Goal: Task Accomplishment & Management: Use online tool/utility

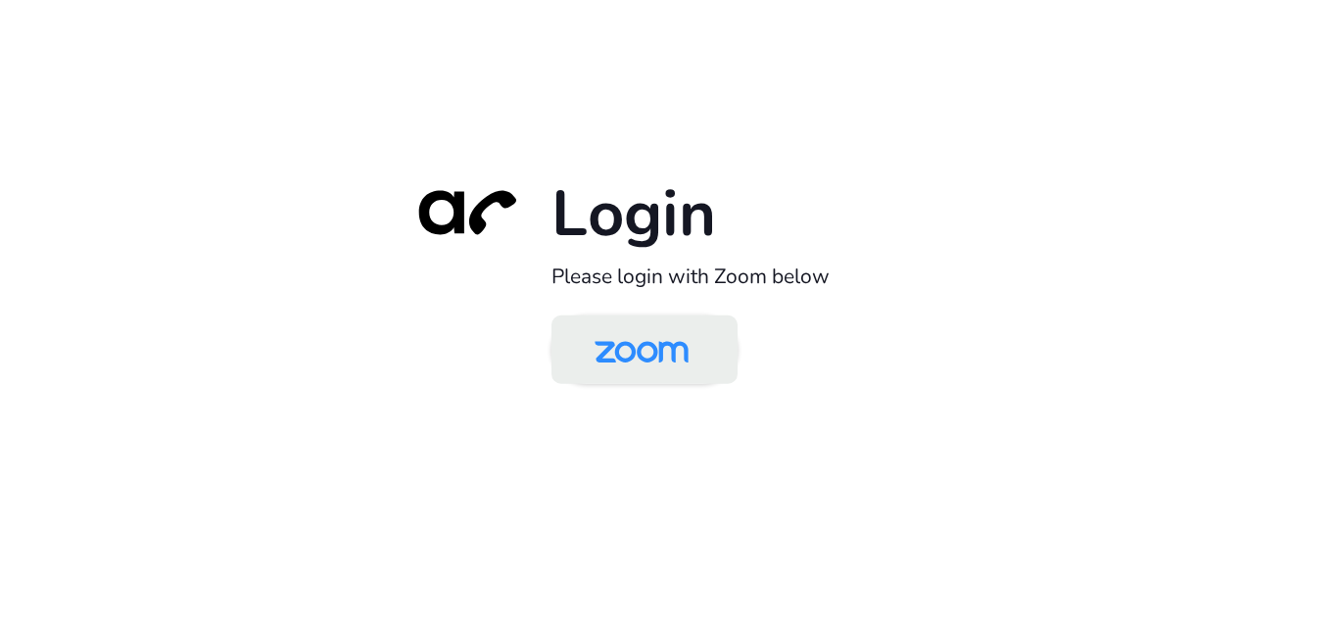
click at [667, 364] on img at bounding box center [641, 351] width 135 height 64
click at [664, 371] on img at bounding box center [641, 351] width 135 height 64
click at [688, 354] on img at bounding box center [641, 351] width 135 height 64
click at [702, 354] on img at bounding box center [641, 351] width 135 height 64
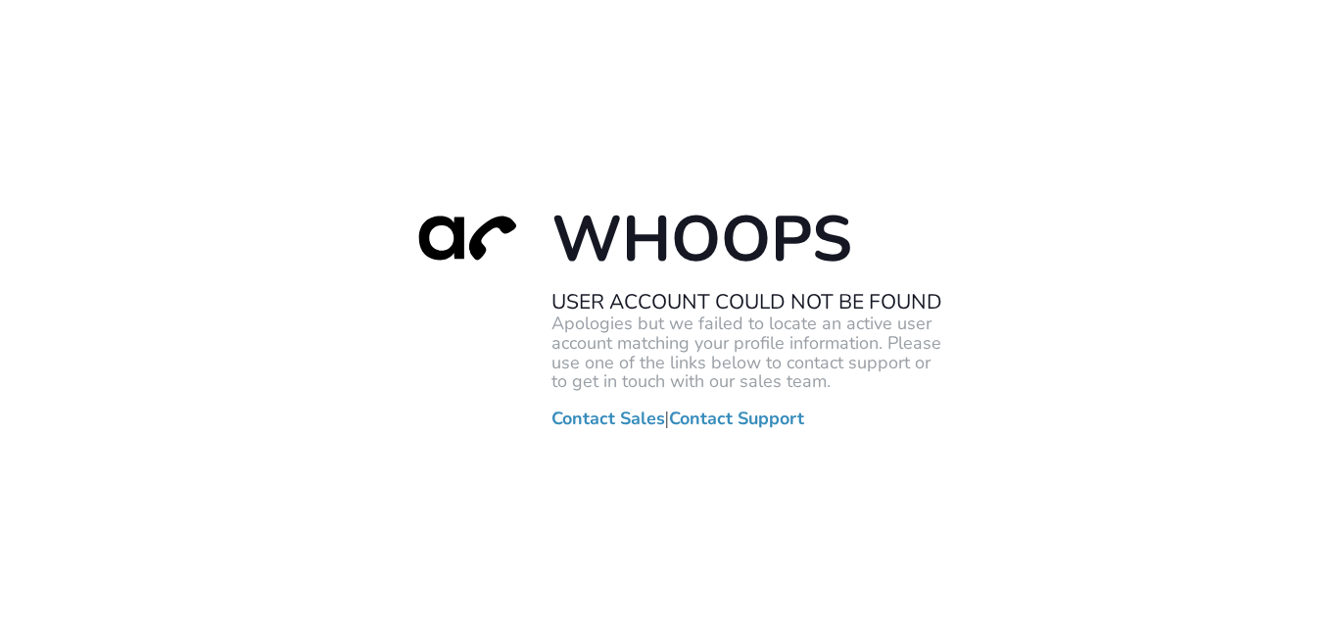
click at [444, 296] on div at bounding box center [463, 267] width 137 height 137
click at [71, 281] on div "Whoops User Account Could Not Be Found Apologies but we failed to locate an act…" at bounding box center [669, 314] width 1338 height 628
drag, startPoint x: 454, startPoint y: 409, endPoint x: 458, endPoint y: 392, distance: 18.1
click at [454, 409] on div "Whoops User Account Could Not Be Found Apologies but we failed to locate an act…" at bounding box center [669, 313] width 548 height 229
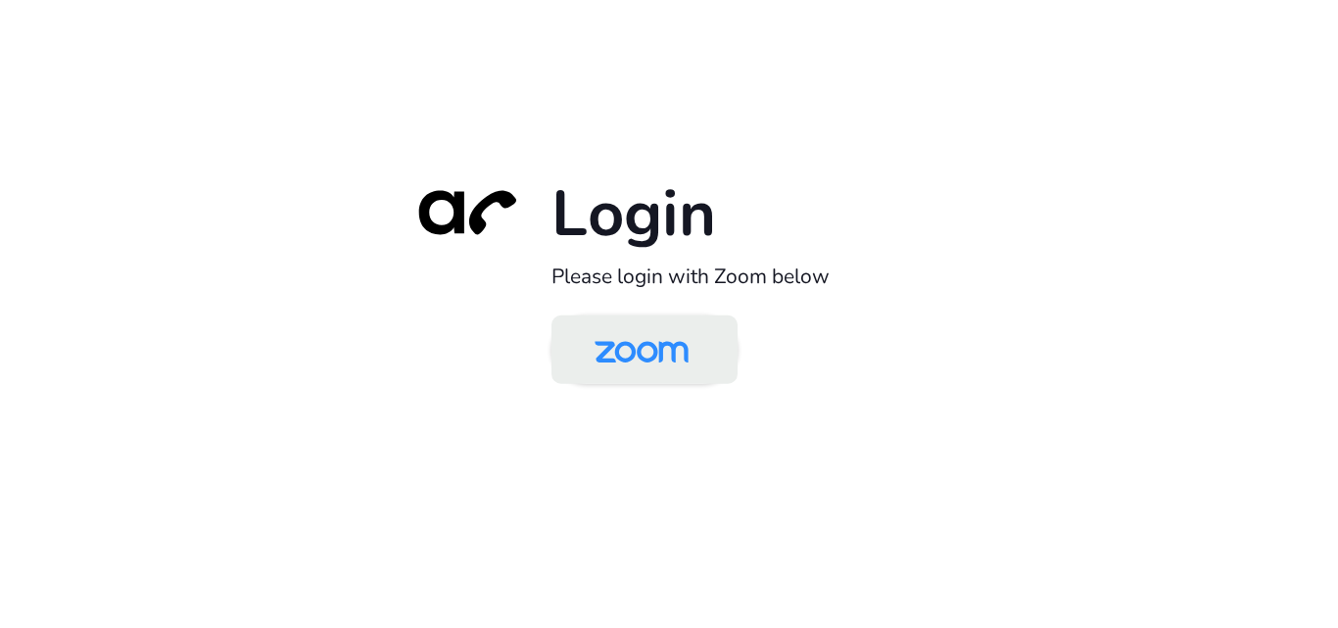
click at [615, 359] on img at bounding box center [641, 351] width 135 height 64
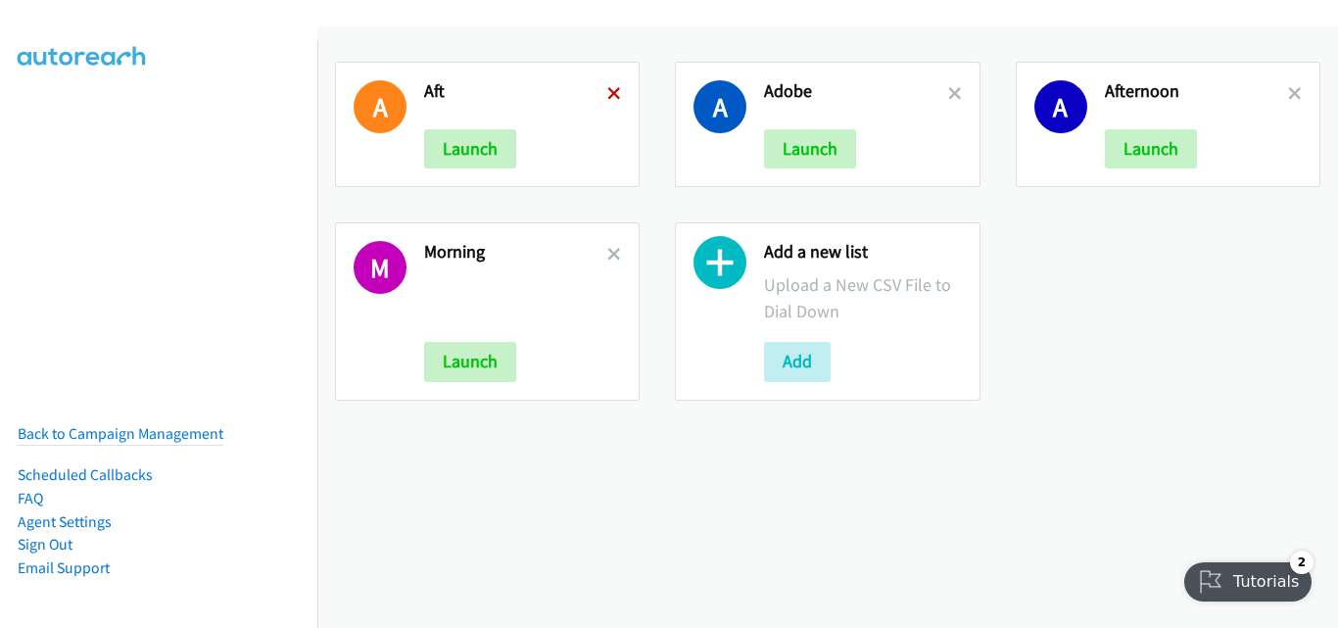
click at [616, 90] on icon at bounding box center [614, 95] width 14 height 14
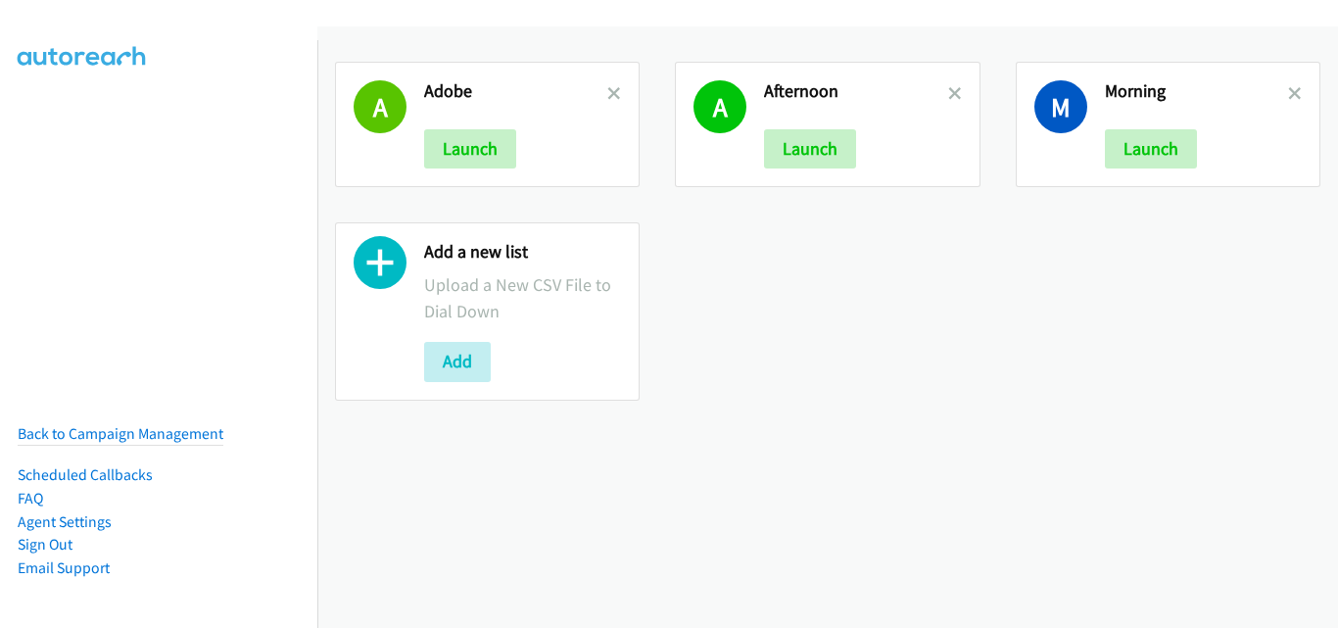
click at [612, 93] on icon at bounding box center [614, 95] width 14 height 14
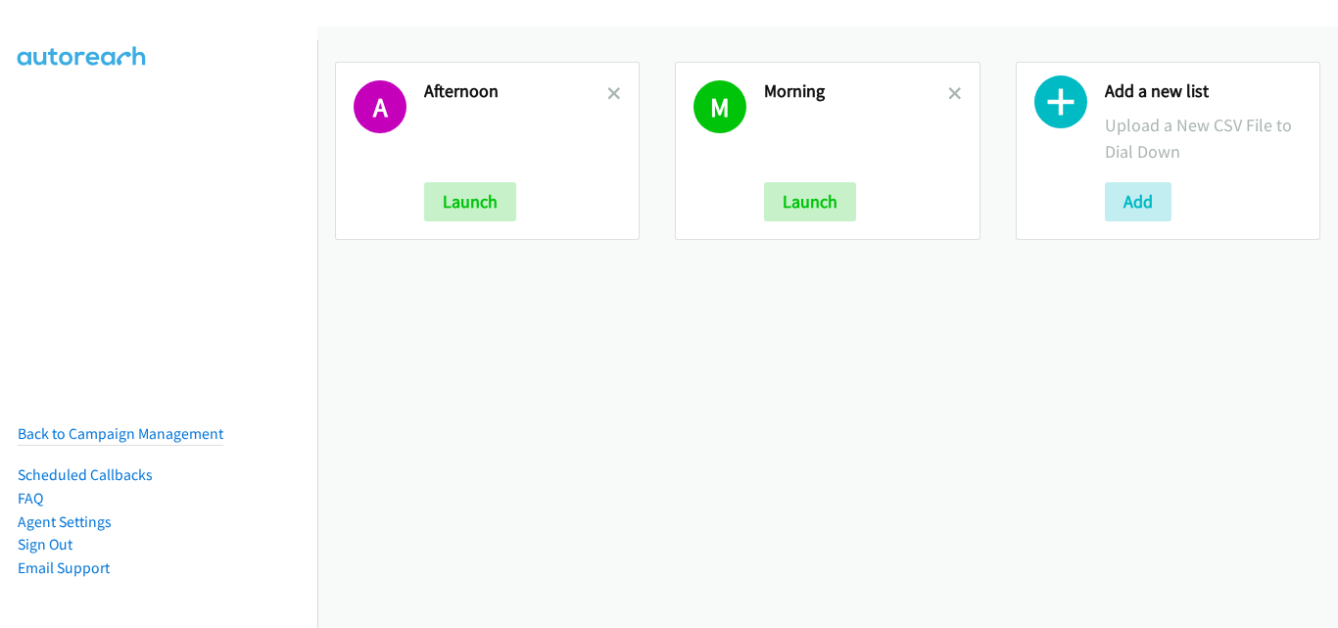
click at [612, 93] on icon at bounding box center [614, 95] width 14 height 14
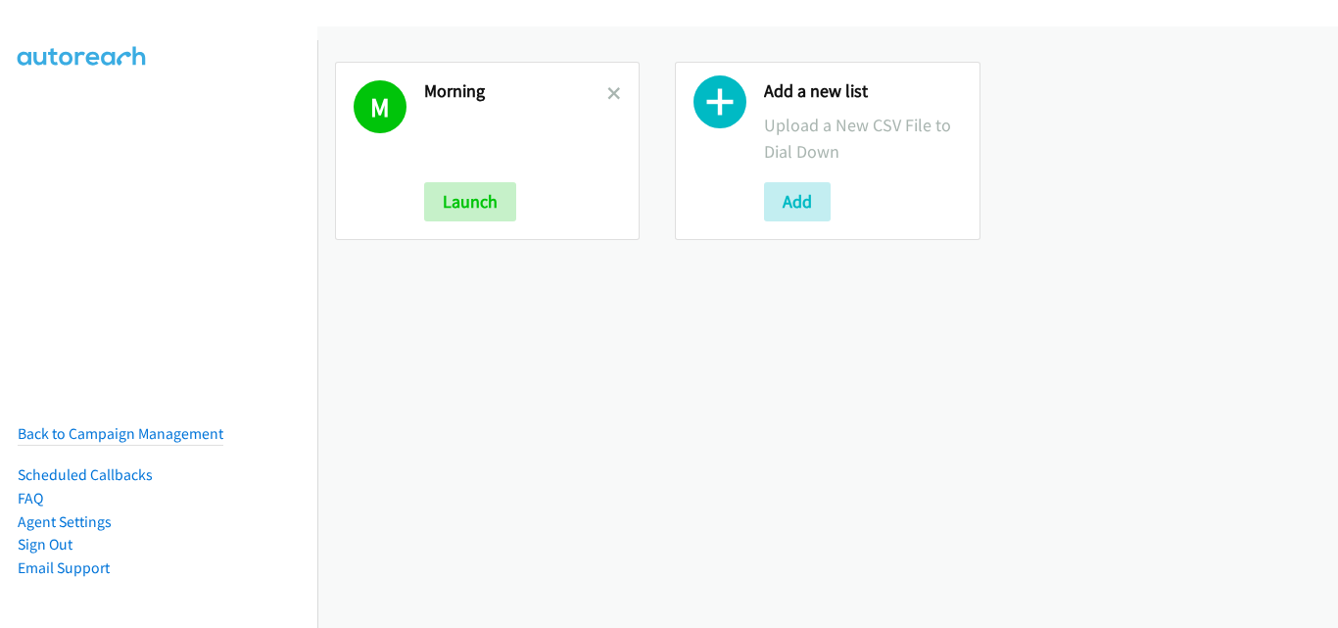
click at [612, 93] on icon at bounding box center [614, 95] width 14 height 14
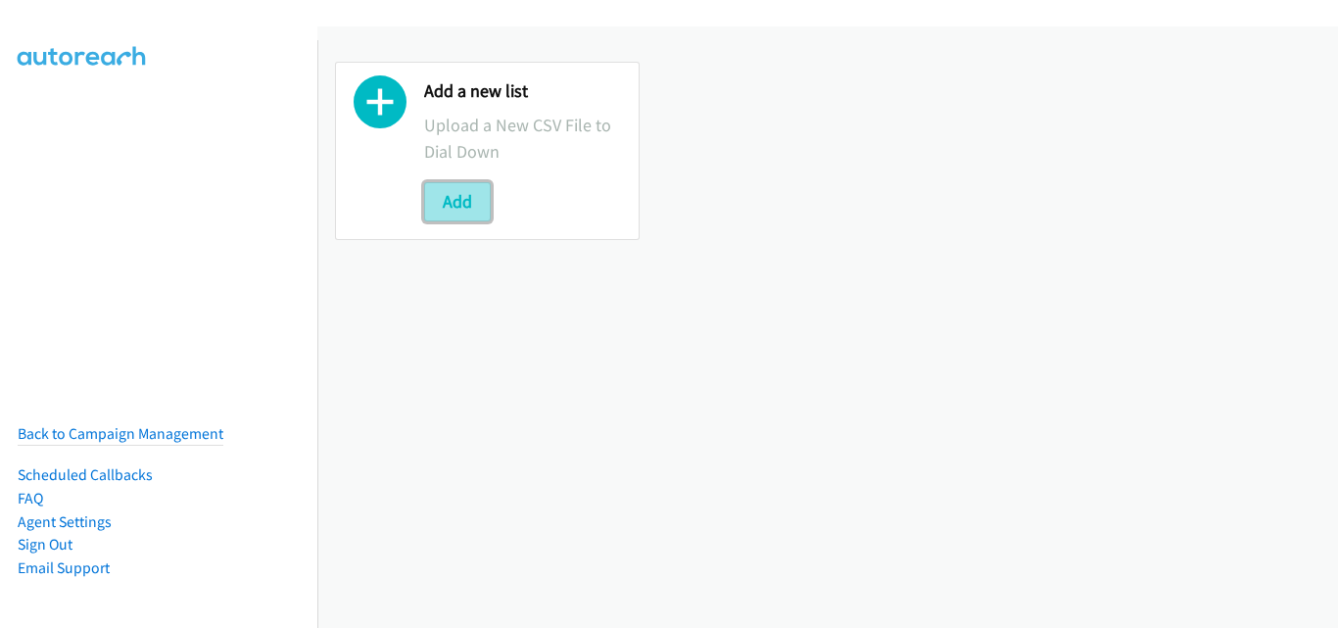
click at [443, 206] on button "Add" at bounding box center [457, 201] width 67 height 39
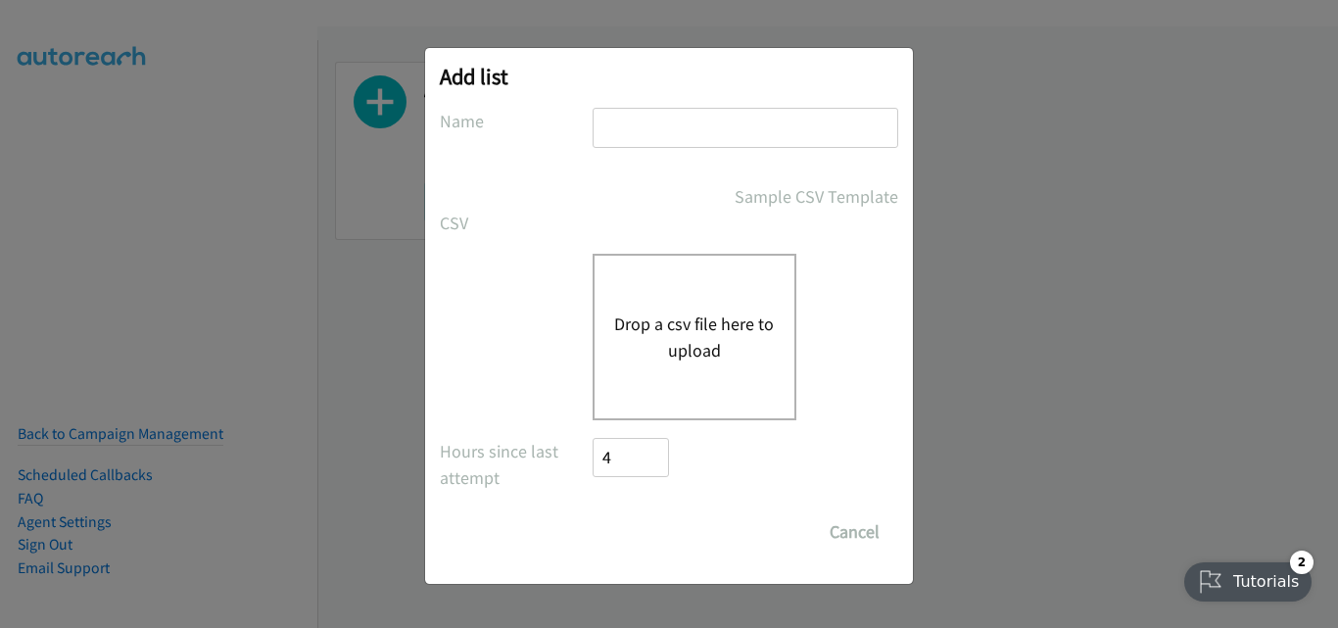
click at [690, 272] on div "Drop a csv file here to upload" at bounding box center [694, 337] width 204 height 166
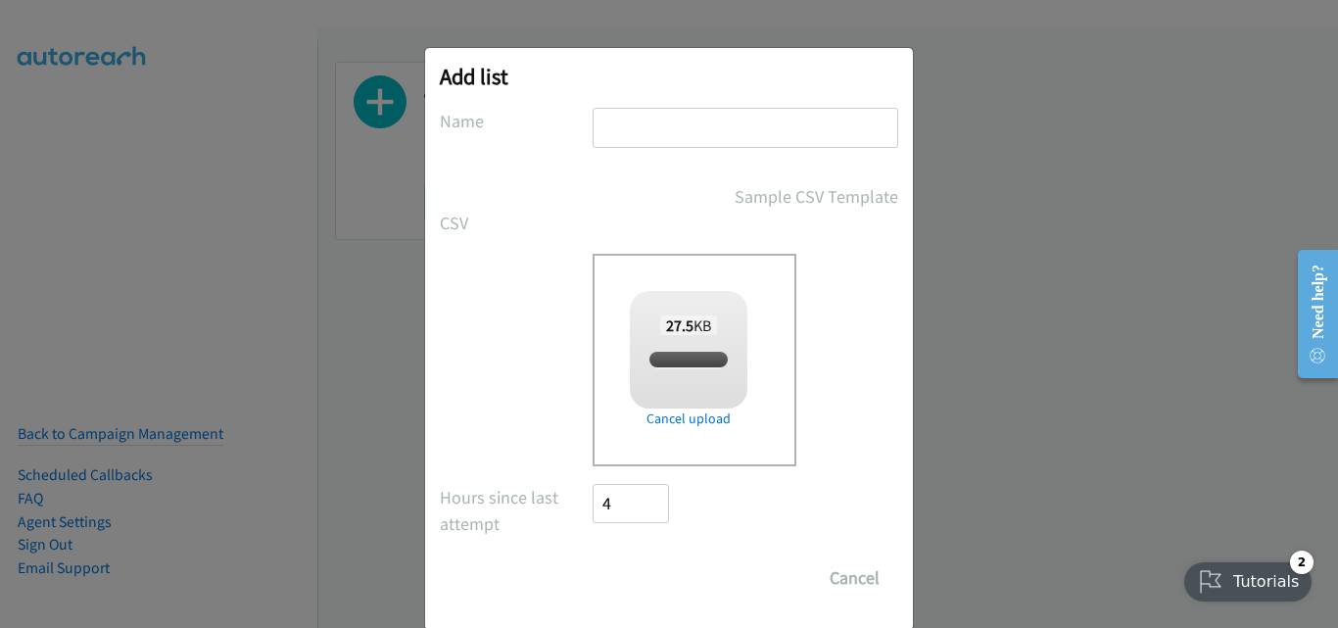
checkbox input "true"
click at [677, 134] on input "text" at bounding box center [745, 128] width 306 height 40
type input "Afternoon"
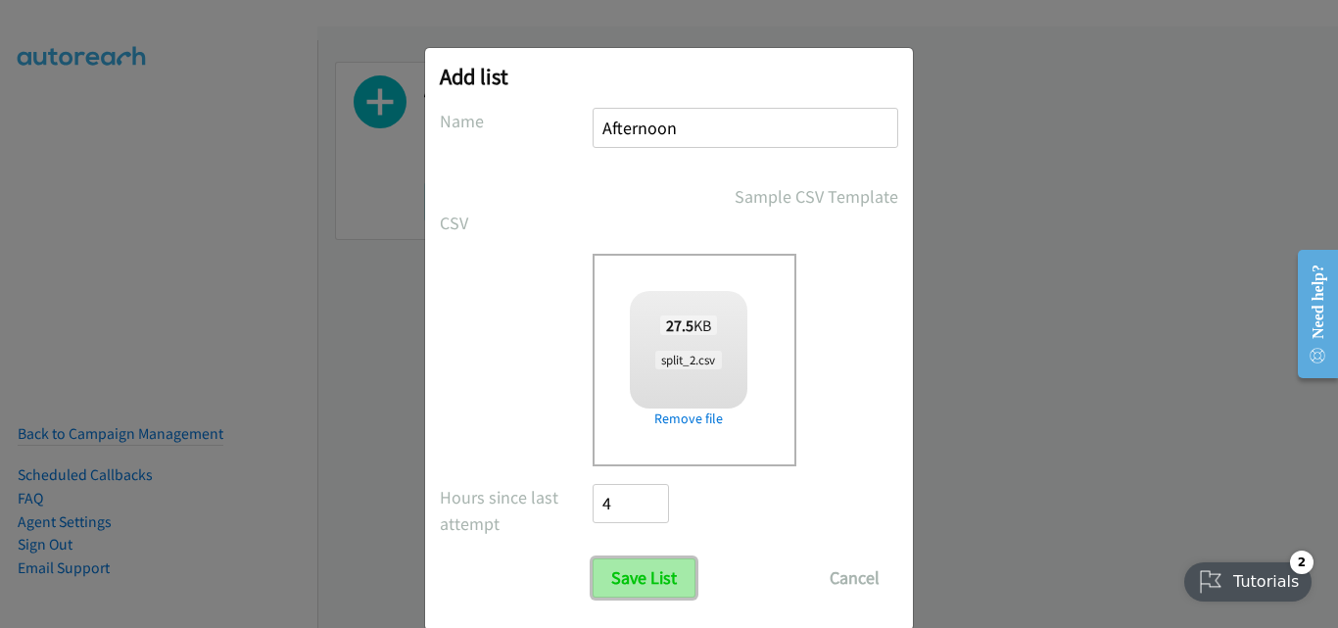
click at [658, 584] on input "Save List" at bounding box center [643, 577] width 103 height 39
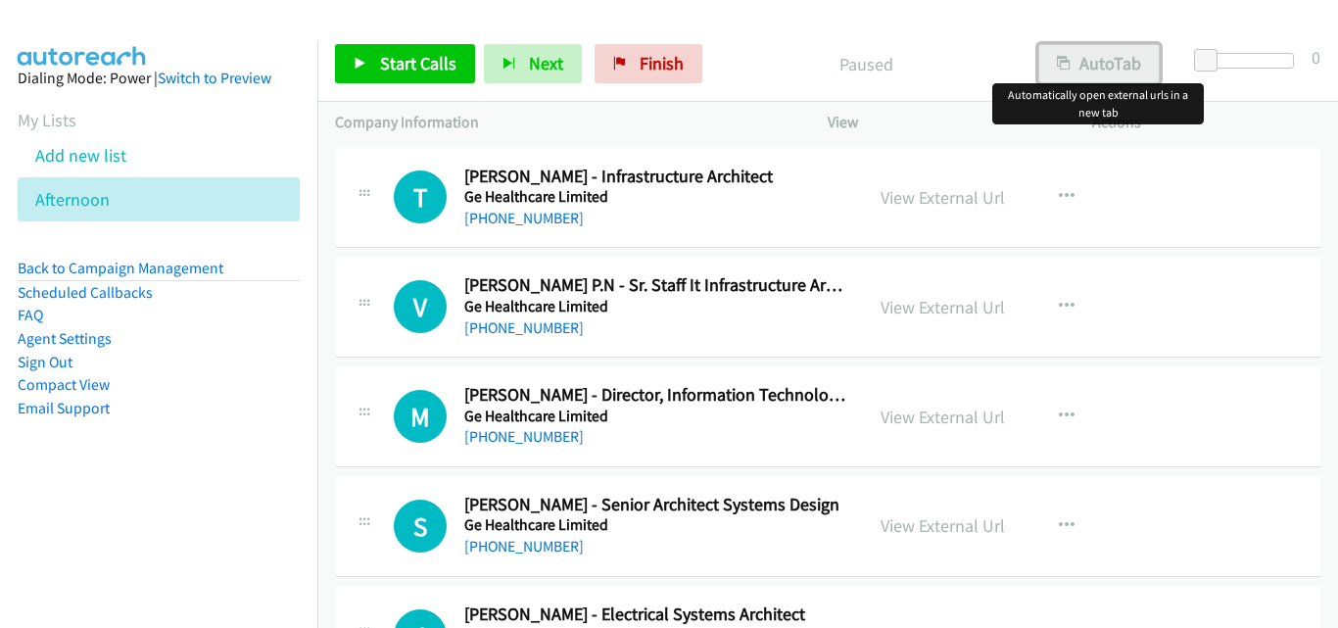
click at [1070, 66] on button "AutoTab" at bounding box center [1098, 63] width 121 height 39
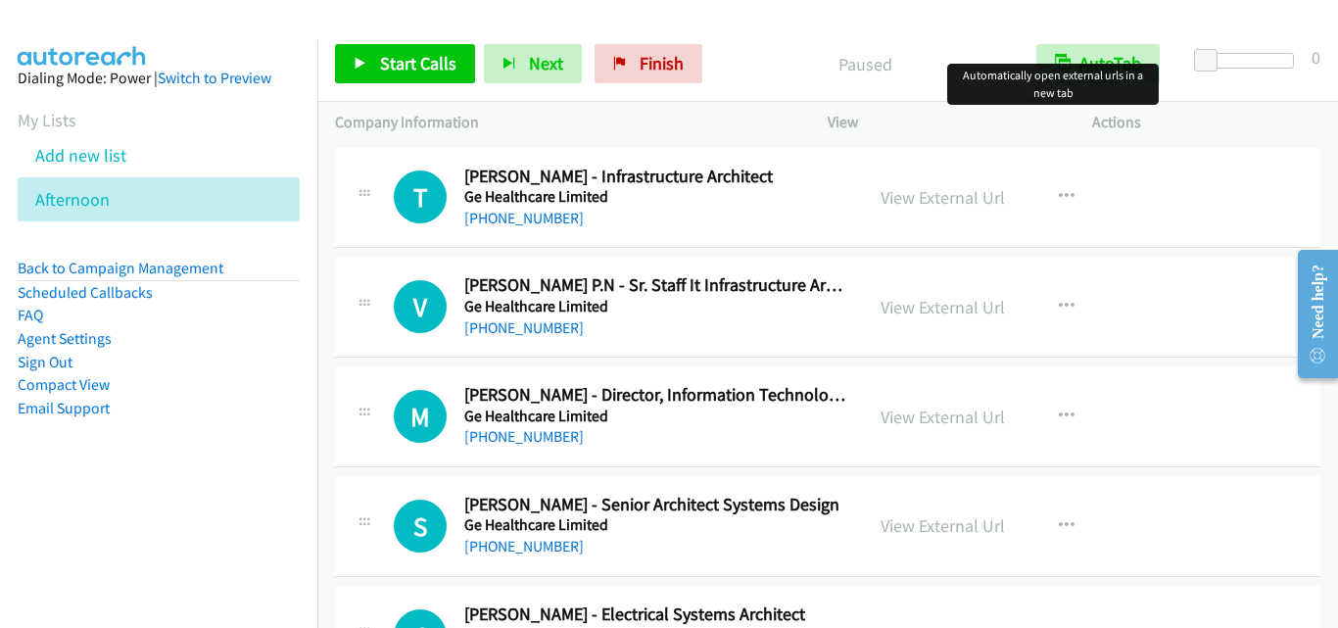
click at [391, 346] on div "V Callback Scheduled Vineeth Kumar P.N - Sr. Staff It Infrastructure Architect …" at bounding box center [827, 307] width 985 height 101
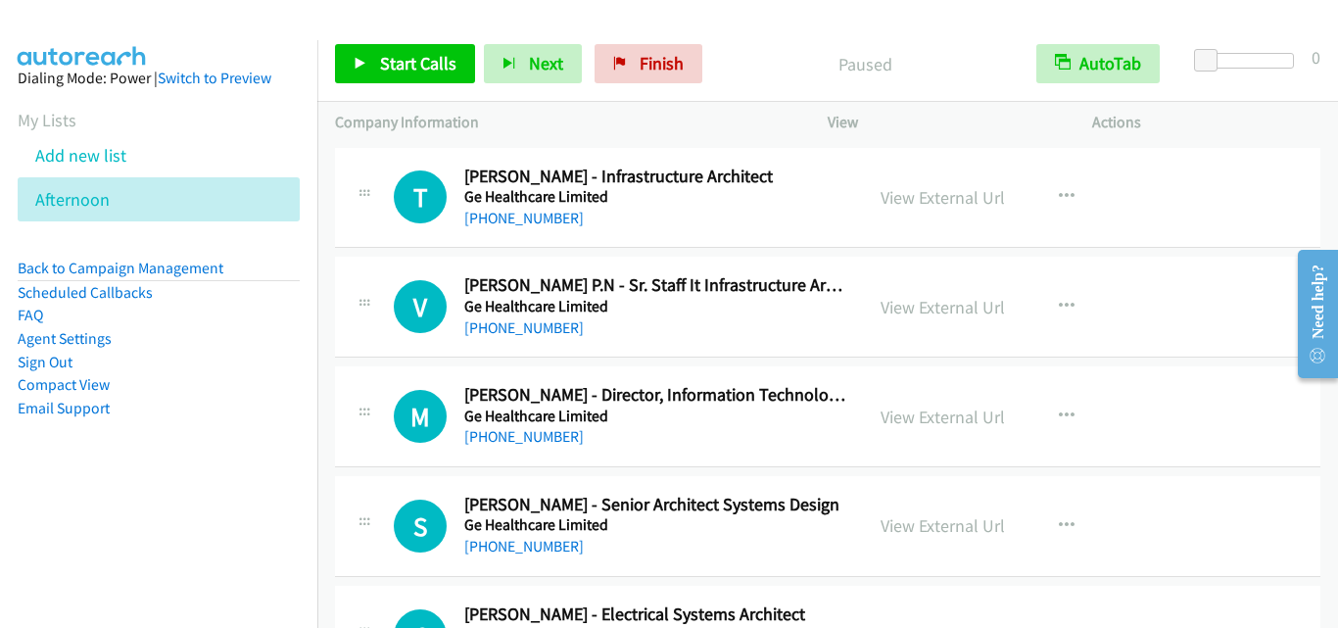
click at [341, 168] on div "T Callback Scheduled Tino Mathew - Infrastructure Architect Ge Healthcare Limit…" at bounding box center [599, 197] width 528 height 65
click at [412, 60] on span "Start Calls" at bounding box center [418, 63] width 76 height 23
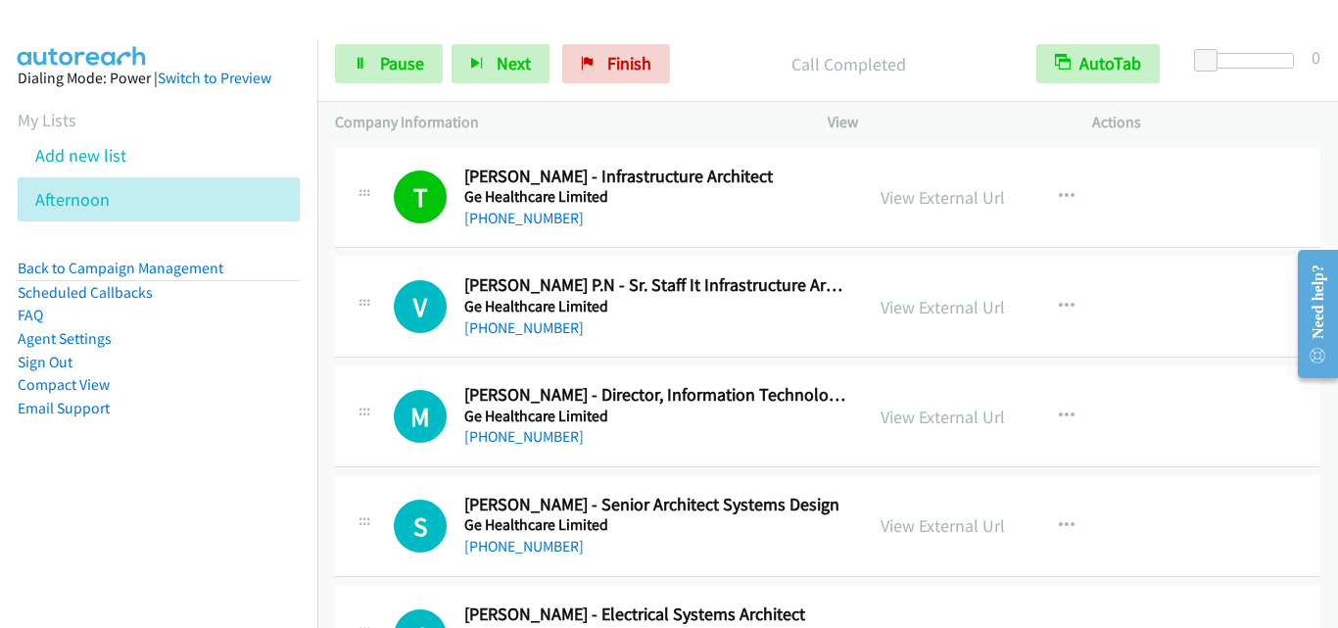
click at [372, 334] on div "V Callback Scheduled Vineeth Kumar P.N - Sr. Staff It Infrastructure Architect …" at bounding box center [599, 306] width 493 height 65
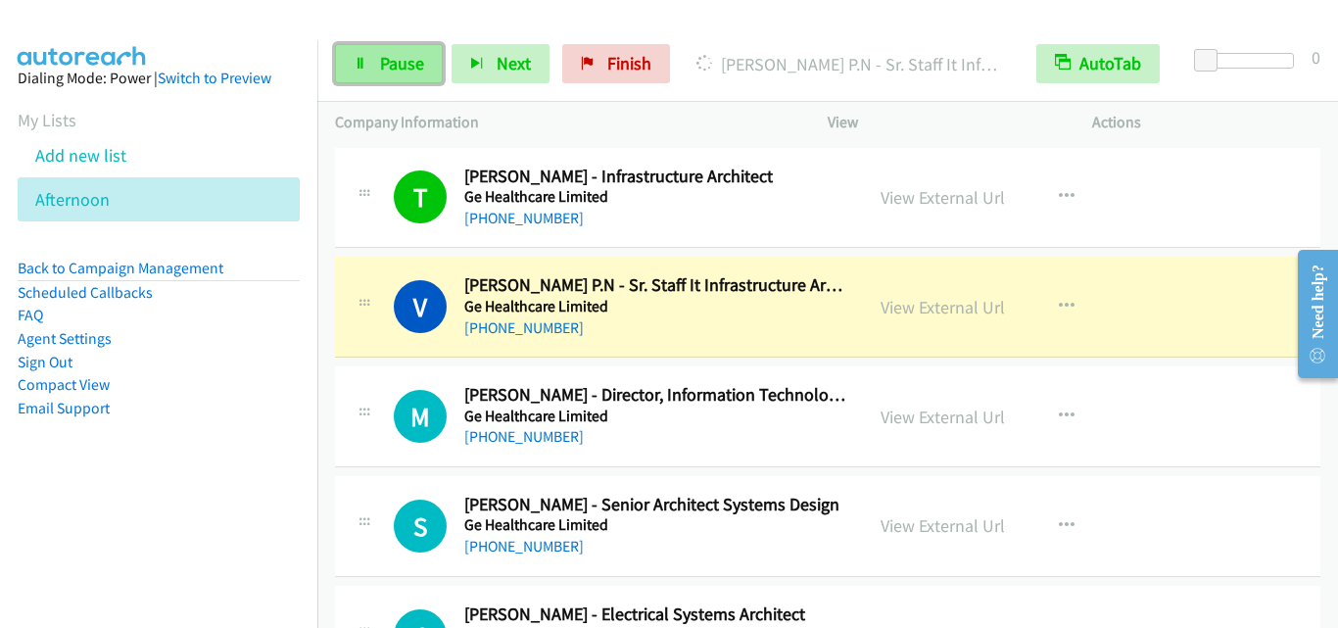
click at [387, 46] on link "Pause" at bounding box center [389, 63] width 108 height 39
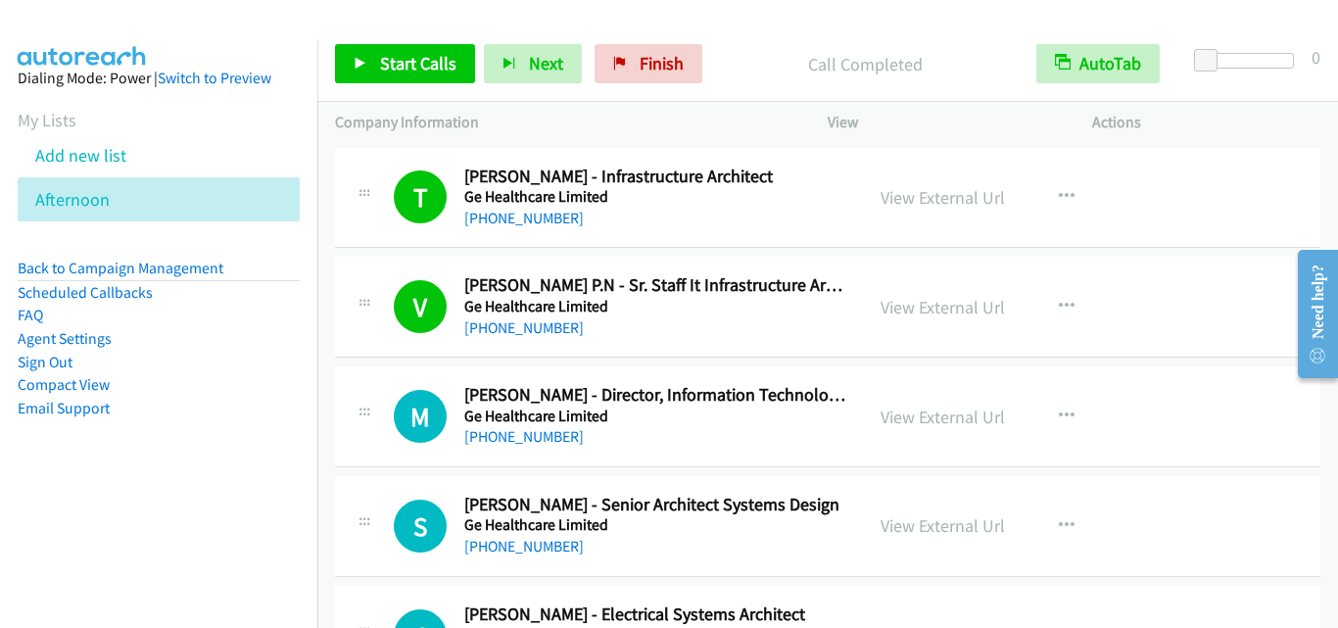
drag, startPoint x: 338, startPoint y: 424, endPoint x: 350, endPoint y: 425, distance: 11.8
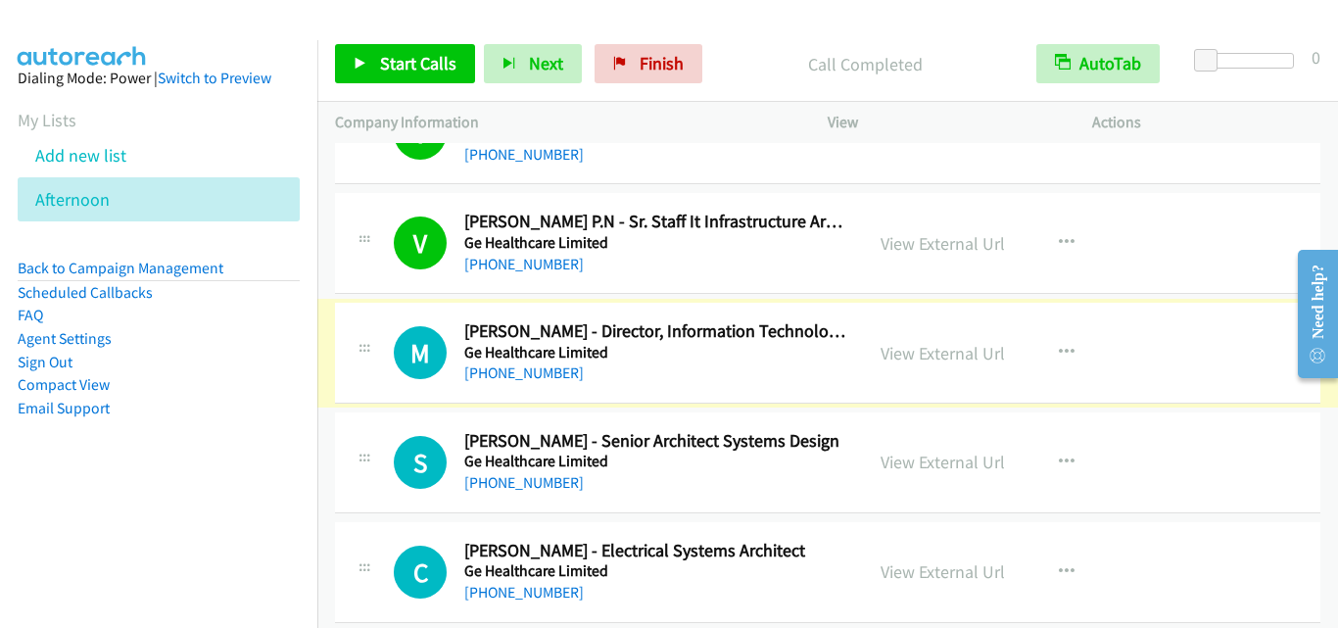
scroll to position [98, 0]
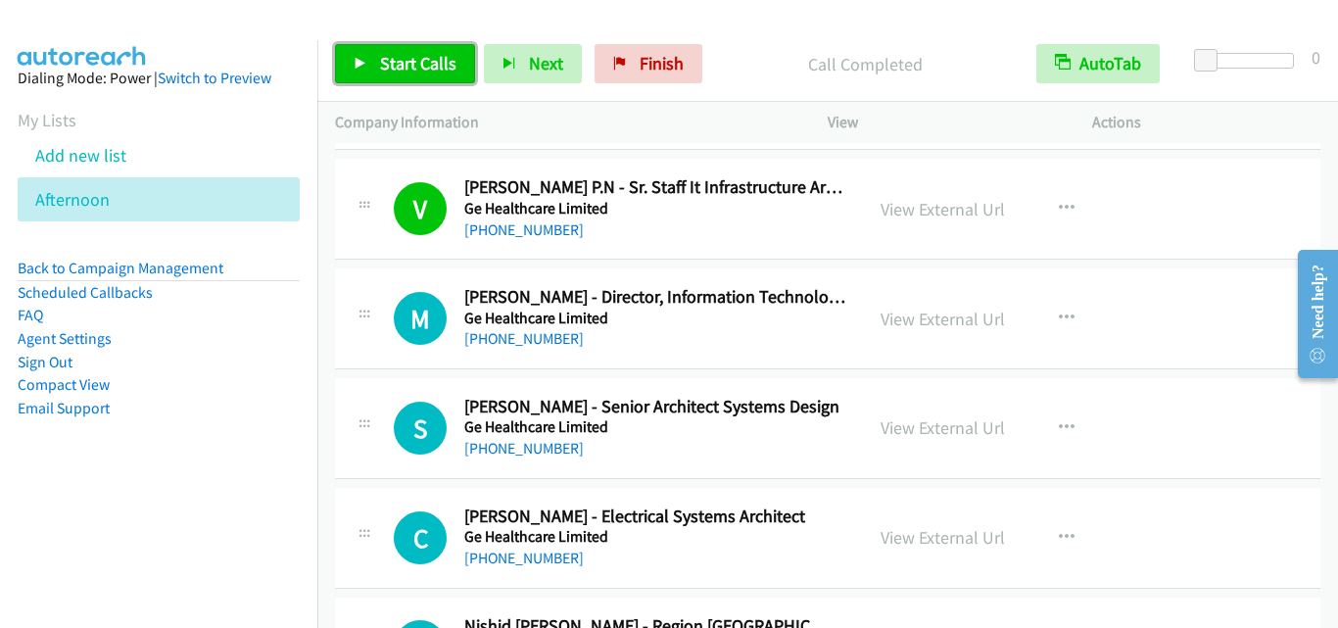
click at [377, 62] on link "Start Calls" at bounding box center [405, 63] width 140 height 39
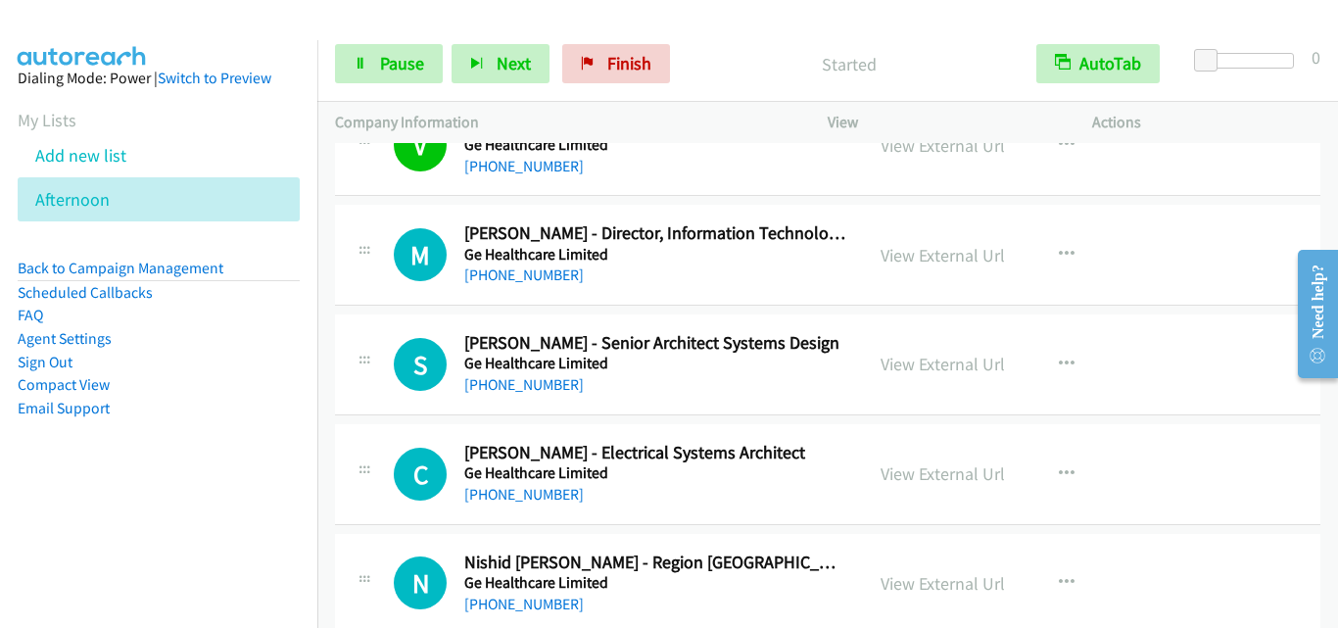
scroll to position [196, 0]
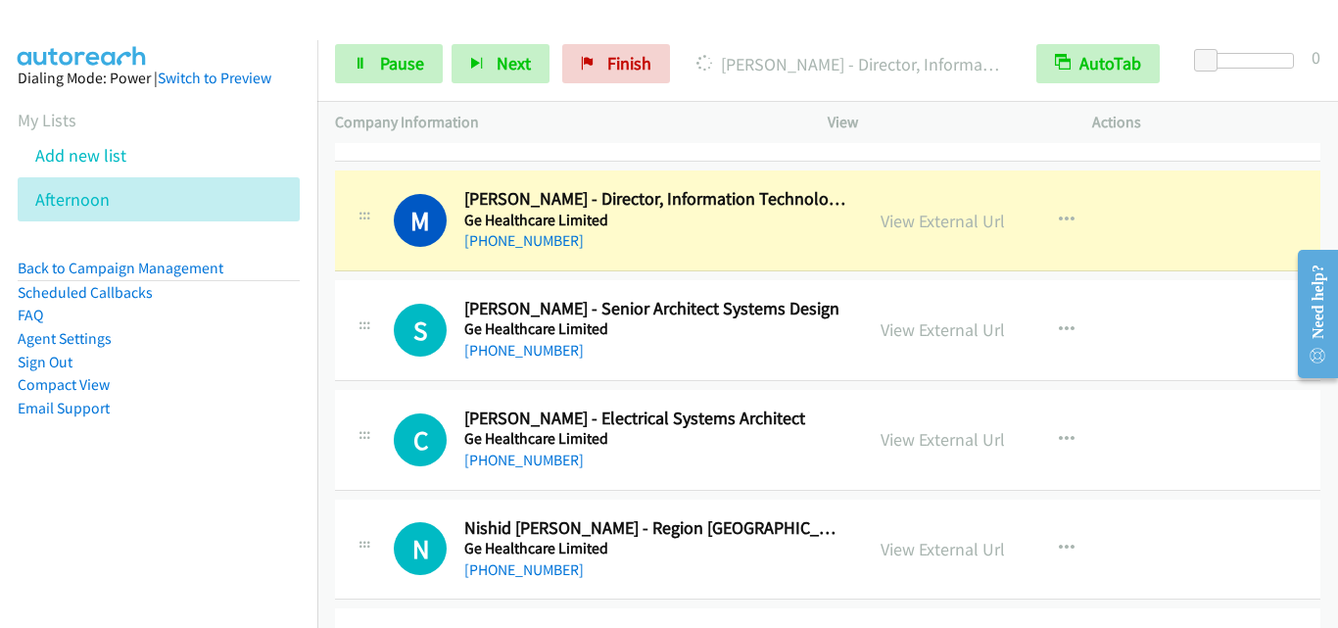
click at [358, 214] on icon at bounding box center [365, 219] width 24 height 10
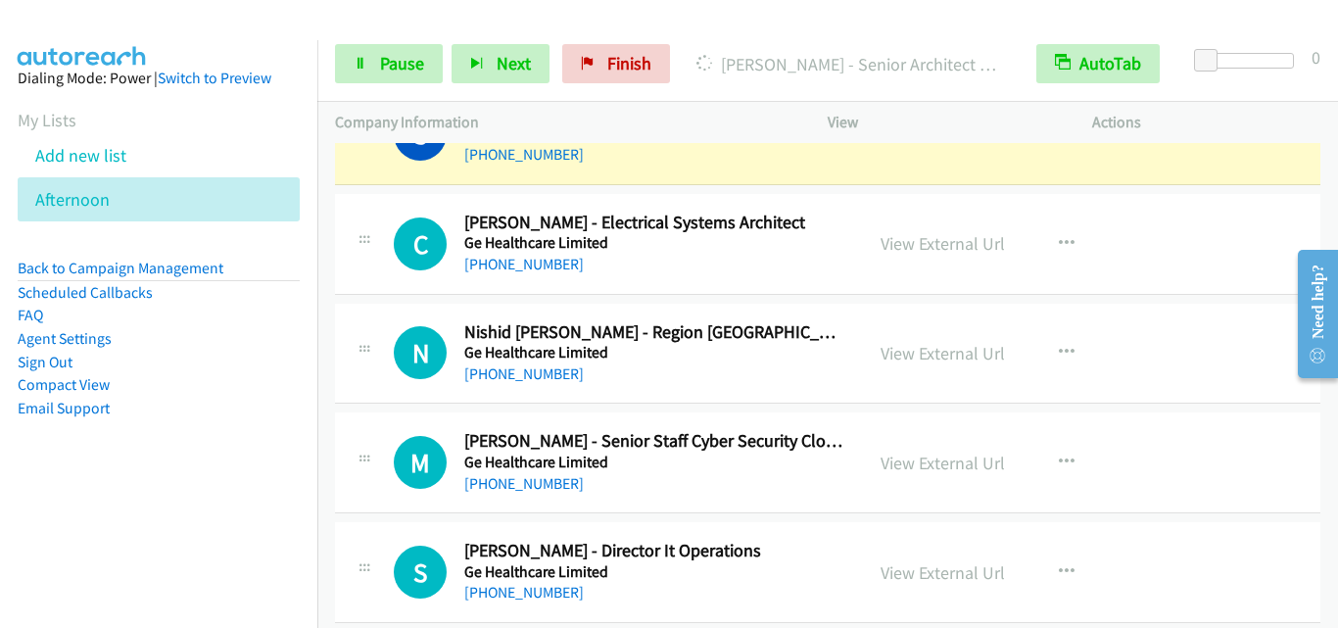
scroll to position [294, 0]
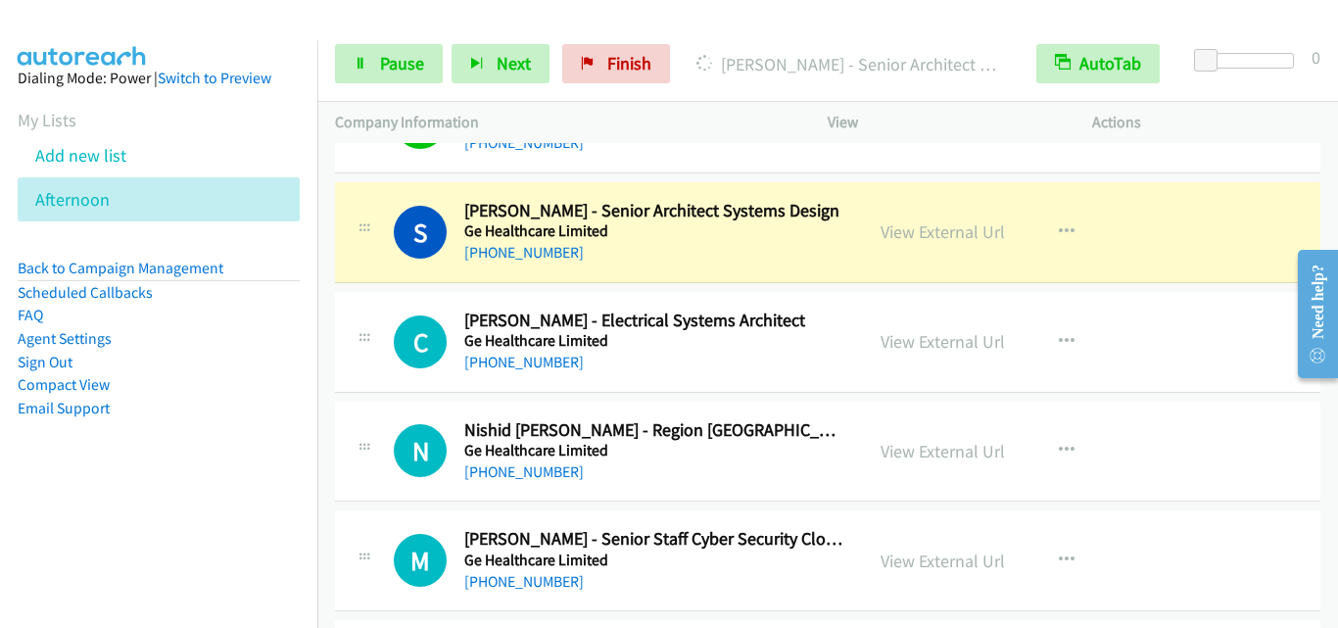
click at [373, 286] on td "S Callback Scheduled Srinivasan Kannan - Senior Architect Systems Design Ge Hea…" at bounding box center [827, 232] width 1020 height 110
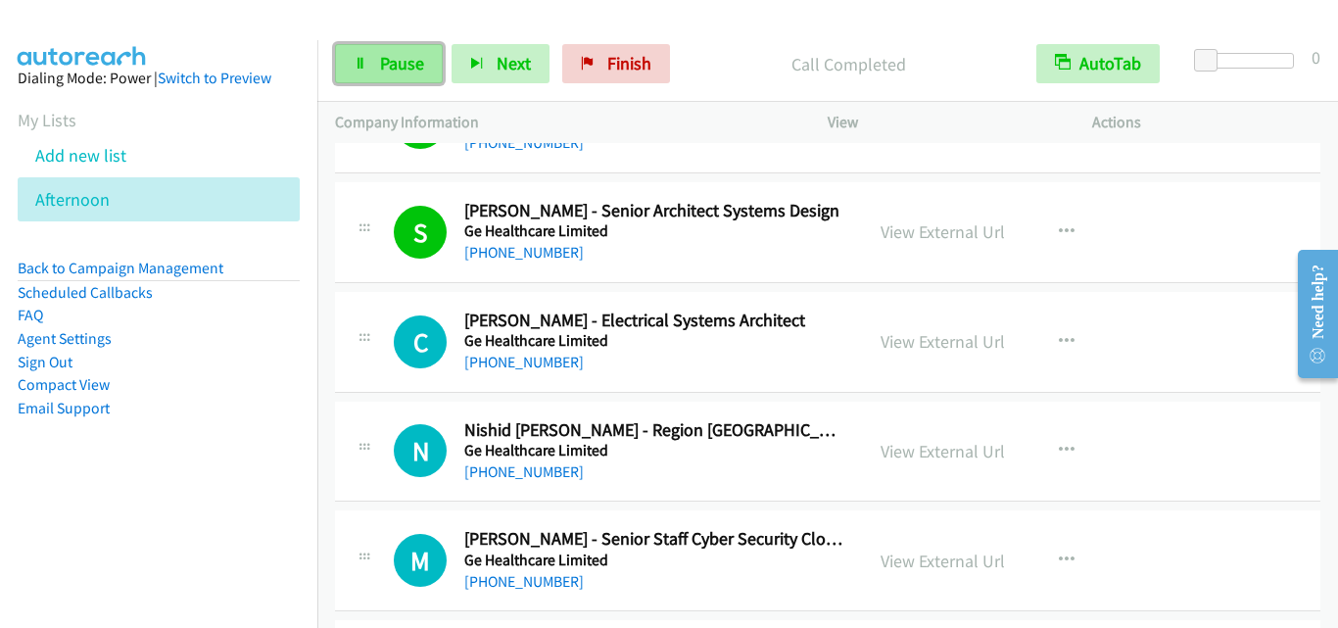
click at [415, 62] on span "Pause" at bounding box center [402, 63] width 44 height 23
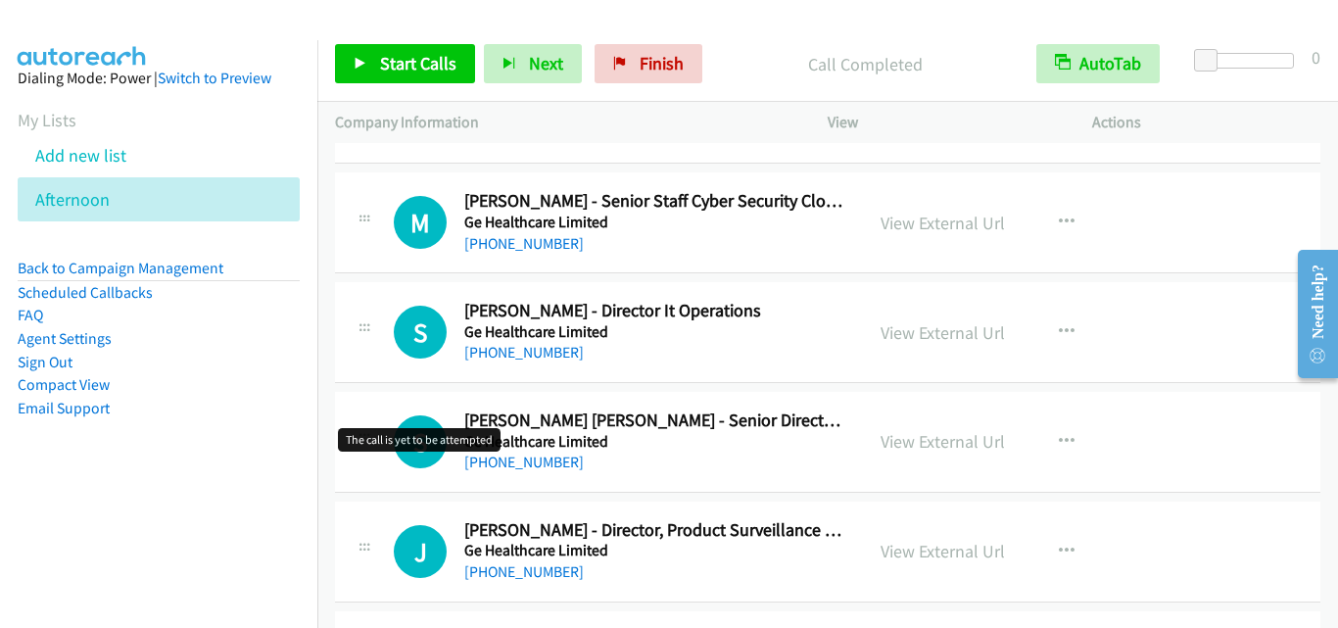
scroll to position [588, 0]
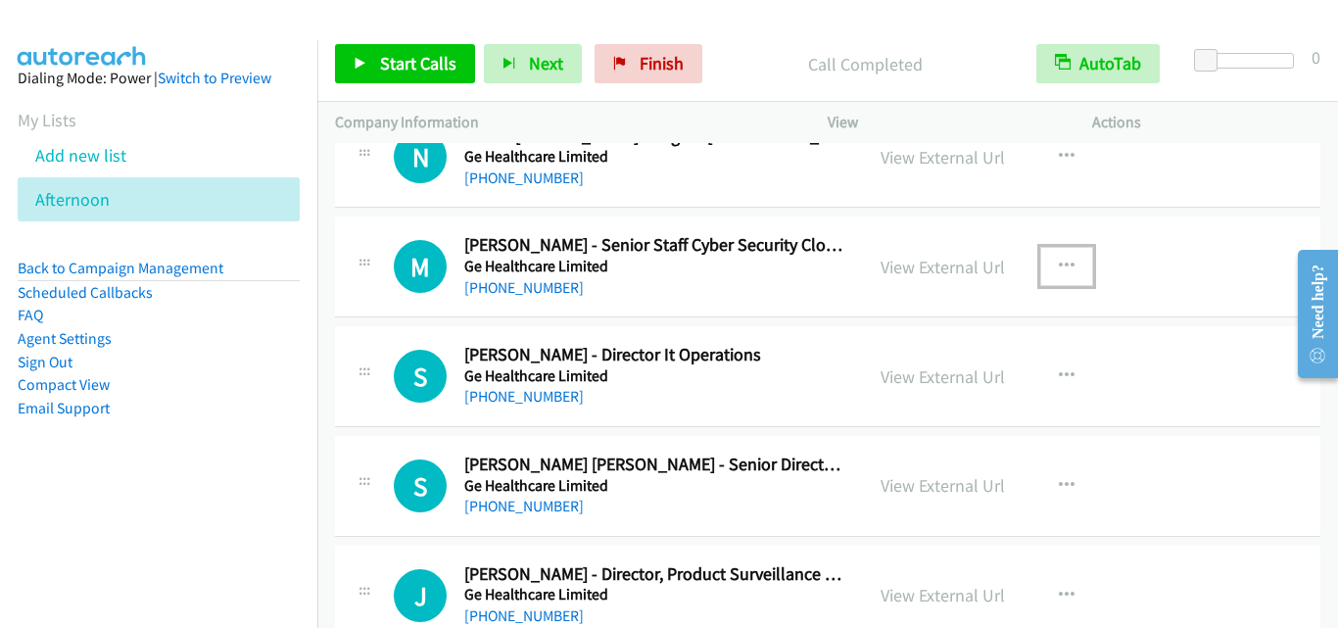
click at [1059, 262] on icon "button" at bounding box center [1067, 267] width 16 height 16
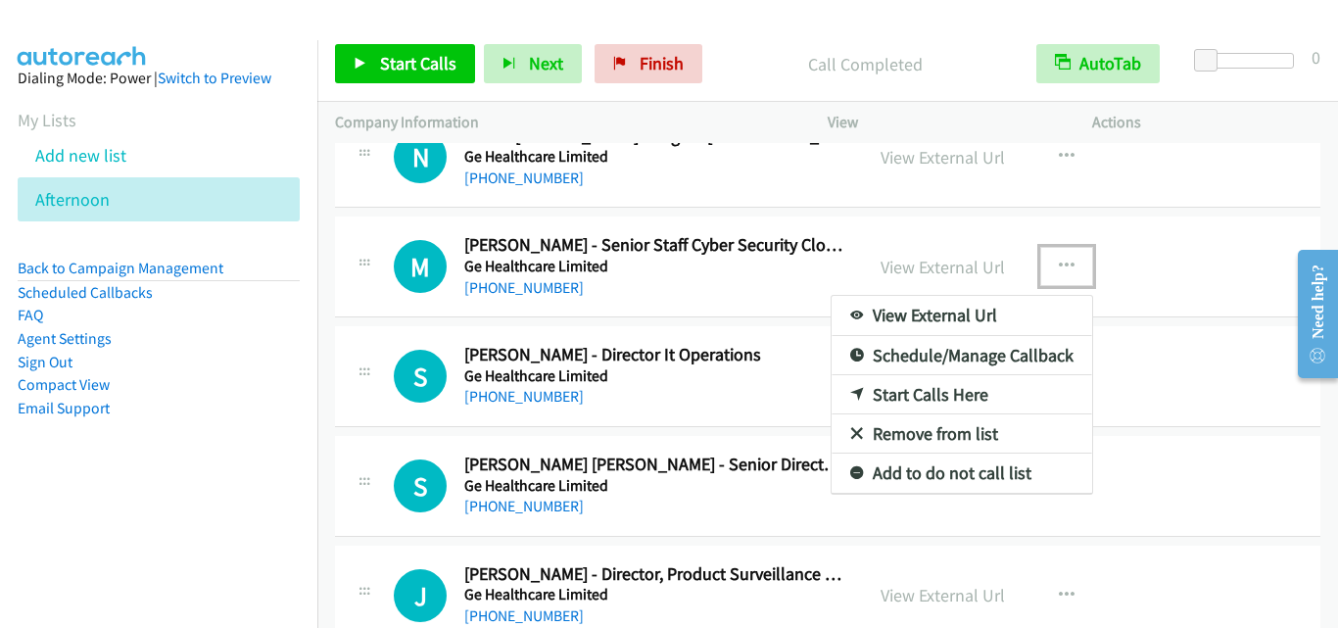
click at [987, 393] on link "Start Calls Here" at bounding box center [961, 394] width 260 height 39
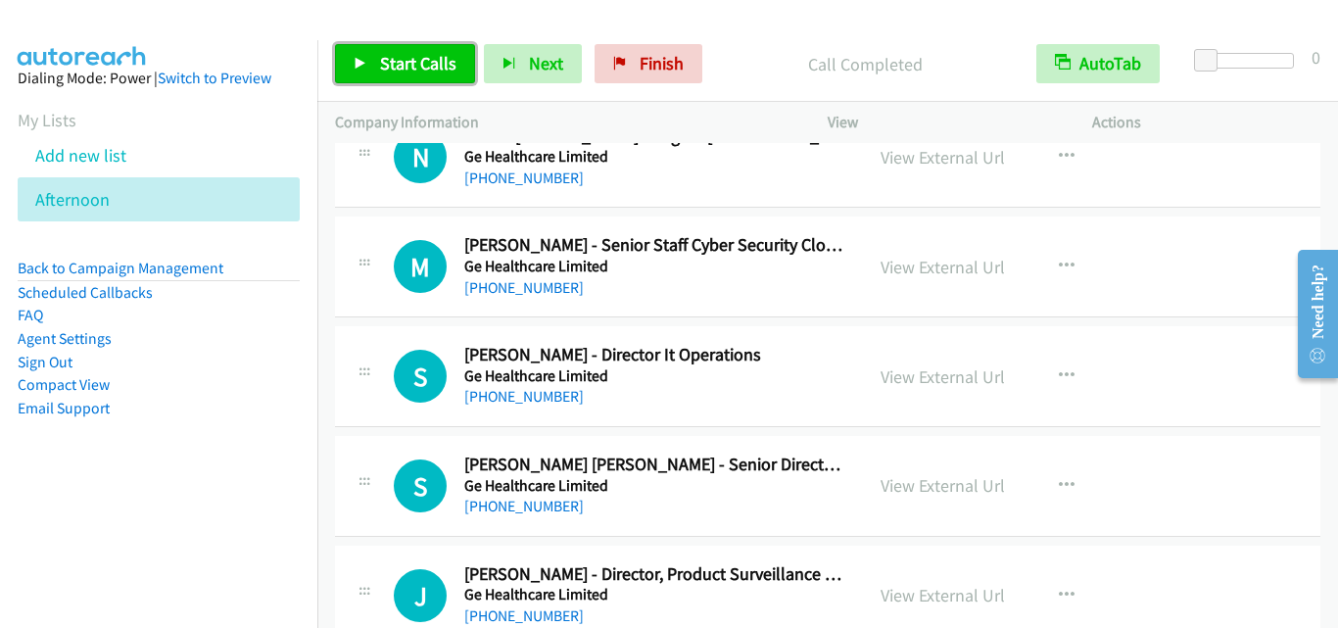
click at [451, 67] on span "Start Calls" at bounding box center [418, 63] width 76 height 23
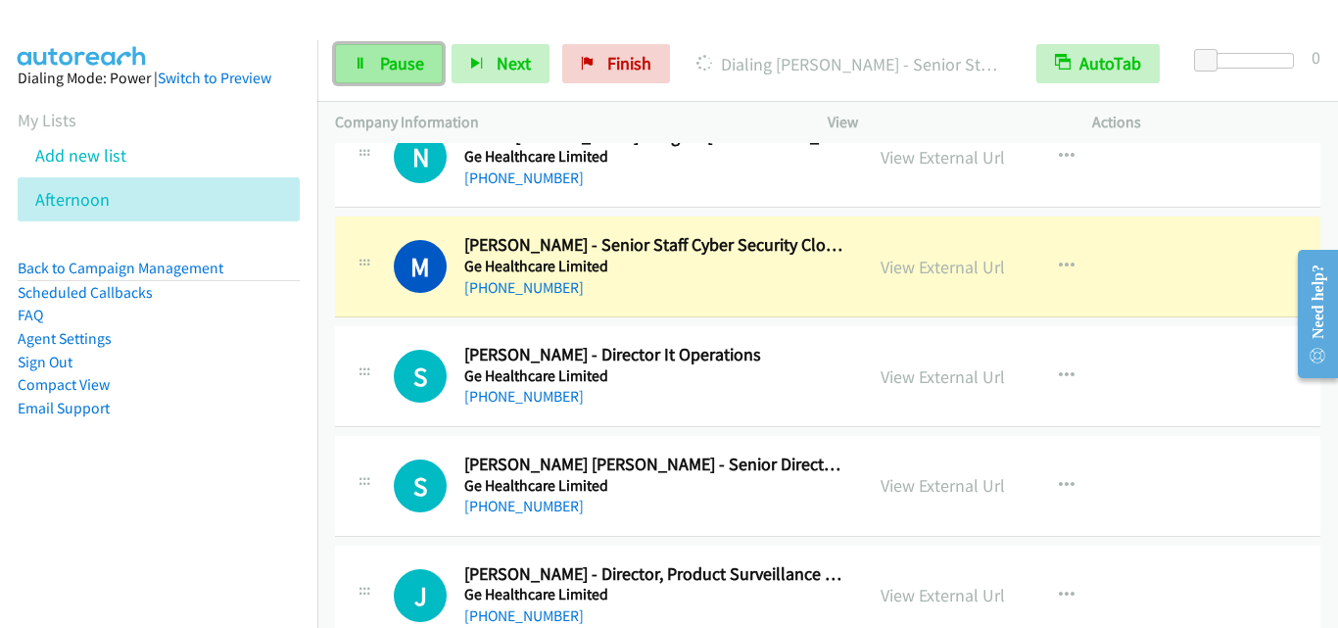
click at [398, 64] on span "Pause" at bounding box center [402, 63] width 44 height 23
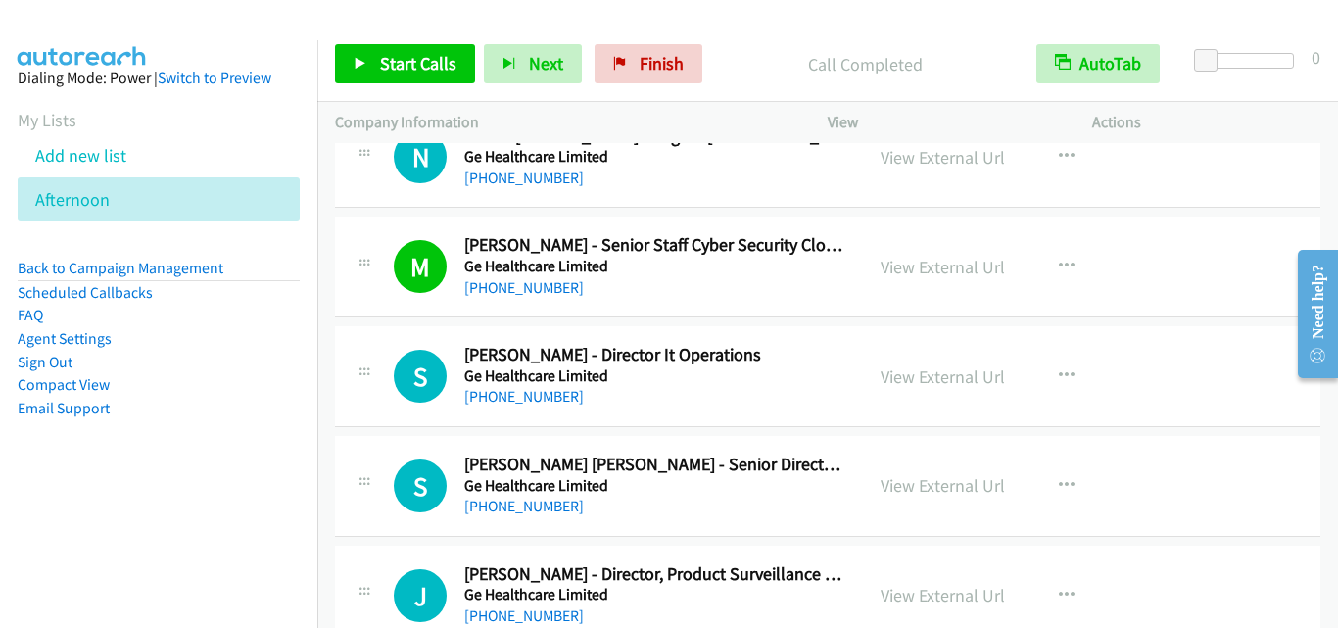
drag, startPoint x: 417, startPoint y: 326, endPoint x: 758, endPoint y: 128, distance: 394.0
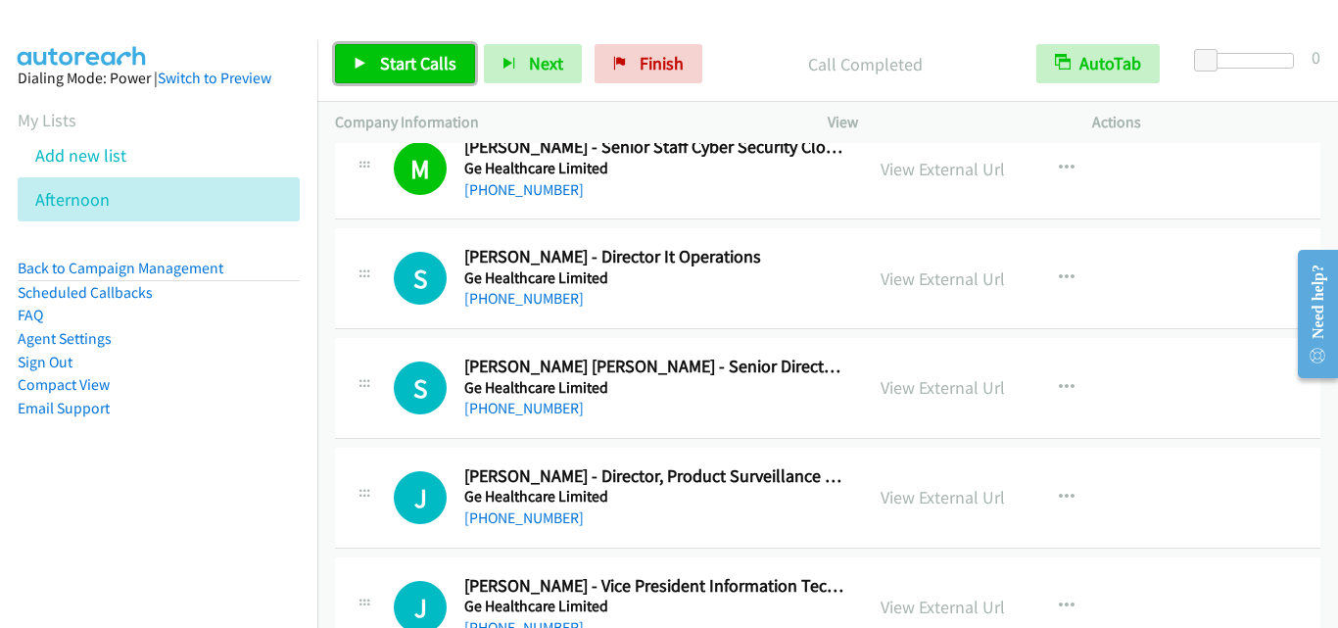
click at [424, 64] on span "Start Calls" at bounding box center [418, 63] width 76 height 23
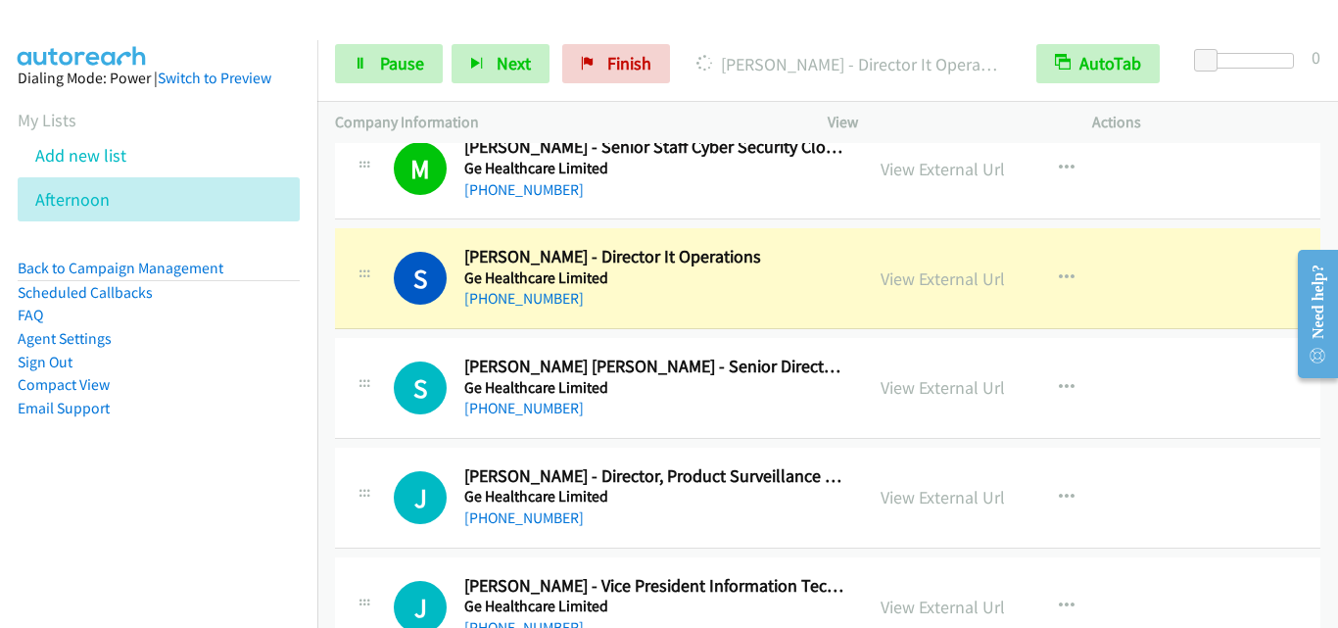
click at [383, 306] on div "S Callback Scheduled Sachin Lokur - Director It Operations Ge Healthcare Limite…" at bounding box center [599, 278] width 493 height 65
click at [377, 51] on link "Pause" at bounding box center [389, 63] width 108 height 39
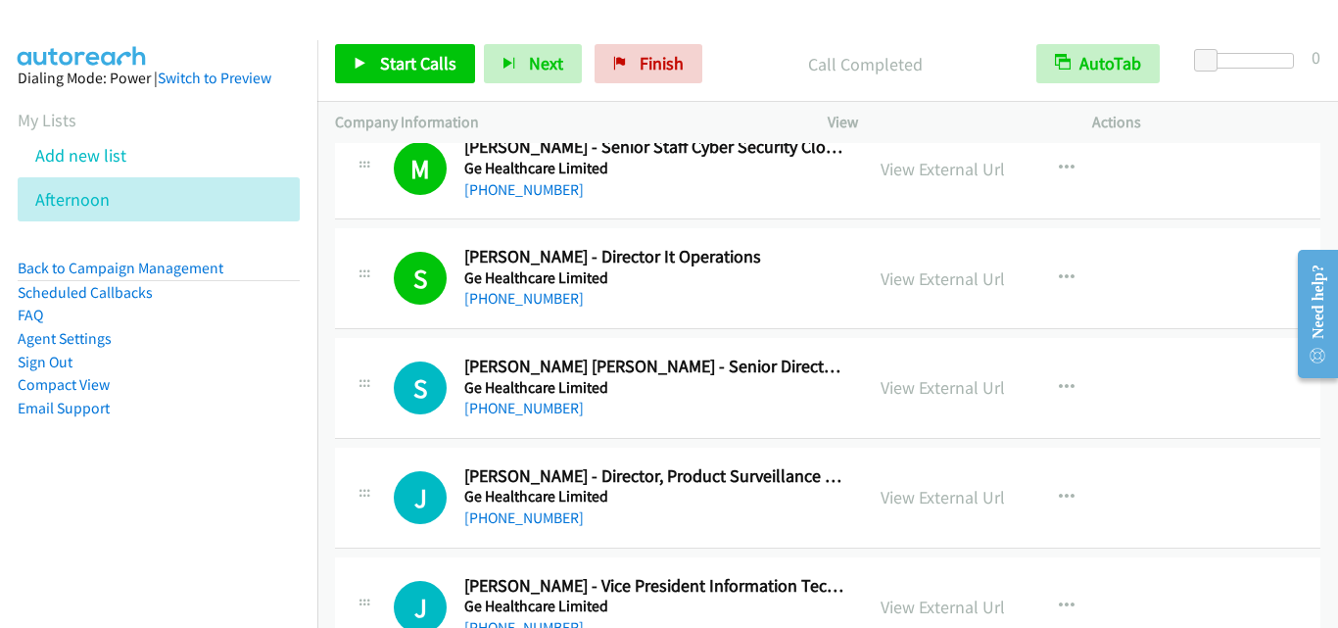
click at [344, 295] on div "S Callback Scheduled Sachin Lokur - Director It Operations Ge Healthcare Limite…" at bounding box center [599, 278] width 528 height 65
click at [951, 282] on link "View External Url" at bounding box center [942, 278] width 124 height 23
click at [411, 52] on span "Start Calls" at bounding box center [418, 63] width 76 height 23
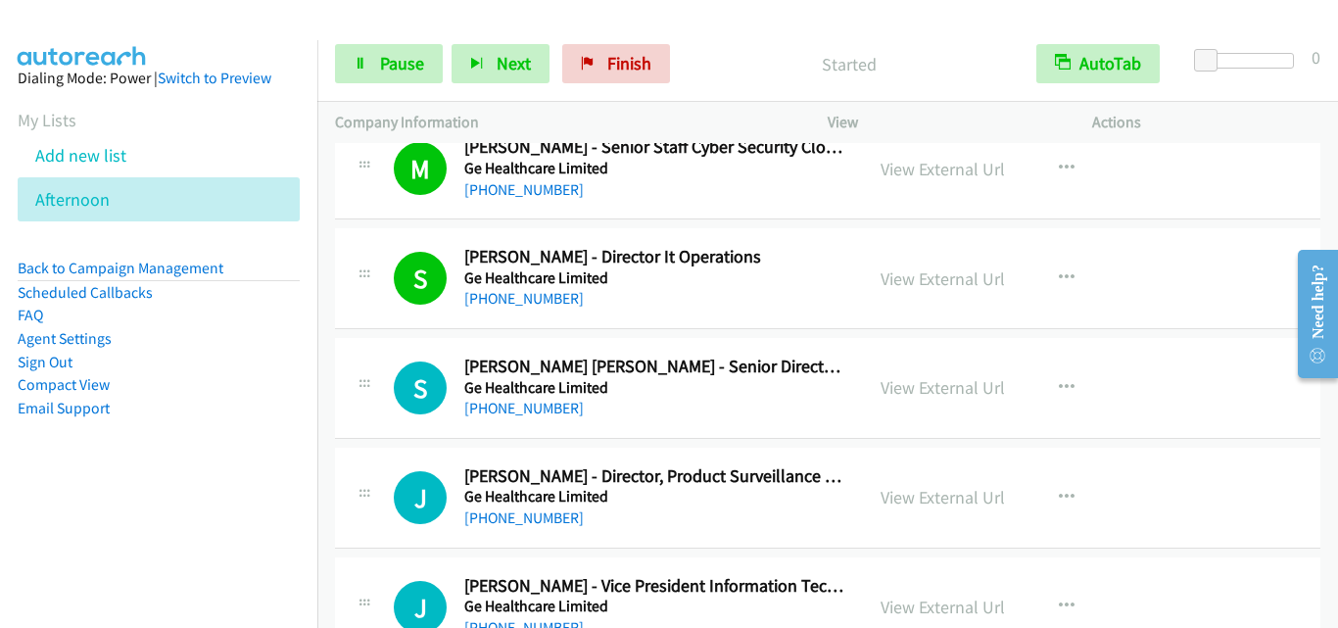
drag, startPoint x: 385, startPoint y: 400, endPoint x: 457, endPoint y: 341, distance: 93.3
click at [385, 400] on div "S Callback Scheduled Sachin Sudhakaran Iyyani - Senior Director It Operations (…" at bounding box center [599, 387] width 493 height 65
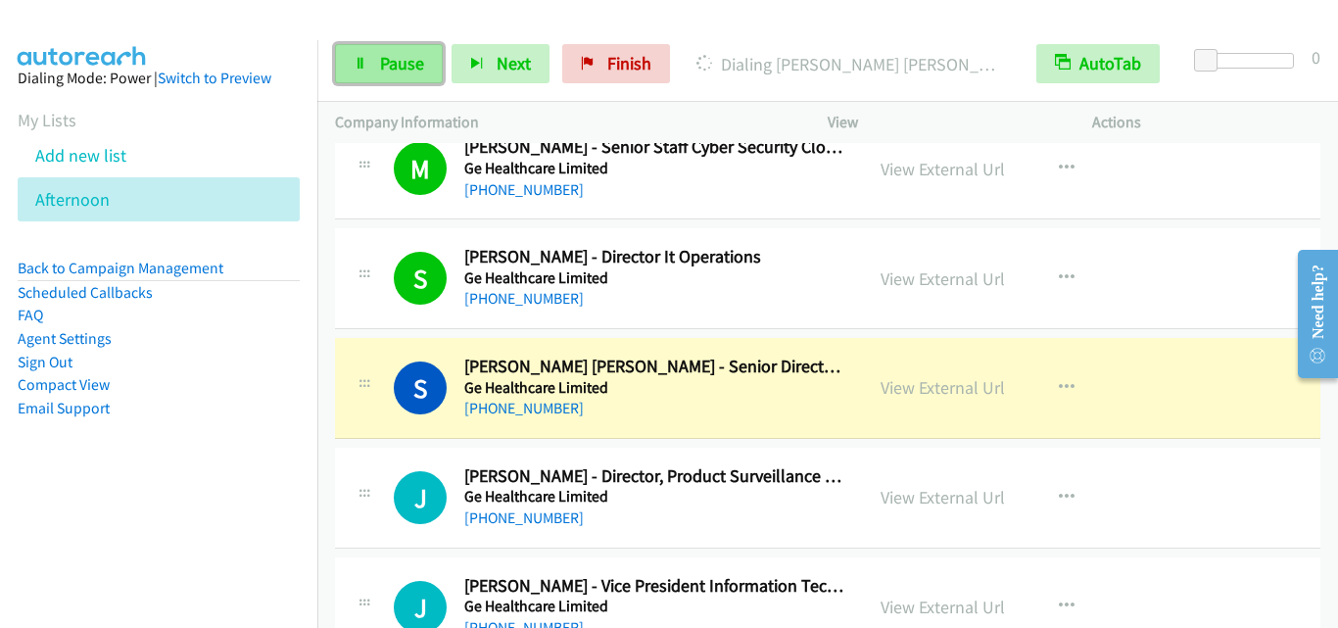
click at [395, 75] on link "Pause" at bounding box center [389, 63] width 108 height 39
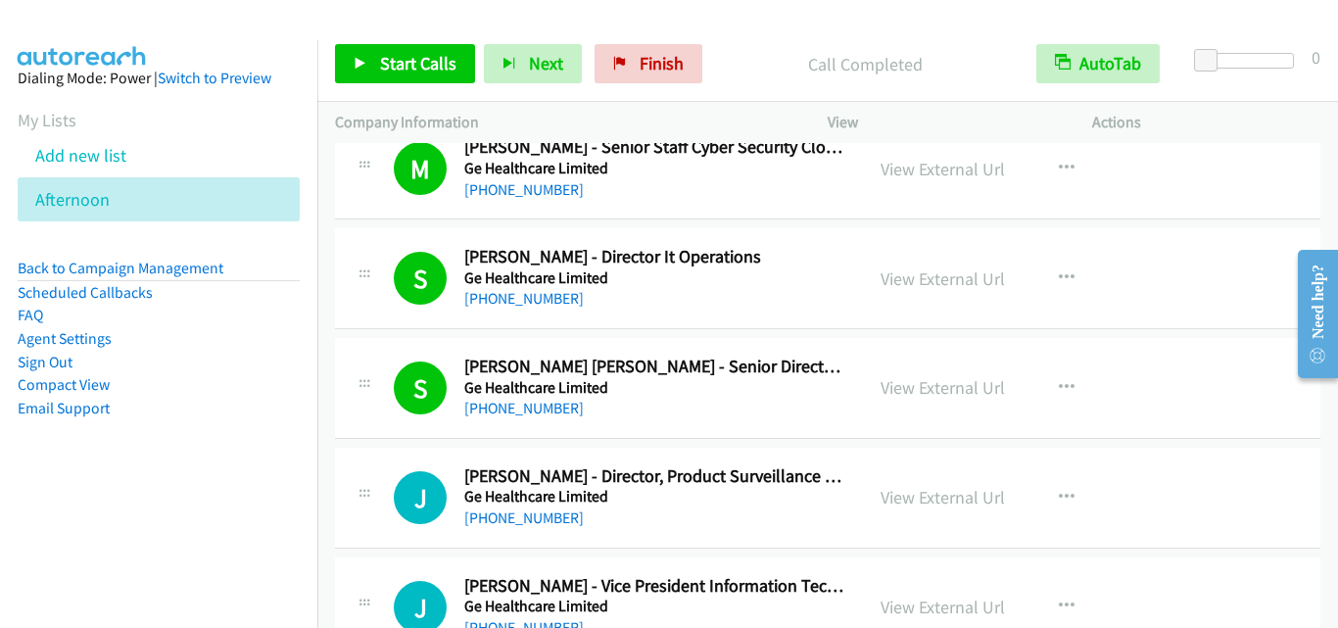
drag, startPoint x: 412, startPoint y: 427, endPoint x: 427, endPoint y: 413, distance: 20.1
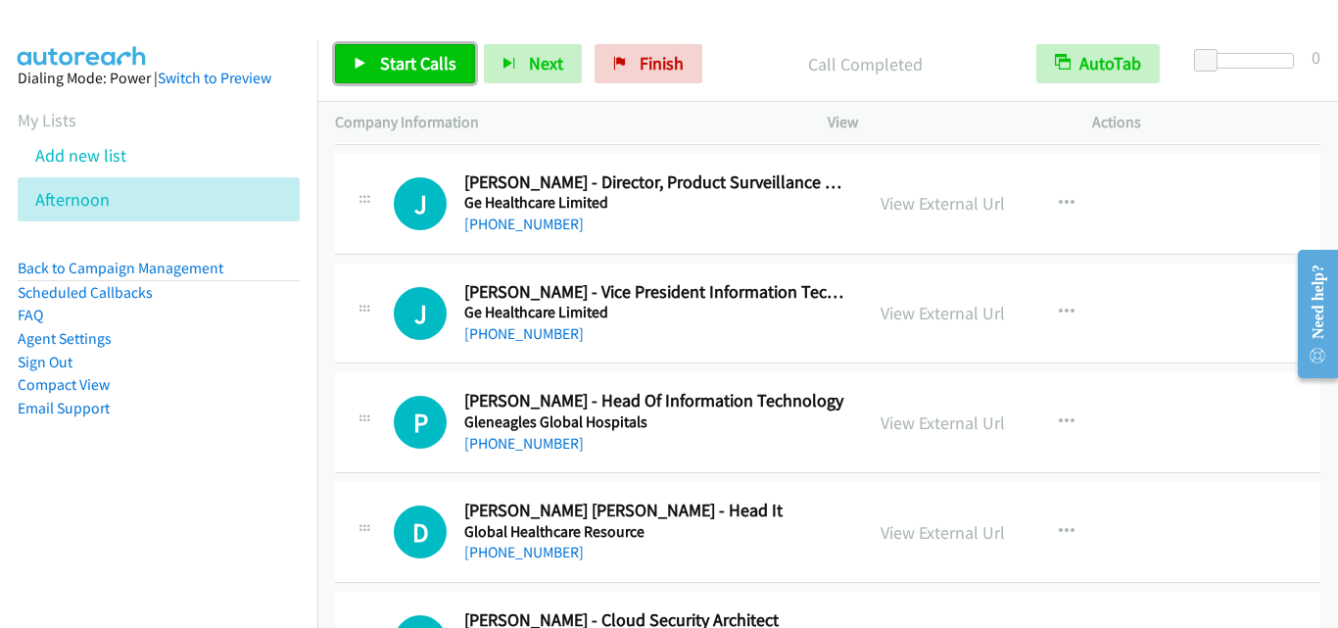
click at [423, 66] on span "Start Calls" at bounding box center [418, 63] width 76 height 23
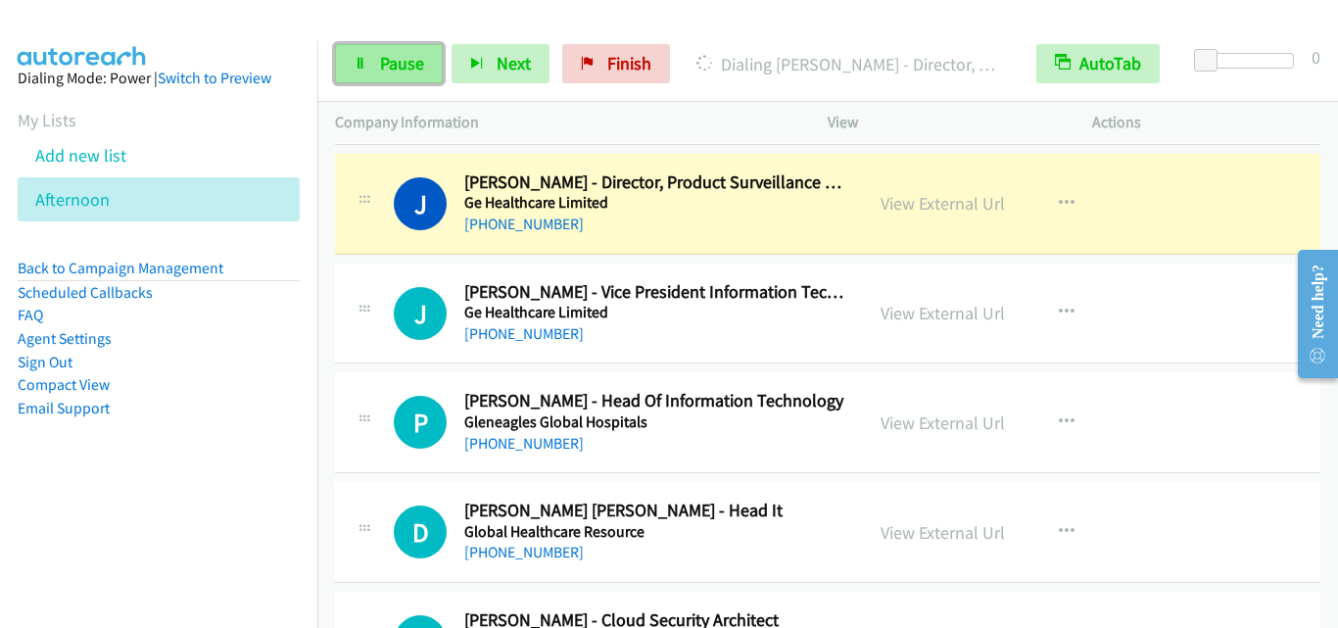
click at [368, 54] on link "Pause" at bounding box center [389, 63] width 108 height 39
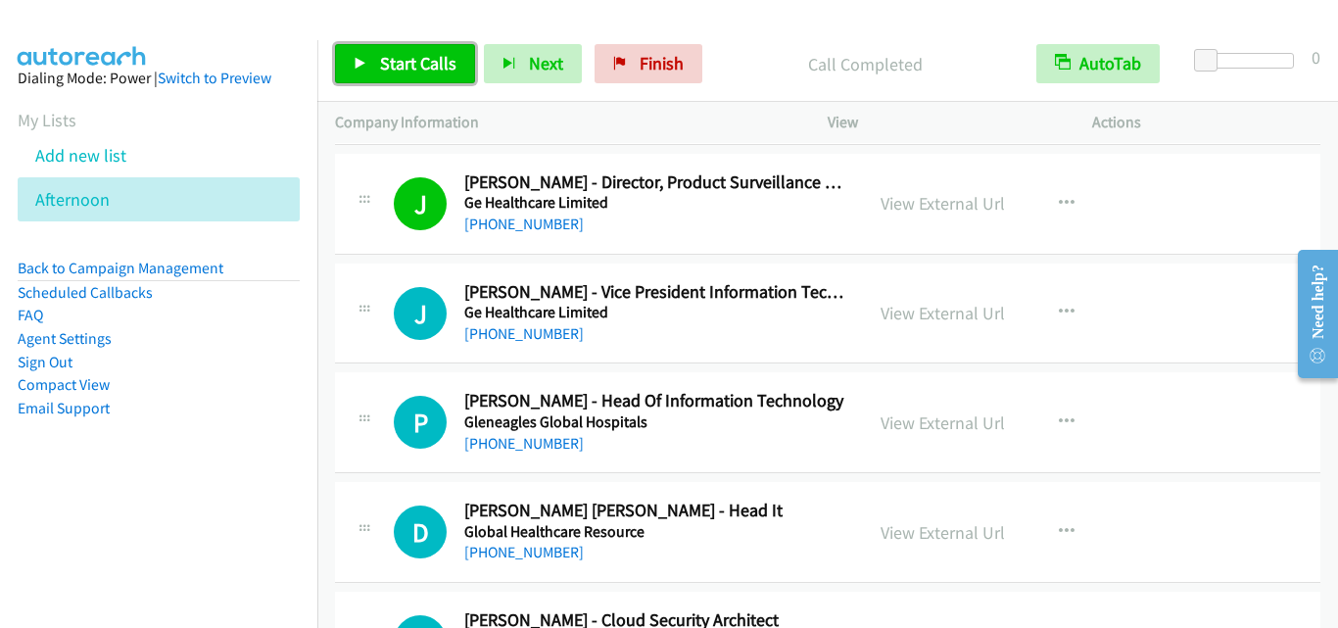
click at [435, 67] on span "Start Calls" at bounding box center [418, 63] width 76 height 23
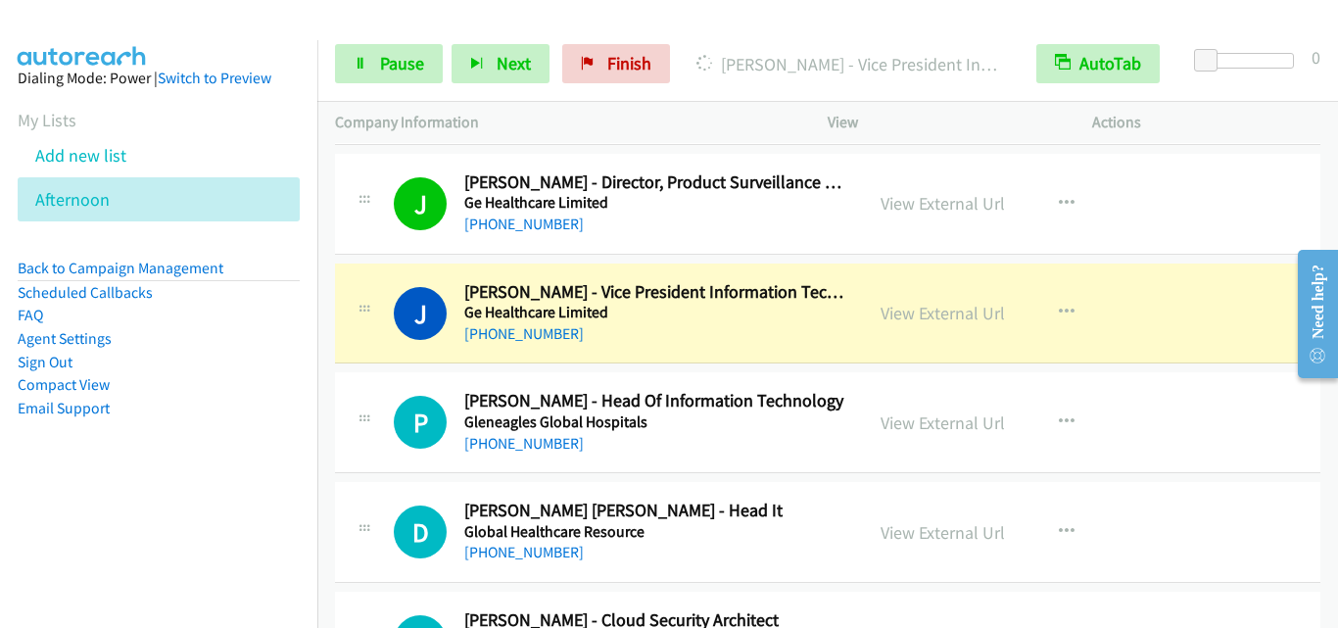
scroll to position [1077, 0]
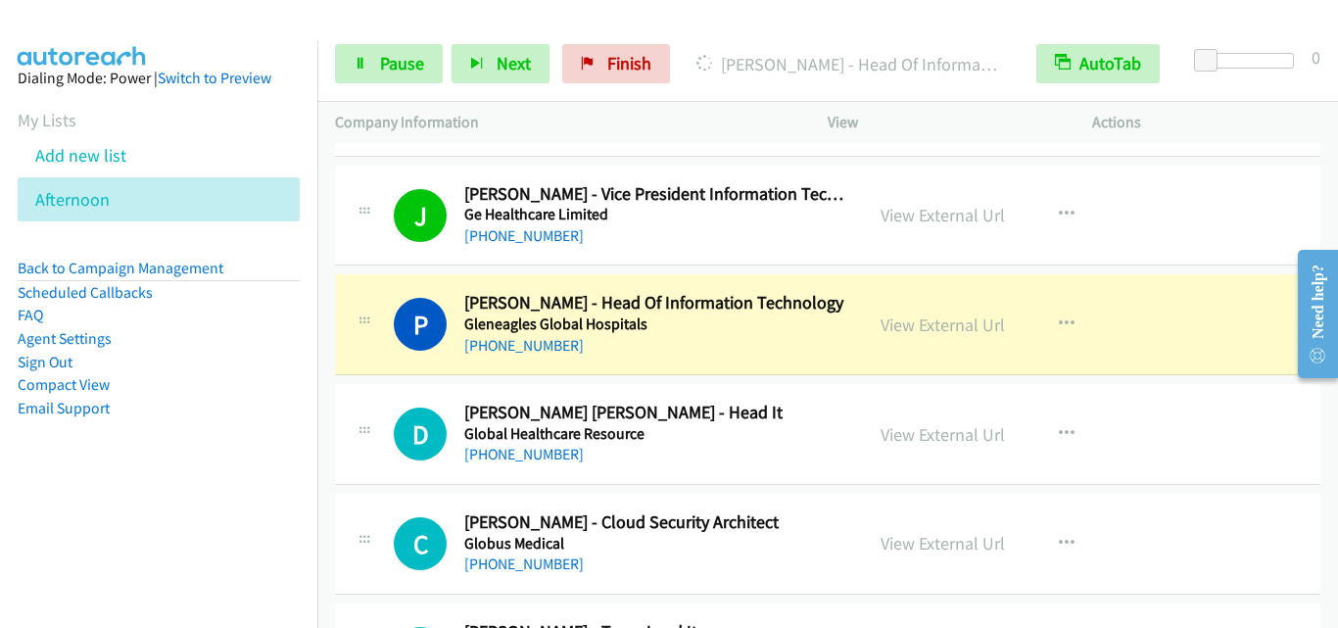
click at [380, 388] on div "D Callback Scheduled Dillip Kumar Swain - Head It Global Healthcare Resource As…" at bounding box center [827, 434] width 985 height 101
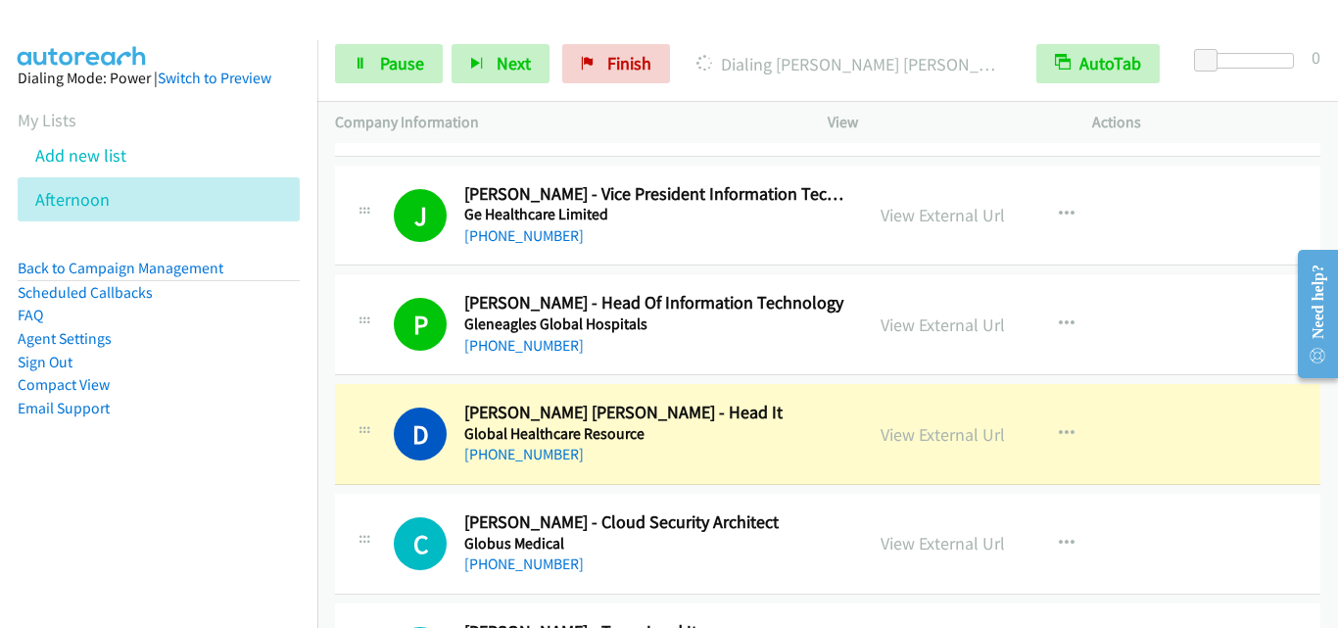
click at [373, 421] on div at bounding box center [365, 427] width 24 height 53
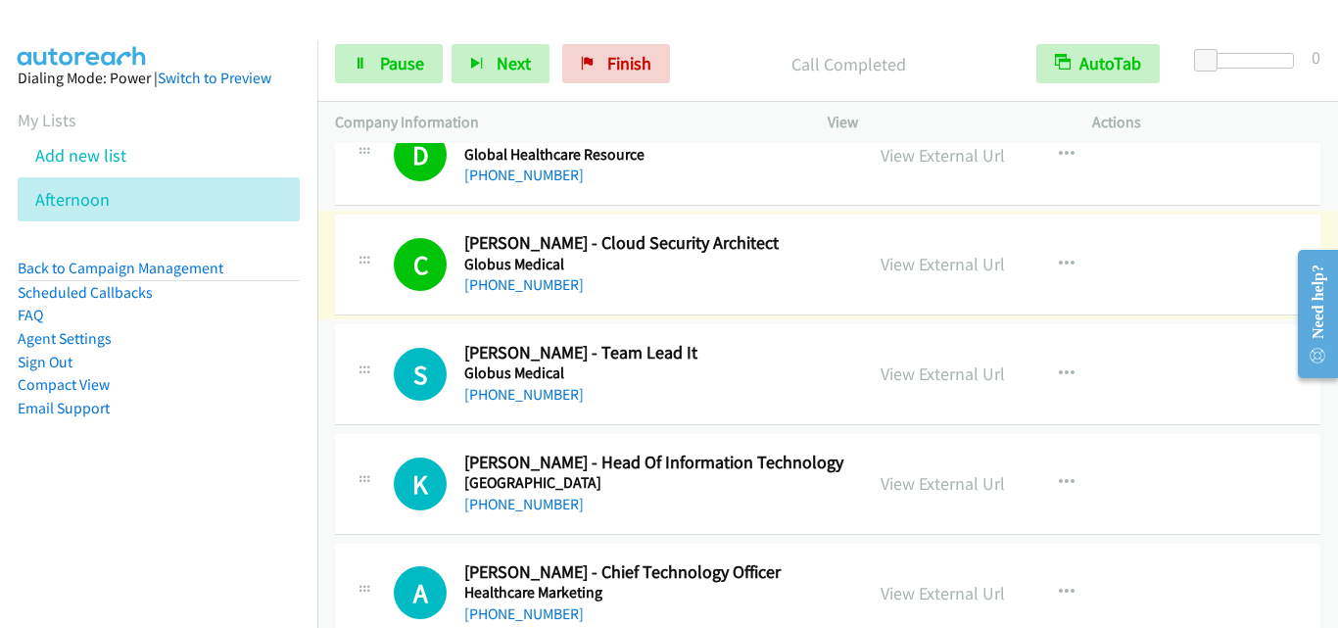
scroll to position [1371, 0]
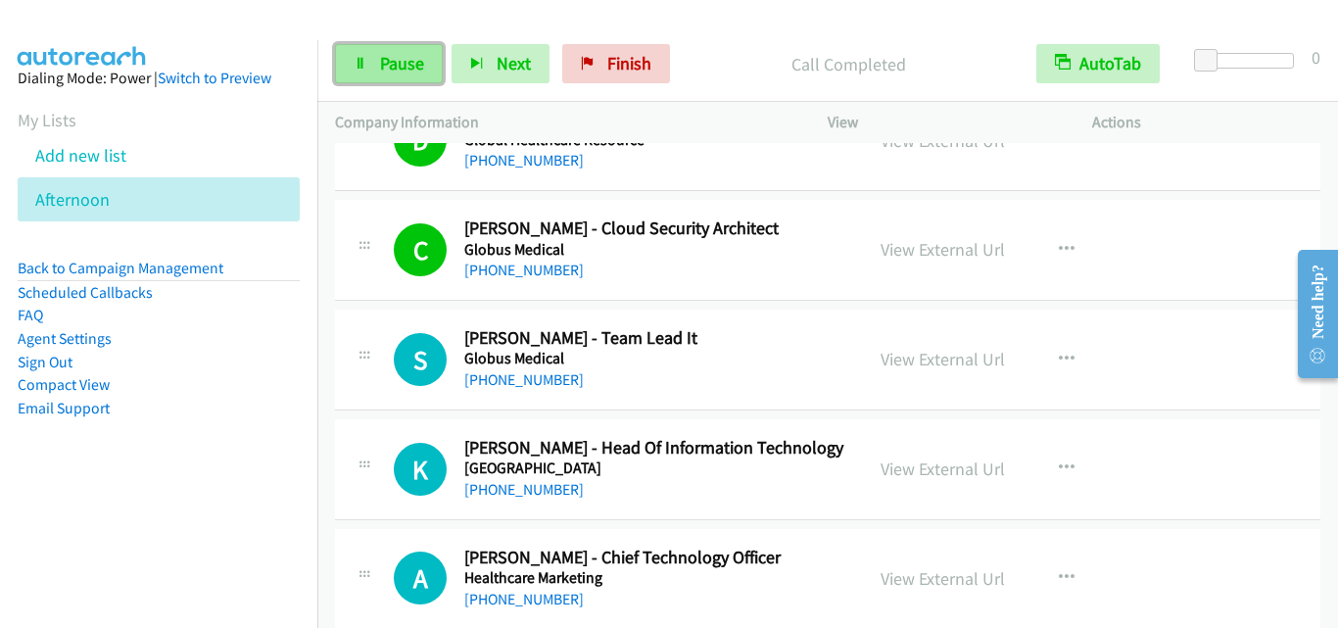
click at [396, 49] on link "Pause" at bounding box center [389, 63] width 108 height 39
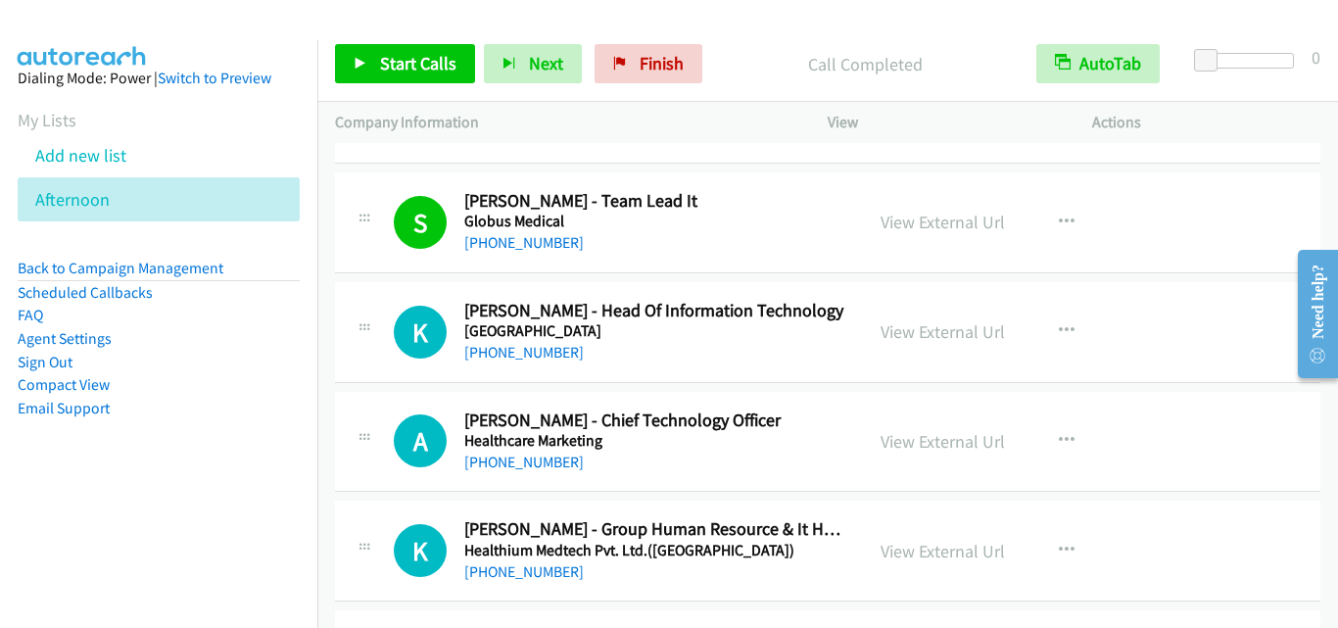
scroll to position [1567, 0]
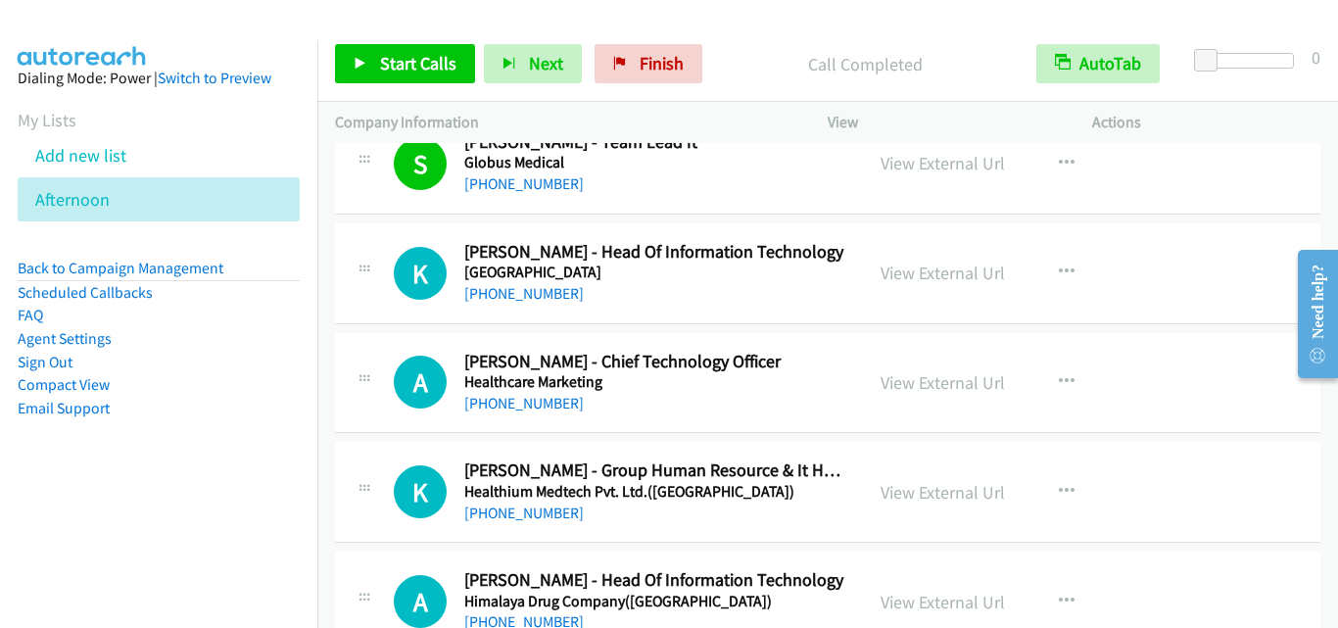
click at [375, 381] on icon at bounding box center [365, 381] width 24 height 10
click at [407, 72] on span "Start Calls" at bounding box center [418, 63] width 76 height 23
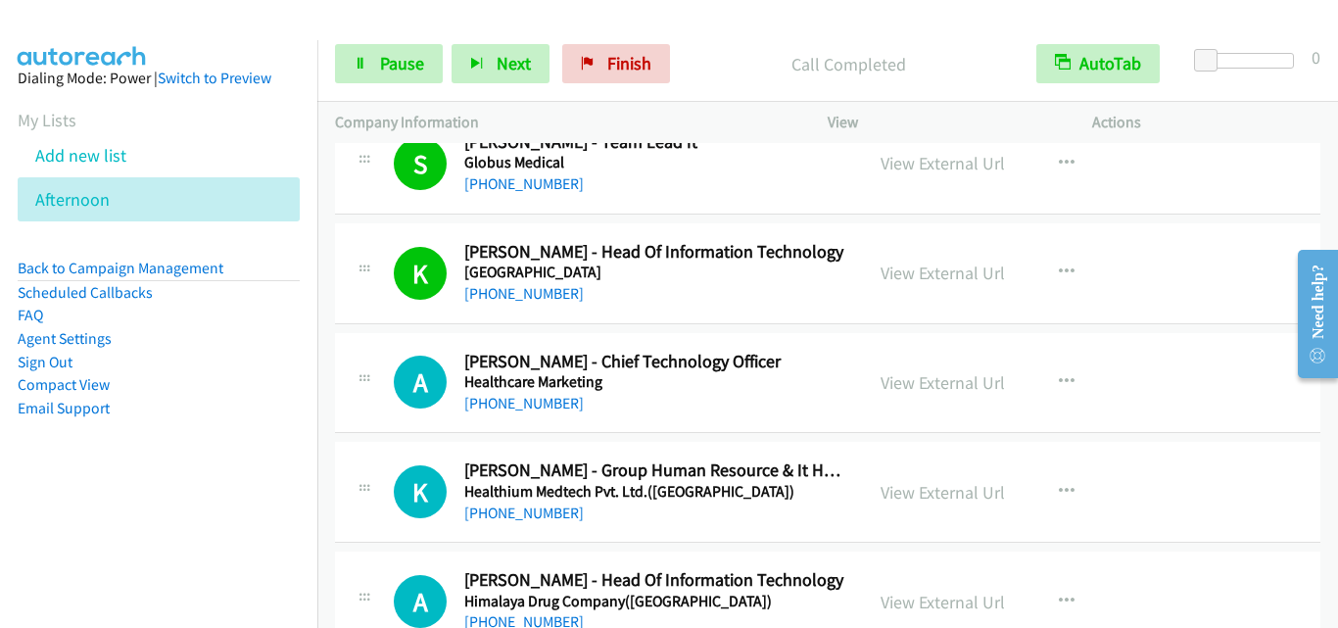
click at [379, 344] on div "A Callback Scheduled Akkhileesh Kummar - Chief Technology Officer Healthcare Ma…" at bounding box center [827, 383] width 985 height 101
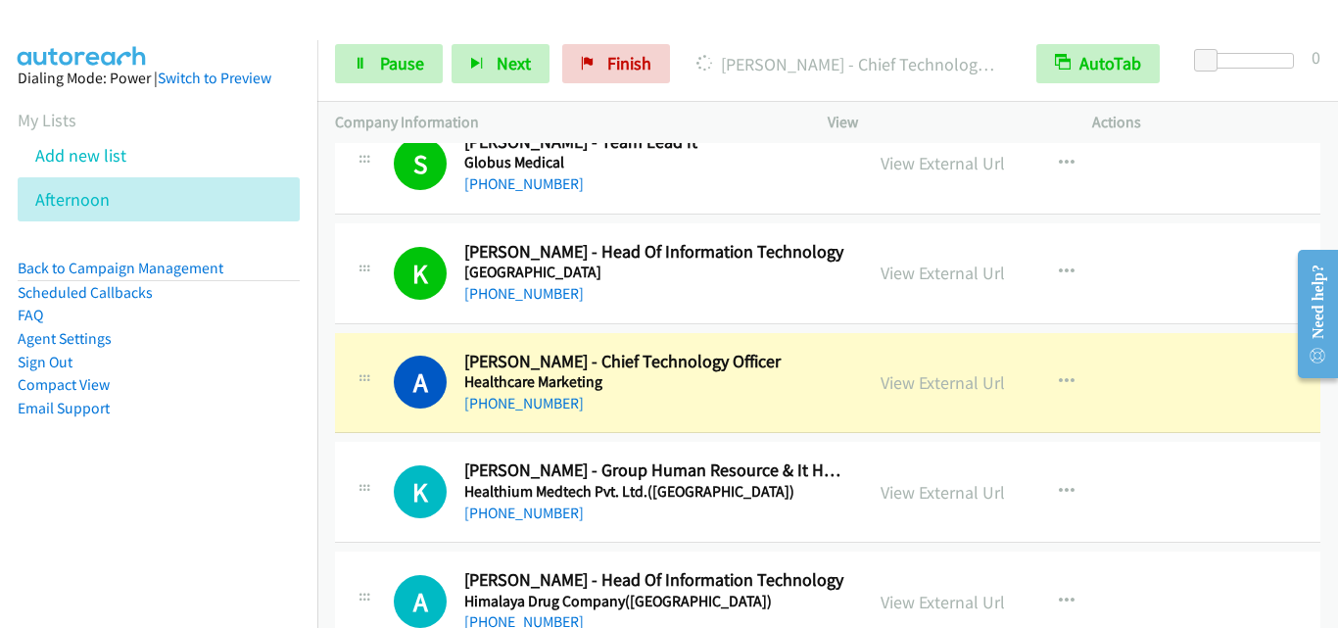
click at [388, 424] on div "A Callback Scheduled Akkhileesh Kummar - Chief Technology Officer Healthcare Ma…" at bounding box center [827, 383] width 985 height 101
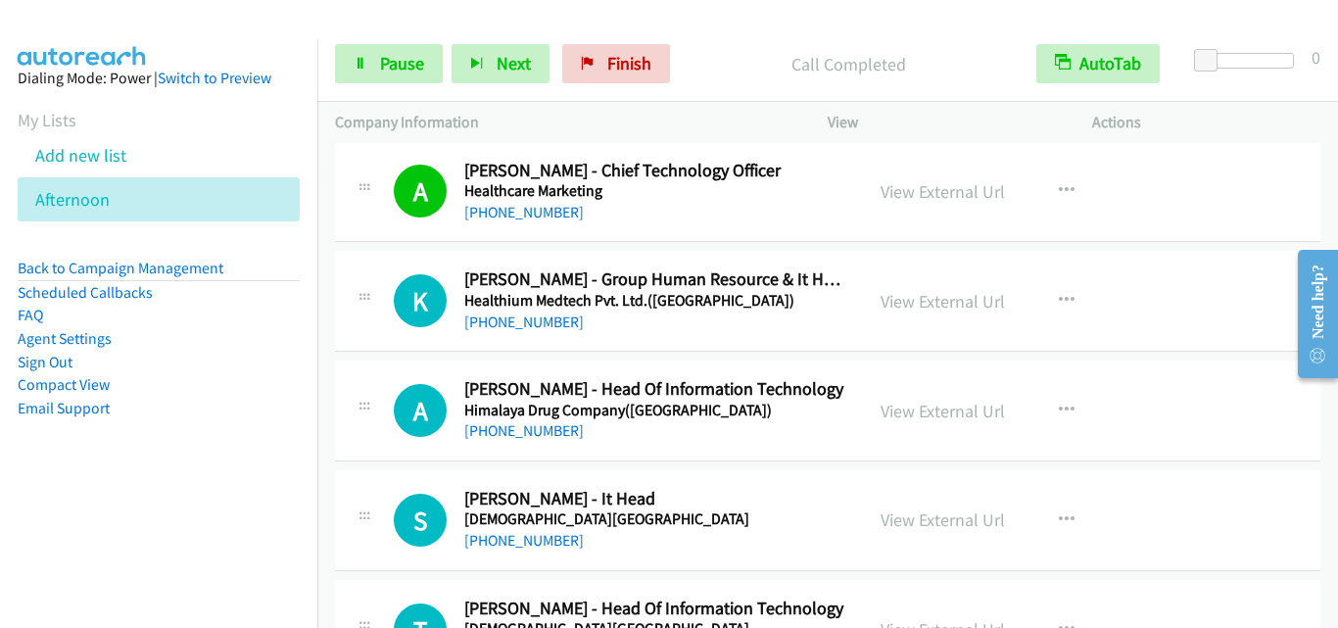
scroll to position [1763, 0]
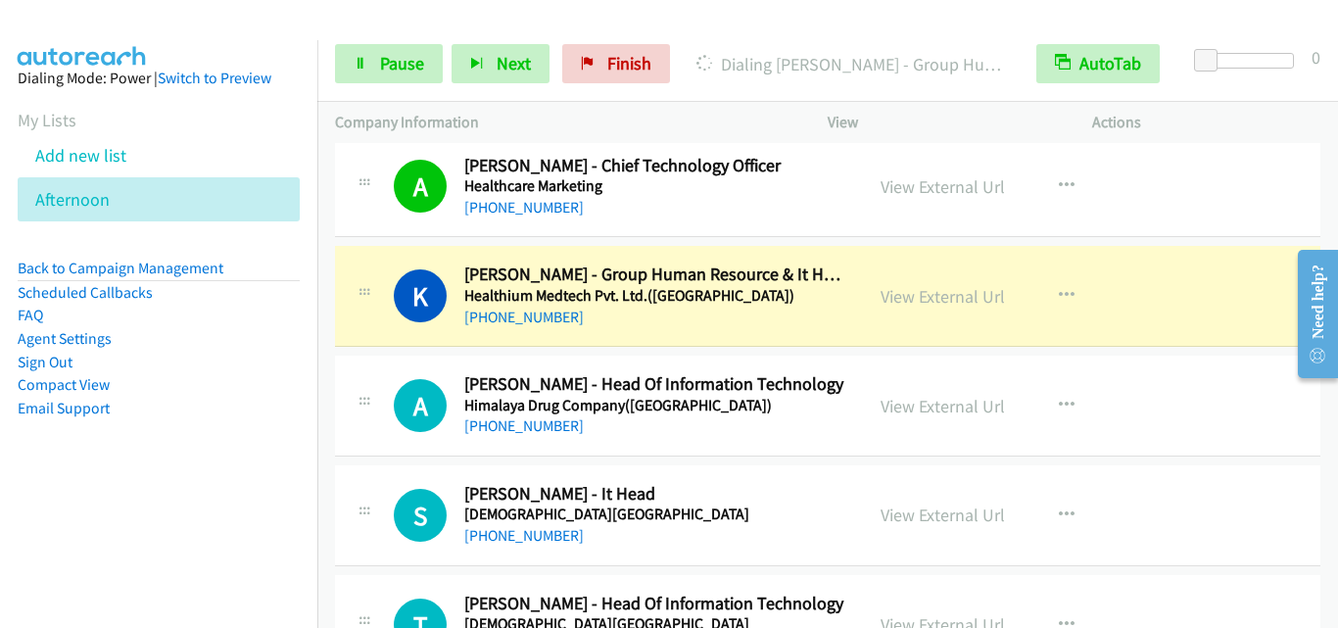
click at [401, 436] on div "A Callback Scheduled Ananth Narayan - Head Of Information Technology Himalaya D…" at bounding box center [619, 405] width 451 height 65
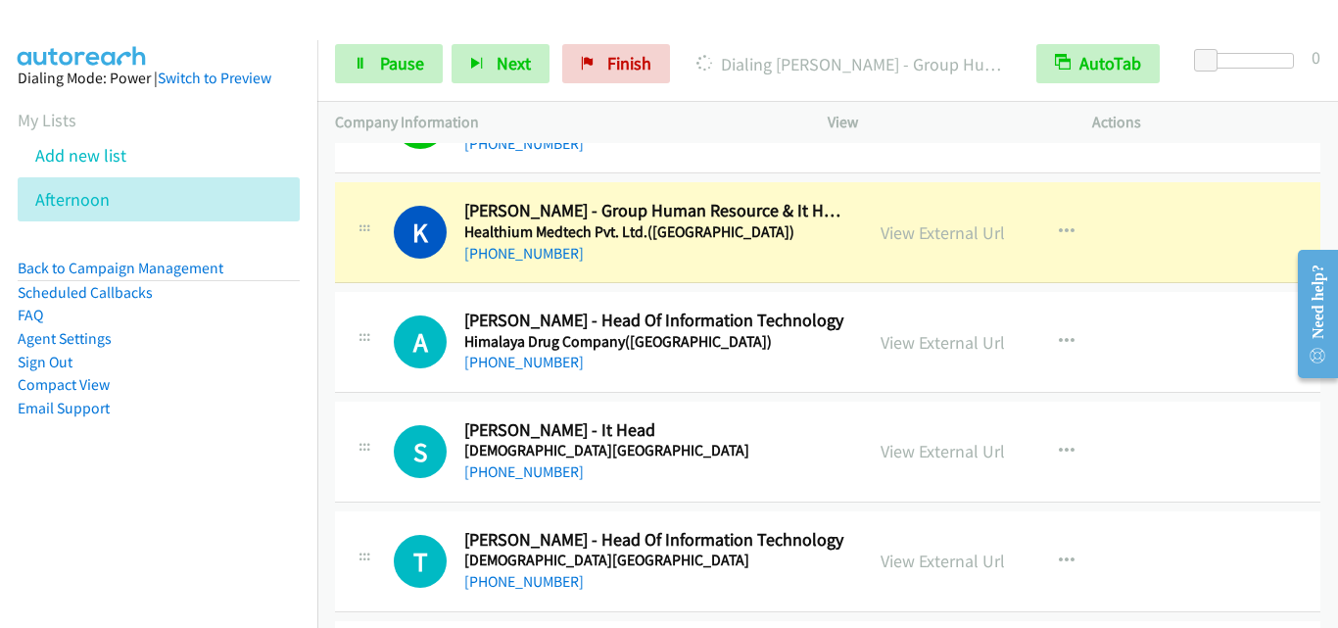
scroll to position [1861, 0]
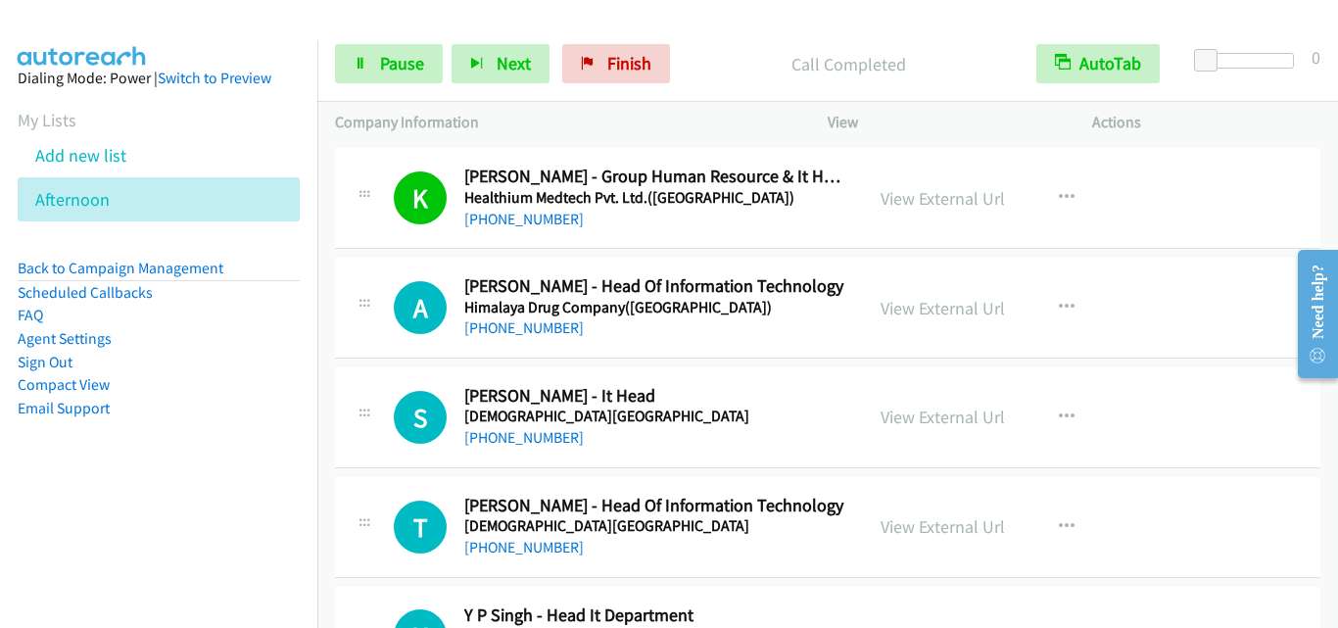
click at [328, 380] on td "S Callback Scheduled Sameeta Sawant - It Head Hinduja Hospital Asia/Calcutta +9…" at bounding box center [827, 417] width 1020 height 110
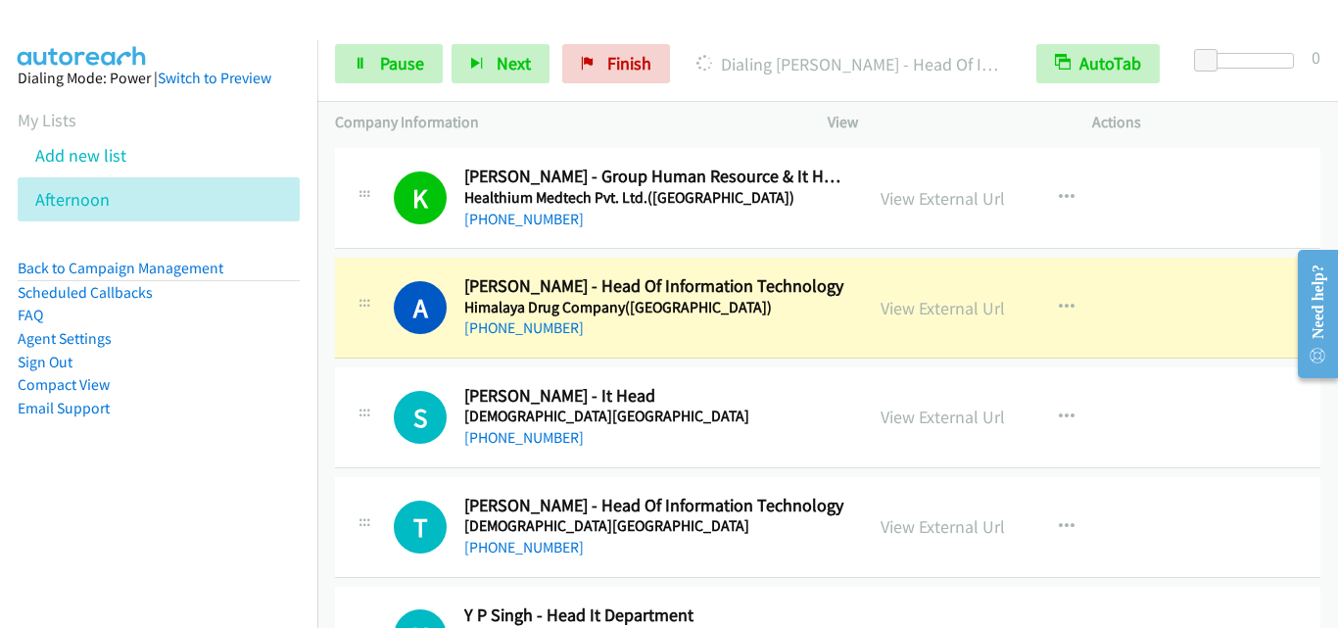
scroll to position [1959, 0]
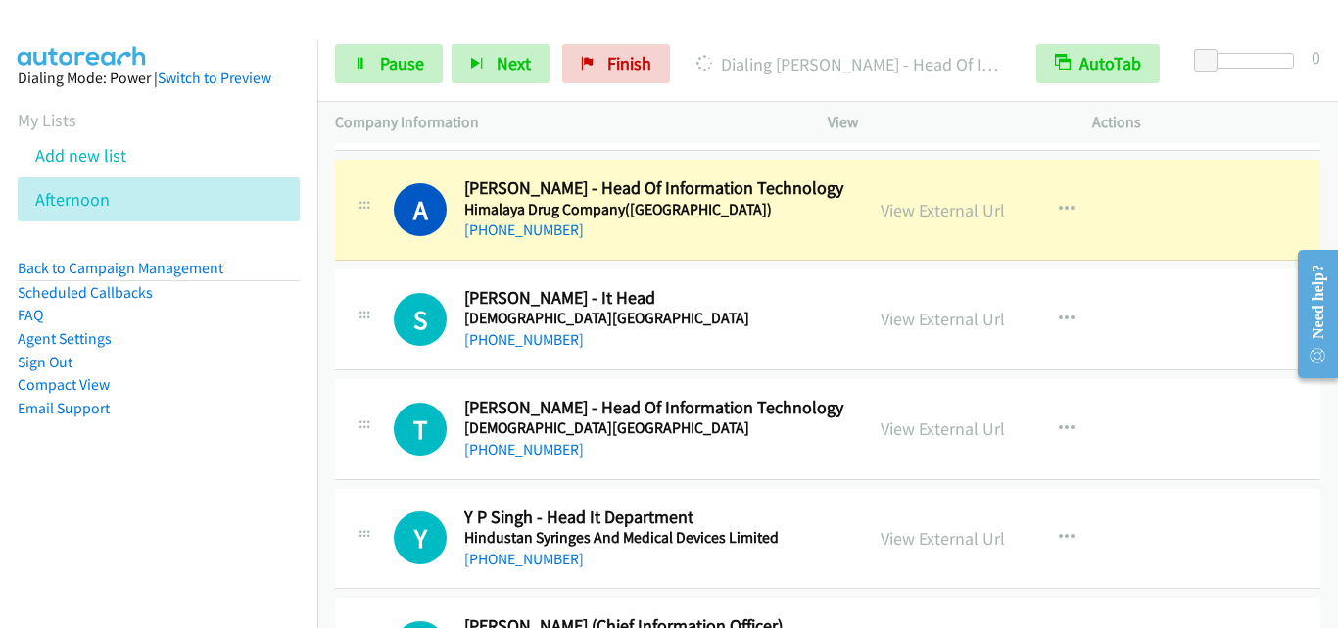
click at [363, 301] on div at bounding box center [365, 313] width 24 height 53
click at [405, 44] on link "Pause" at bounding box center [389, 63] width 108 height 39
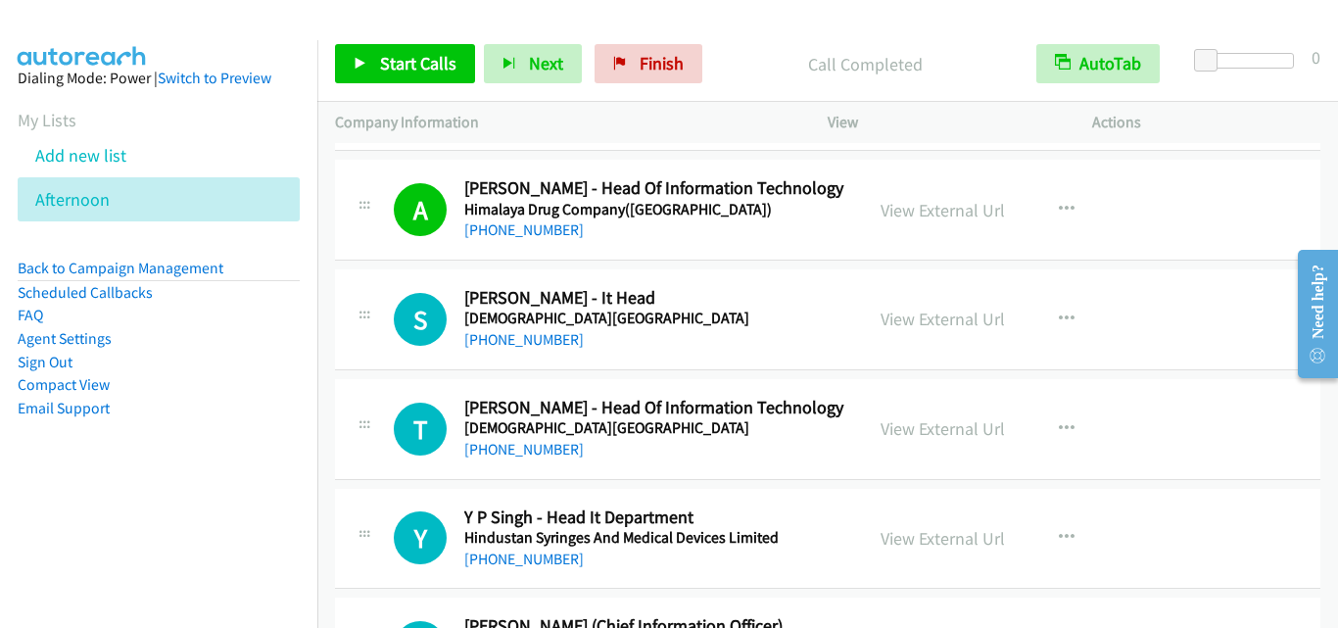
scroll to position [2056, 0]
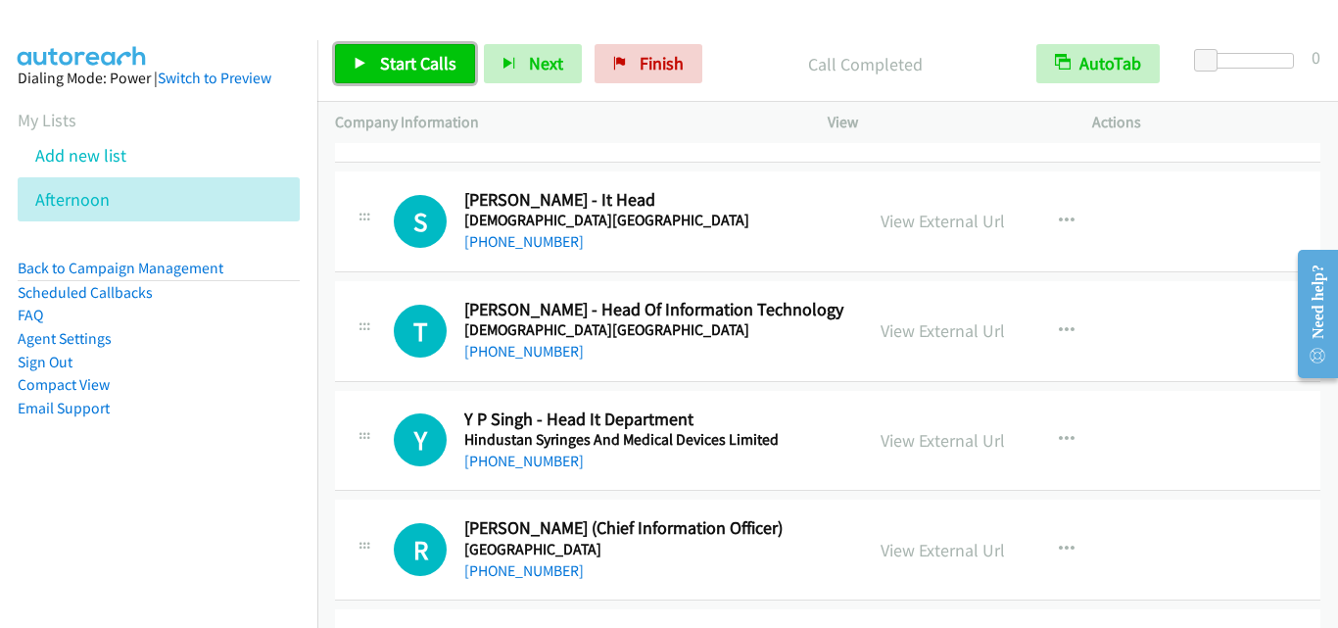
click at [452, 70] on span "Start Calls" at bounding box center [418, 63] width 76 height 23
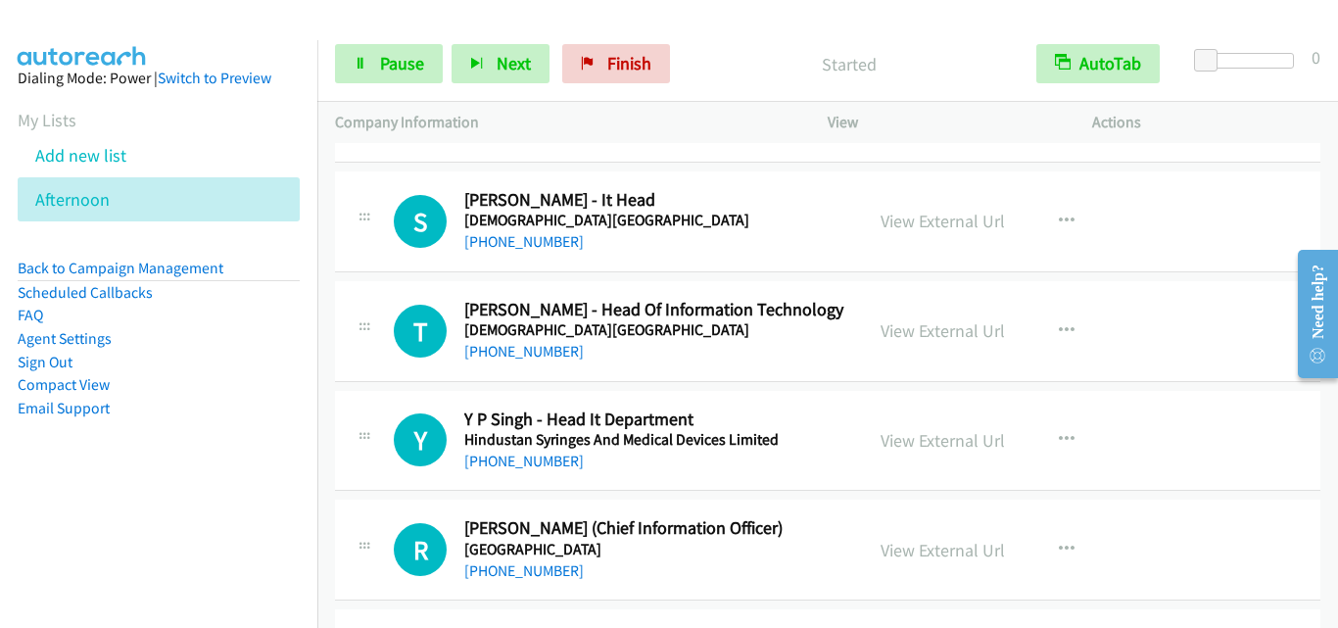
click at [376, 267] on div "S Callback Scheduled Sameeta Sawant - It Head Hinduja Hospital Asia/Calcutta +9…" at bounding box center [827, 221] width 985 height 101
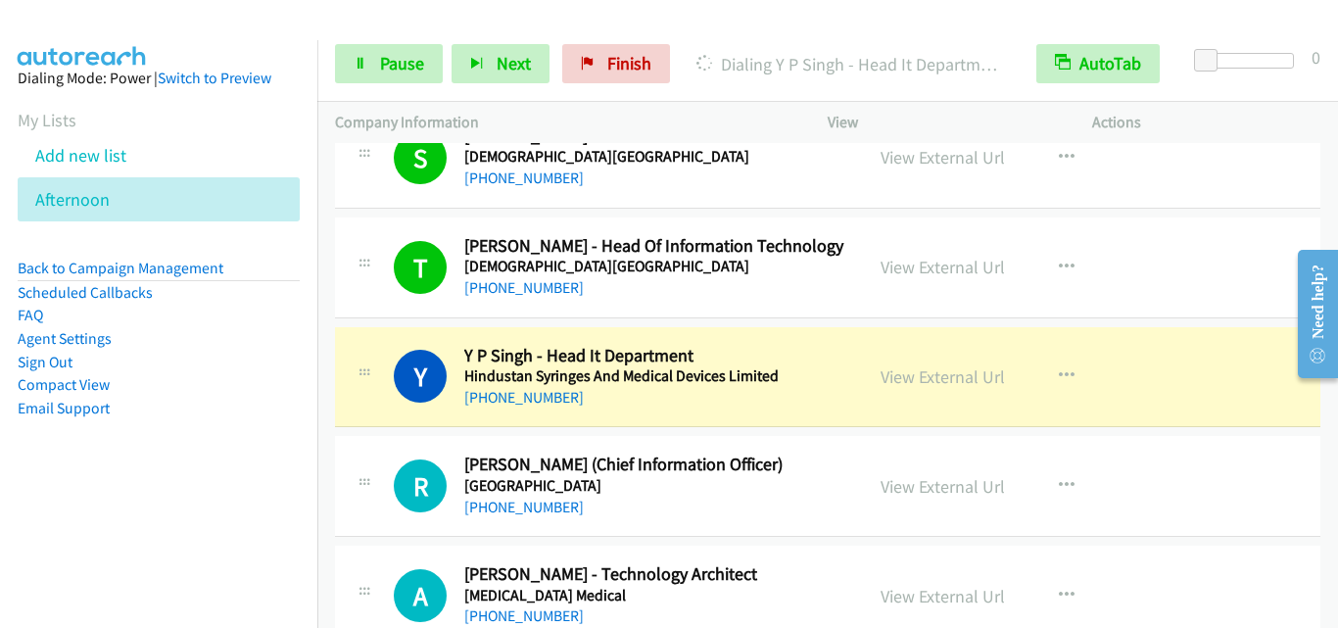
scroll to position [2154, 0]
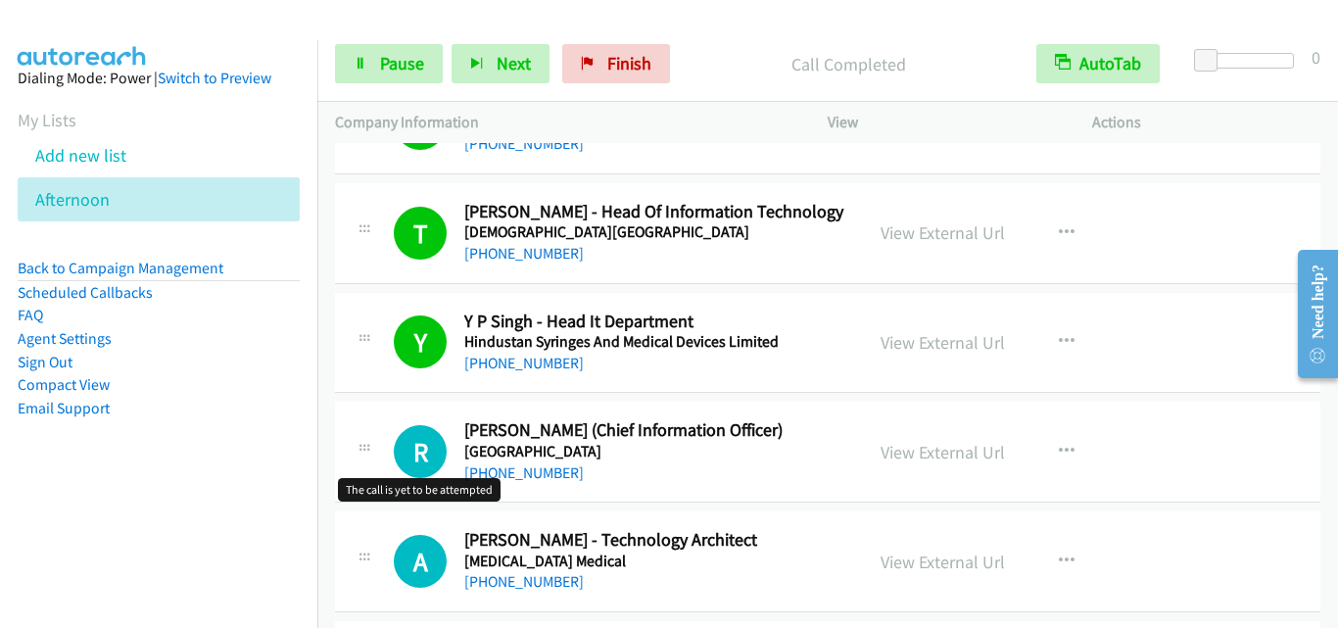
click at [405, 448] on h1 "R" at bounding box center [420, 451] width 53 height 53
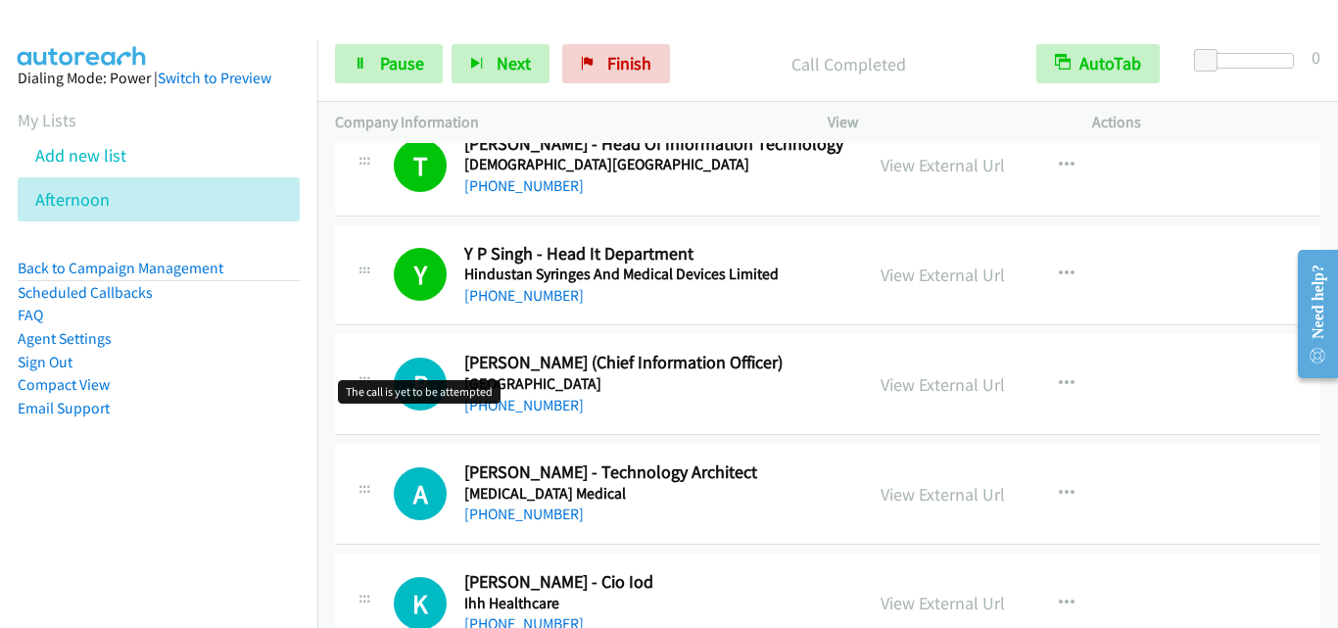
scroll to position [2252, 0]
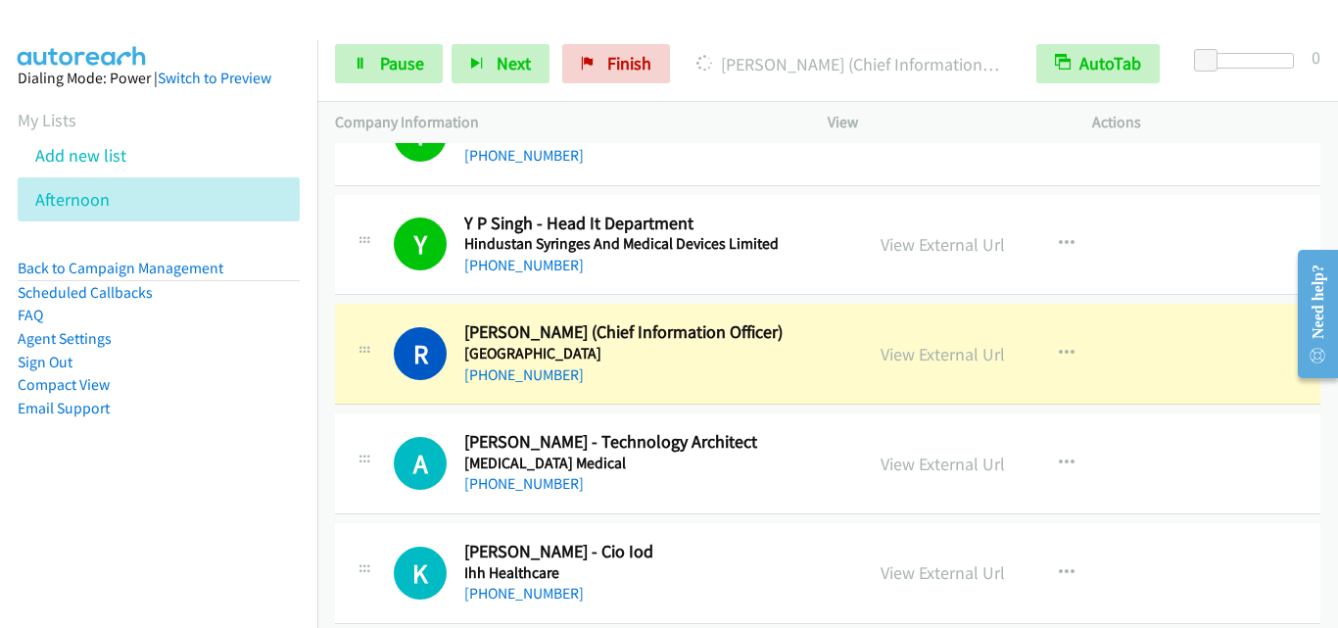
click at [369, 391] on div "R Callback Scheduled Rajendra Kshirsagar - Cio (Chief Information Officer) Holy…" at bounding box center [827, 354] width 985 height 101
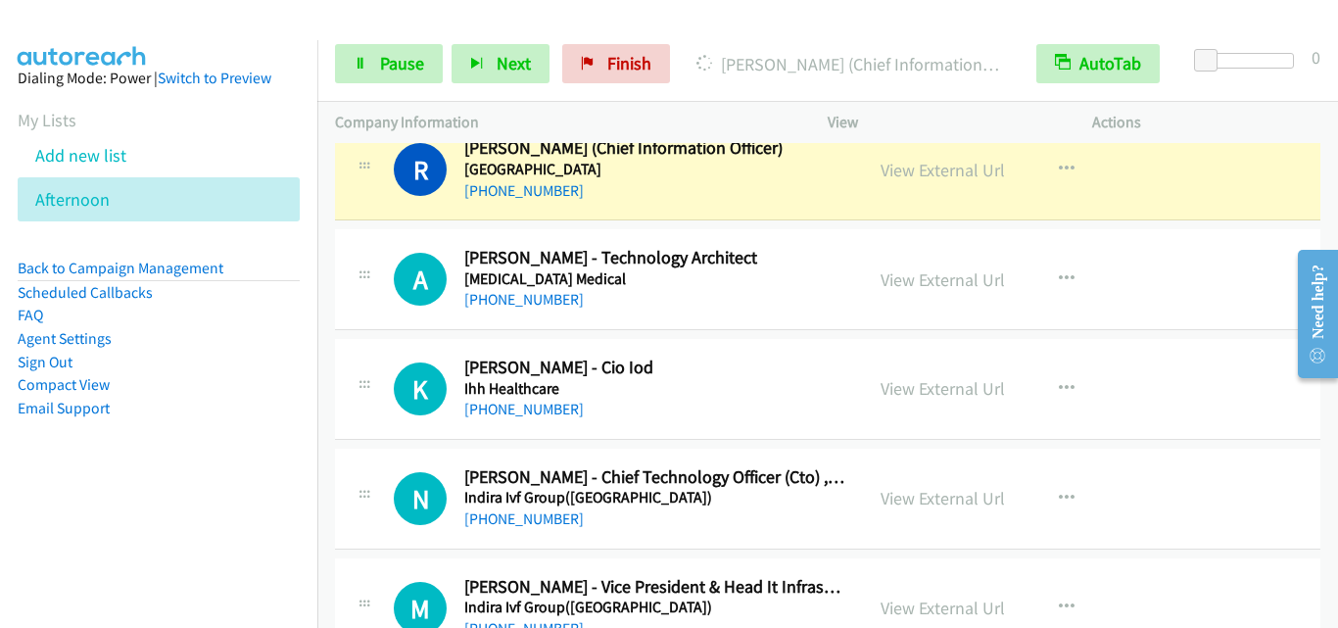
scroll to position [2448, 0]
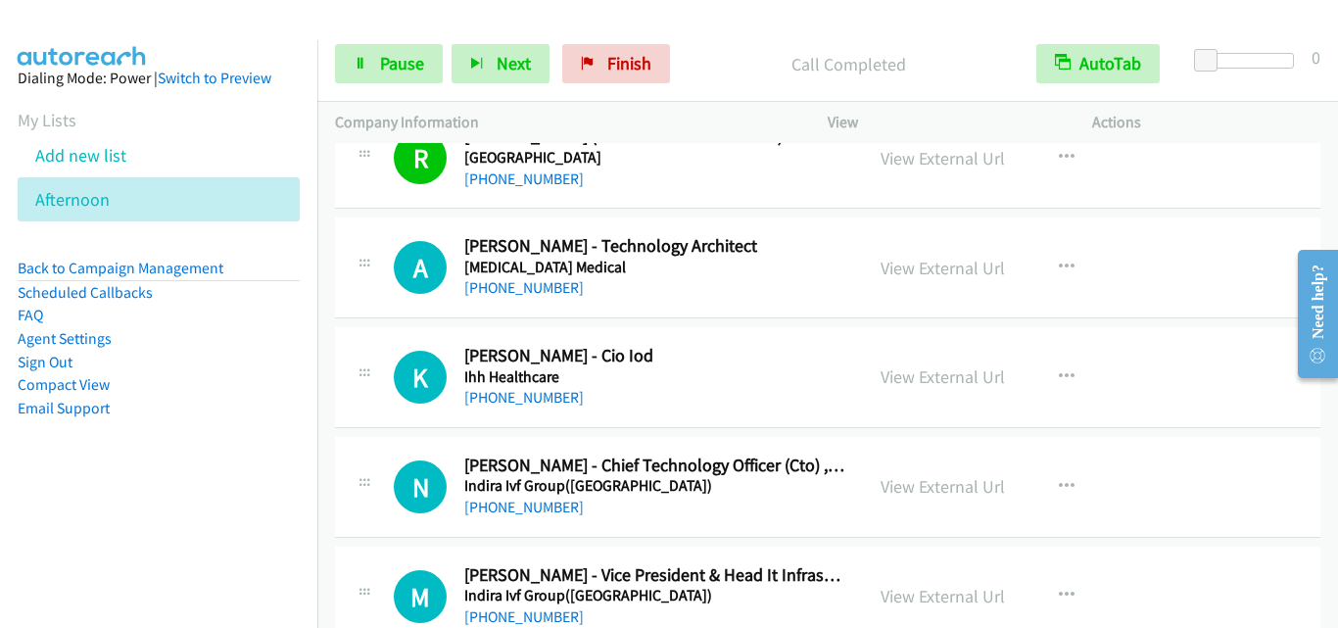
click at [356, 323] on td "K Callback Scheduled Krishna Mohan Avutapalli - Cio Iod Ihh Healthcare Asia/Cal…" at bounding box center [827, 378] width 1020 height 110
click at [364, 264] on icon at bounding box center [365, 266] width 24 height 10
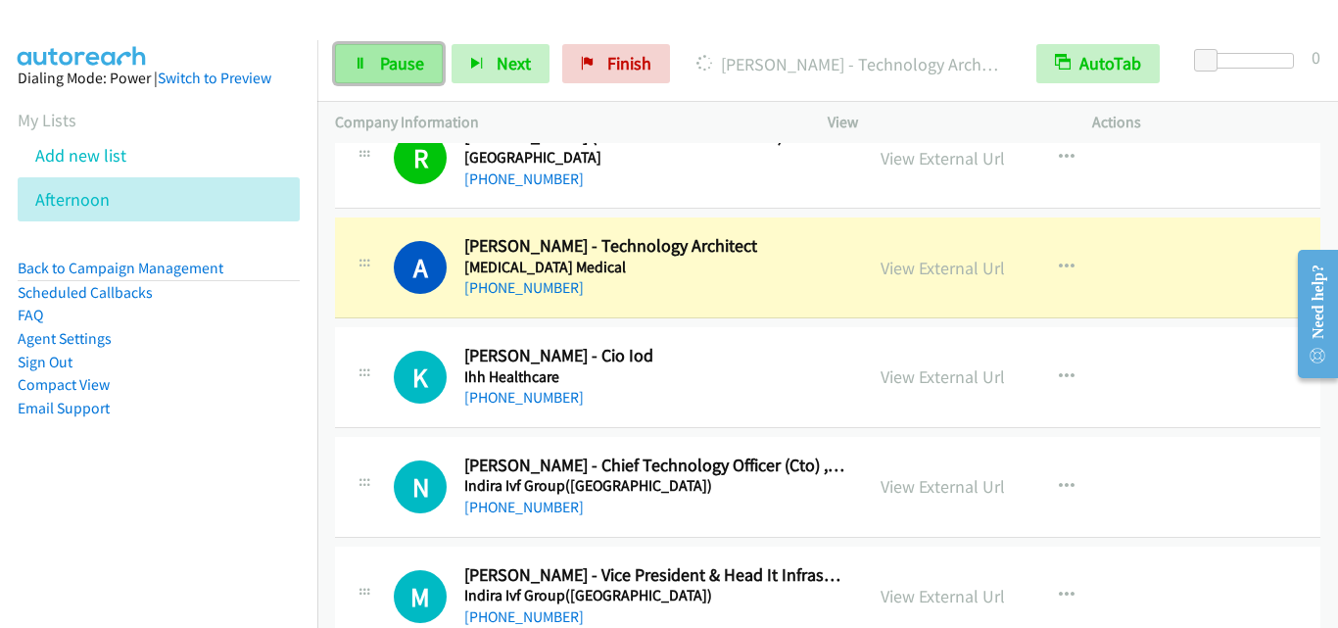
click at [399, 63] on span "Pause" at bounding box center [402, 63] width 44 height 23
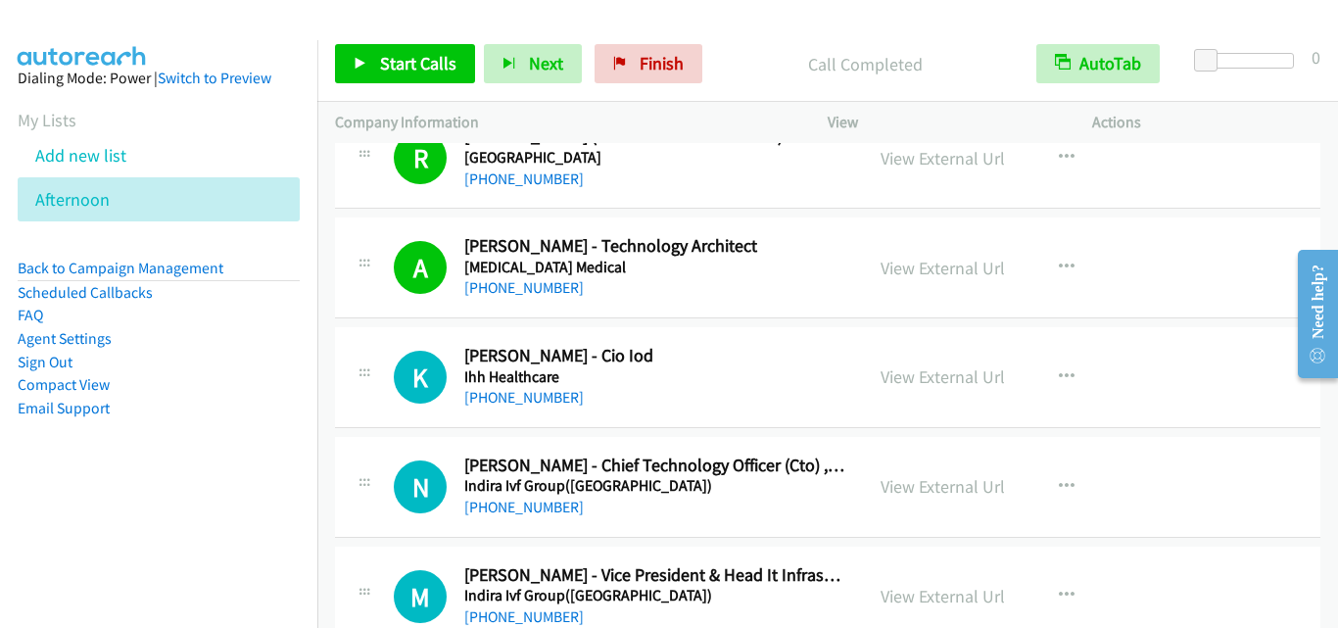
click at [365, 401] on div "K Callback Scheduled Krishna Mohan Avutapalli - Cio Iod Ihh Healthcare Asia/Cal…" at bounding box center [599, 377] width 493 height 65
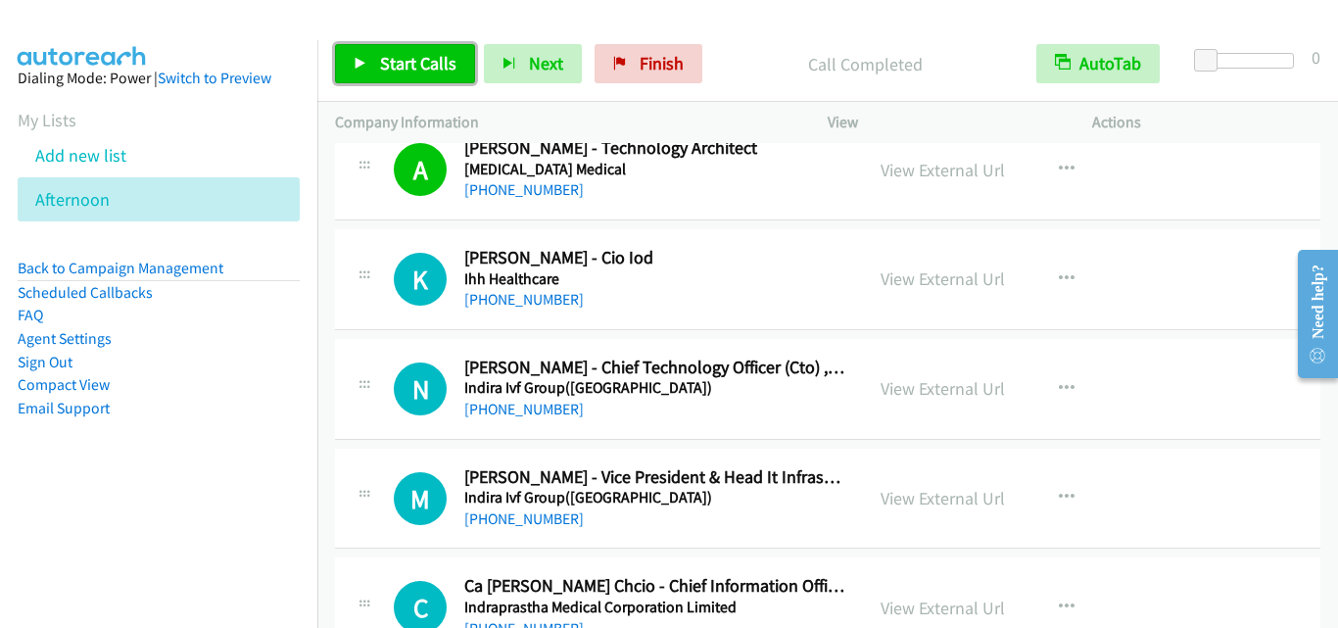
click at [432, 54] on span "Start Calls" at bounding box center [418, 63] width 76 height 23
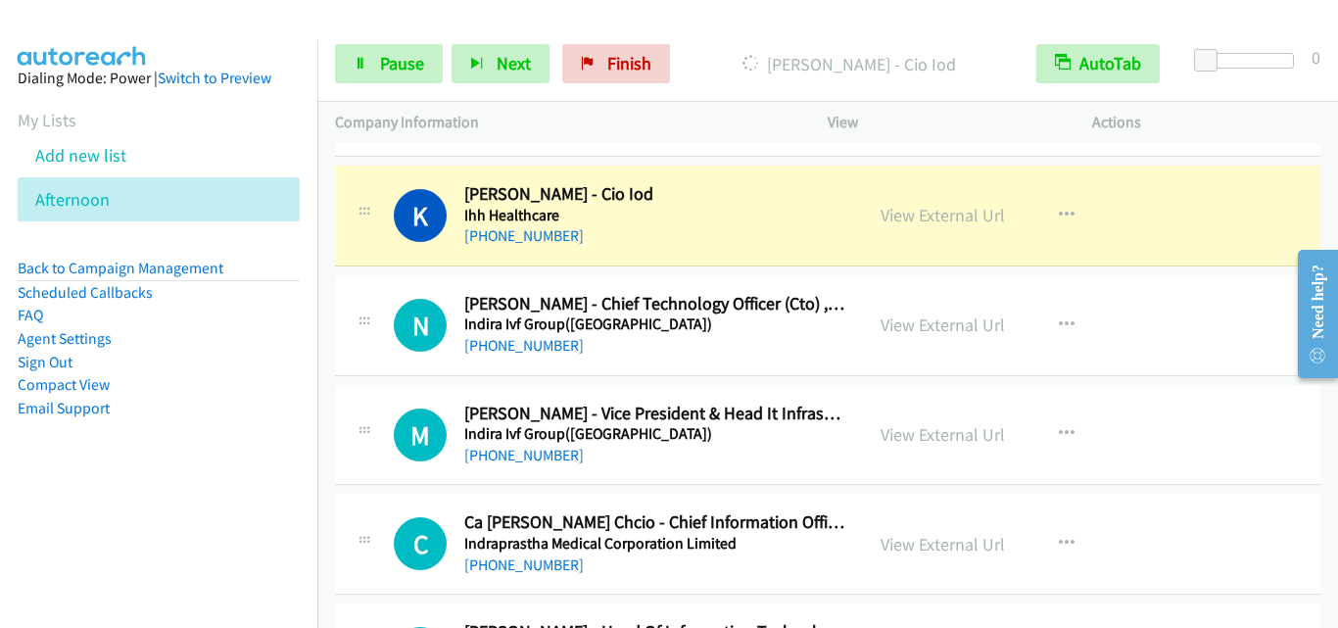
scroll to position [2644, 0]
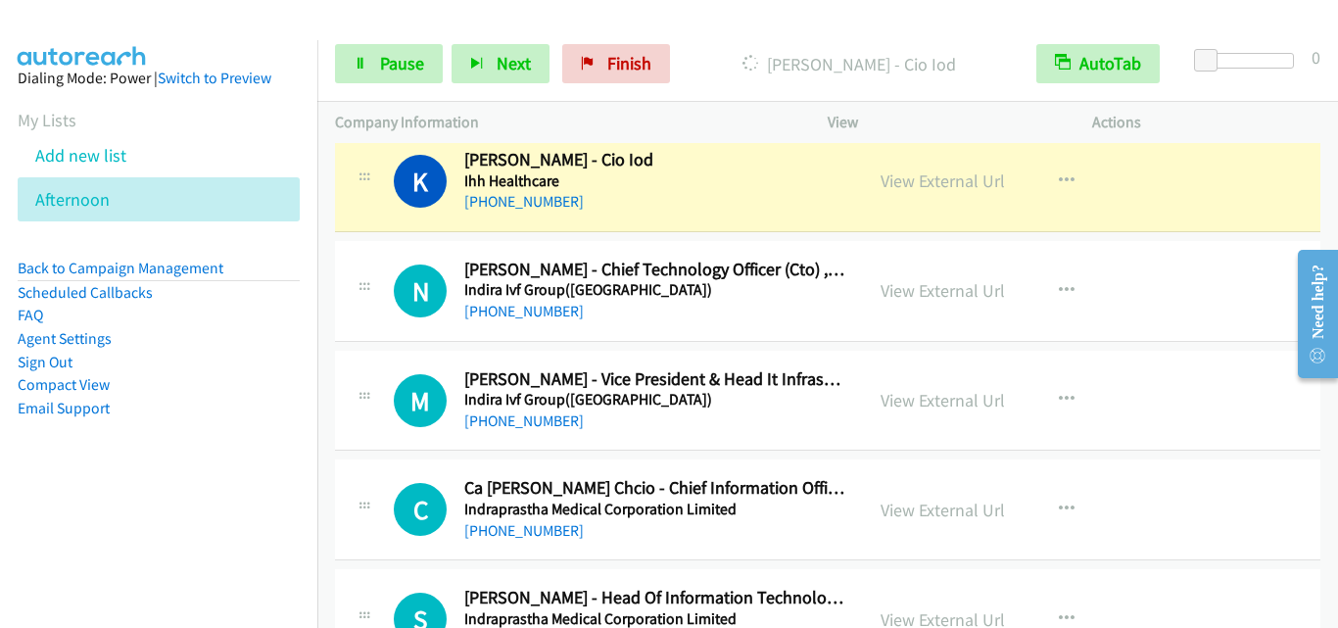
click at [330, 342] on td "N Callback Scheduled Nitin Dhingra - Chief Technology Officer (Cto) , Executive…" at bounding box center [827, 291] width 1020 height 110
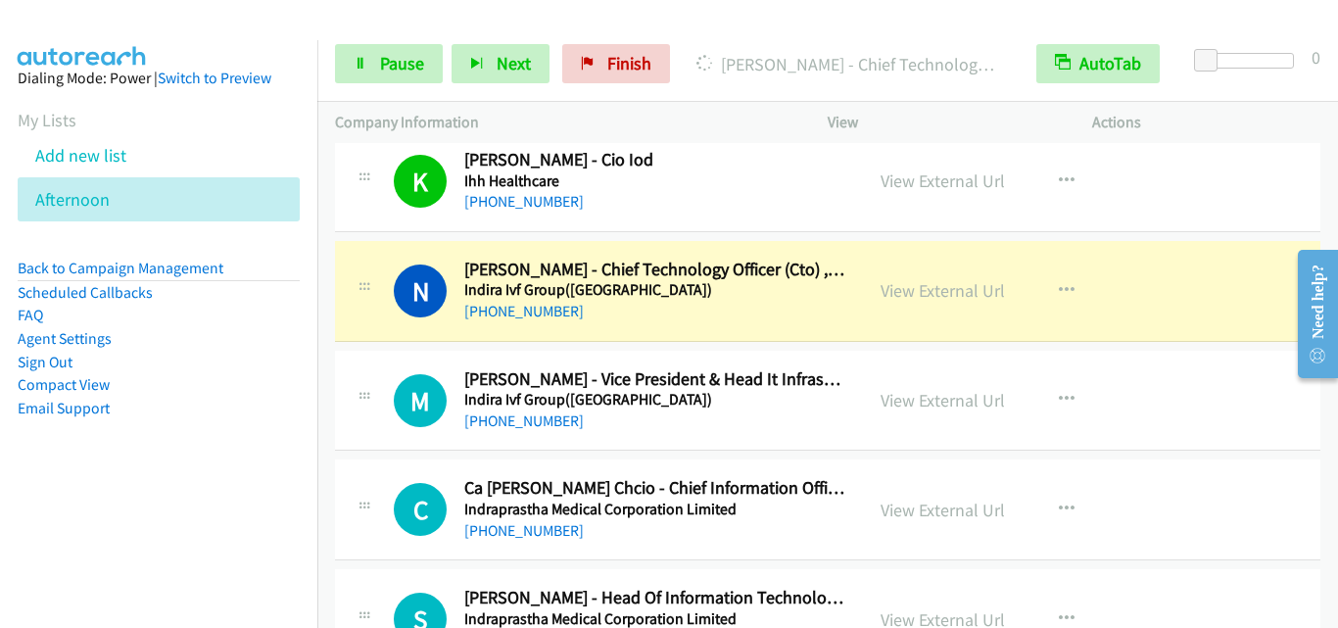
click at [394, 351] on div "M Callback Scheduled Mahesh Nasikkar - Vice President & Head It Infrastructure …" at bounding box center [827, 401] width 985 height 101
click at [363, 61] on icon at bounding box center [361, 65] width 14 height 14
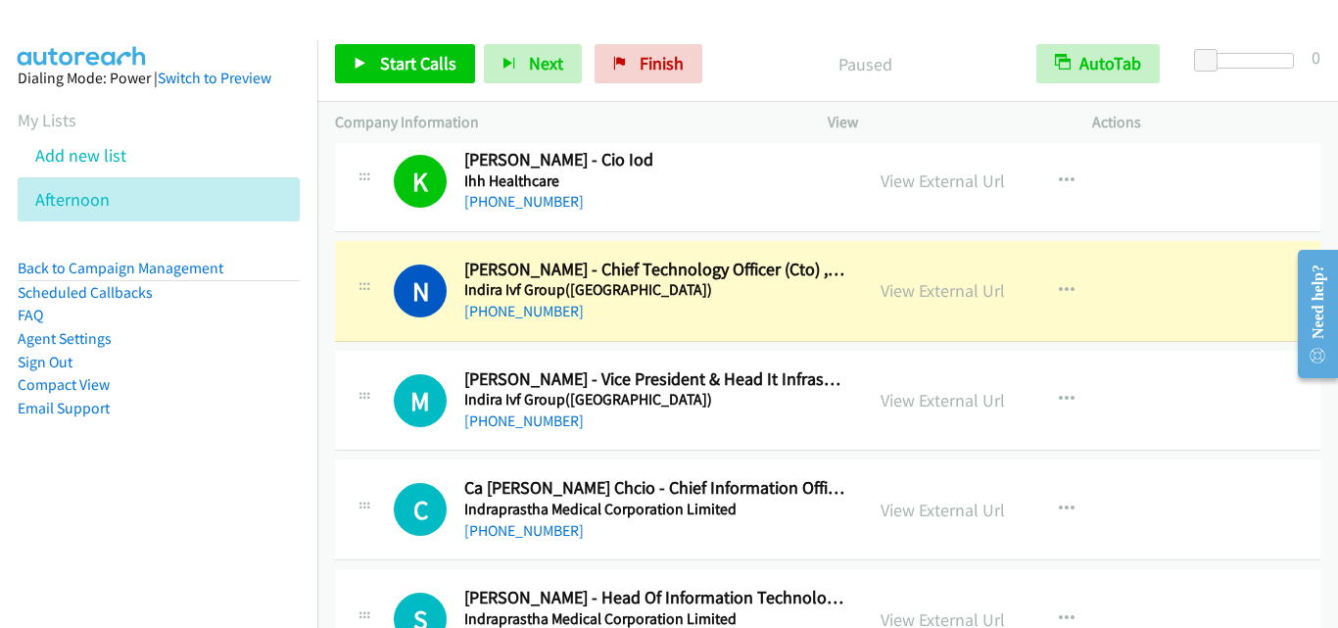
click at [377, 364] on div "M Callback Scheduled Mahesh Nasikkar - Vice President & Head It Infrastructure …" at bounding box center [827, 401] width 985 height 101
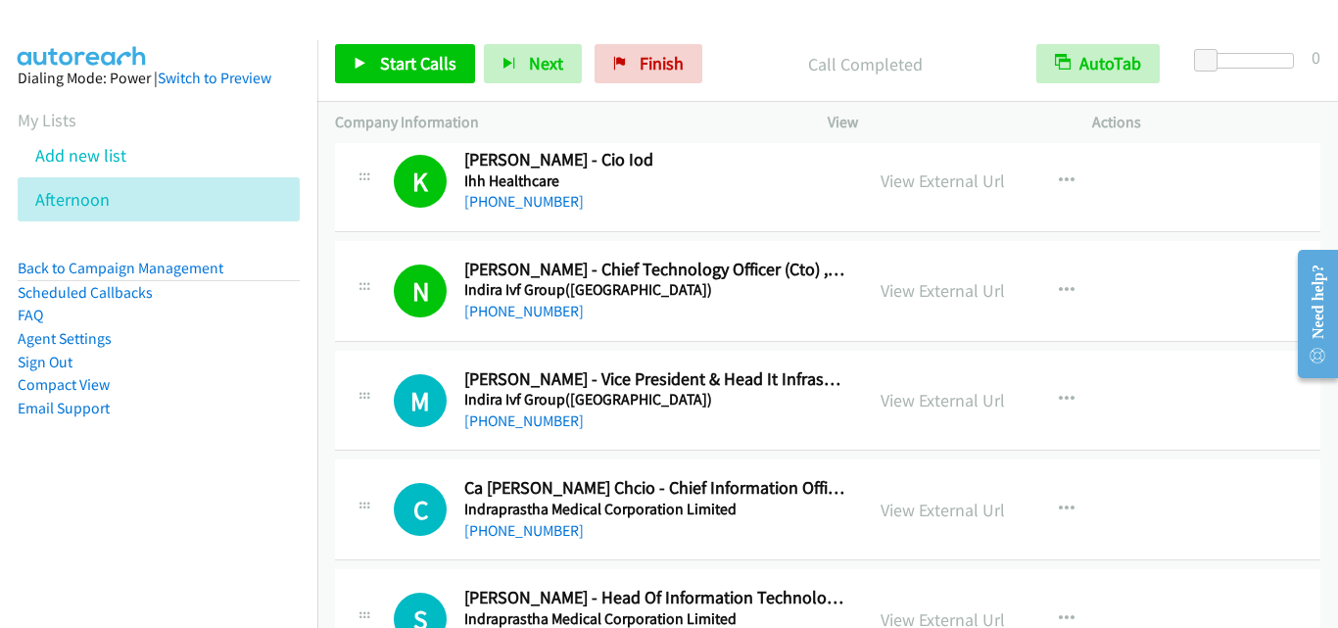
scroll to position [2742, 0]
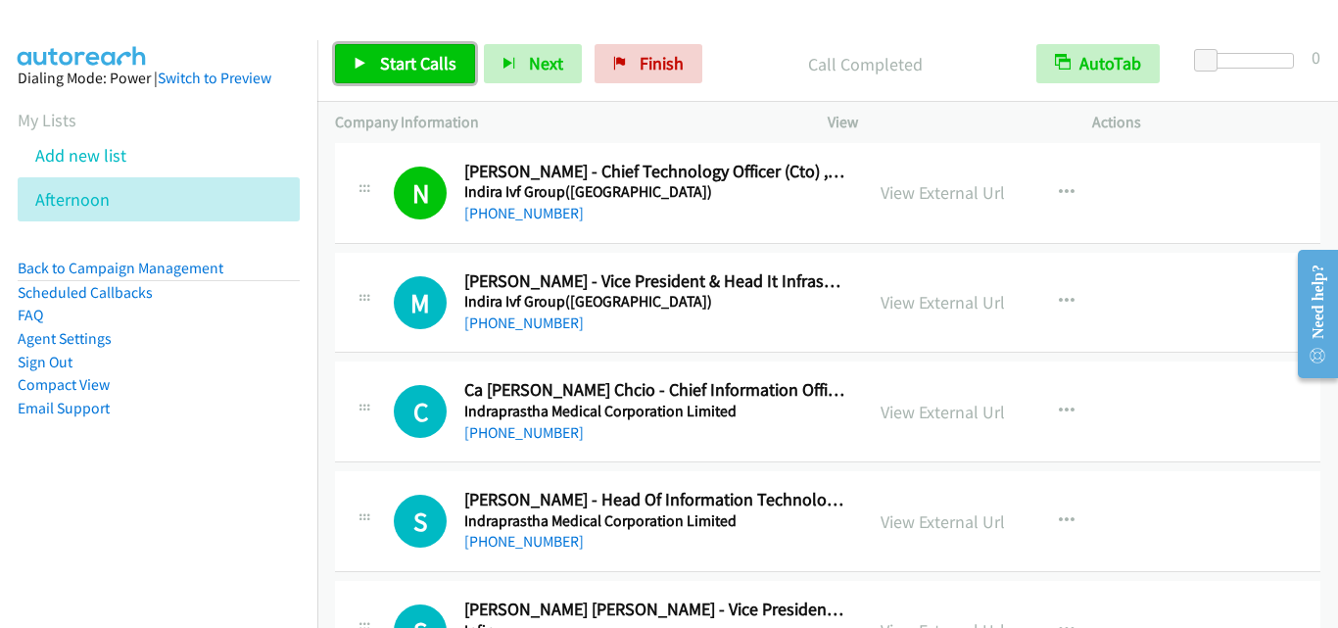
click at [415, 65] on span "Start Calls" at bounding box center [418, 63] width 76 height 23
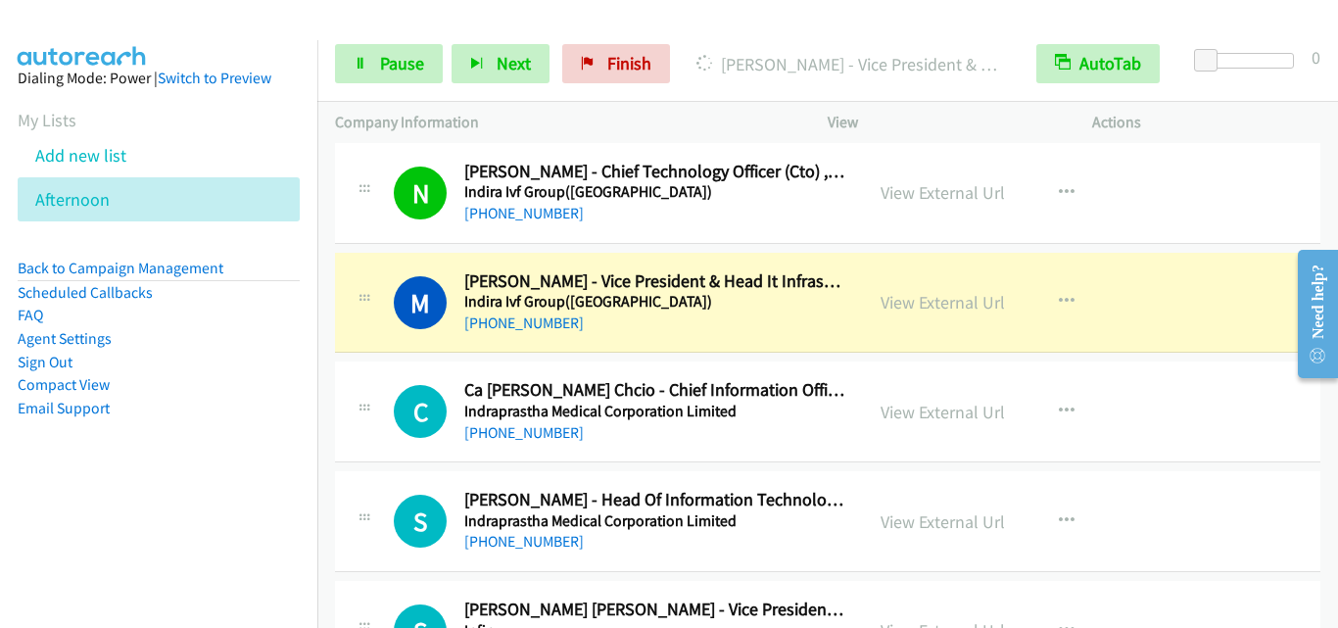
click at [377, 358] on td "C Callback Scheduled Ca Ashokkan Somuveerappan Chcio - Chief Information Office…" at bounding box center [827, 412] width 1020 height 110
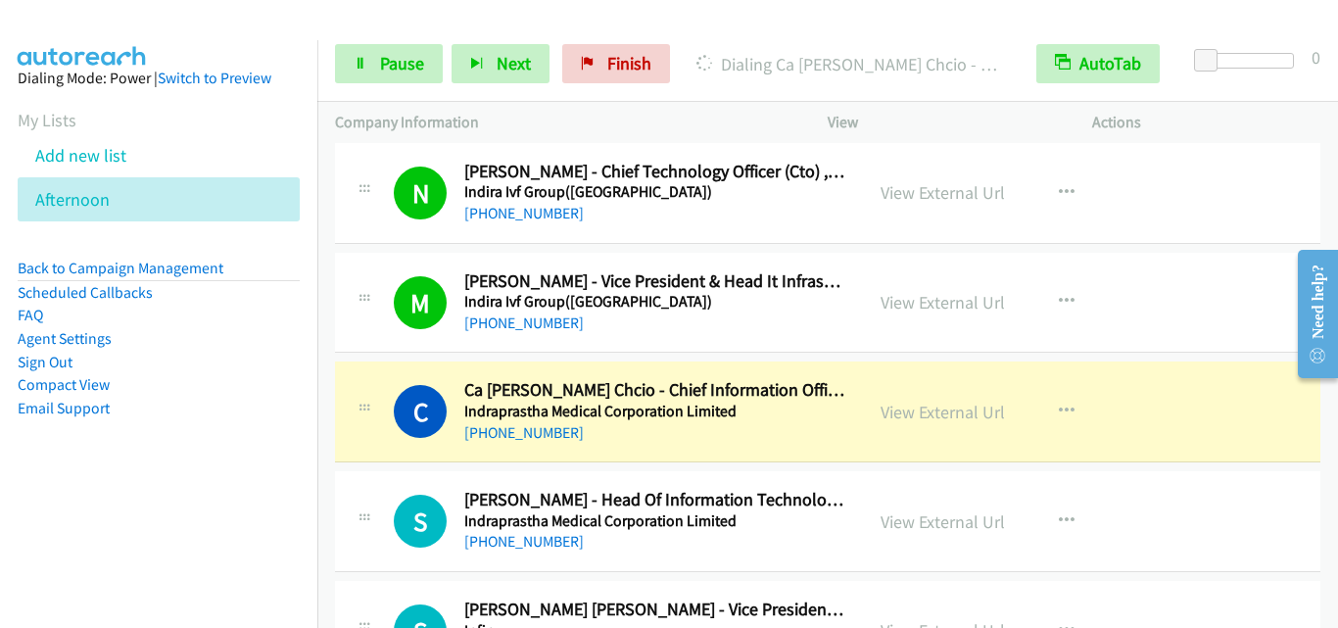
scroll to position [2840, 0]
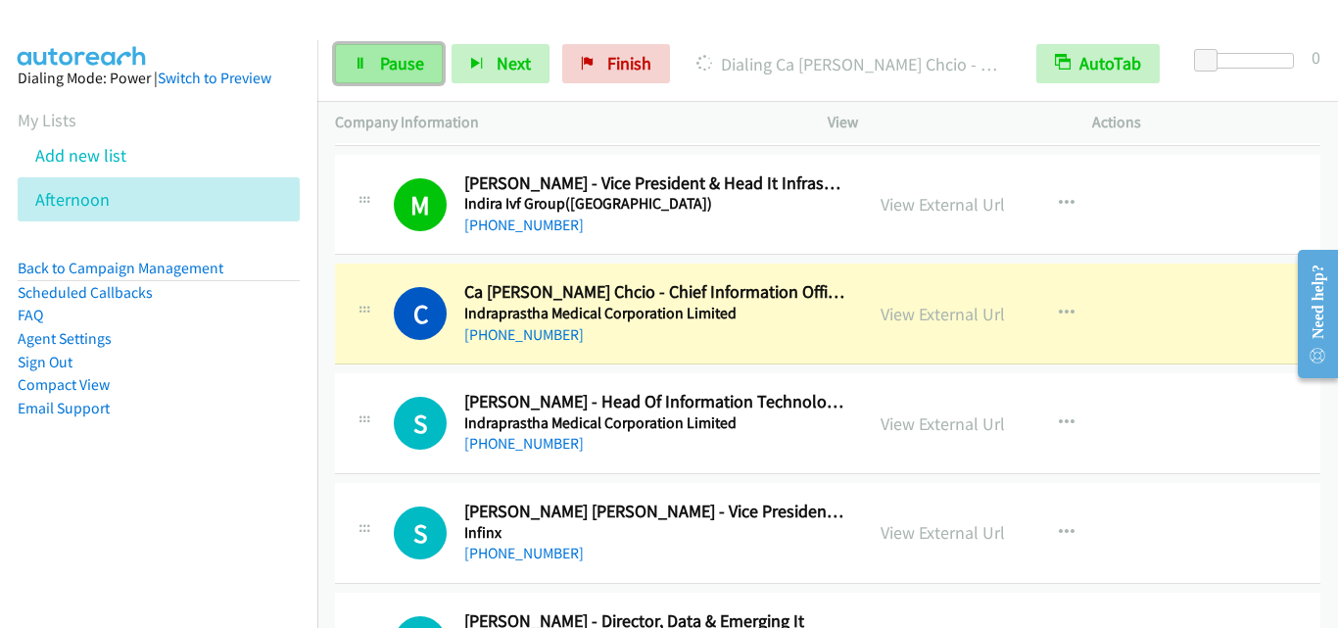
click at [380, 68] on span "Pause" at bounding box center [402, 63] width 44 height 23
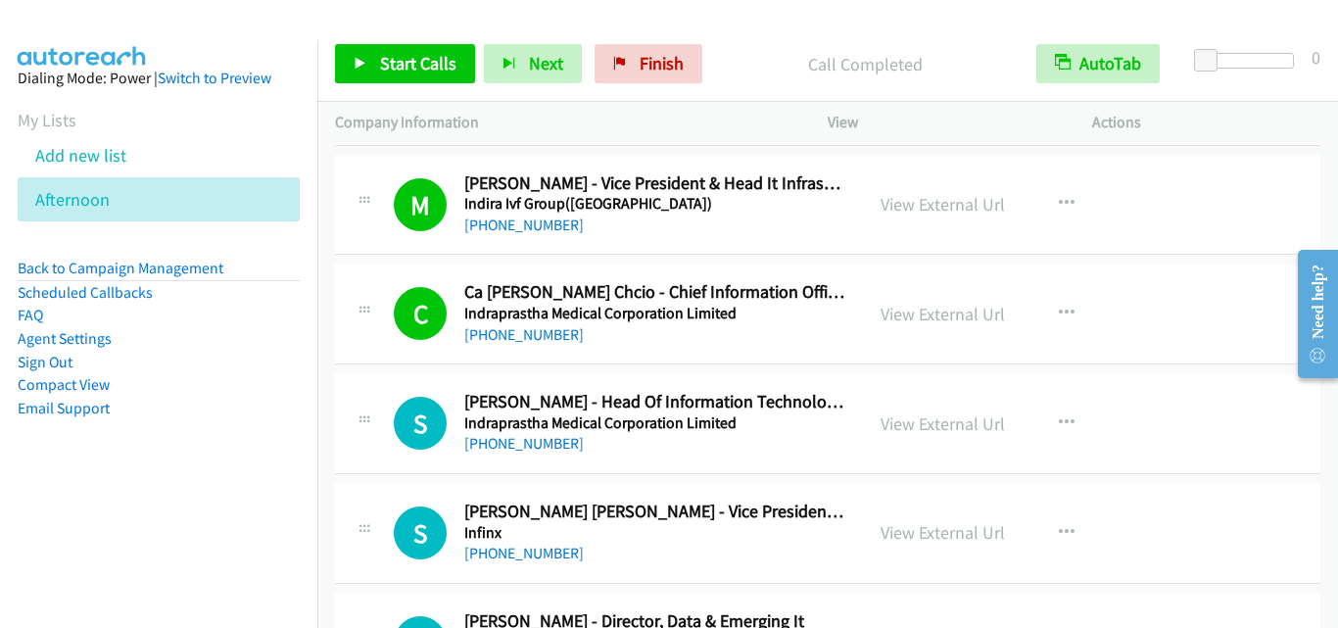
click at [400, 390] on div "S Callback Scheduled Shrish Kumar - Head Of Information Technology Department I…" at bounding box center [827, 423] width 985 height 101
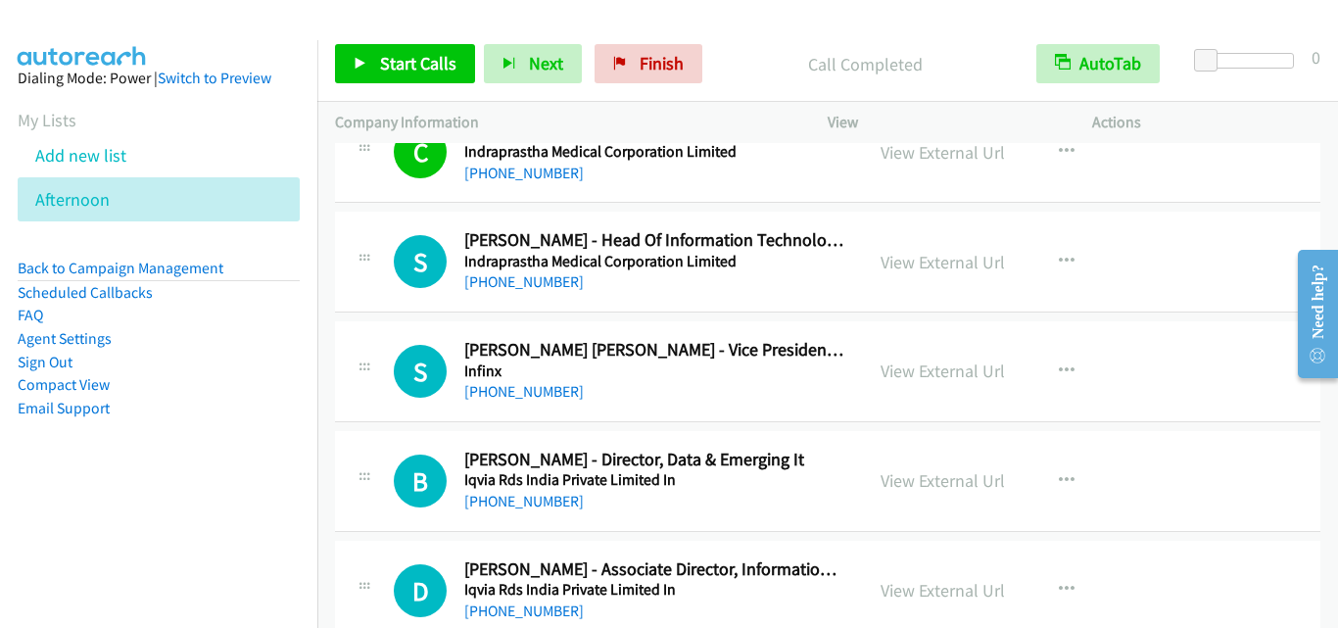
scroll to position [3036, 0]
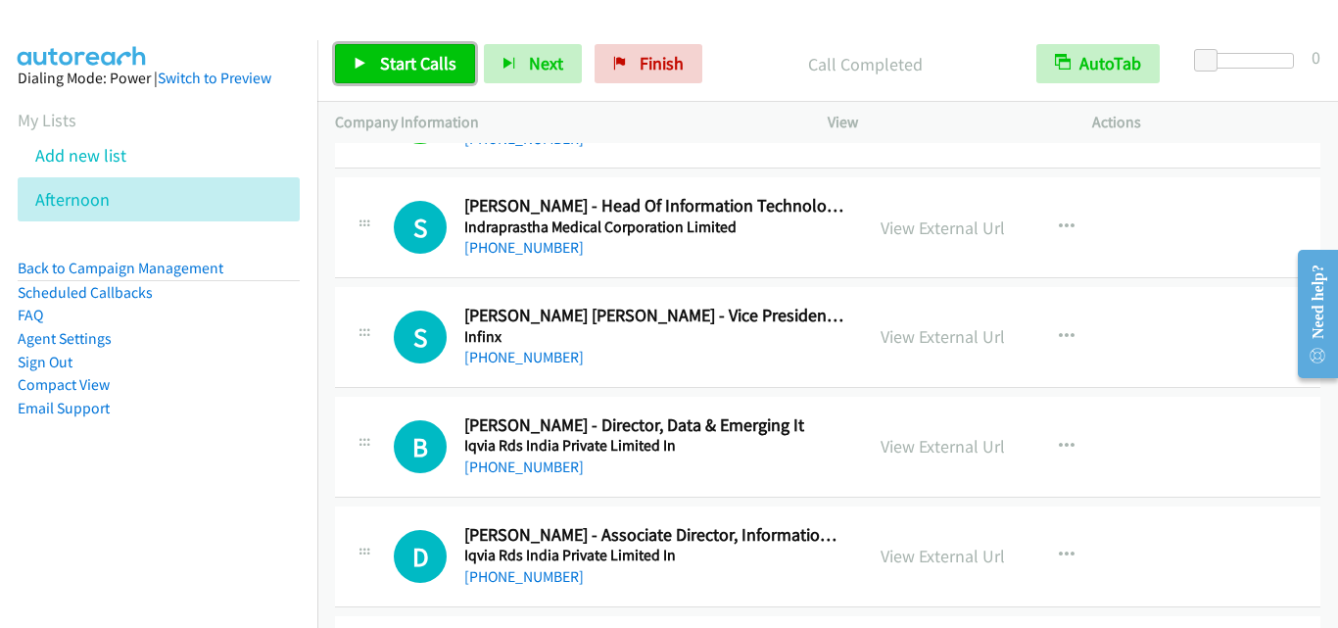
click at [396, 69] on span "Start Calls" at bounding box center [418, 63] width 76 height 23
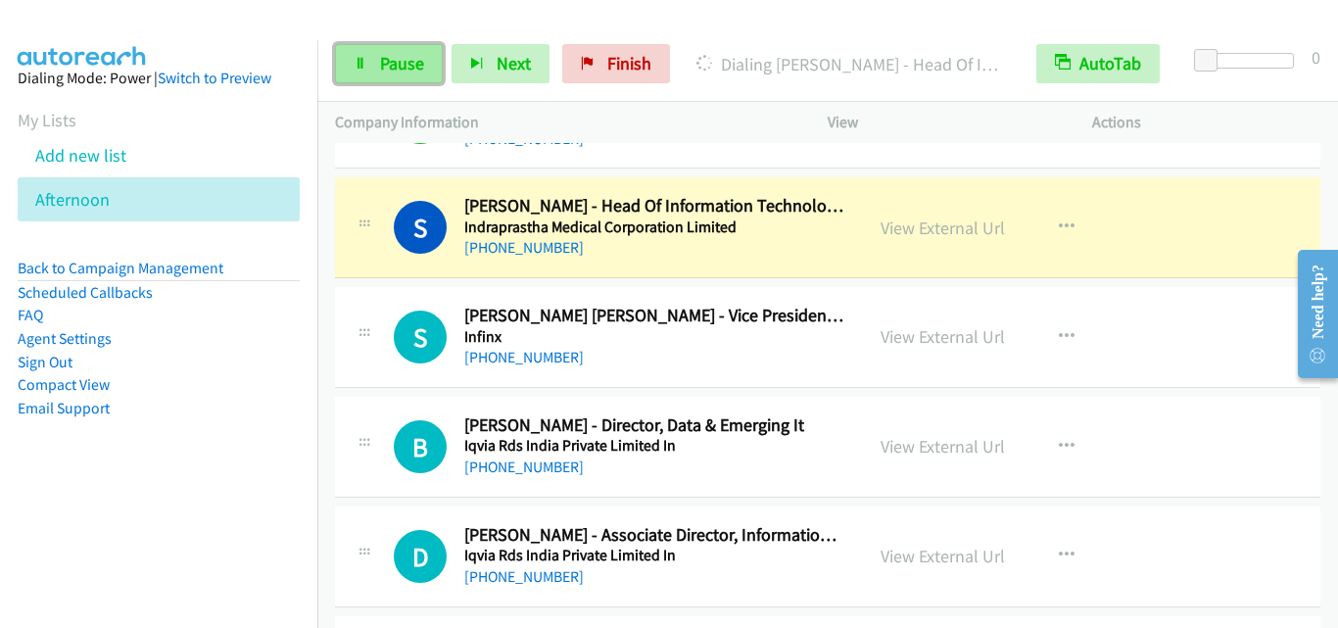
click at [403, 63] on span "Pause" at bounding box center [402, 63] width 44 height 23
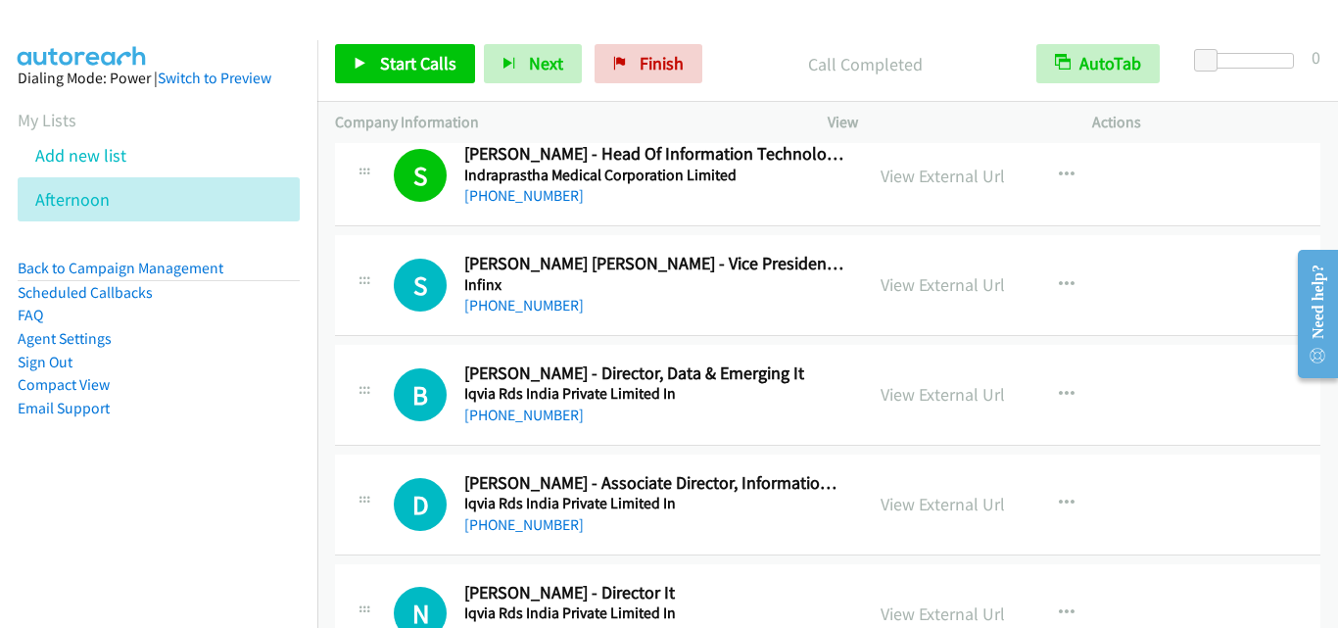
scroll to position [3134, 0]
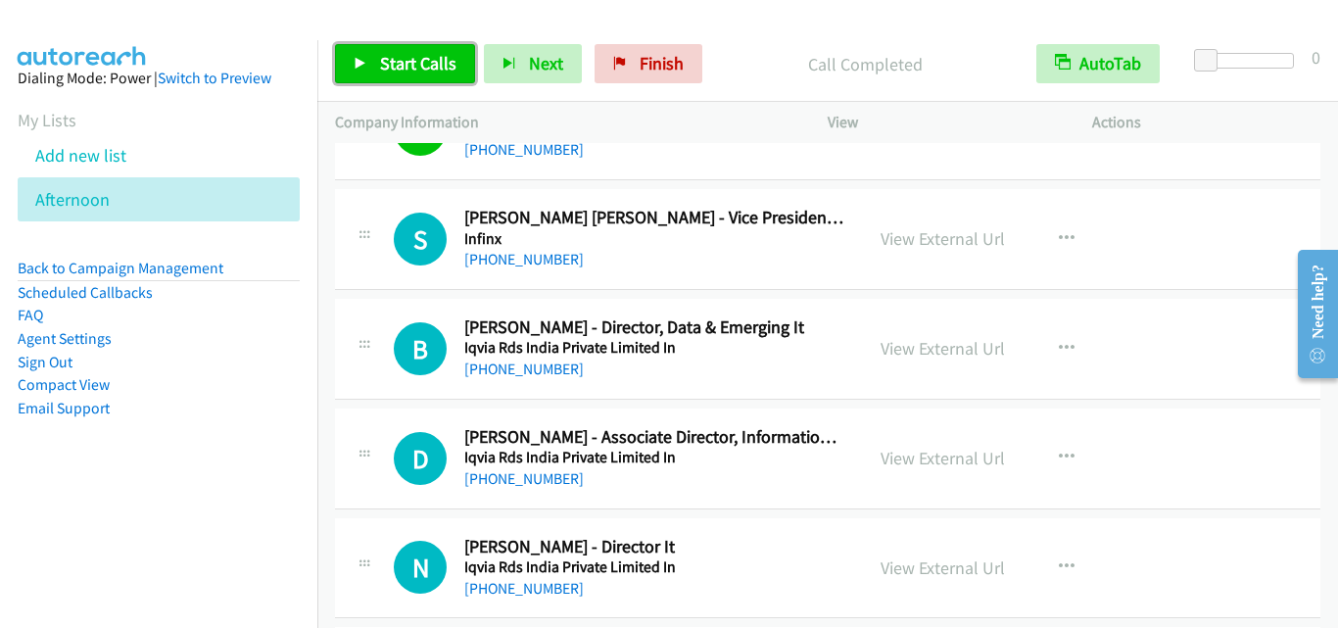
click at [380, 74] on link "Start Calls" at bounding box center [405, 63] width 140 height 39
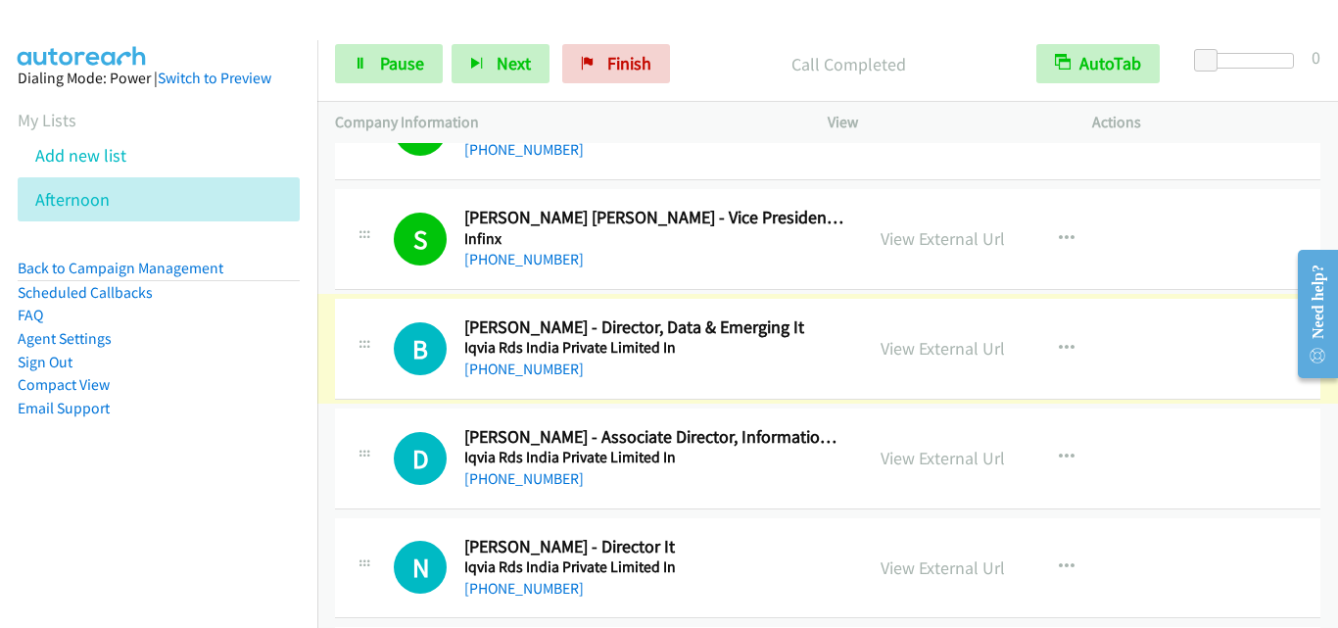
scroll to position [3232, 0]
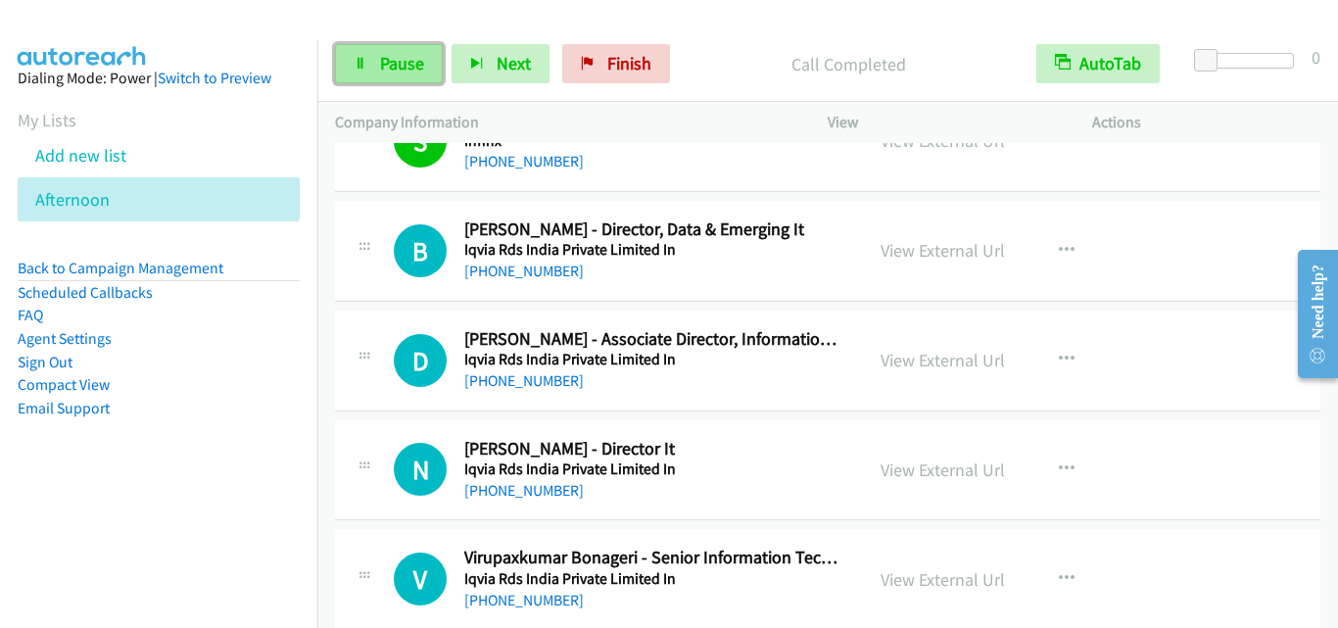
click at [357, 54] on link "Pause" at bounding box center [389, 63] width 108 height 39
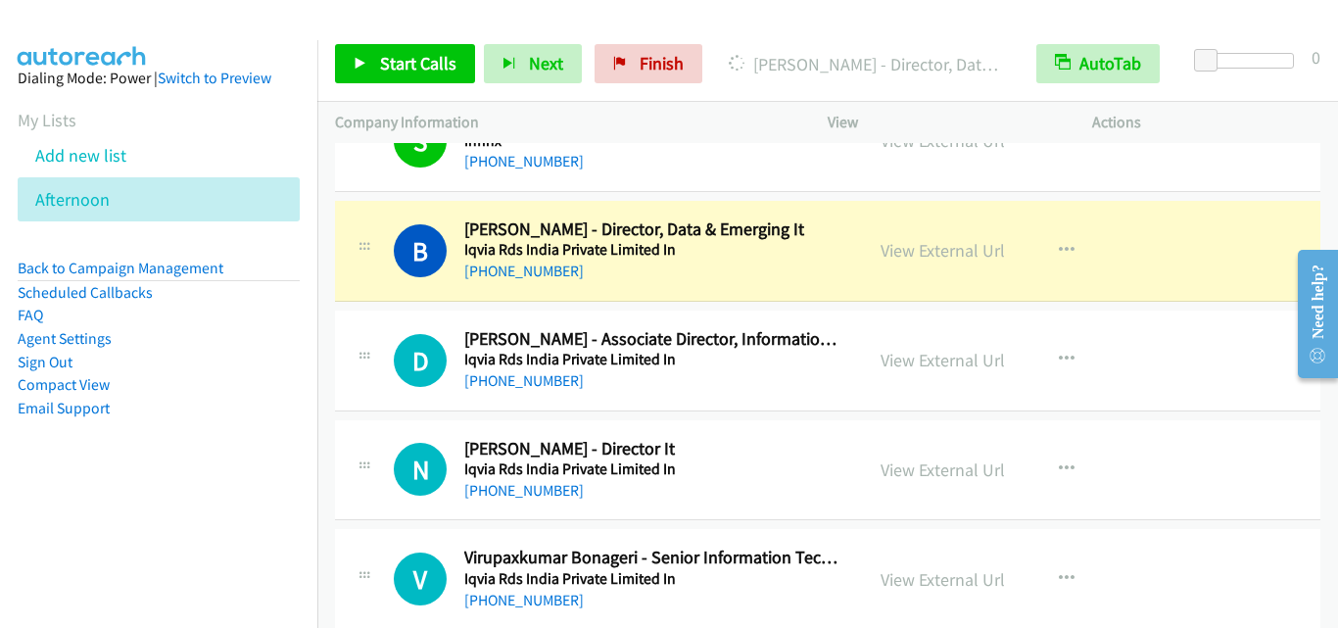
click at [336, 289] on div "B Callback Scheduled Balachandar Ananthanarayanan - Director, Data & Emerging I…" at bounding box center [827, 251] width 985 height 101
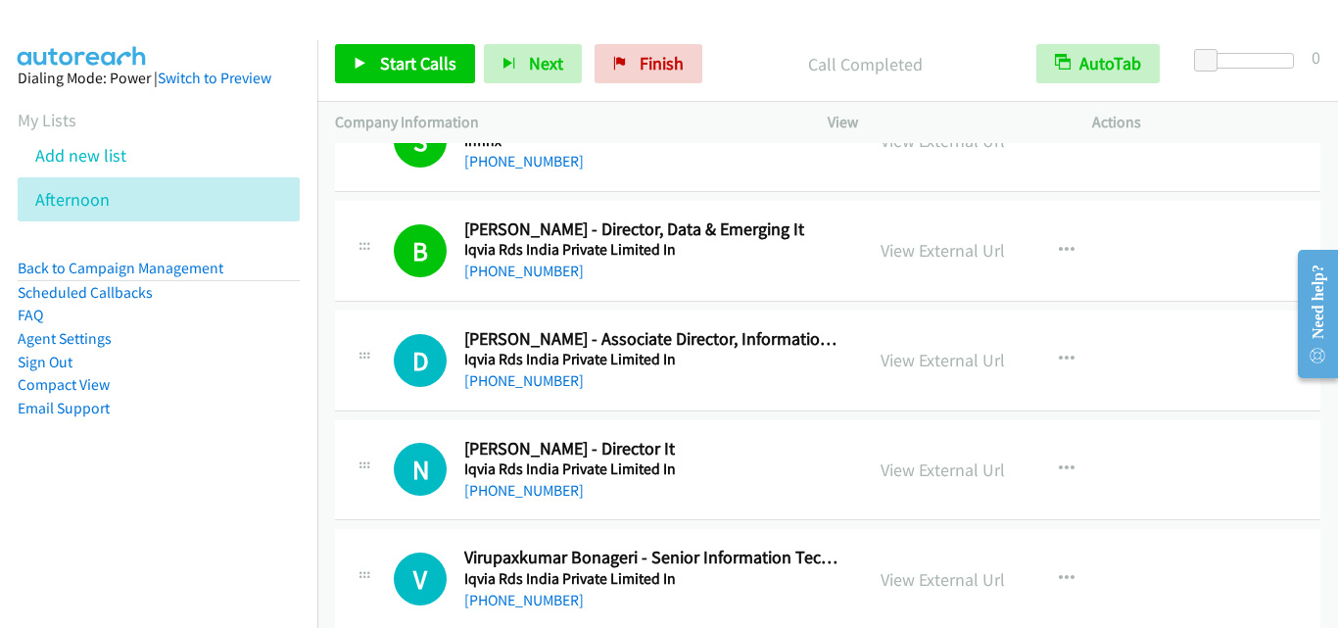
scroll to position [3329, 0]
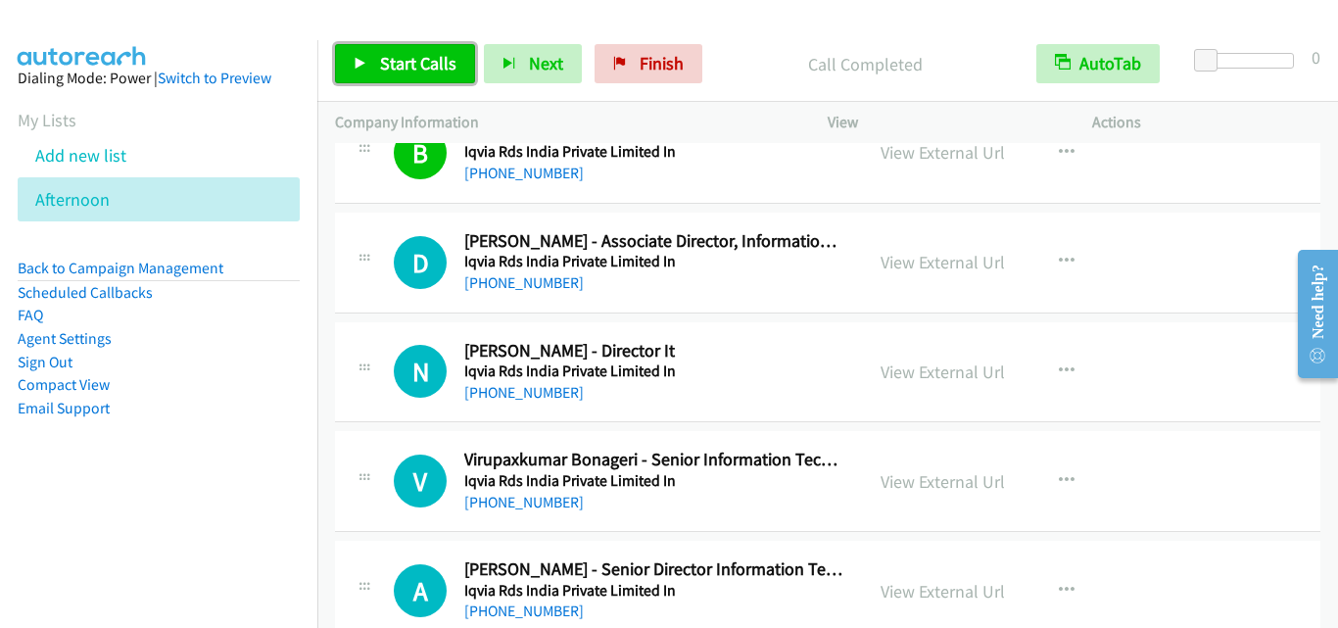
click at [394, 71] on span "Start Calls" at bounding box center [418, 63] width 76 height 23
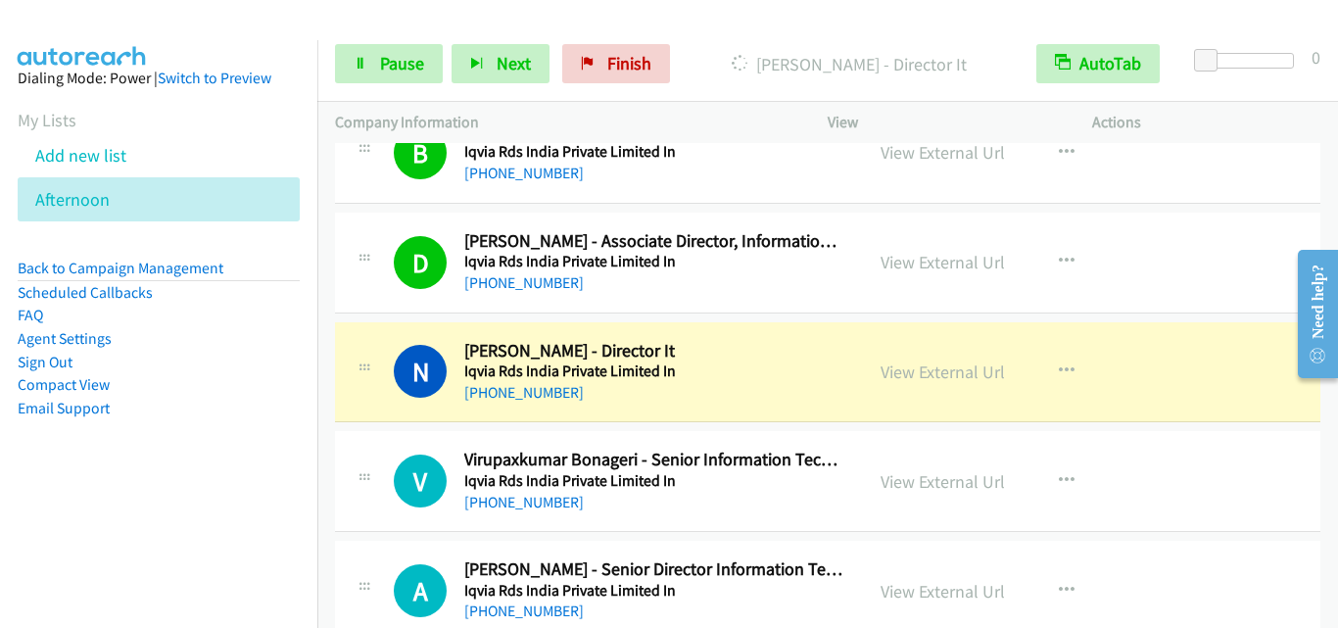
click at [350, 340] on div "N Callback Scheduled Nischal Vijayadeva - Director It Iqvia Rds India Private L…" at bounding box center [599, 372] width 528 height 65
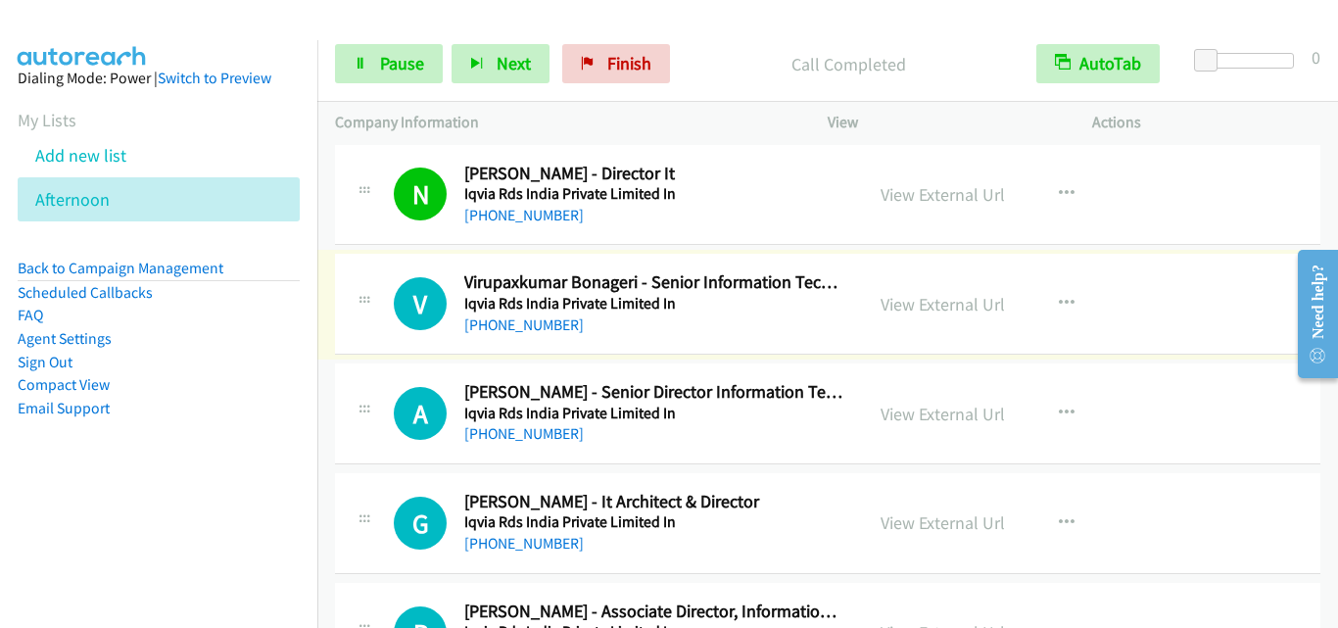
scroll to position [3525, 0]
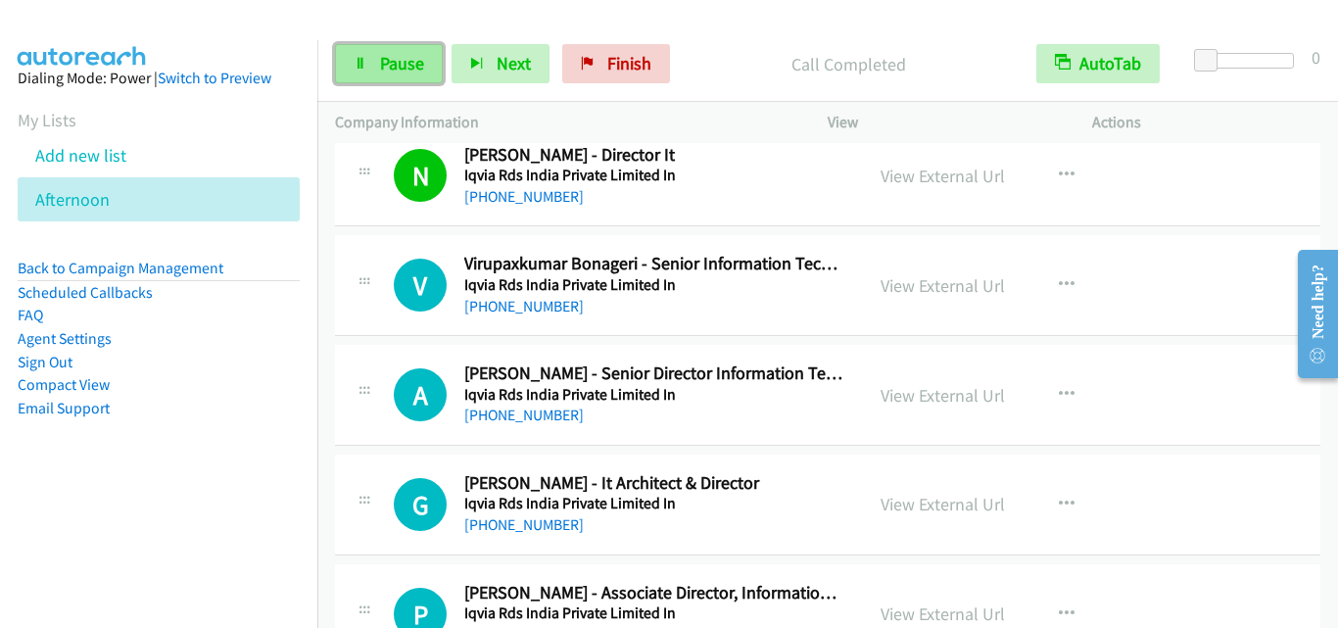
click at [351, 63] on link "Pause" at bounding box center [389, 63] width 108 height 39
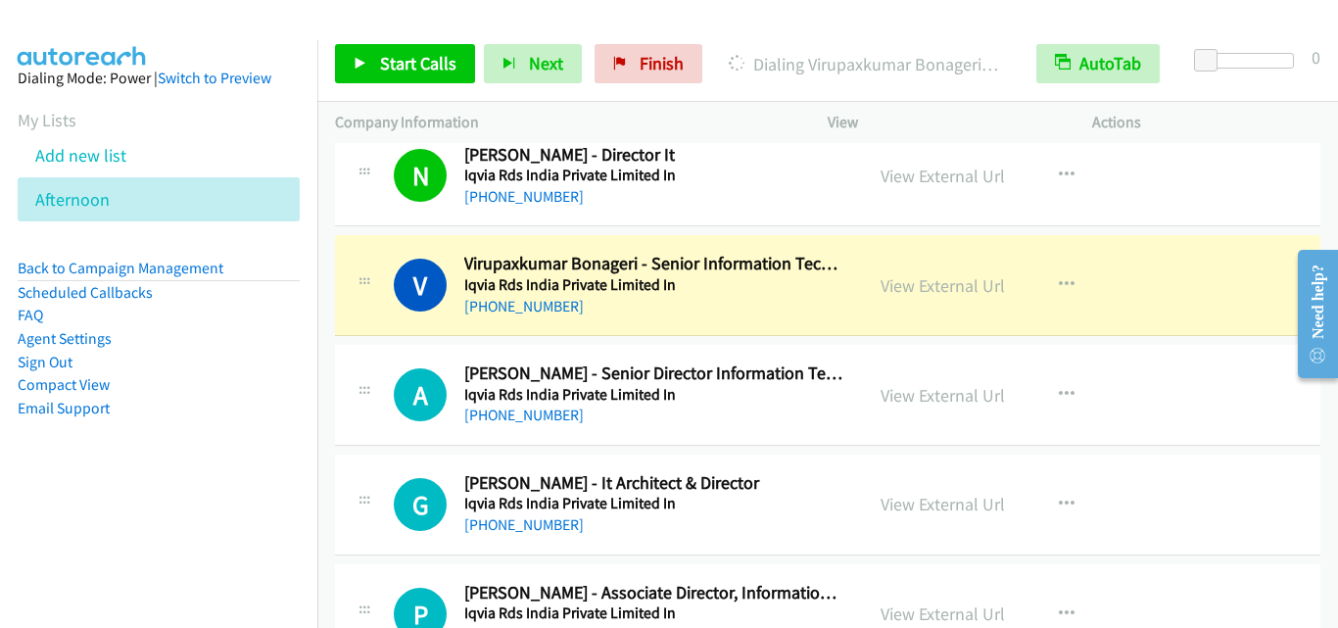
click at [350, 317] on div "V Callback Scheduled Virupaxkumar Bonageri - Senior Information Technology Arch…" at bounding box center [599, 285] width 528 height 65
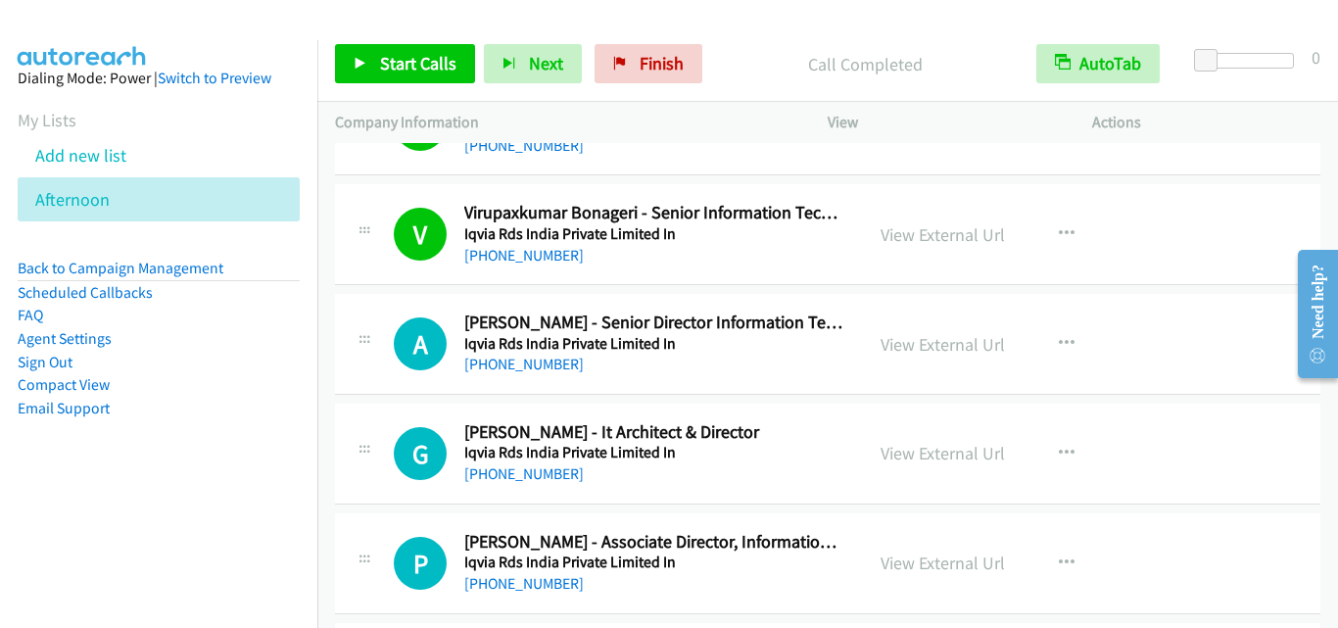
scroll to position [3623, 0]
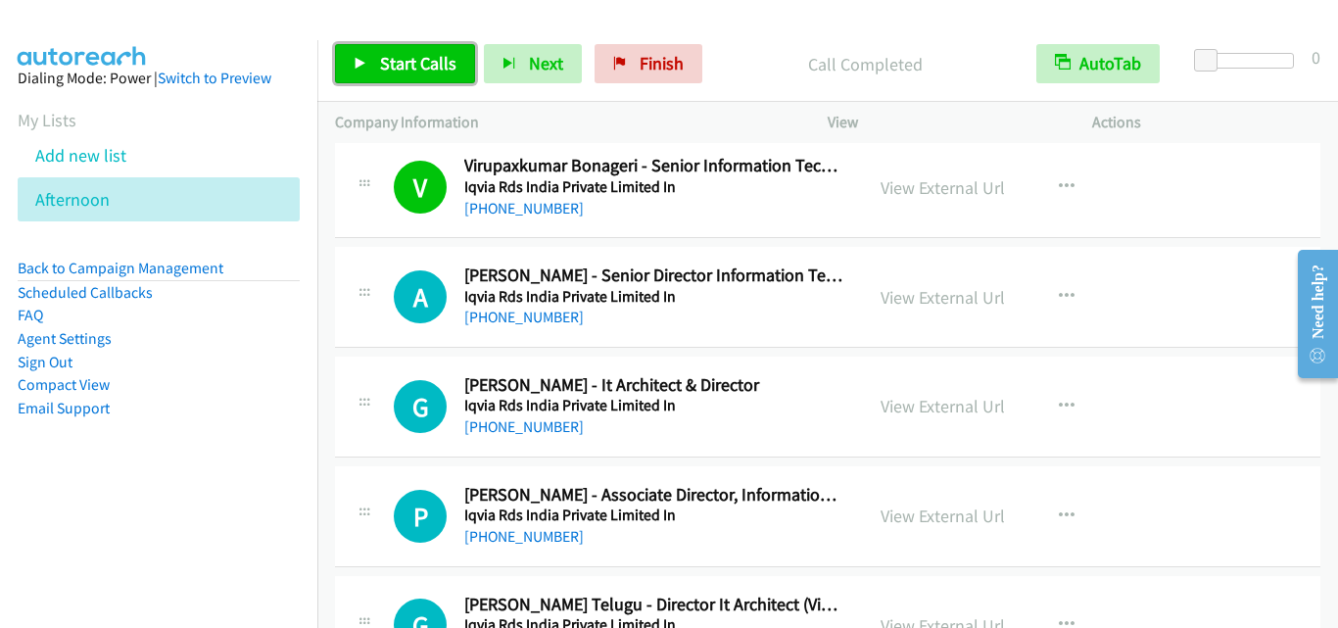
click at [375, 65] on link "Start Calls" at bounding box center [405, 63] width 140 height 39
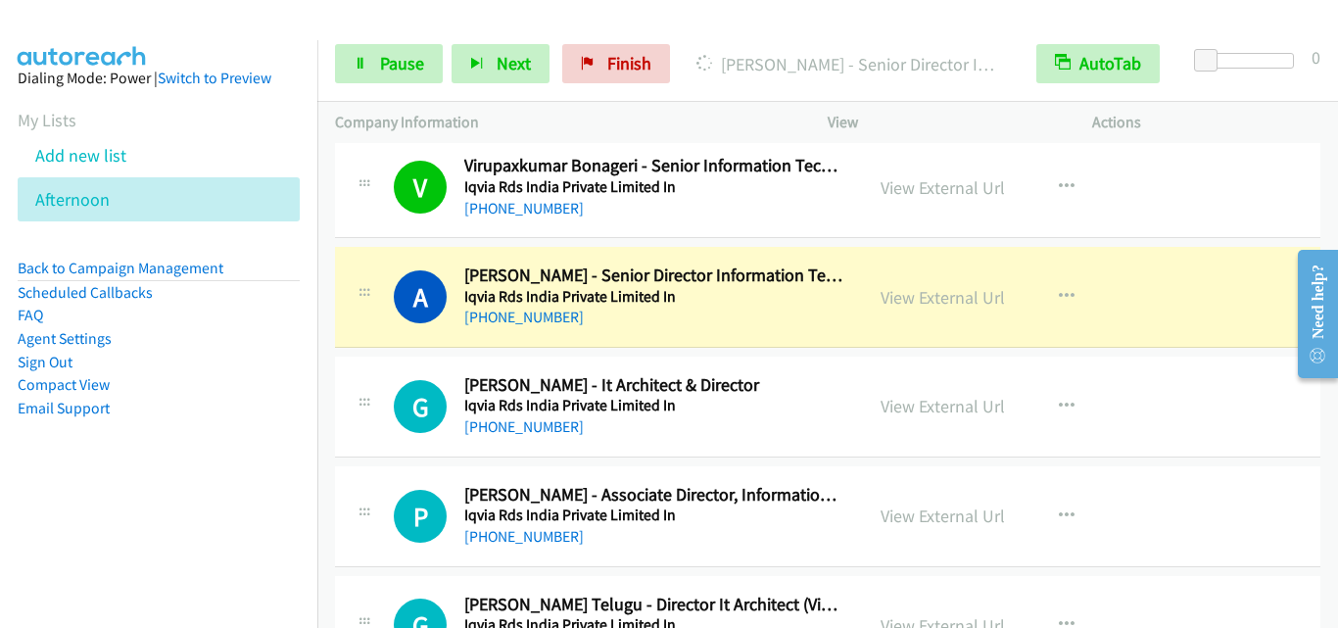
click at [356, 283] on div at bounding box center [365, 290] width 24 height 53
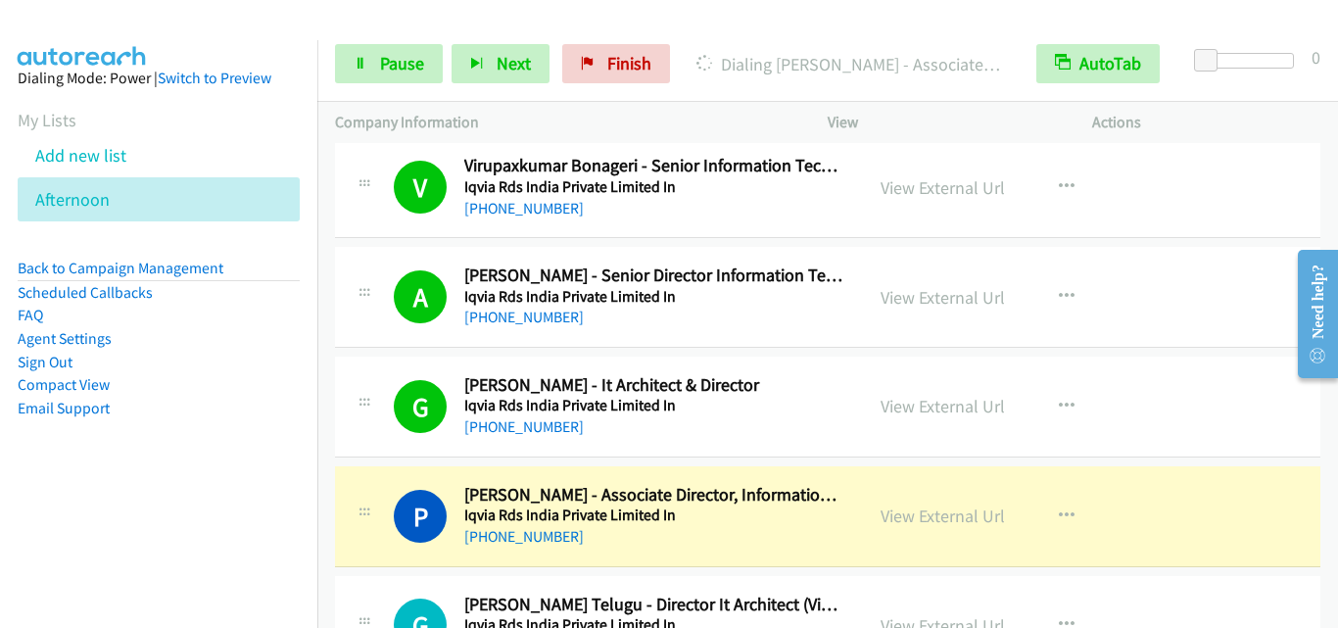
click at [378, 467] on div "P Callback Scheduled Panneer Selvam - Associate Director, Information Technolog…" at bounding box center [827, 516] width 985 height 101
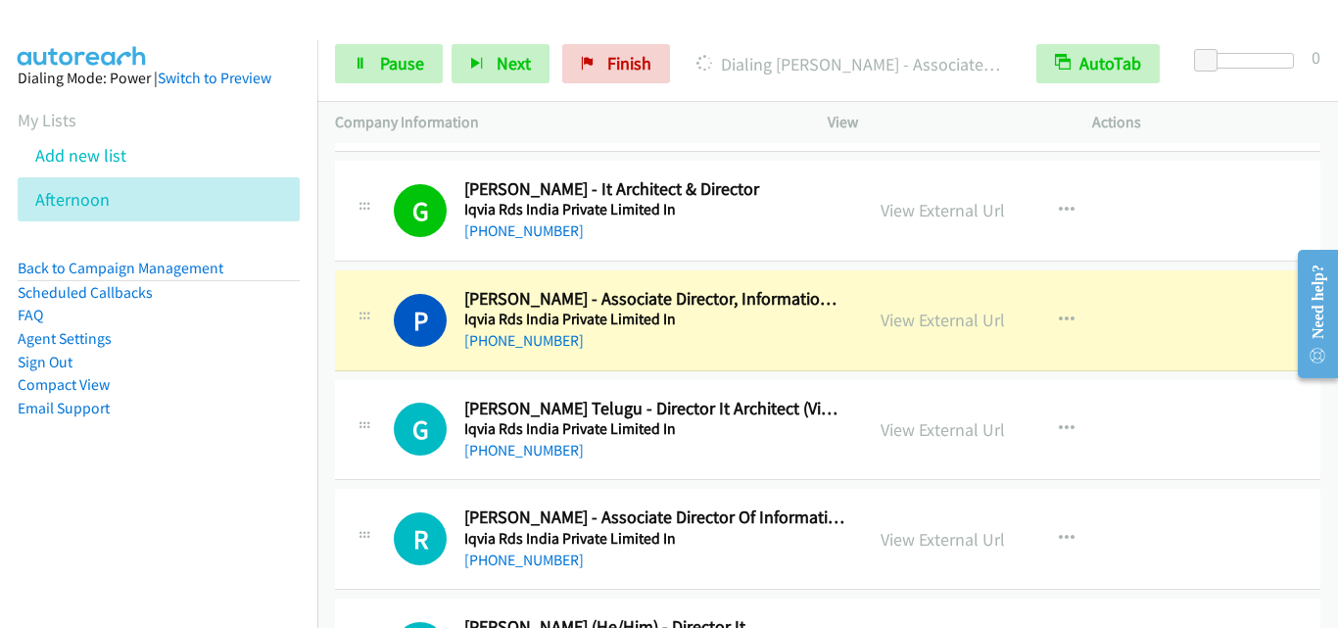
scroll to position [3917, 0]
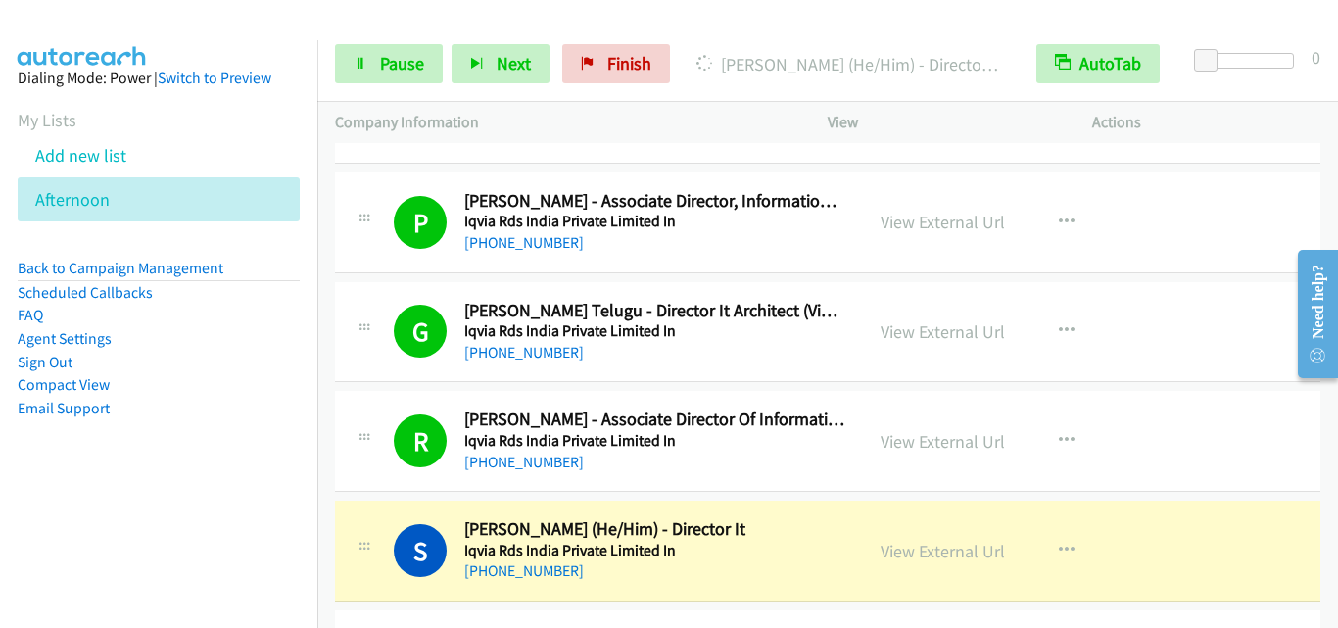
click at [351, 507] on div "S Callback Scheduled Sukanth Rallapati (He/Him) - Director It Iqvia Rds India P…" at bounding box center [827, 550] width 985 height 101
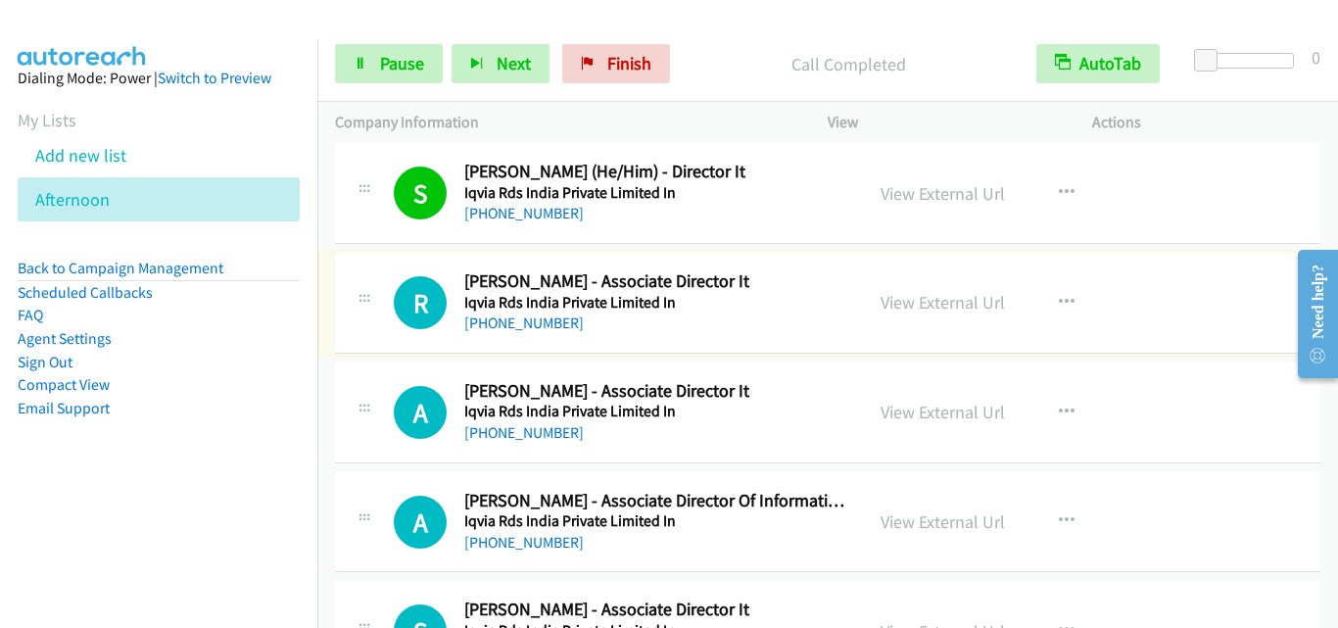
scroll to position [4309, 0]
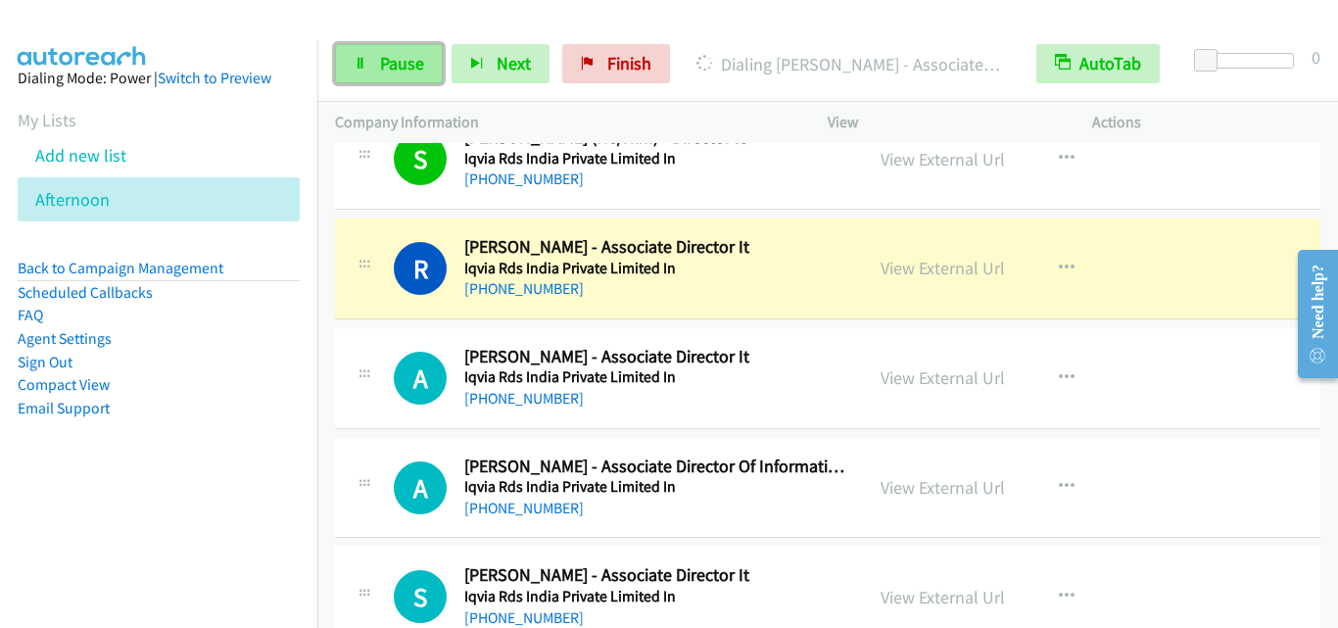
click at [400, 67] on span "Pause" at bounding box center [402, 63] width 44 height 23
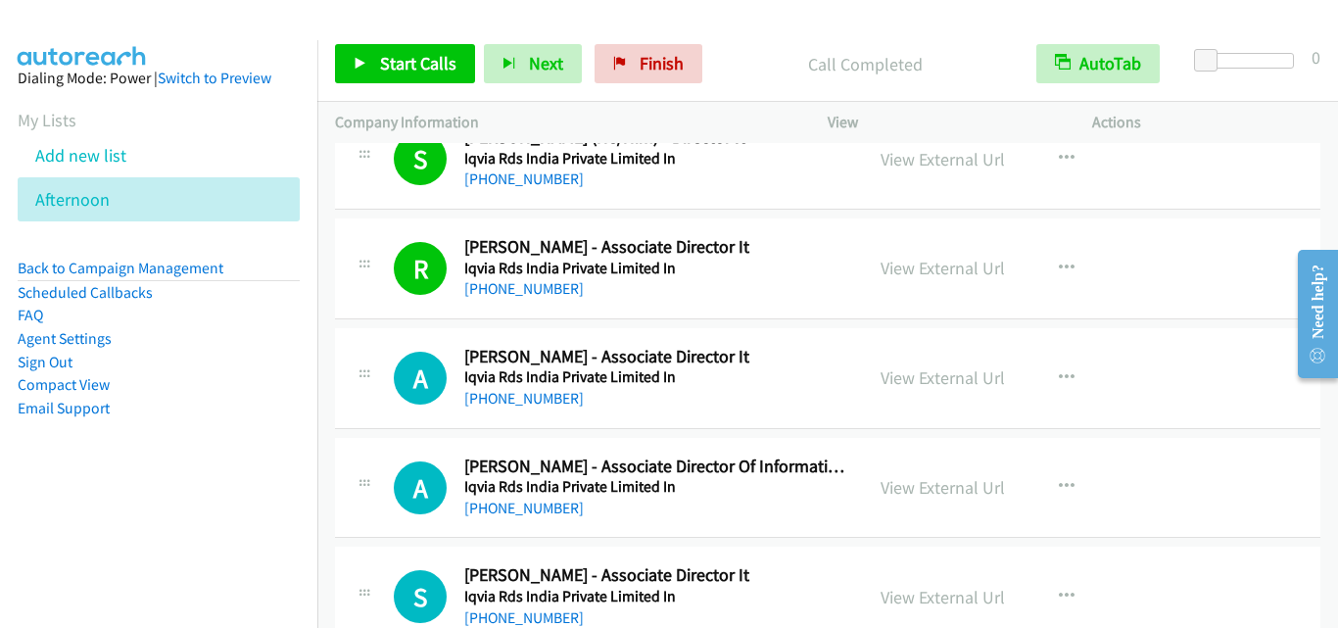
click at [393, 332] on div "A Callback Scheduled Anil Thakur - Associate Director It Iqvia Rds India Privat…" at bounding box center [827, 378] width 985 height 101
click at [837, 425] on div "A Callback Scheduled Anil Thakur - Associate Director It Iqvia Rds India Privat…" at bounding box center [827, 378] width 985 height 101
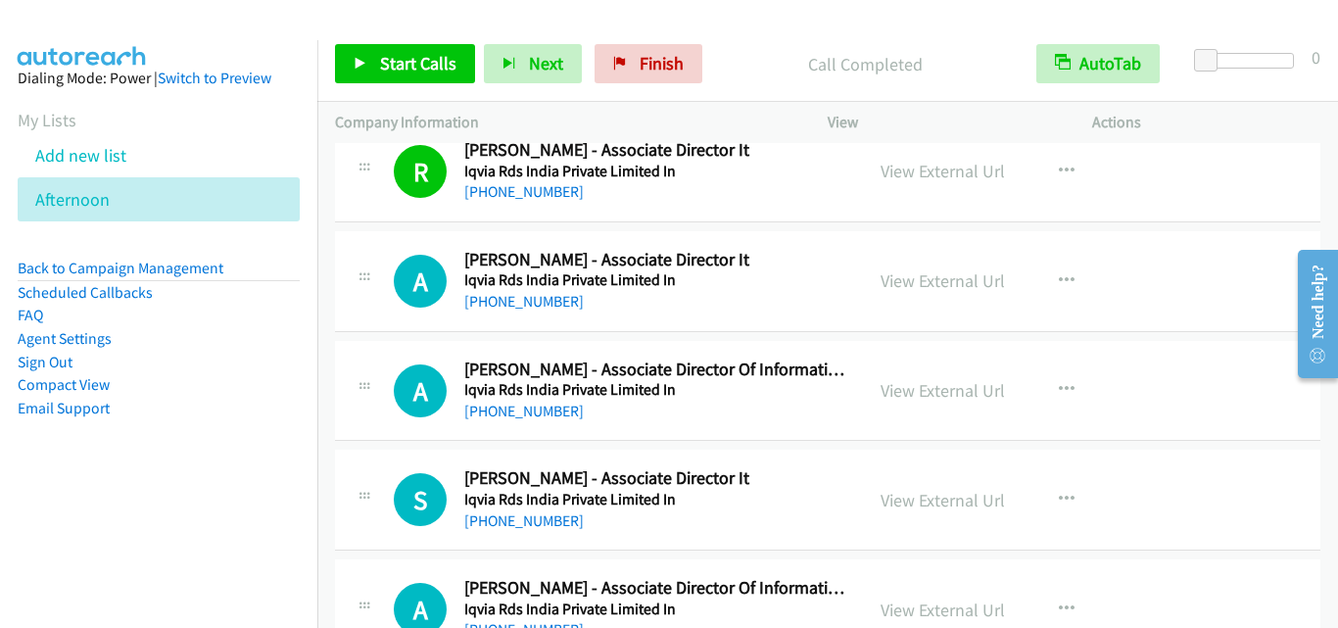
scroll to position [4407, 0]
click at [454, 62] on link "Start Calls" at bounding box center [405, 63] width 140 height 39
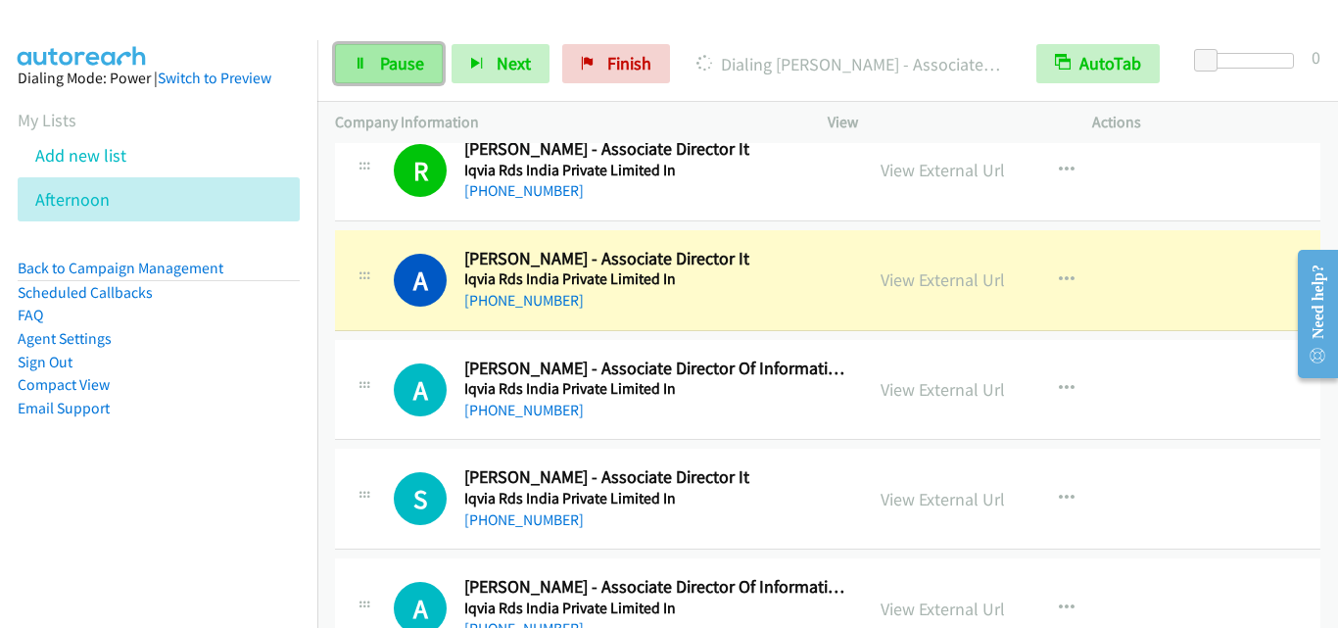
click at [365, 68] on icon at bounding box center [361, 65] width 14 height 14
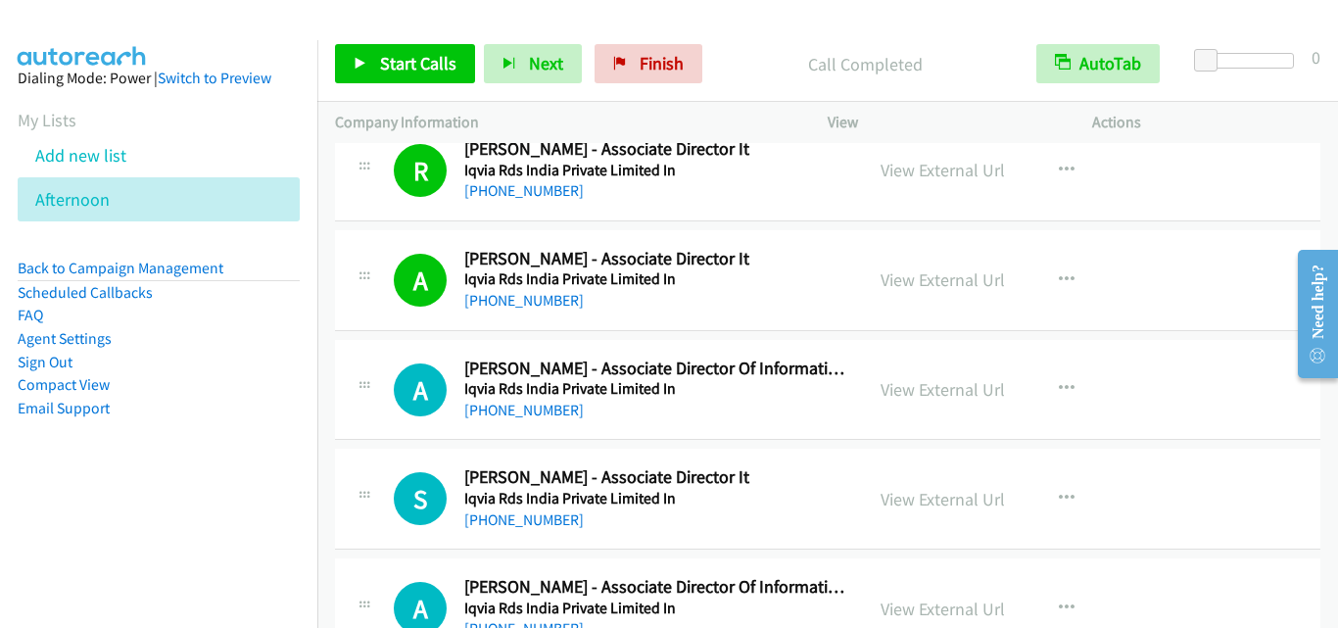
drag, startPoint x: 401, startPoint y: 424, endPoint x: 424, endPoint y: 421, distance: 22.7
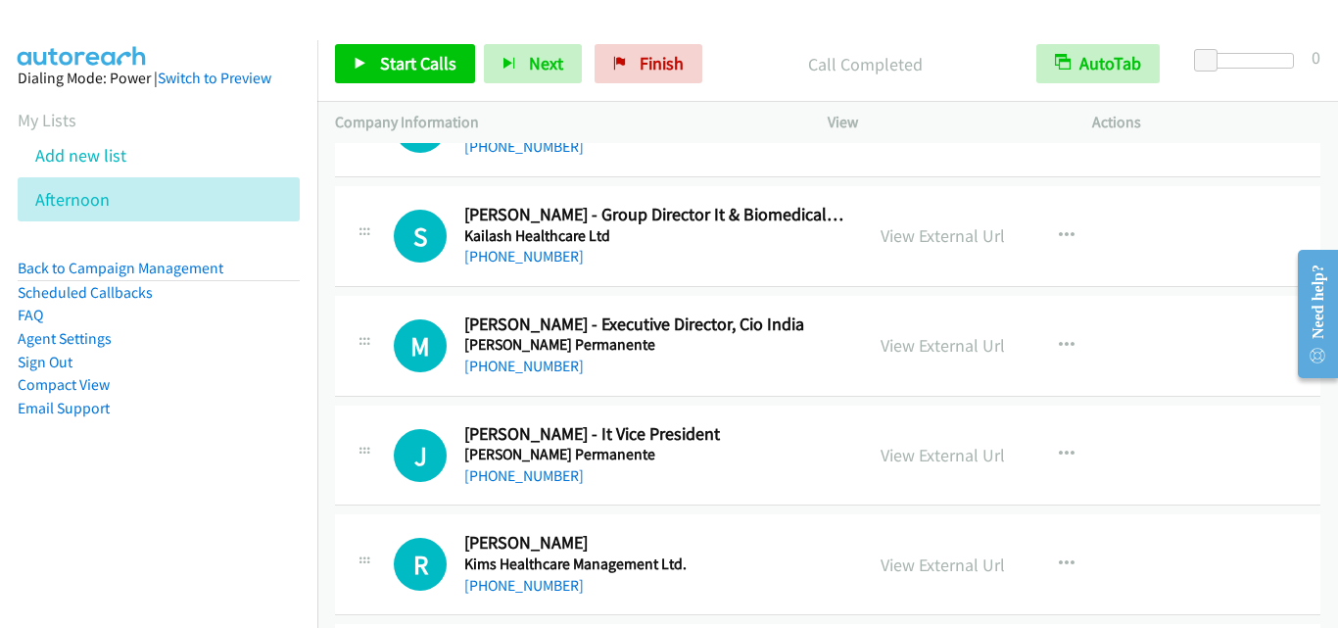
scroll to position [9695, 0]
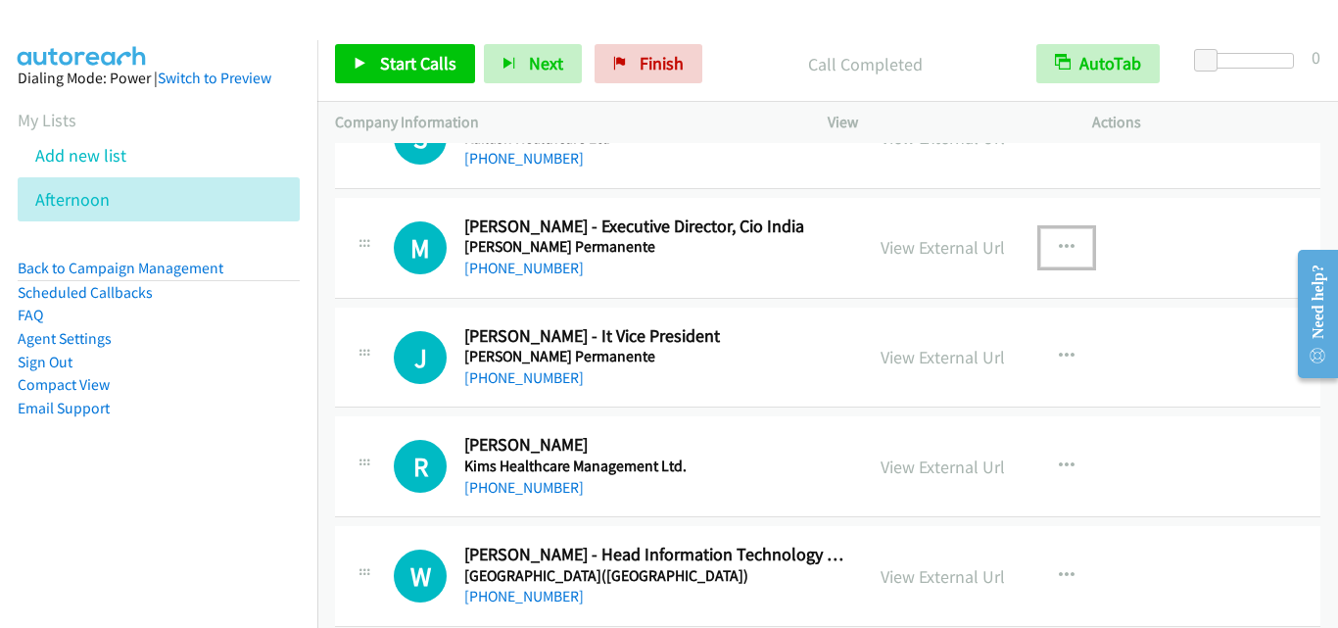
click at [1062, 246] on icon "button" at bounding box center [1067, 248] width 16 height 16
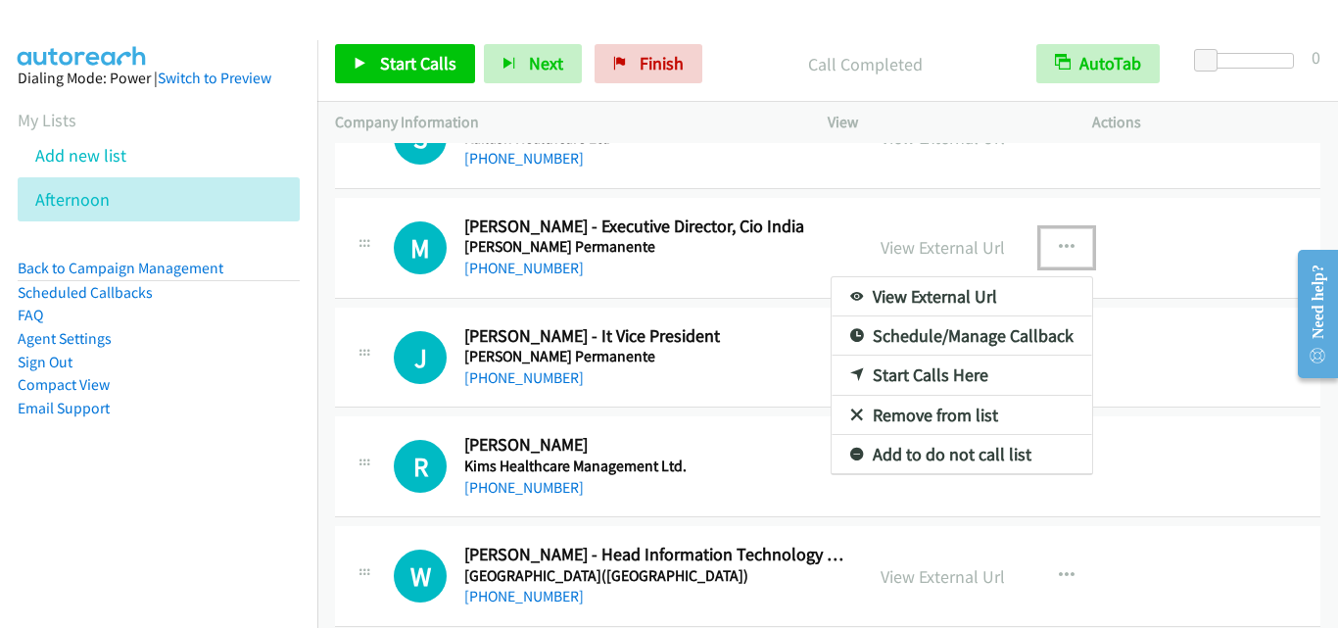
click at [956, 371] on link "Start Calls Here" at bounding box center [961, 374] width 260 height 39
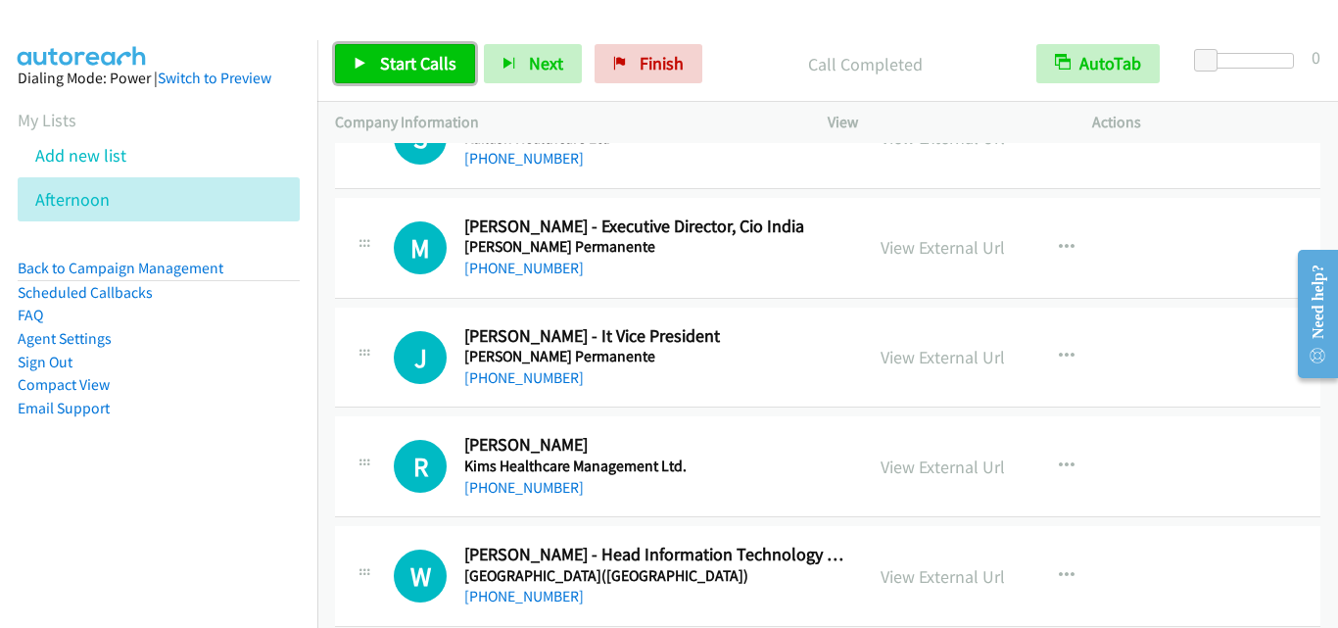
click at [425, 51] on link "Start Calls" at bounding box center [405, 63] width 140 height 39
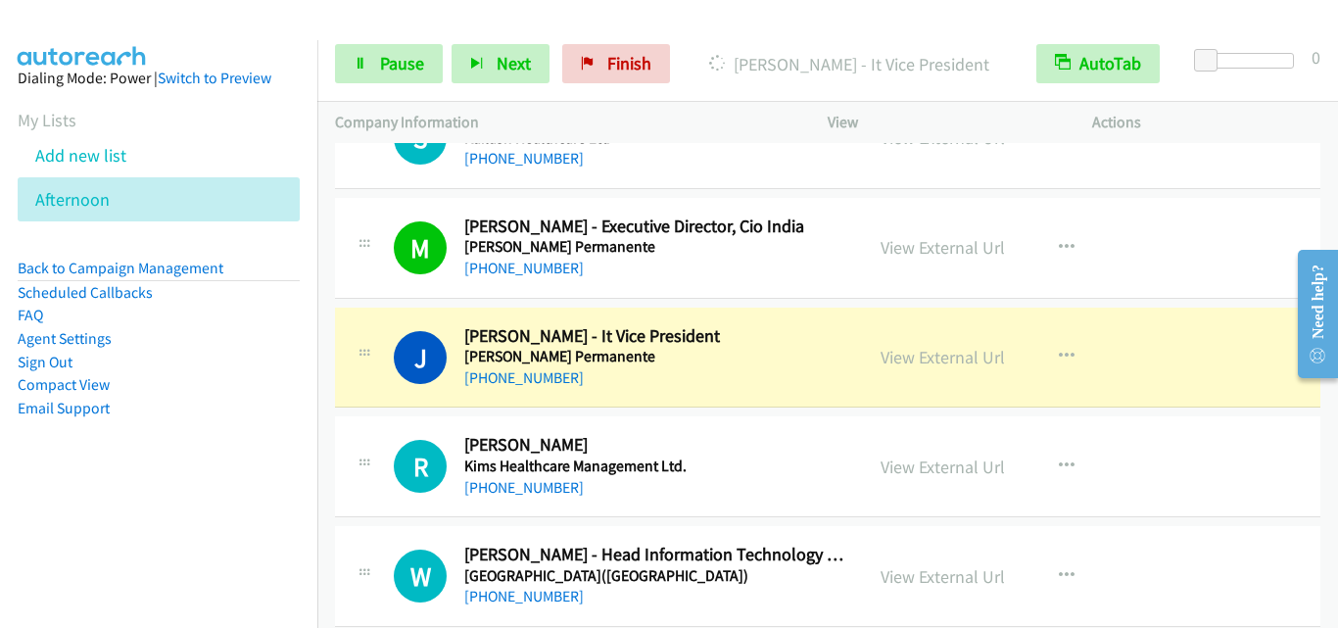
click at [373, 382] on div "J Callback Scheduled Jaskaran Singh - It Vice President Kaiser Permanente Asia/…" at bounding box center [599, 357] width 493 height 65
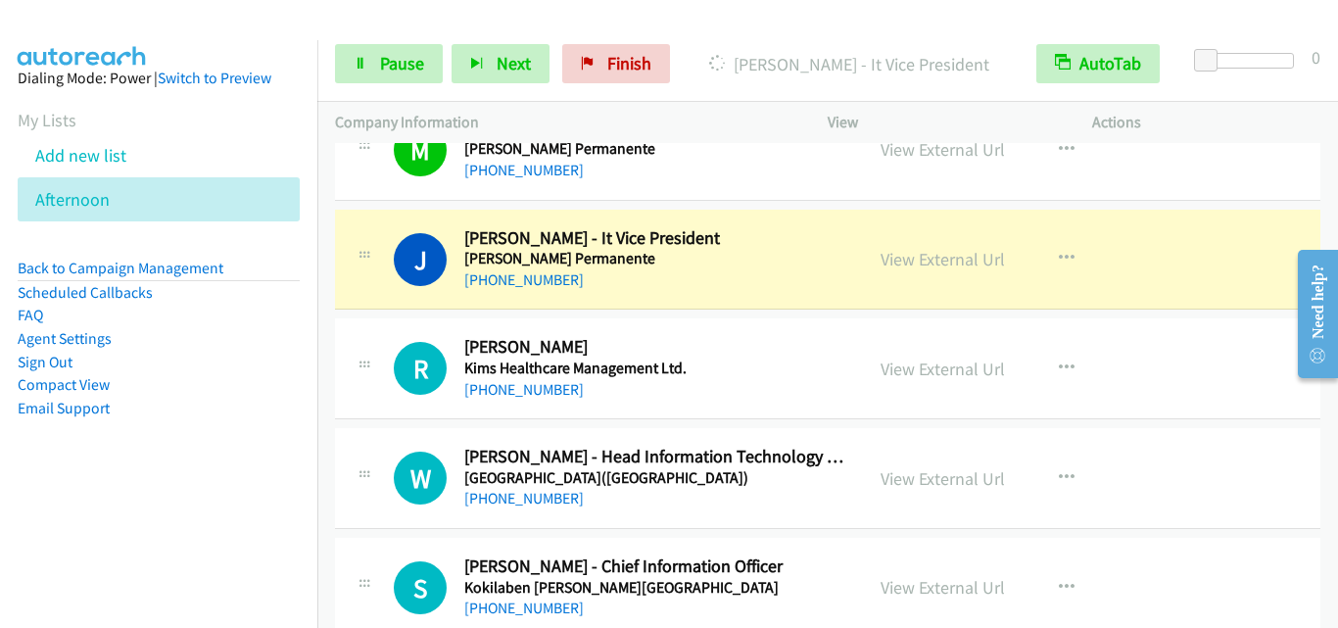
click at [396, 43] on div "Start Calls Pause Next Finish Dialing Jaskaran Singh - It Vice President AutoTa…" at bounding box center [827, 63] width 1020 height 75
click at [399, 55] on span "Pause" at bounding box center [402, 63] width 44 height 23
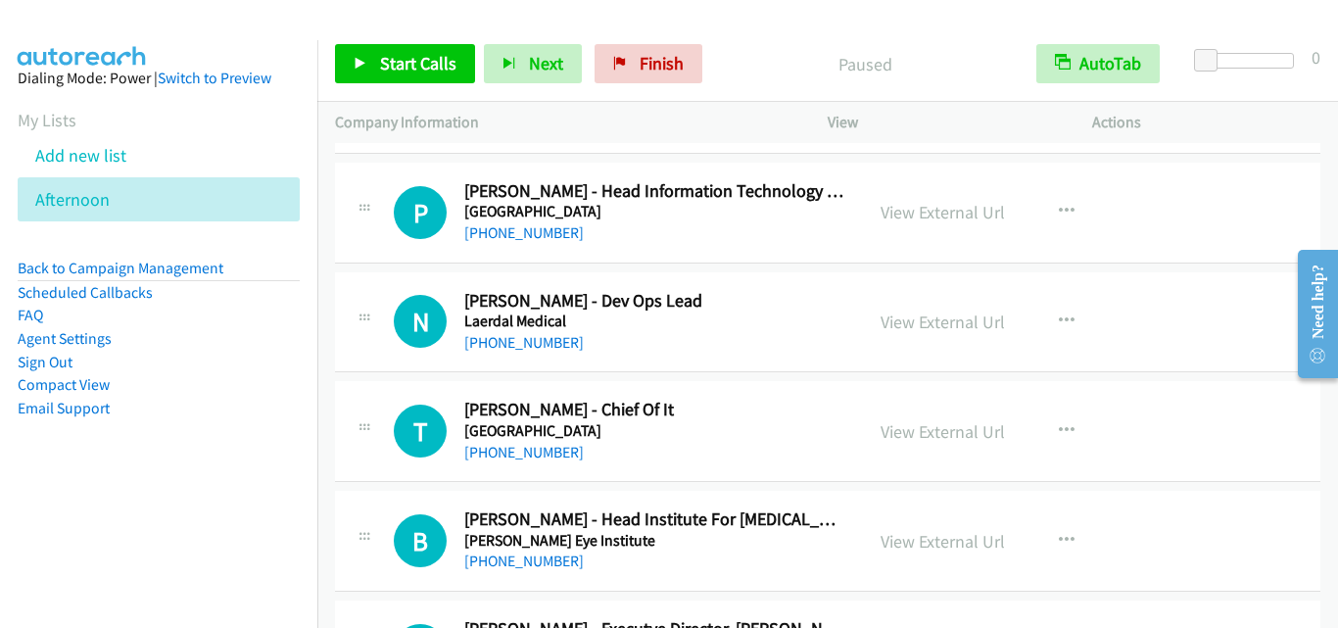
scroll to position [10282, 0]
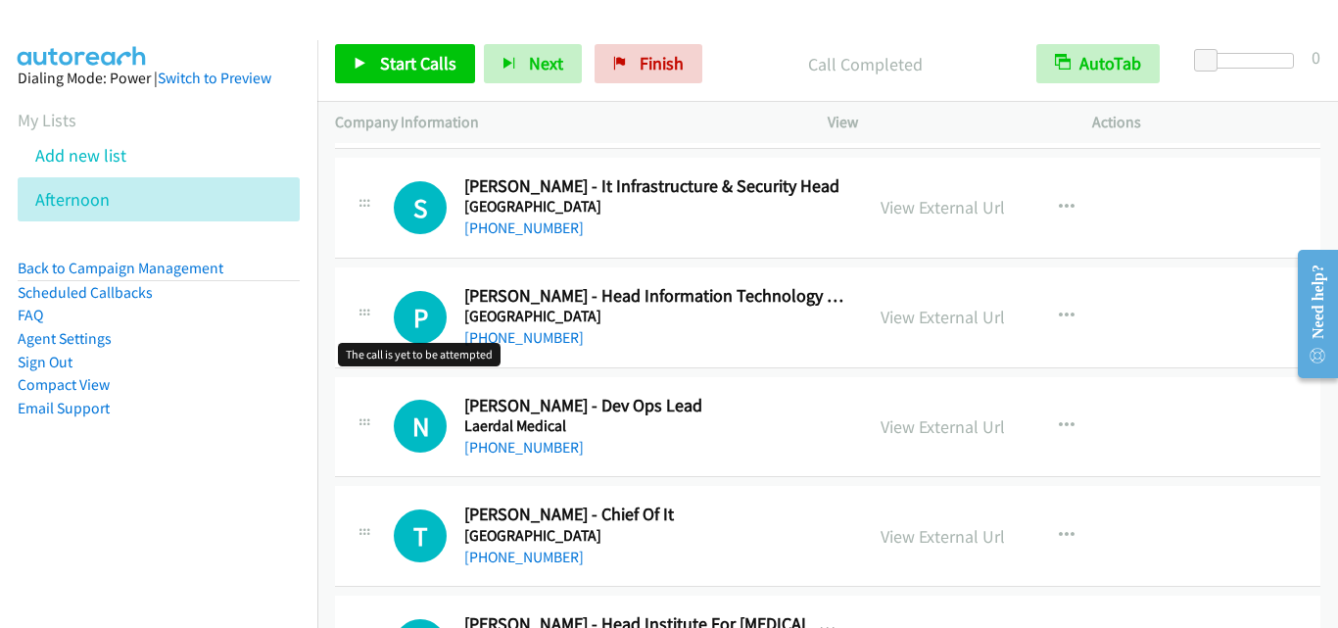
click at [399, 327] on h1 "P" at bounding box center [420, 317] width 53 height 53
click at [1048, 203] on button "button" at bounding box center [1066, 207] width 53 height 39
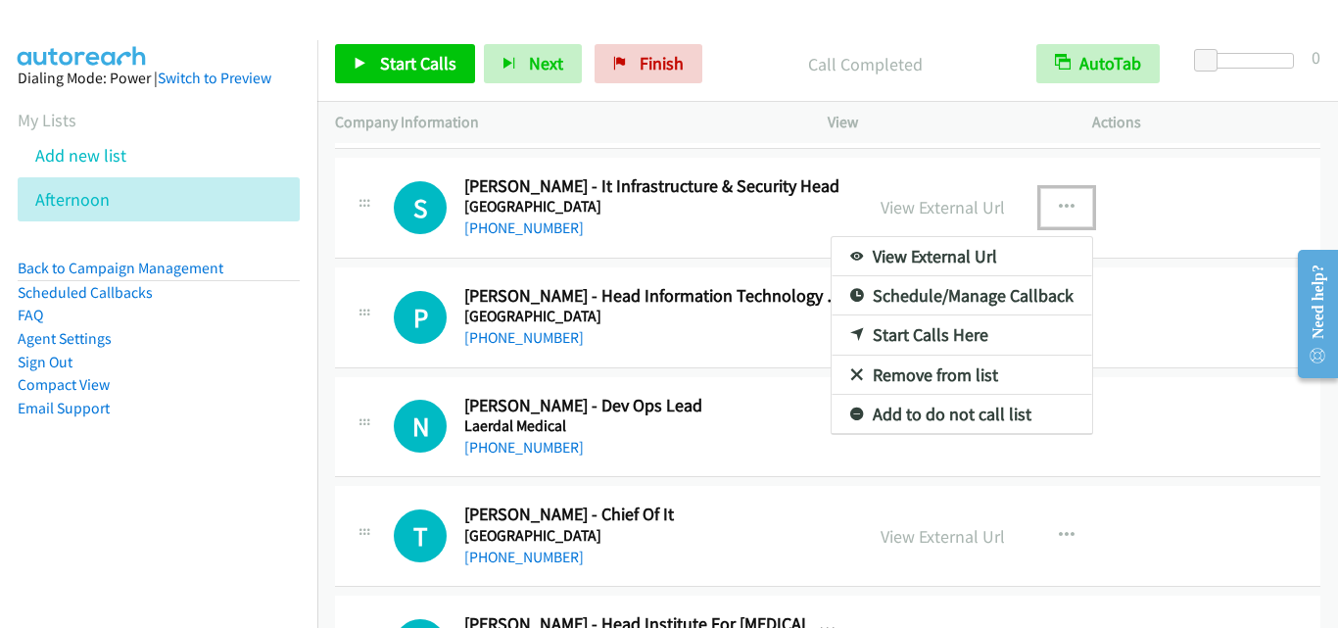
click at [934, 335] on link "Start Calls Here" at bounding box center [961, 334] width 260 height 39
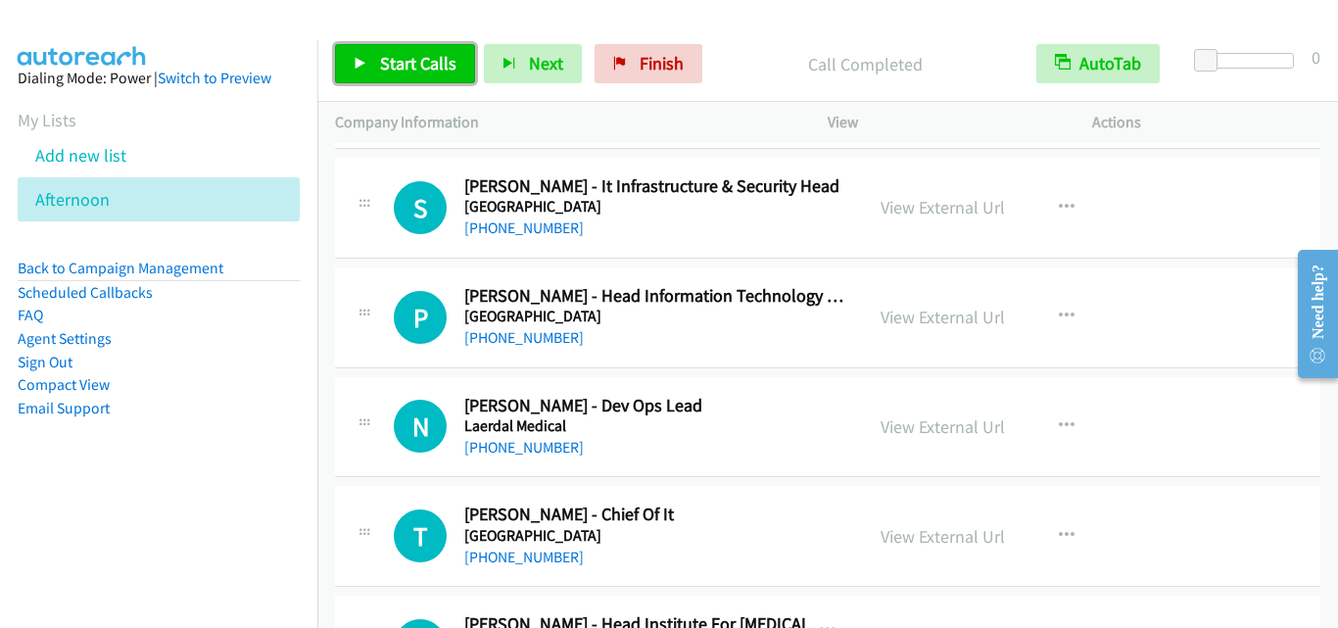
click at [407, 69] on span "Start Calls" at bounding box center [418, 63] width 76 height 23
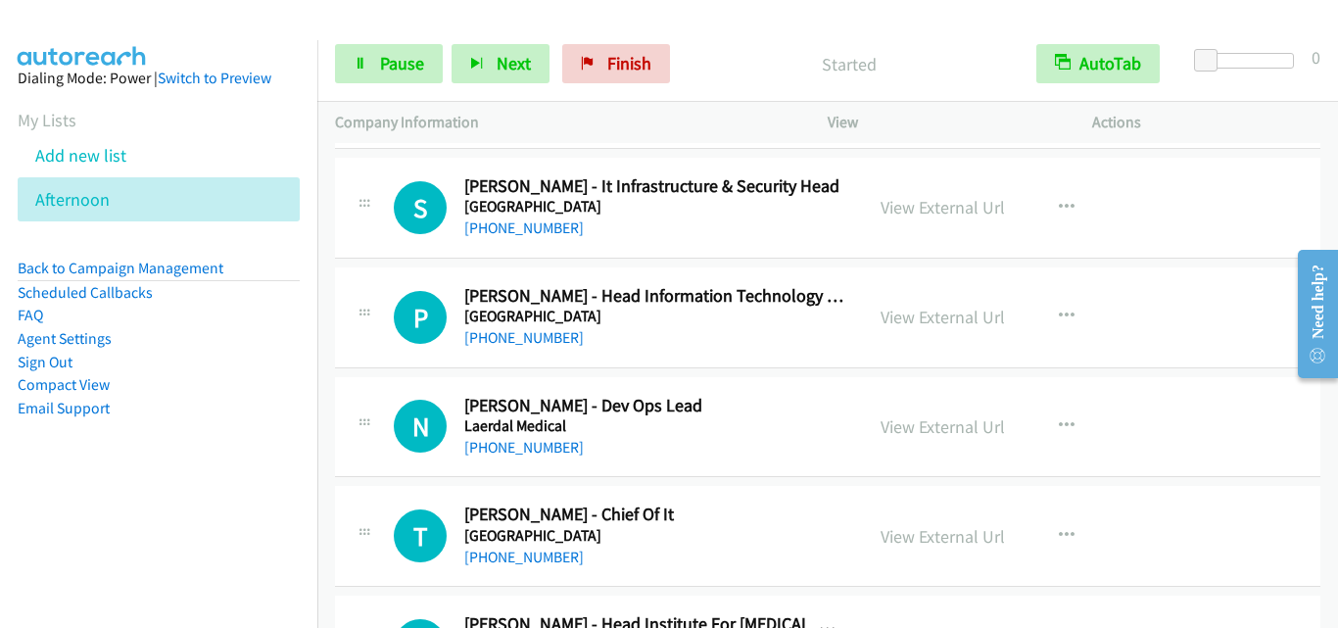
click at [383, 264] on td "P Callback Scheduled Pk Shivakumar - Head Information Technology Infrastructure…" at bounding box center [827, 317] width 1020 height 110
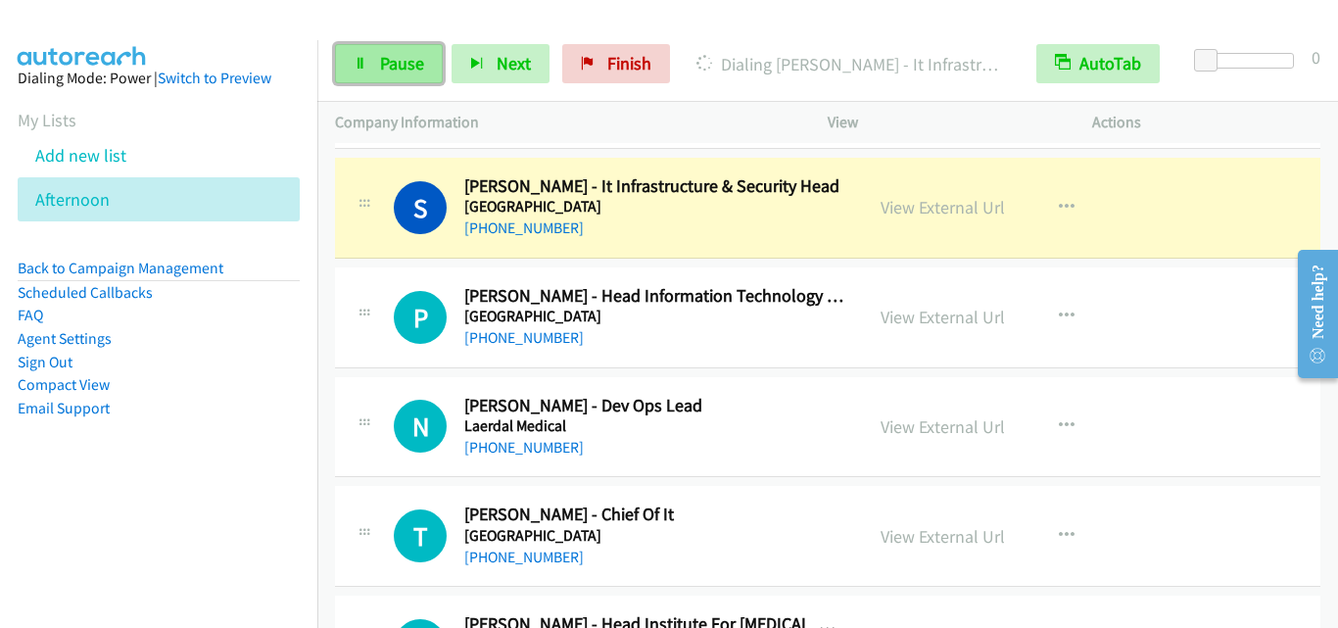
click at [394, 62] on span "Pause" at bounding box center [402, 63] width 44 height 23
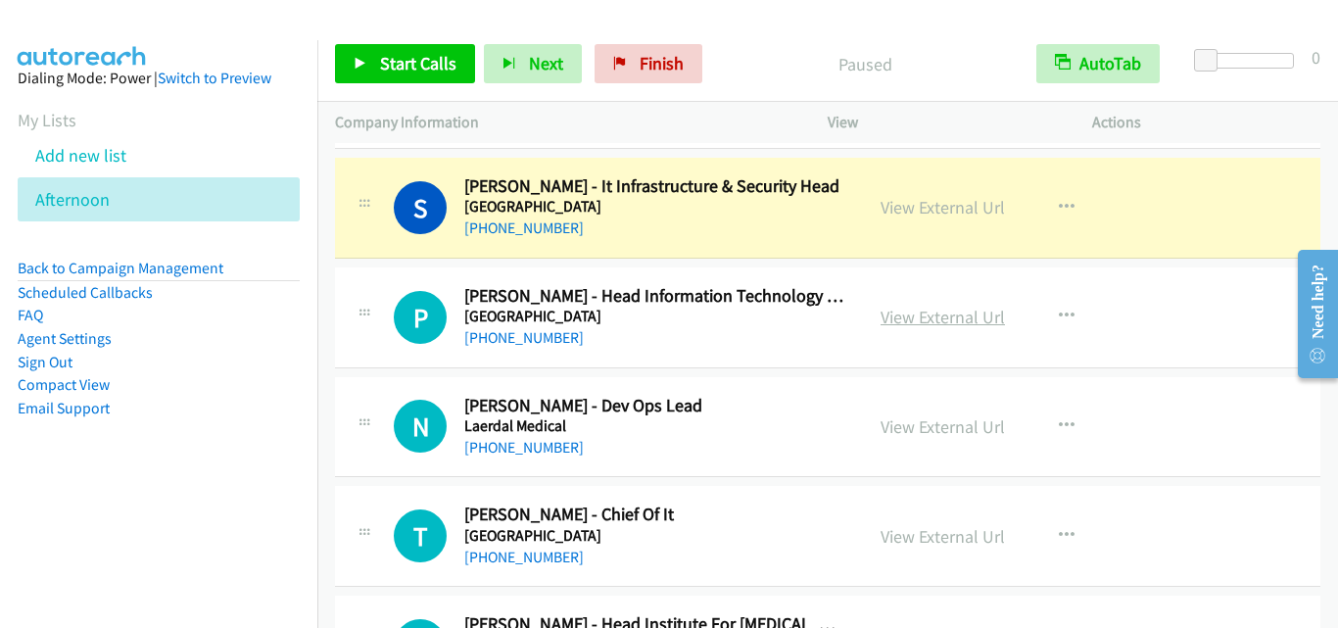
click at [909, 317] on link "View External Url" at bounding box center [942, 317] width 124 height 23
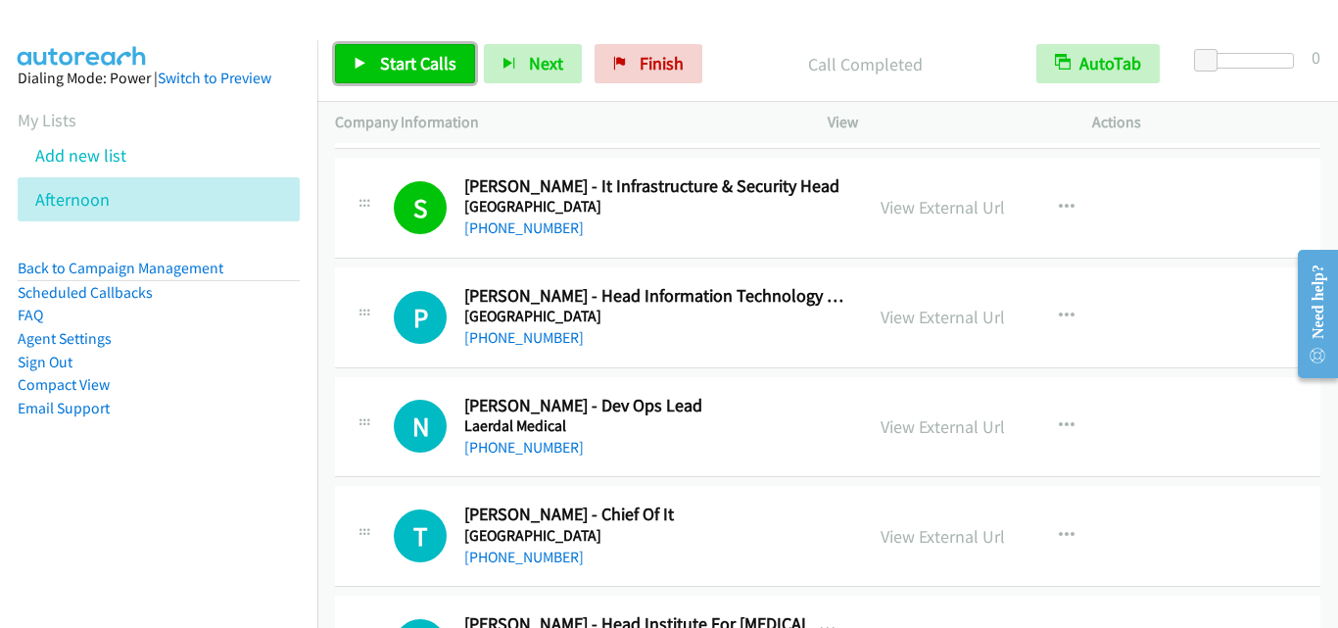
click at [438, 72] on span "Start Calls" at bounding box center [418, 63] width 76 height 23
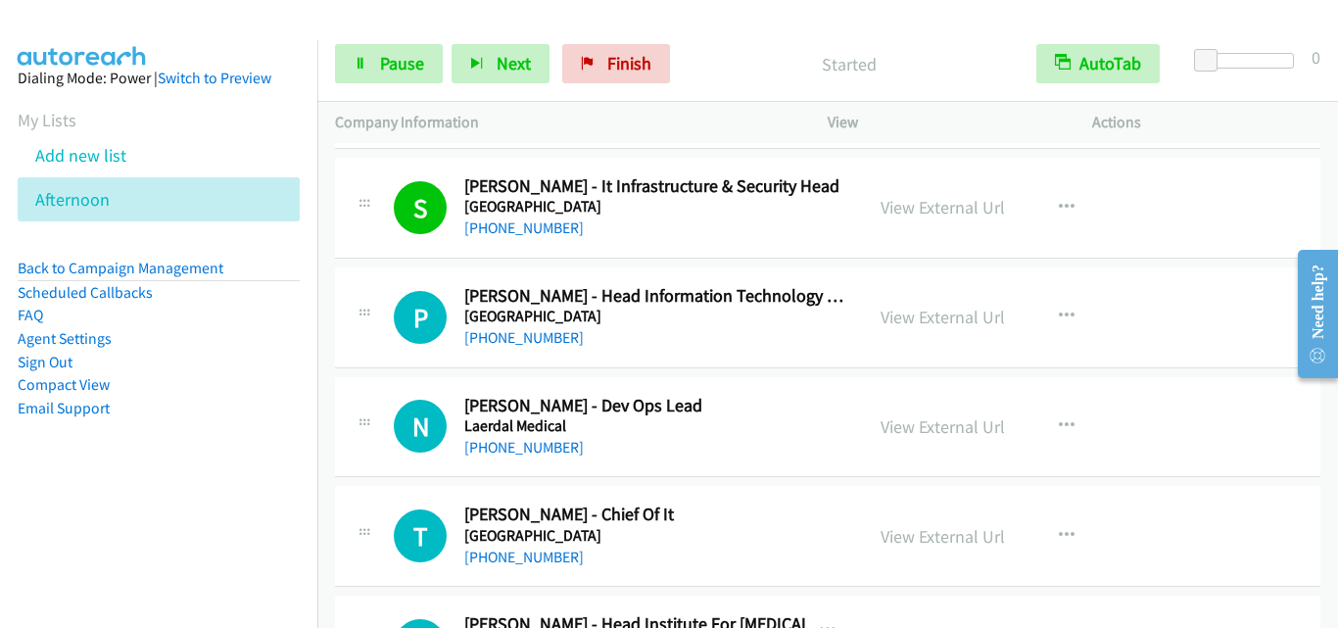
click at [348, 356] on div "P Callback Scheduled Pk Shivakumar - Head Information Technology Infrastructure…" at bounding box center [827, 317] width 985 height 101
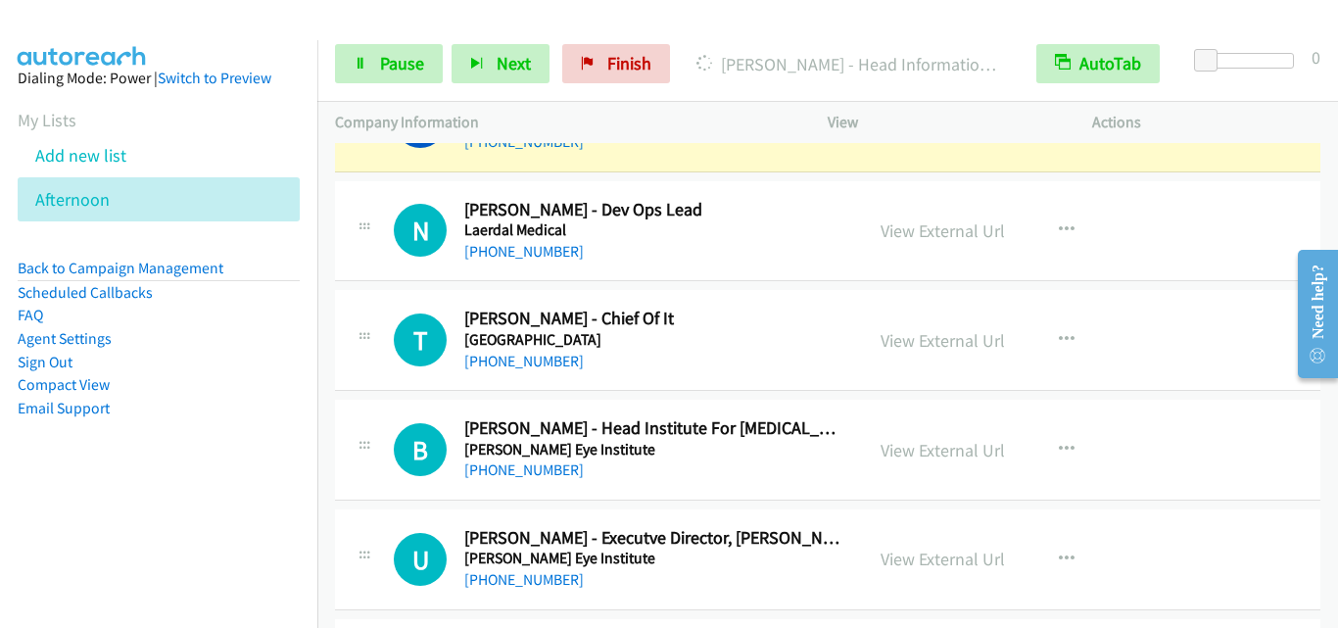
scroll to position [10380, 0]
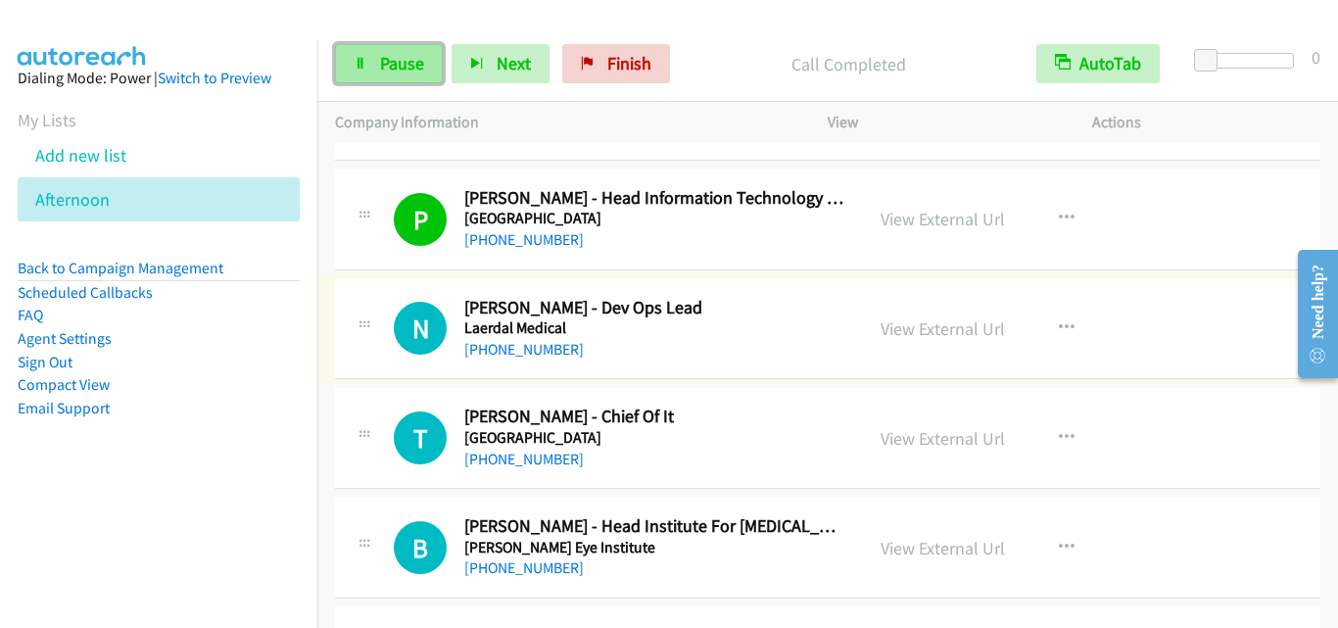
click at [418, 67] on span "Pause" at bounding box center [402, 63] width 44 height 23
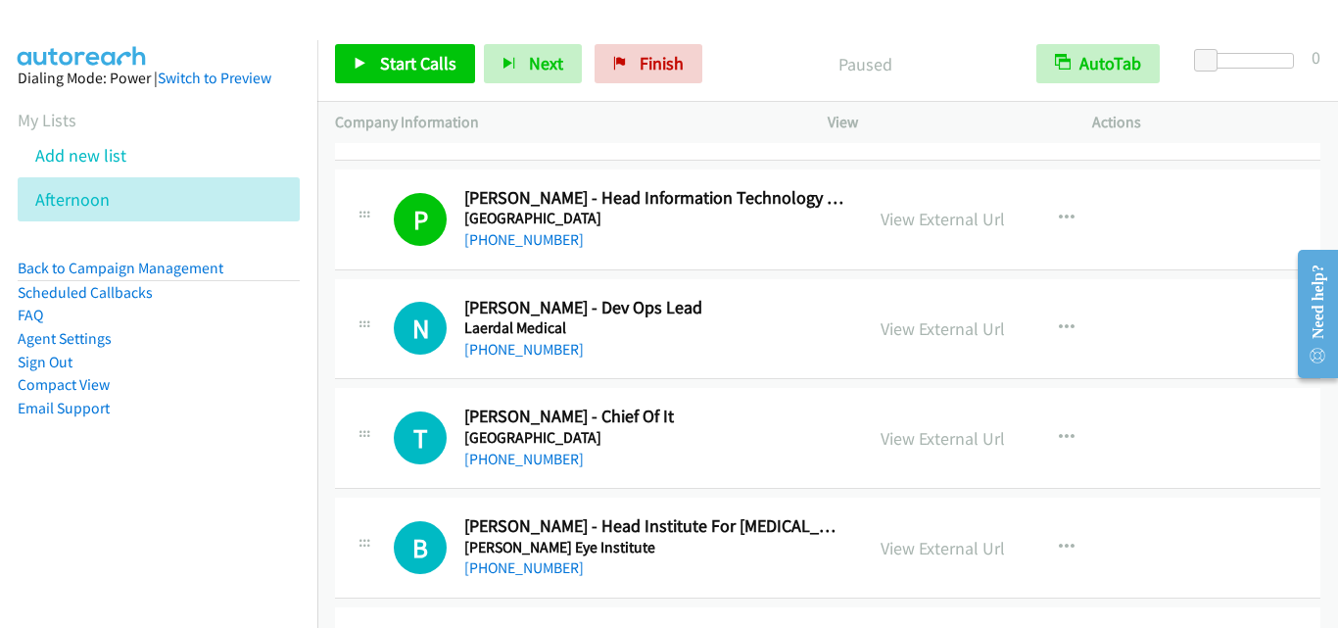
drag, startPoint x: 352, startPoint y: 493, endPoint x: 363, endPoint y: 487, distance: 13.1
click at [352, 494] on td "B Callback Scheduled Beula Christy - Head Institute For Vision Rehabilitation, …" at bounding box center [827, 549] width 1020 height 110
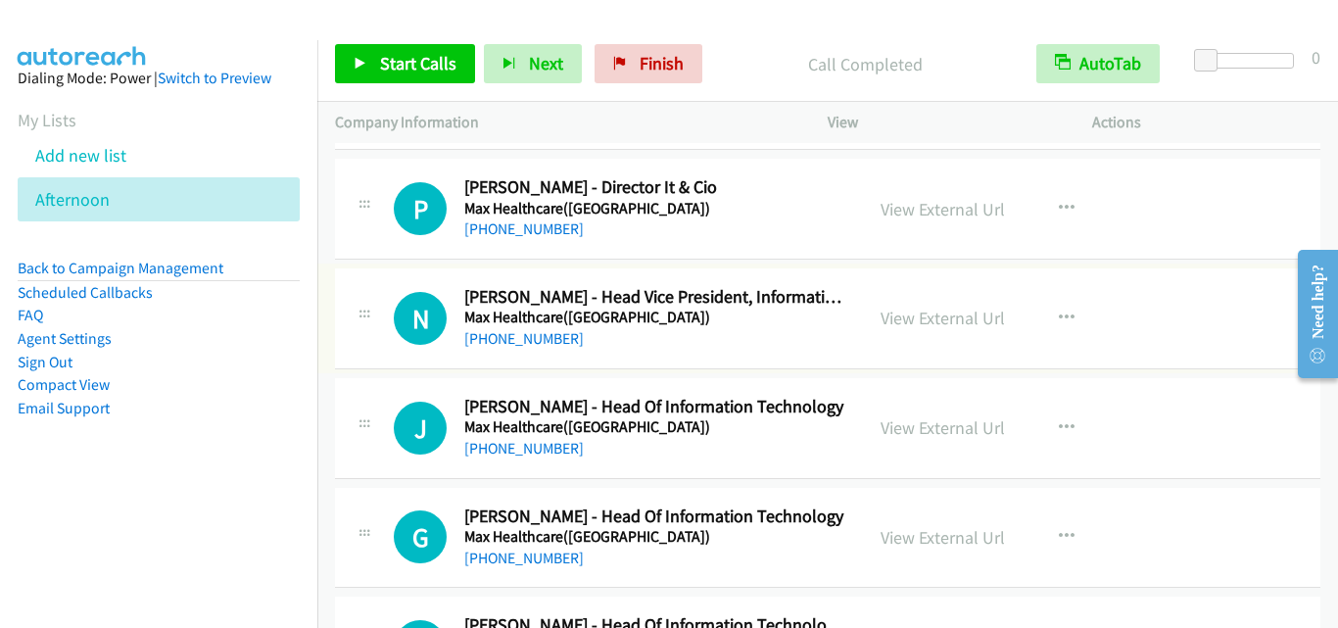
scroll to position [12437, 0]
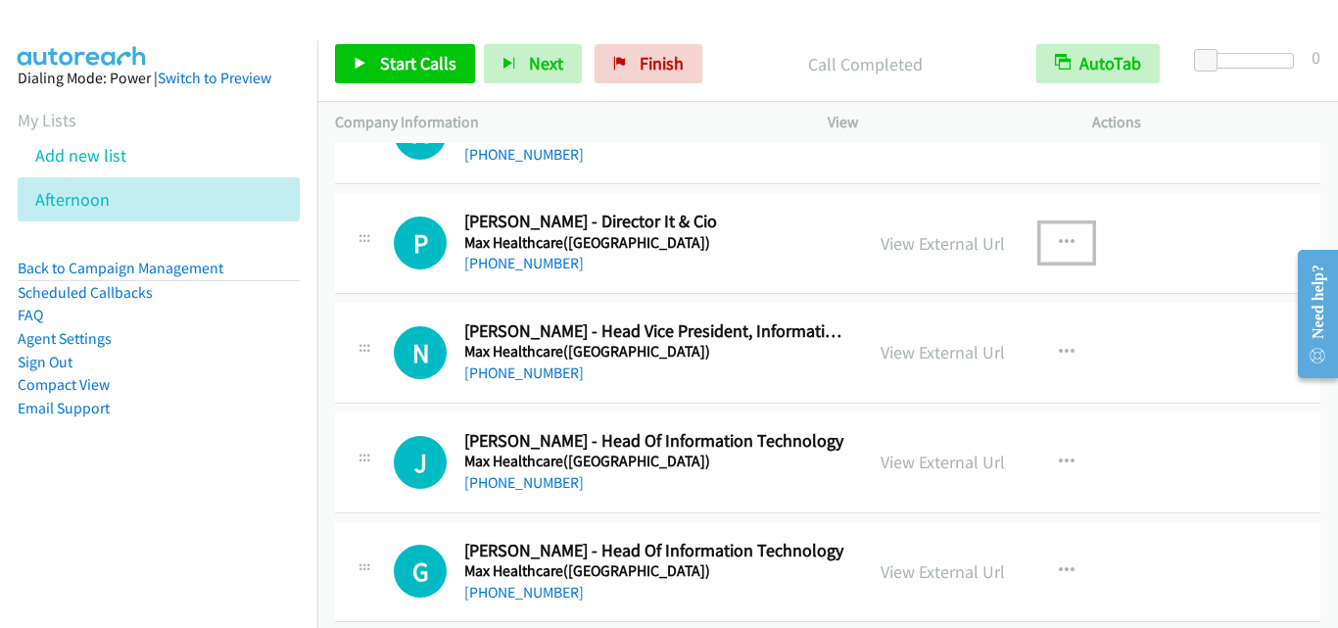
click at [1062, 238] on icon "button" at bounding box center [1067, 243] width 16 height 16
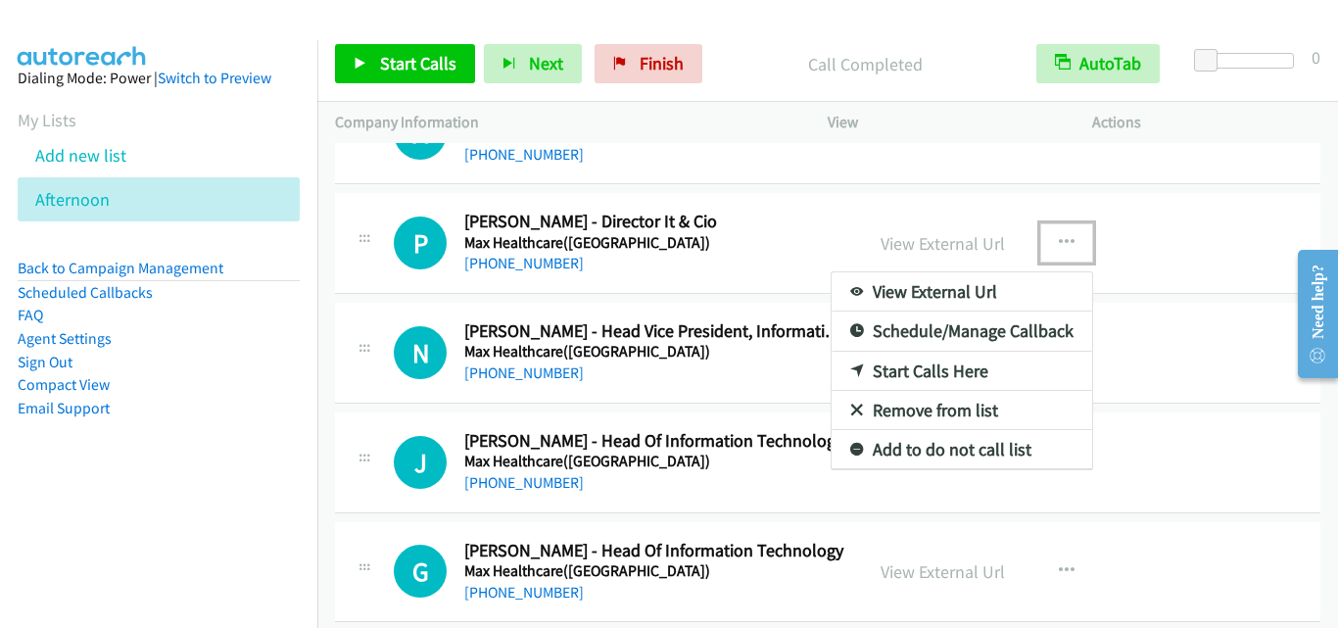
click at [972, 364] on link "Start Calls Here" at bounding box center [961, 371] width 260 height 39
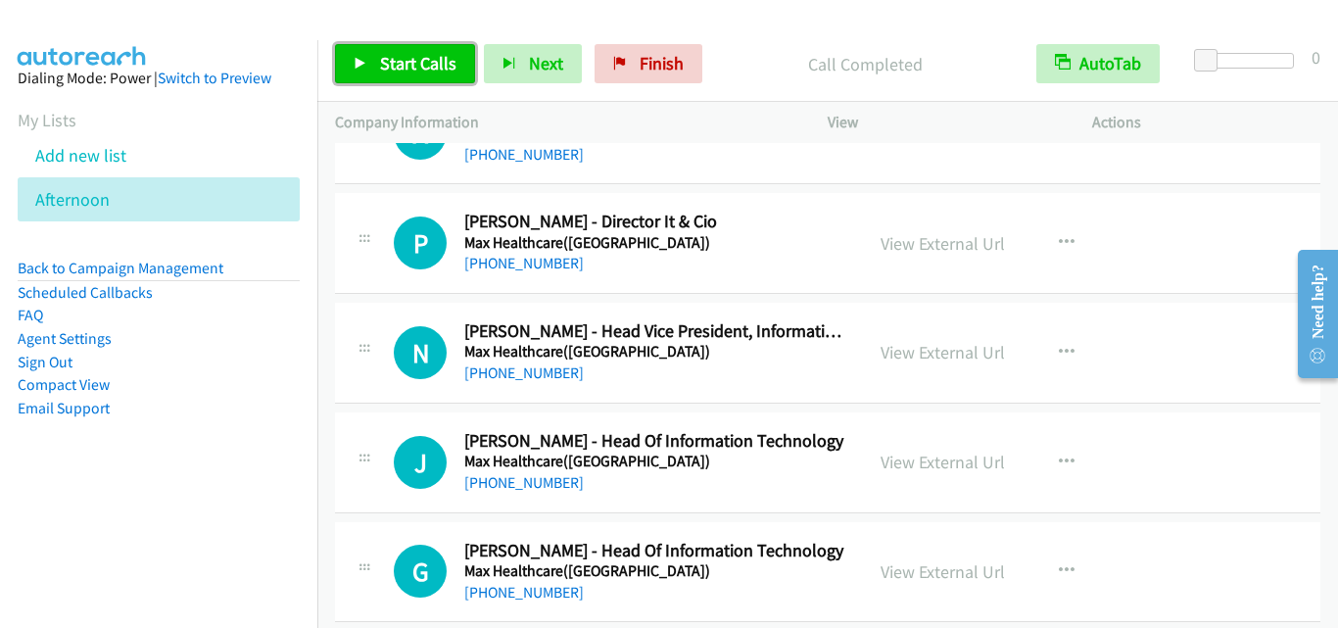
click at [446, 52] on span "Start Calls" at bounding box center [418, 63] width 76 height 23
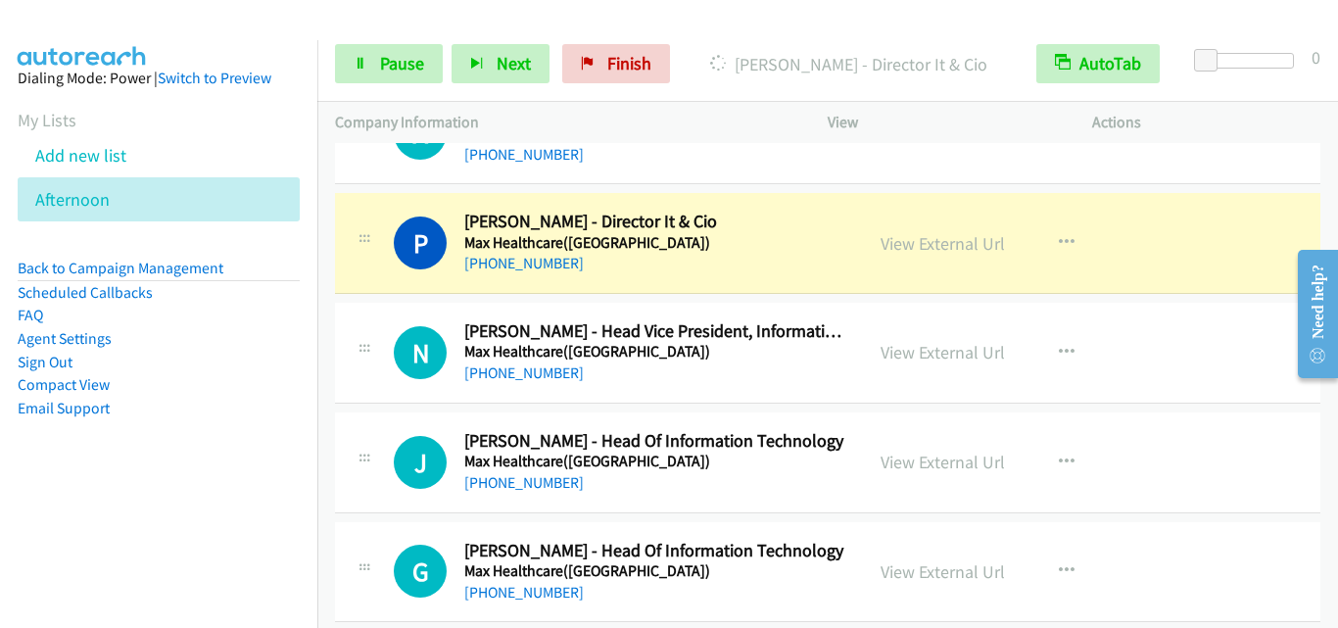
click at [377, 403] on td "N Callback Scheduled Nikhil Goel - Head Vice President, Information Technology …" at bounding box center [827, 353] width 1020 height 110
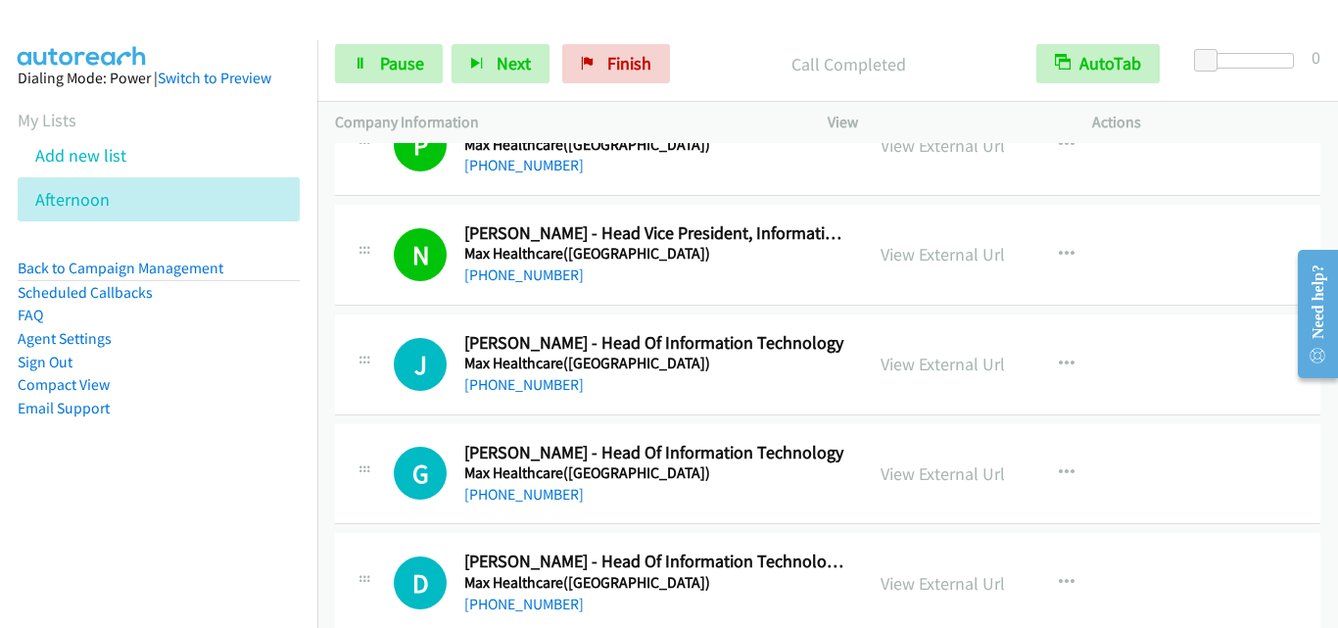
scroll to position [12632, 0]
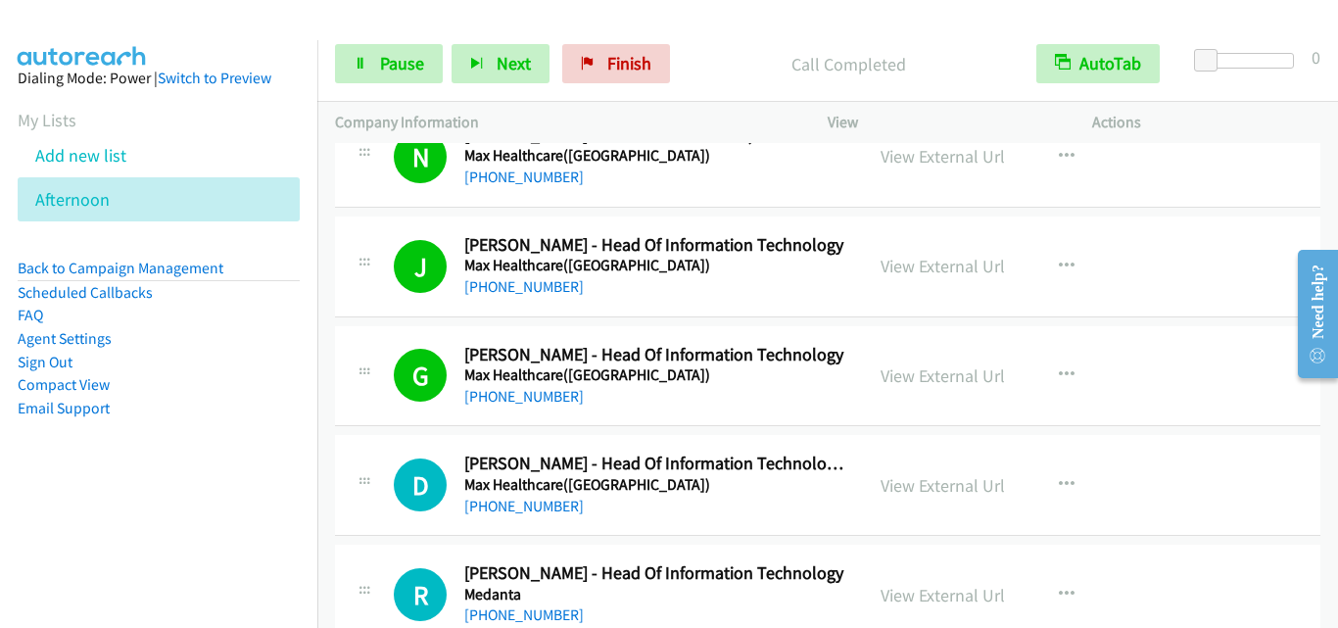
drag, startPoint x: 362, startPoint y: 440, endPoint x: 366, endPoint y: 429, distance: 11.5
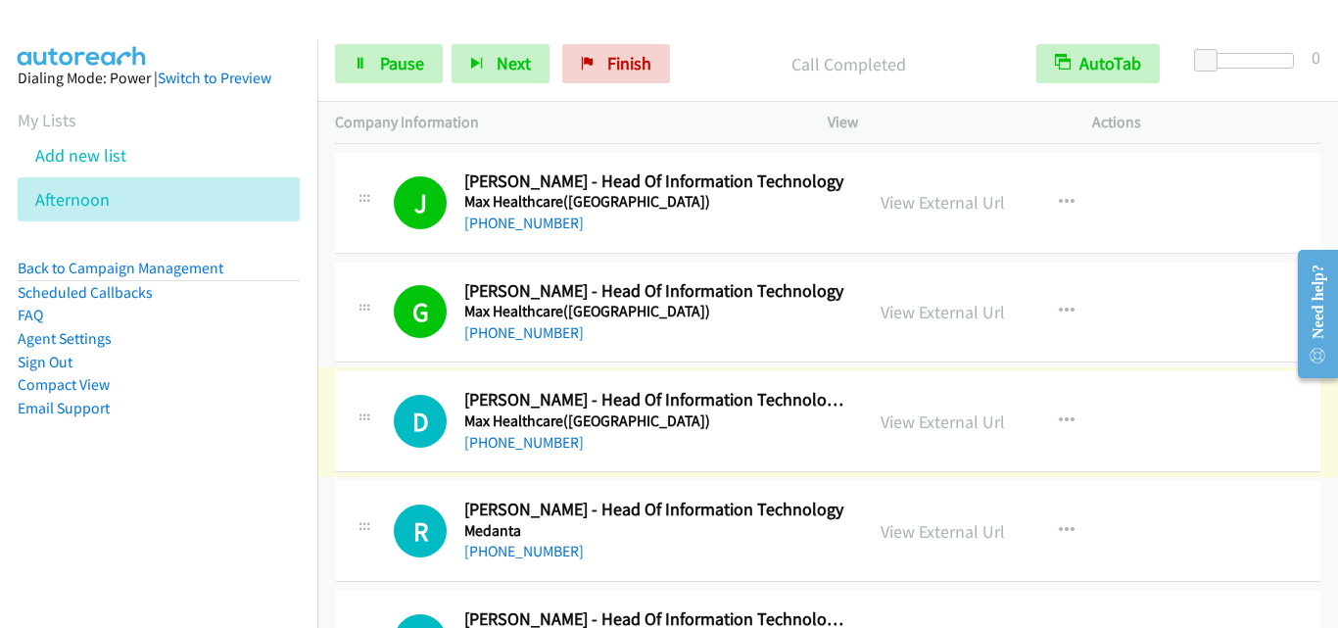
scroll to position [12730, 0]
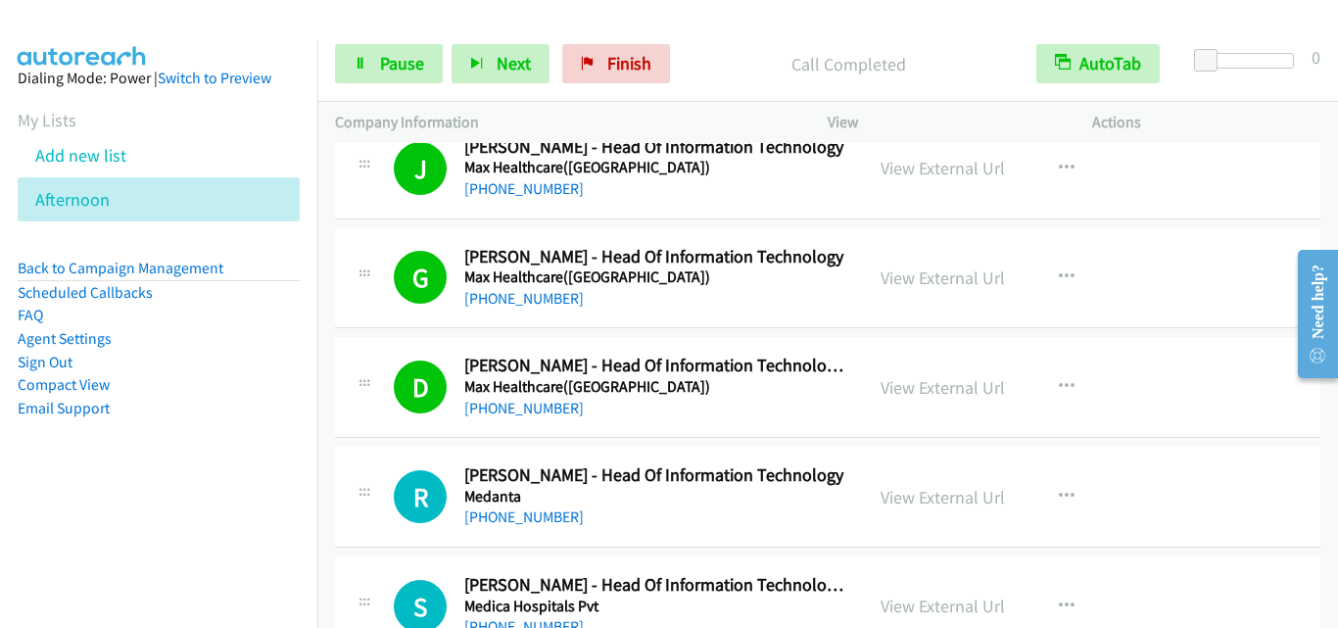
click at [390, 449] on div "R Callback Scheduled Rajiv Sikka - Head Of Information Technology Medanta Asia/…" at bounding box center [827, 497] width 985 height 101
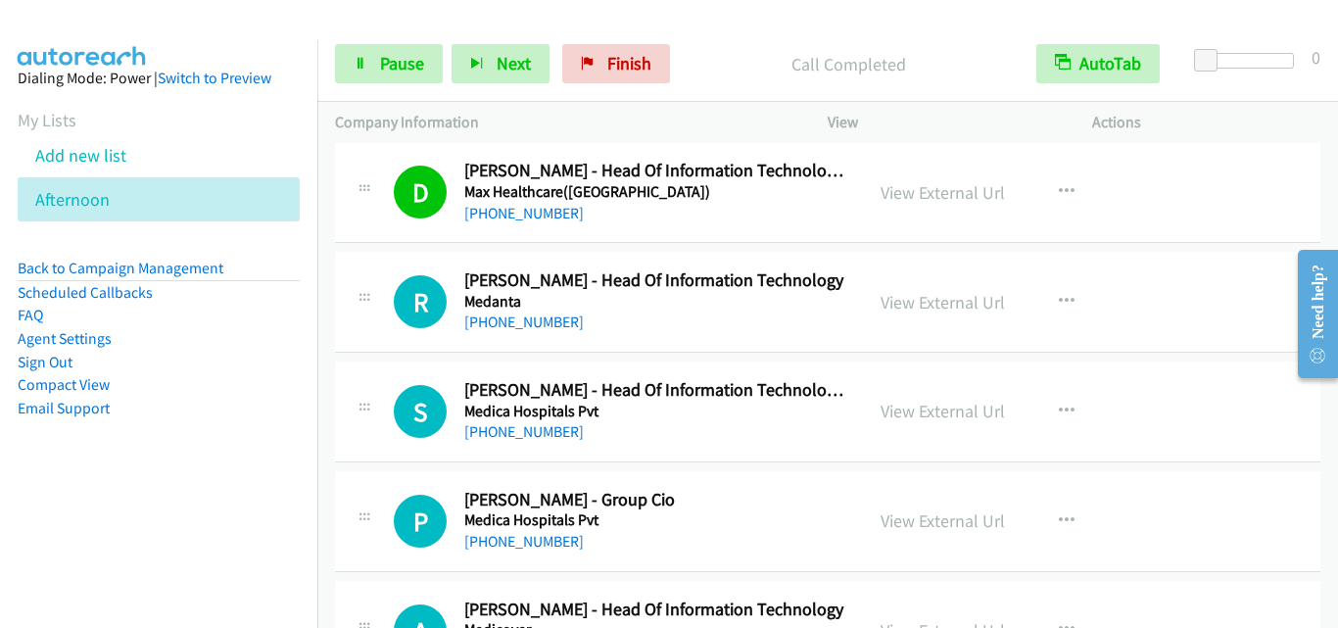
scroll to position [12926, 0]
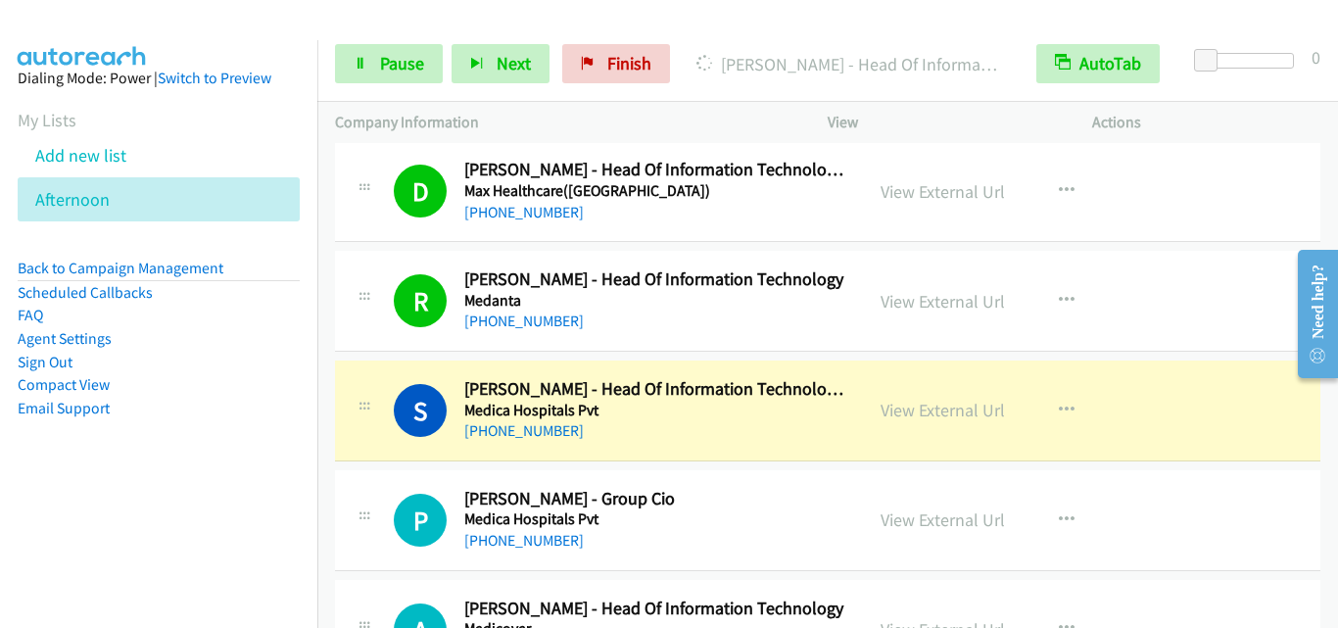
click at [399, 467] on td "P Callback Scheduled Pradeep Saha - Group Cio Medica Hospitals Pvt Asia/Calcutt…" at bounding box center [827, 520] width 1020 height 110
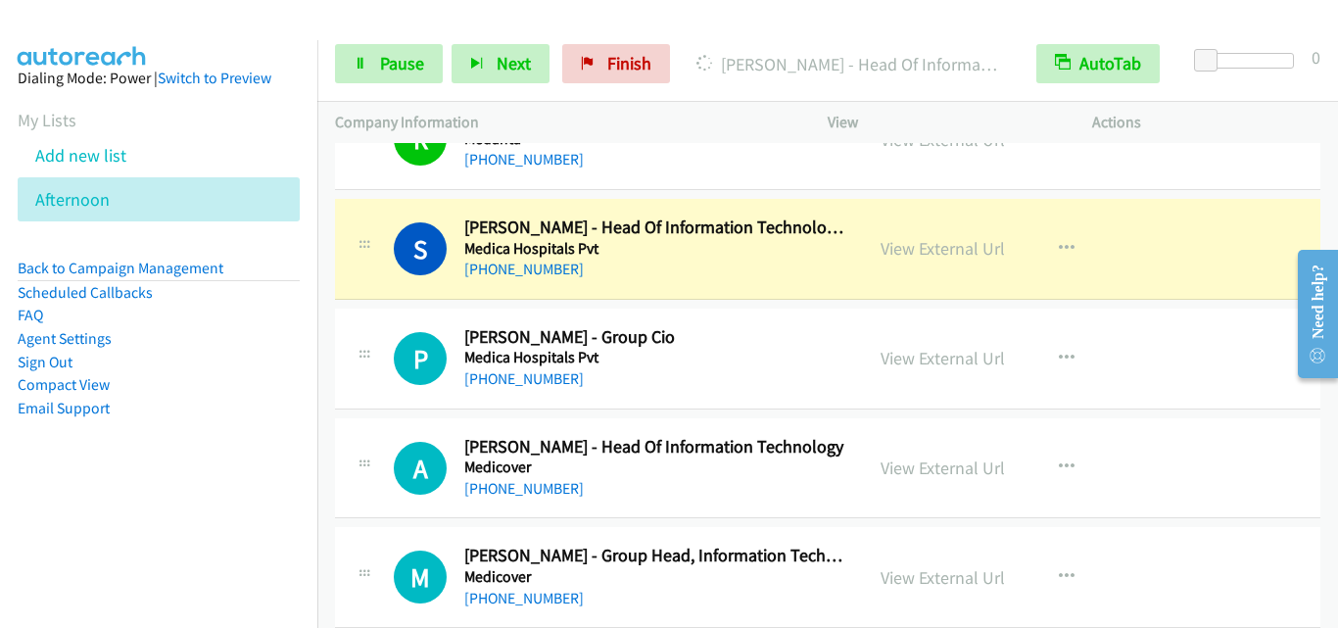
scroll to position [13122, 0]
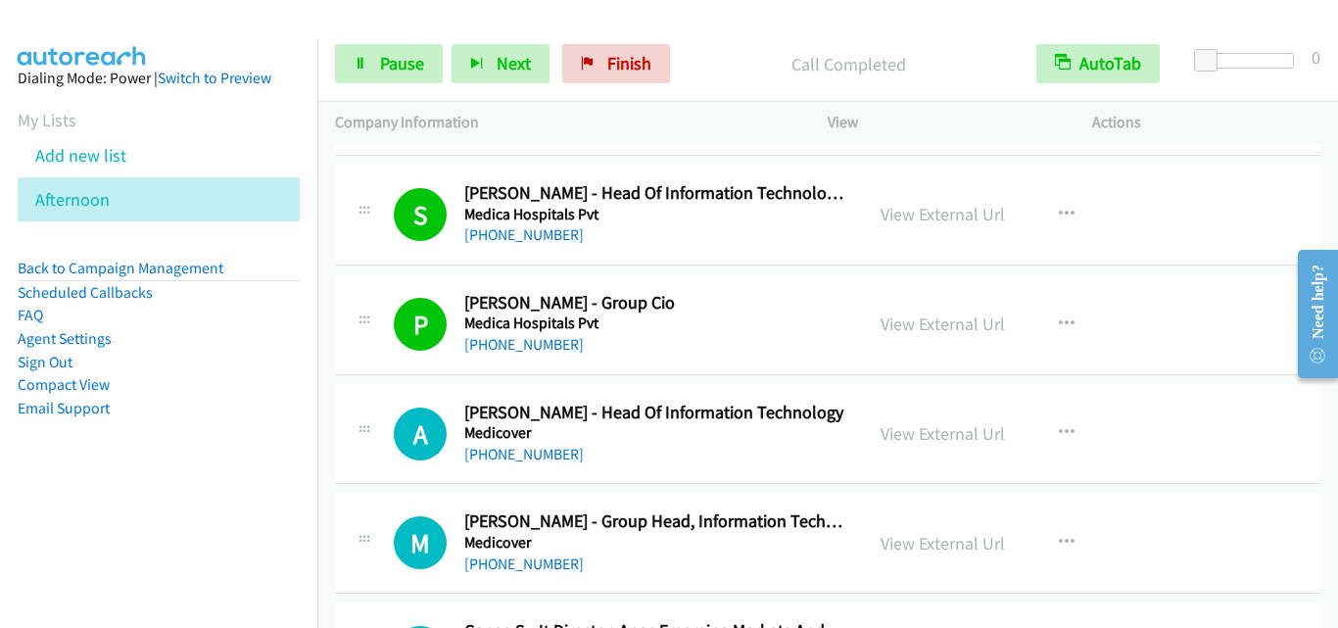
click at [361, 431] on icon at bounding box center [365, 432] width 24 height 10
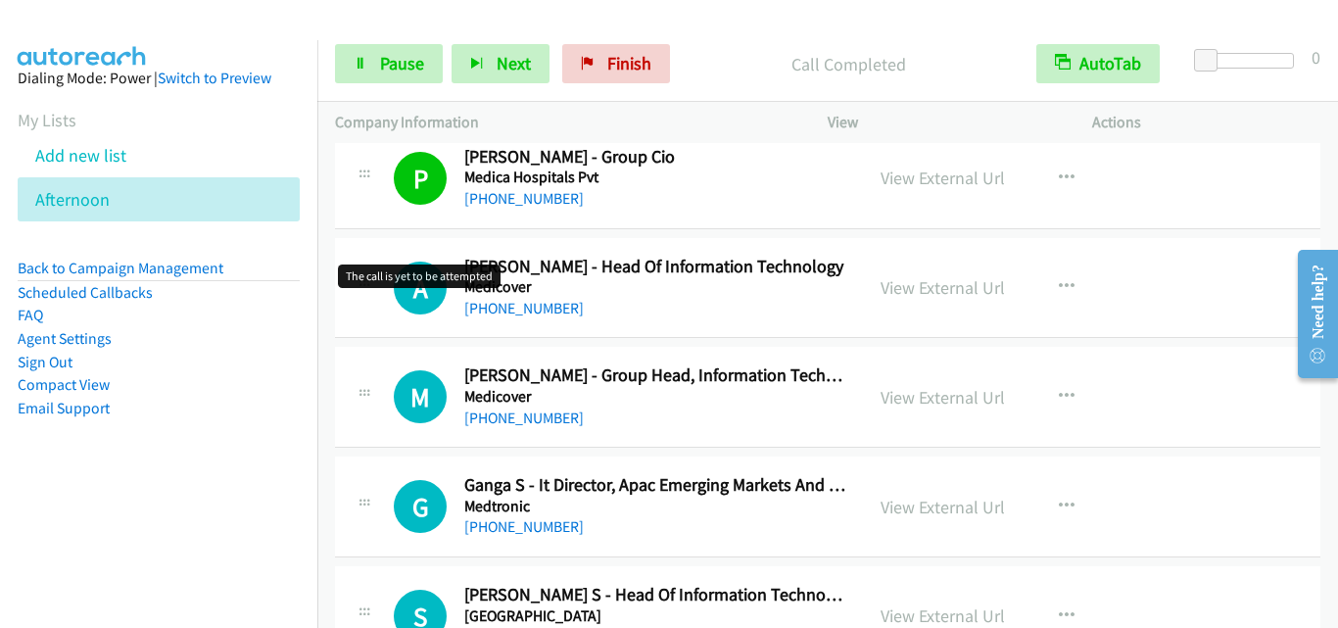
scroll to position [13318, 0]
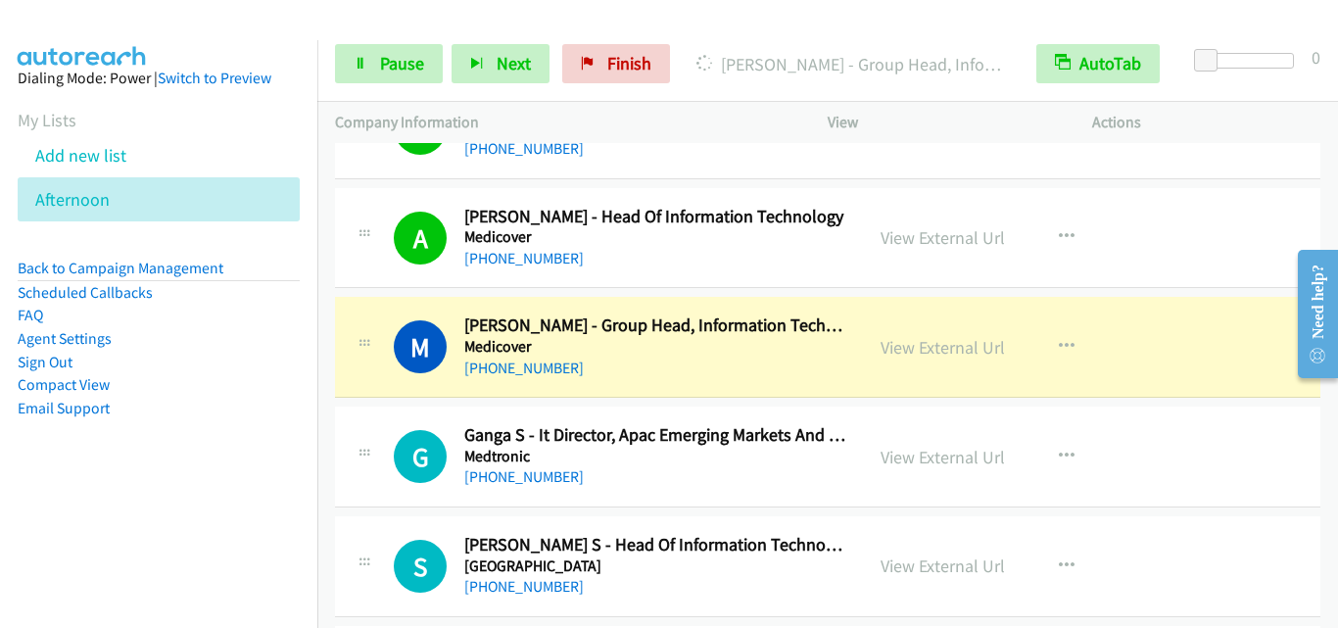
click at [378, 391] on div "M Callback Scheduled M. Subrahmanyam - Group Head, Information Technology Medic…" at bounding box center [827, 347] width 985 height 101
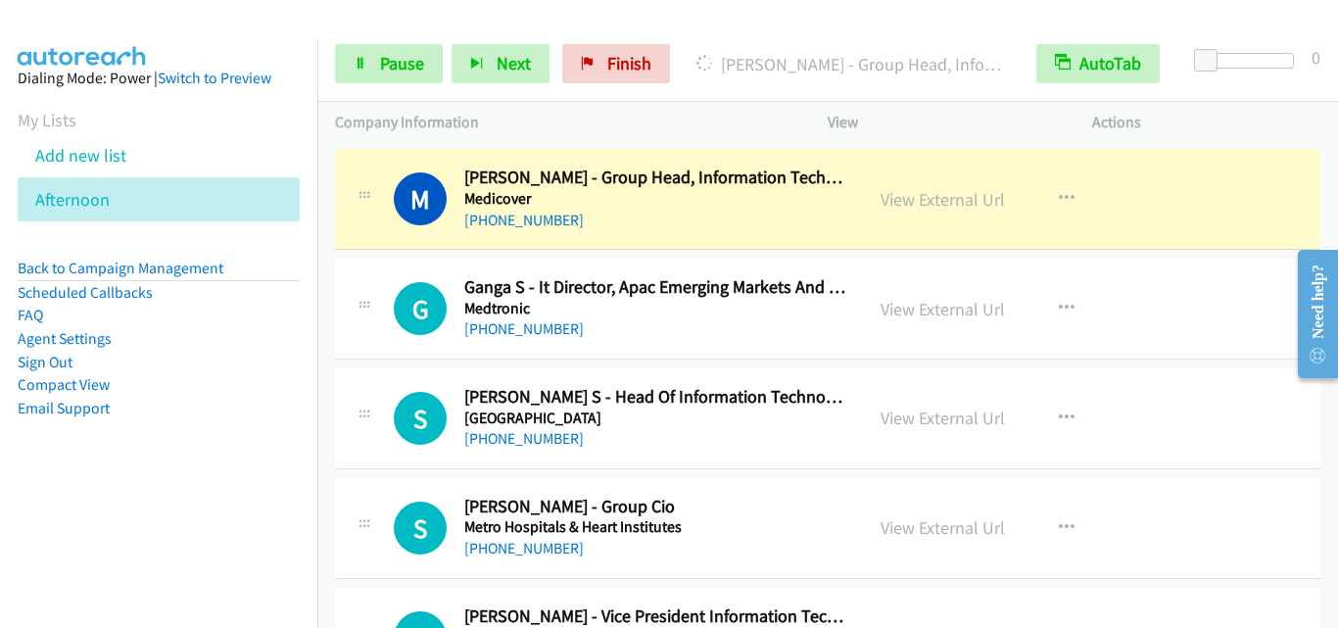
scroll to position [13514, 0]
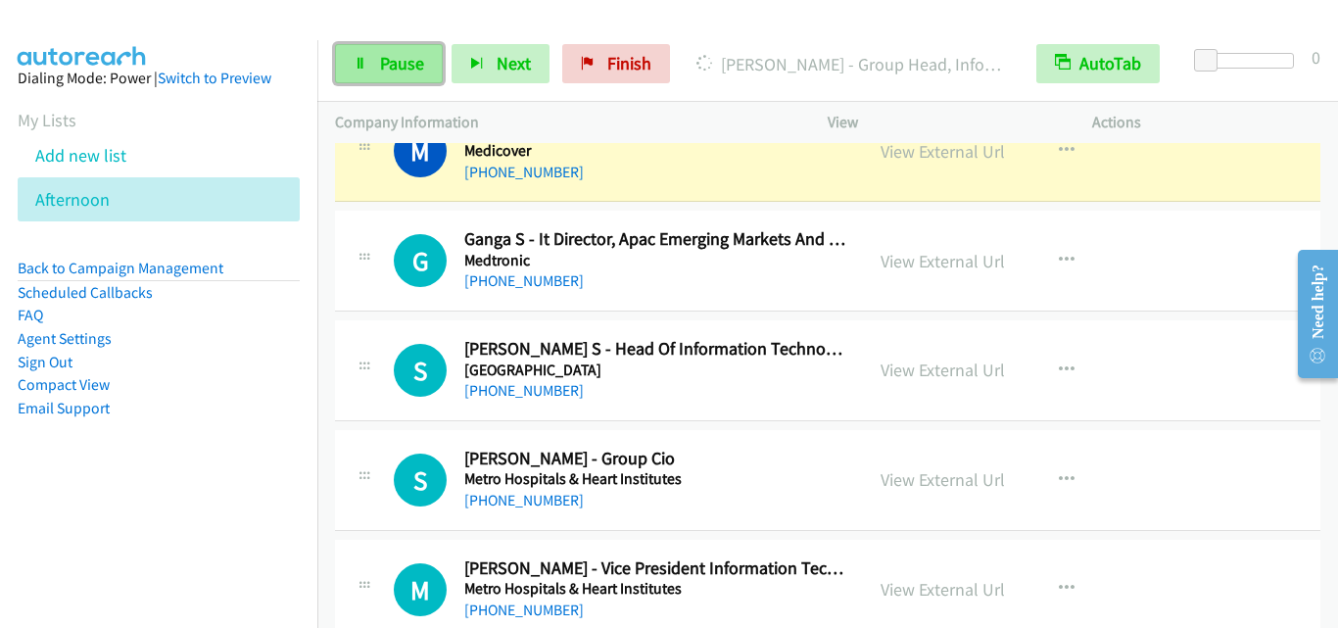
click at [401, 44] on link "Pause" at bounding box center [389, 63] width 108 height 39
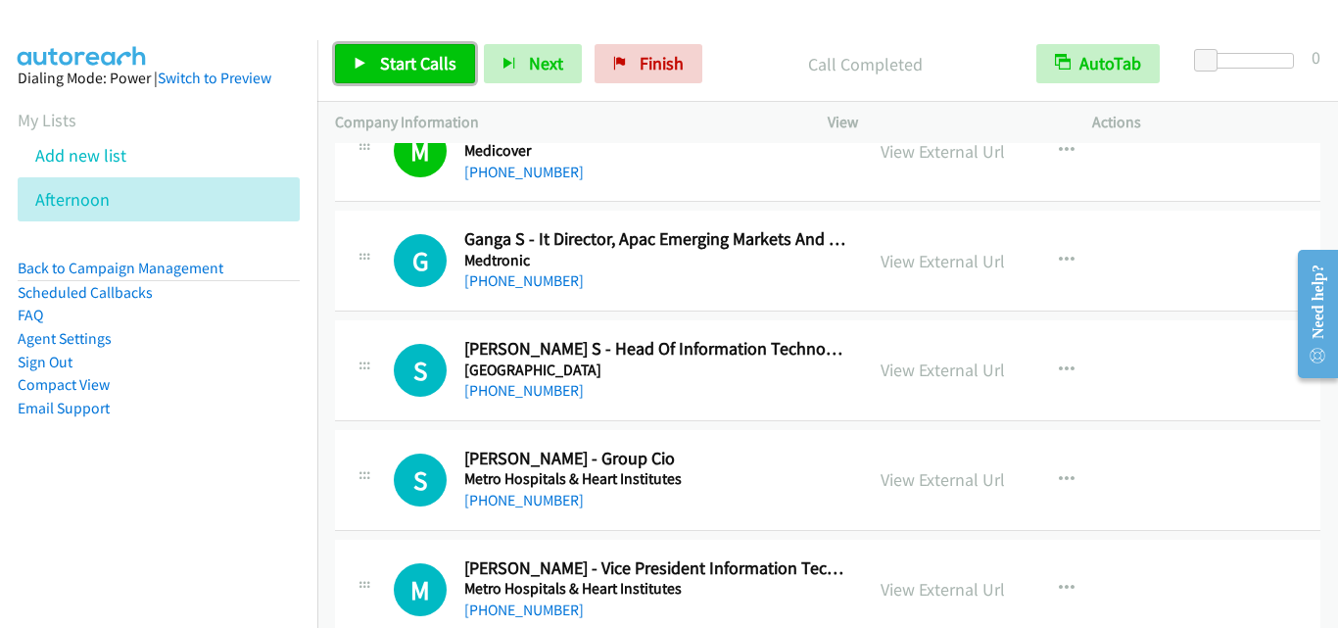
click at [395, 54] on span "Start Calls" at bounding box center [418, 63] width 76 height 23
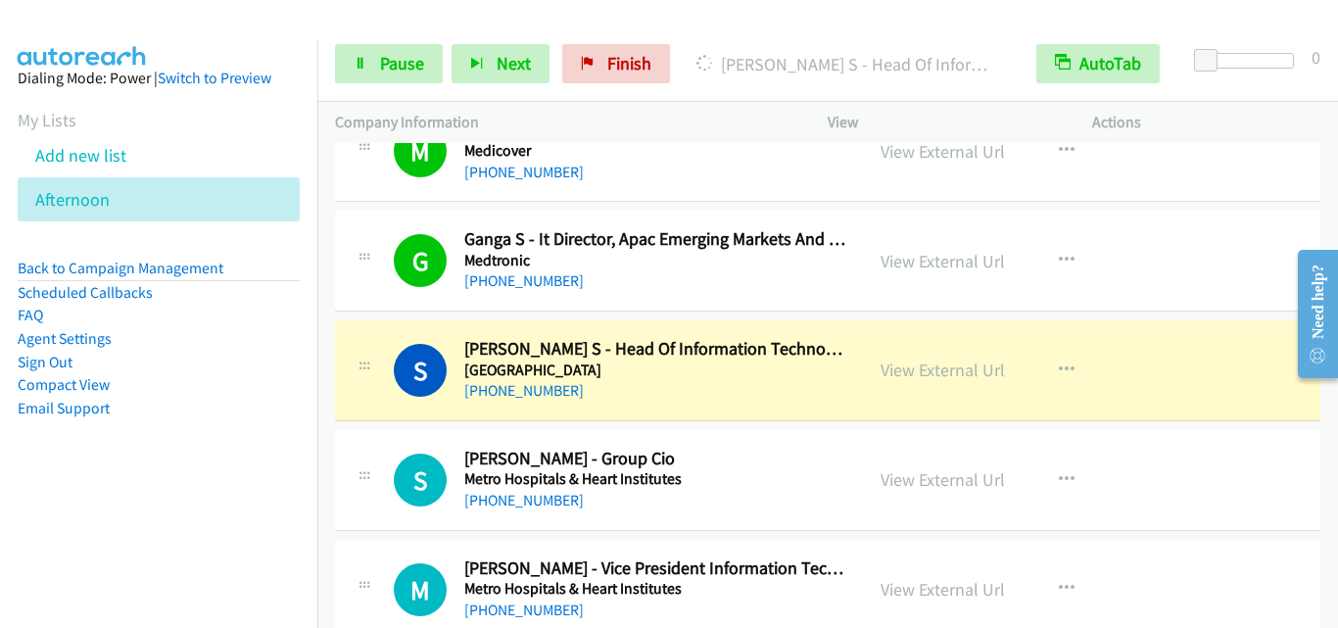
click at [381, 323] on div "S Callback Scheduled Sridharan S - Head Of Information Technology Department Me…" at bounding box center [827, 370] width 985 height 101
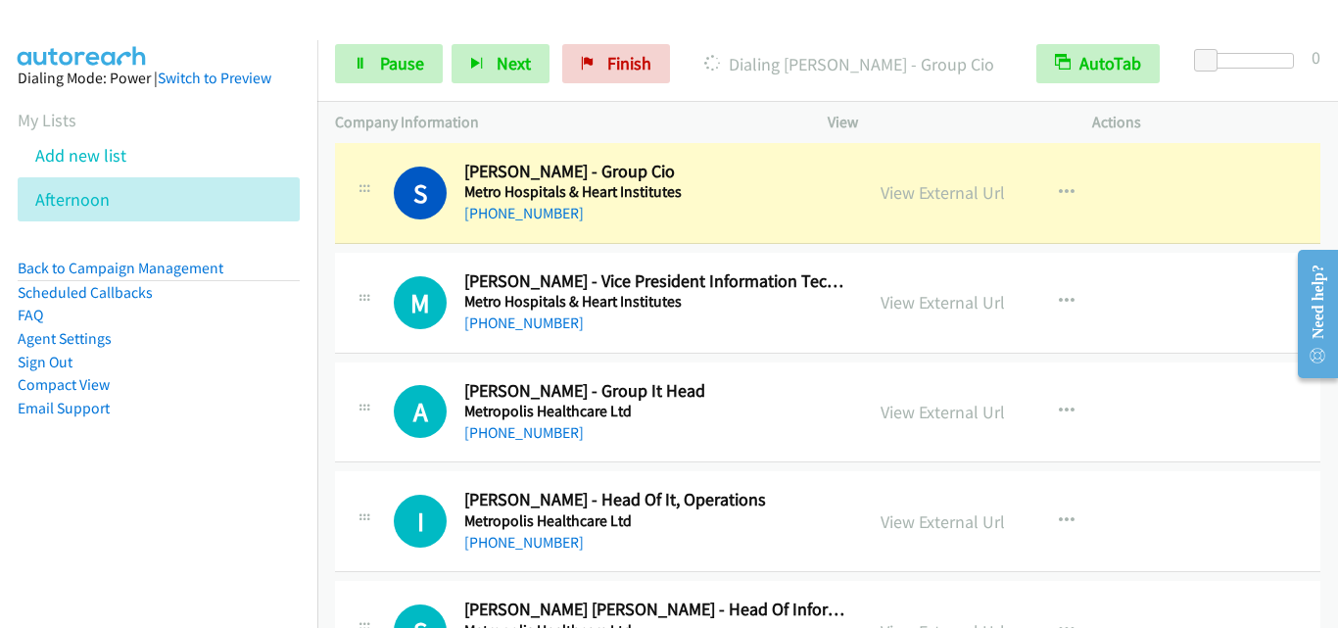
scroll to position [13808, 0]
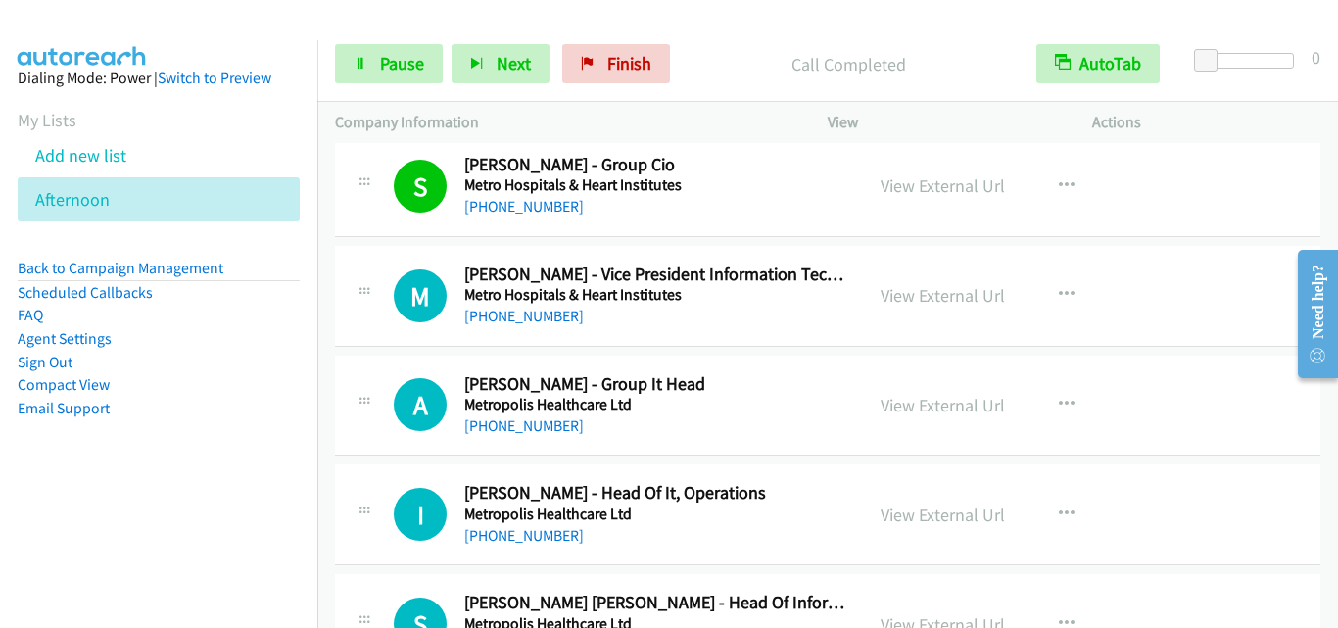
click at [378, 294] on div "M Callback Scheduled Mohit Tandon - Vice President Information Technology Metro…" at bounding box center [599, 295] width 493 height 65
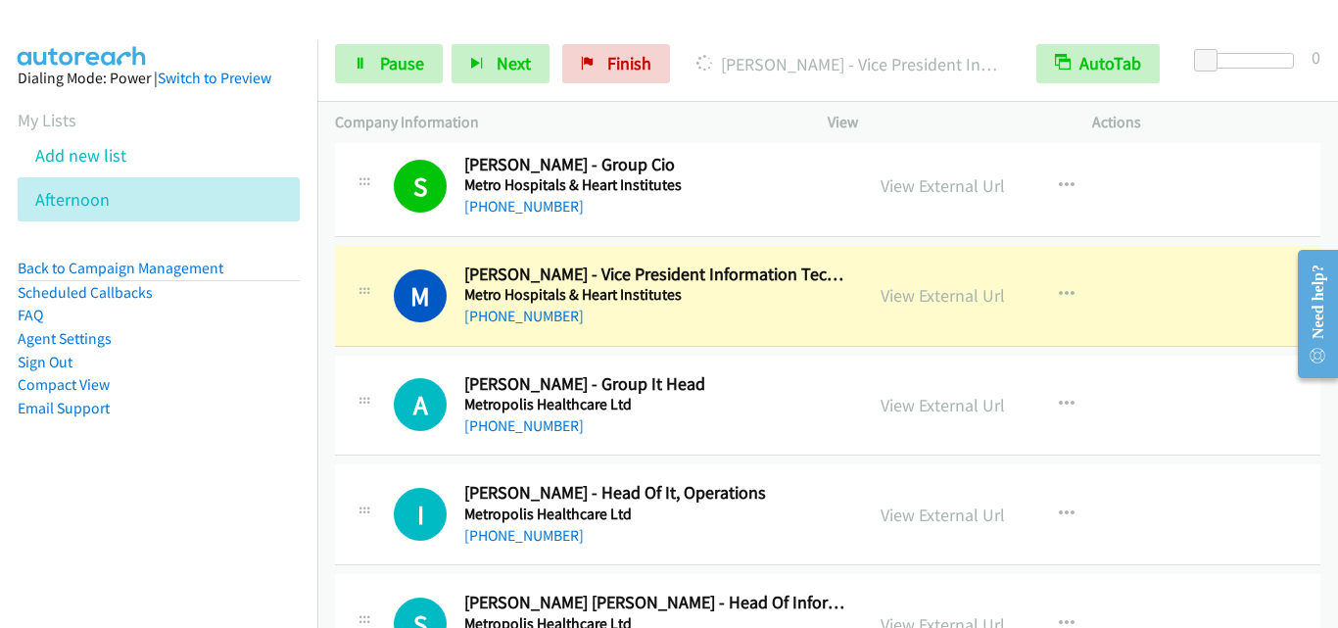
click at [348, 281] on div "M Callback Scheduled Mohit Tandon - Vice President Information Technology Metro…" at bounding box center [599, 295] width 528 height 65
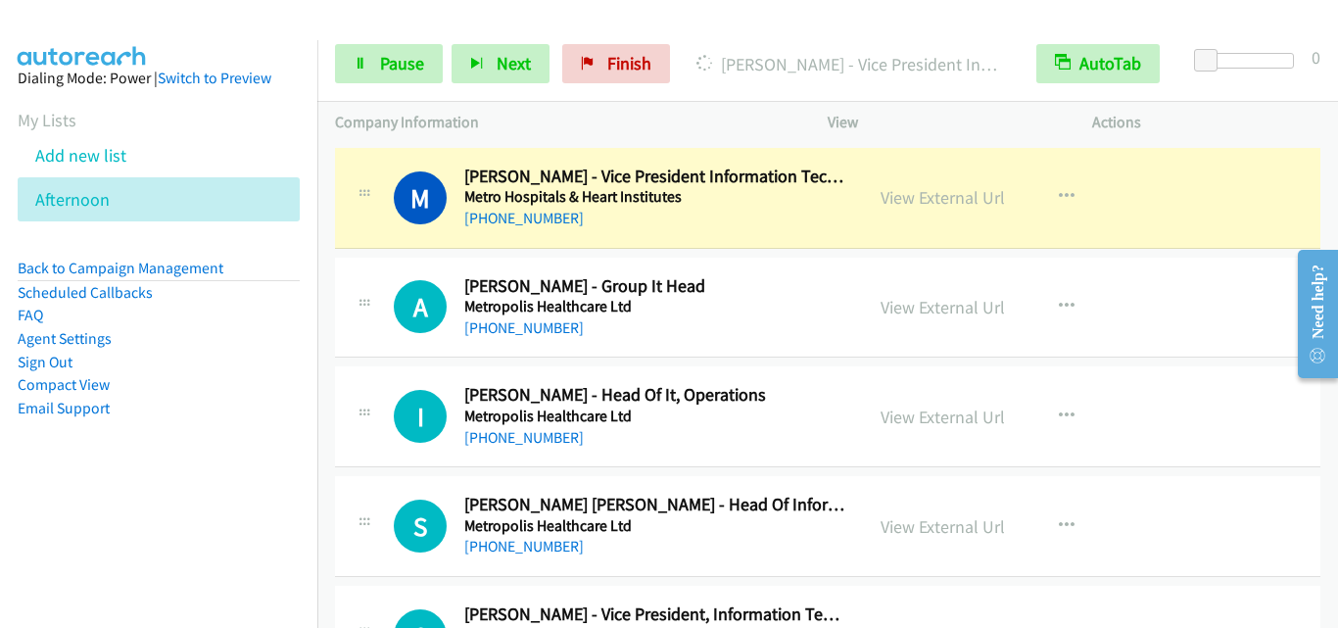
click at [363, 334] on div "A Callback Scheduled Abdur Razzaque - Group It Head Metropolis Healthcare Ltd A…" at bounding box center [599, 307] width 493 height 65
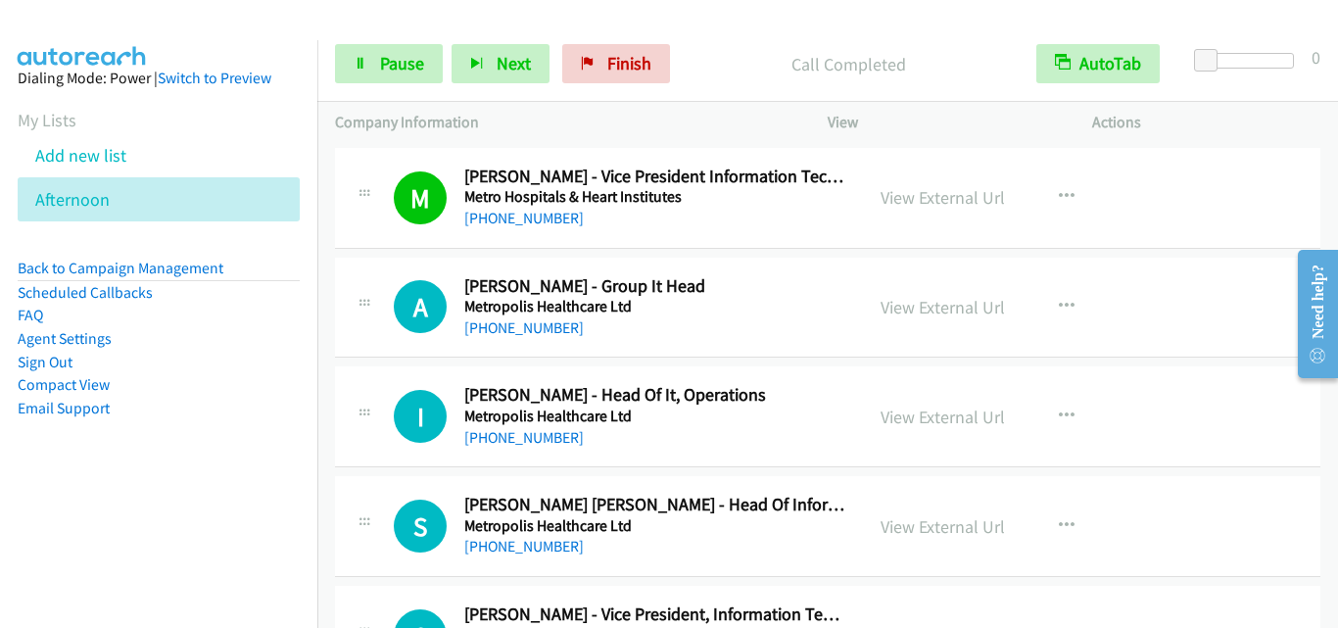
scroll to position [14003, 0]
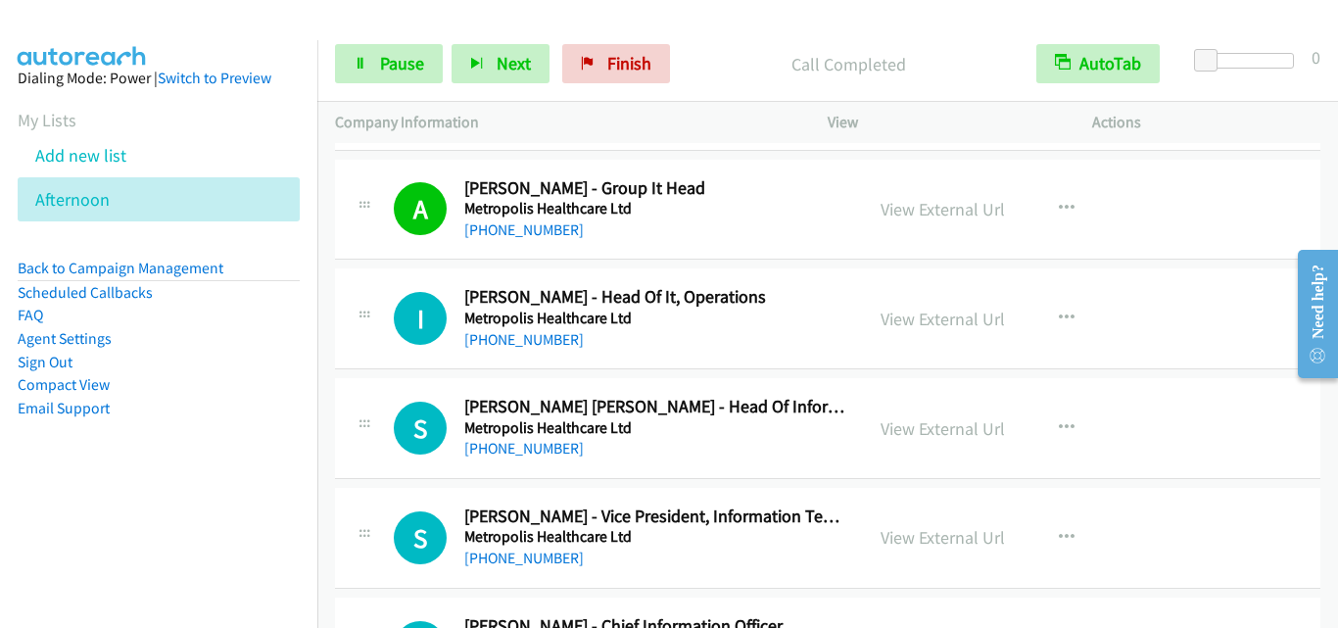
click at [368, 351] on div "I Callback Scheduled Irfan Shaikh - Head Of It, Operations Metropolis Healthcar…" at bounding box center [599, 318] width 493 height 65
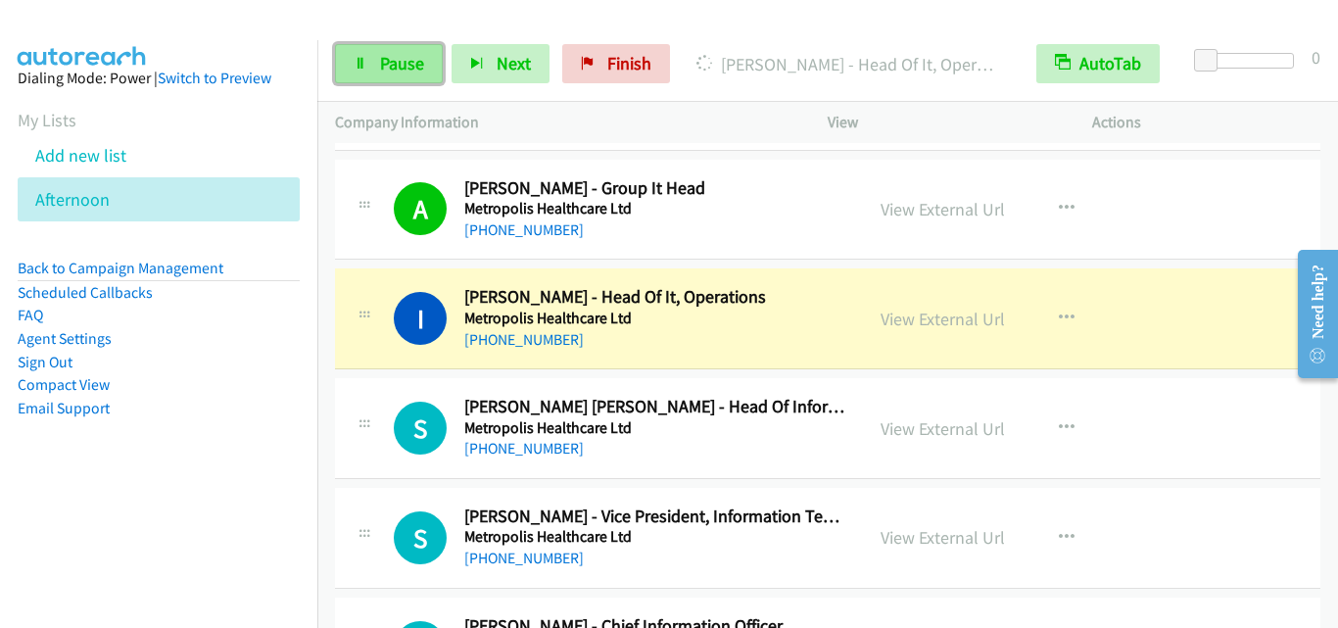
click at [366, 58] on icon at bounding box center [361, 65] width 14 height 14
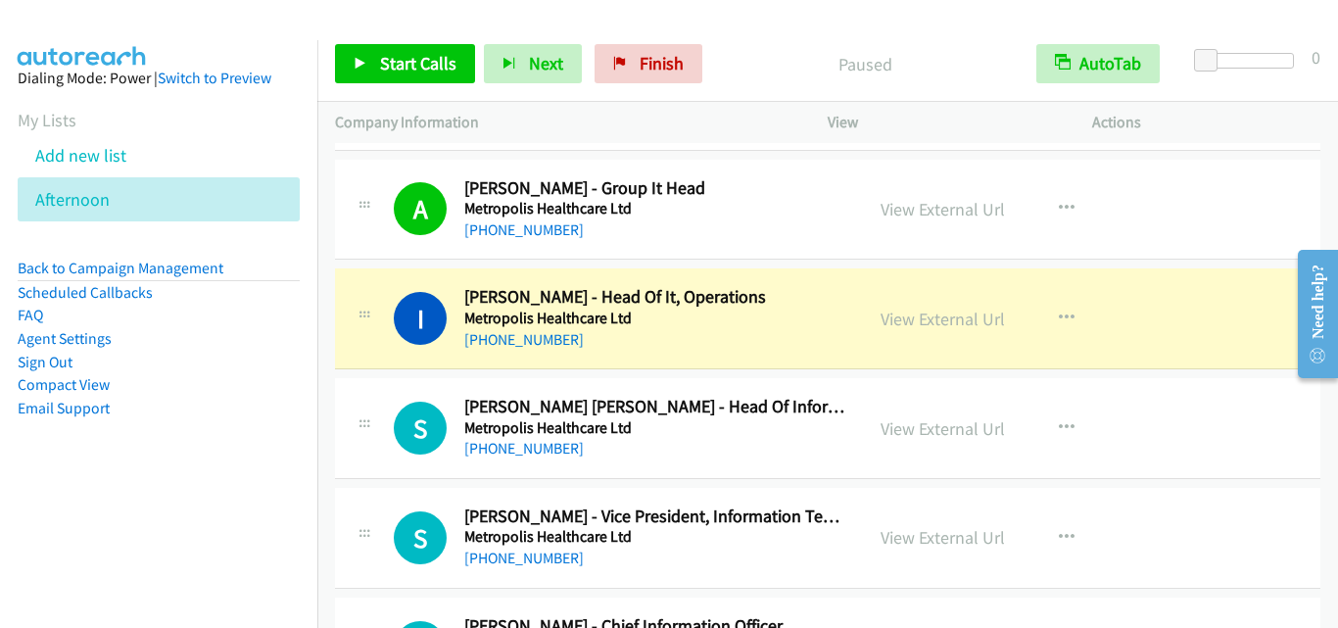
scroll to position [14101, 0]
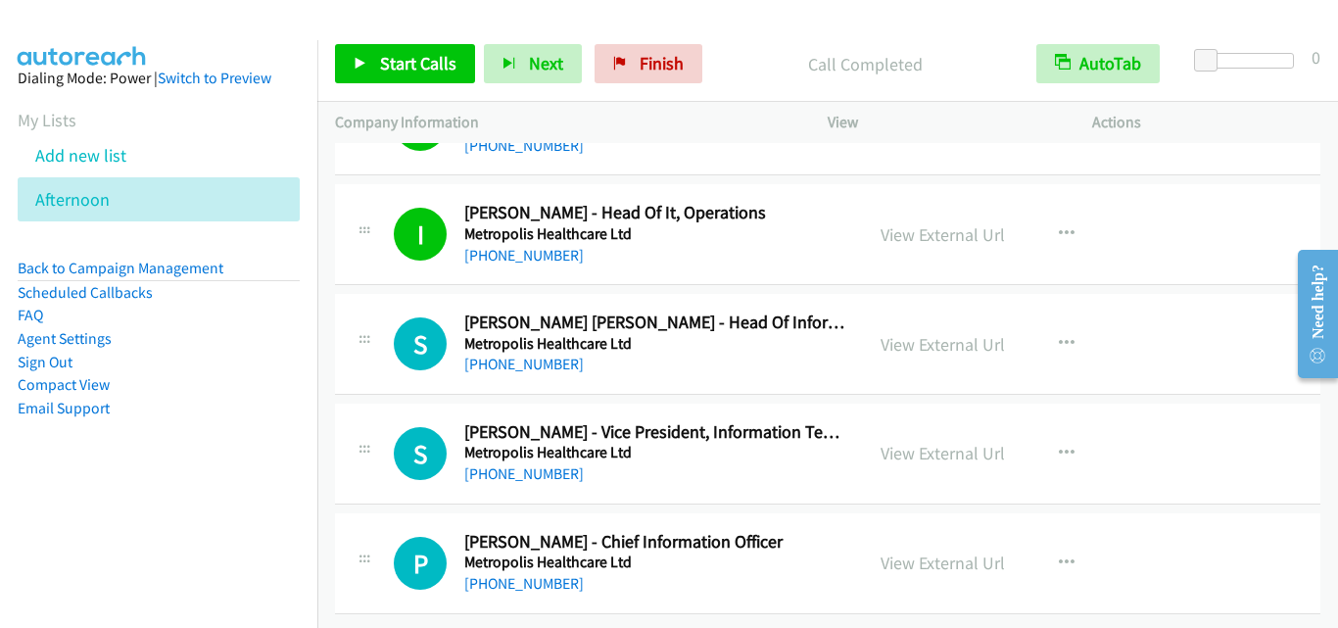
click at [360, 347] on div at bounding box center [365, 337] width 24 height 53
click at [416, 67] on span "Start Calls" at bounding box center [418, 63] width 76 height 23
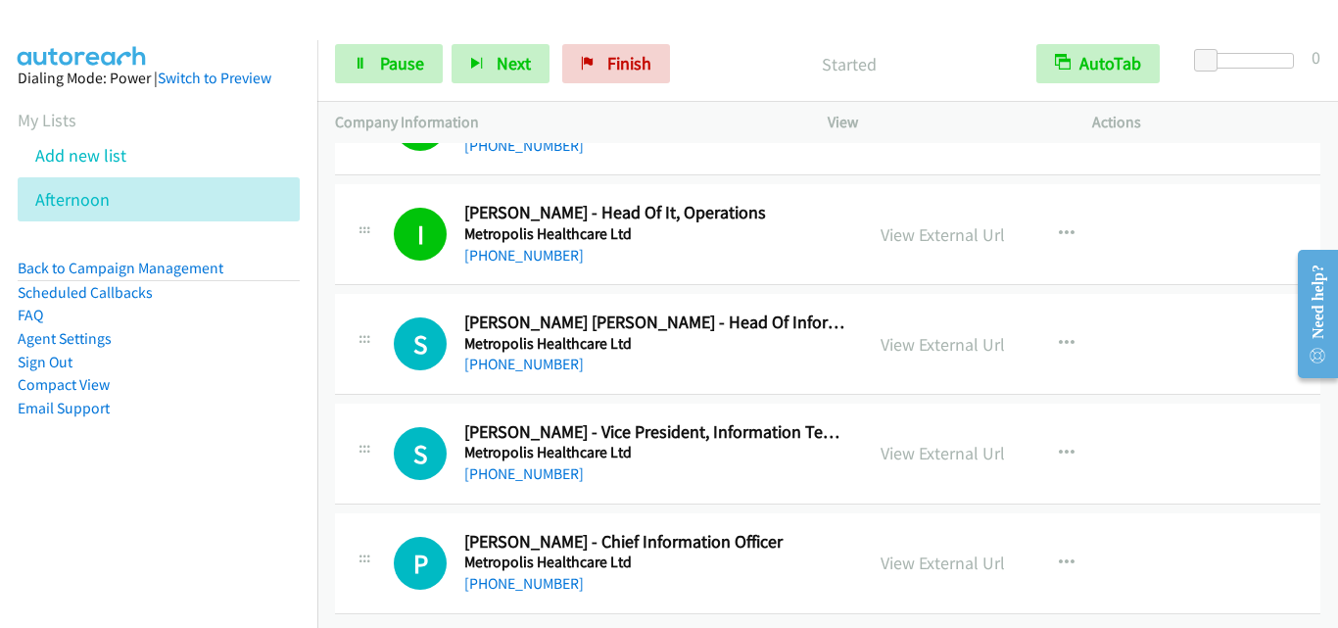
scroll to position [14102, 0]
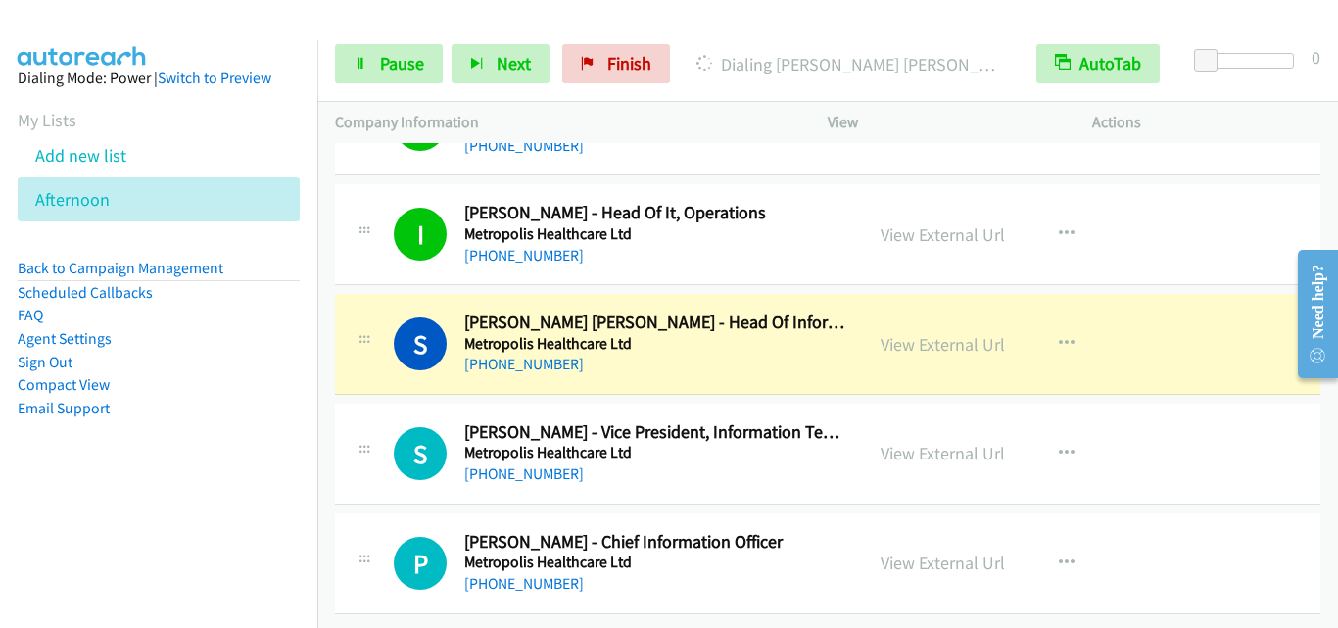
click at [438, 372] on div "S Callback Scheduled Syed Kadam Murshed - Head Of Information Technology Operat…" at bounding box center [827, 344] width 985 height 101
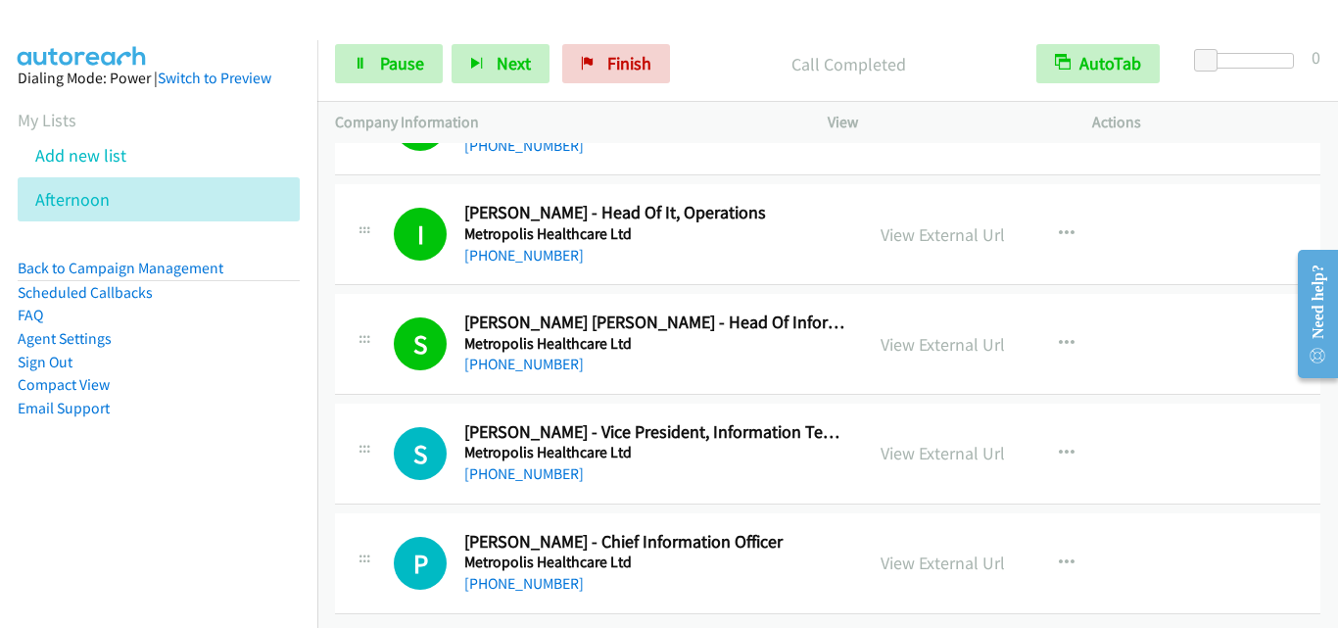
click at [397, 403] on div "S Callback Scheduled Somdev Singh - Vice President, Information Technology (App…" at bounding box center [827, 453] width 985 height 101
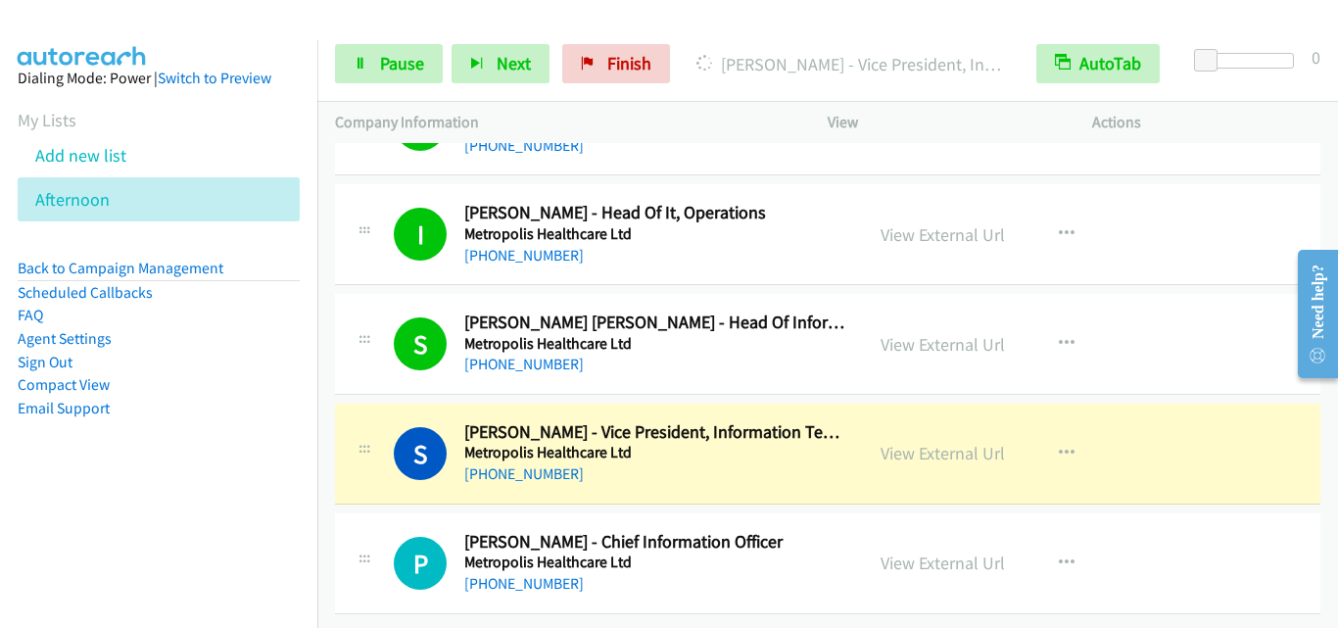
click at [337, 492] on td "S Callback Scheduled Somdev Singh - Vice President, Information Technology (App…" at bounding box center [827, 454] width 1020 height 110
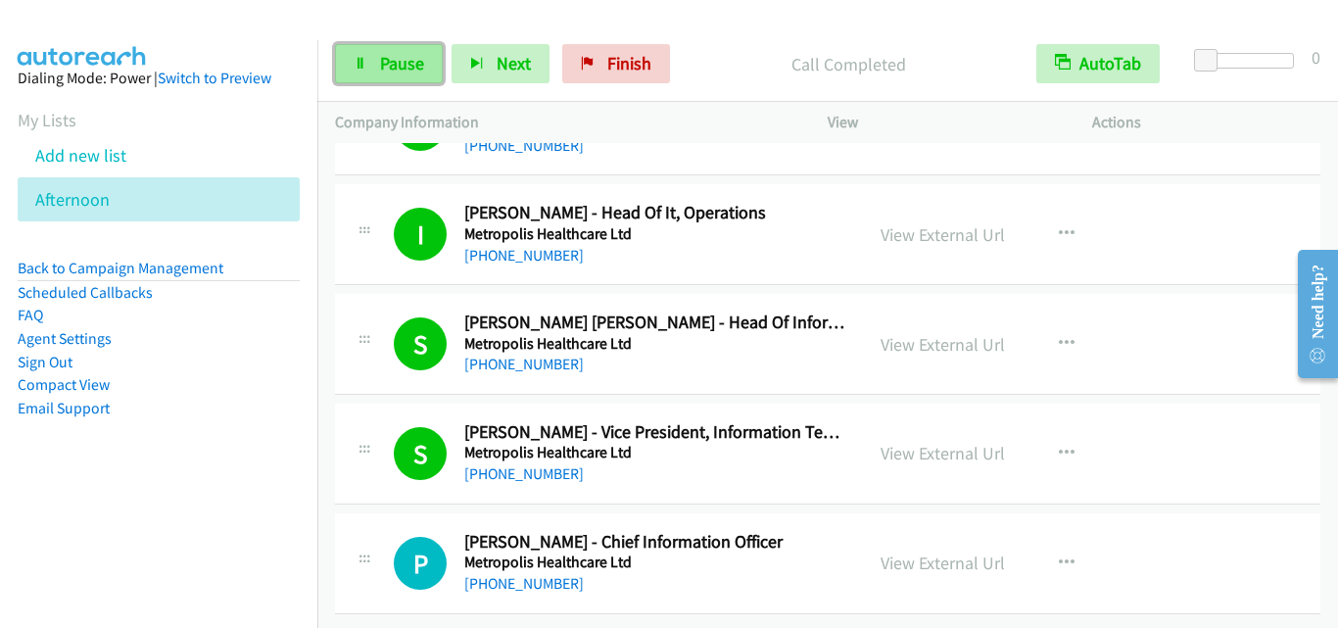
click at [384, 51] on link "Pause" at bounding box center [389, 63] width 108 height 39
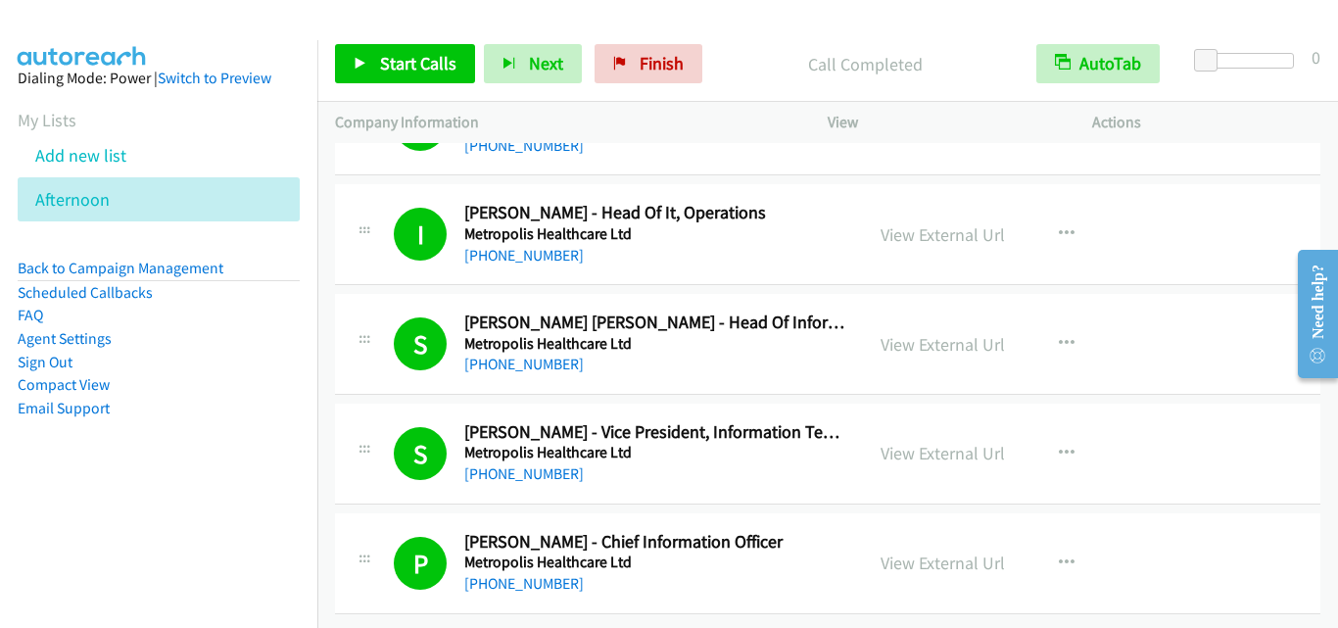
drag, startPoint x: 390, startPoint y: 416, endPoint x: 469, endPoint y: 410, distance: 79.5
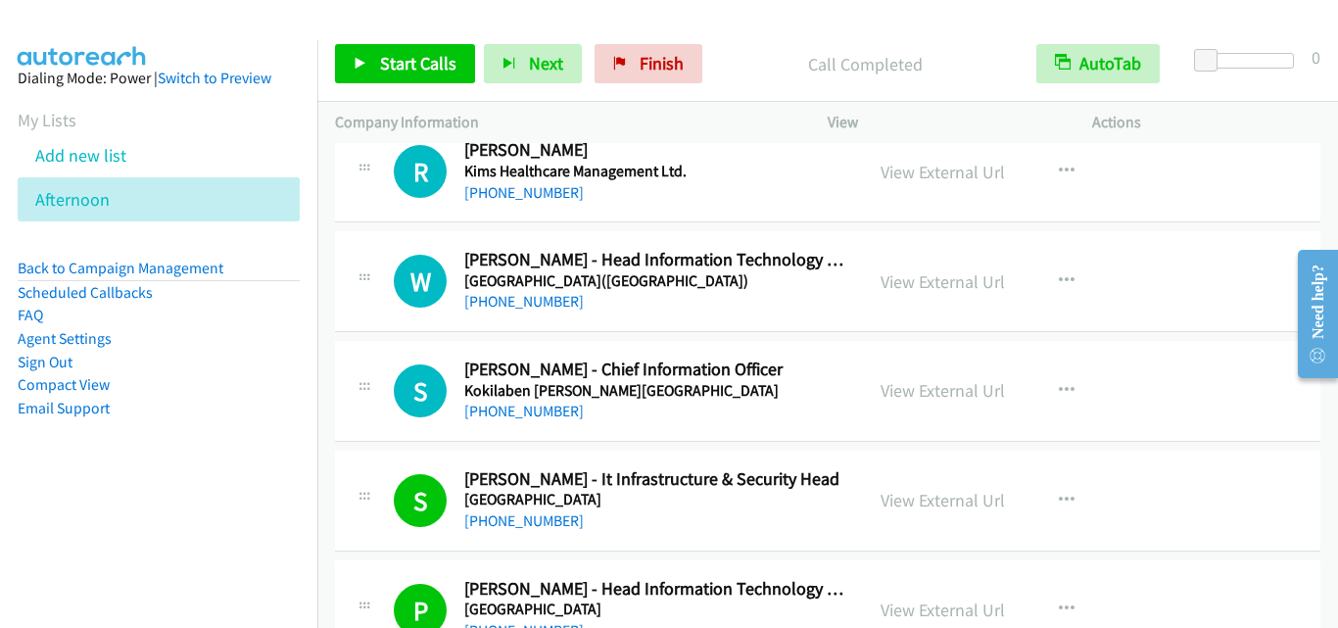
scroll to position [10577, 0]
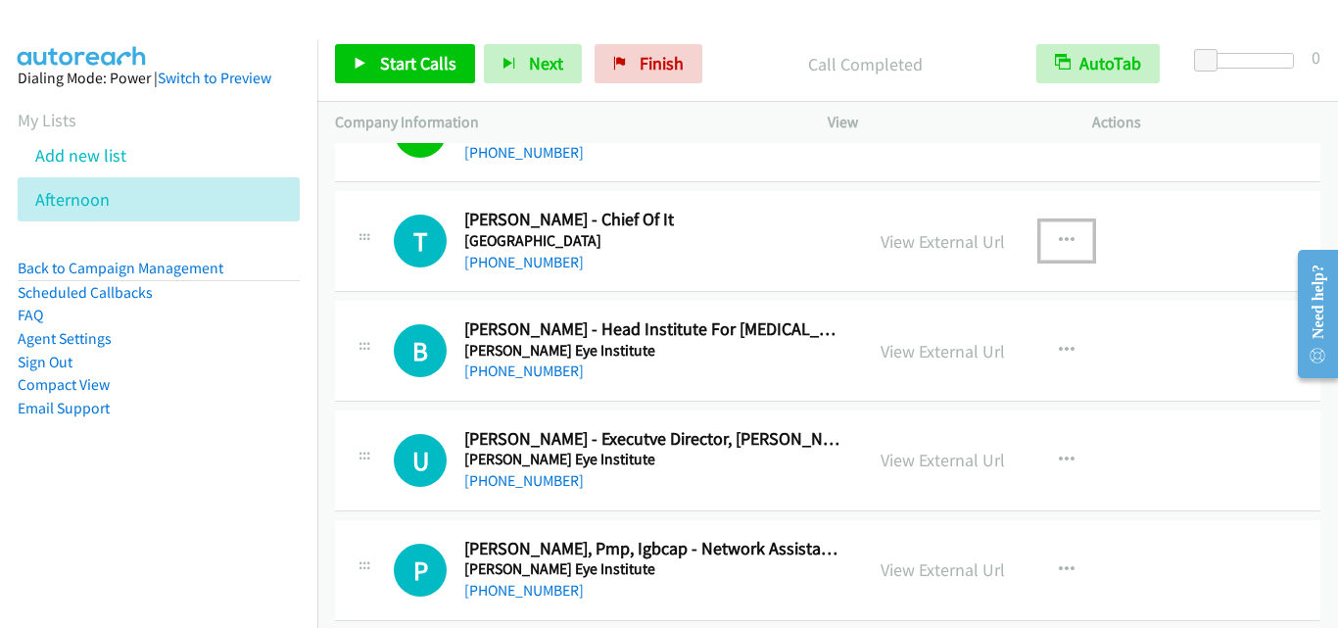
click at [1059, 237] on icon "button" at bounding box center [1067, 241] width 16 height 16
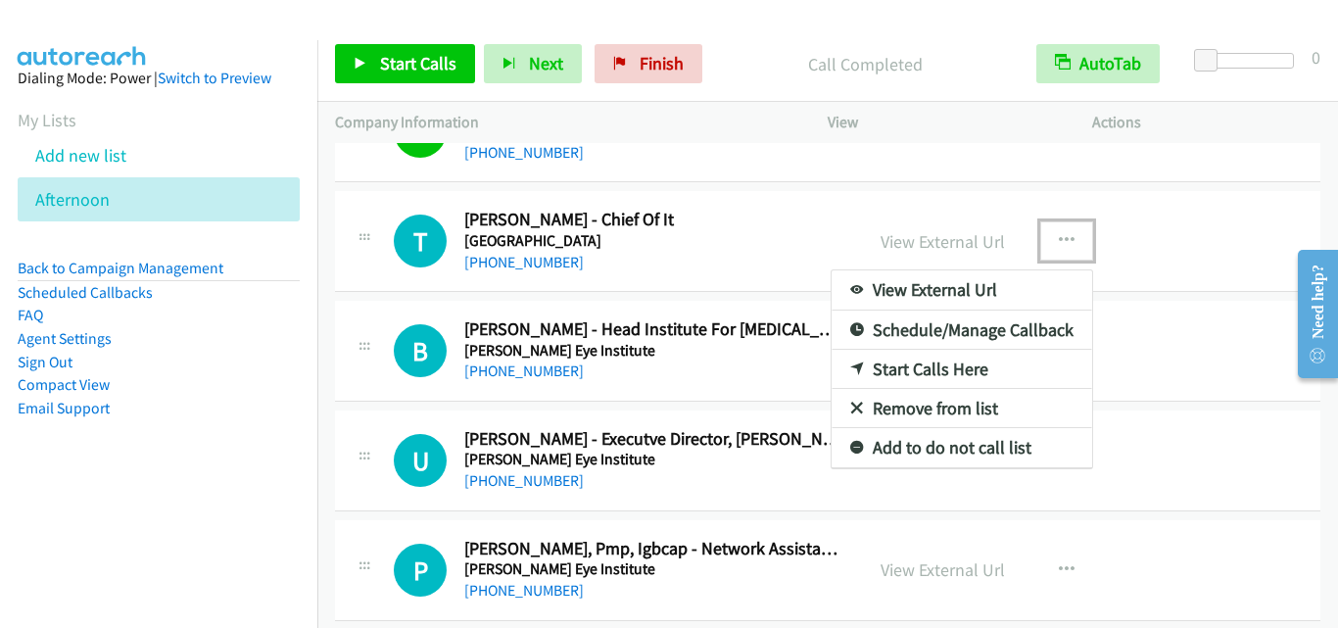
click at [968, 368] on link "Start Calls Here" at bounding box center [961, 369] width 260 height 39
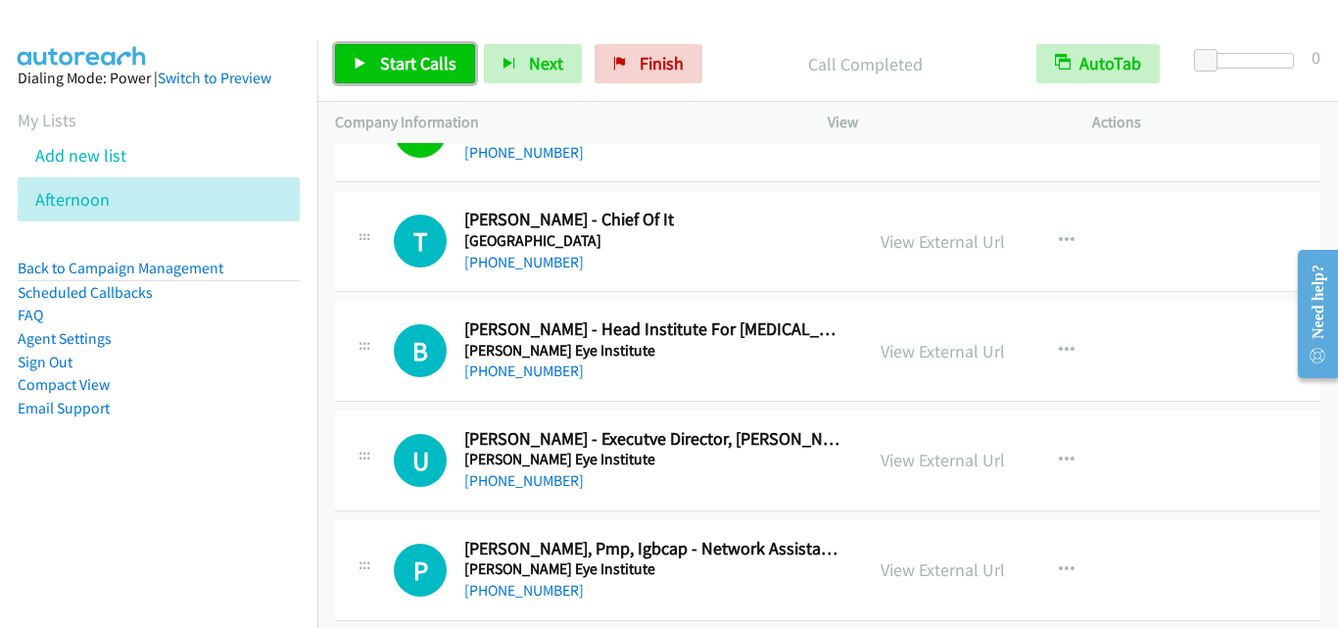
click at [414, 55] on span "Start Calls" at bounding box center [418, 63] width 76 height 23
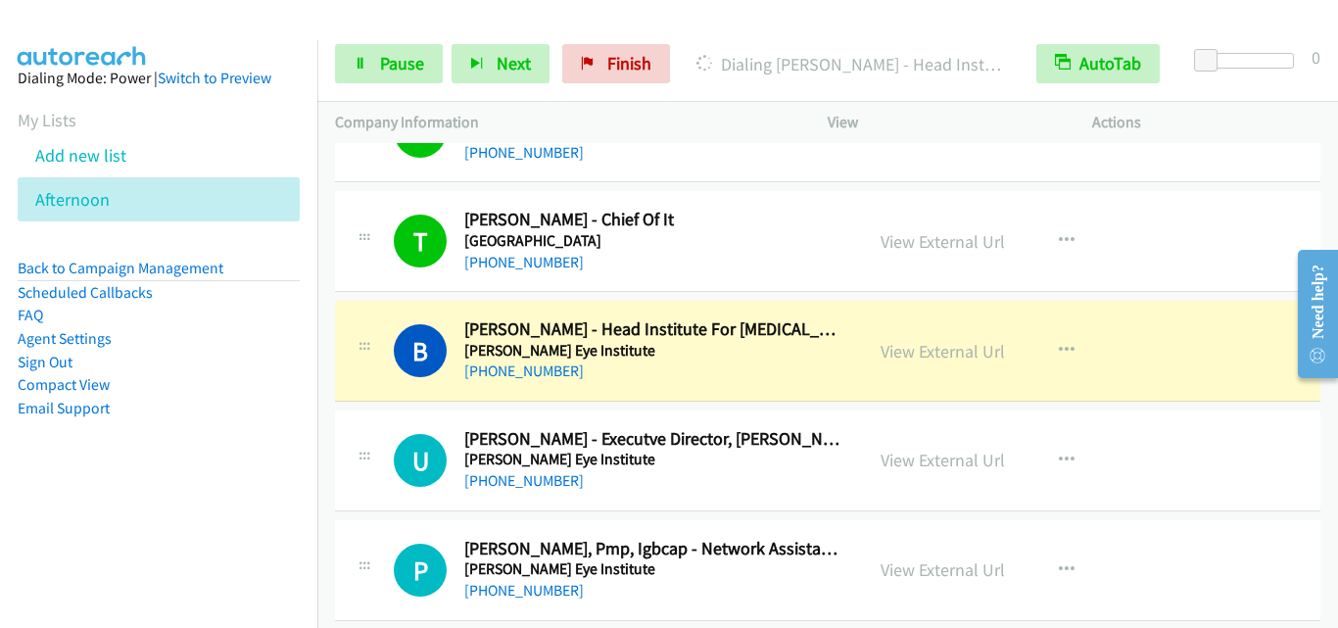
click at [297, 250] on aside "Dialing Mode: Power | Switch to Preview My Lists Add new list Afternoon Back to…" at bounding box center [158, 274] width 317 height 468
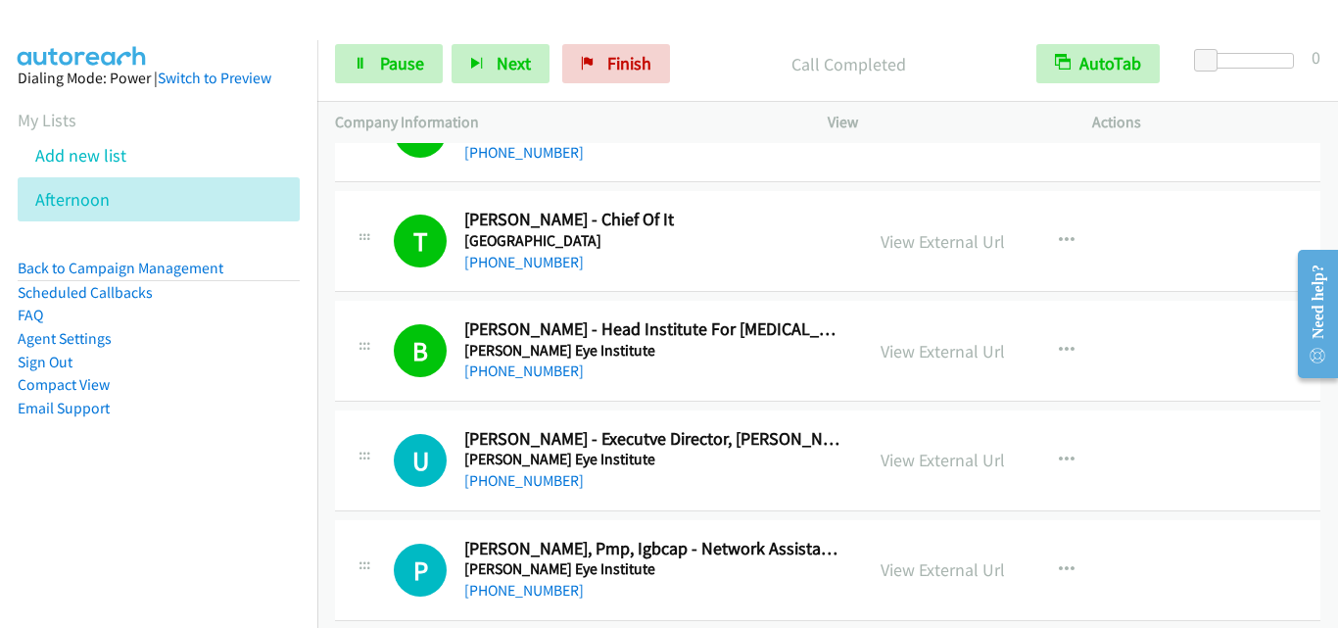
scroll to position [10773, 0]
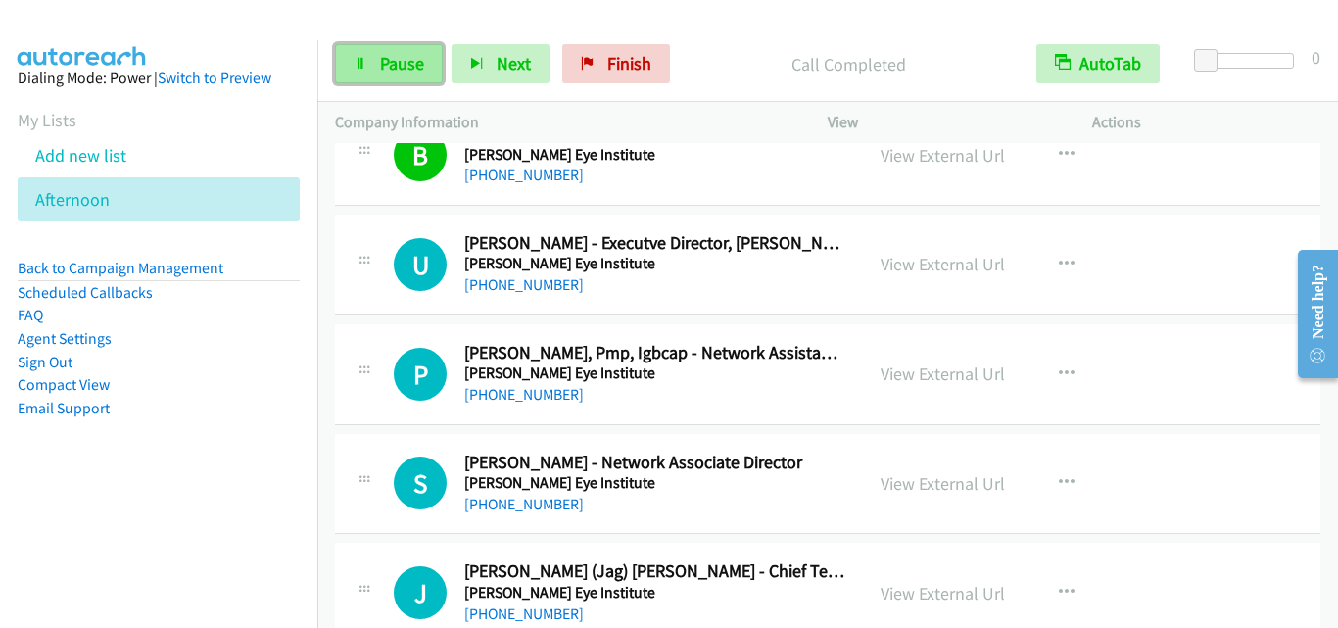
click at [423, 61] on link "Pause" at bounding box center [389, 63] width 108 height 39
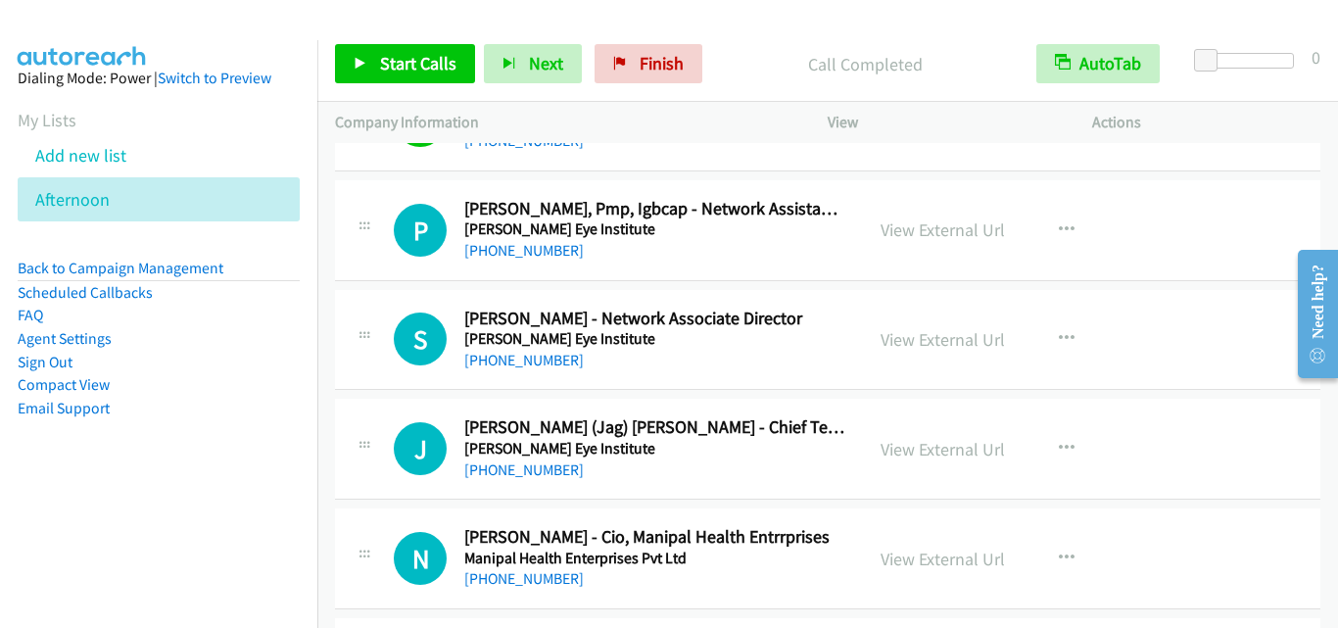
scroll to position [11067, 0]
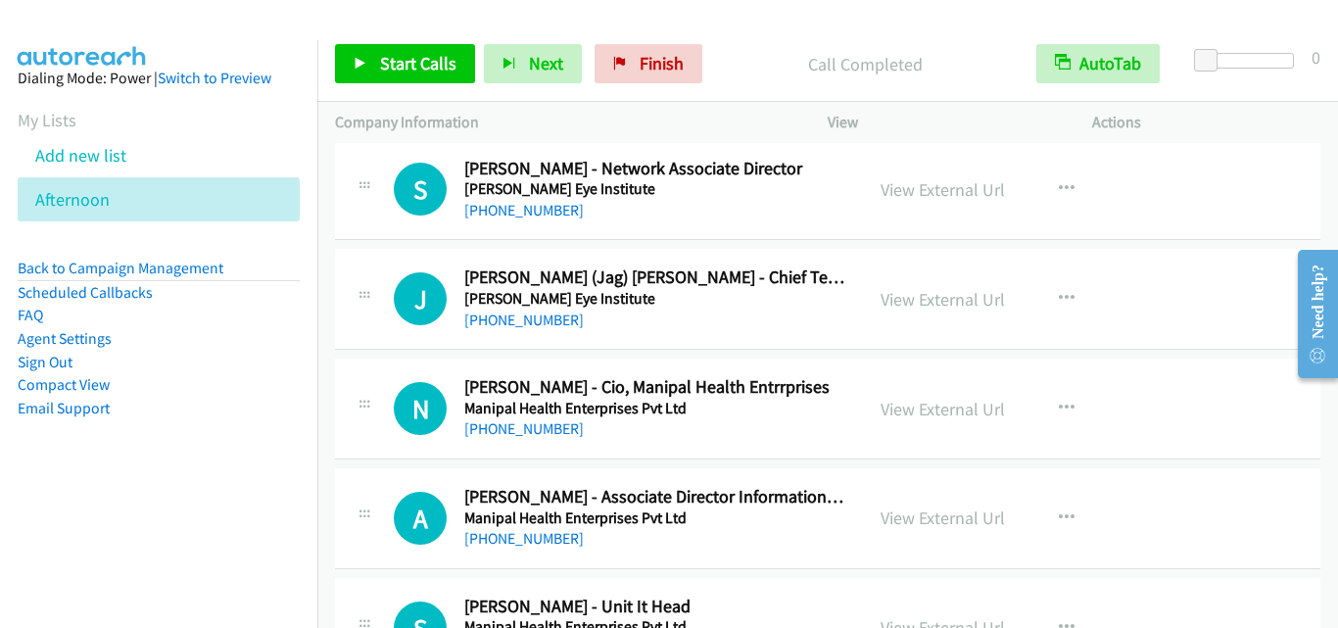
click at [369, 311] on div at bounding box center [365, 292] width 24 height 53
click at [705, 307] on h5 "Lv Prasad Eye Institute" at bounding box center [654, 299] width 381 height 20
click at [1072, 294] on button "button" at bounding box center [1066, 298] width 53 height 39
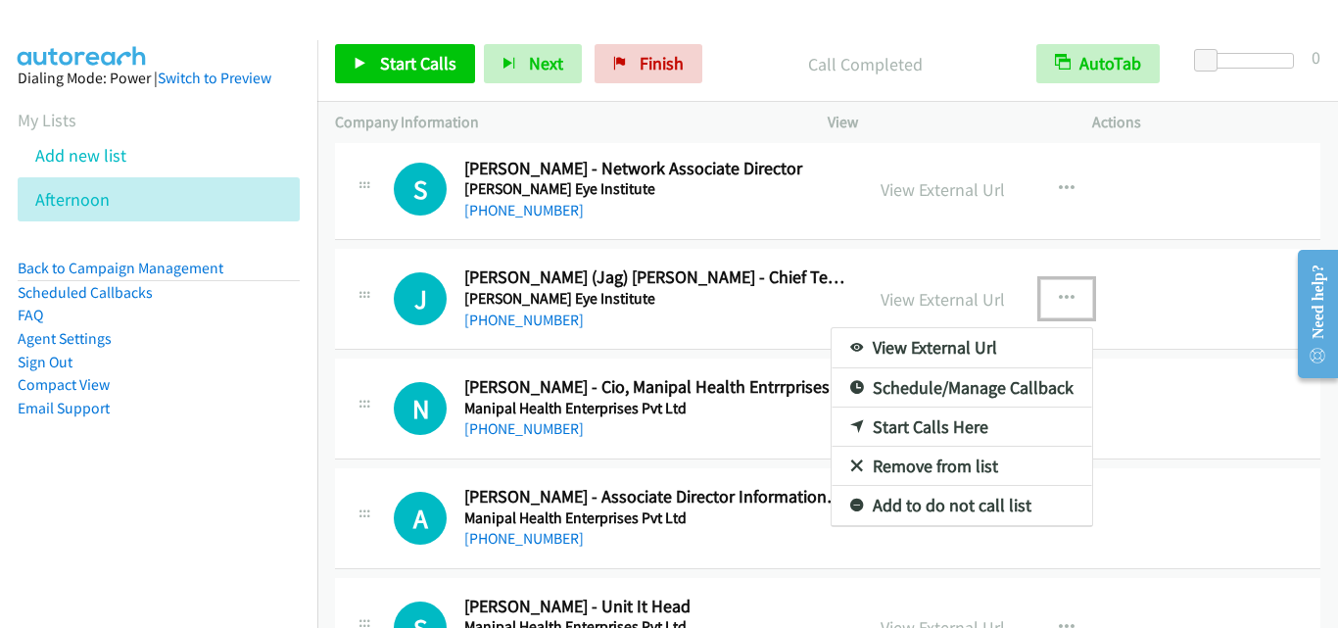
click at [966, 428] on link "Start Calls Here" at bounding box center [961, 426] width 260 height 39
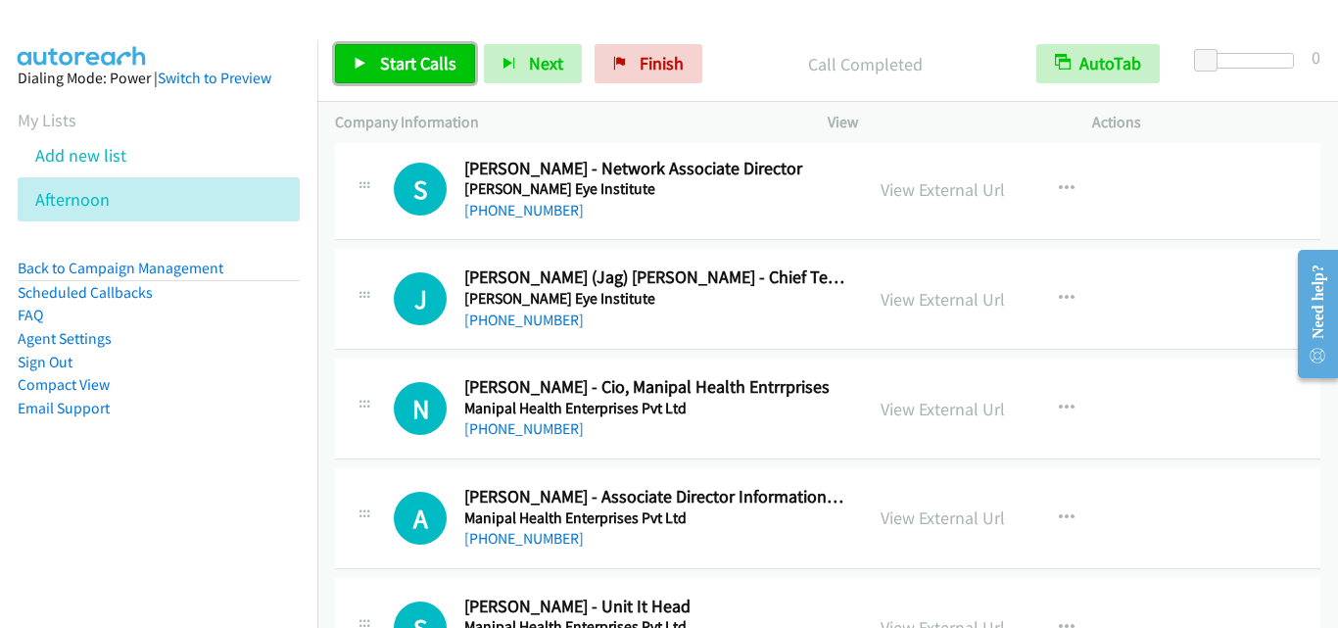
click at [401, 58] on span "Start Calls" at bounding box center [418, 63] width 76 height 23
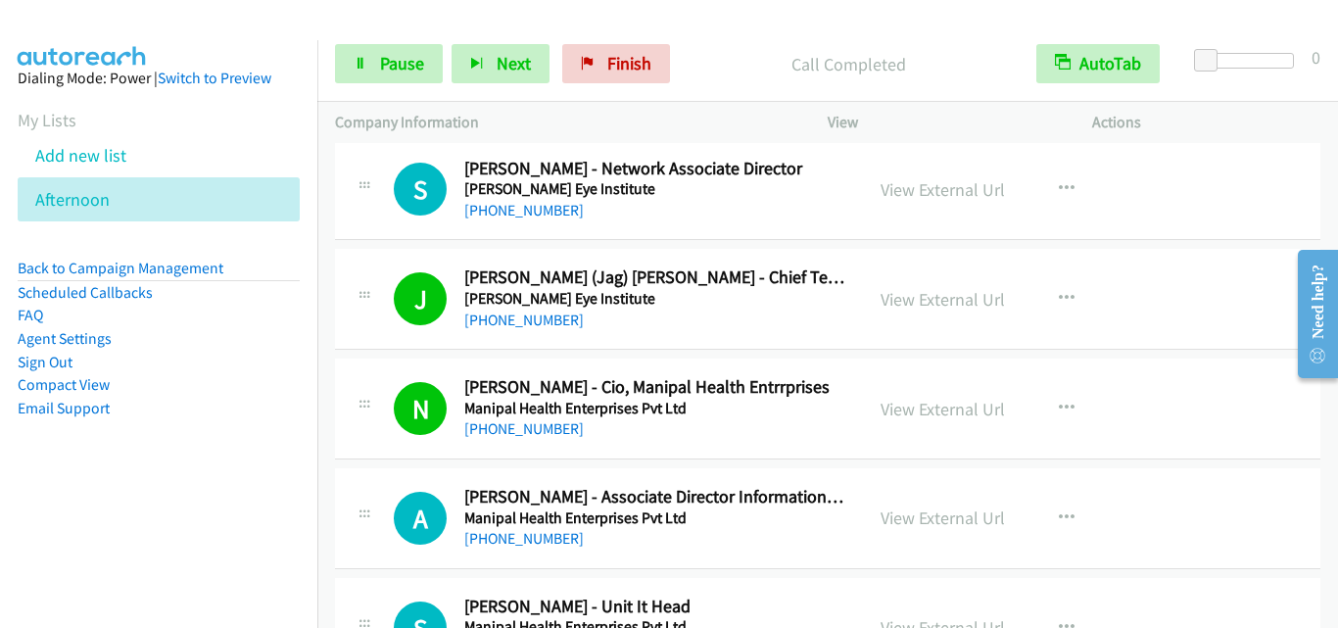
click at [386, 481] on div "A Callback Scheduled Amit Kumar - Associate Director Information Technology Man…" at bounding box center [827, 518] width 985 height 101
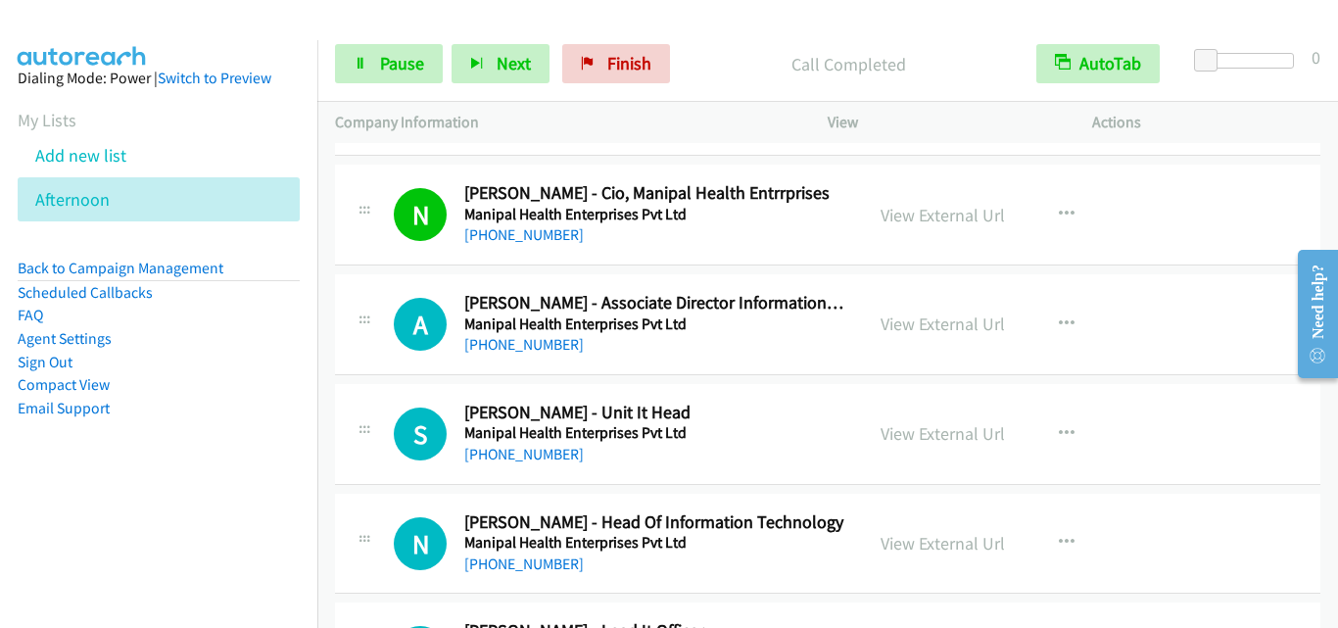
scroll to position [11262, 0]
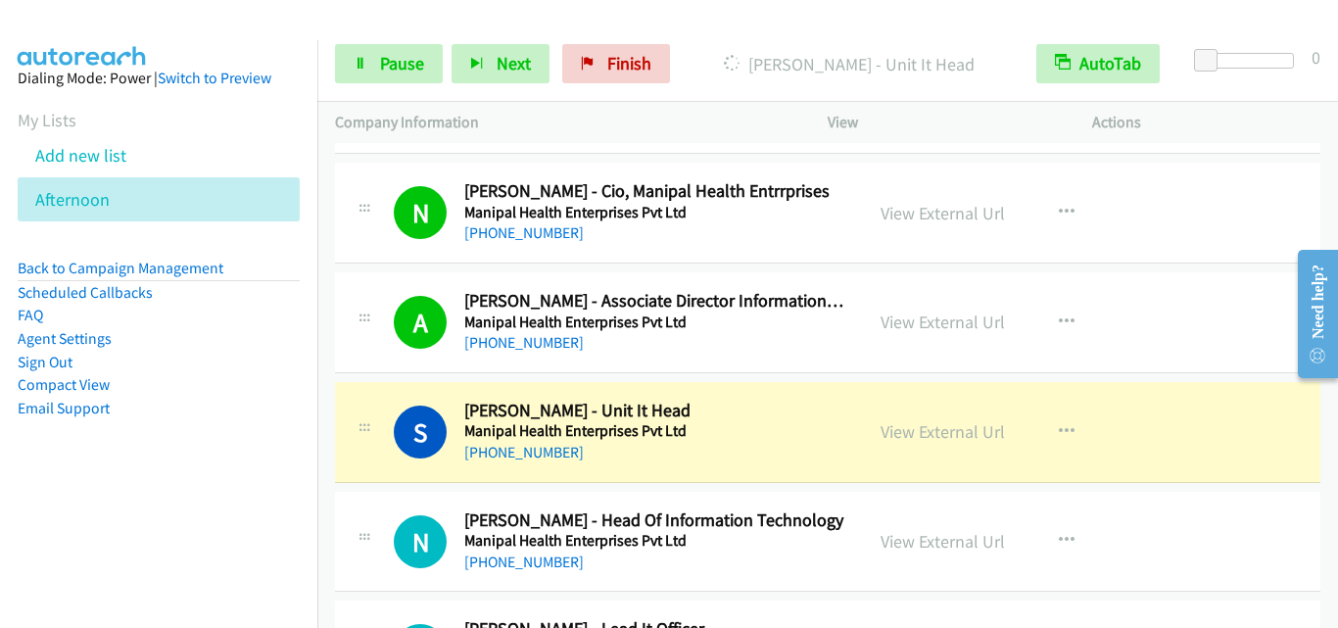
click at [390, 470] on div "S Callback Scheduled Syed Abuthahir - Unit It Head Manipal Health Enterprises P…" at bounding box center [827, 432] width 985 height 101
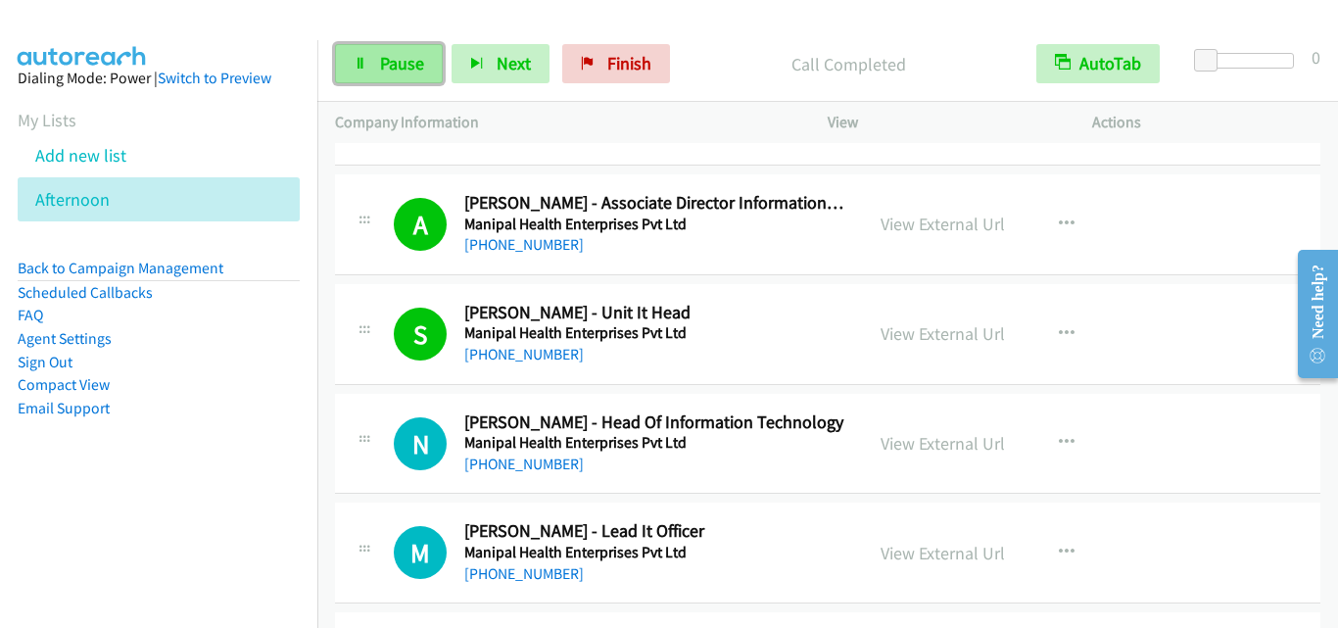
click at [428, 71] on link "Pause" at bounding box center [389, 63] width 108 height 39
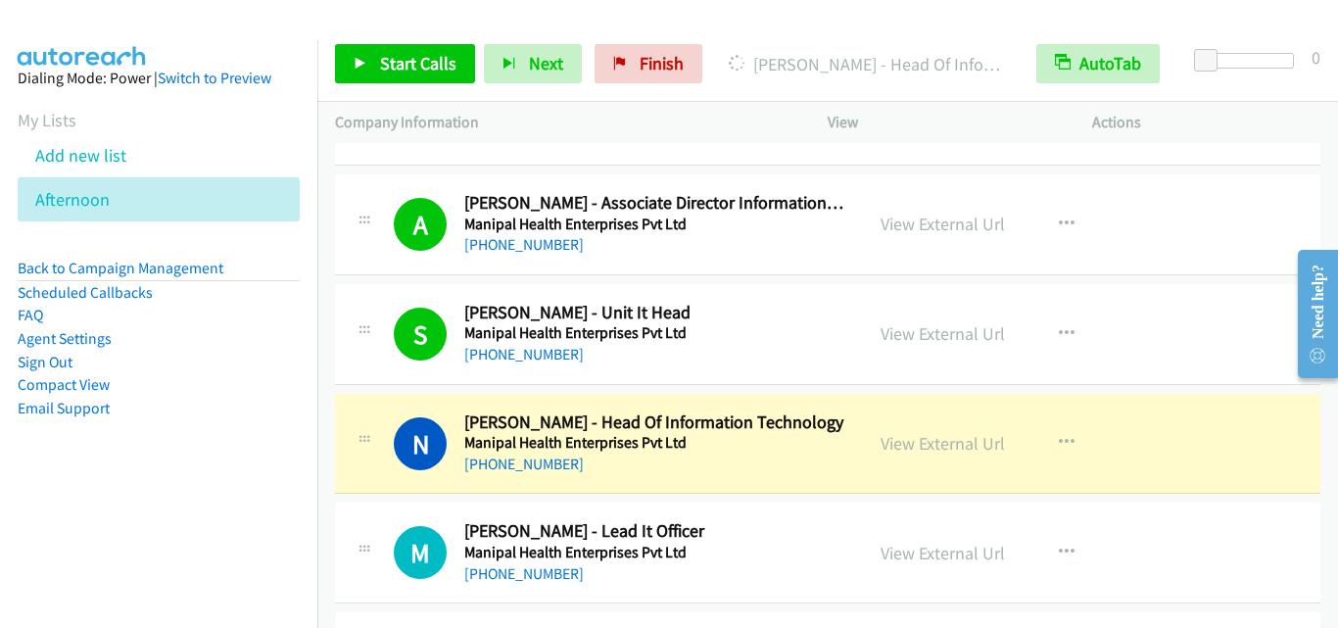
scroll to position [11458, 0]
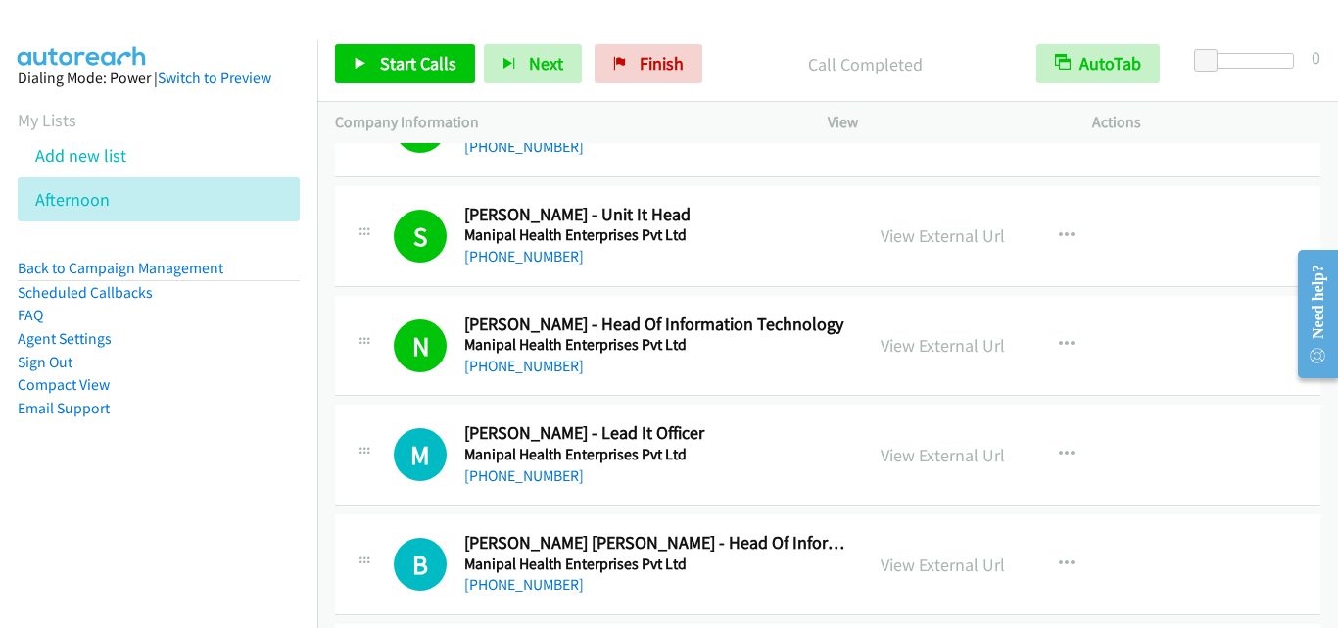
click at [388, 429] on div "M Callback Scheduled Murlidhar Goswami - Lead It Officer Manipal Health Enterpr…" at bounding box center [599, 454] width 493 height 65
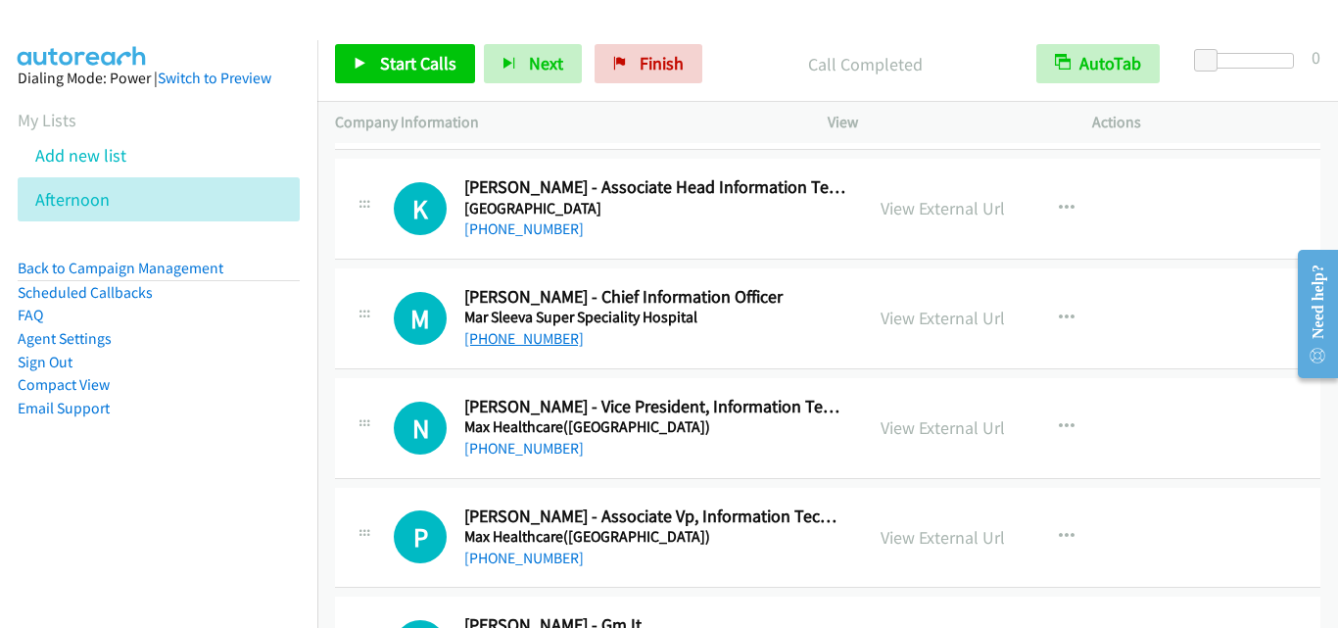
scroll to position [11850, 0]
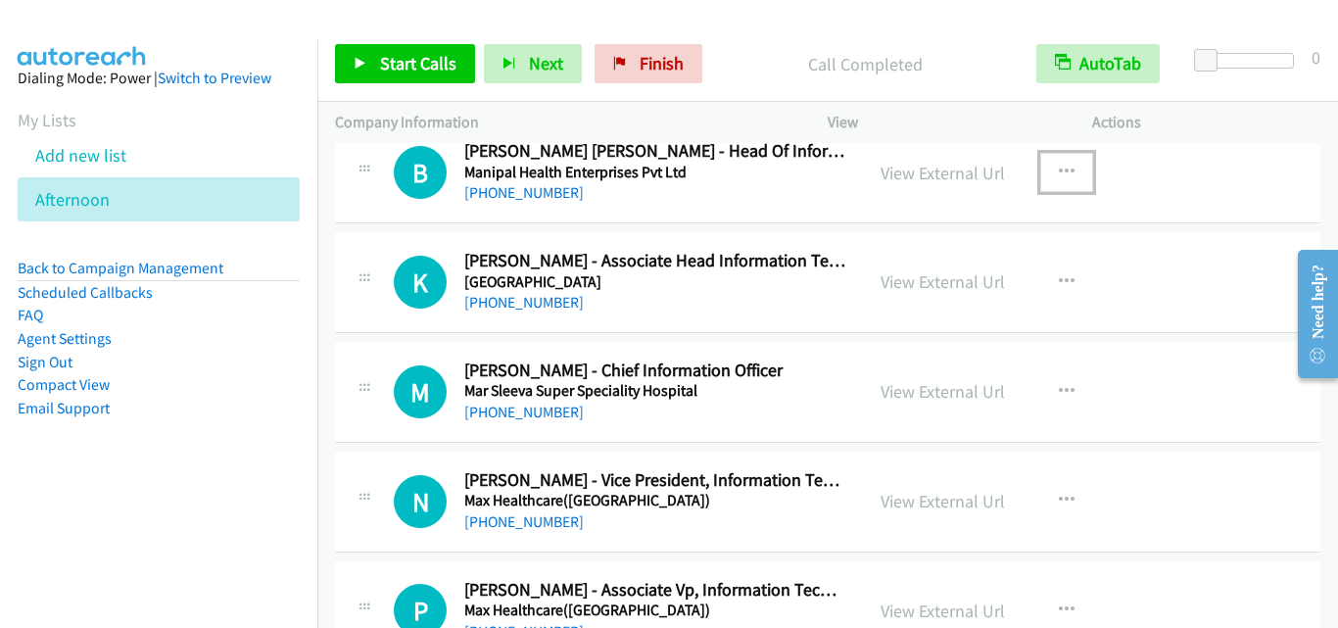
click at [1059, 165] on icon "button" at bounding box center [1067, 173] width 16 height 16
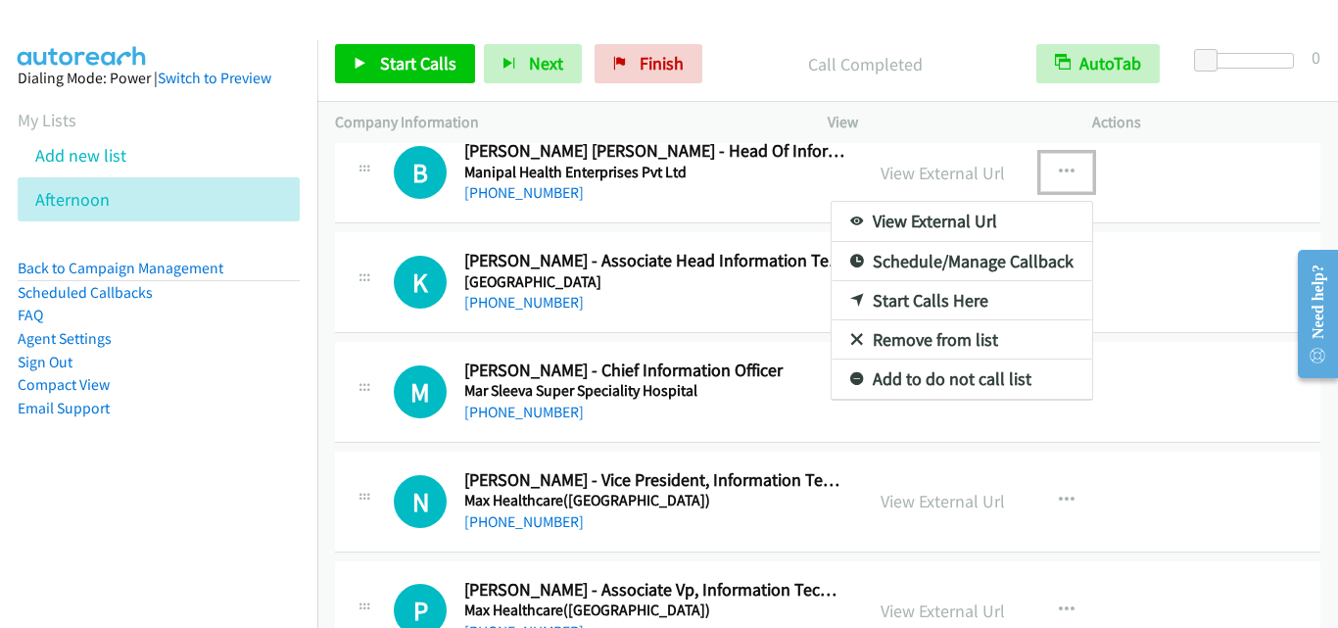
click at [922, 298] on link "Start Calls Here" at bounding box center [961, 300] width 260 height 39
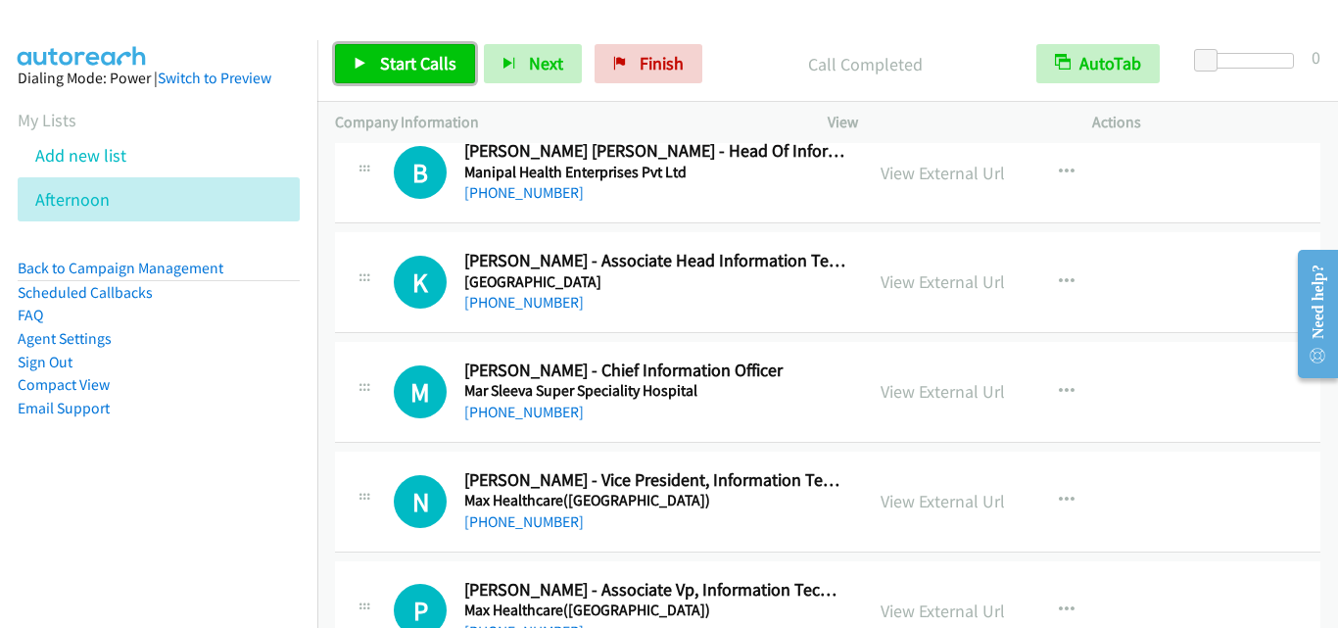
click at [372, 65] on link "Start Calls" at bounding box center [405, 63] width 140 height 39
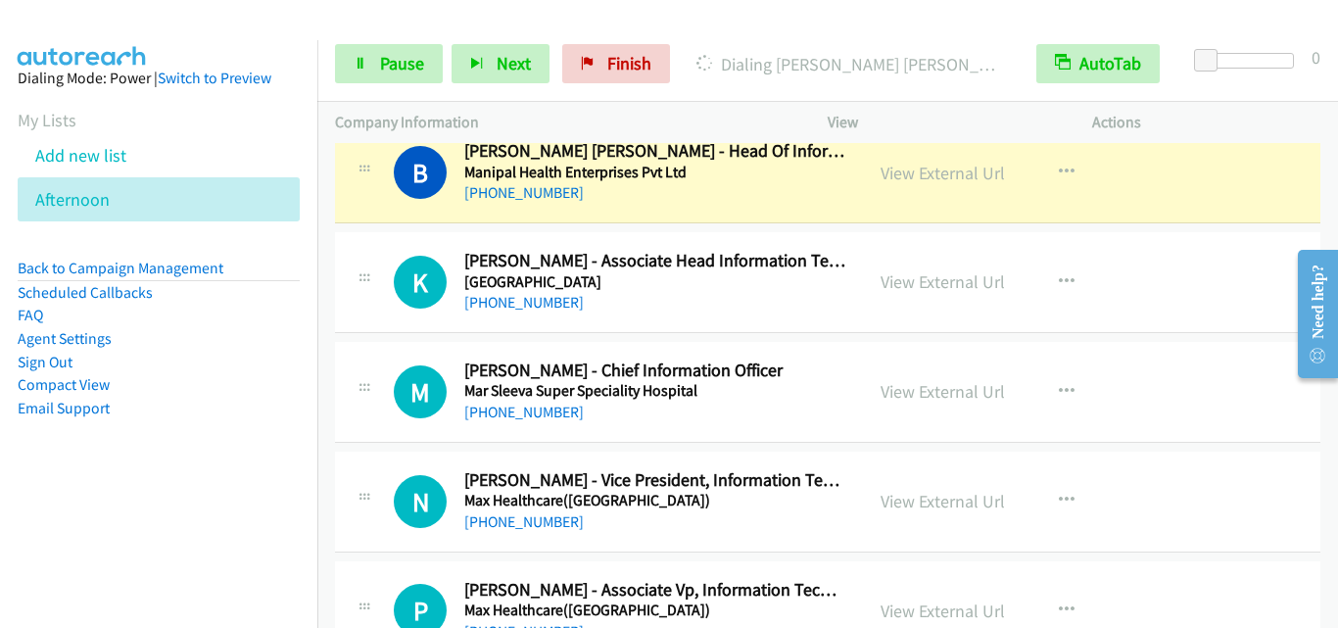
click at [415, 244] on div "K Callback Scheduled Kishor Gojiya - Associate Head Information Technology Mare…" at bounding box center [827, 282] width 985 height 101
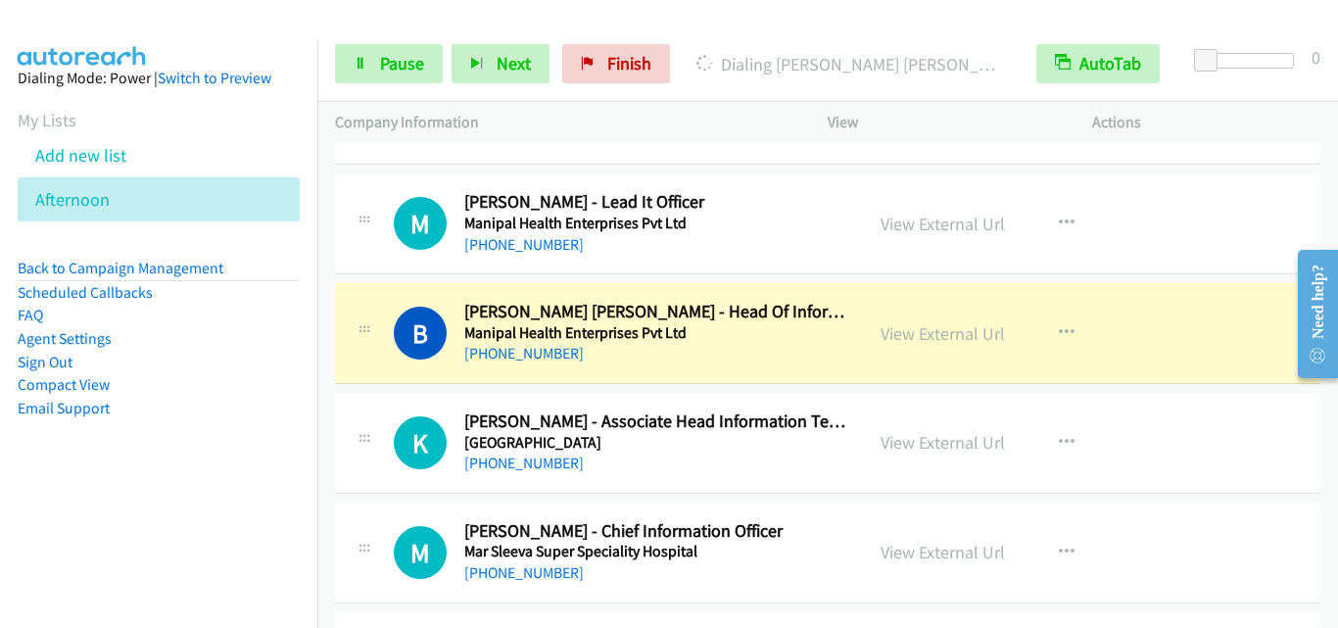
scroll to position [11654, 0]
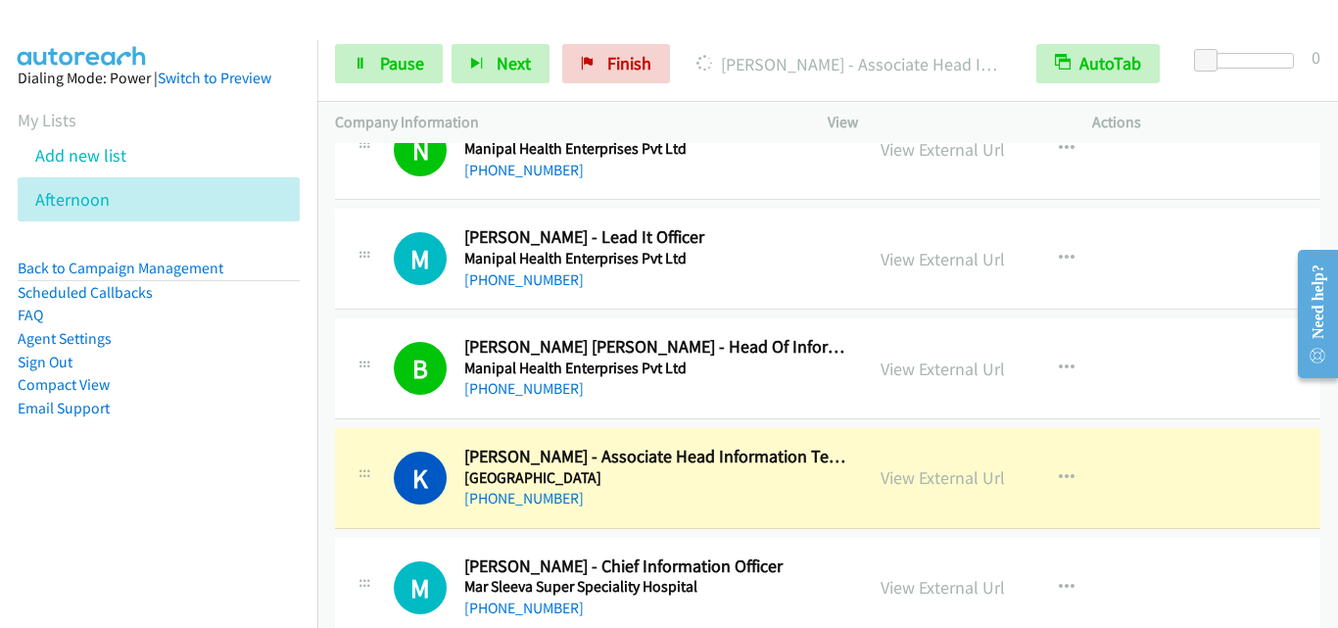
click at [360, 418] on div "B Callback Scheduled Bramhananda Reddy Chennuru - Head Of Information Technolog…" at bounding box center [827, 368] width 985 height 101
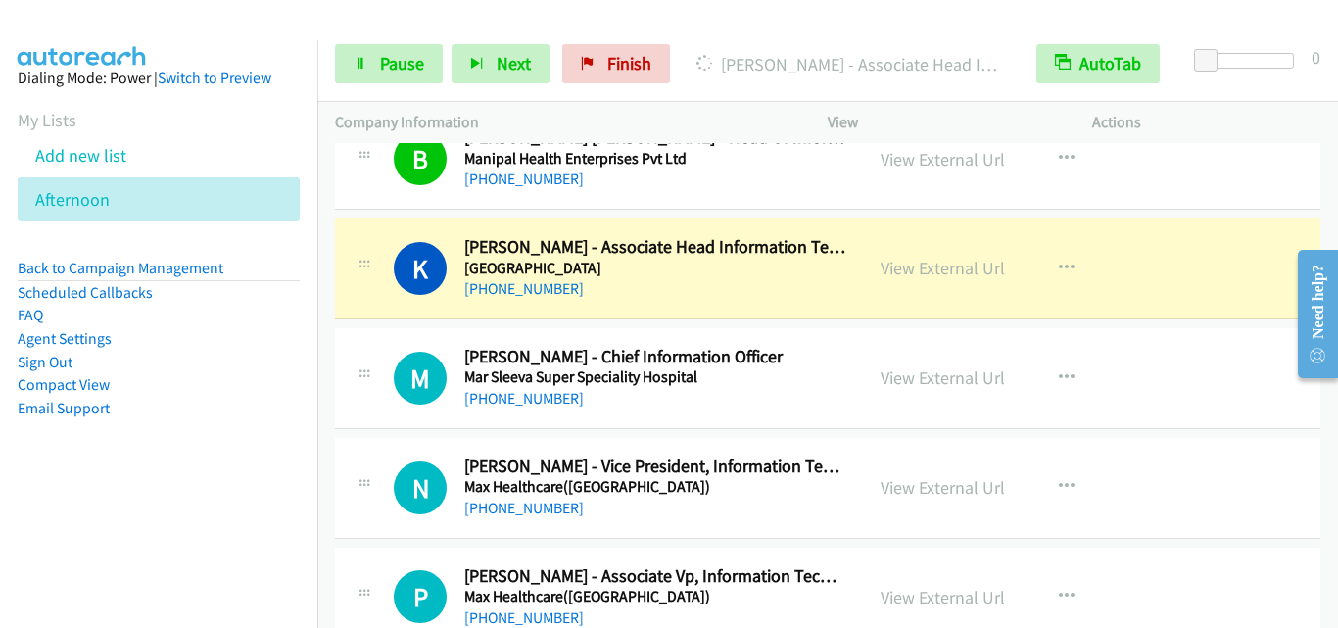
scroll to position [11850, 0]
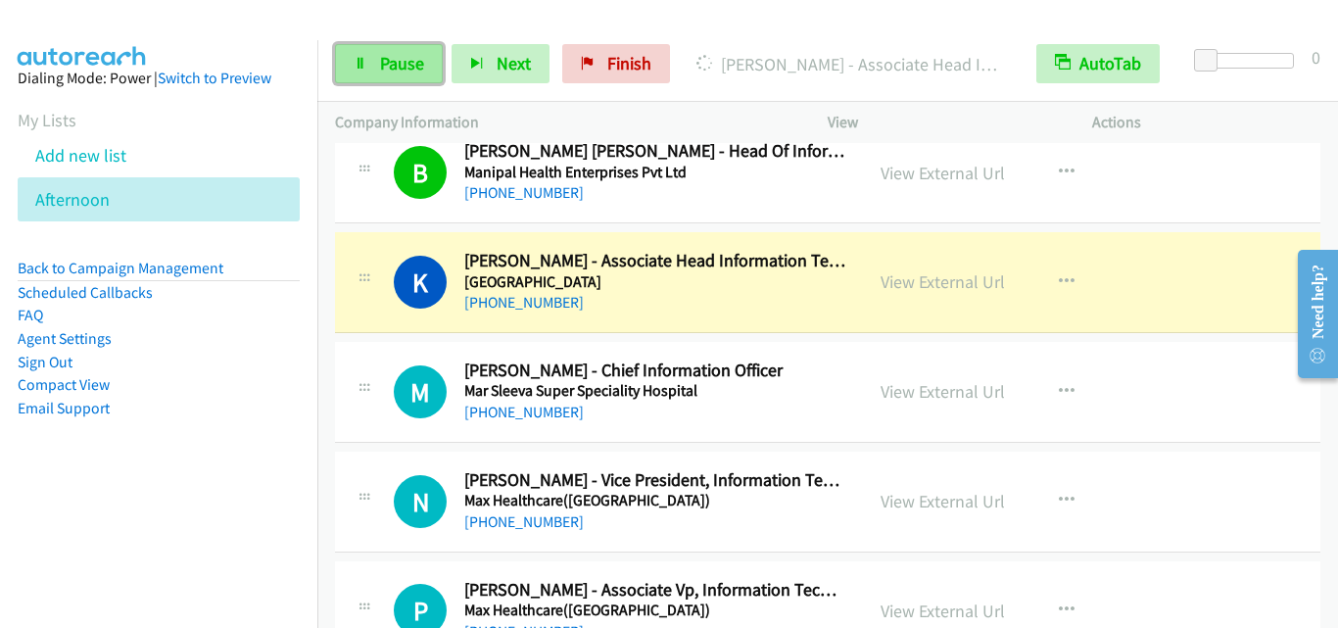
click at [385, 71] on span "Pause" at bounding box center [402, 63] width 44 height 23
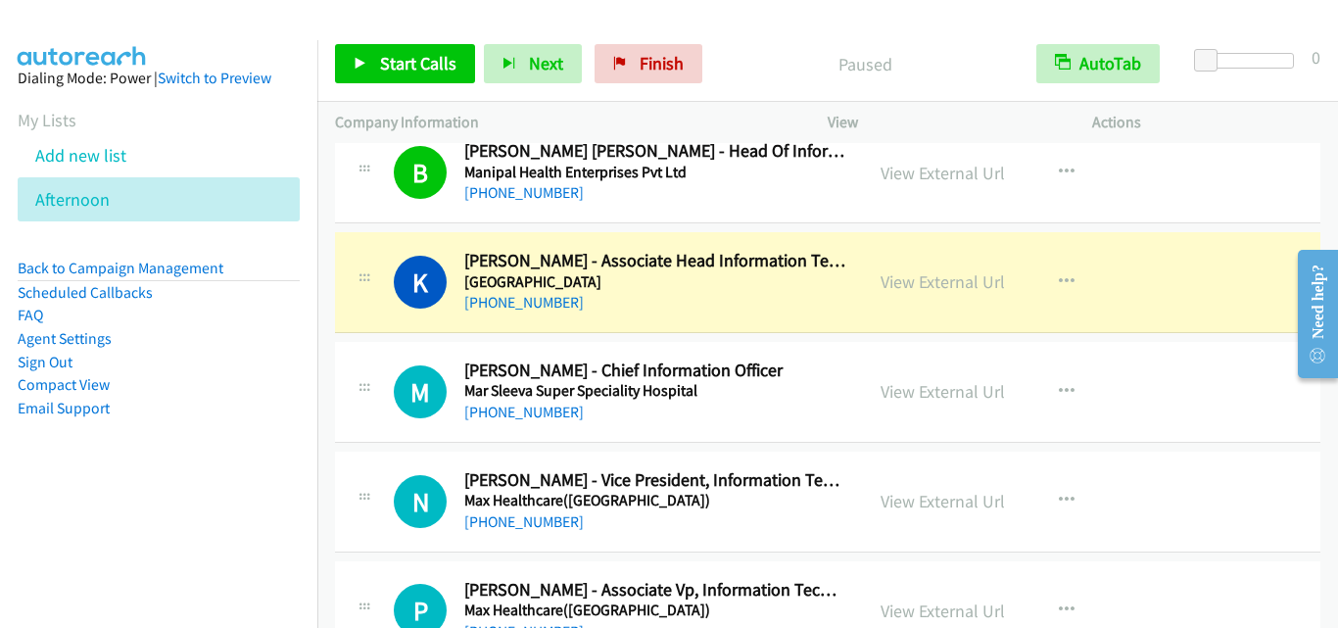
drag, startPoint x: 362, startPoint y: 249, endPoint x: 353, endPoint y: 248, distance: 9.8
click at [362, 249] on div "K Callback Scheduled Kishor Gojiya - Associate Head Information Technology Mare…" at bounding box center [827, 282] width 985 height 101
click at [110, 157] on link "Add new list" at bounding box center [80, 155] width 91 height 23
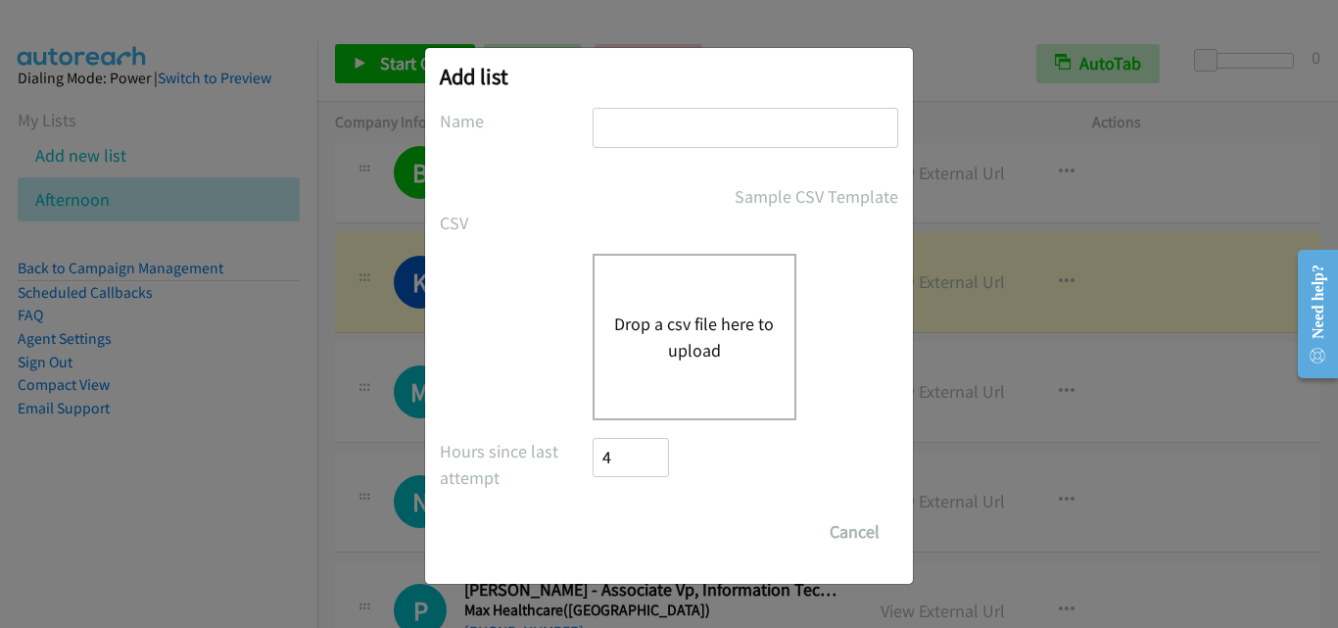
click at [657, 333] on button "Drop a csv file here to upload" at bounding box center [694, 336] width 161 height 53
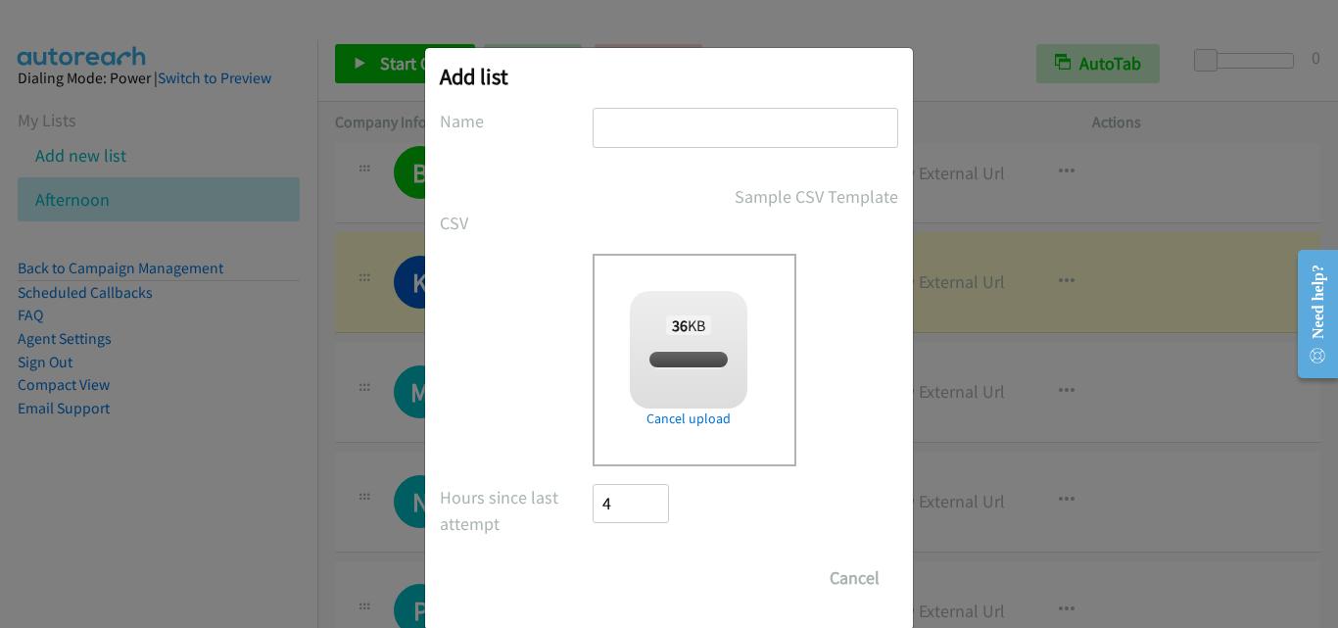
checkbox input "true"
click at [690, 123] on input "text" at bounding box center [745, 128] width 306 height 40
type input "Rubrik"
click at [592, 558] on input "Save List" at bounding box center [643, 577] width 103 height 39
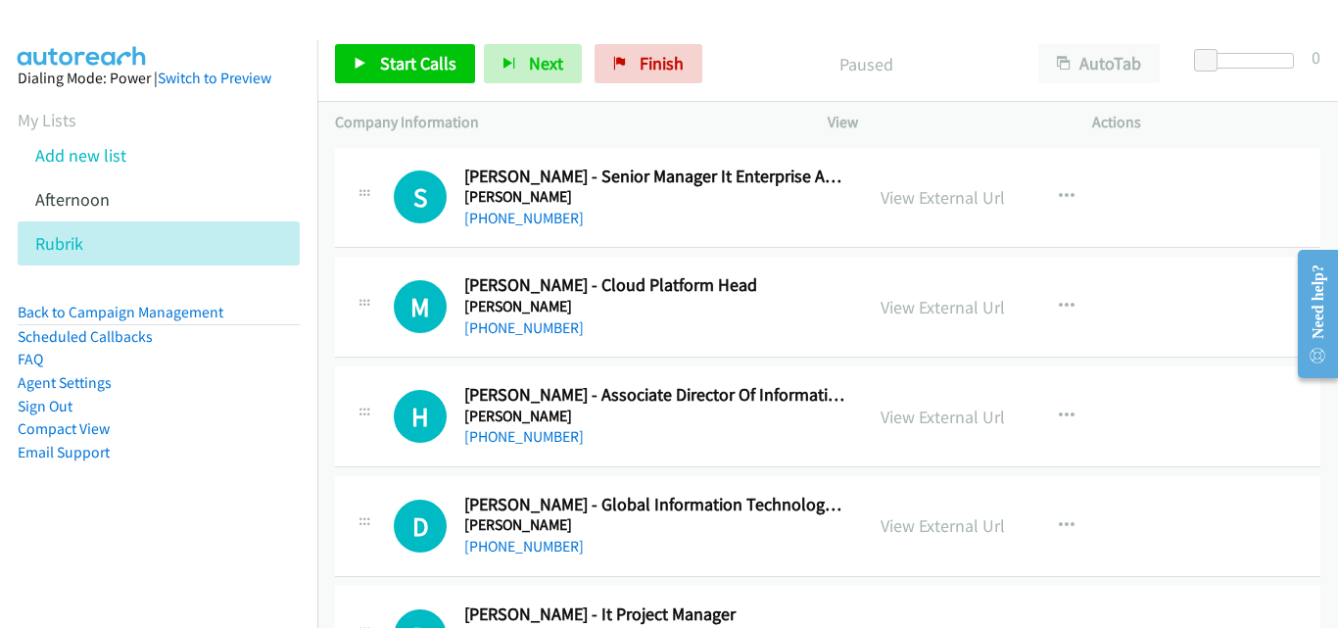
click at [351, 322] on div "M Callback Scheduled [PERSON_NAME] - Cloud Platform Head [PERSON_NAME] [GEOGRAP…" at bounding box center [599, 306] width 528 height 65
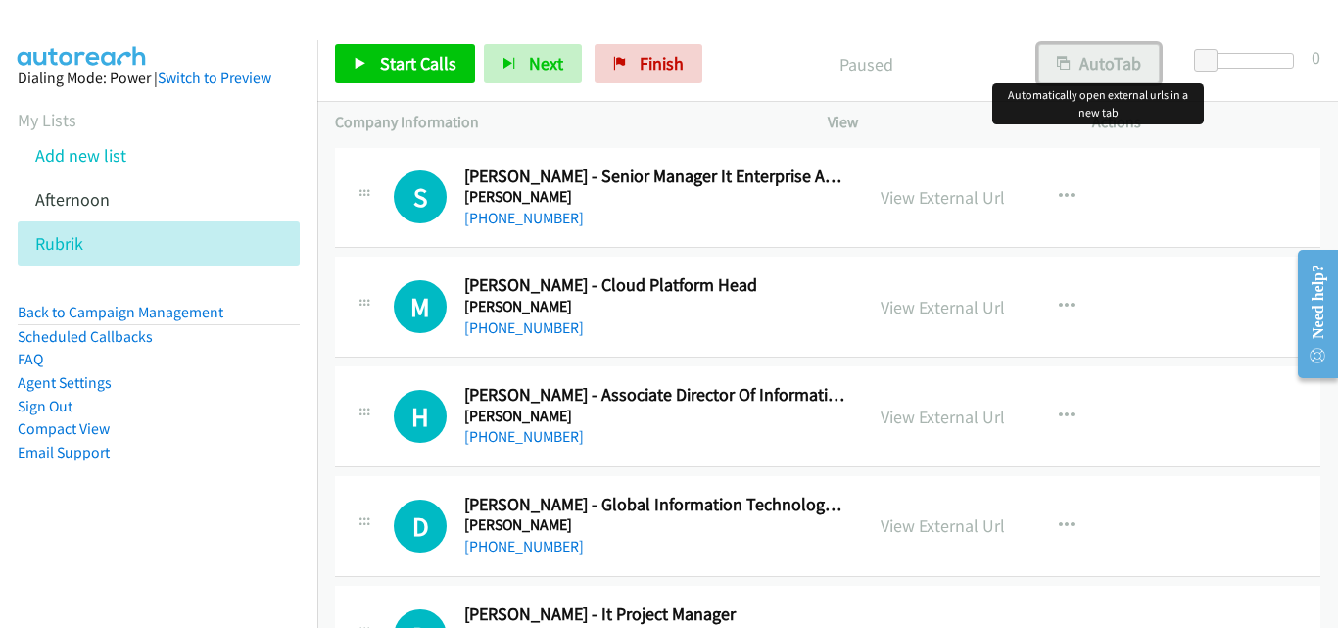
click at [1103, 55] on button "AutoTab" at bounding box center [1098, 63] width 121 height 39
click at [447, 71] on span "Start Calls" at bounding box center [418, 63] width 76 height 23
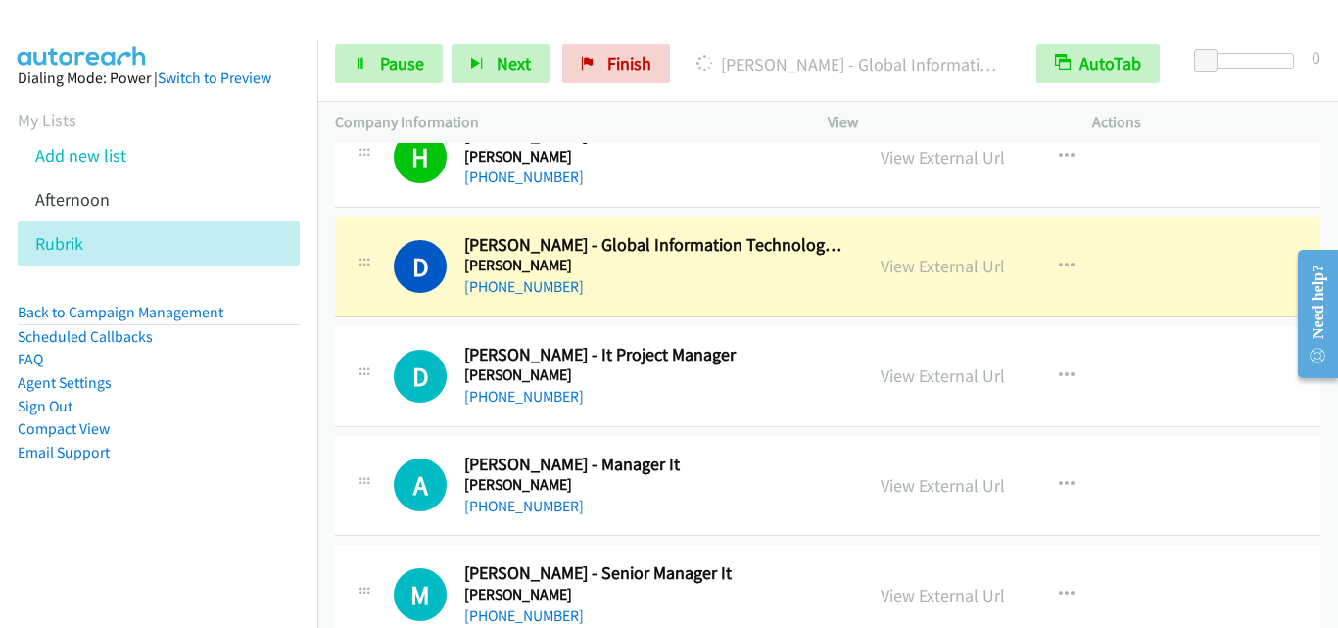
scroll to position [294, 0]
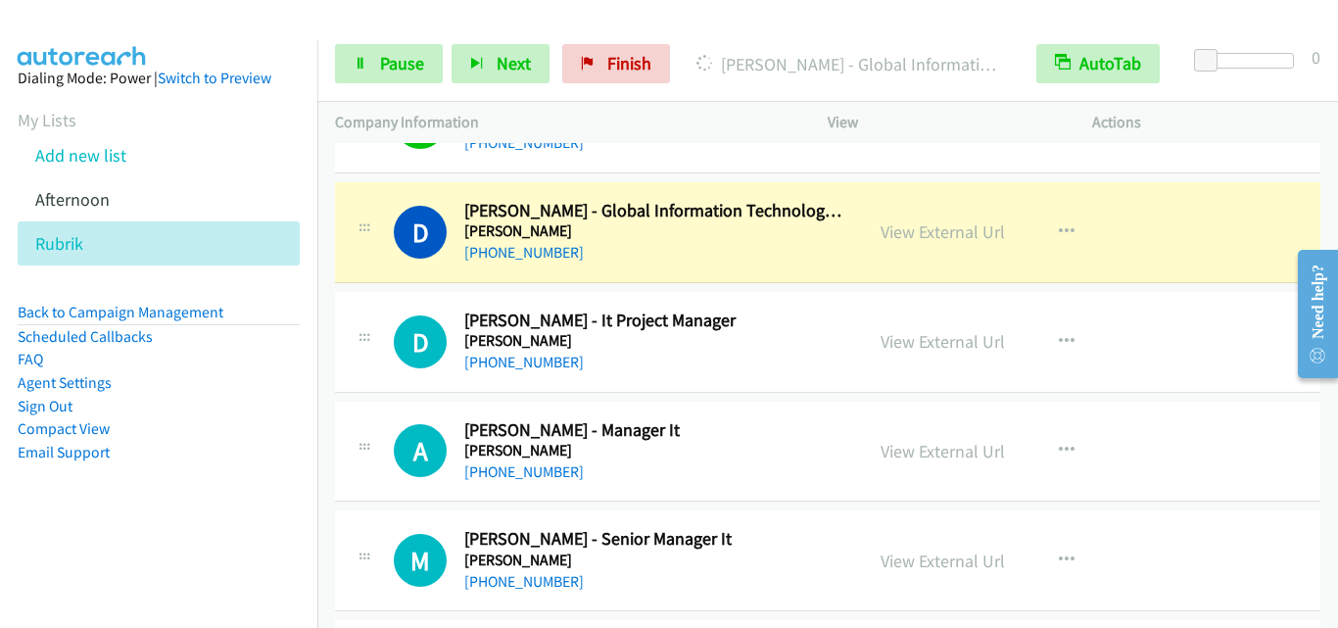
click at [320, 339] on td "D Callback Scheduled [PERSON_NAME] - It Project Manager [PERSON_NAME] [GEOGRAPH…" at bounding box center [827, 342] width 1020 height 110
click at [389, 68] on span "Pause" at bounding box center [402, 63] width 44 height 23
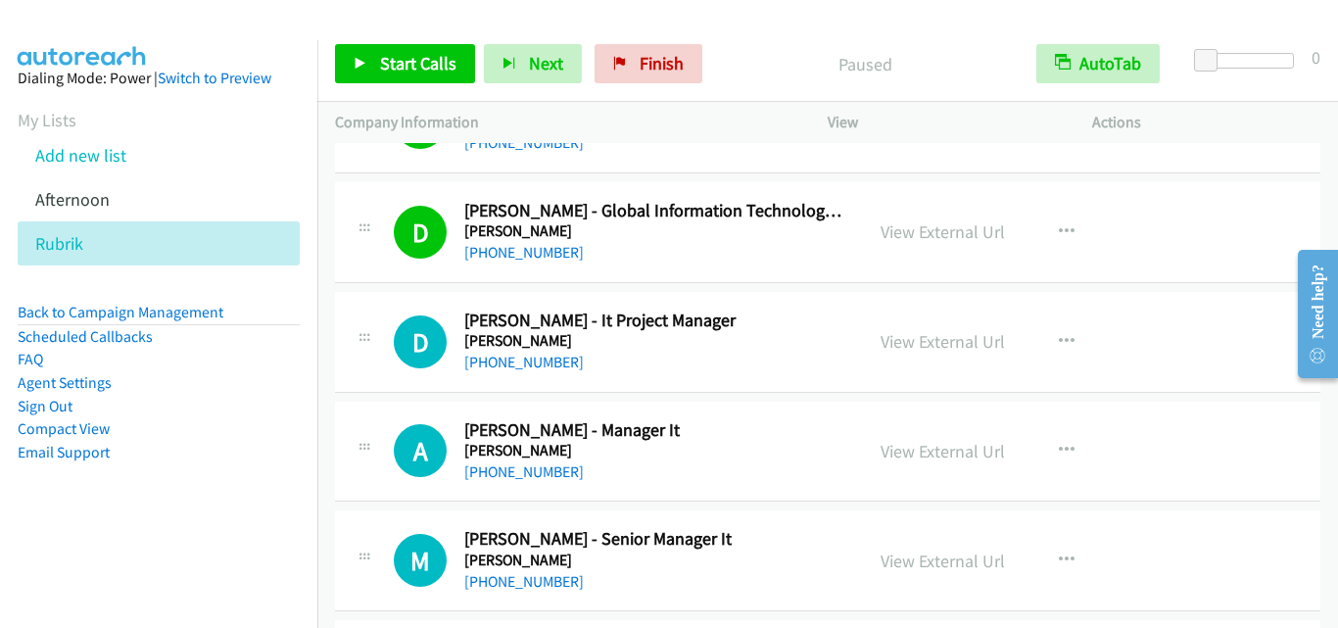
click at [399, 303] on div "D Callback Scheduled [PERSON_NAME] - It Project Manager [PERSON_NAME] [GEOGRAPH…" at bounding box center [827, 342] width 985 height 101
click at [388, 309] on div "D Callback Scheduled [PERSON_NAME] - It Project Manager [PERSON_NAME] [GEOGRAPH…" at bounding box center [599, 341] width 493 height 65
click at [416, 51] on link "Start Calls" at bounding box center [405, 63] width 140 height 39
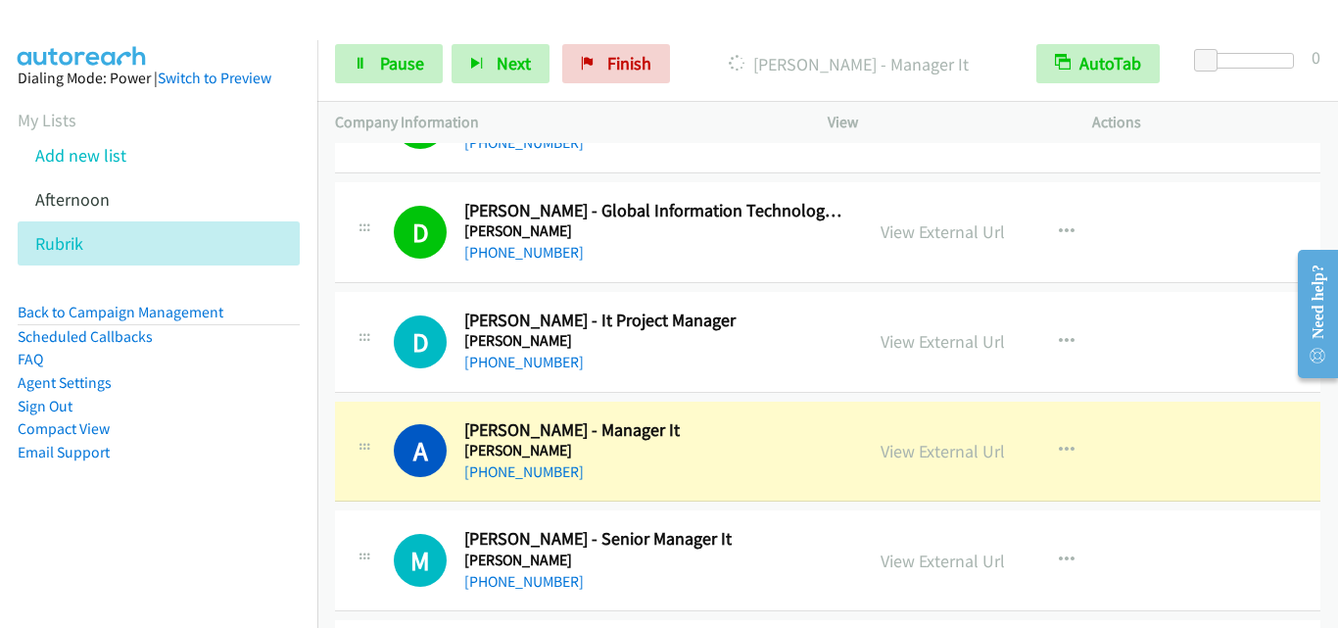
click at [363, 475] on div "A Callback Scheduled [PERSON_NAME] - Manager It [PERSON_NAME] [GEOGRAPHIC_DATA]…" at bounding box center [599, 451] width 493 height 65
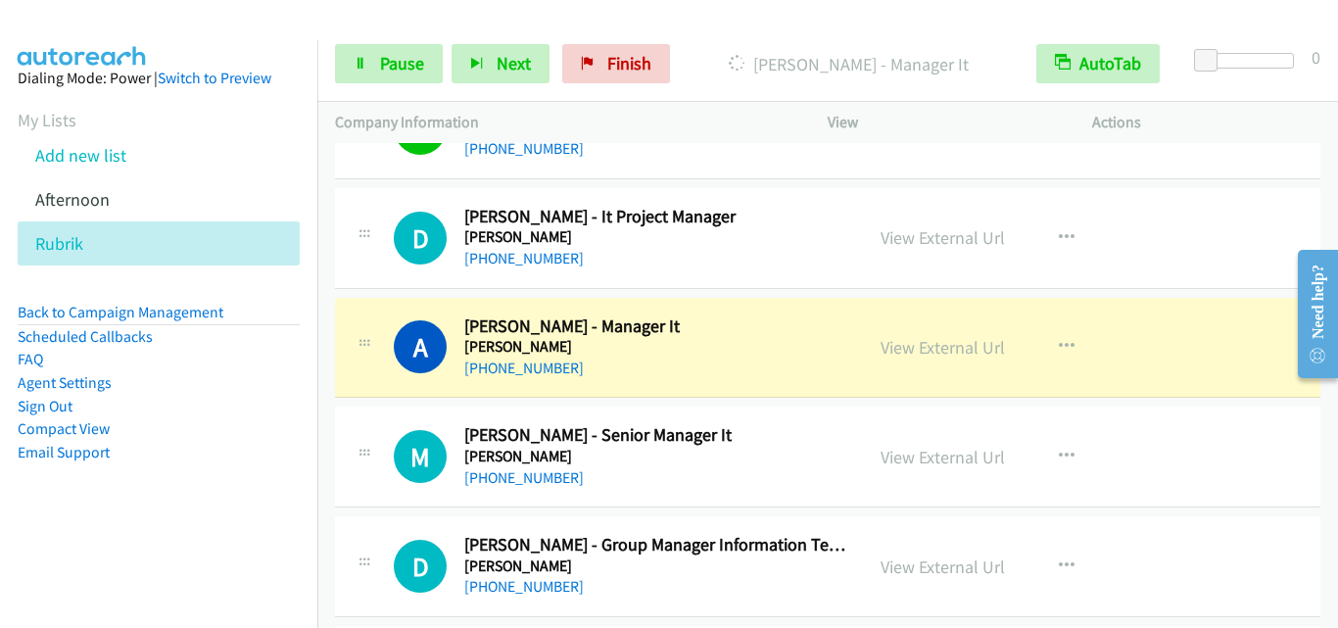
scroll to position [490, 0]
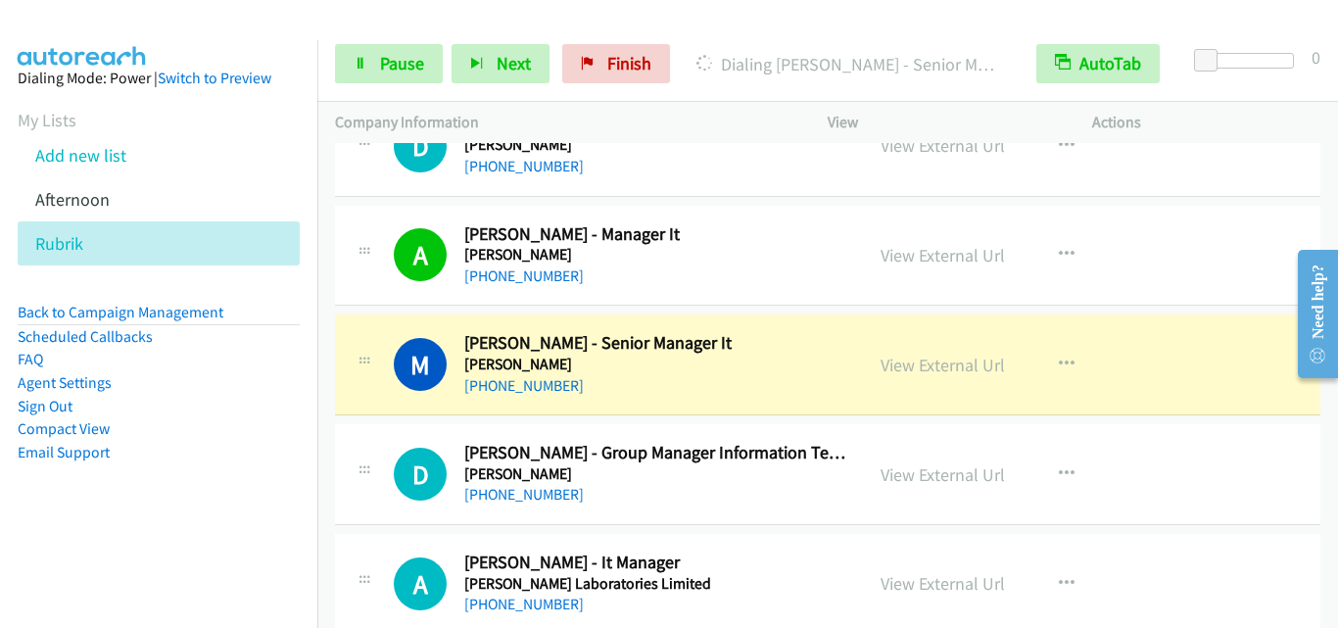
click at [353, 478] on div at bounding box center [365, 468] width 24 height 53
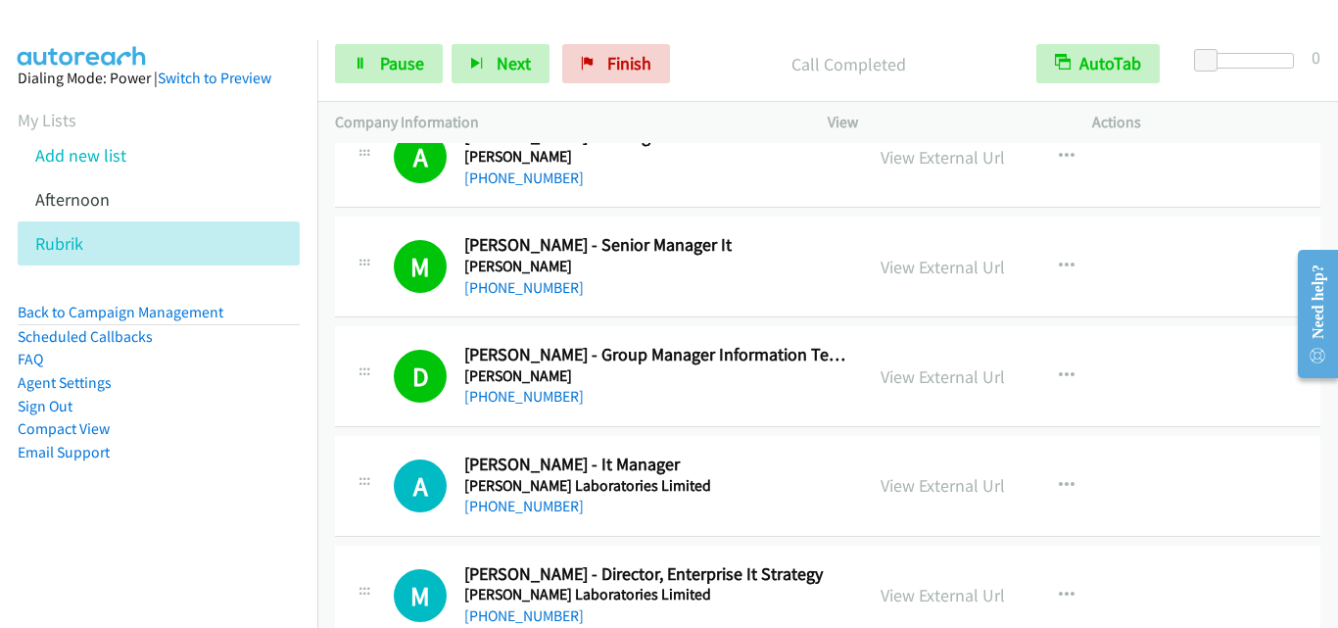
click at [389, 407] on div "D Callback Scheduled [PERSON_NAME] - Group Manager Information Technology [PERS…" at bounding box center [599, 376] width 493 height 65
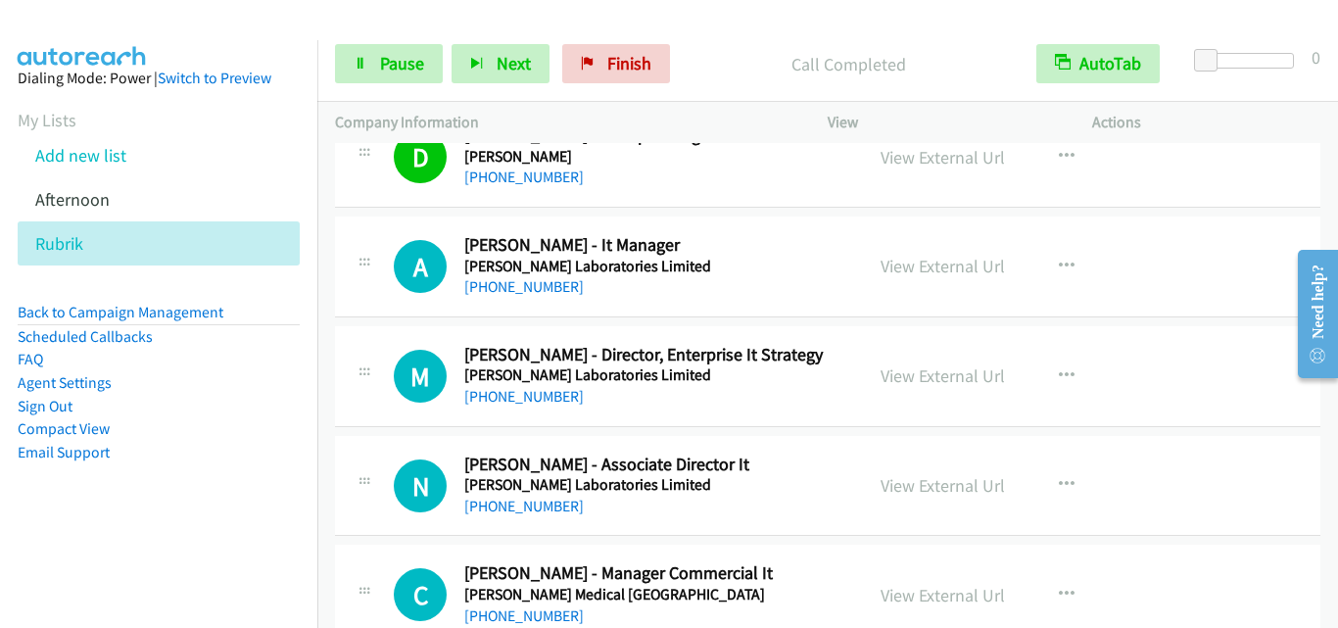
scroll to position [881, 0]
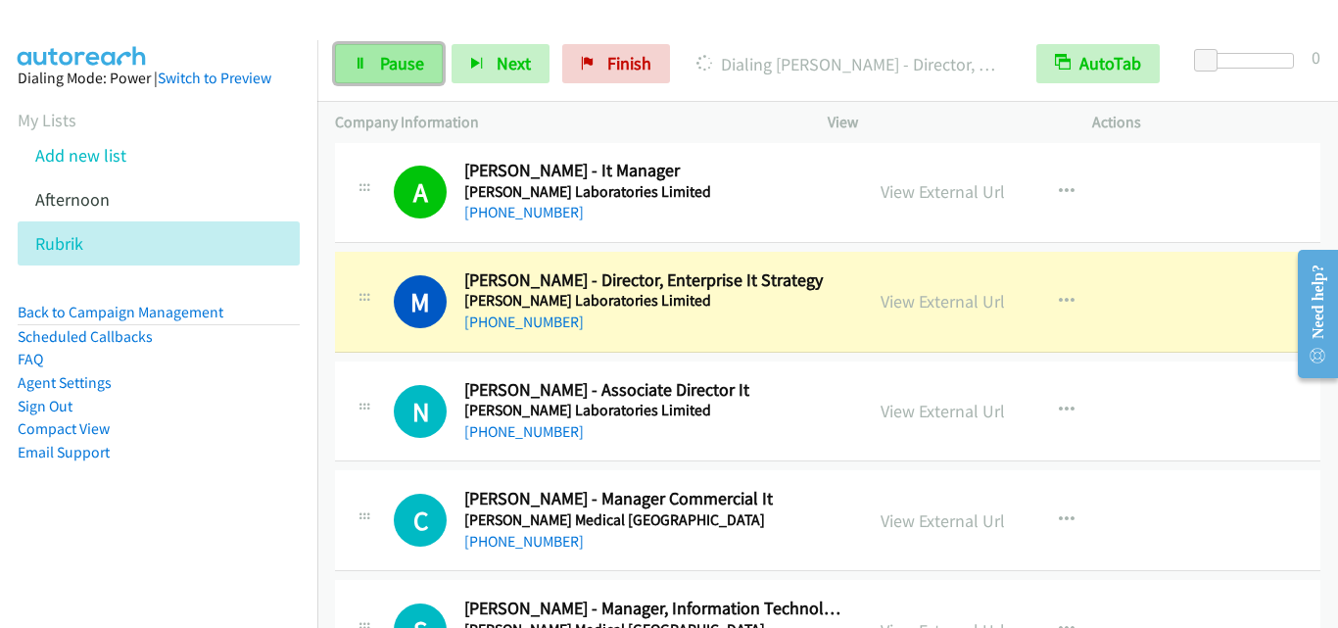
click at [386, 68] on span "Pause" at bounding box center [402, 63] width 44 height 23
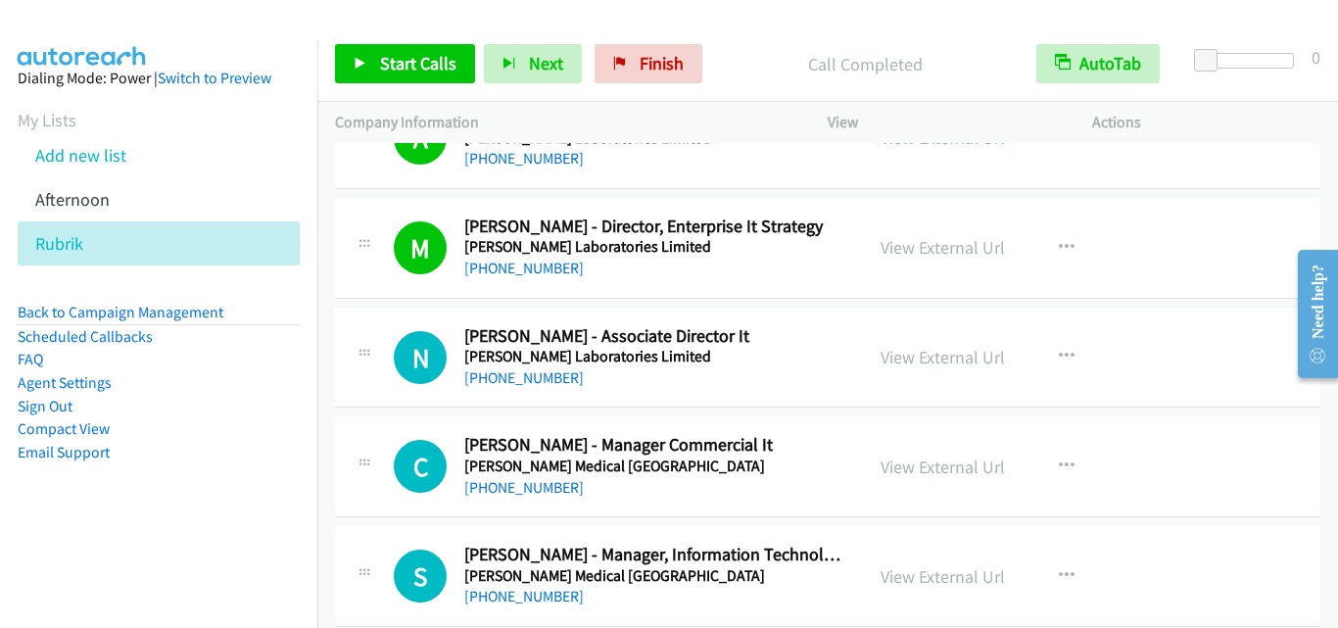
scroll to position [979, 0]
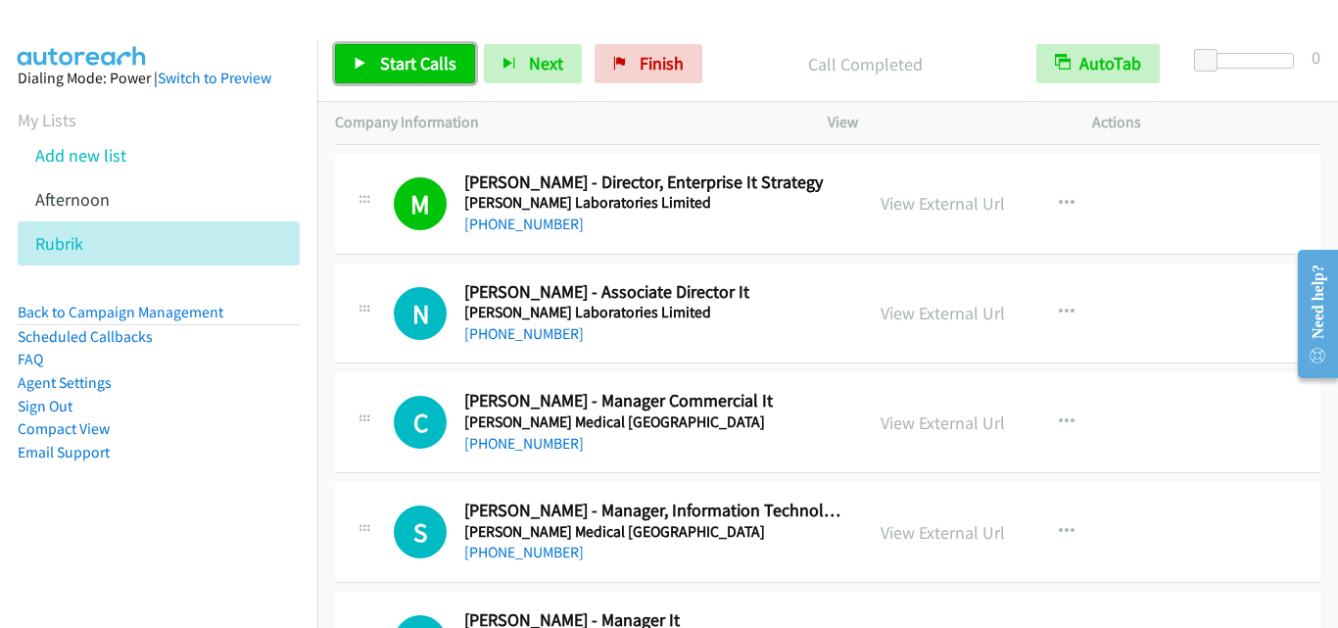
click at [439, 51] on link "Start Calls" at bounding box center [405, 63] width 140 height 39
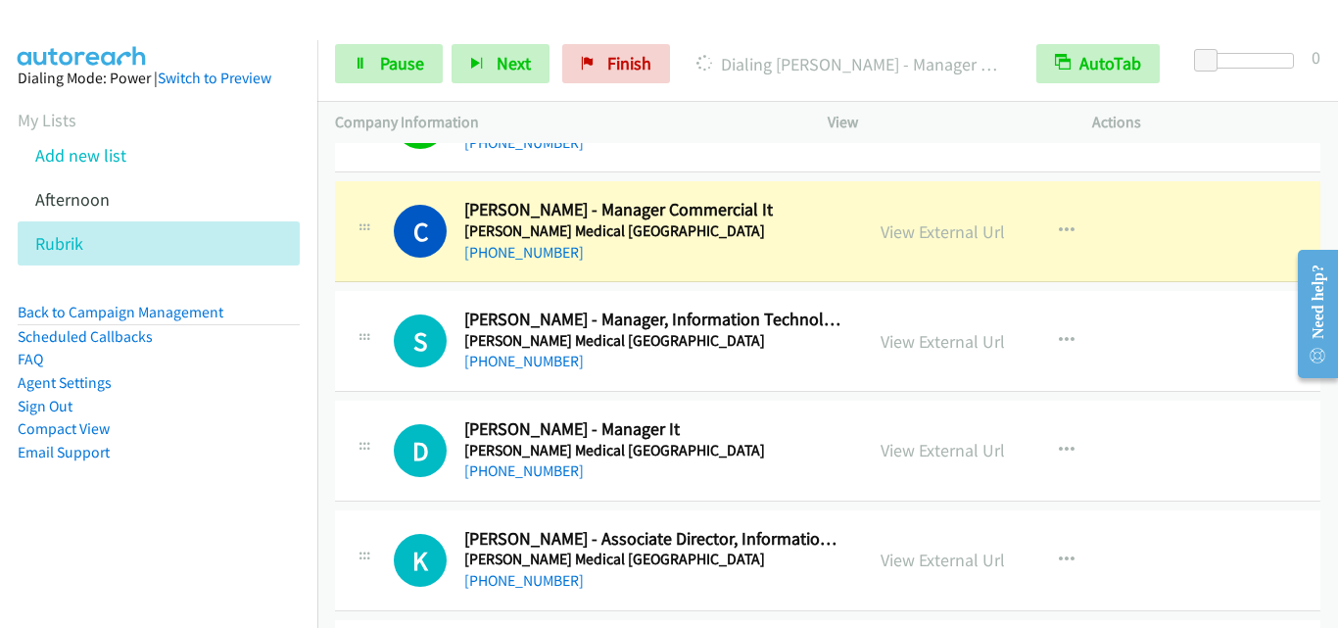
scroll to position [1175, 0]
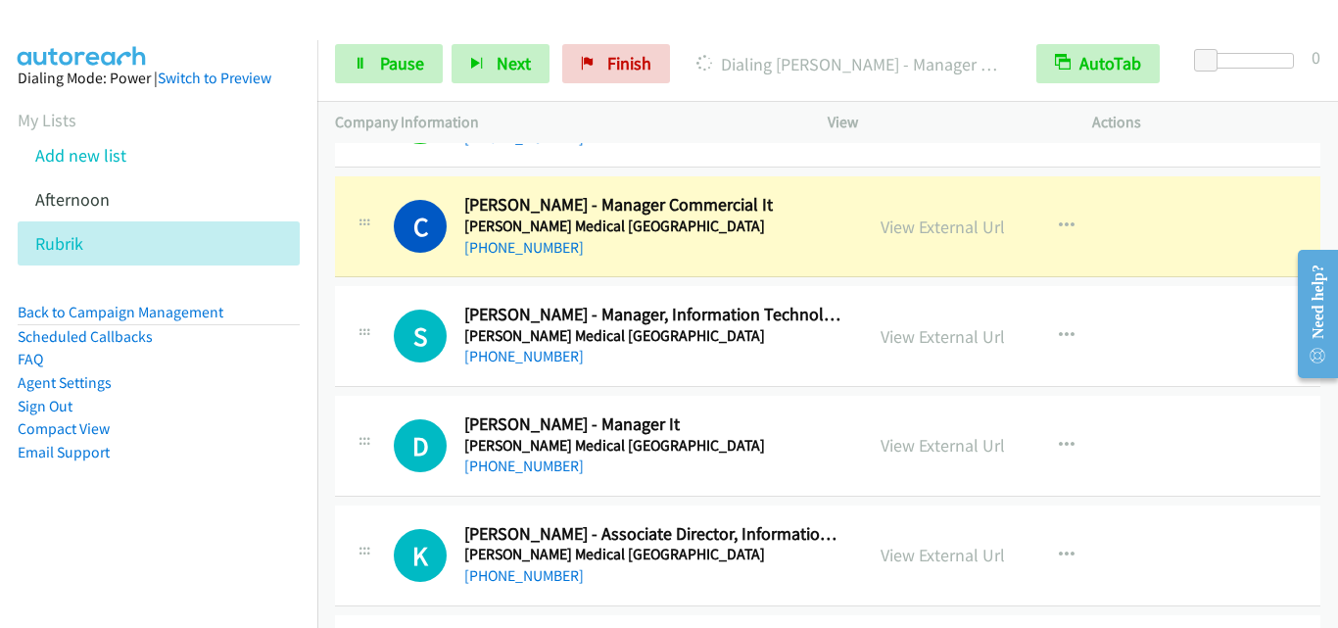
click at [390, 260] on div "C Callback Scheduled [PERSON_NAME] - Manager Commercial It [PERSON_NAME] Medica…" at bounding box center [827, 226] width 985 height 101
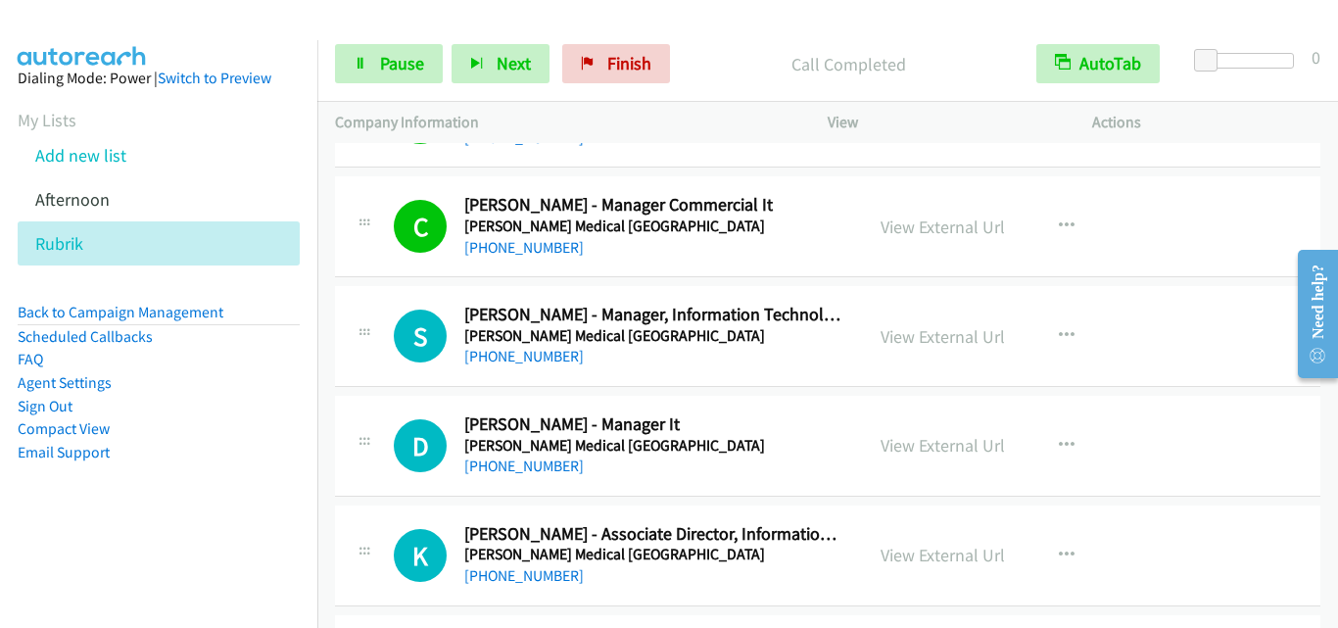
click at [377, 399] on div "D Callback Scheduled [PERSON_NAME] - Manager It [PERSON_NAME] Medical [GEOGRAPH…" at bounding box center [827, 446] width 985 height 101
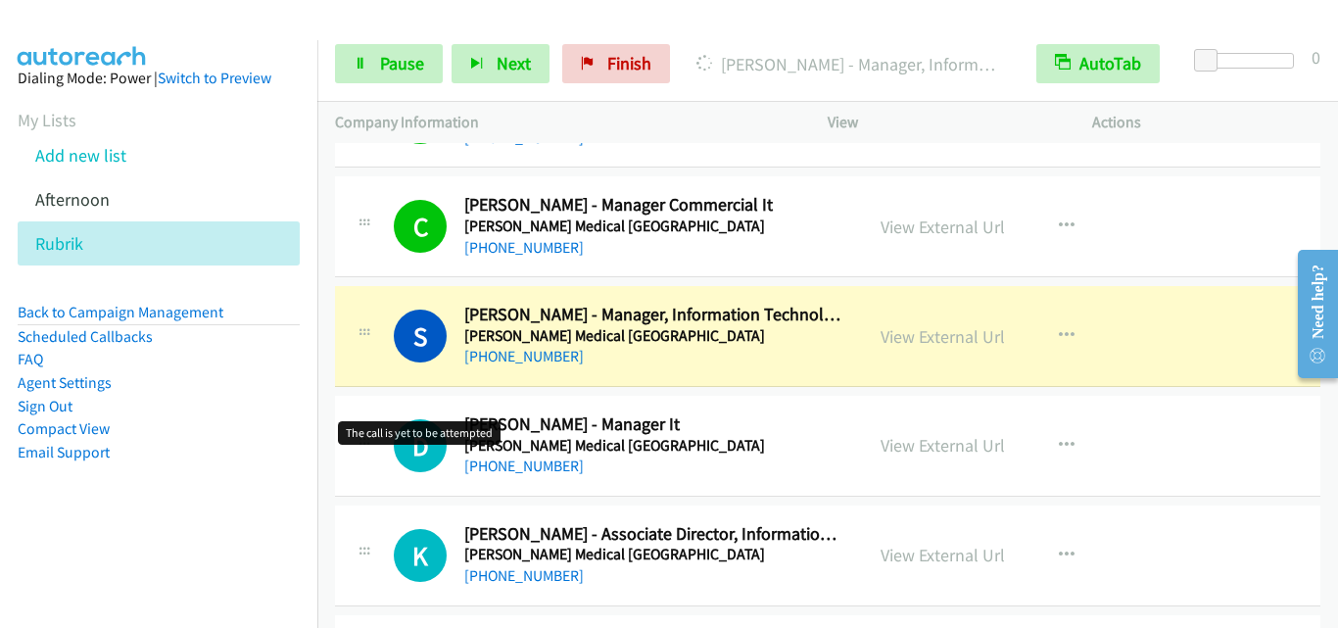
scroll to position [1273, 0]
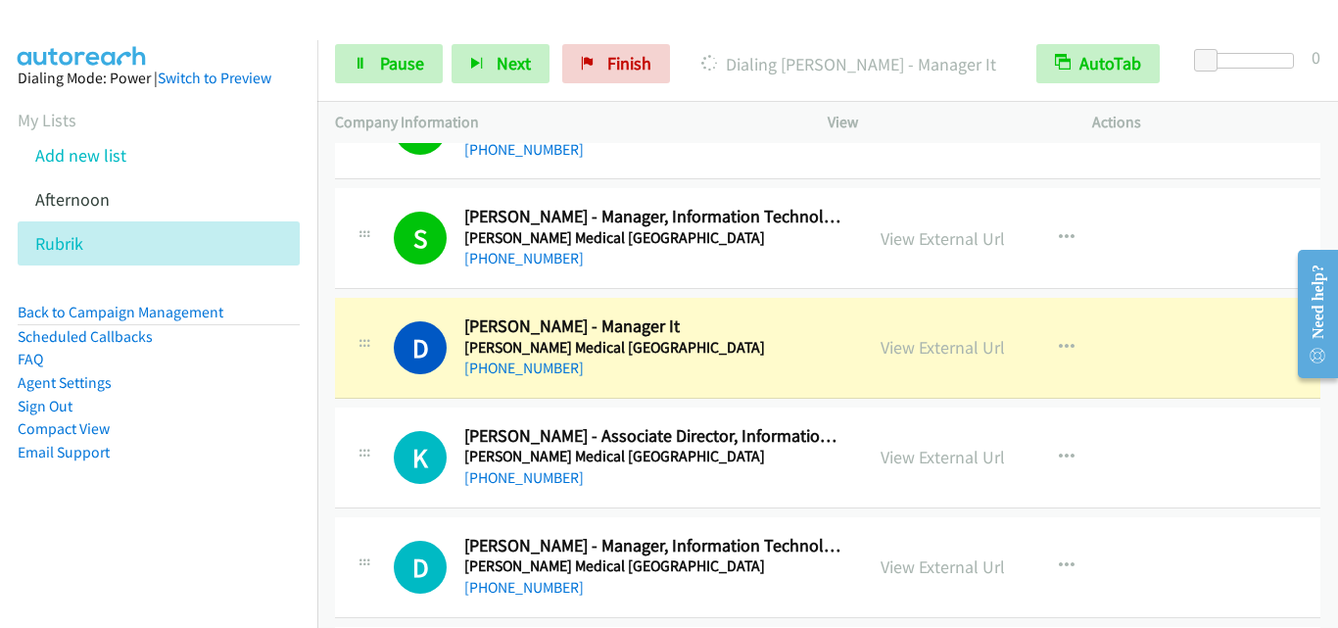
click at [343, 447] on div "K Callback Scheduled [PERSON_NAME] - Associate Director, Information Technology…" at bounding box center [599, 457] width 528 height 65
click at [360, 434] on div at bounding box center [365, 451] width 24 height 53
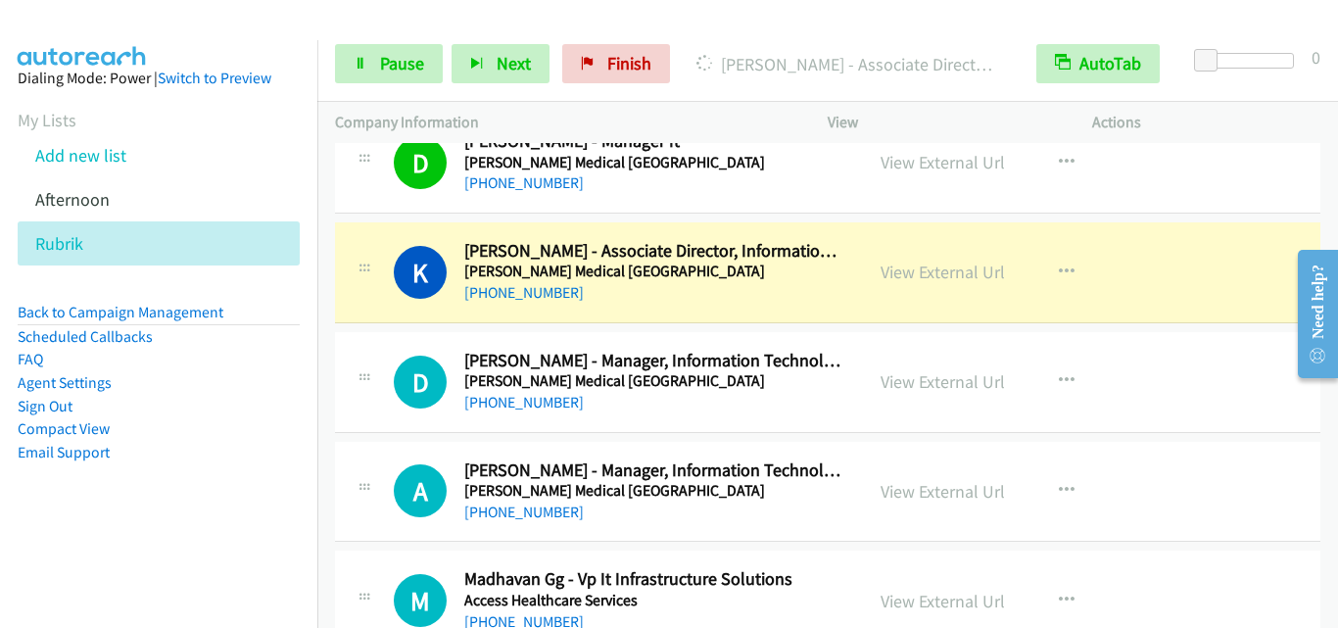
scroll to position [1469, 0]
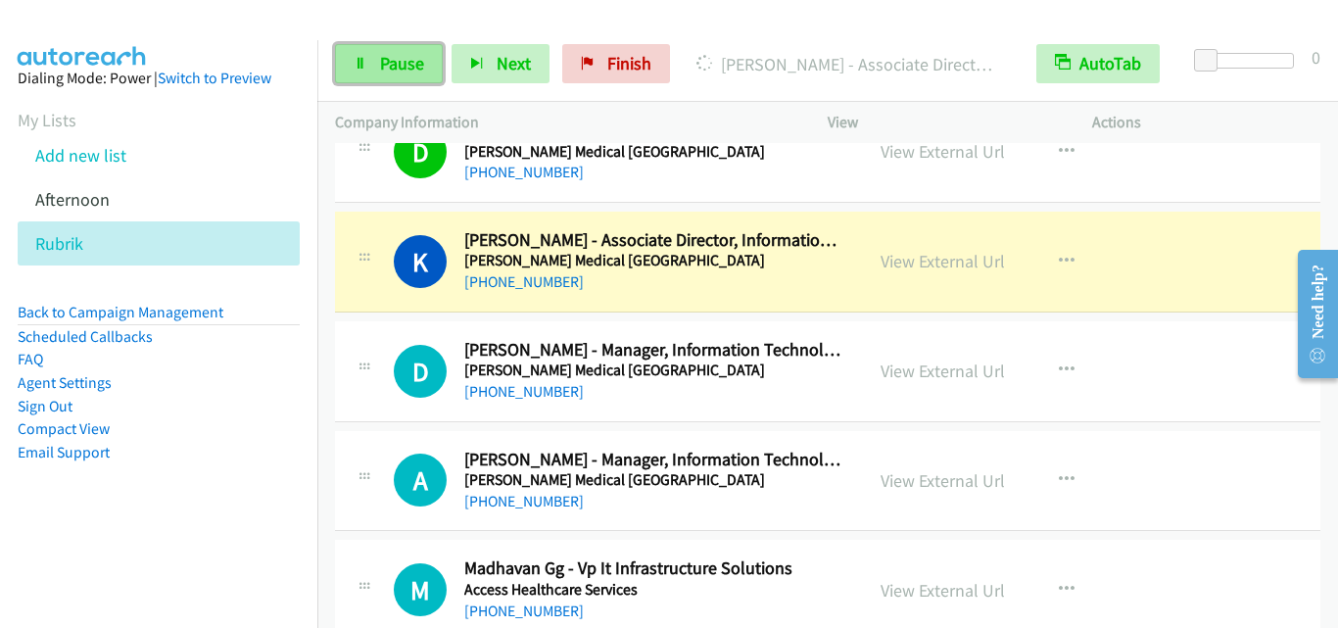
click at [418, 73] on span "Pause" at bounding box center [402, 63] width 44 height 23
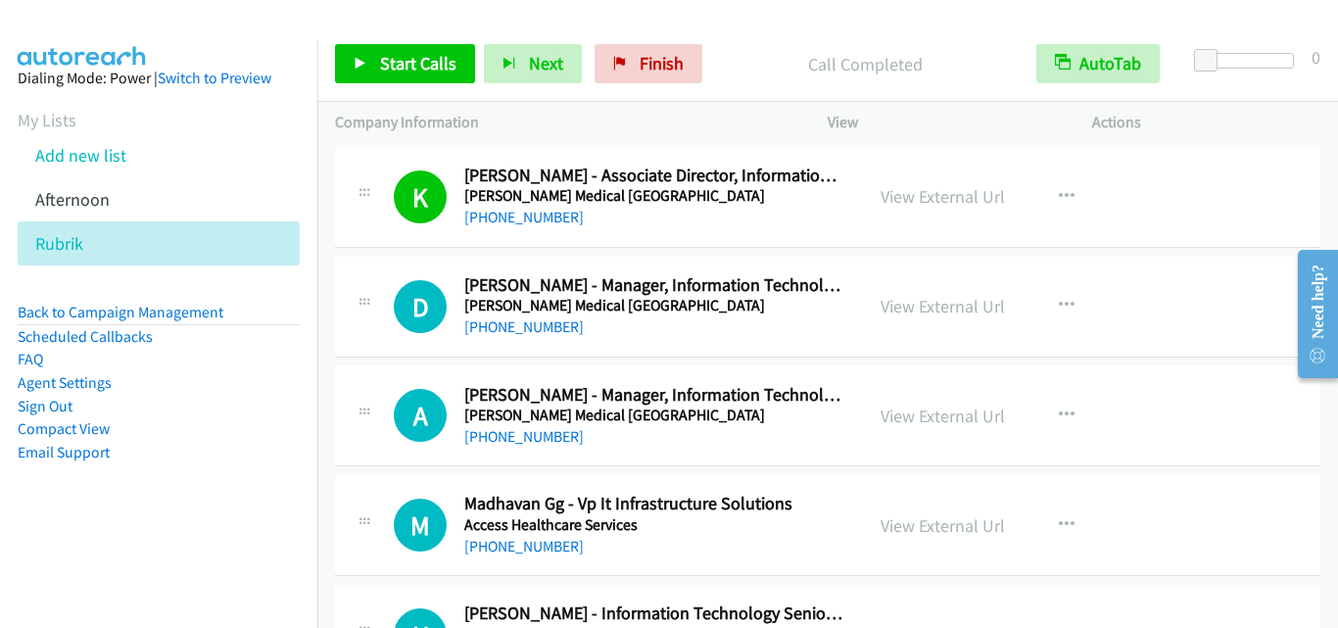
scroll to position [1567, 0]
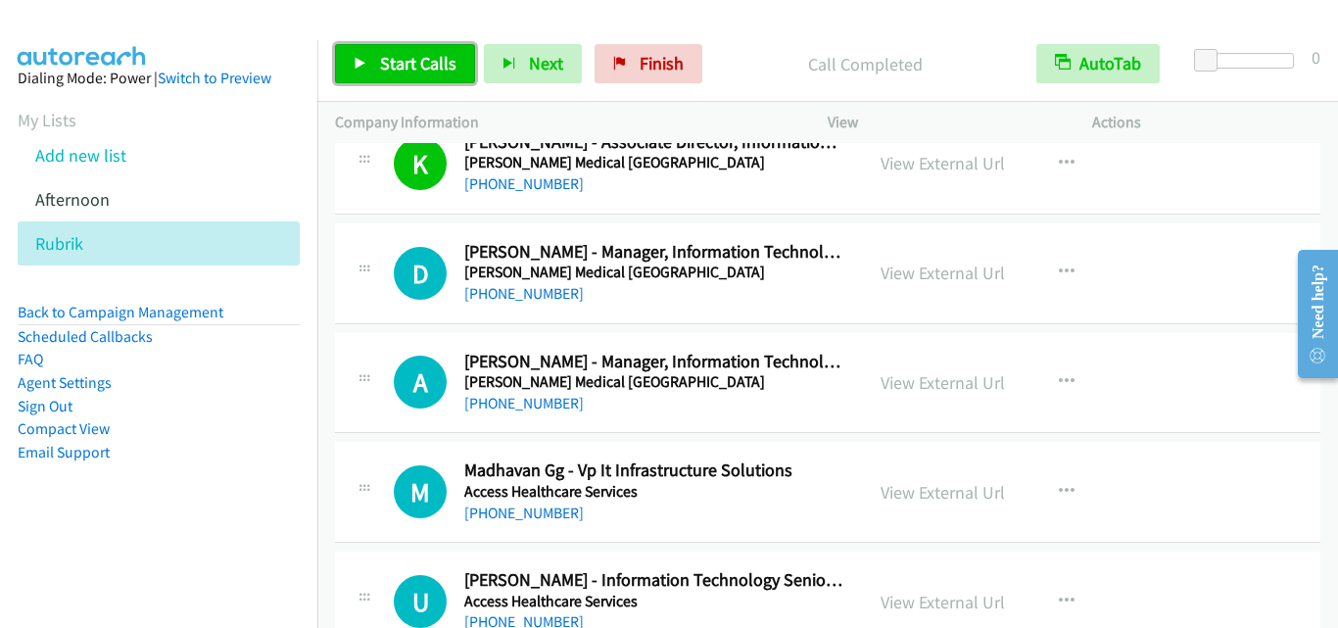
click at [406, 56] on span "Start Calls" at bounding box center [418, 63] width 76 height 23
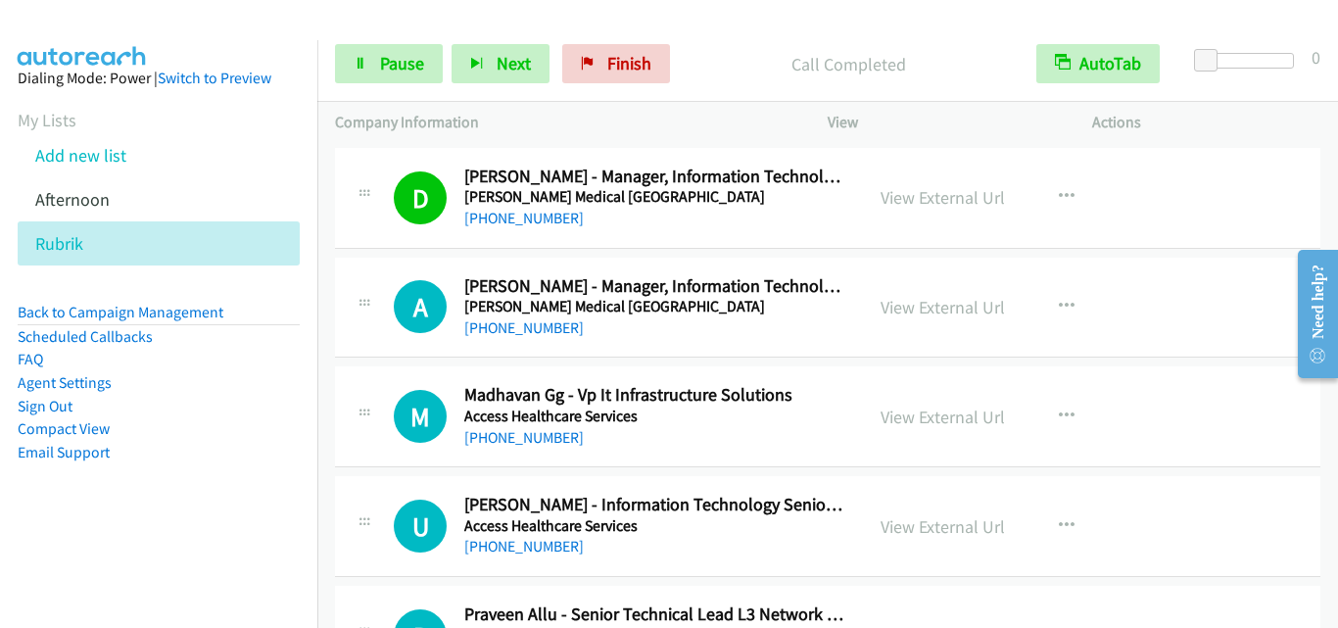
scroll to position [1665, 0]
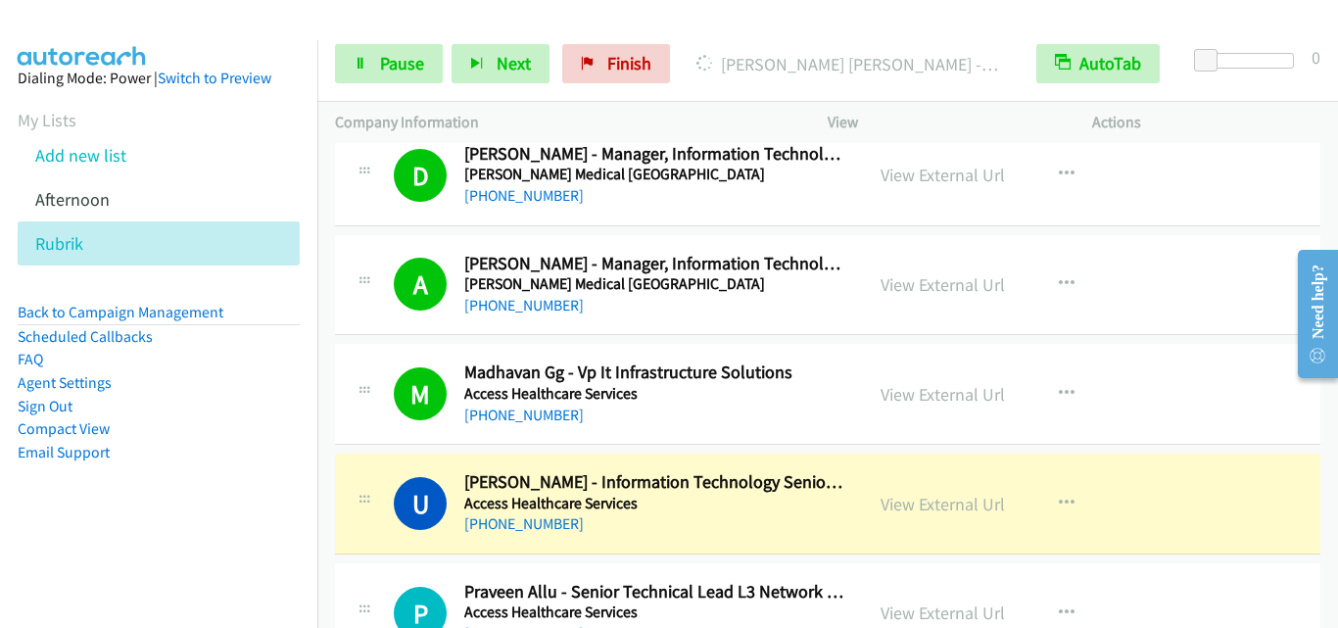
click at [355, 504] on icon at bounding box center [365, 502] width 24 height 10
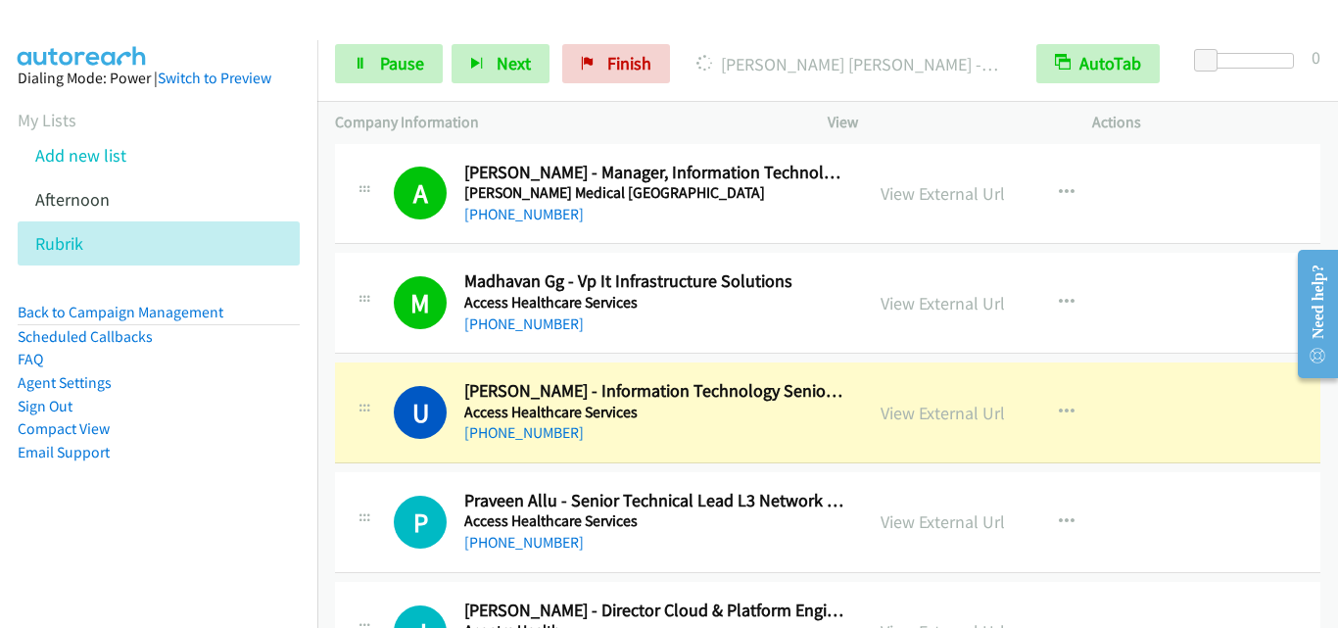
scroll to position [1861, 0]
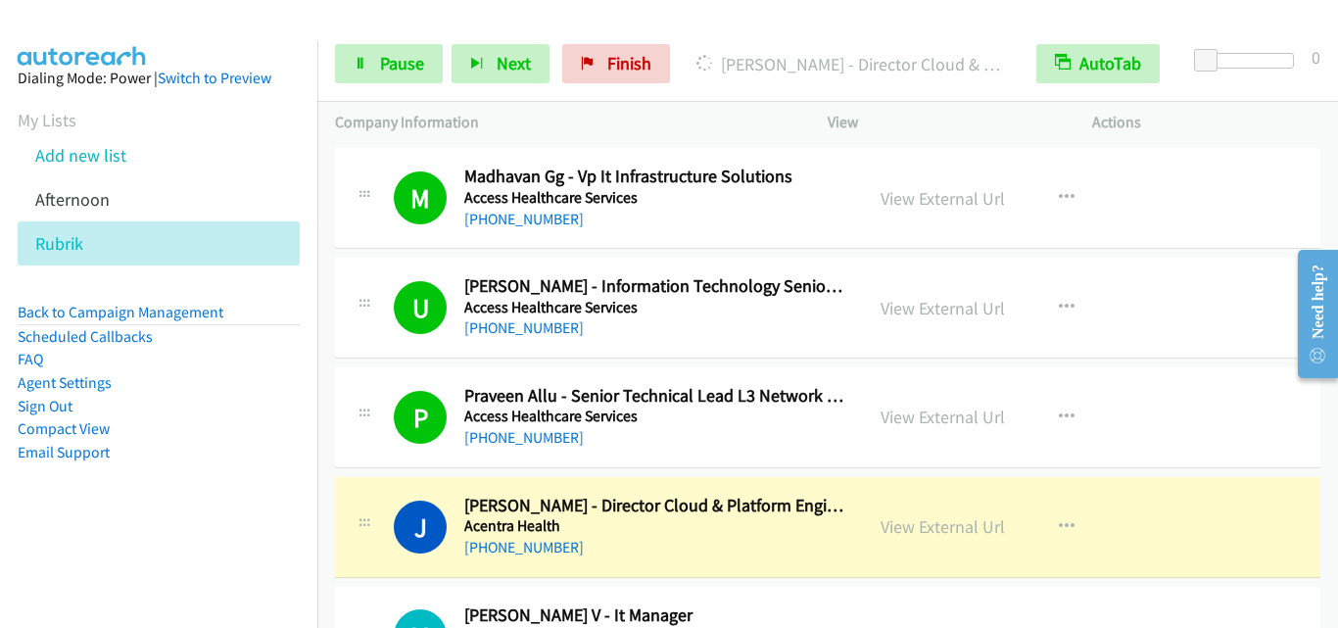
click at [374, 440] on div "P Callback Scheduled Praveen Allu - Senior Technical Lead L3 Network Support Ac…" at bounding box center [599, 417] width 493 height 65
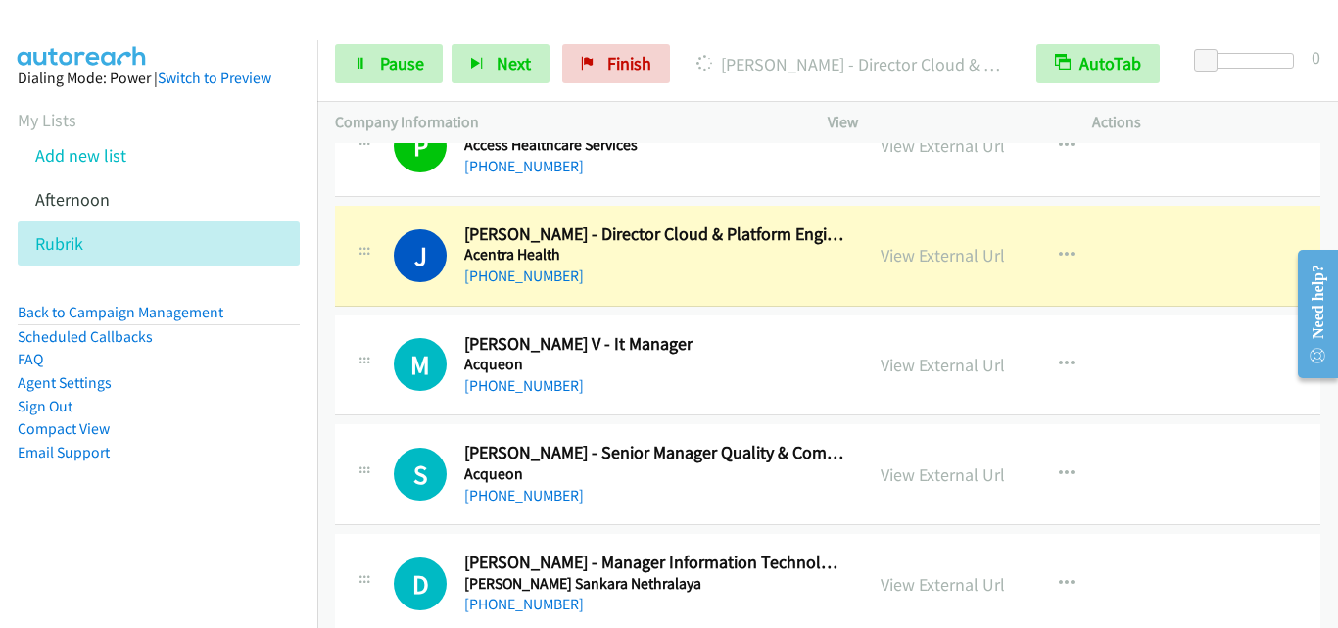
scroll to position [2154, 0]
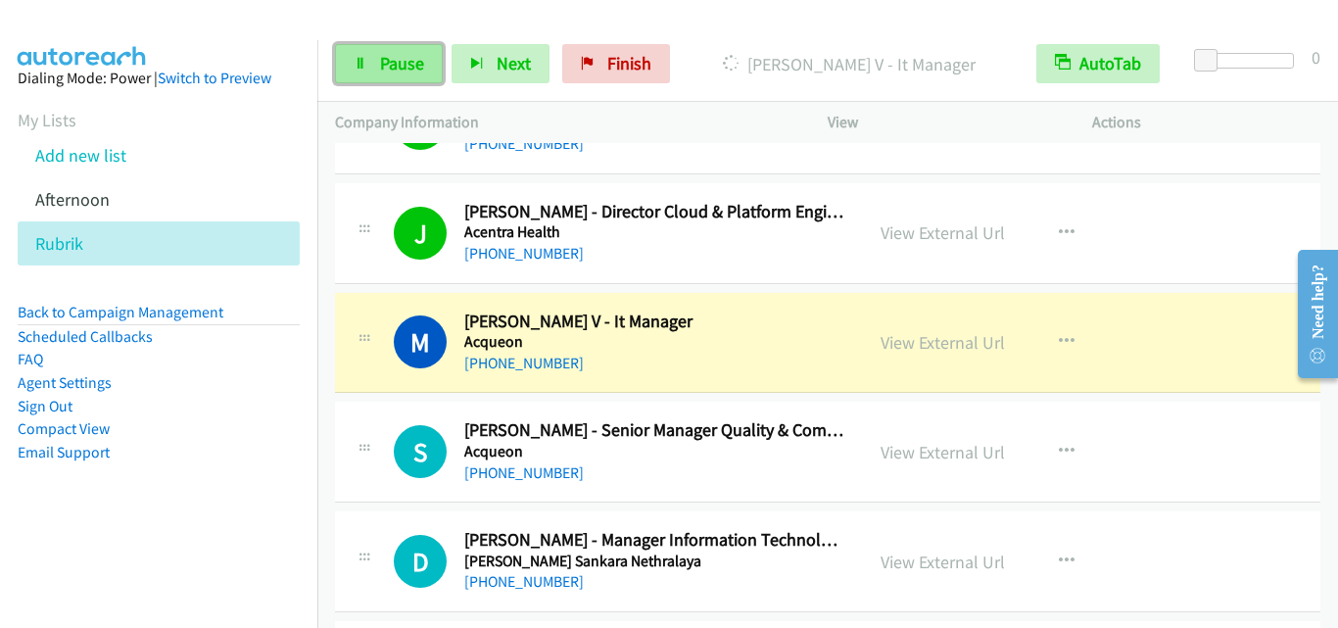
click at [383, 68] on span "Pause" at bounding box center [402, 63] width 44 height 23
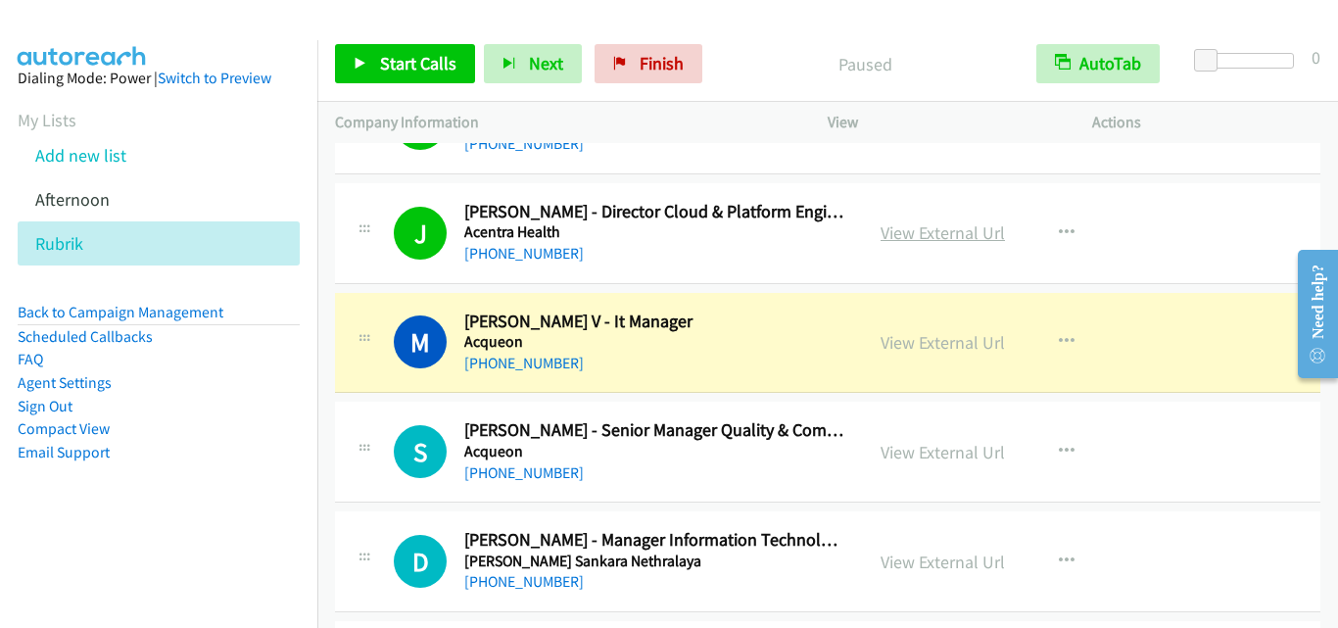
click at [954, 227] on link "View External Url" at bounding box center [942, 232] width 124 height 23
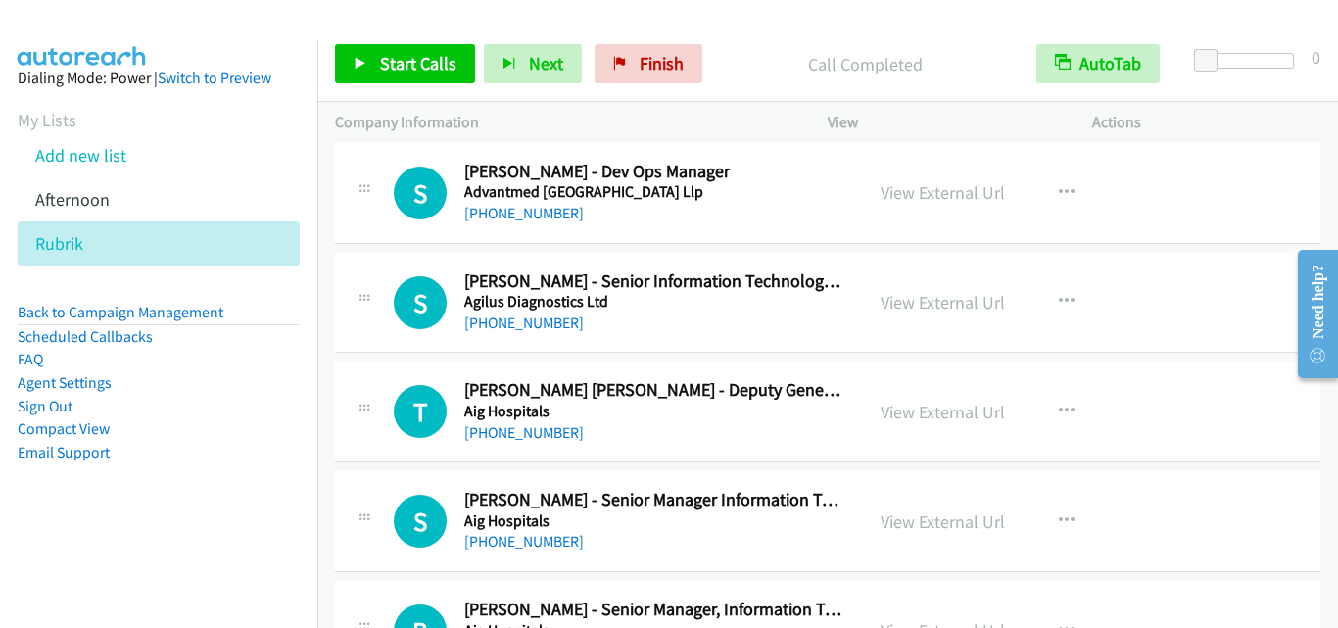
scroll to position [2840, 0]
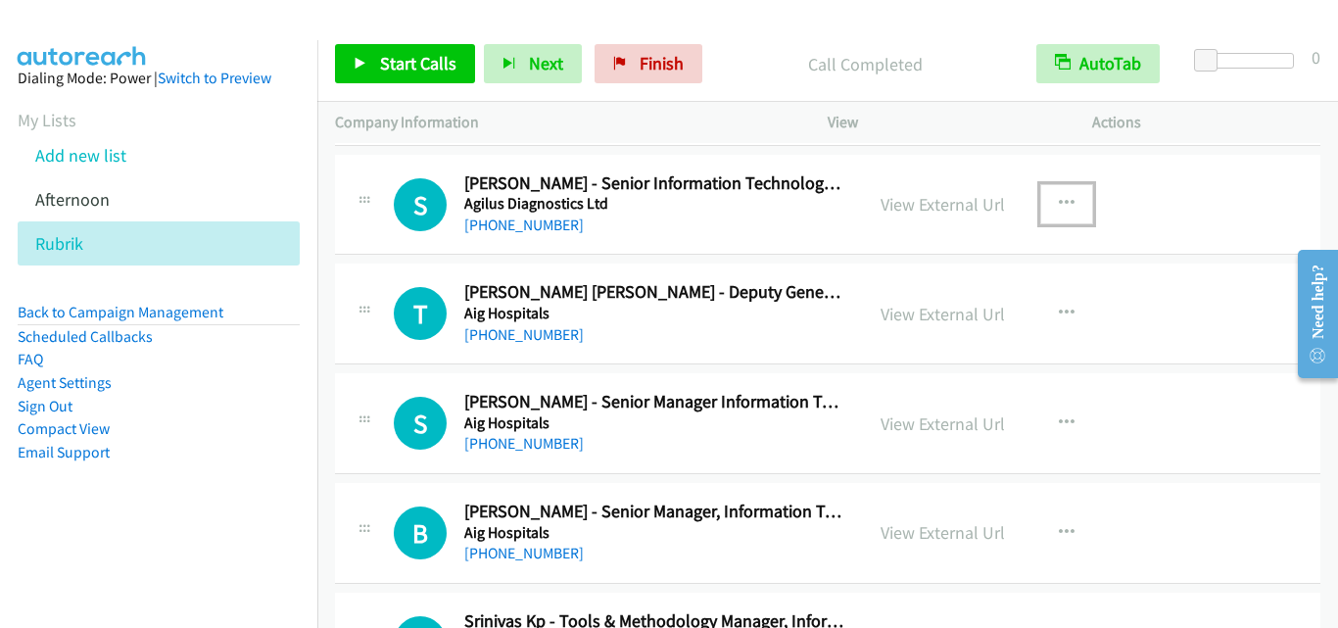
click at [1062, 199] on icon "button" at bounding box center [1067, 204] width 16 height 16
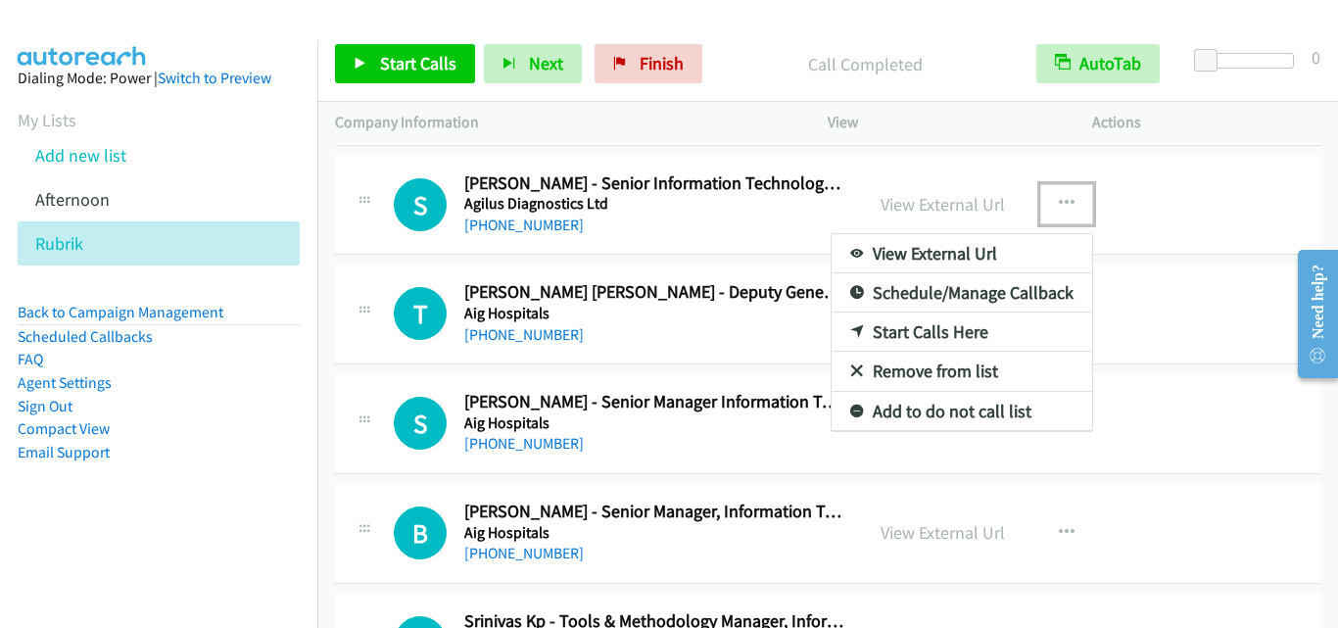
click at [975, 332] on link "Start Calls Here" at bounding box center [961, 331] width 260 height 39
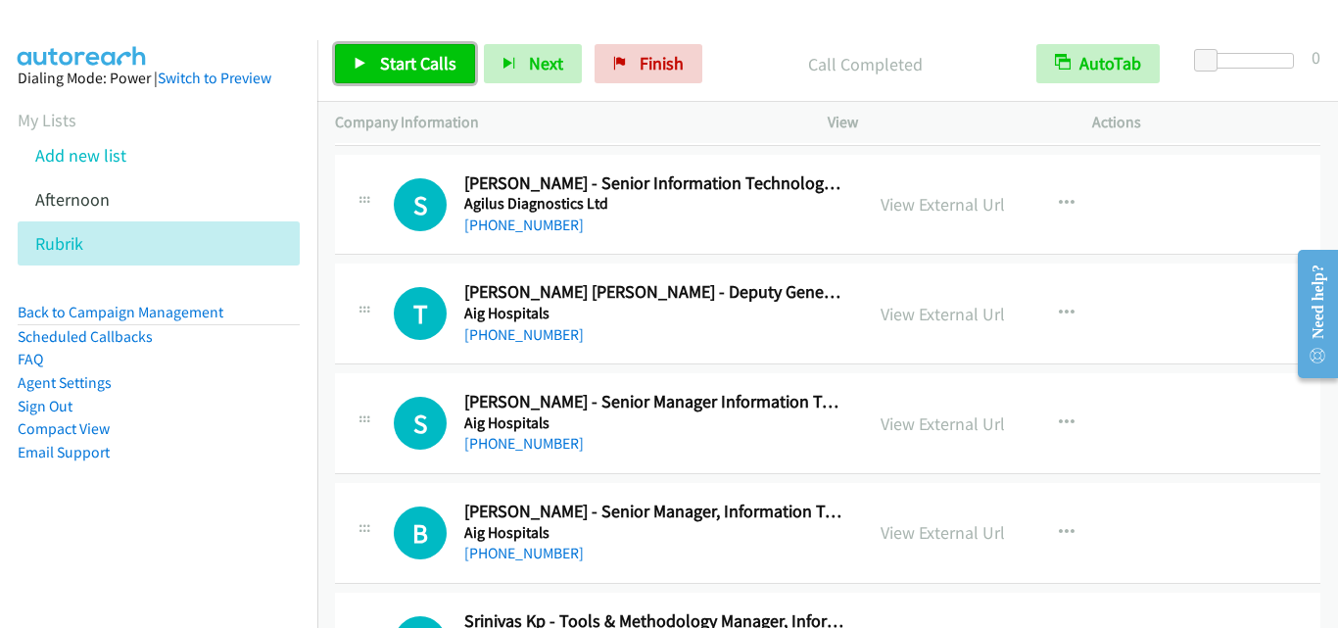
click at [404, 68] on span "Start Calls" at bounding box center [418, 63] width 76 height 23
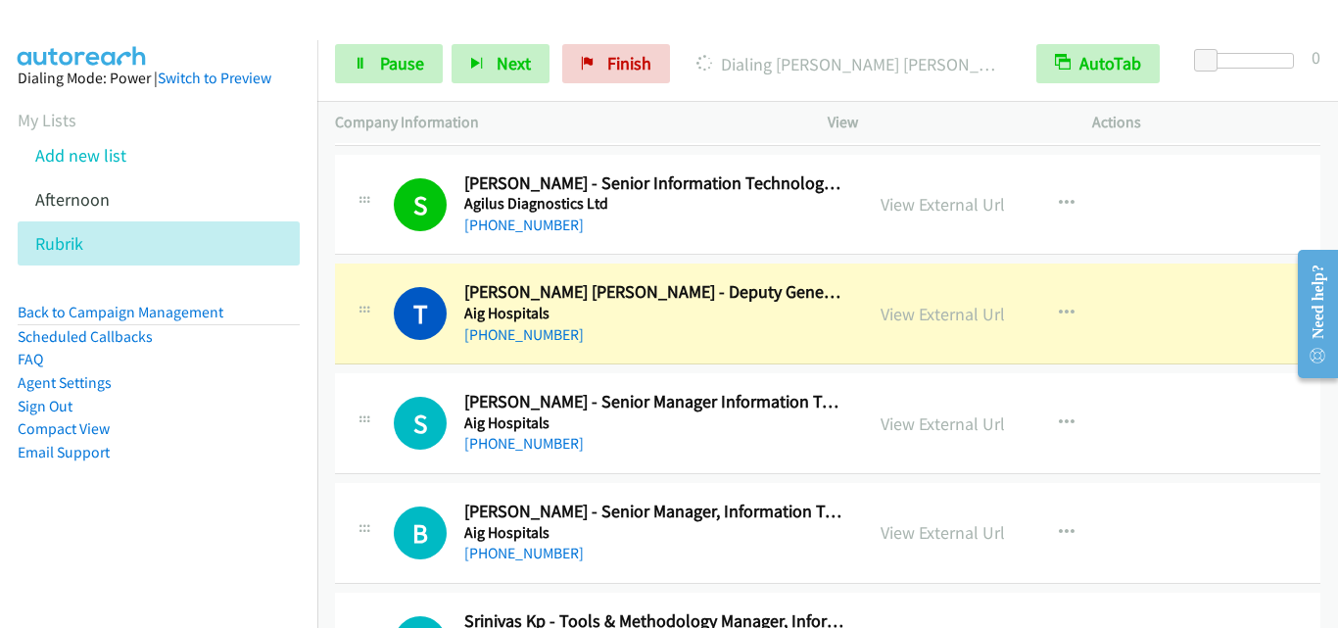
click at [366, 365] on td "T Callback Scheduled [PERSON_NAME] [PERSON_NAME] - Deputy General Manager Infor…" at bounding box center [827, 315] width 1020 height 110
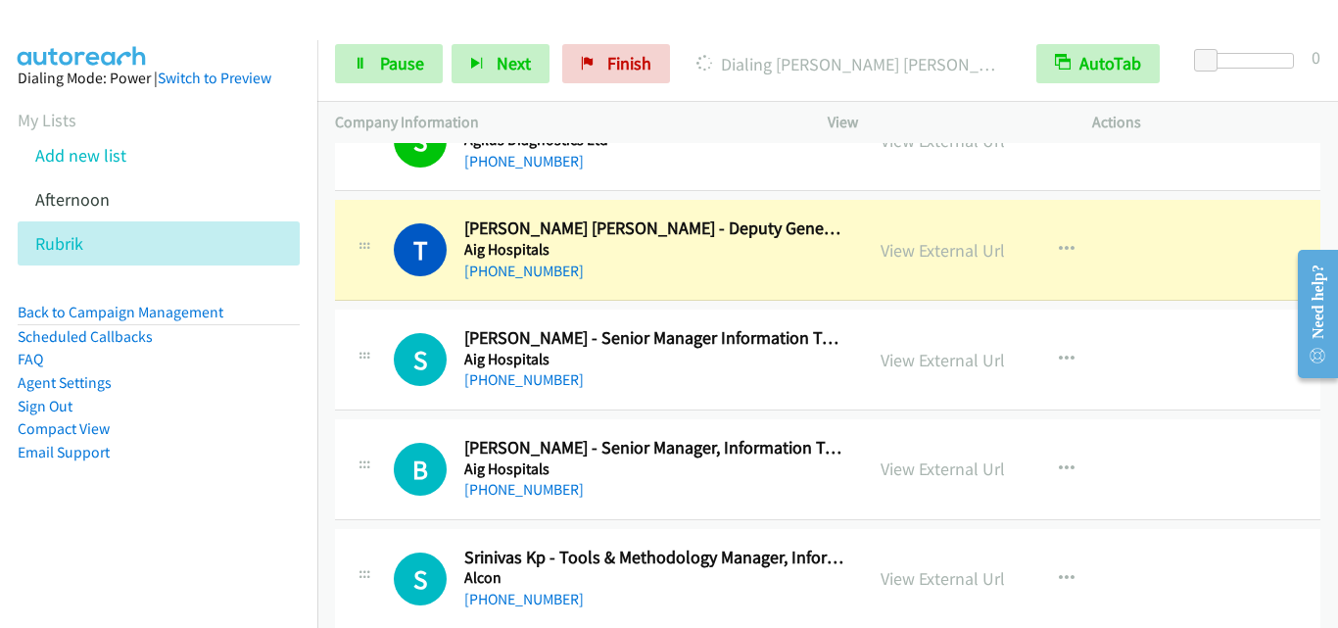
scroll to position [2938, 0]
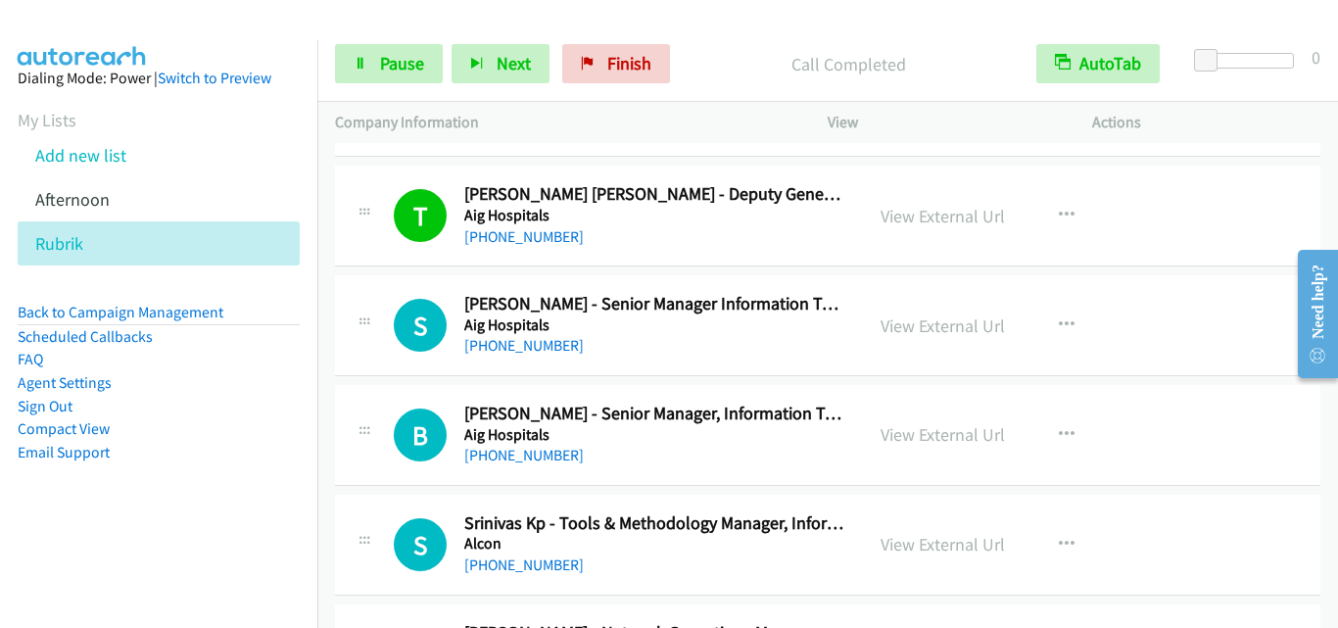
click at [378, 375] on div "S Callback Scheduled [PERSON_NAME] - Senior Manager Information Technology Infr…" at bounding box center [827, 325] width 985 height 101
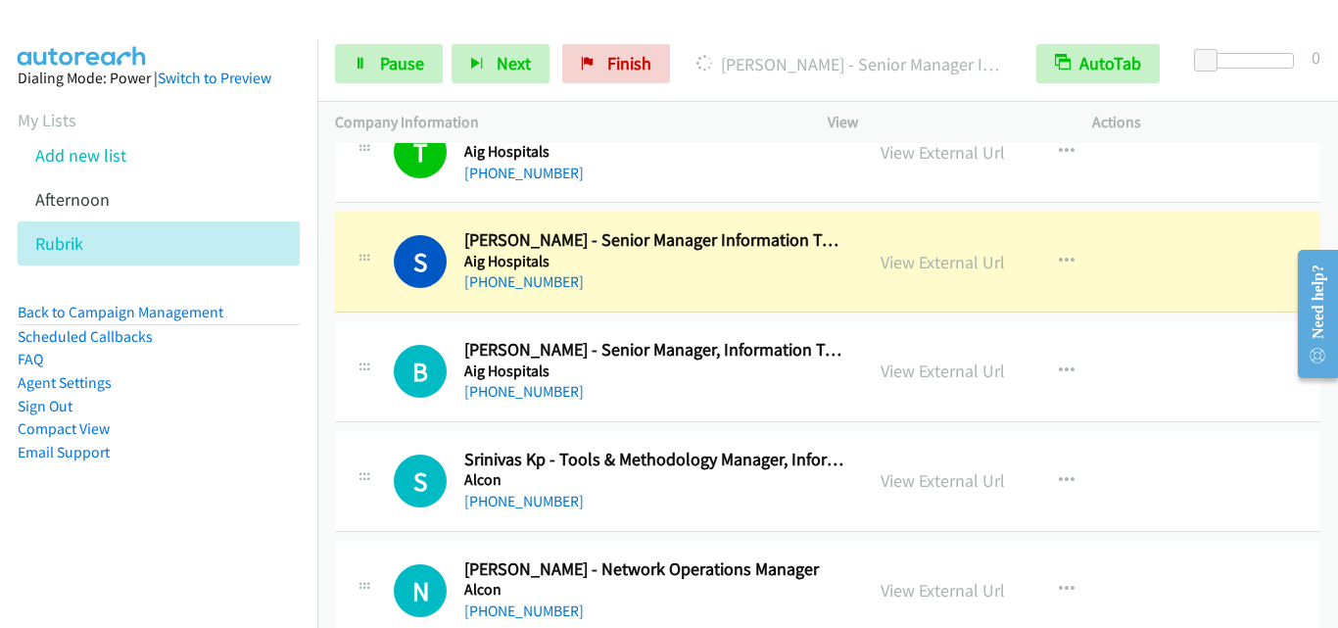
scroll to position [3036, 0]
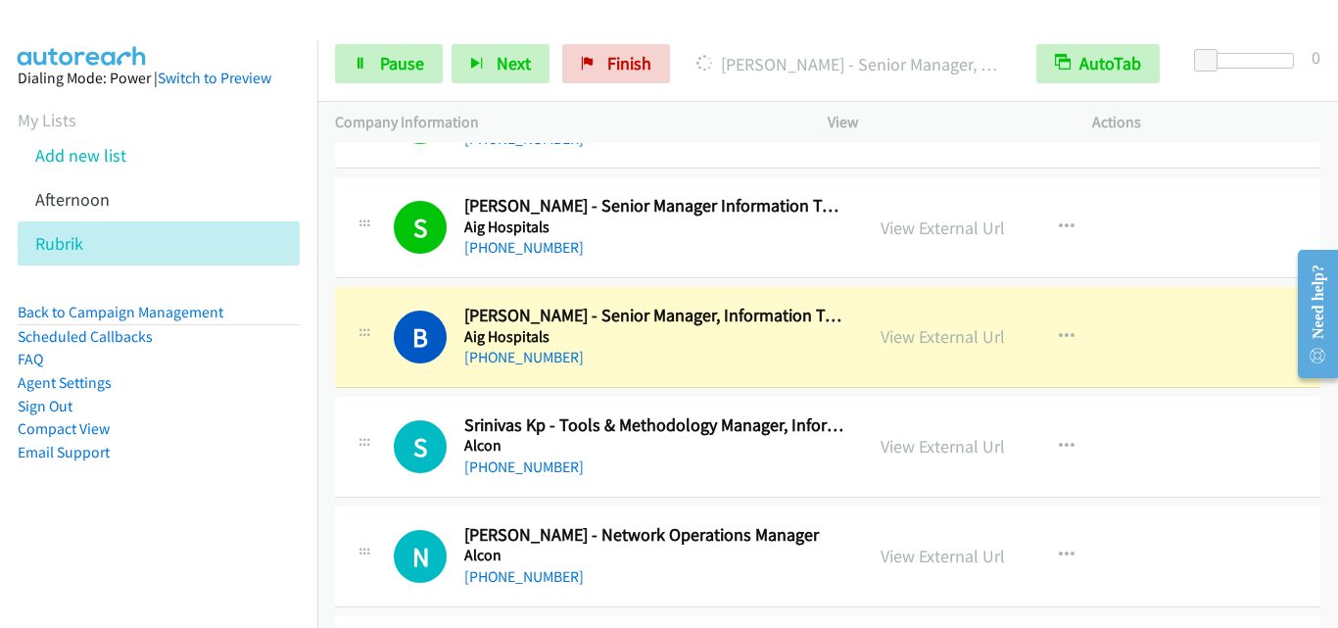
click at [339, 382] on div "B Callback Scheduled [PERSON_NAME] - Senior Manager, Information Technology Aig…" at bounding box center [827, 337] width 985 height 101
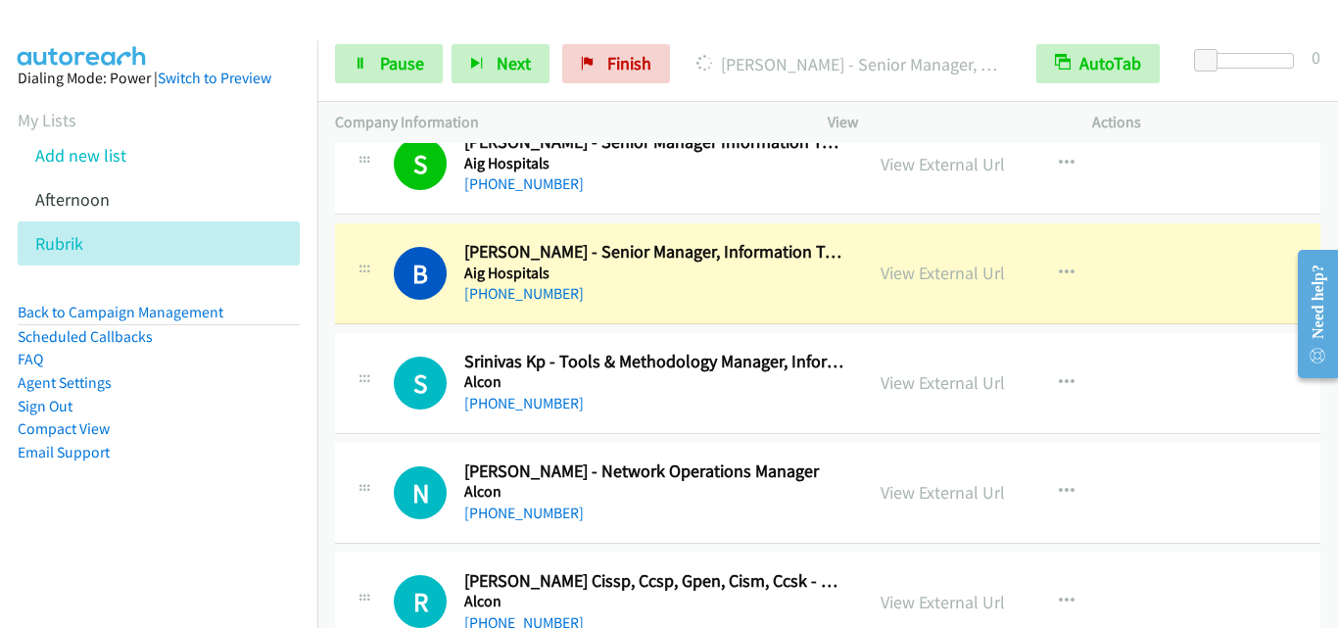
scroll to position [3134, 0]
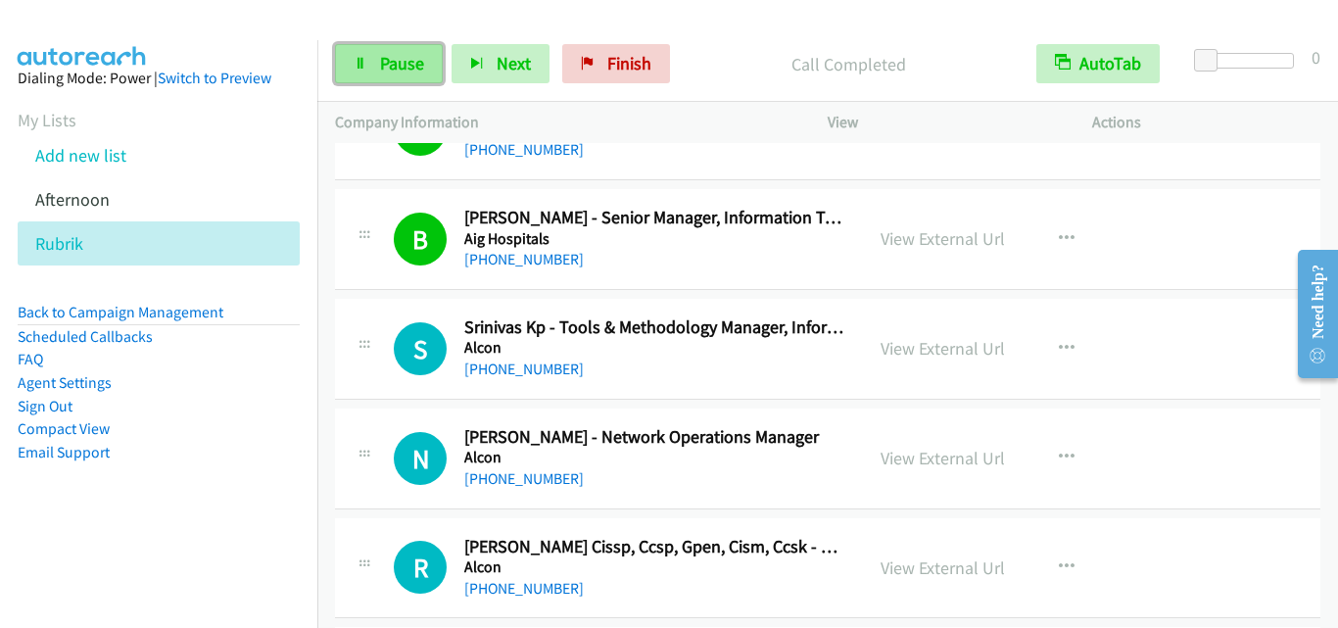
click at [380, 59] on span "Pause" at bounding box center [402, 63] width 44 height 23
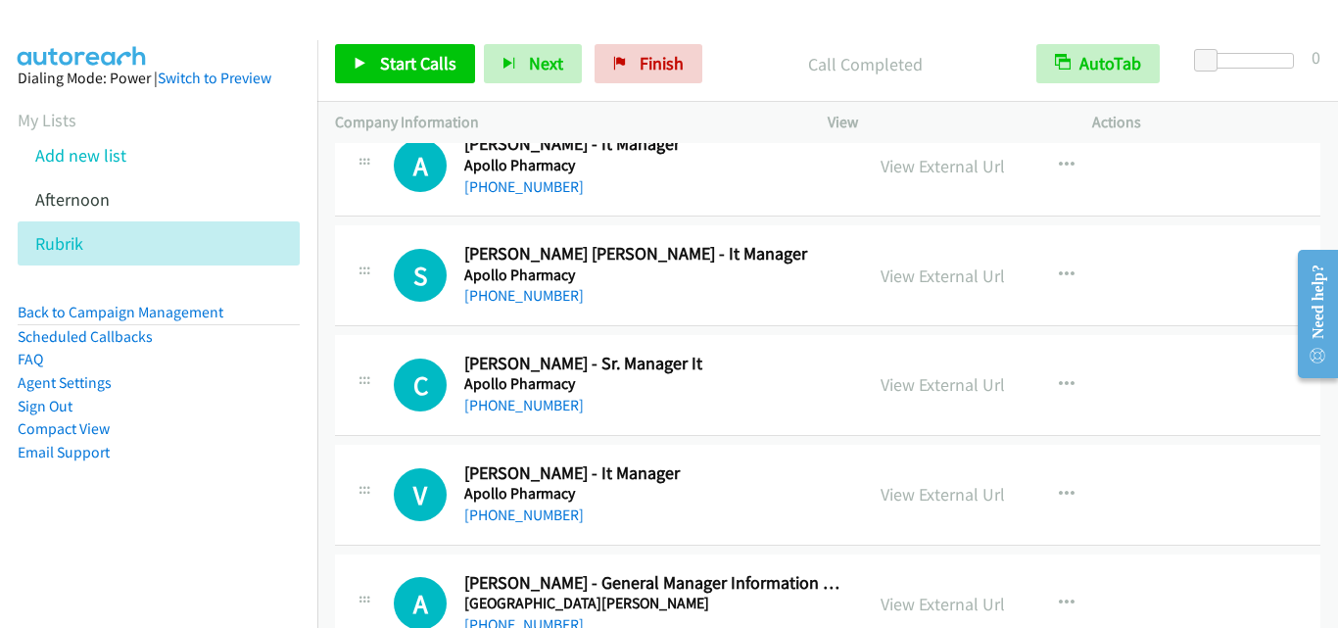
scroll to position [7246, 0]
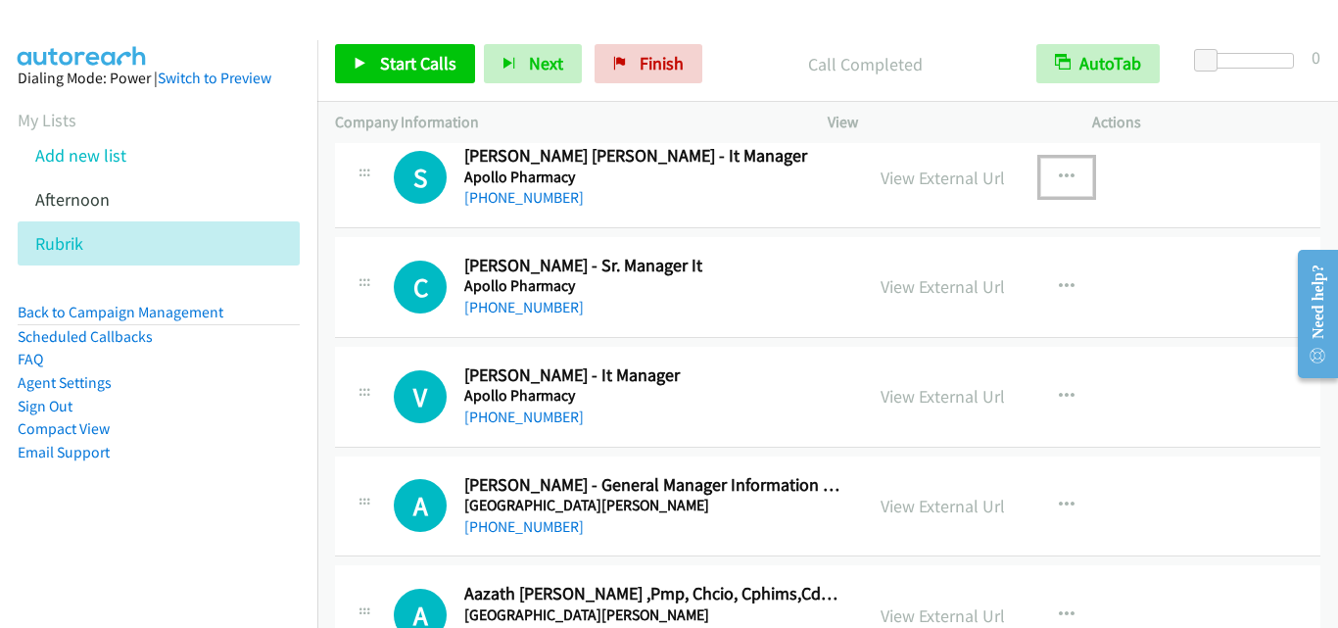
click at [1065, 175] on icon "button" at bounding box center [1067, 177] width 16 height 16
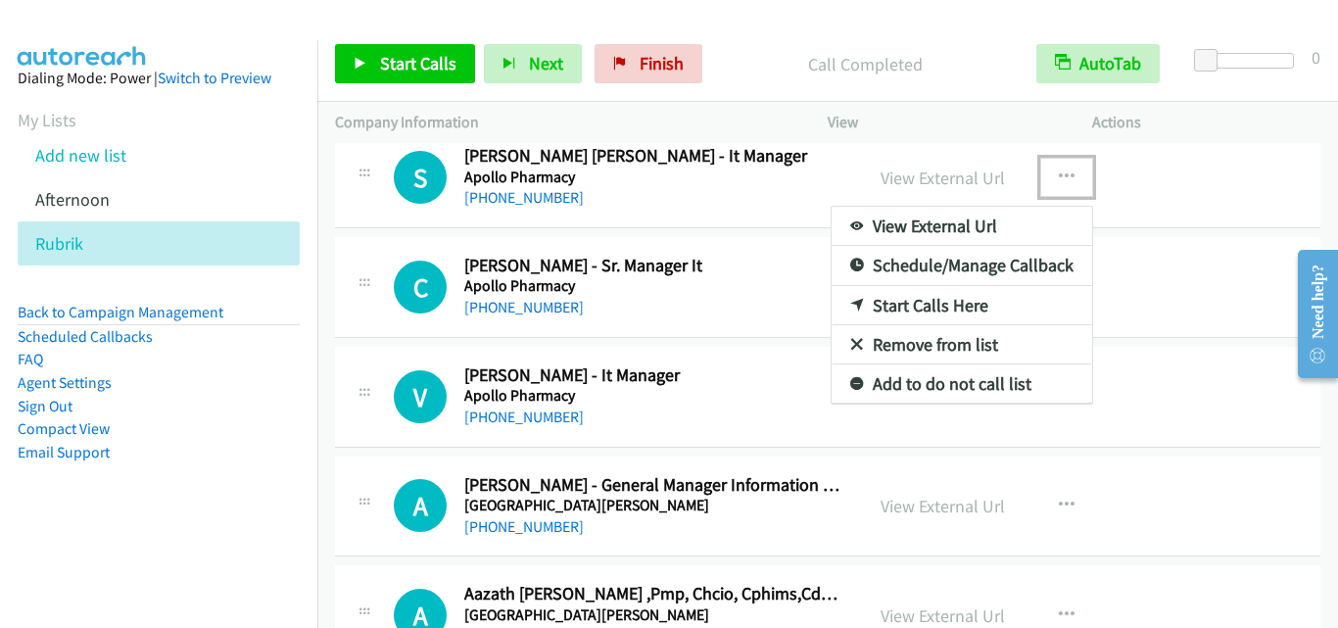
click at [955, 308] on link "Start Calls Here" at bounding box center [961, 305] width 260 height 39
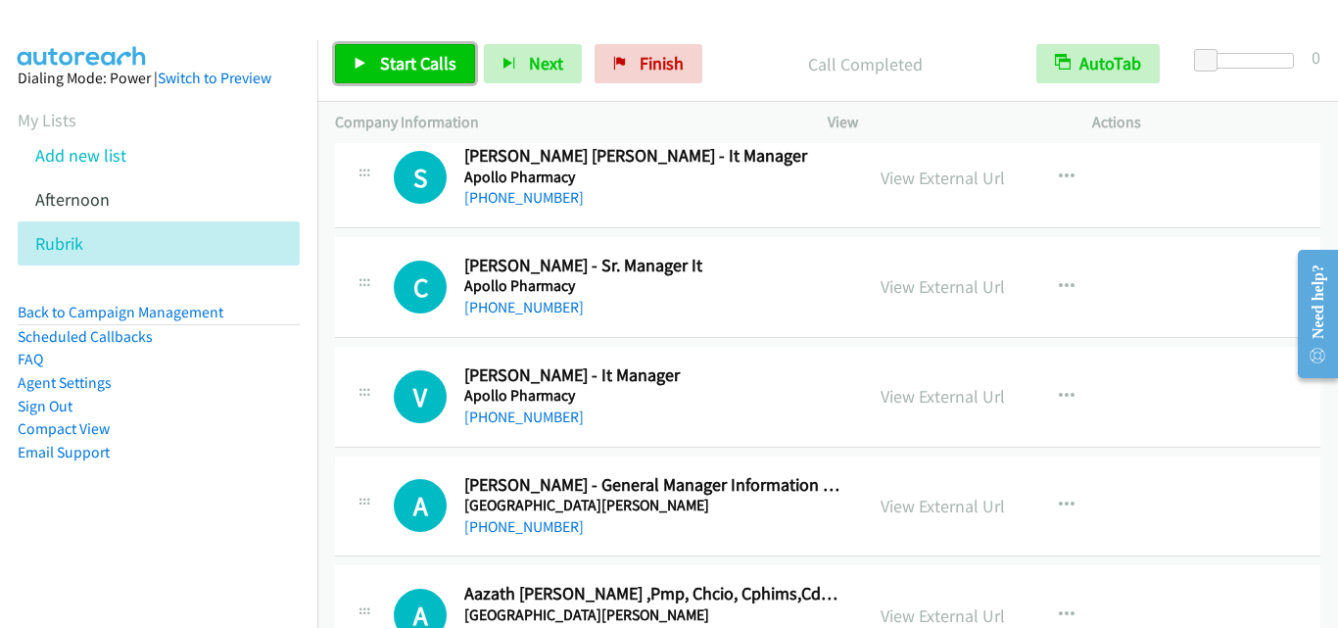
click at [420, 70] on span "Start Calls" at bounding box center [418, 63] width 76 height 23
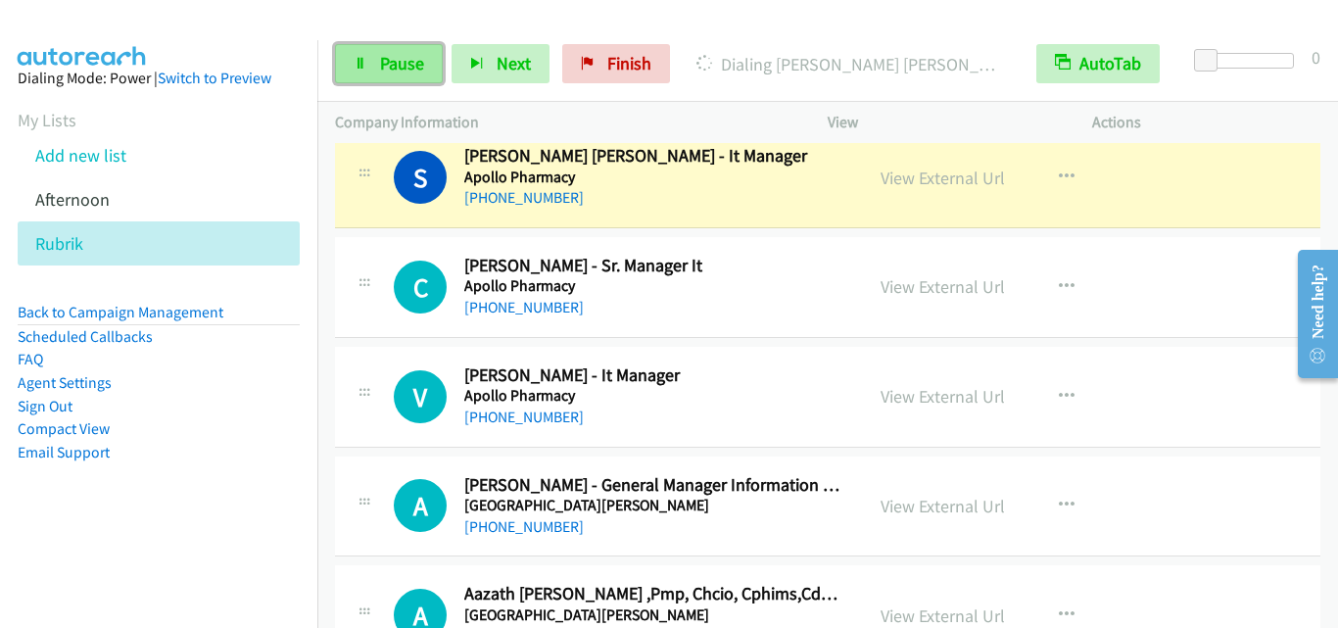
click at [389, 64] on span "Pause" at bounding box center [402, 63] width 44 height 23
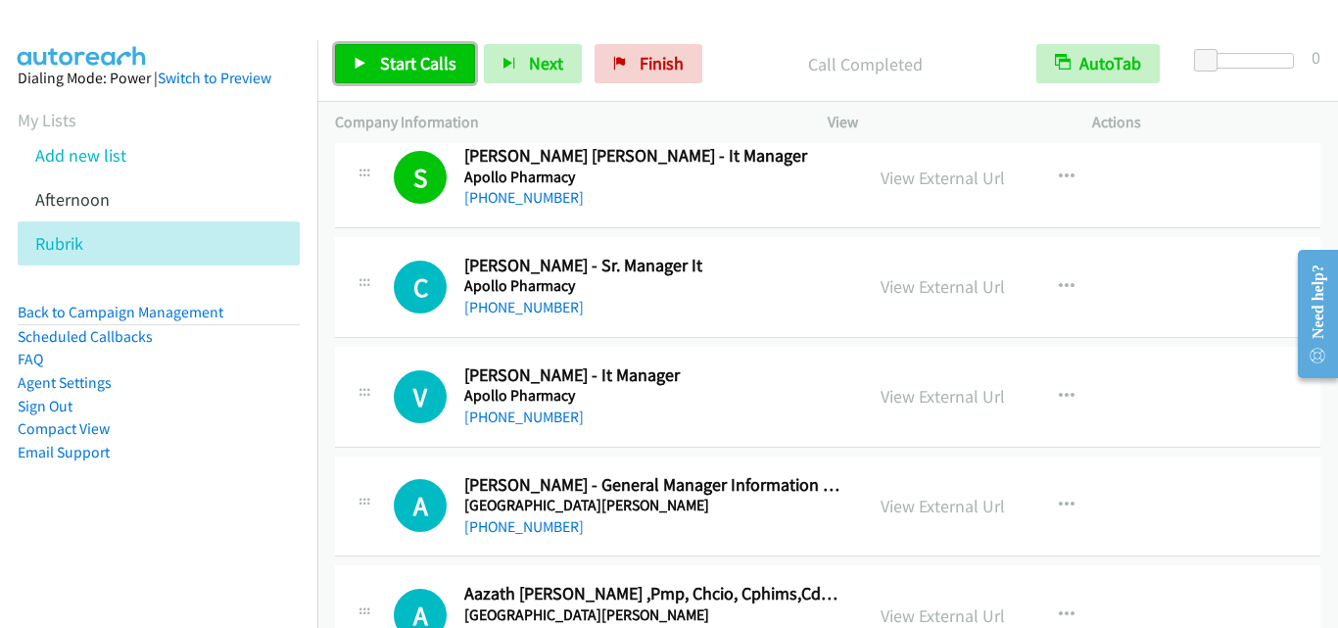
click at [444, 63] on span "Start Calls" at bounding box center [418, 63] width 76 height 23
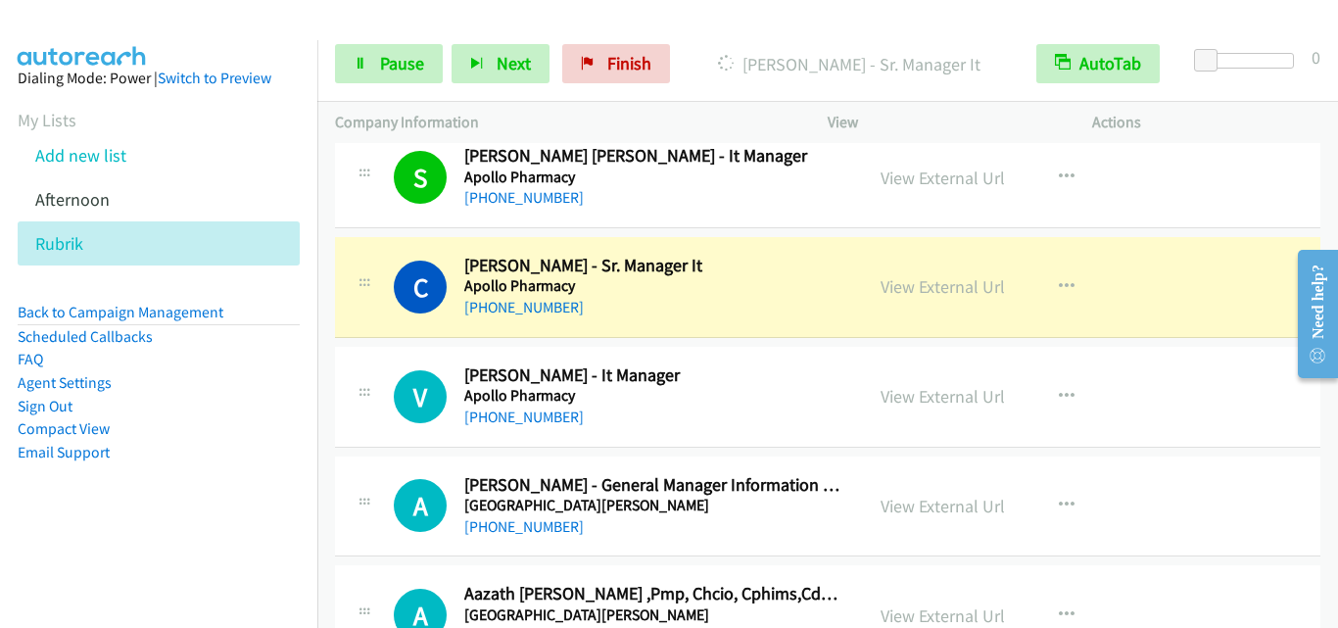
click at [351, 320] on div "C Callback Scheduled [PERSON_NAME] Manager It Apollo Pharmacy [GEOGRAPHIC_DATA]…" at bounding box center [827, 287] width 985 height 101
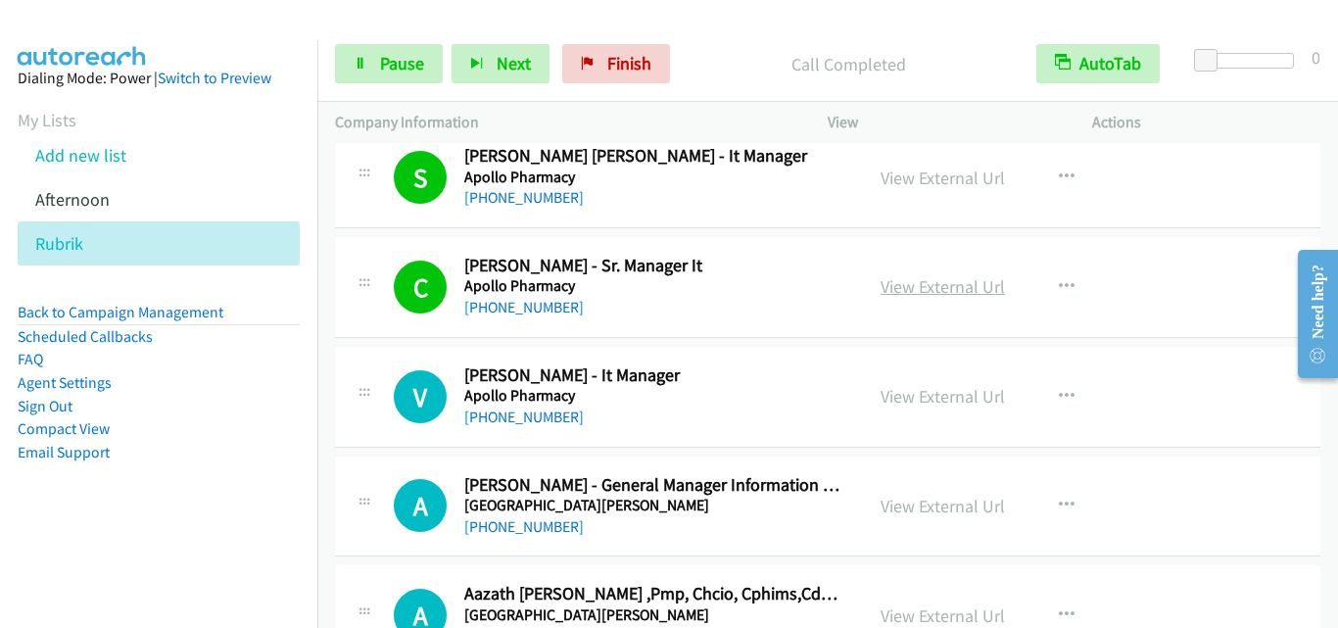
click at [936, 286] on link "View External Url" at bounding box center [942, 286] width 124 height 23
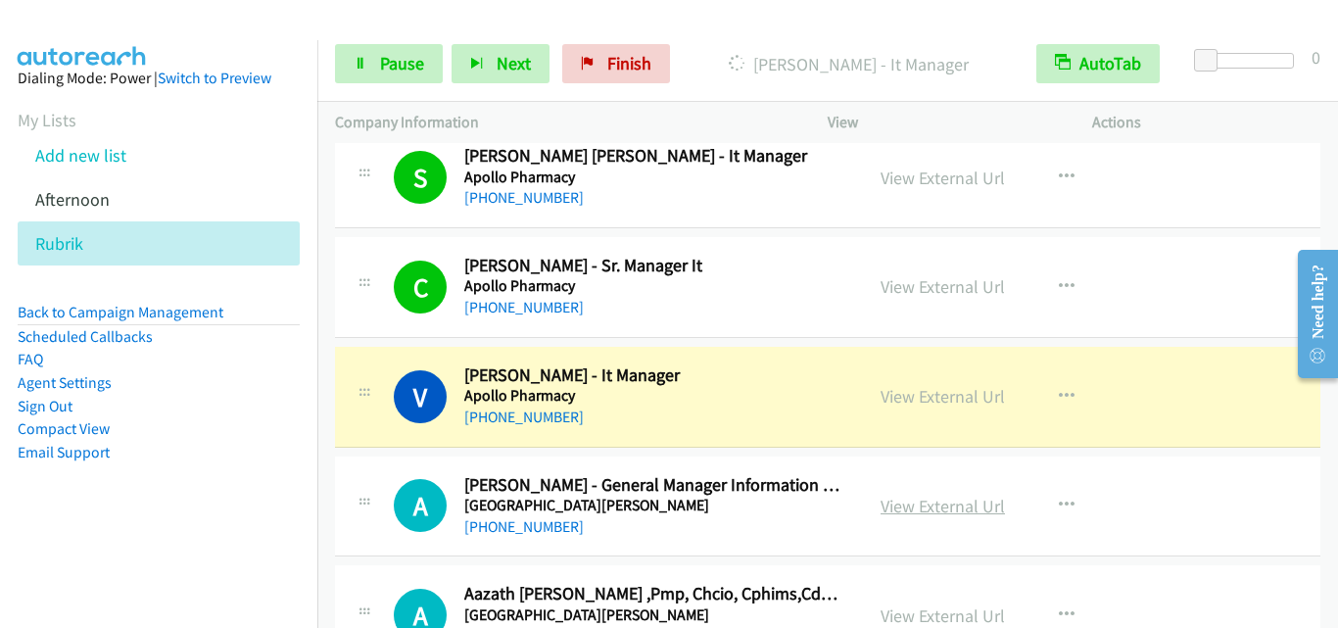
click at [942, 504] on link "View External Url" at bounding box center [942, 506] width 124 height 23
click at [372, 72] on link "Pause" at bounding box center [389, 63] width 108 height 39
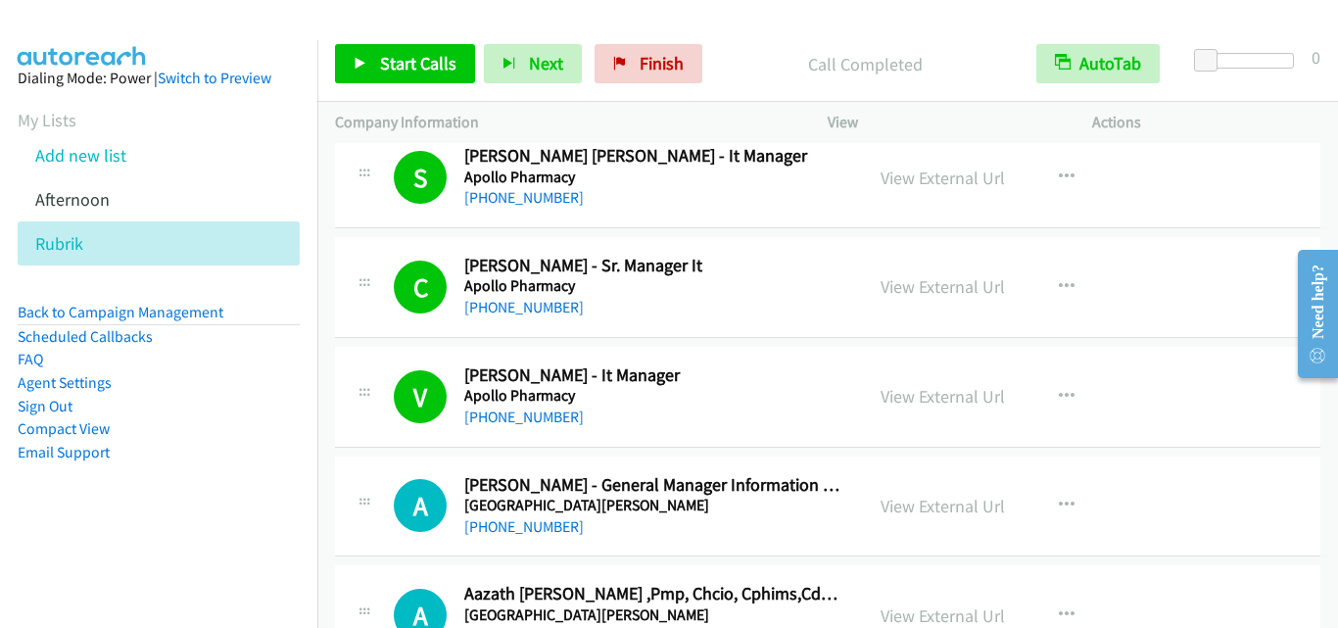
click at [380, 395] on div "V Callback Scheduled [PERSON_NAME] - It Manager Apollo Pharmacy [GEOGRAPHIC_DAT…" at bounding box center [599, 396] width 493 height 65
click at [796, 383] on h2 "[PERSON_NAME] - It Manager" at bounding box center [654, 375] width 381 height 23
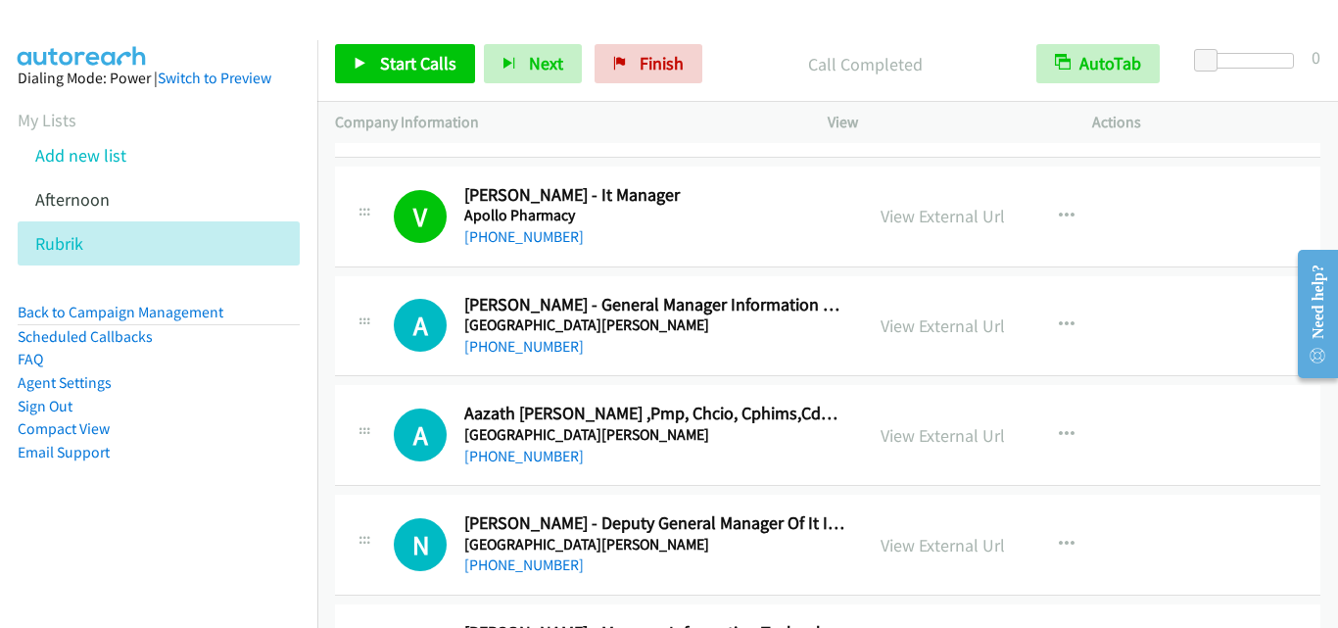
scroll to position [7442, 0]
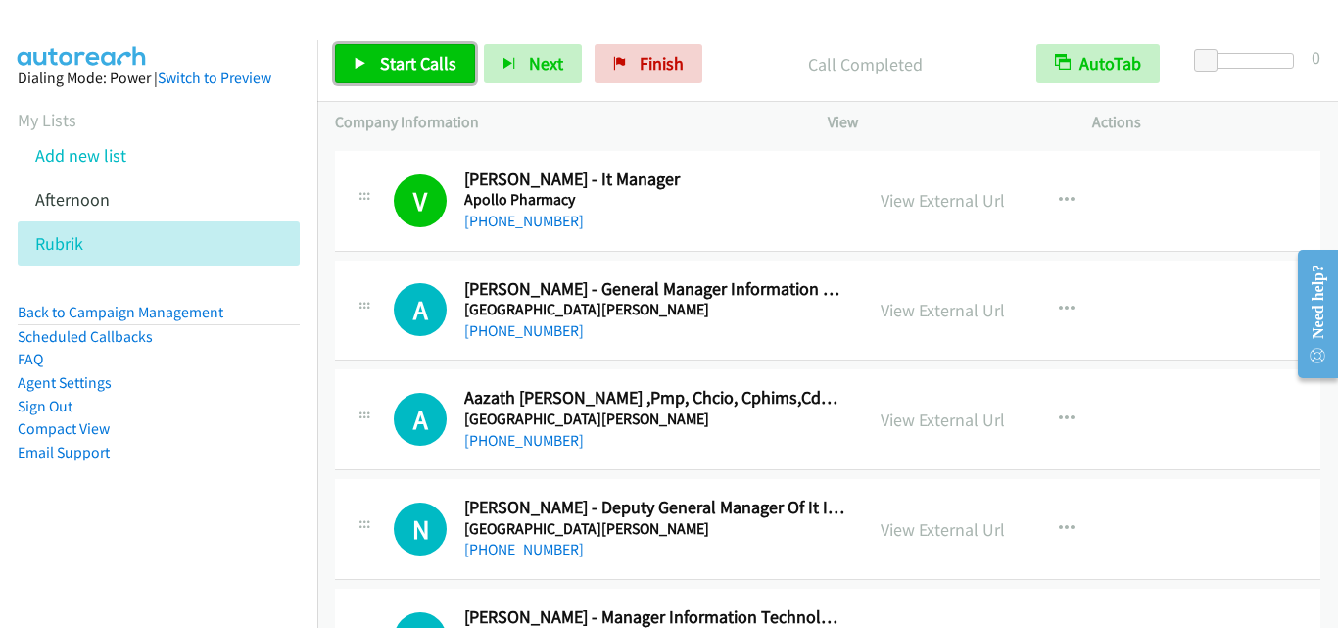
click at [417, 70] on span "Start Calls" at bounding box center [418, 63] width 76 height 23
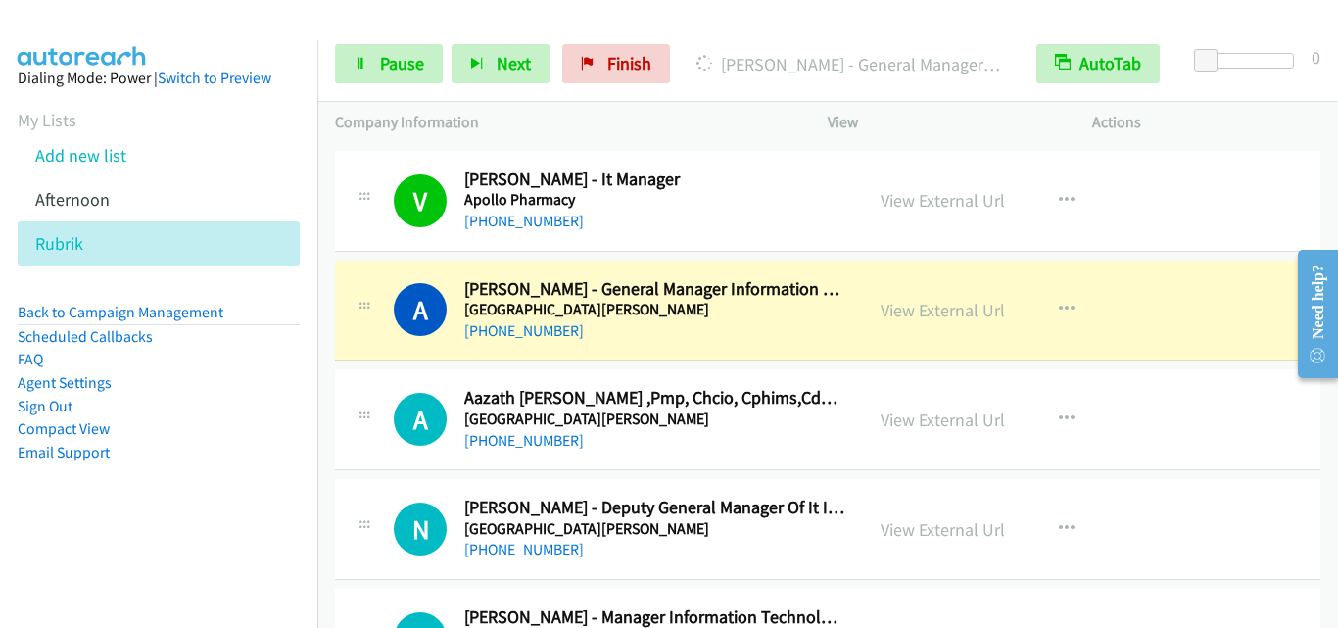
click at [383, 338] on div "A Callback Scheduled [PERSON_NAME] - General Manager Information Technology [GE…" at bounding box center [599, 310] width 493 height 65
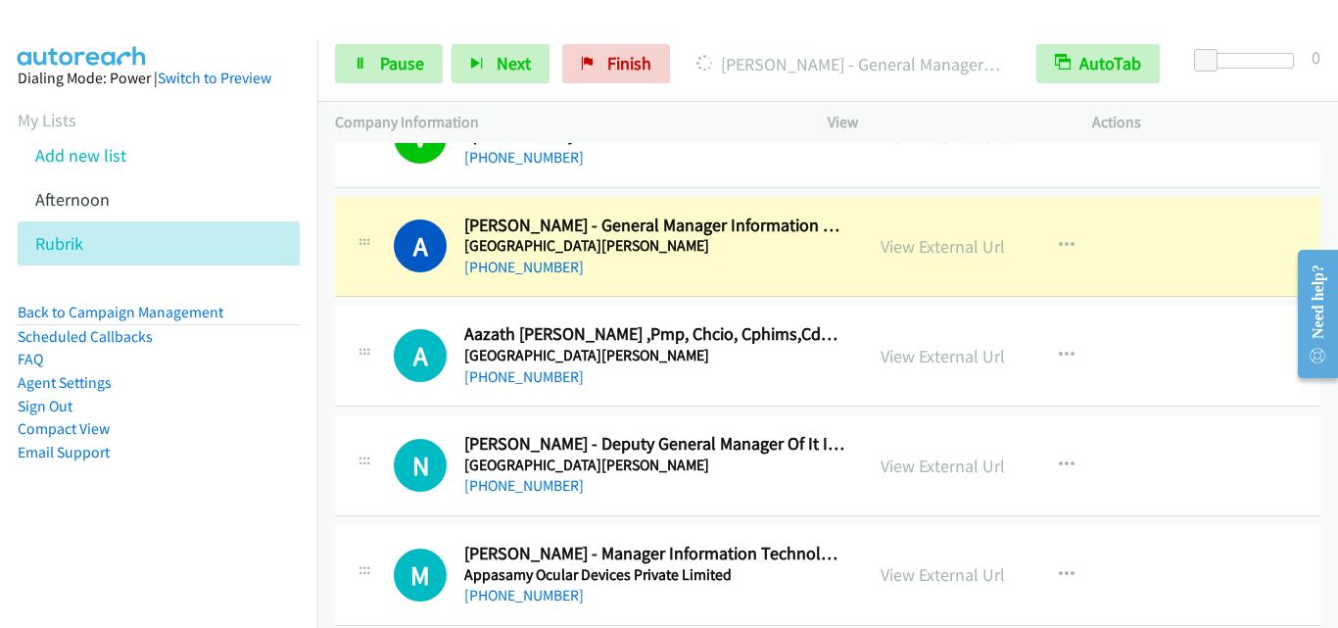
scroll to position [7540, 0]
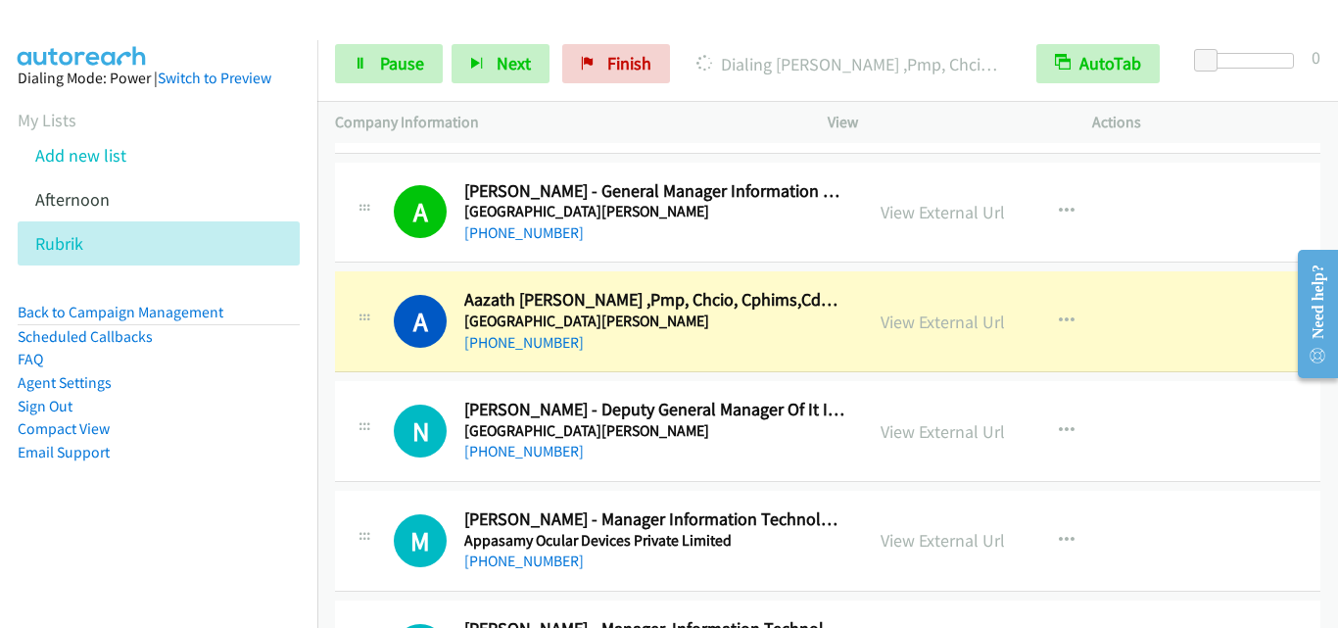
click at [384, 279] on div "A Callback Scheduled [PERSON_NAME] ,Pmp, Chcio, Cphims,Cdh E - Head It Operatio…" at bounding box center [827, 321] width 985 height 101
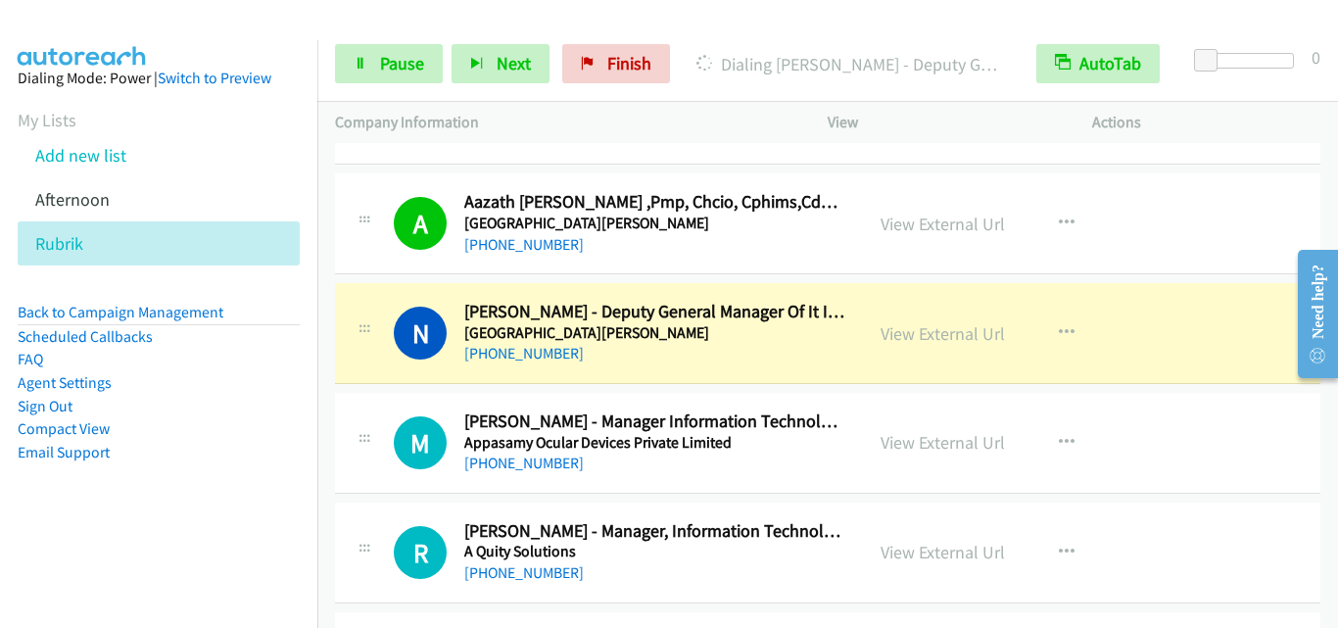
click at [378, 386] on td "N Callback Scheduled [PERSON_NAME] - Deputy General Manager Of It Infrastructur…" at bounding box center [827, 334] width 1020 height 110
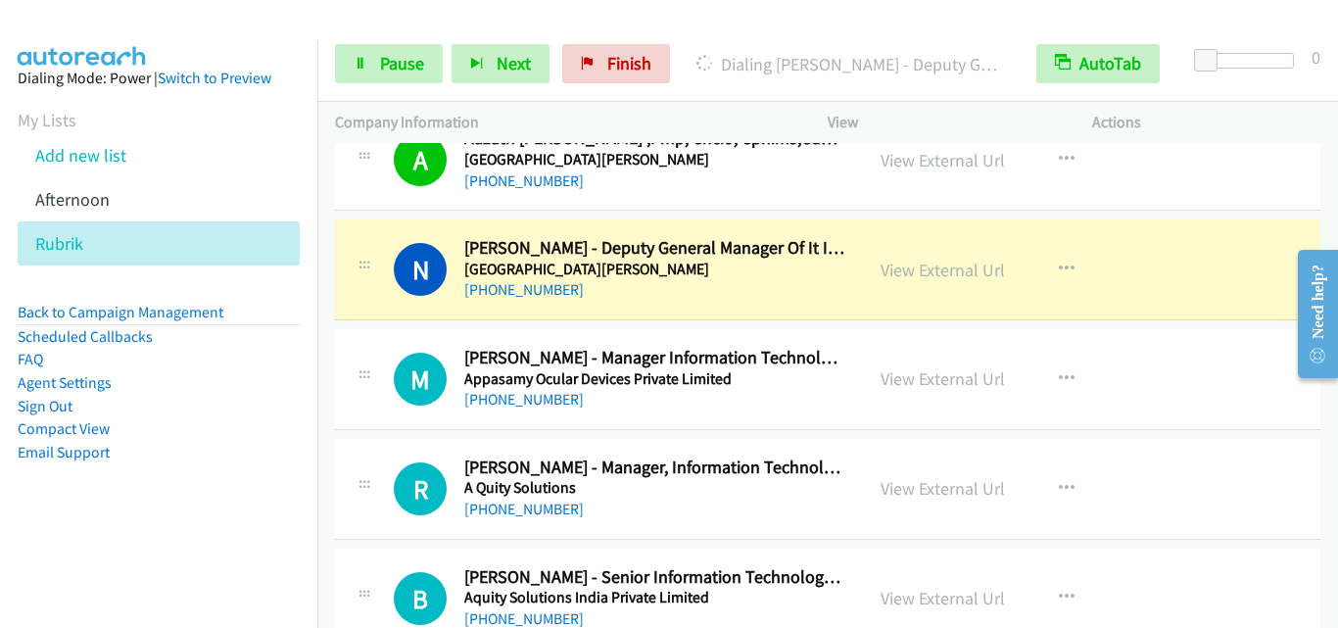
scroll to position [7736, 0]
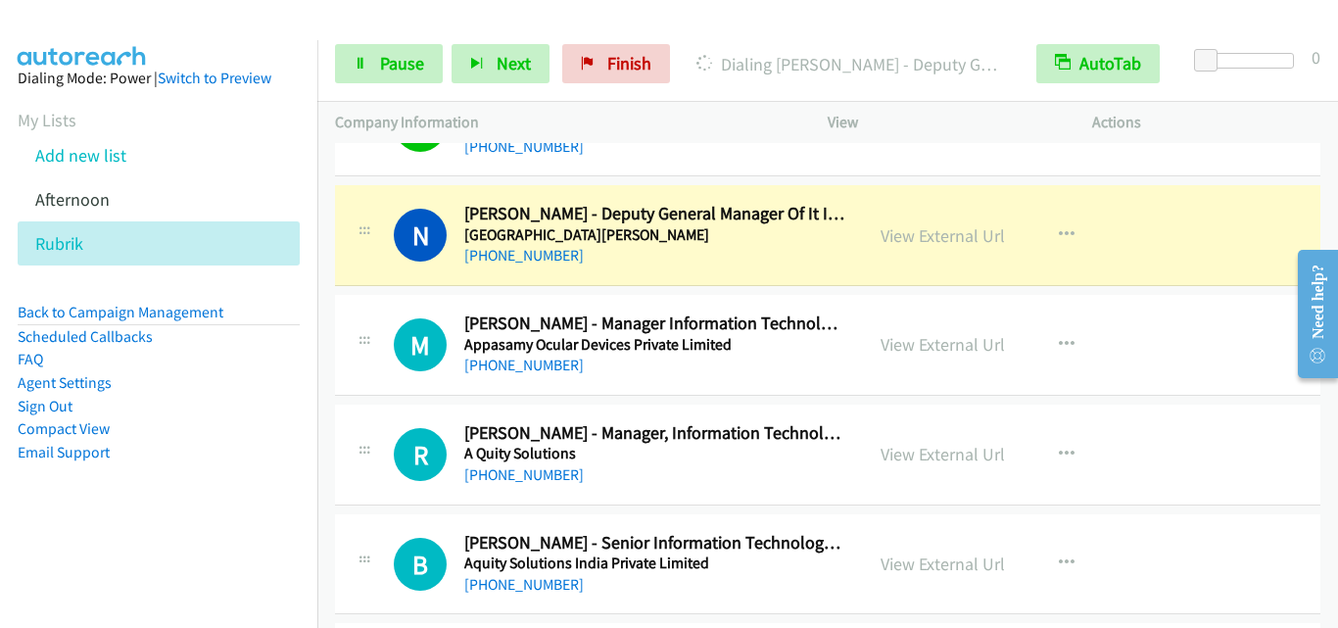
click at [372, 299] on div "M Callback Scheduled [PERSON_NAME] - Manager Information Technology Appasamy Oc…" at bounding box center [827, 345] width 985 height 101
click at [390, 63] on span "Pause" at bounding box center [402, 63] width 44 height 23
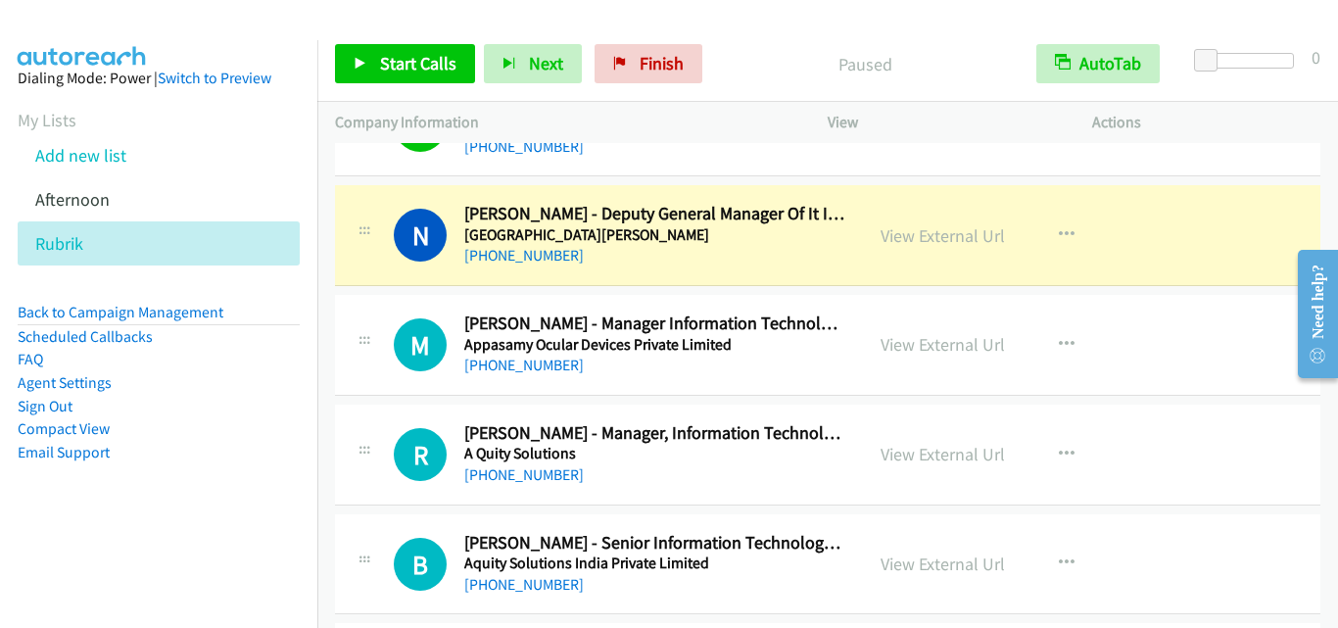
click at [377, 266] on div "N Callback Scheduled [PERSON_NAME] - Deputy General Manager Of It Infrastructur…" at bounding box center [599, 235] width 493 height 65
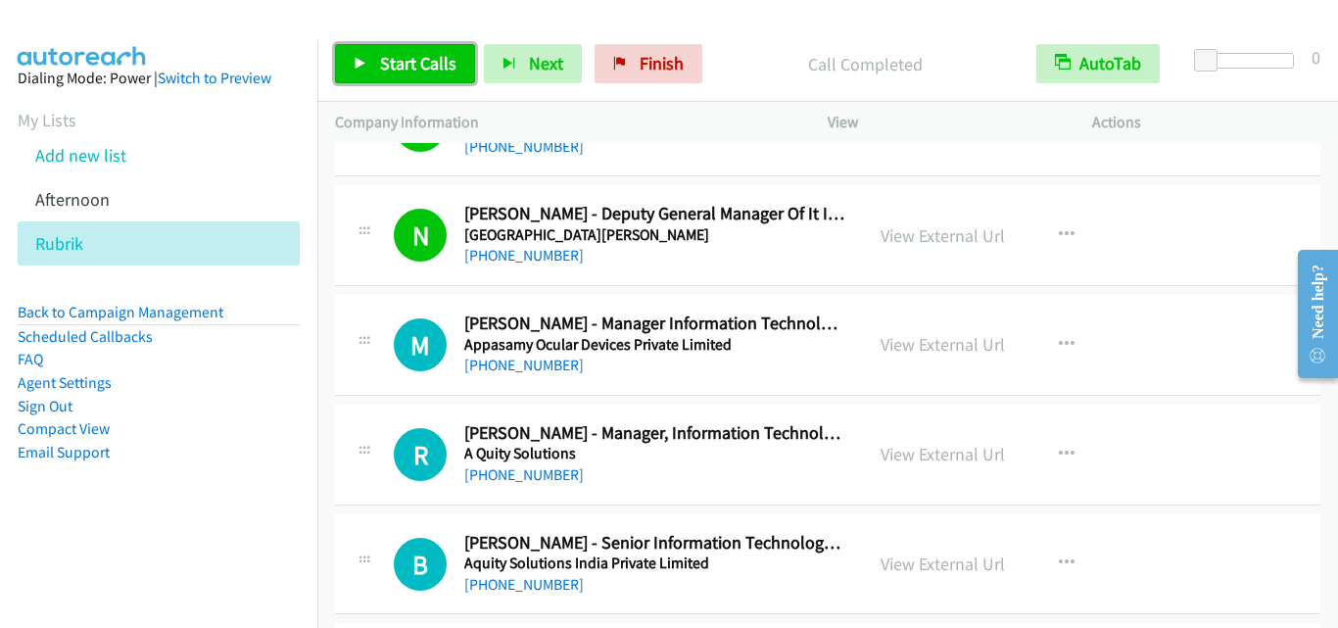
click at [392, 66] on span "Start Calls" at bounding box center [418, 63] width 76 height 23
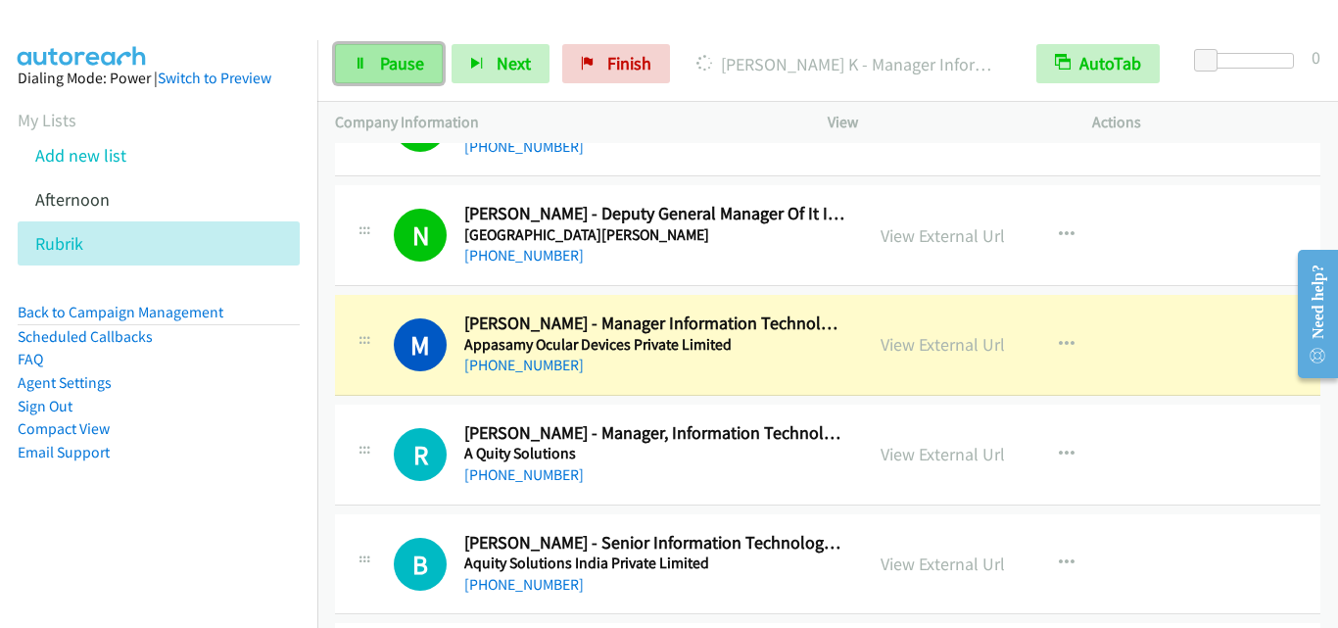
click at [389, 56] on span "Pause" at bounding box center [402, 63] width 44 height 23
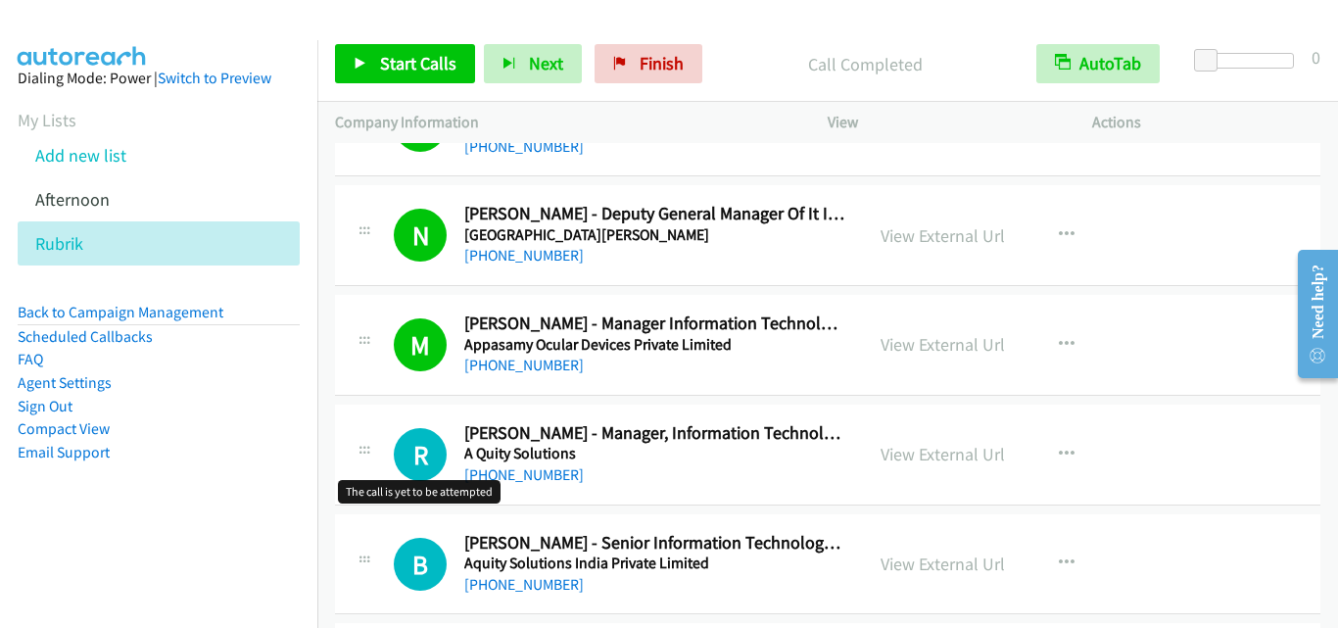
click at [402, 423] on div "R Callback Scheduled [PERSON_NAME] - Manager, Information Technology A Quity So…" at bounding box center [619, 454] width 451 height 65
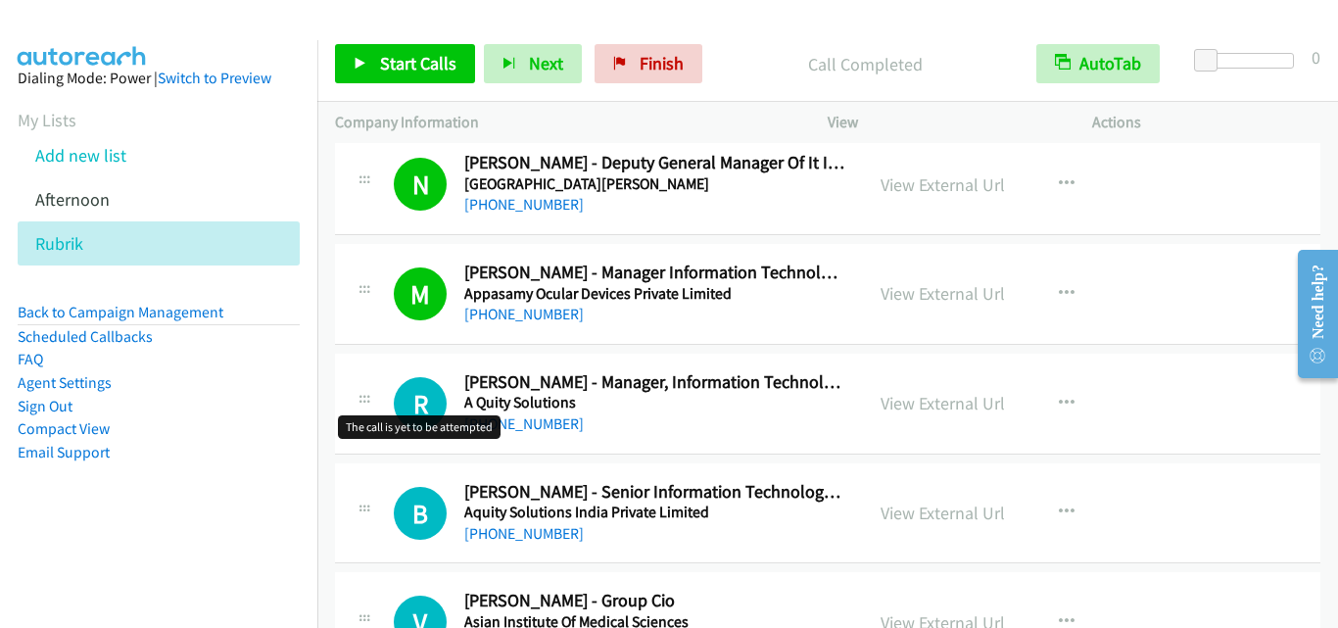
scroll to position [7834, 0]
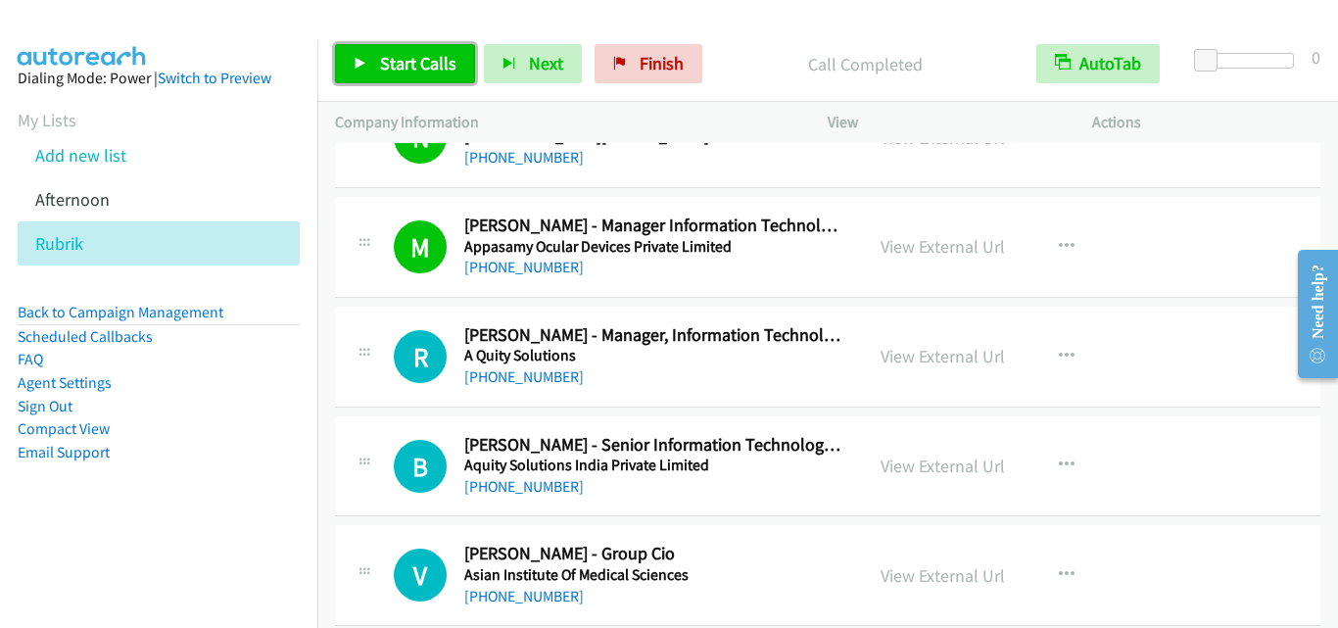
click at [405, 55] on span "Start Calls" at bounding box center [418, 63] width 76 height 23
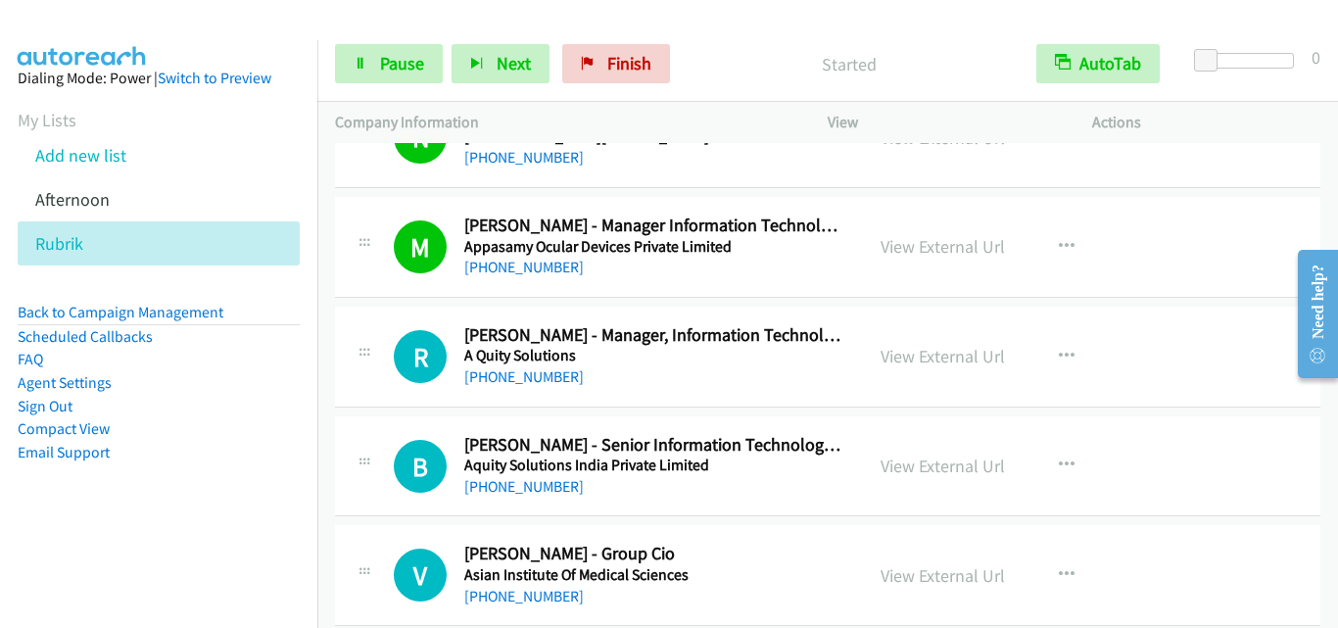
click at [372, 379] on div "R Callback Scheduled [PERSON_NAME] - Manager, Information Technology A Quity So…" at bounding box center [599, 356] width 493 height 65
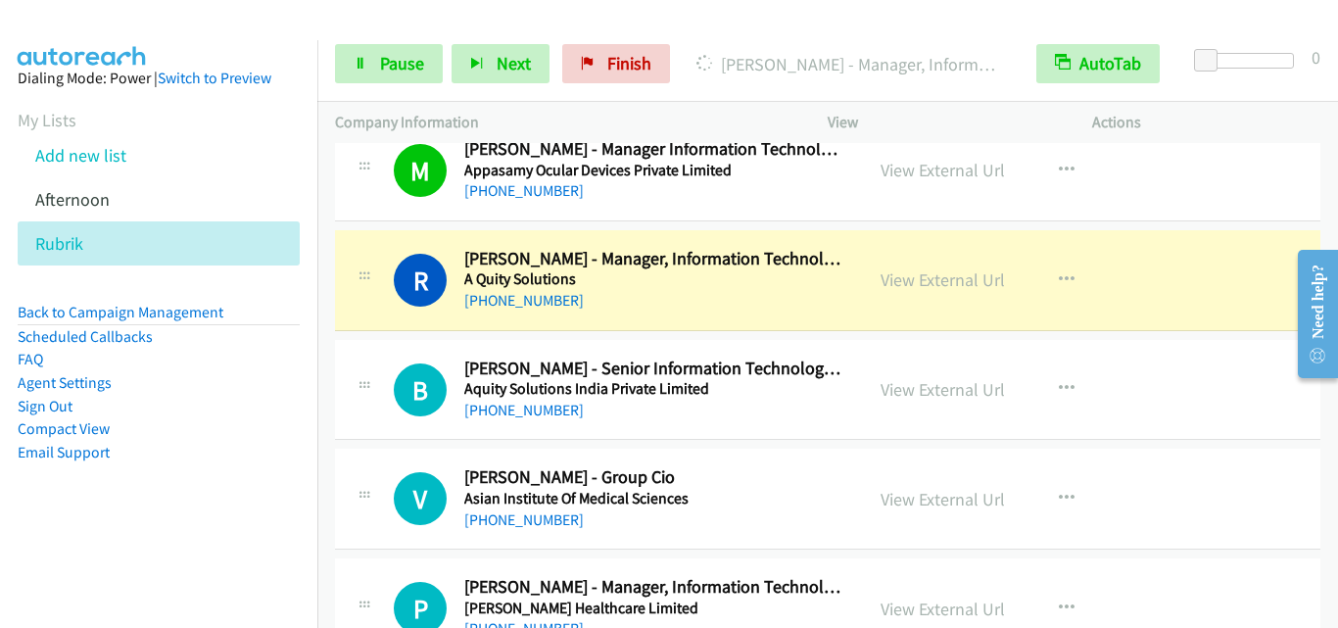
scroll to position [7932, 0]
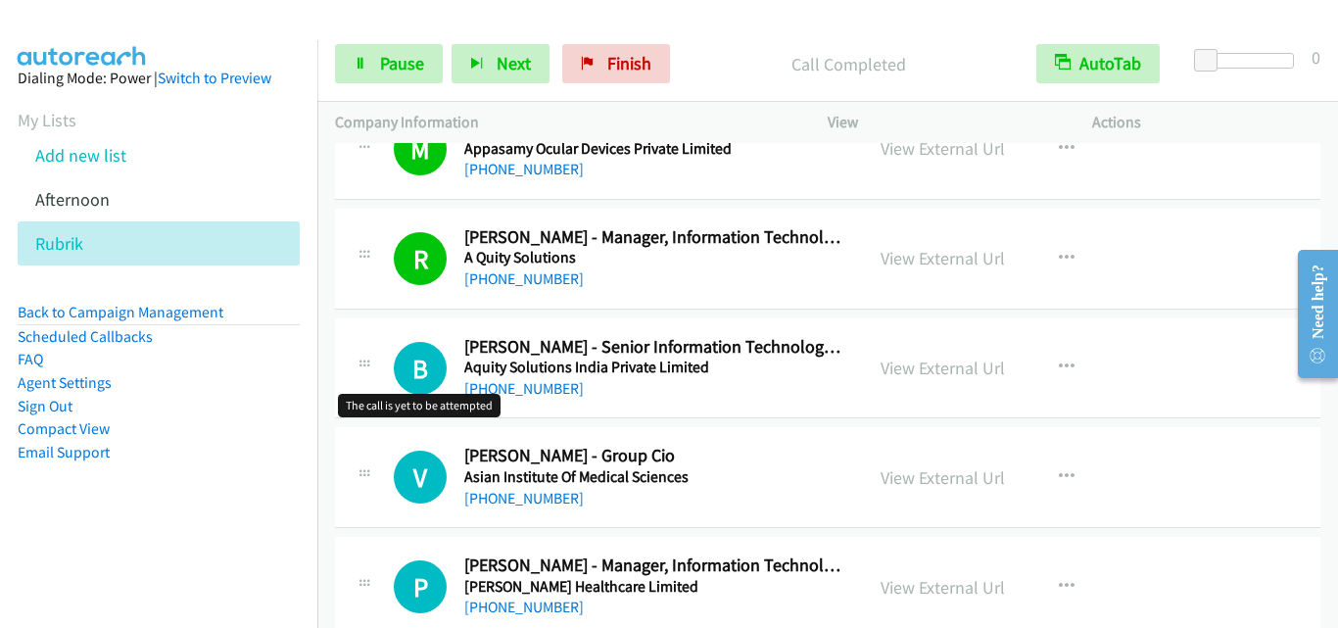
click at [397, 385] on h1 "B" at bounding box center [420, 368] width 53 height 53
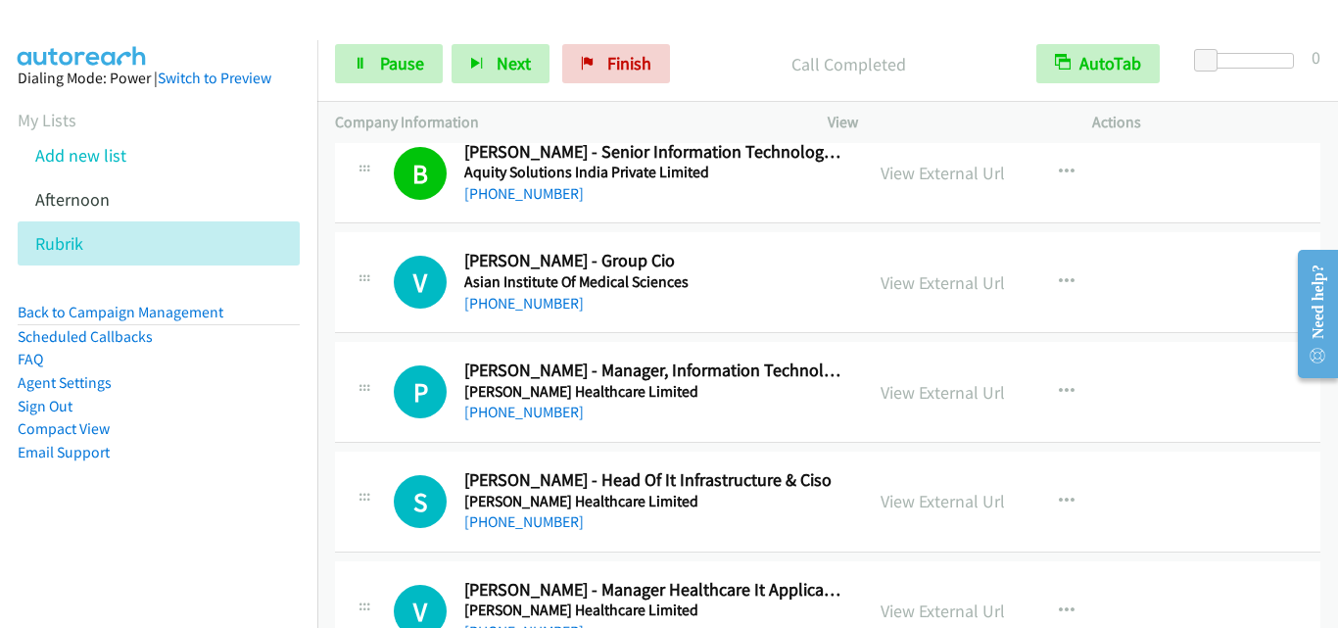
scroll to position [8128, 0]
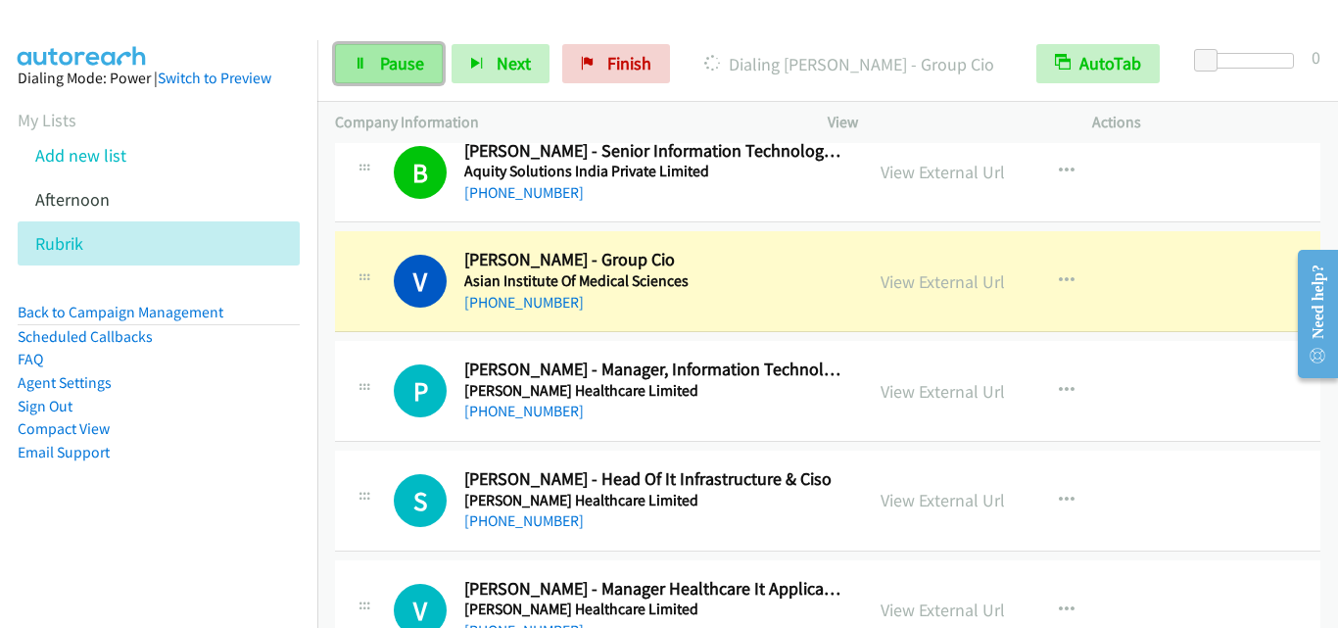
click at [393, 74] on link "Pause" at bounding box center [389, 63] width 108 height 39
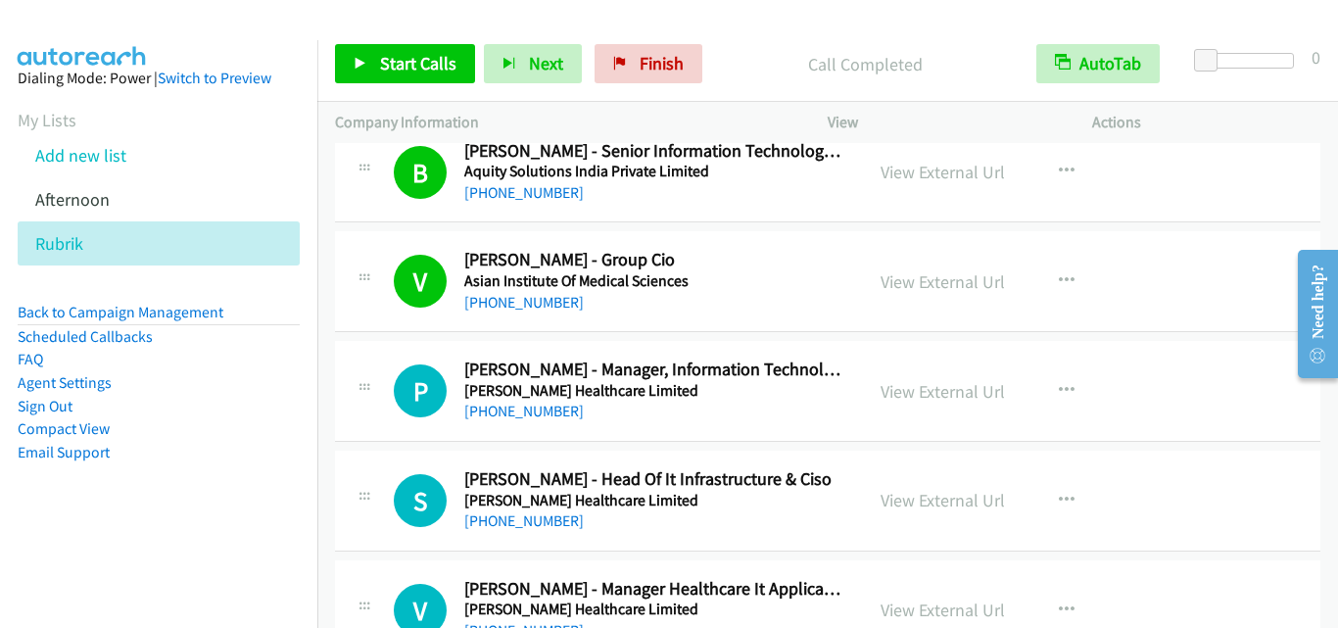
drag, startPoint x: 362, startPoint y: 305, endPoint x: 715, endPoint y: 13, distance: 457.6
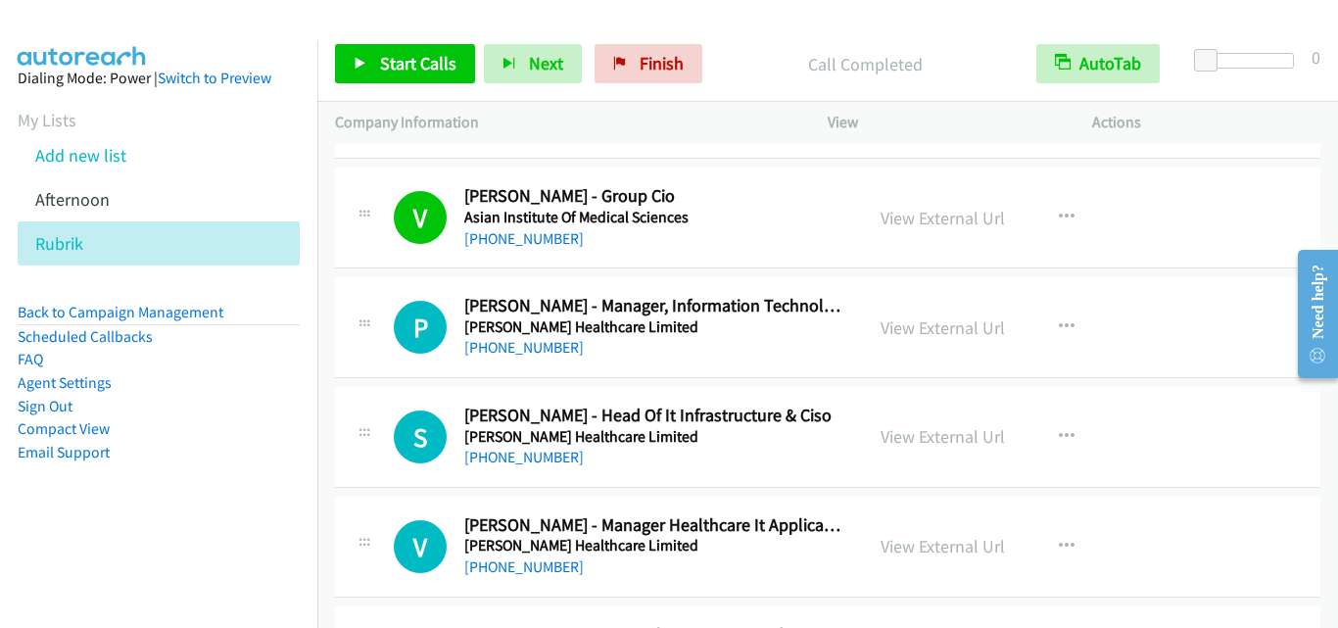
scroll to position [8226, 0]
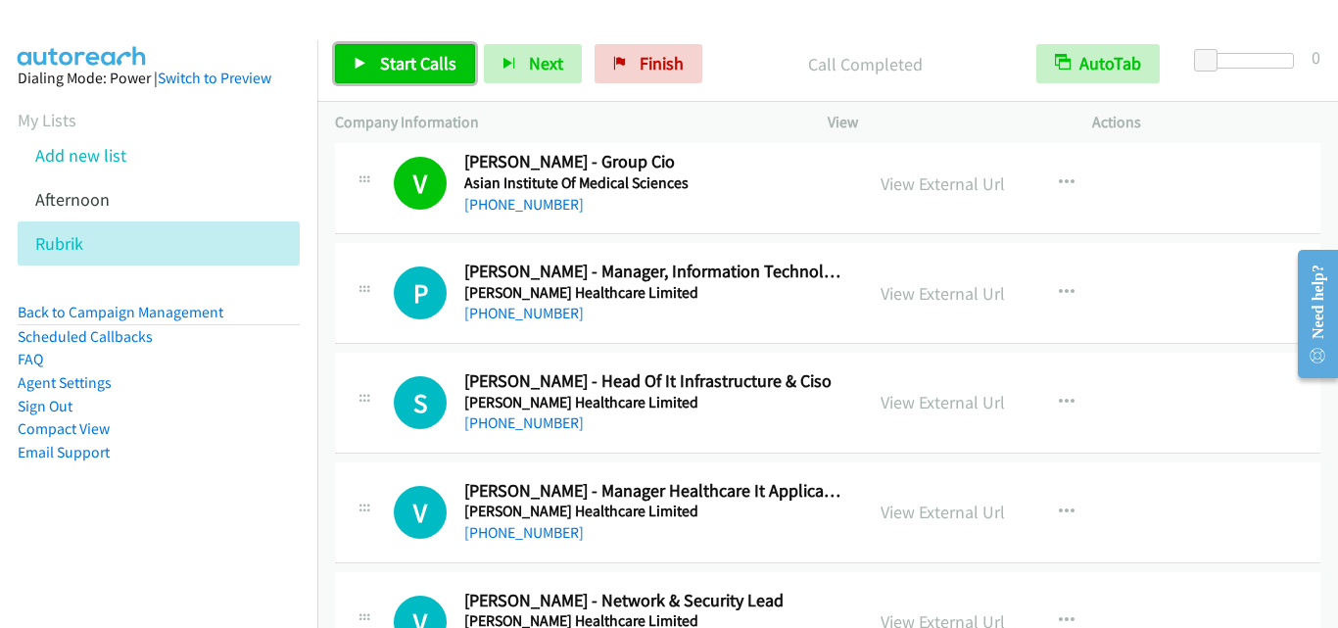
click at [441, 74] on link "Start Calls" at bounding box center [405, 63] width 140 height 39
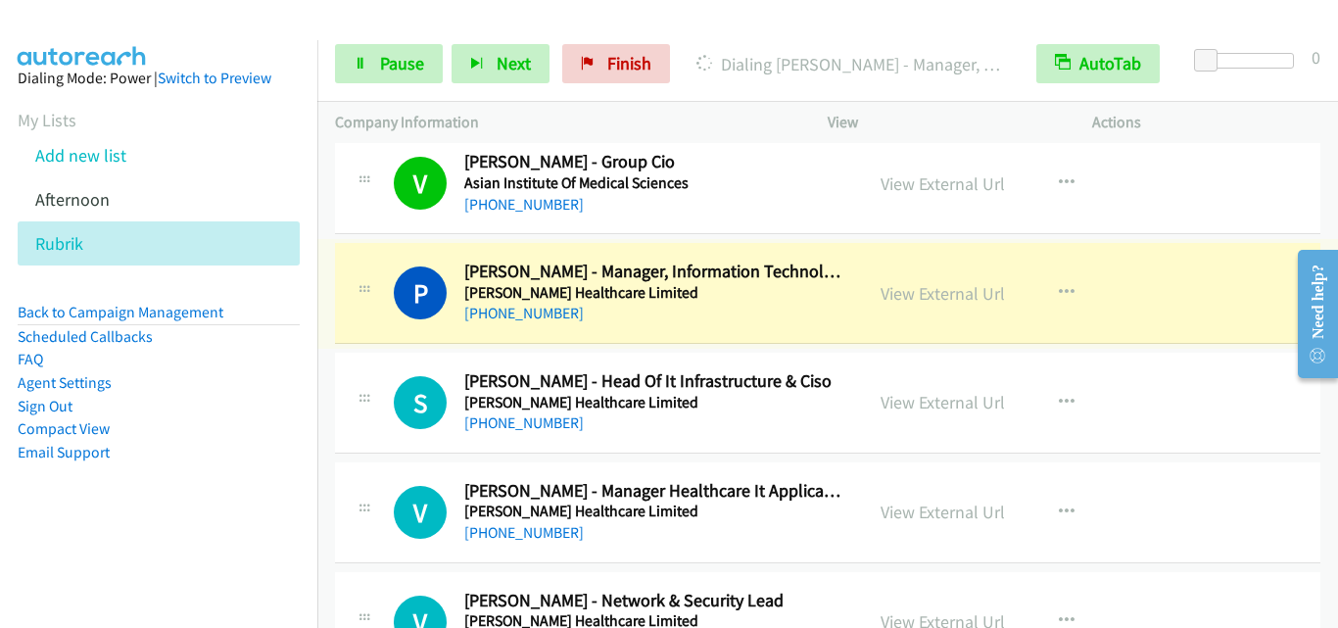
scroll to position [8324, 0]
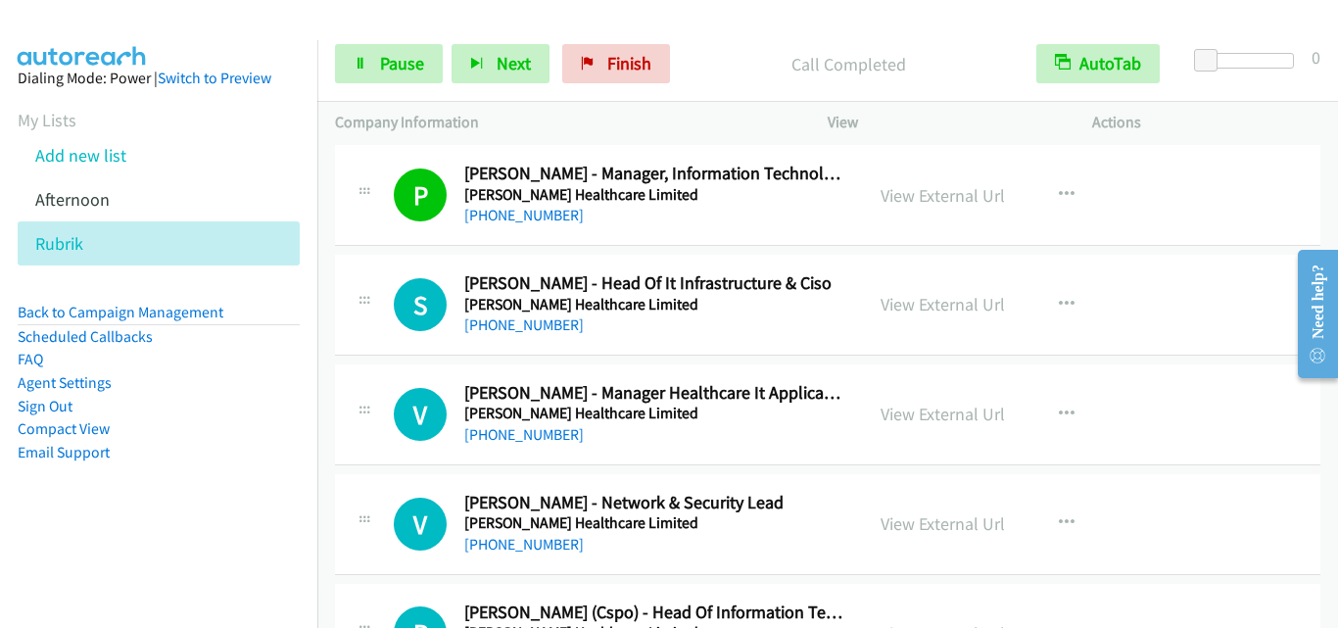
click at [403, 344] on div "S Callback Scheduled [PERSON_NAME] - Head Of It Infrastructure & Ciso [PERSON_N…" at bounding box center [827, 305] width 985 height 101
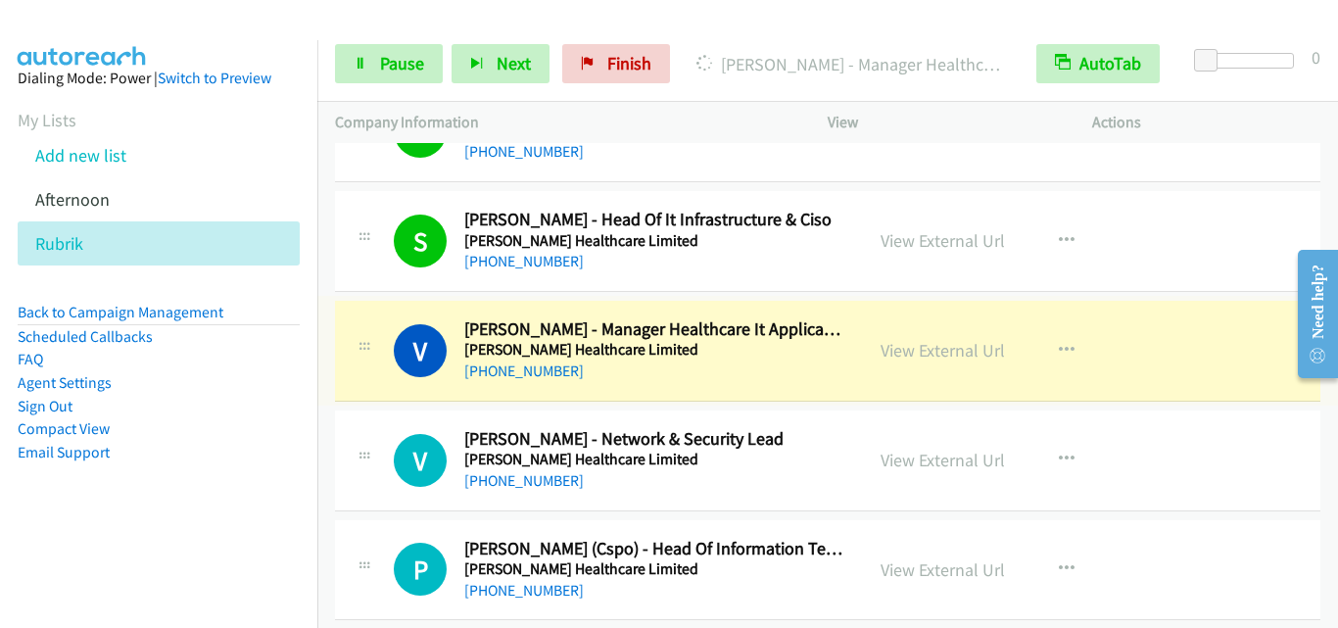
scroll to position [8422, 0]
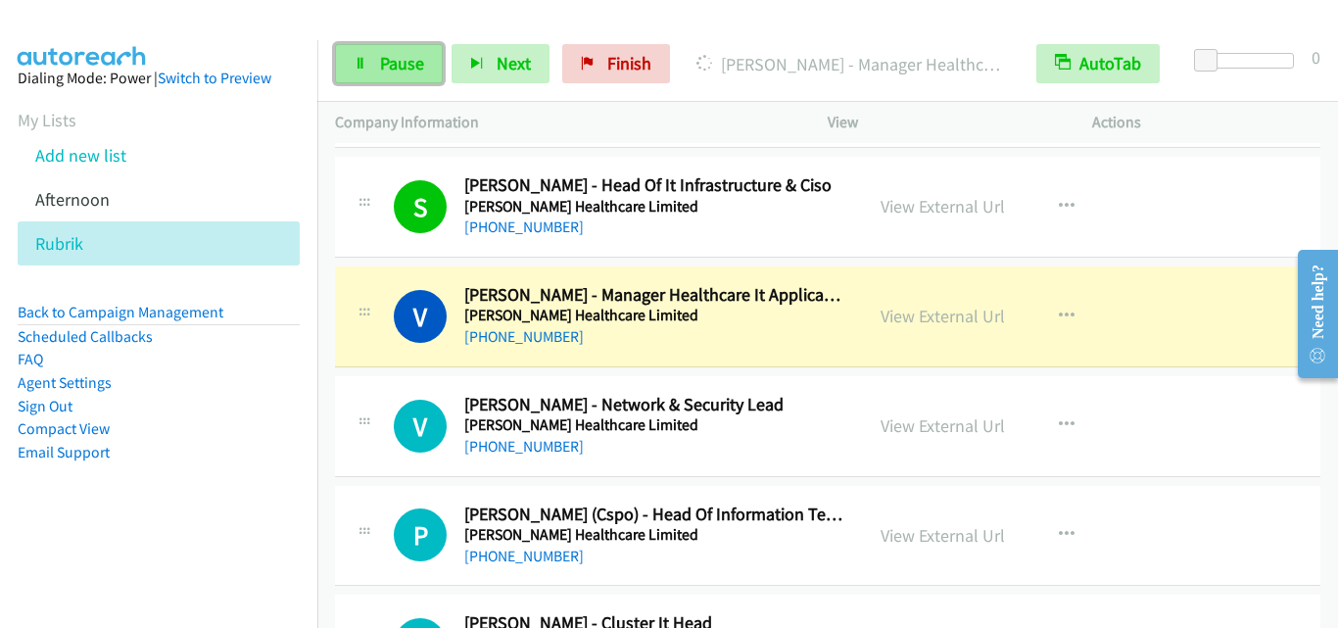
click at [412, 58] on span "Pause" at bounding box center [402, 63] width 44 height 23
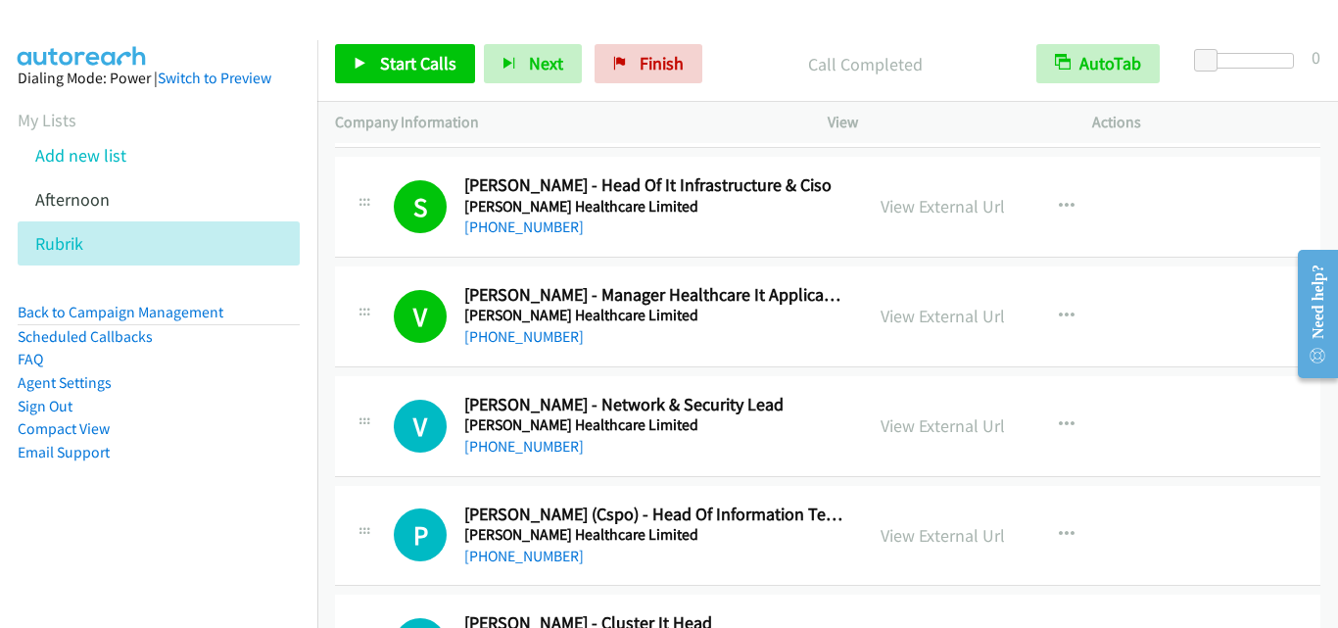
click at [832, 442] on div "[PHONE_NUMBER]" at bounding box center [654, 447] width 381 height 24
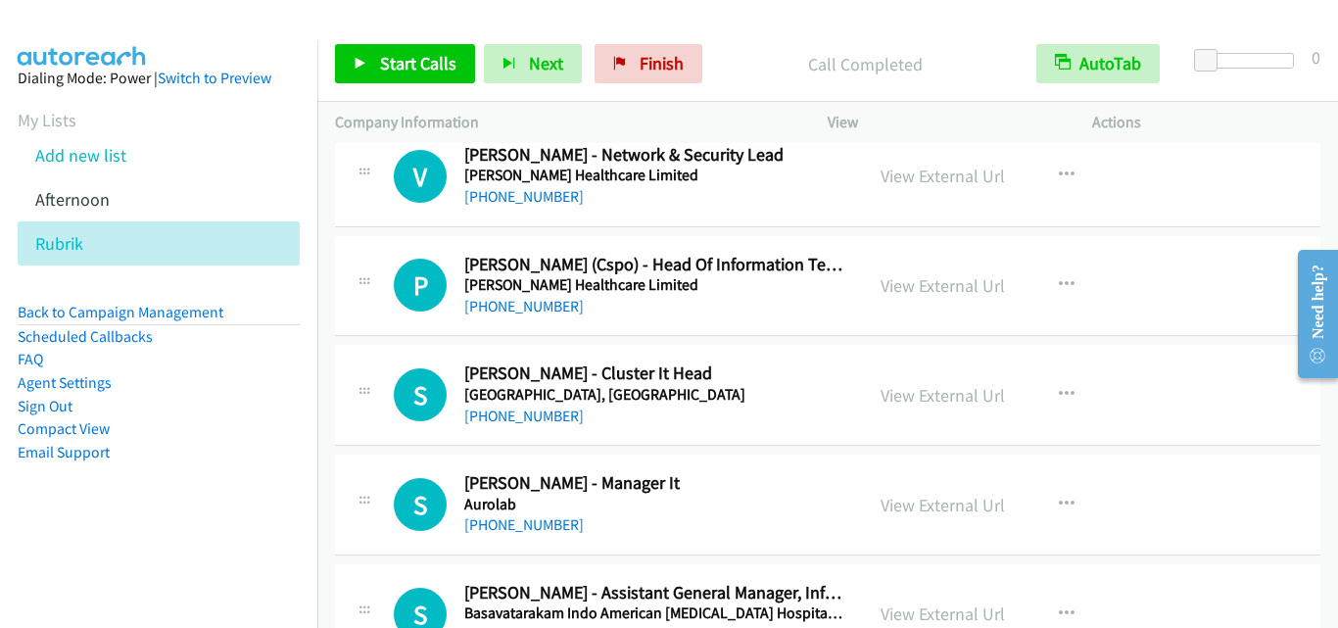
scroll to position [8715, 0]
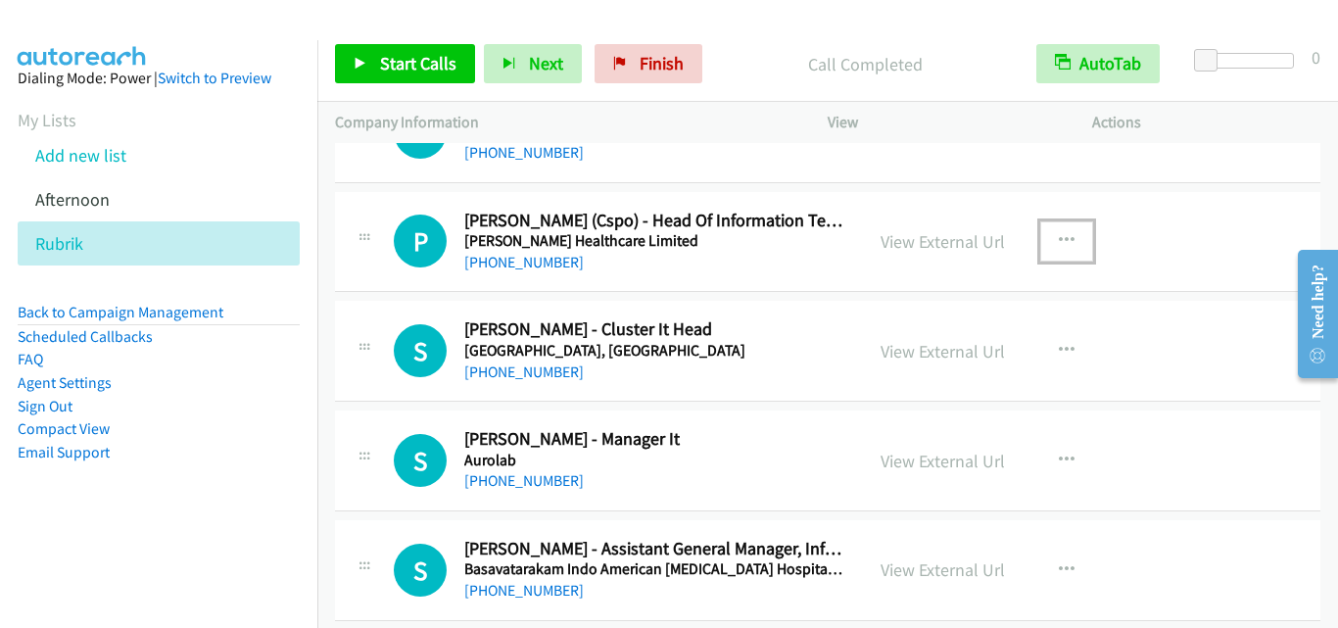
click at [1069, 234] on button "button" at bounding box center [1066, 240] width 53 height 39
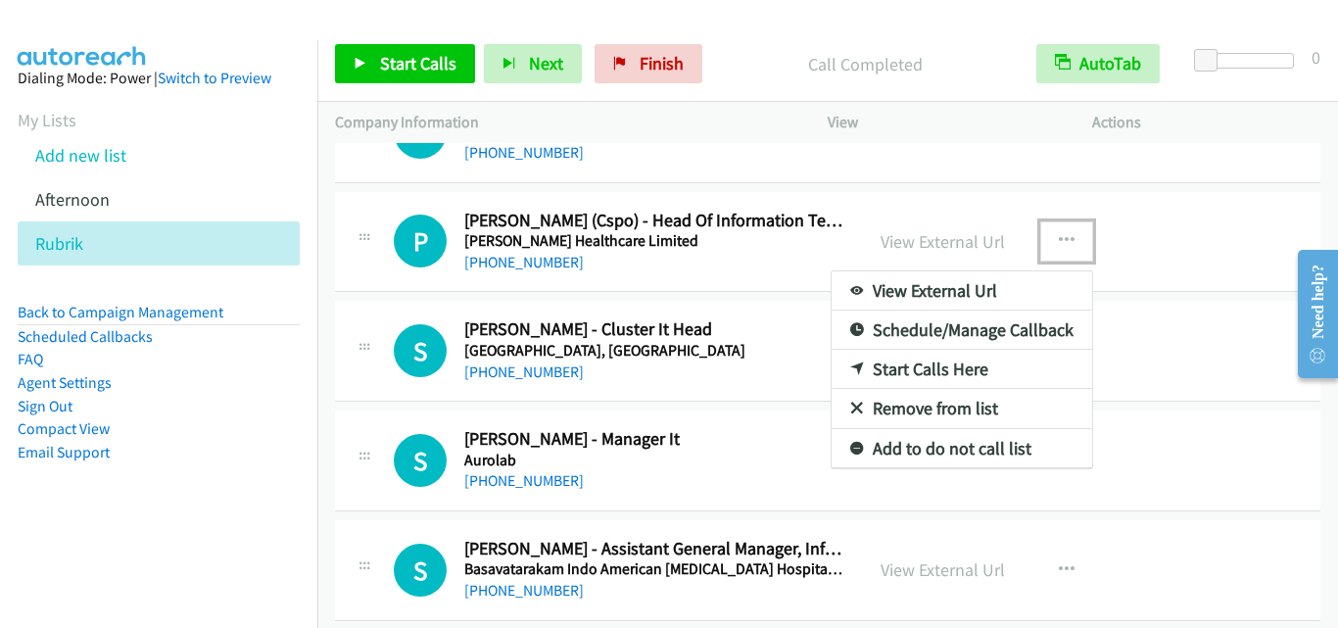
click at [960, 370] on link "Start Calls Here" at bounding box center [961, 369] width 260 height 39
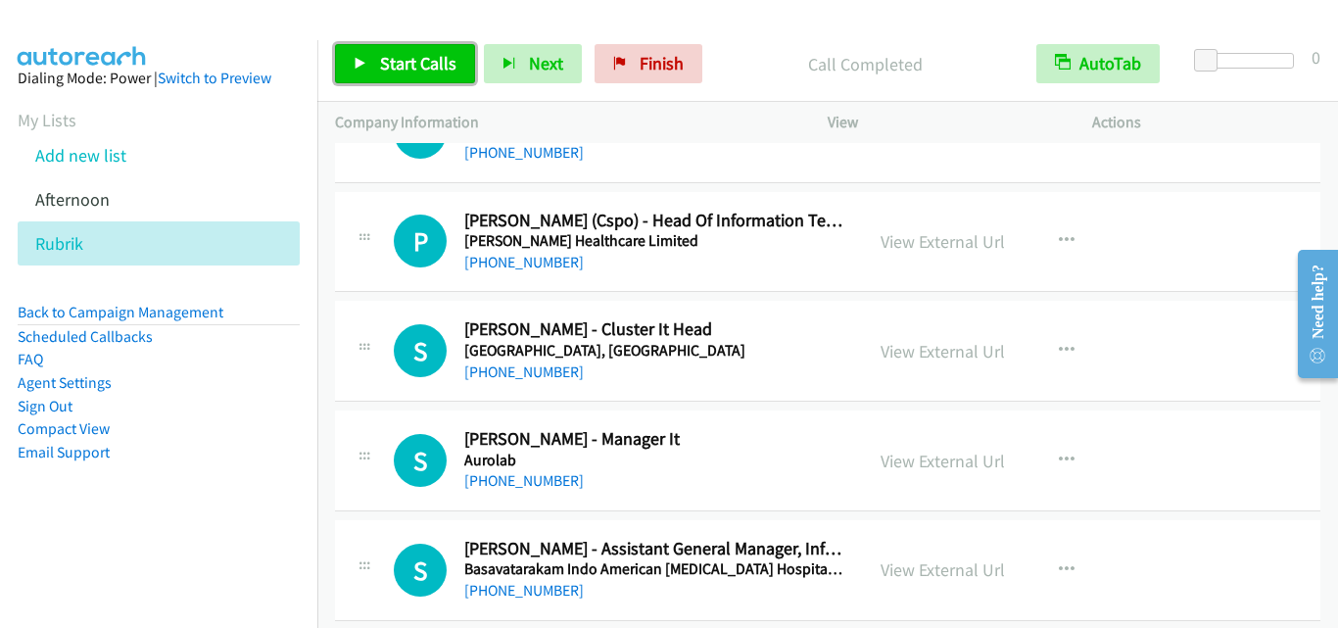
click at [397, 54] on span "Start Calls" at bounding box center [418, 63] width 76 height 23
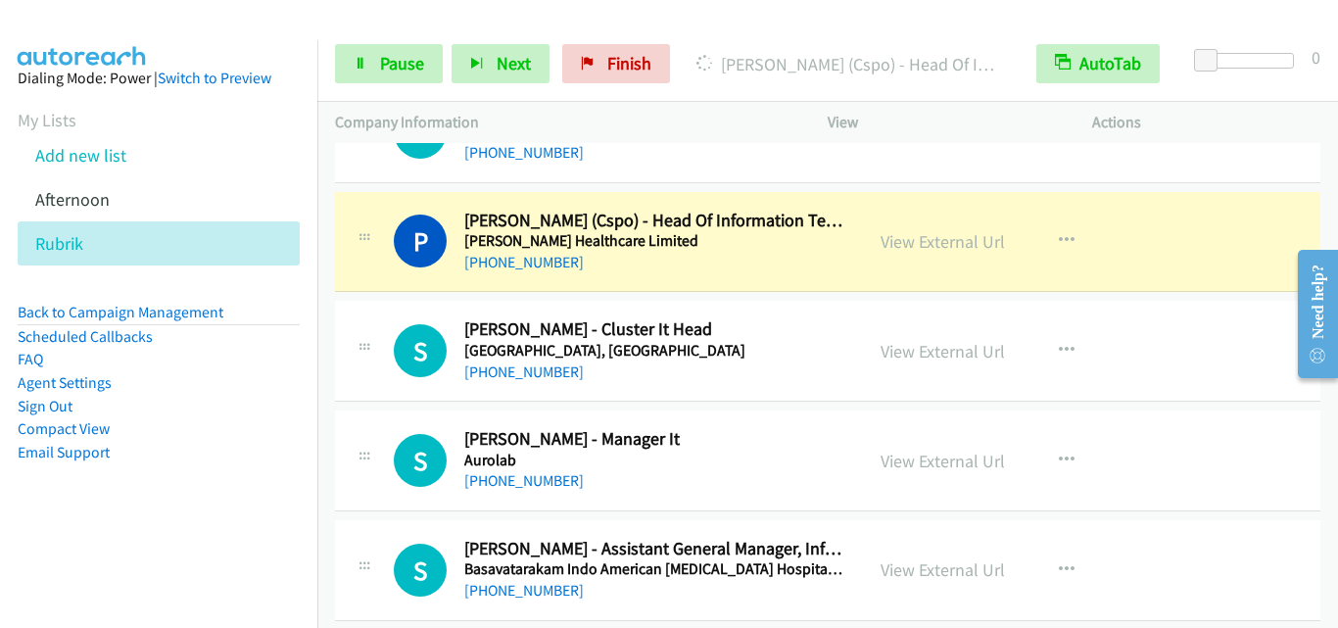
drag, startPoint x: 373, startPoint y: 285, endPoint x: 521, endPoint y: 401, distance: 188.3
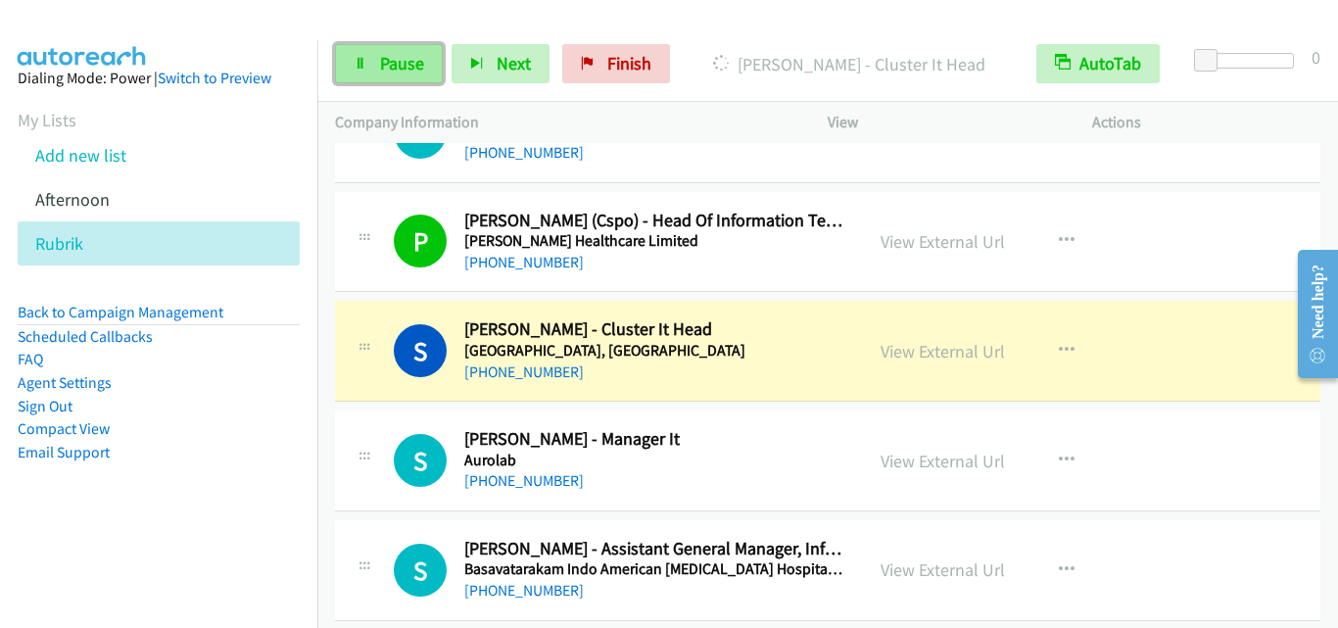
click at [406, 51] on link "Pause" at bounding box center [389, 63] width 108 height 39
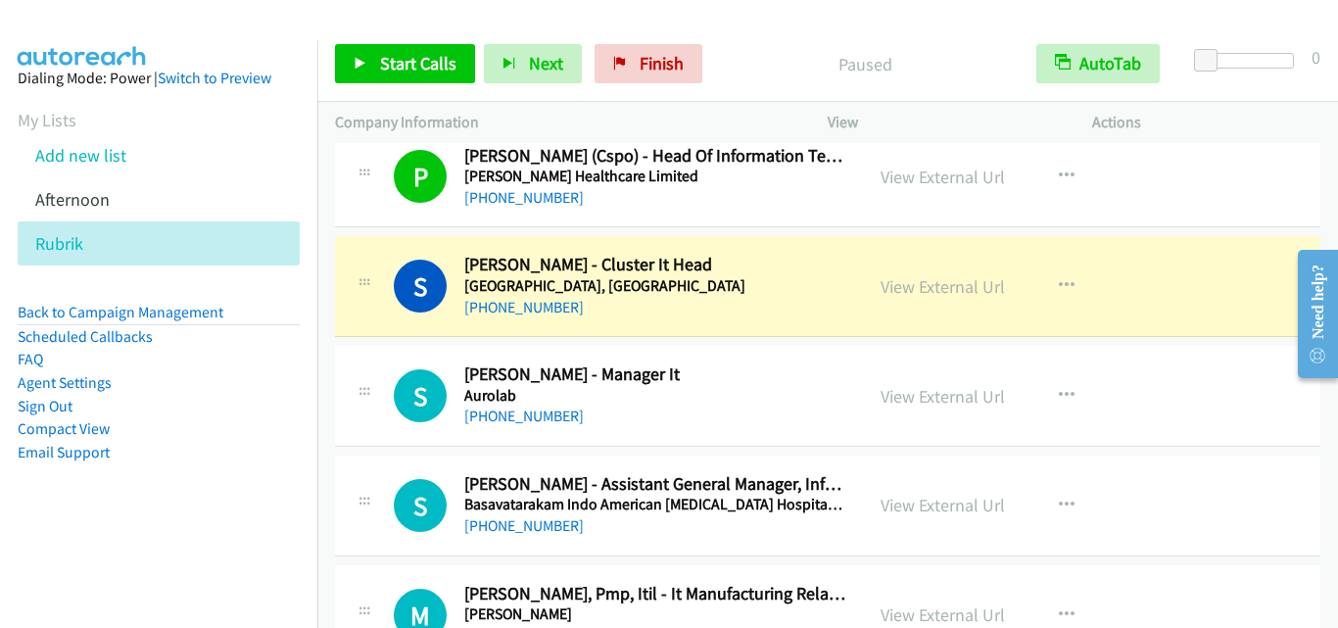
scroll to position [8813, 0]
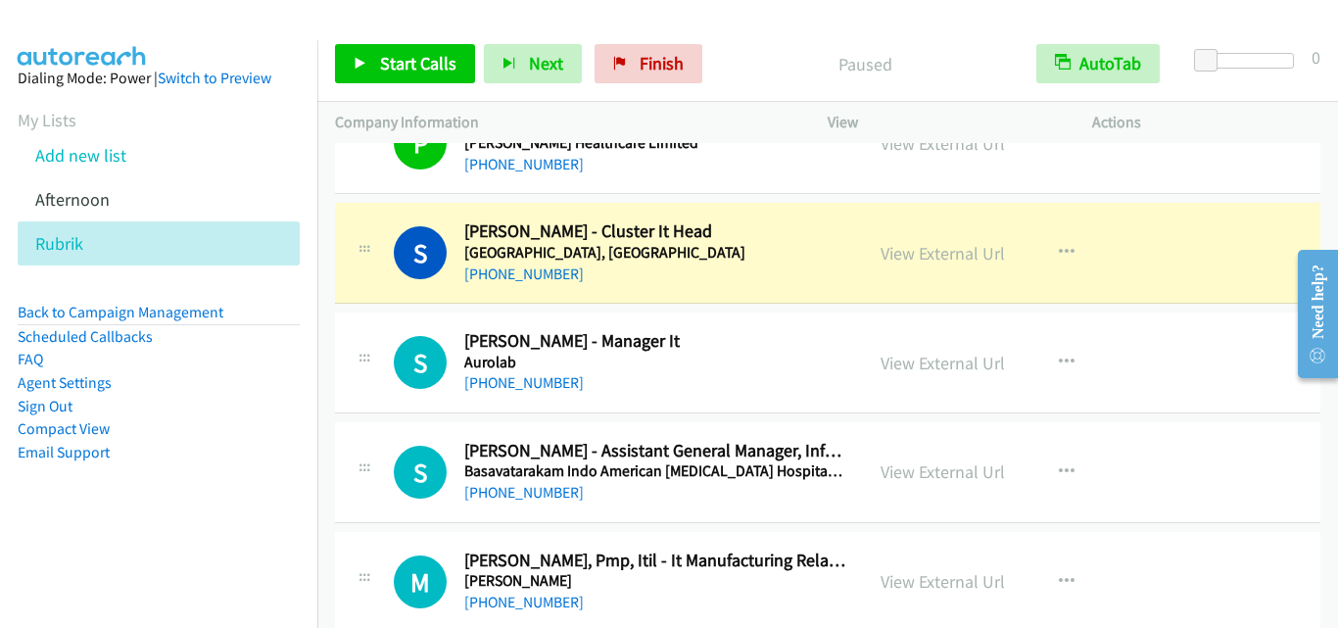
click at [371, 330] on div at bounding box center [365, 356] width 24 height 53
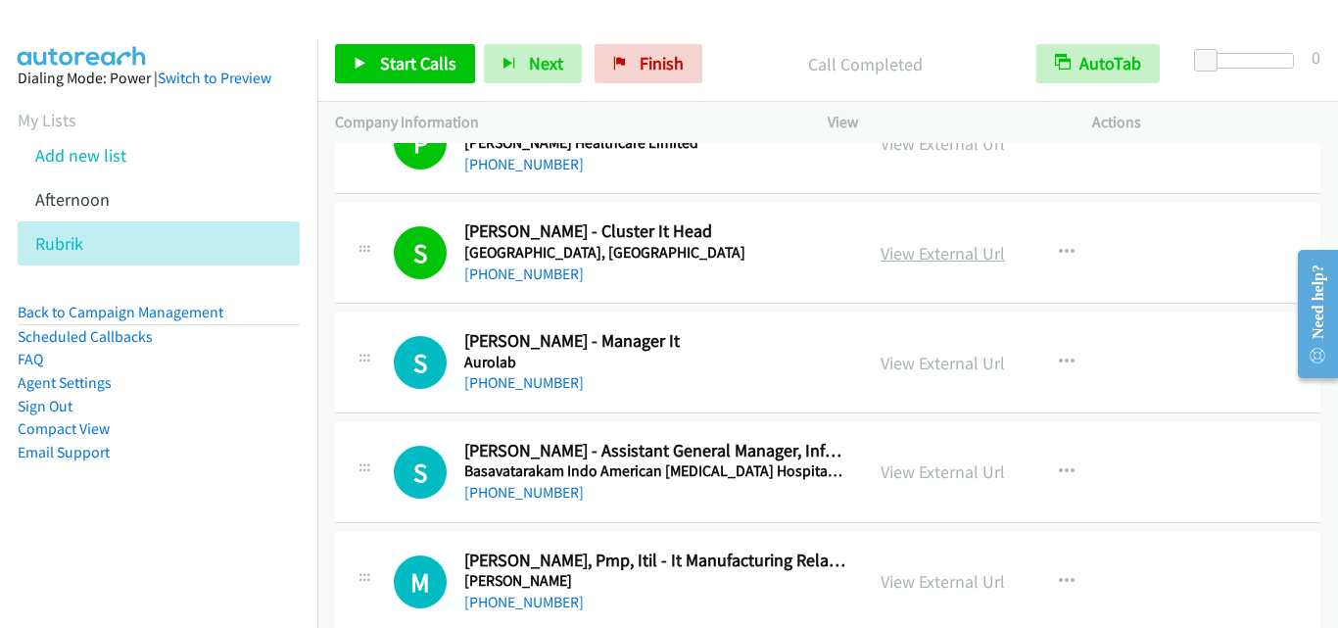
click at [975, 255] on link "View External Url" at bounding box center [942, 253] width 124 height 23
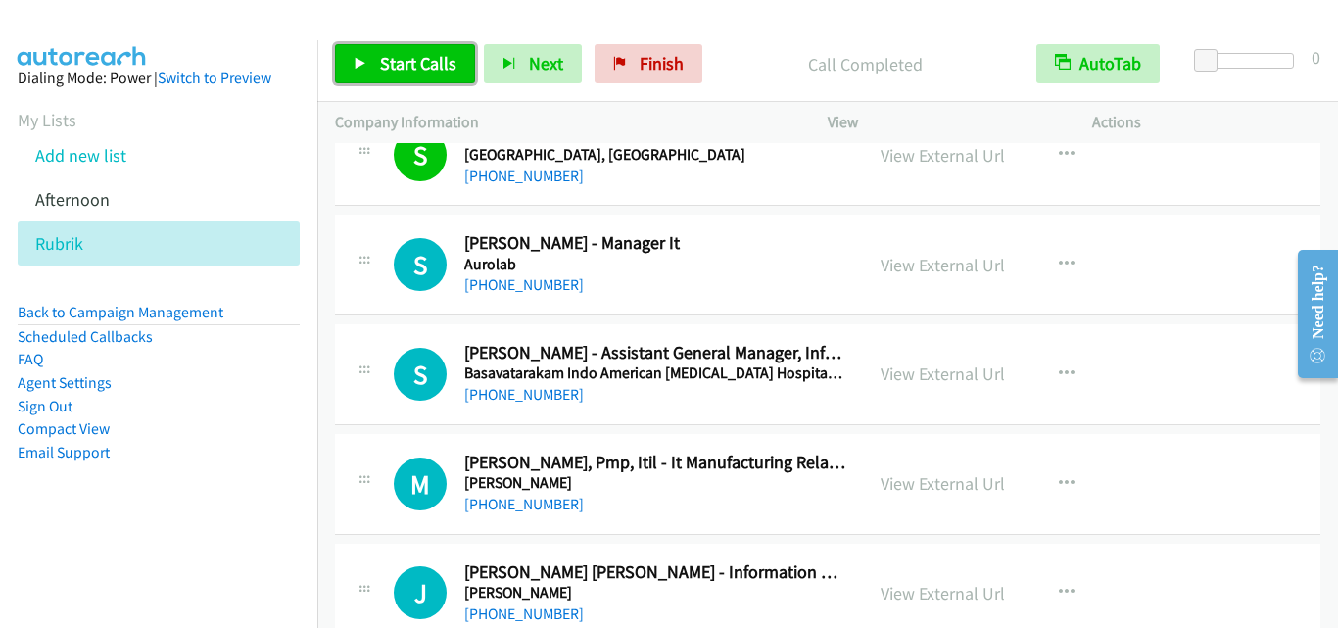
click at [437, 71] on span "Start Calls" at bounding box center [418, 63] width 76 height 23
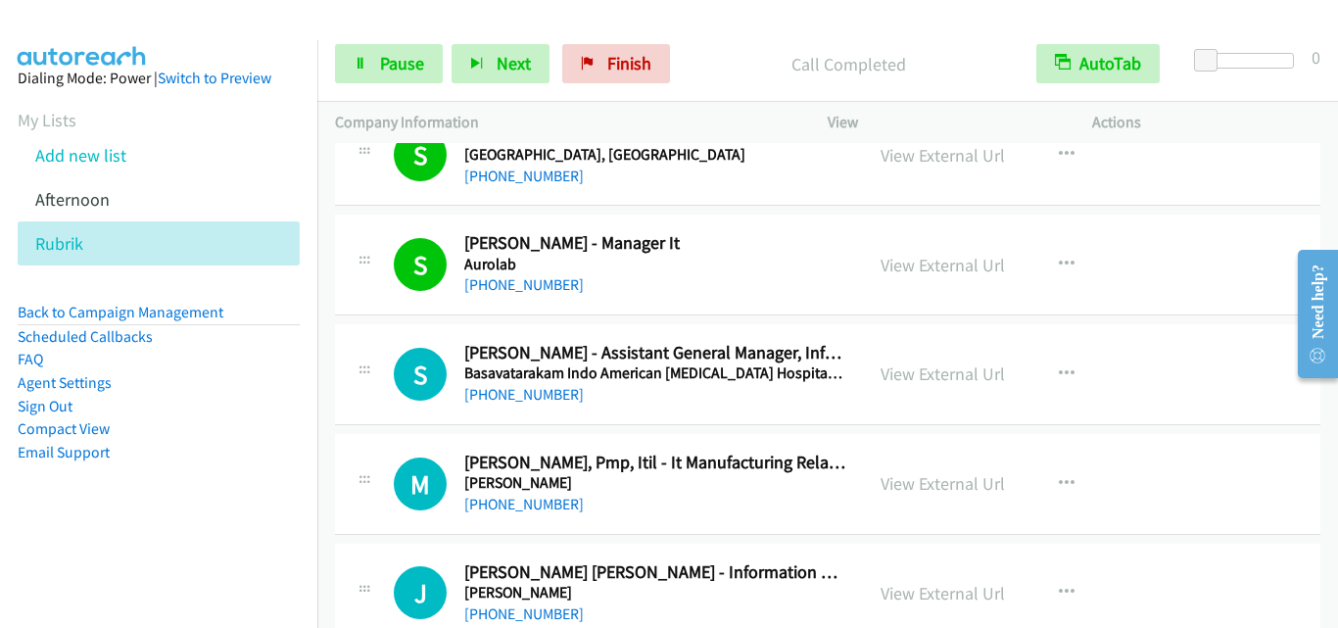
click at [365, 368] on icon at bounding box center [365, 373] width 24 height 10
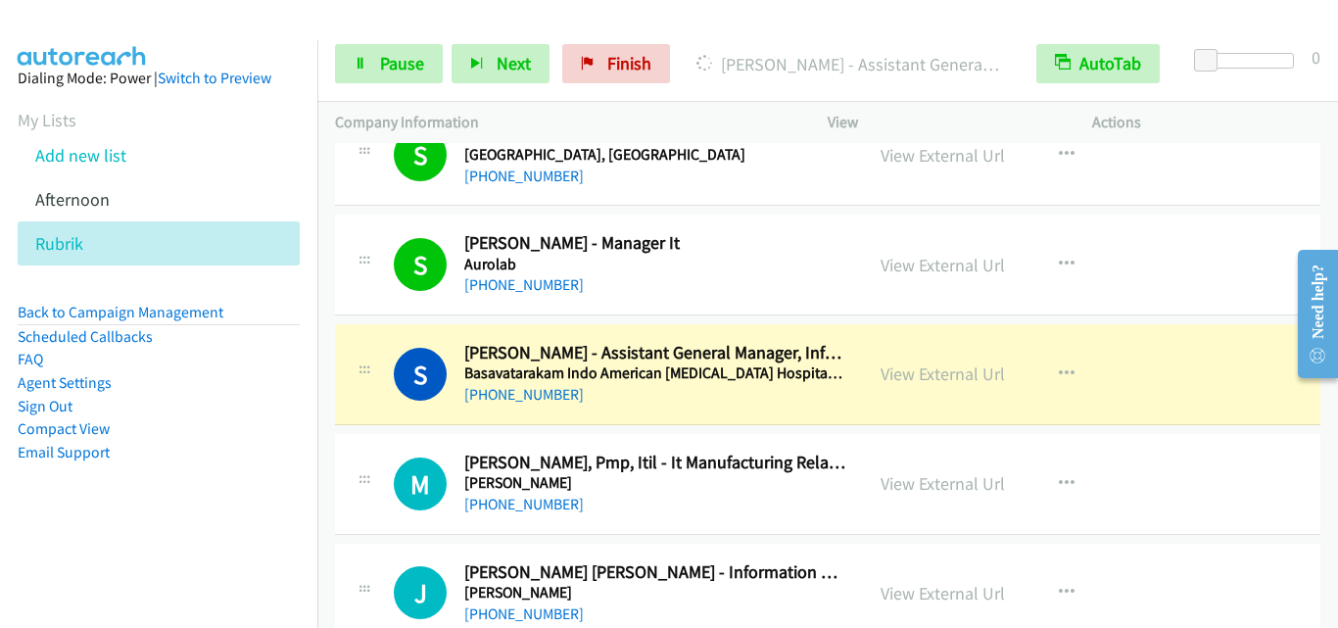
click at [388, 383] on div "S Callback Scheduled [PERSON_NAME] - Assistant General Manager, Information Tec…" at bounding box center [599, 374] width 493 height 65
click at [406, 65] on span "Pause" at bounding box center [402, 63] width 44 height 23
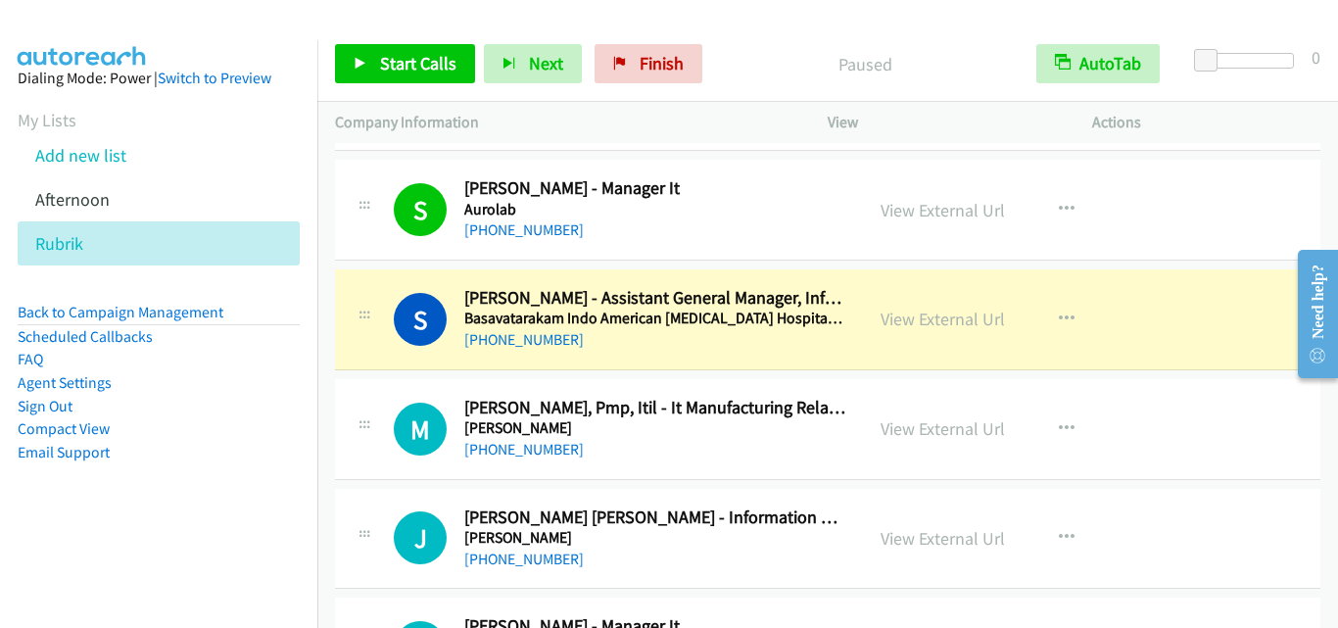
scroll to position [9009, 0]
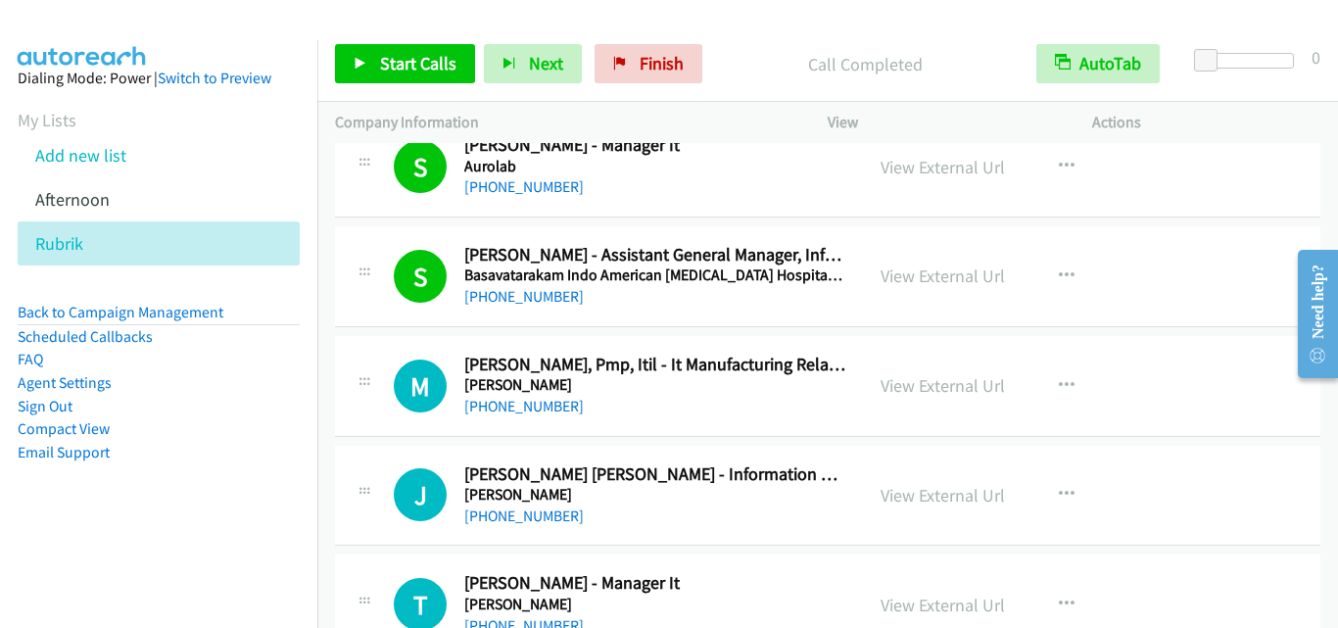
drag, startPoint x: 344, startPoint y: 403, endPoint x: 412, endPoint y: 347, distance: 89.0
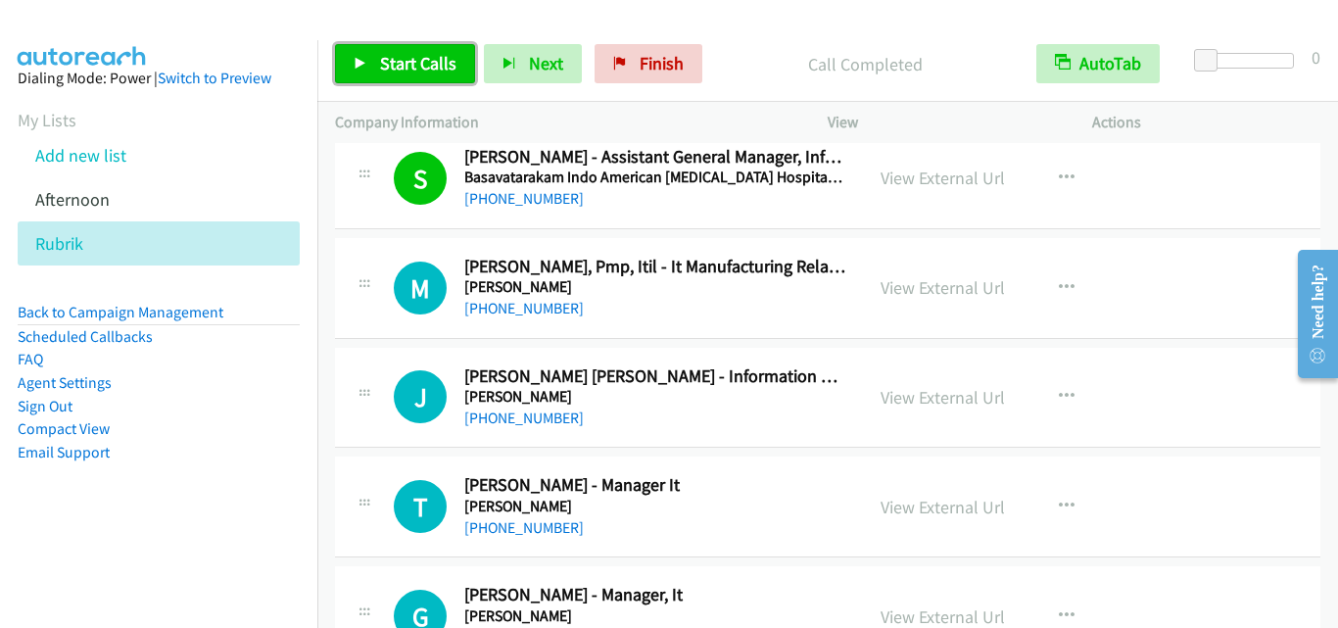
click at [459, 73] on link "Start Calls" at bounding box center [405, 63] width 140 height 39
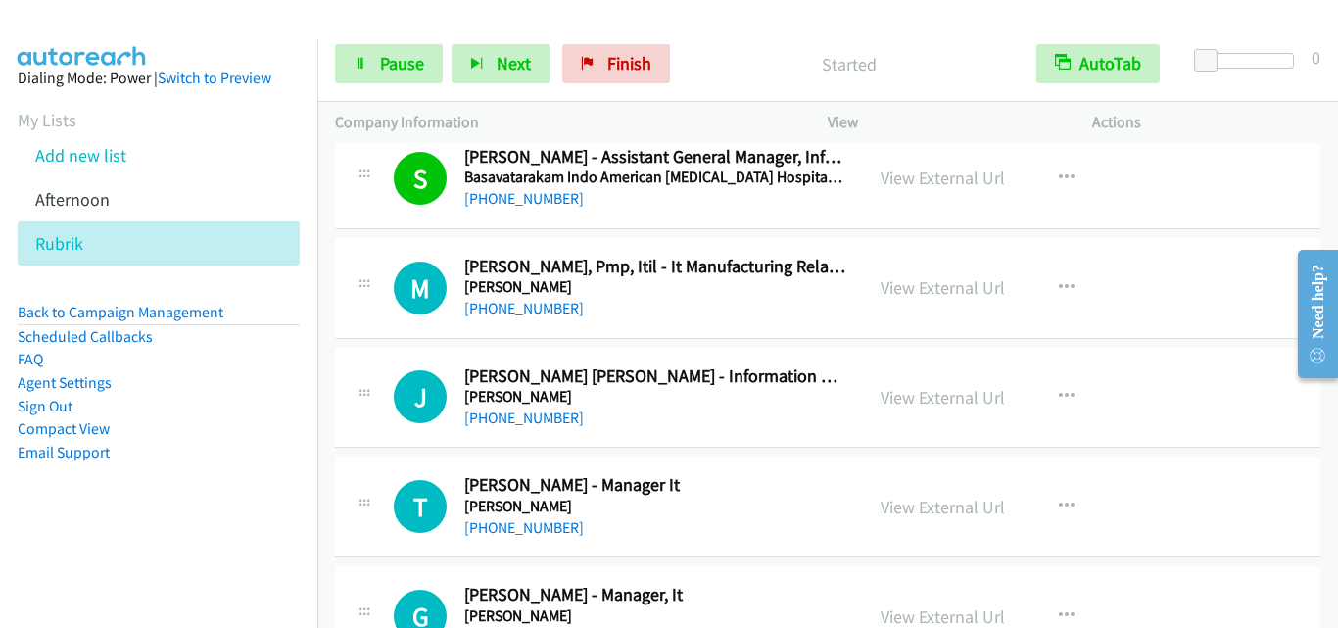
drag, startPoint x: 325, startPoint y: 216, endPoint x: 762, endPoint y: 11, distance: 482.7
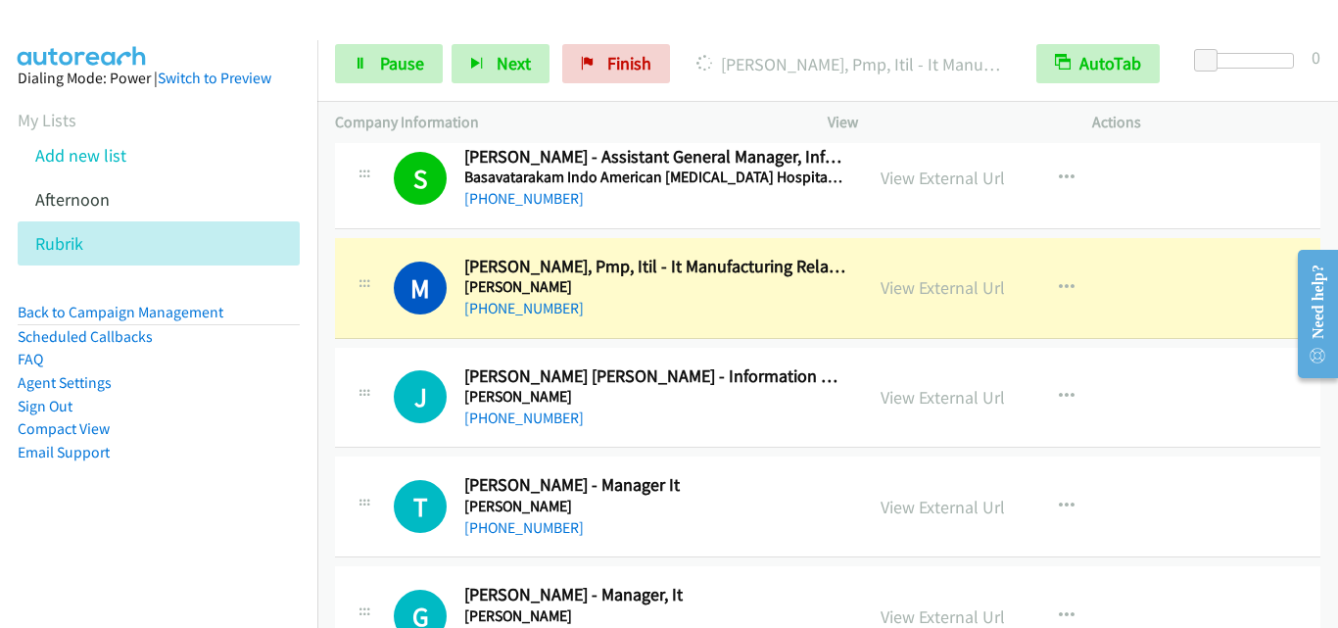
drag, startPoint x: 361, startPoint y: 356, endPoint x: 387, endPoint y: 336, distance: 32.7
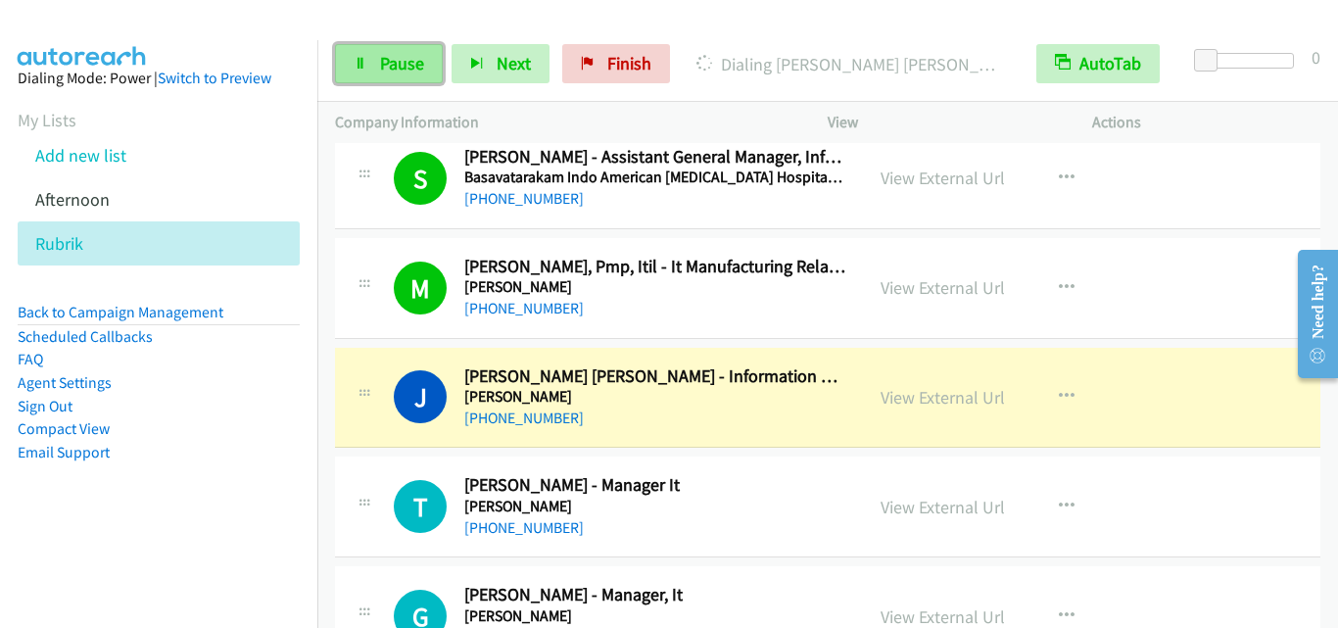
click at [351, 54] on link "Pause" at bounding box center [389, 63] width 108 height 39
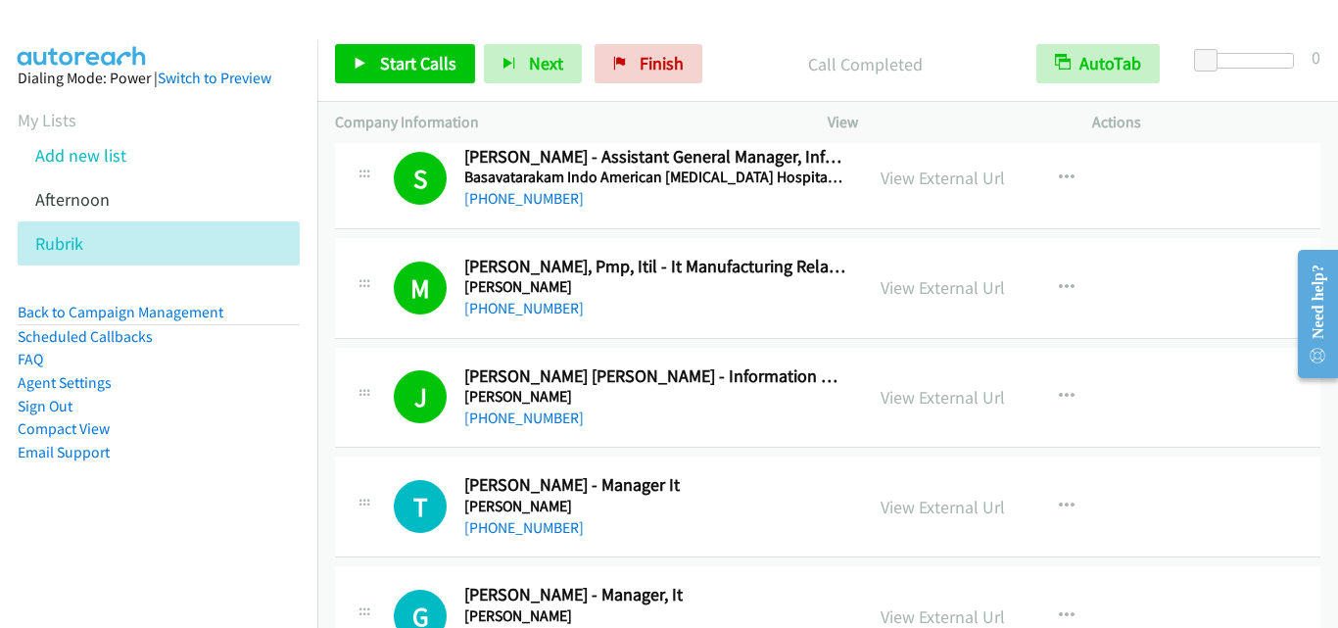
click at [421, 461] on div "T Callback Scheduled [PERSON_NAME] - Manager It [PERSON_NAME] [GEOGRAPHIC_DATA]…" at bounding box center [827, 506] width 985 height 101
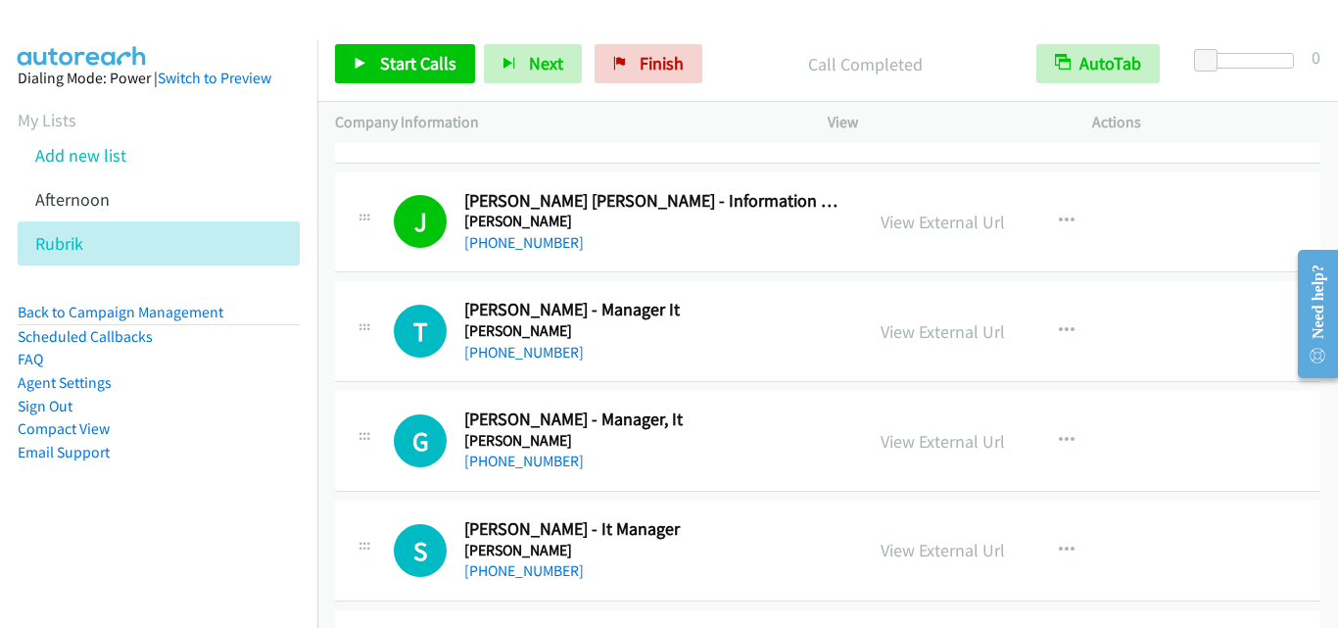
scroll to position [9303, 0]
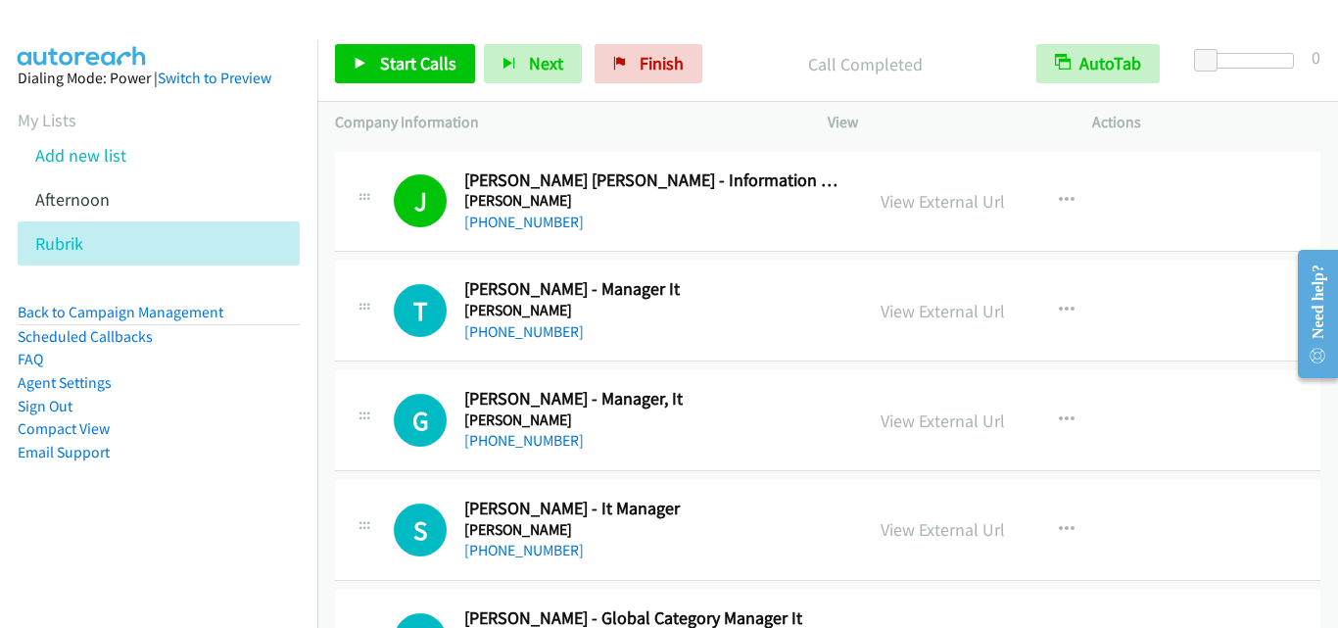
click at [401, 43] on div "Start Calls Pause Next Finish Call Completed AutoTab AutoTab 0" at bounding box center [827, 63] width 1020 height 75
click at [439, 53] on span "Start Calls" at bounding box center [418, 63] width 76 height 23
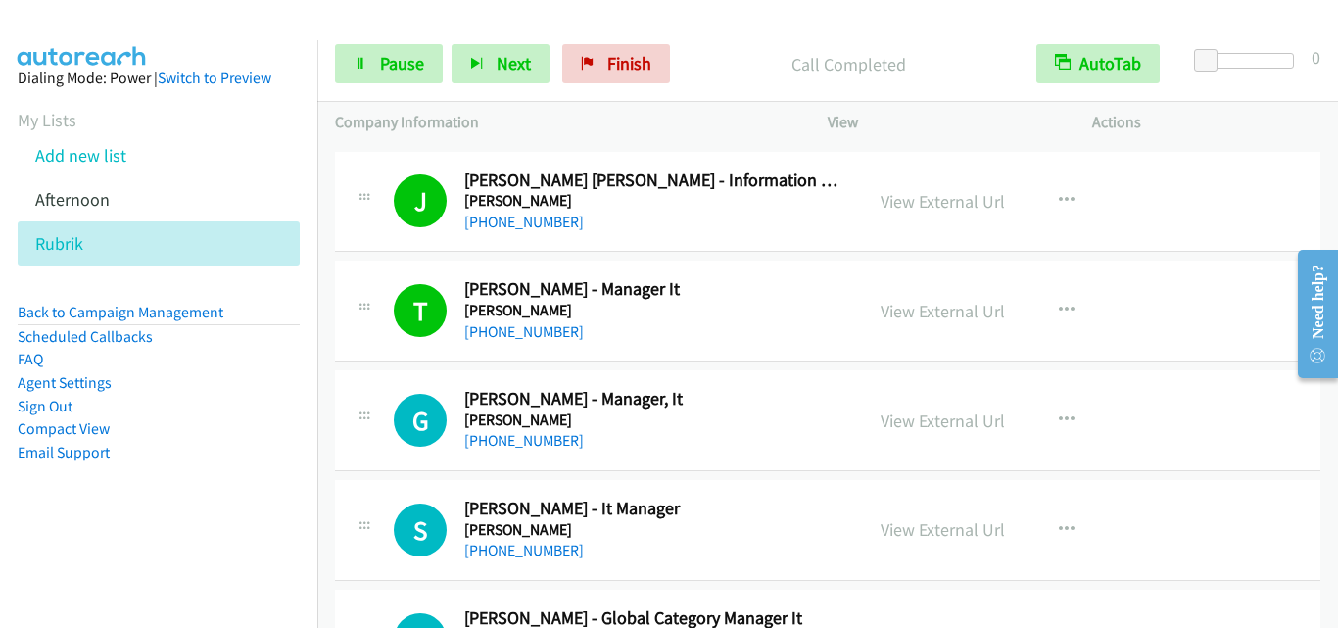
click at [375, 370] on div "G Callback Scheduled [PERSON_NAME] - Manager, It [PERSON_NAME] [GEOGRAPHIC_DATA…" at bounding box center [827, 420] width 985 height 101
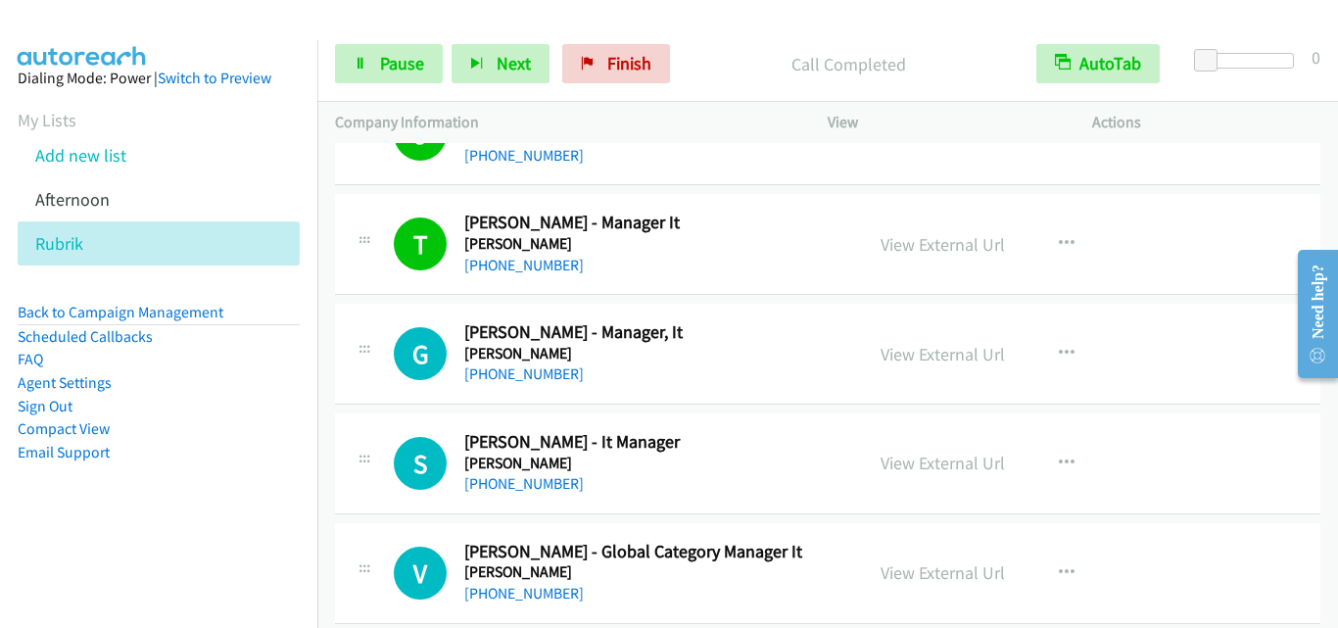
scroll to position [9401, 0]
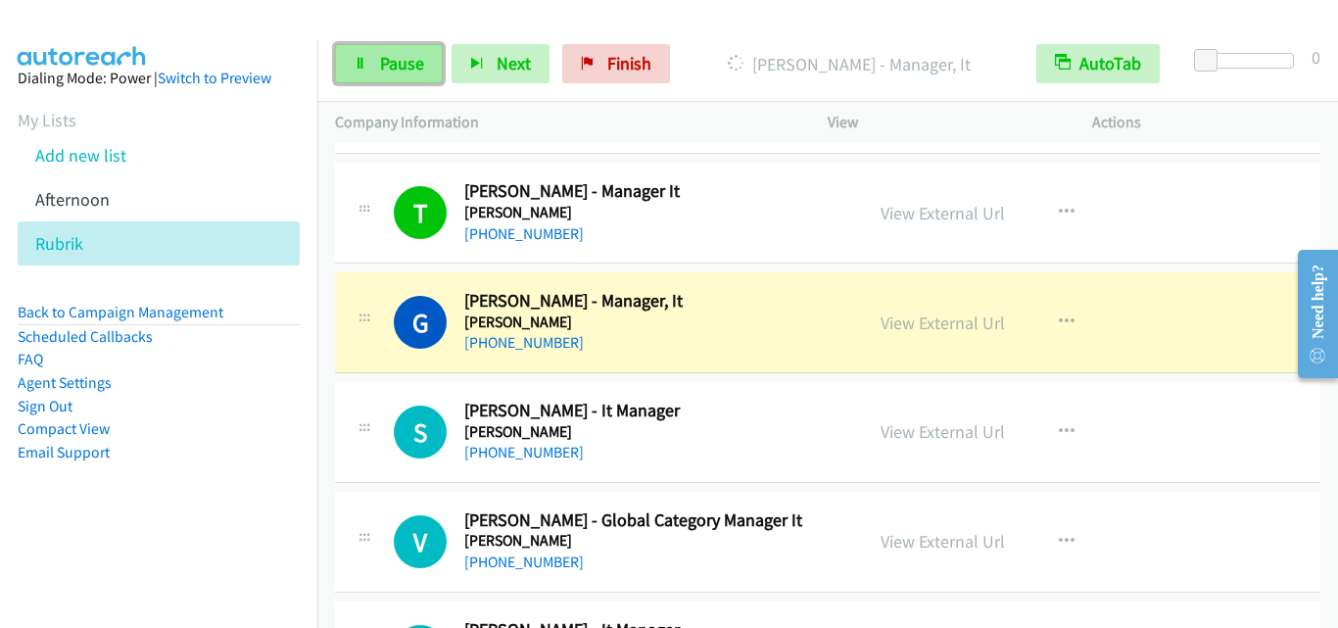
click at [417, 52] on span "Pause" at bounding box center [402, 63] width 44 height 23
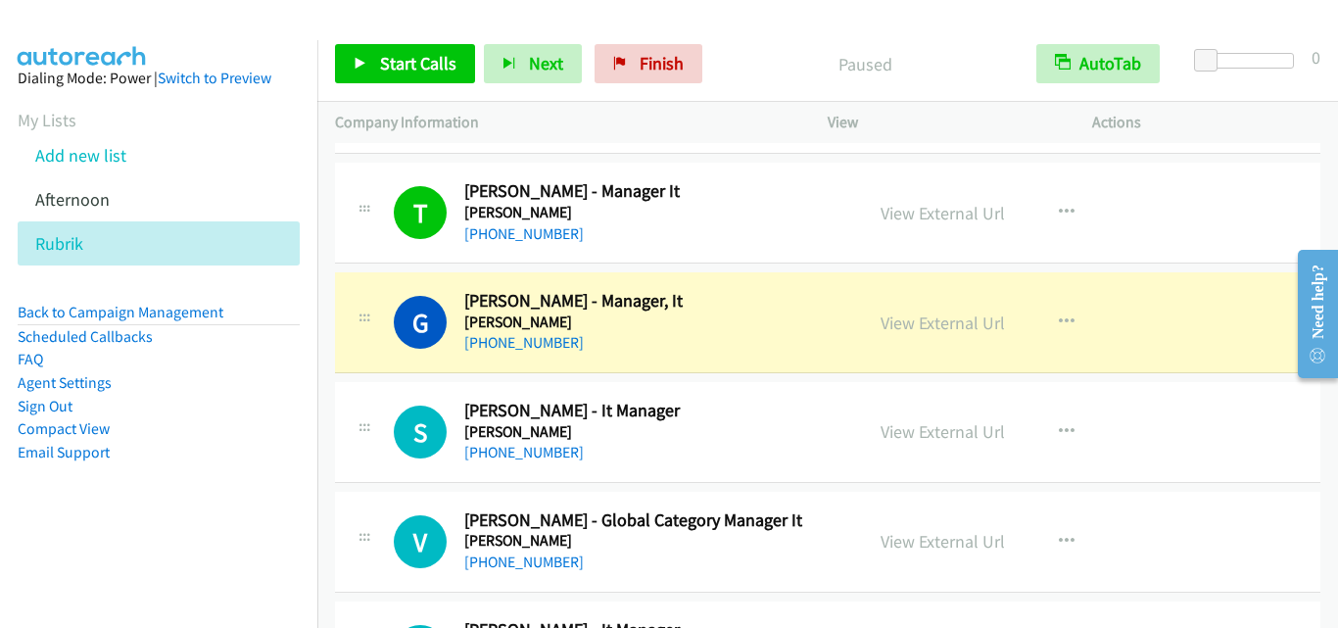
click at [406, 383] on div "S Callback Scheduled [PERSON_NAME] - It Manager [PERSON_NAME] [GEOGRAPHIC_DATA]…" at bounding box center [827, 432] width 985 height 101
click at [369, 400] on div at bounding box center [365, 426] width 24 height 53
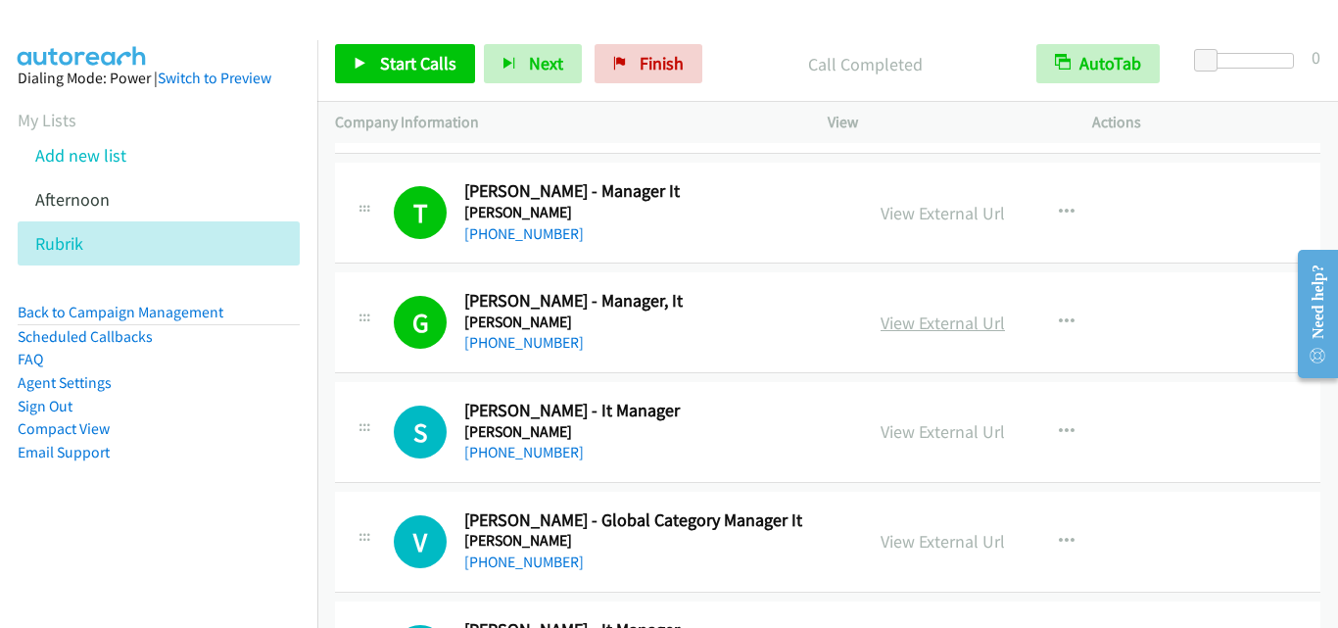
click at [980, 322] on link "View External Url" at bounding box center [942, 322] width 124 height 23
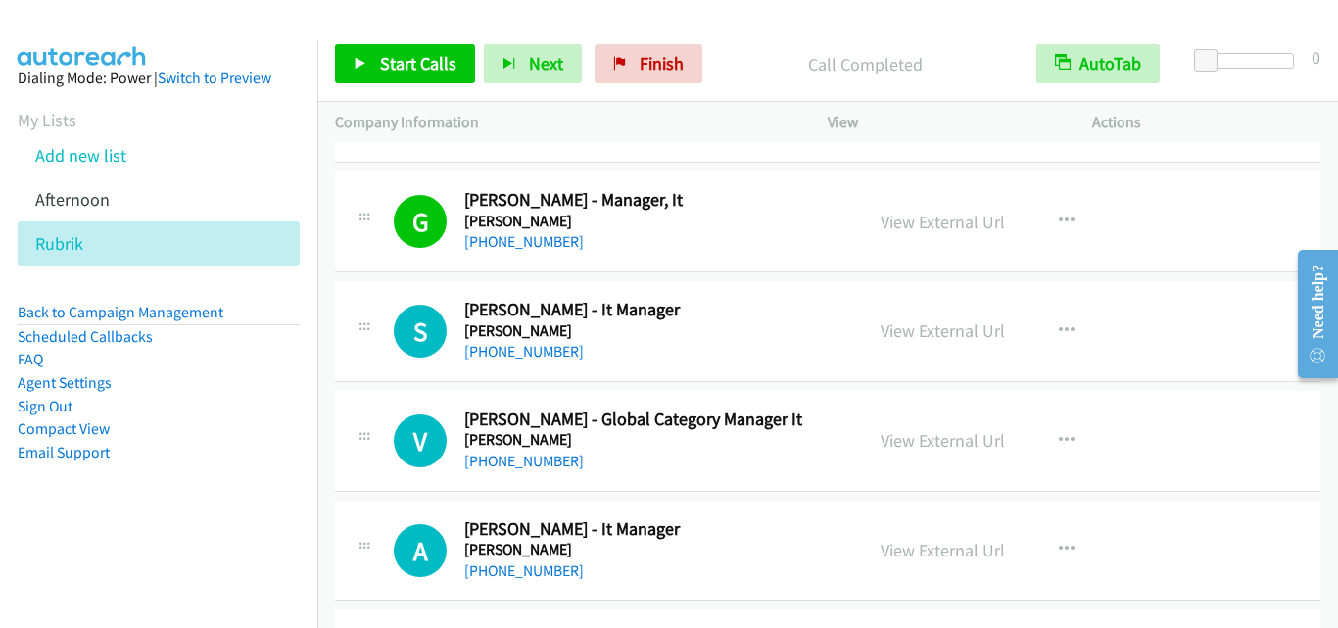
scroll to position [9597, 0]
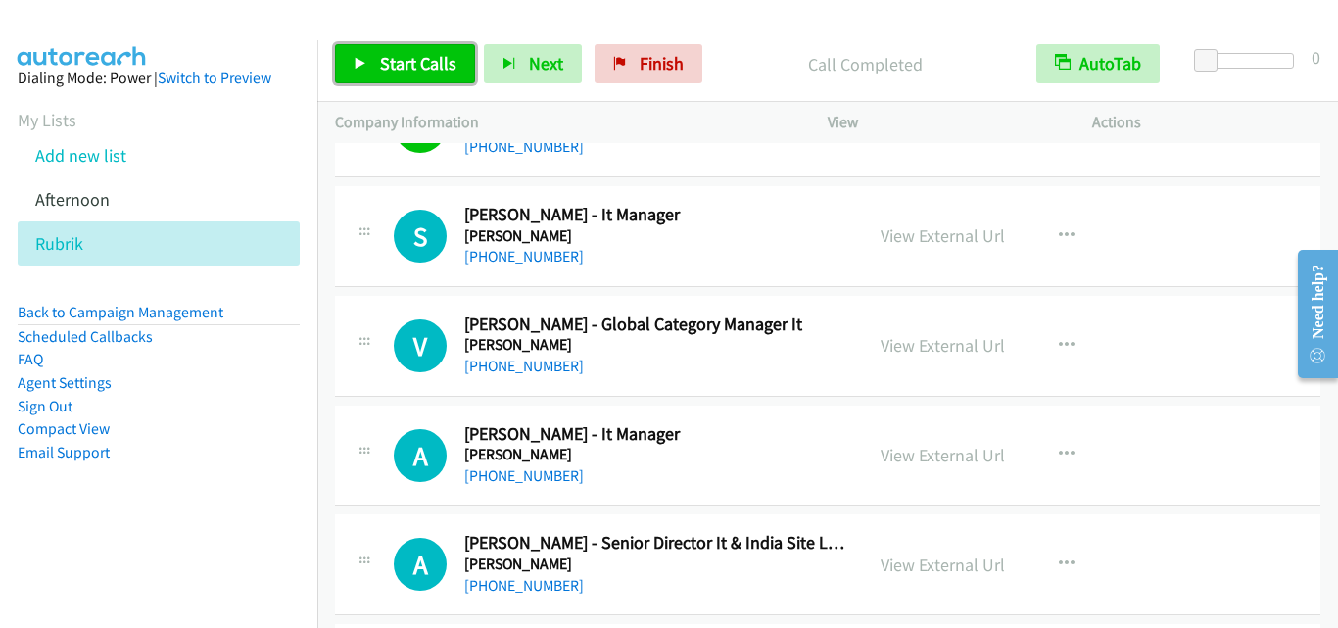
click at [408, 67] on span "Start Calls" at bounding box center [418, 63] width 76 height 23
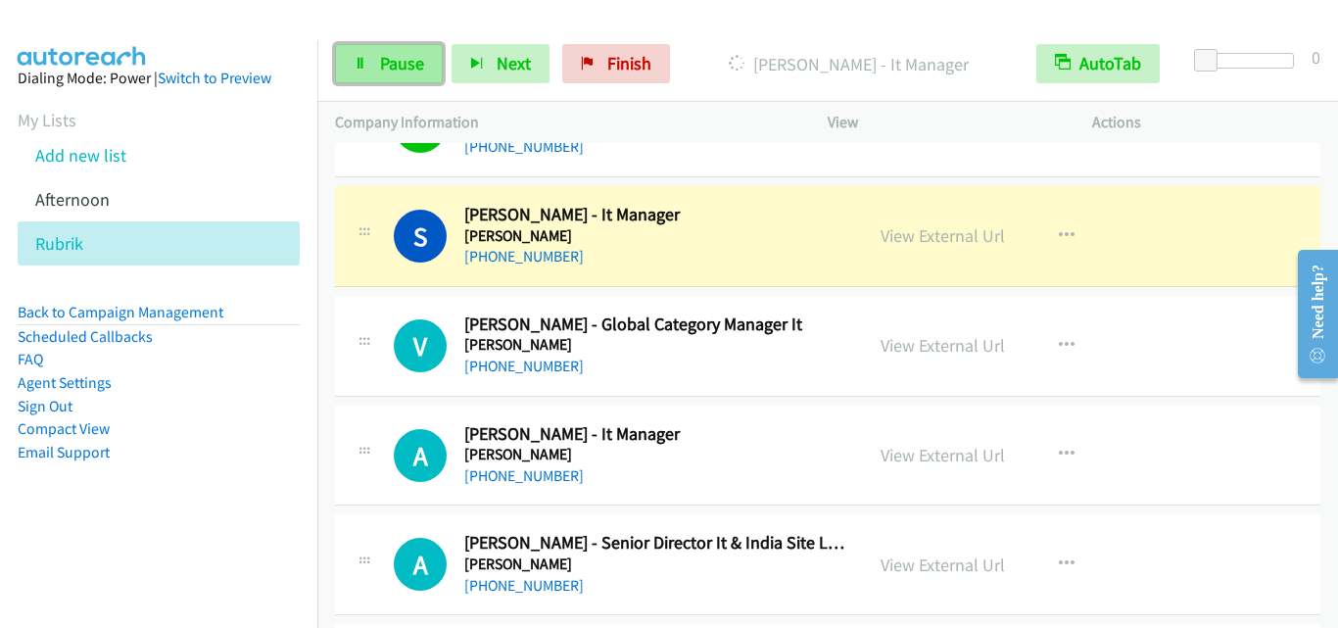
click at [378, 74] on link "Pause" at bounding box center [389, 63] width 108 height 39
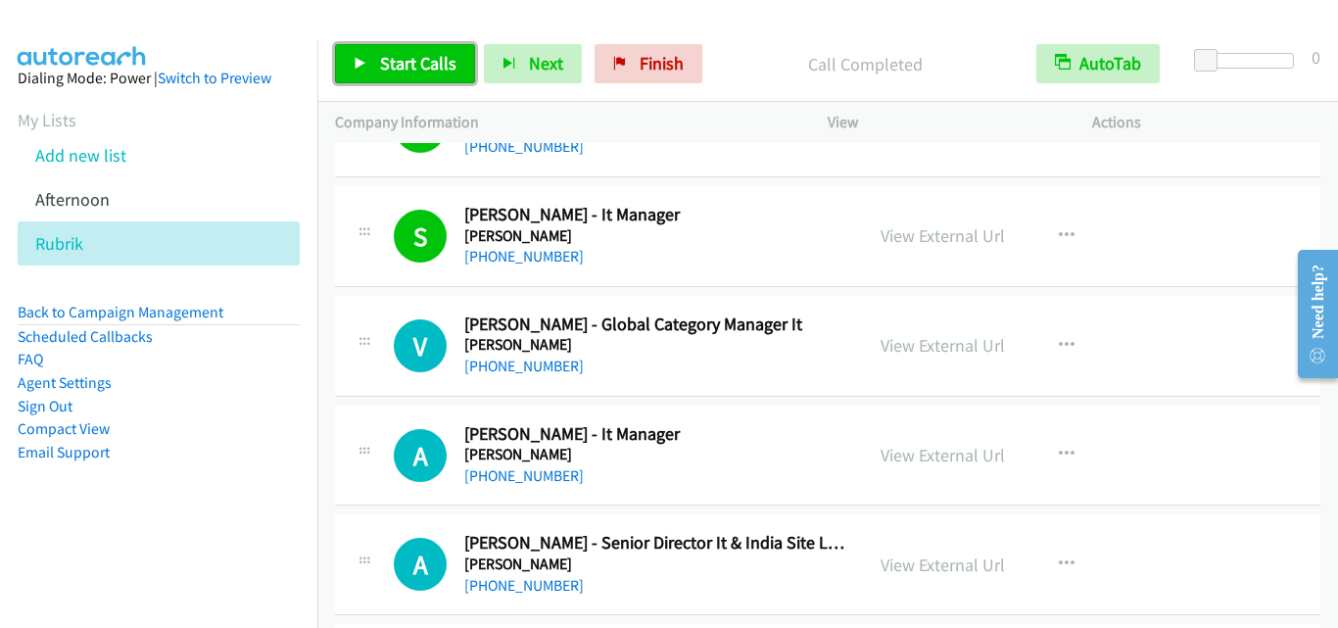
click at [449, 75] on link "Start Calls" at bounding box center [405, 63] width 140 height 39
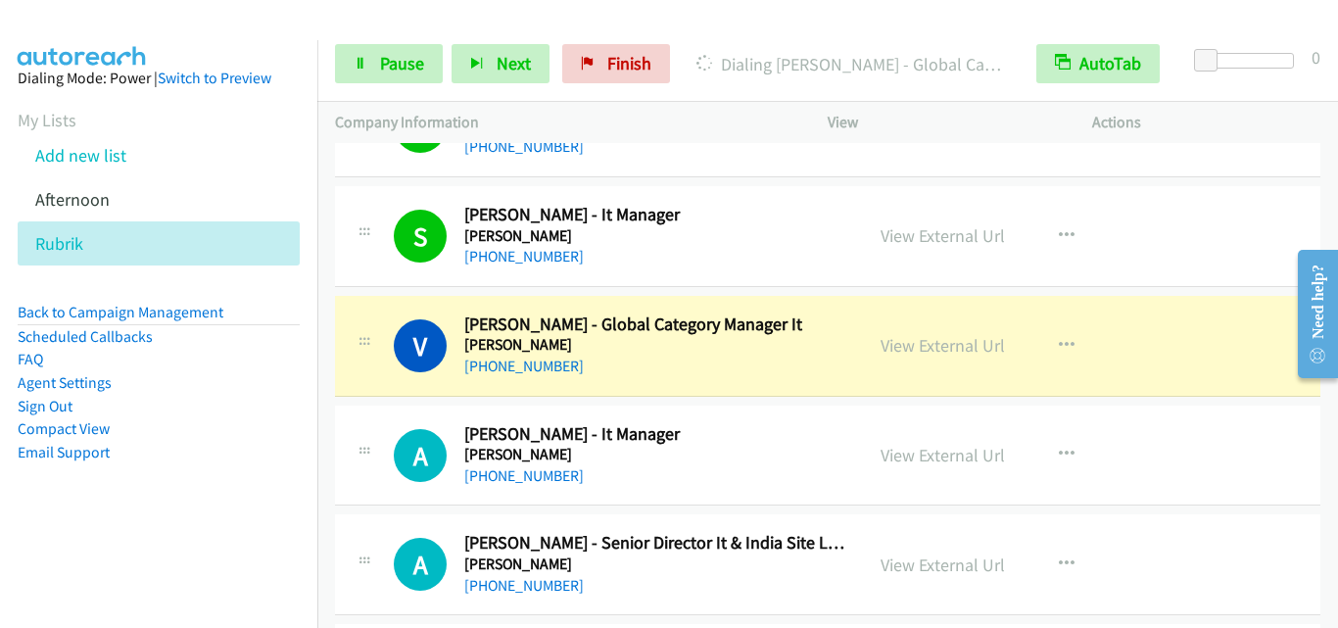
click at [826, 426] on h2 "[PERSON_NAME] - It Manager" at bounding box center [654, 434] width 381 height 23
click at [413, 73] on span "Pause" at bounding box center [402, 63] width 44 height 23
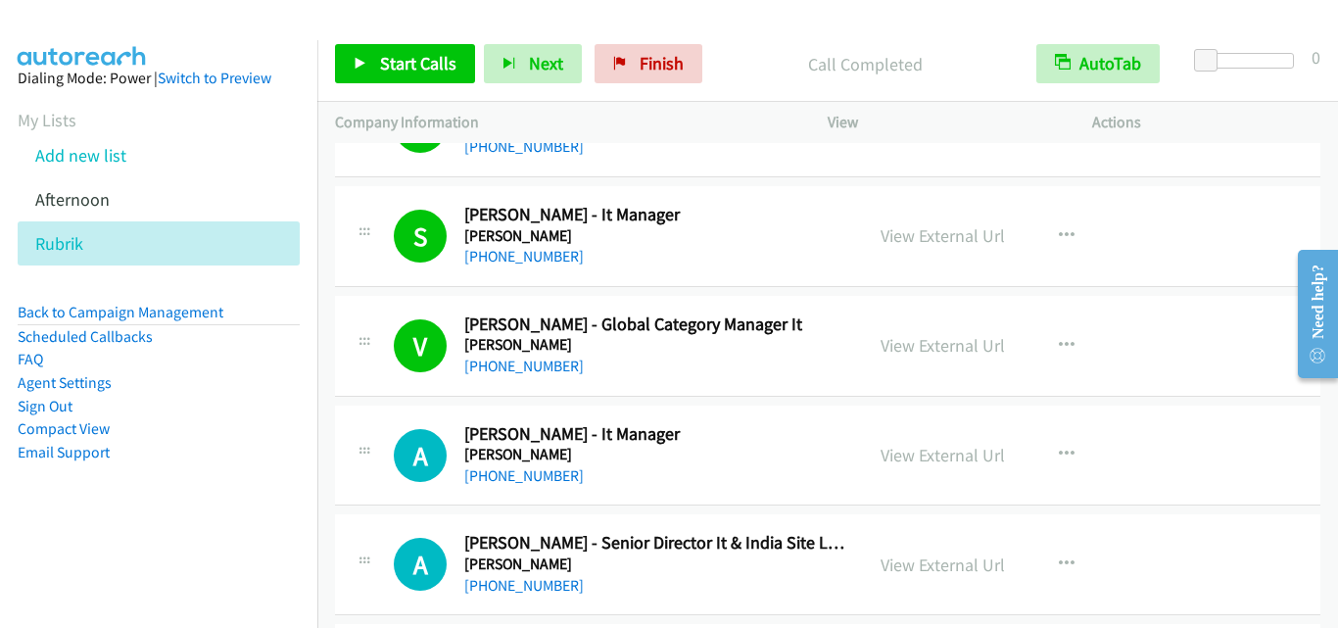
drag, startPoint x: 369, startPoint y: 377, endPoint x: 424, endPoint y: 310, distance: 86.3
click at [968, 349] on link "View External Url" at bounding box center [942, 345] width 124 height 23
click at [845, 399] on td "V Callback Scheduled [PERSON_NAME] - Global Category Manager It [PERSON_NAME] […" at bounding box center [827, 346] width 1020 height 110
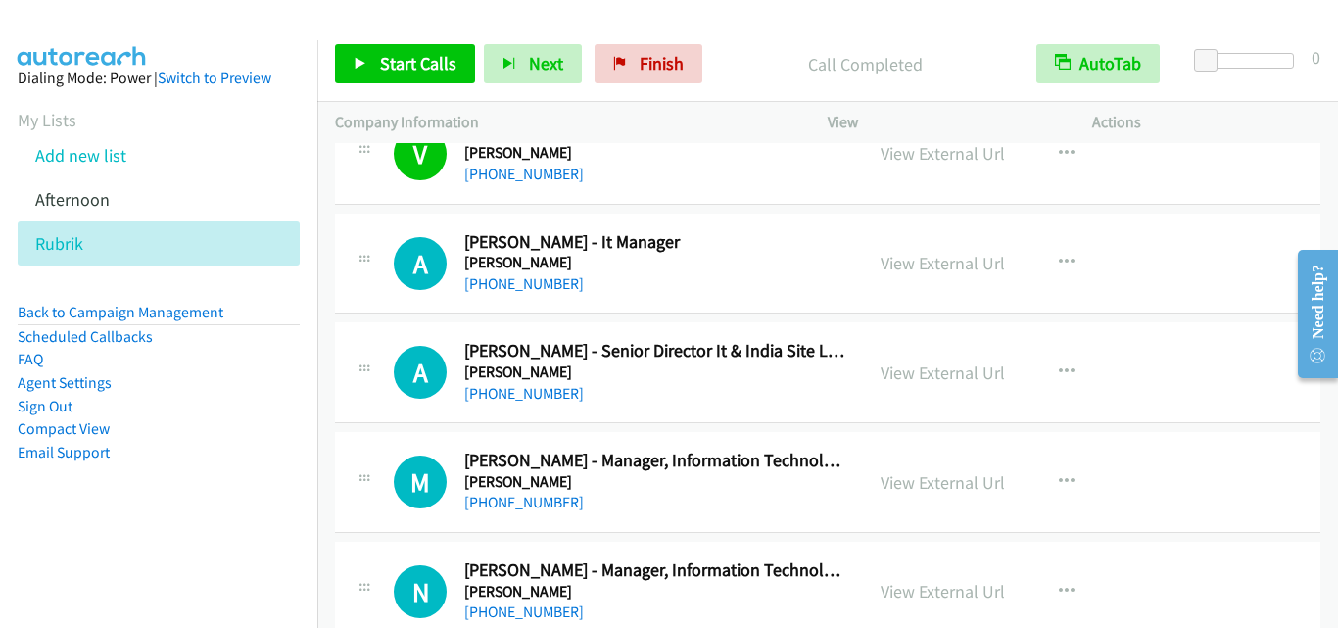
scroll to position [9793, 0]
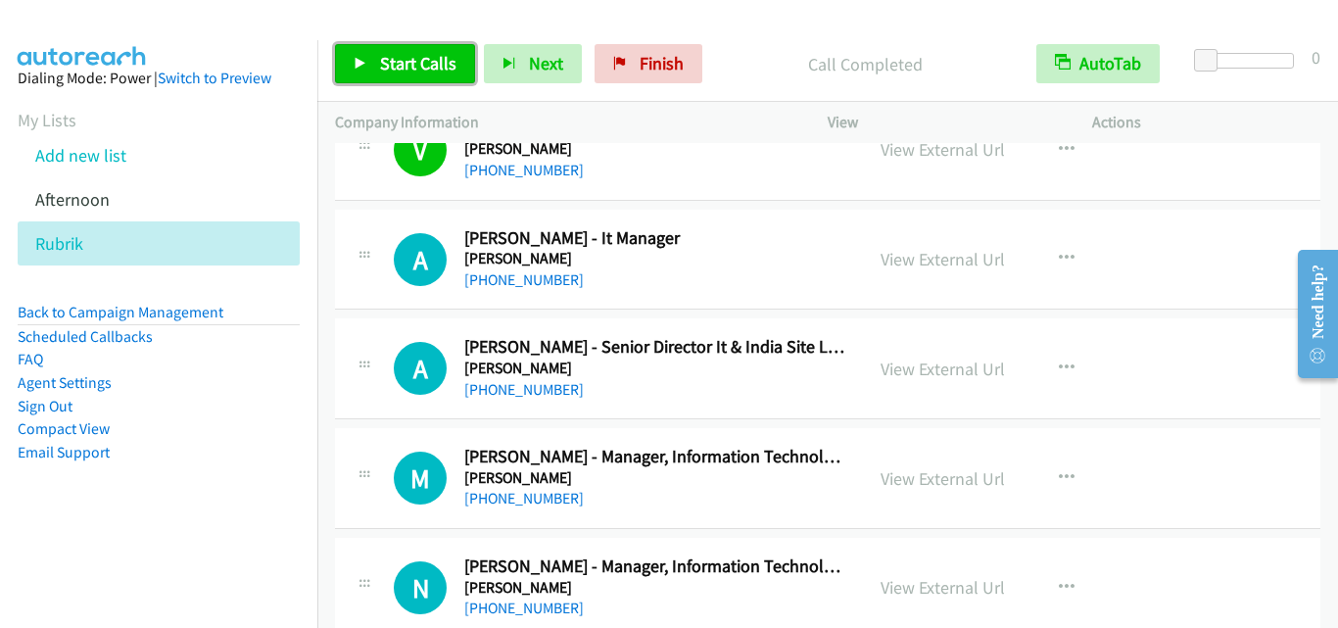
click at [433, 72] on span "Start Calls" at bounding box center [418, 63] width 76 height 23
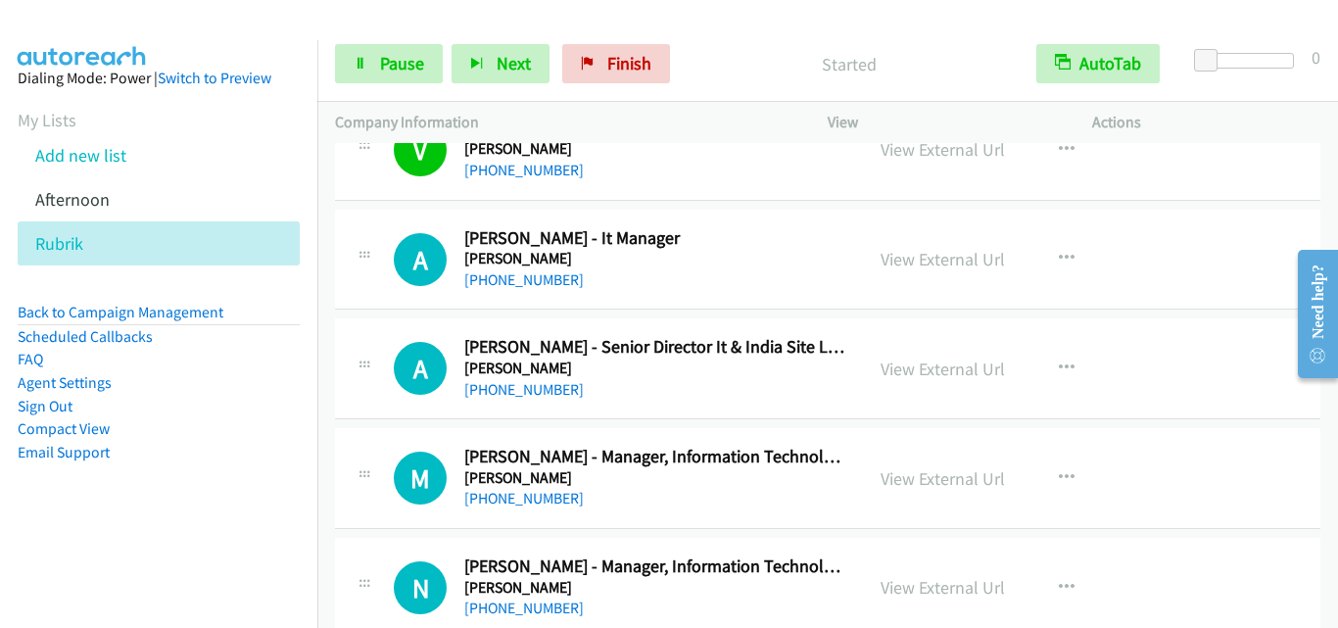
click at [363, 307] on div "A Callback Scheduled [PERSON_NAME] - It Manager [PERSON_NAME] [GEOGRAPHIC_DATA]…" at bounding box center [827, 260] width 985 height 101
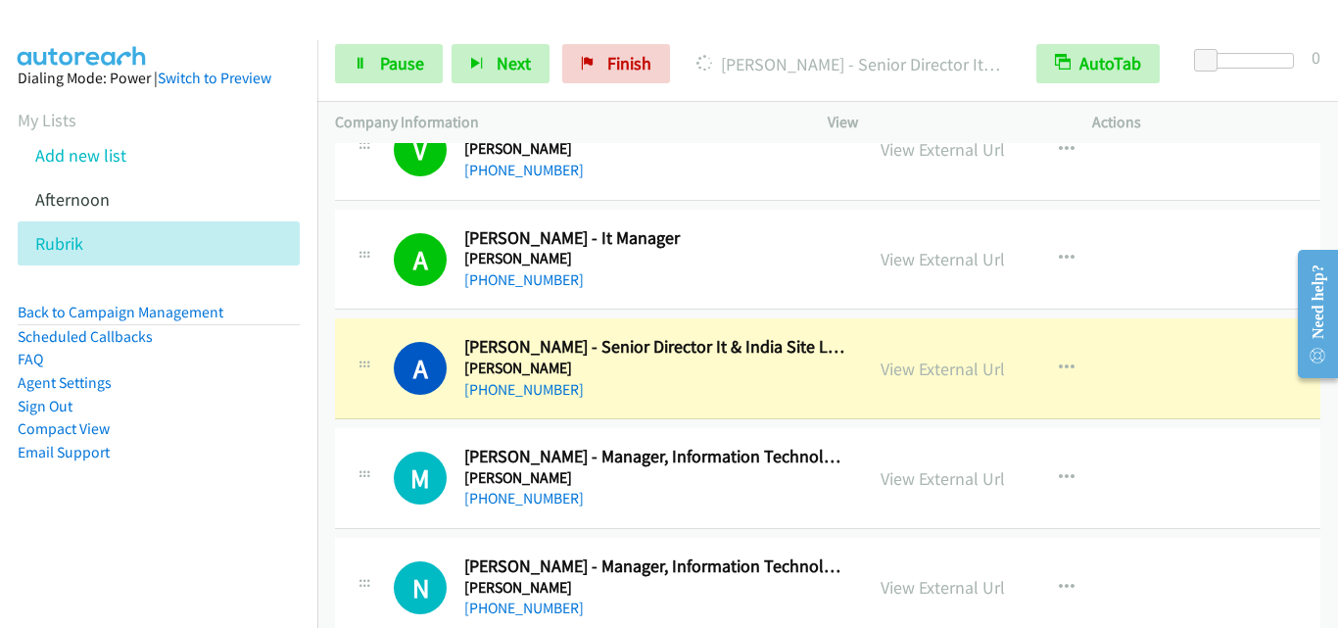
scroll to position [9890, 0]
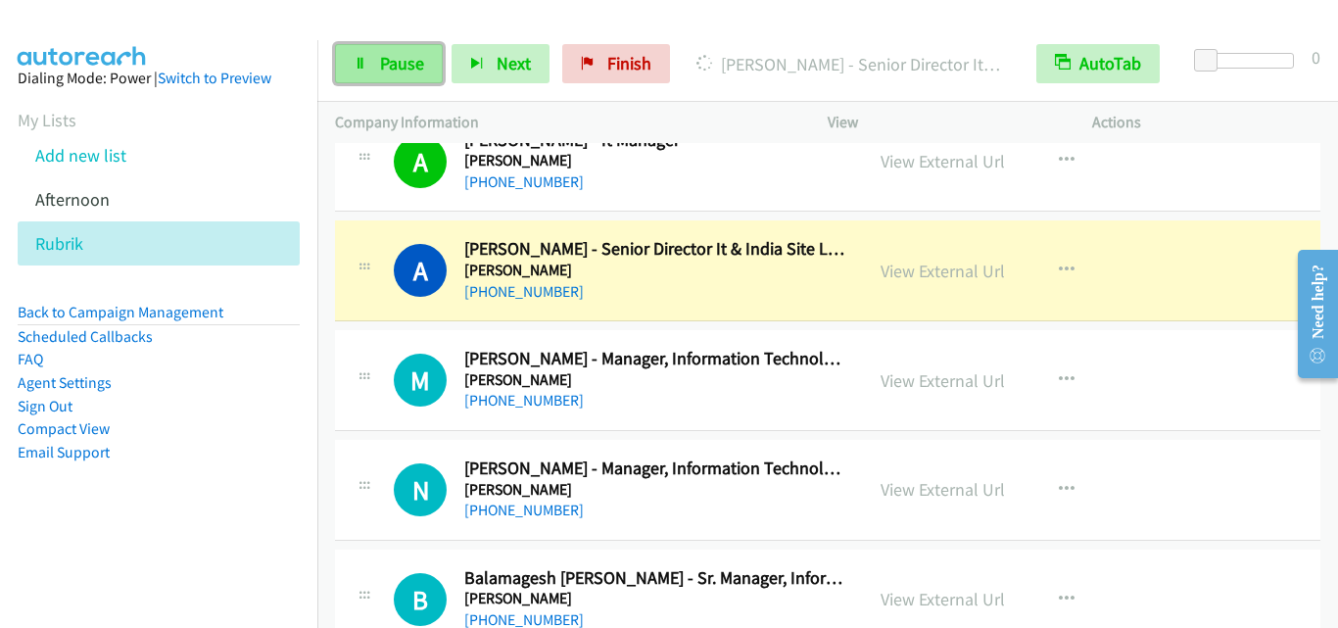
click at [418, 69] on span "Pause" at bounding box center [402, 63] width 44 height 23
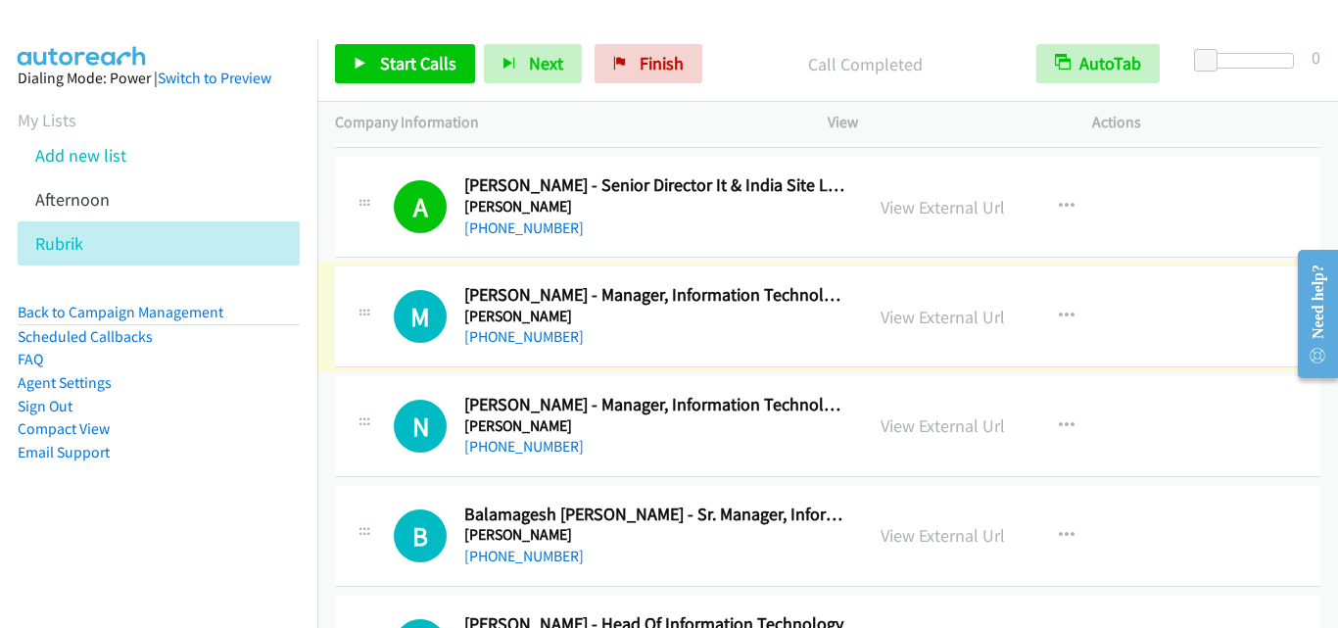
scroll to position [9988, 0]
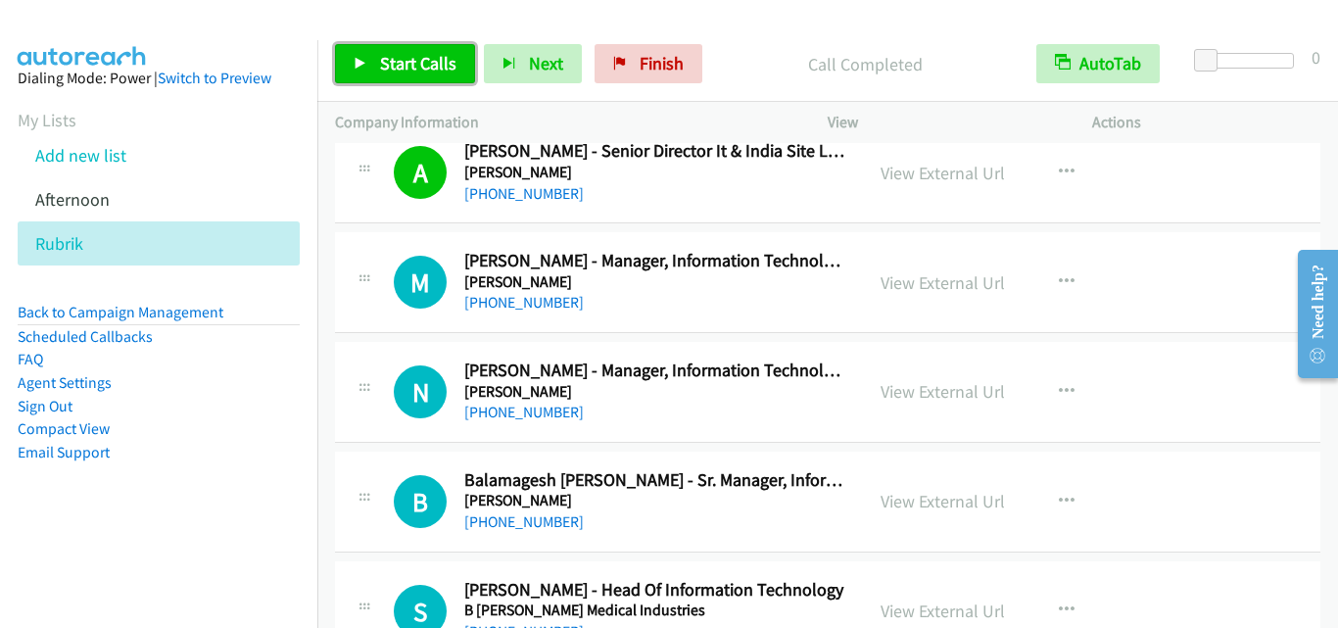
click at [442, 67] on span "Start Calls" at bounding box center [418, 63] width 76 height 23
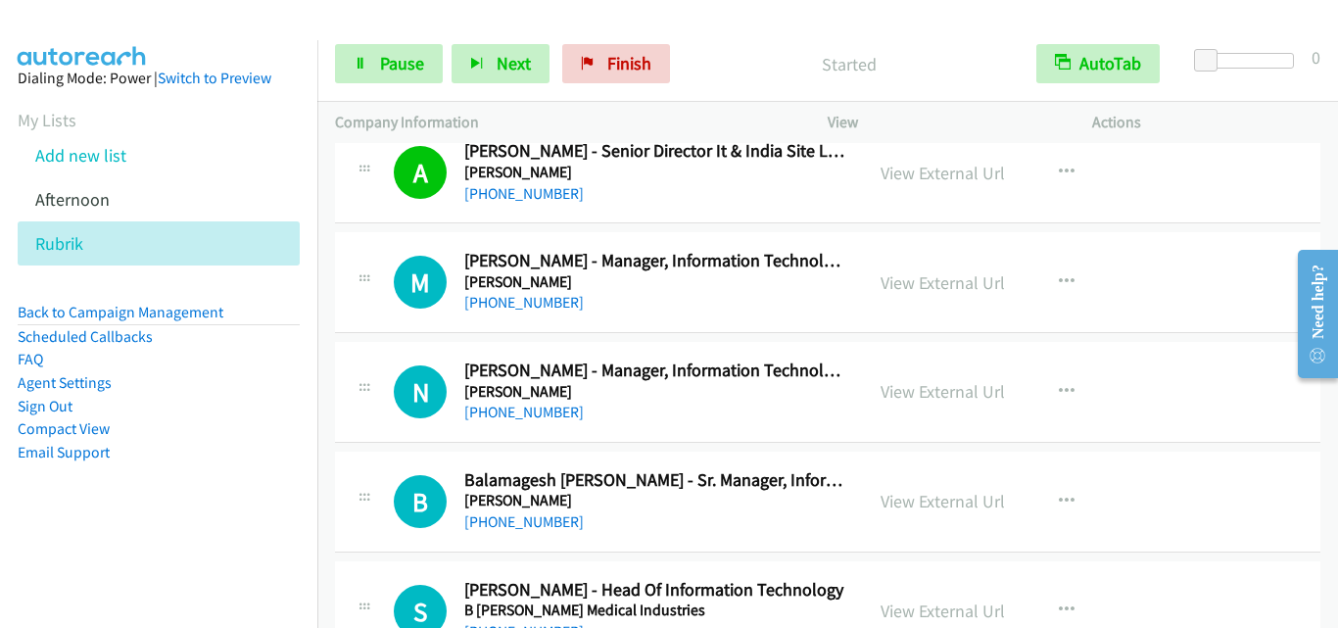
click at [388, 334] on td "M Callback Scheduled [PERSON_NAME] - Manager, Information Technology [PERSON_NA…" at bounding box center [827, 283] width 1020 height 110
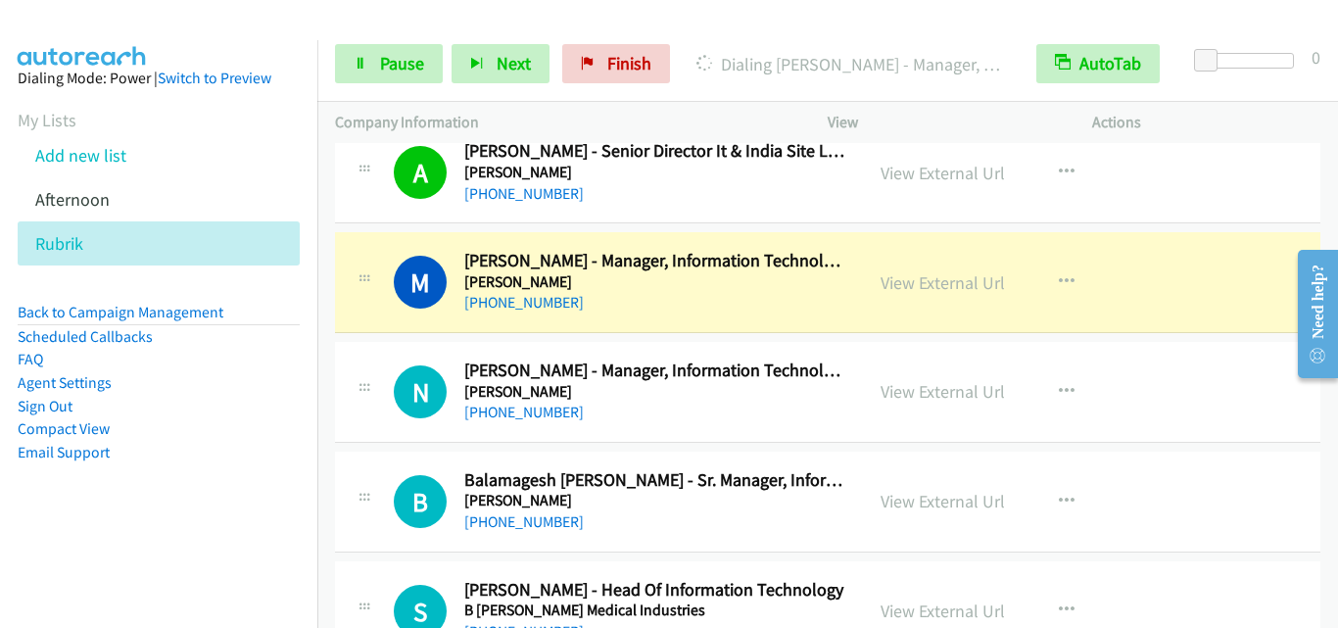
click at [376, 357] on div "N Callback Scheduled [PERSON_NAME] - Manager, Information Technology [PERSON_NA…" at bounding box center [827, 392] width 985 height 101
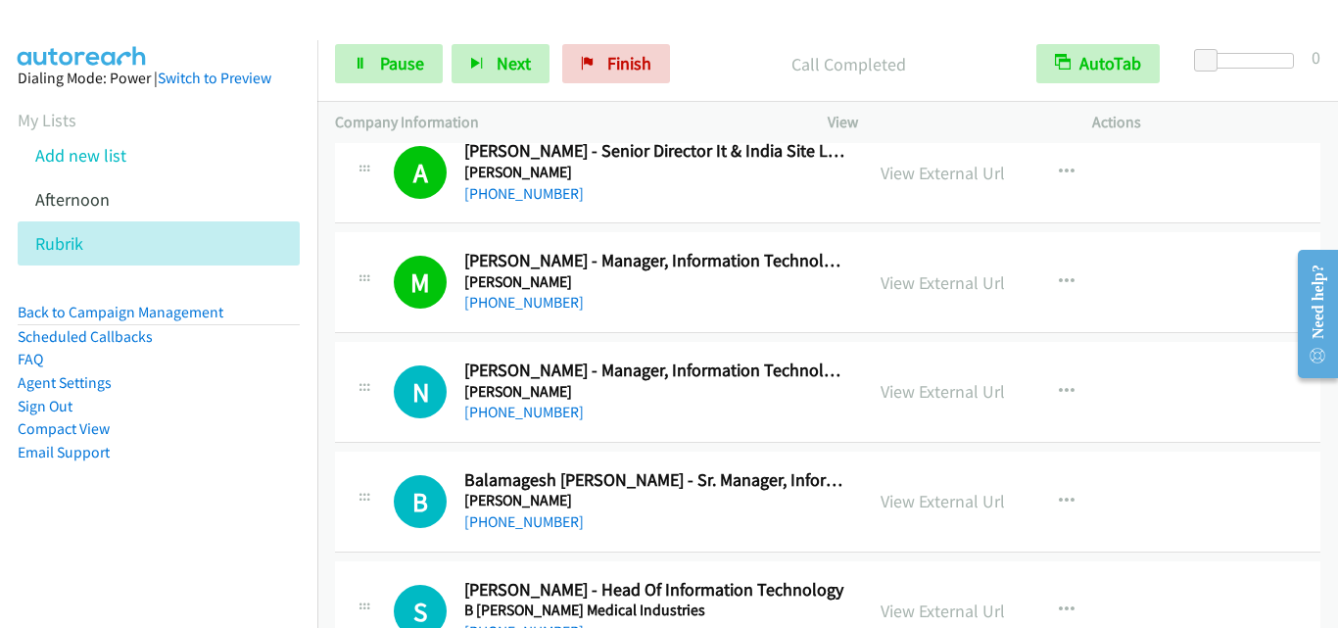
click at [367, 443] on td "N Callback Scheduled [PERSON_NAME] - Manager, Information Technology [PERSON_NA…" at bounding box center [827, 393] width 1020 height 110
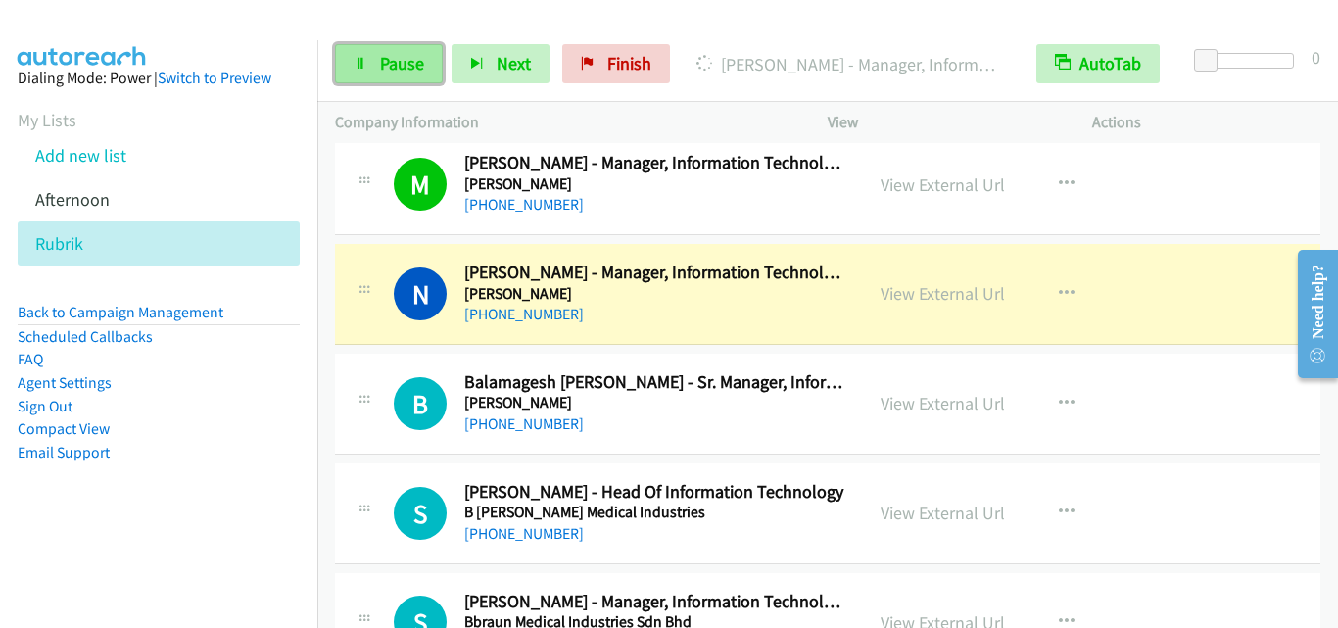
click at [399, 75] on link "Pause" at bounding box center [389, 63] width 108 height 39
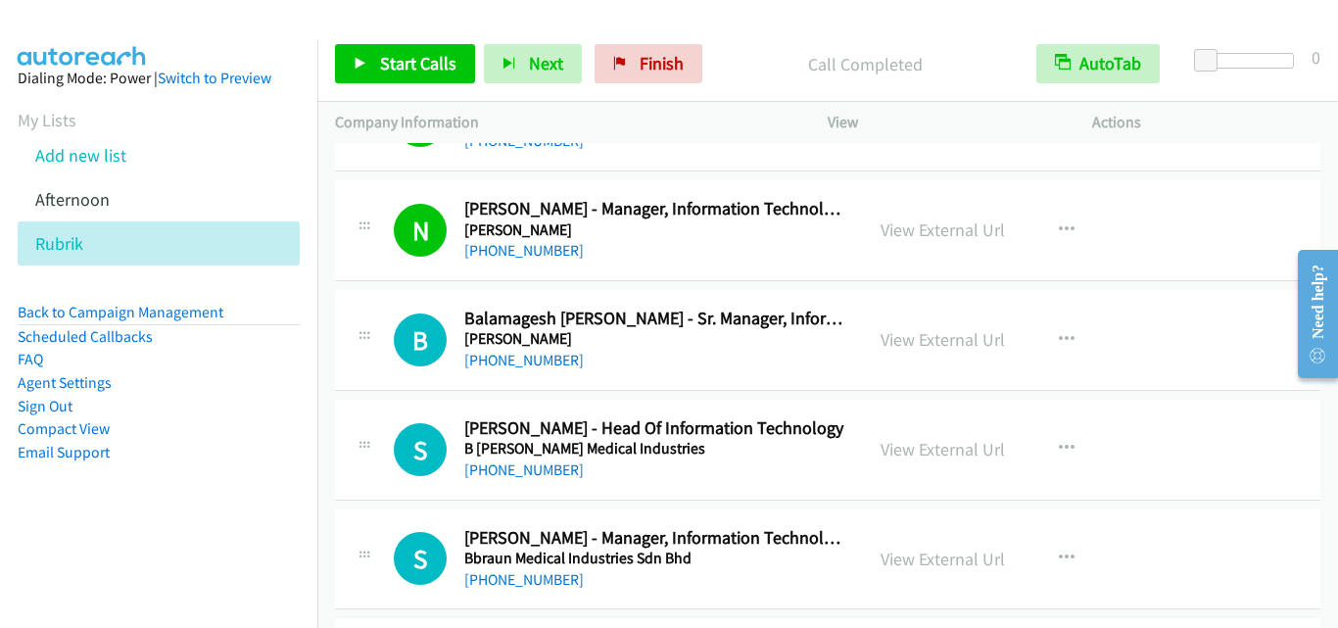
scroll to position [10184, 0]
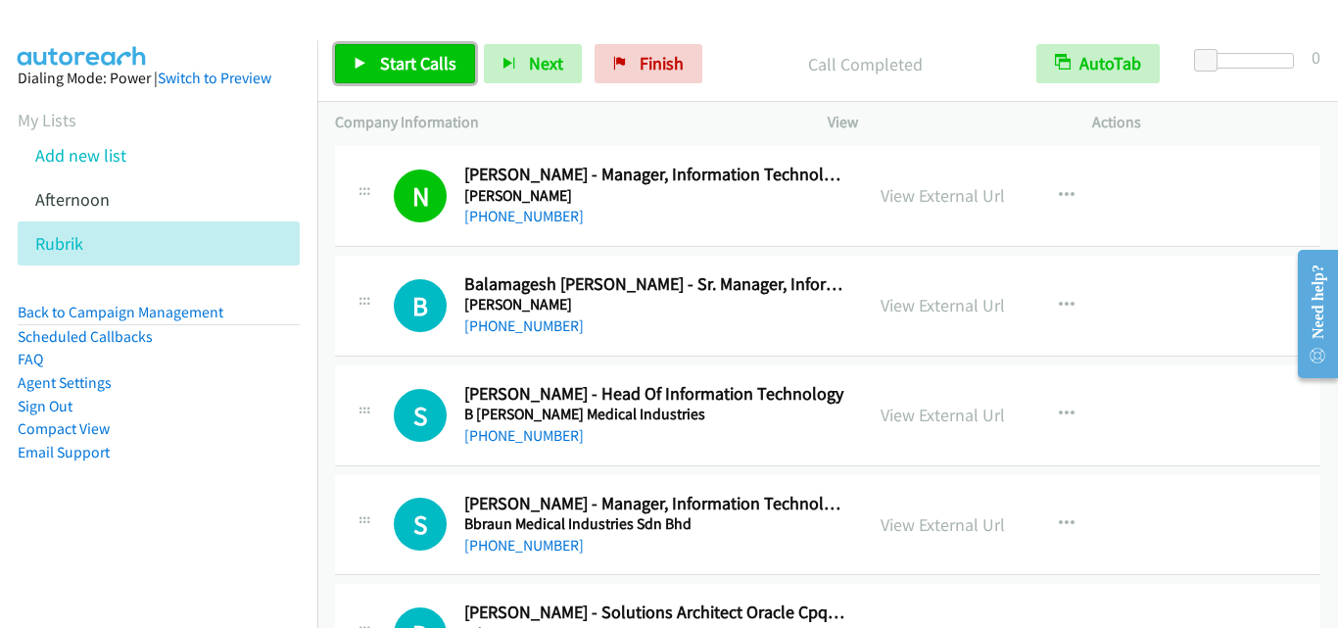
click at [434, 62] on span "Start Calls" at bounding box center [418, 63] width 76 height 23
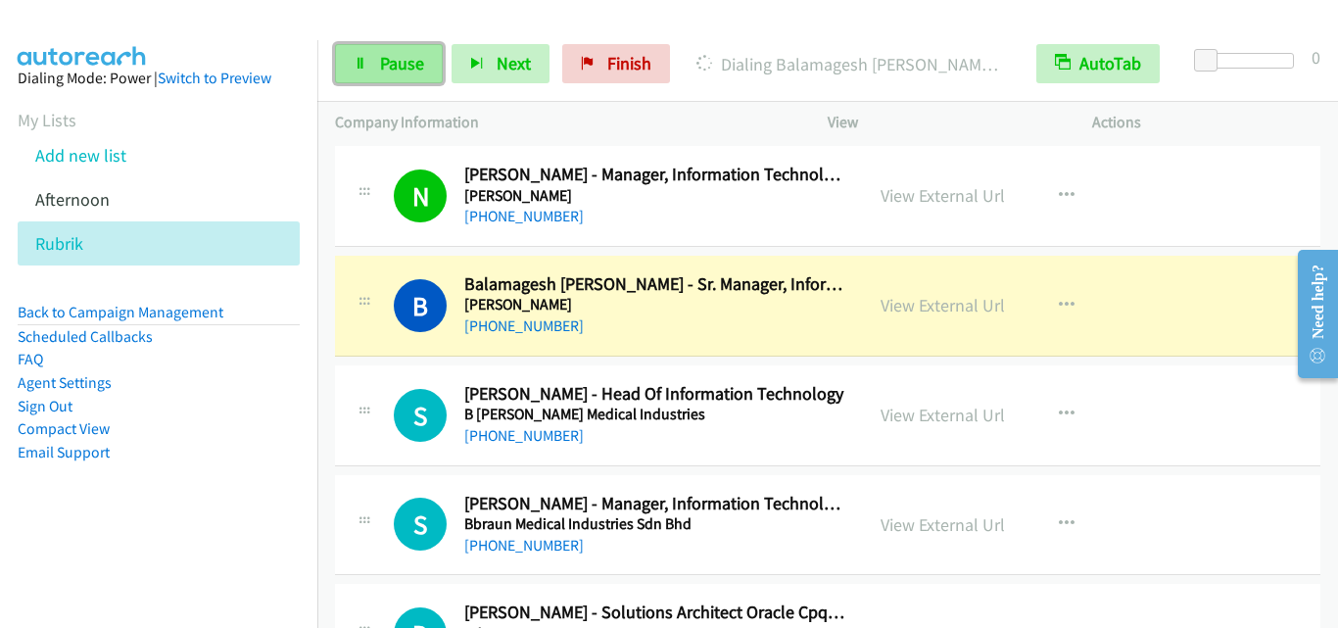
click at [365, 71] on link "Pause" at bounding box center [389, 63] width 108 height 39
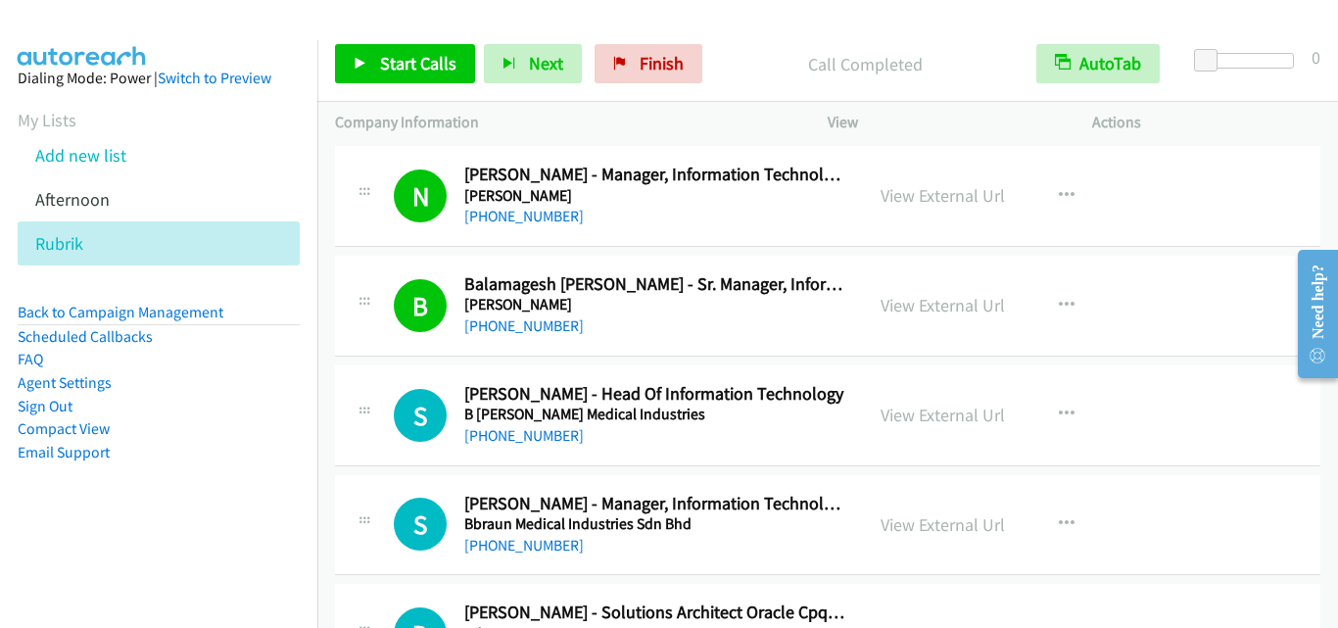
click at [855, 457] on div "S Callback Scheduled [PERSON_NAME] - Head Of Information Technology B [PERSON_N…" at bounding box center [827, 415] width 985 height 101
click at [438, 69] on span "Start Calls" at bounding box center [418, 63] width 76 height 23
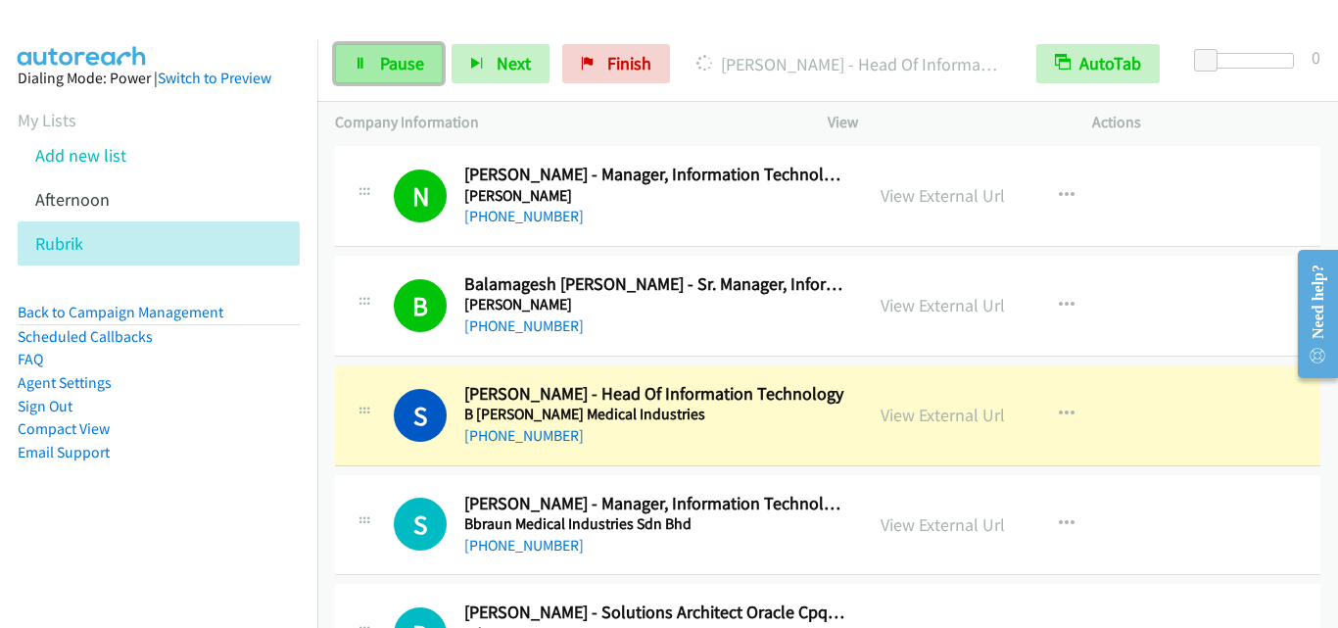
click at [407, 67] on span "Pause" at bounding box center [402, 63] width 44 height 23
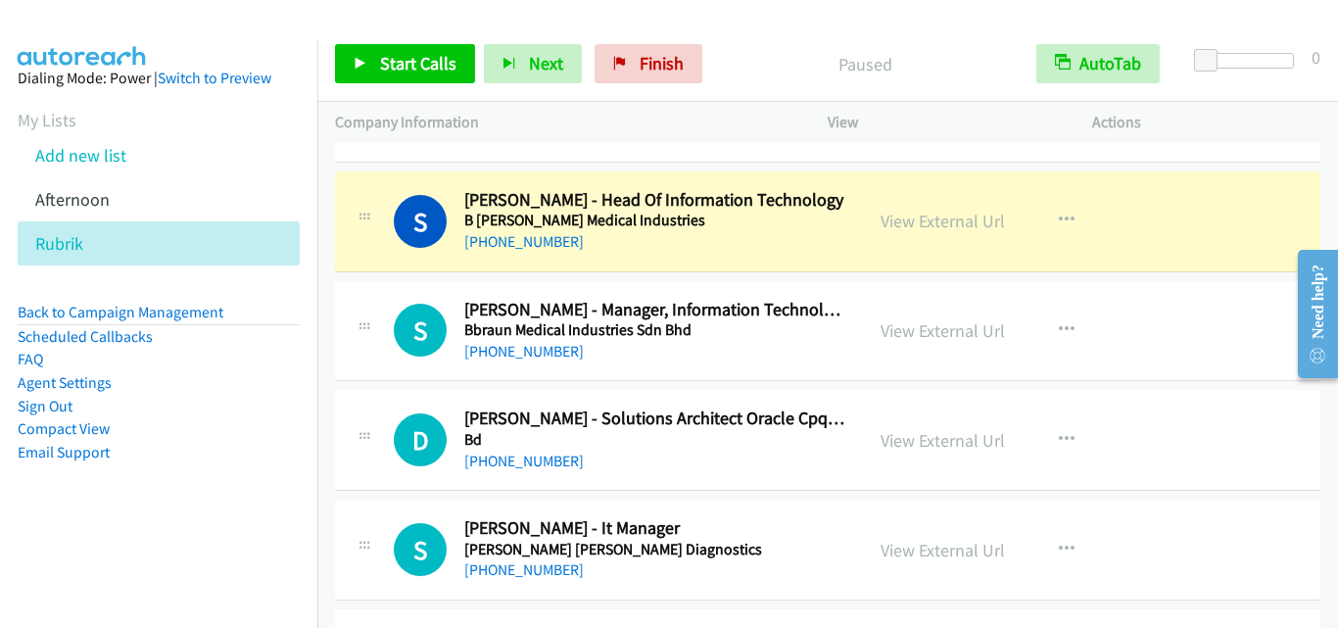
scroll to position [10380, 0]
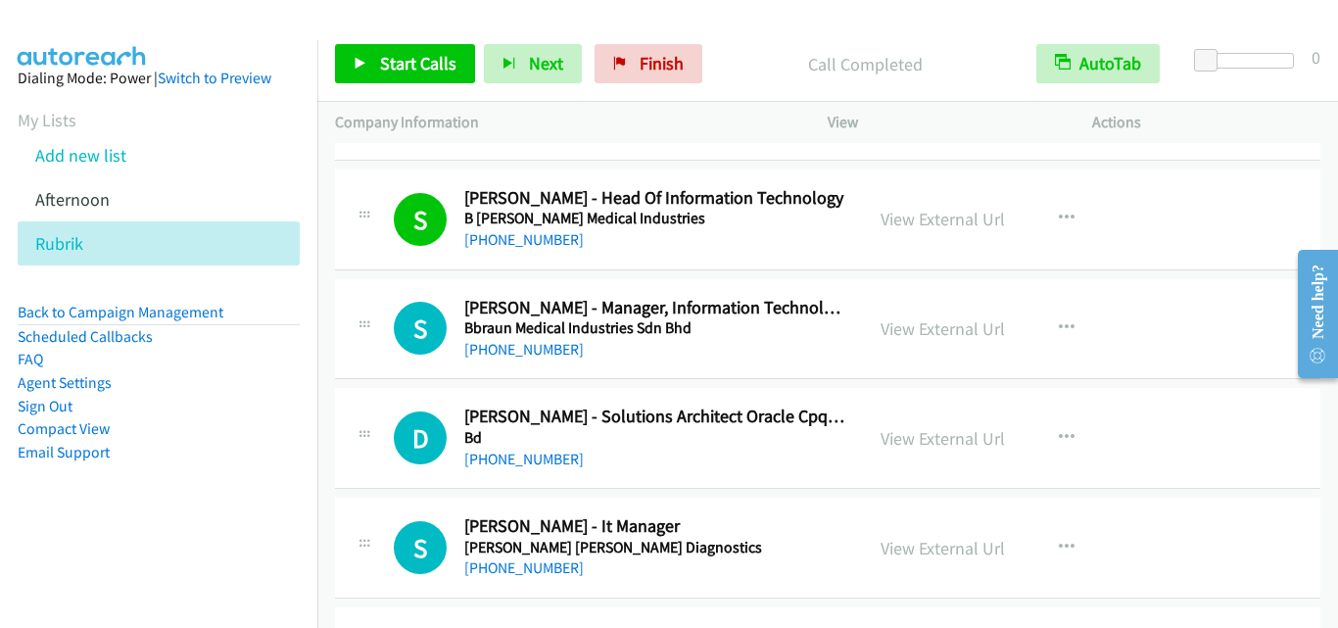
click at [362, 387] on td "D Callback Scheduled [PERSON_NAME] - Solutions Architect Oracle Cpq Cloud Bd [G…" at bounding box center [827, 439] width 1020 height 110
click at [443, 63] on span "Start Calls" at bounding box center [418, 63] width 76 height 23
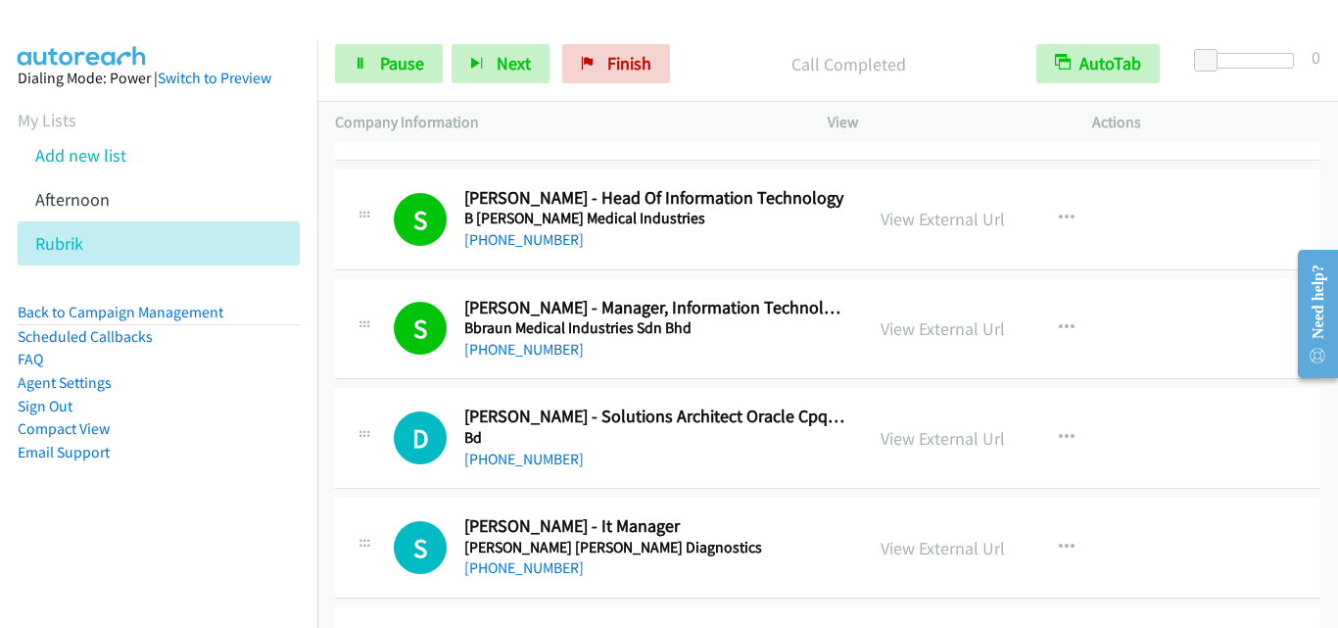
click at [354, 381] on td "S Callback Scheduled [PERSON_NAME] - Manager, Information Technology Bbraun Med…" at bounding box center [827, 329] width 1020 height 110
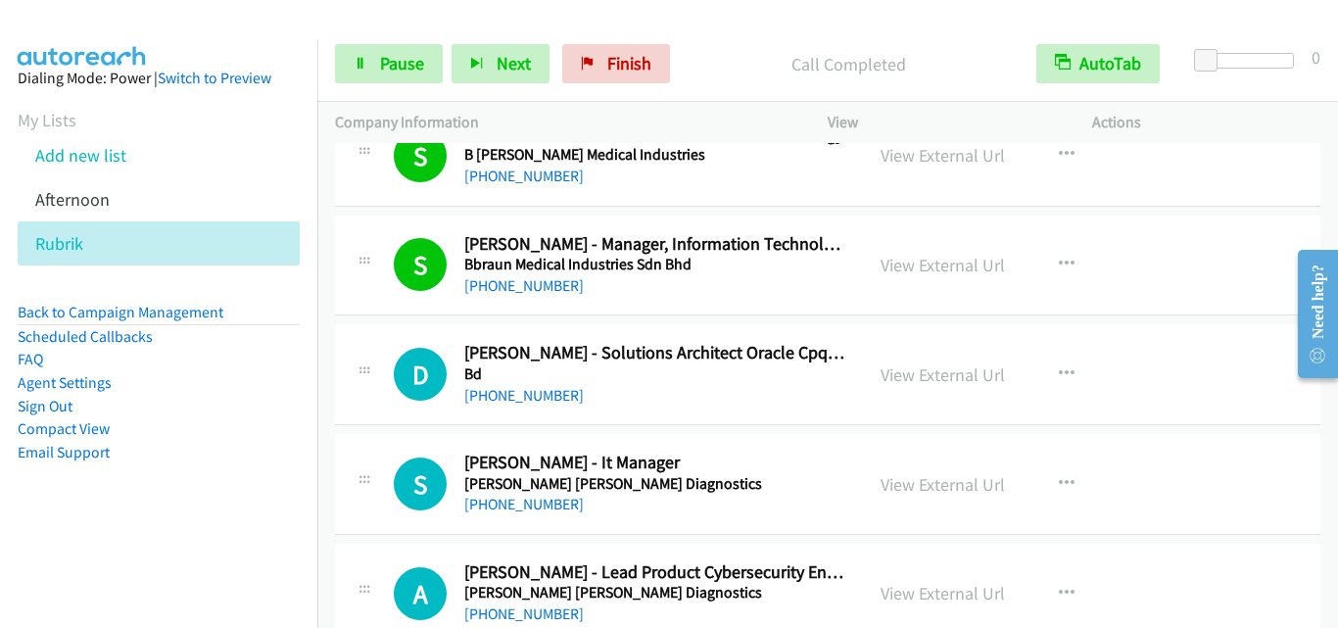
scroll to position [10478, 0]
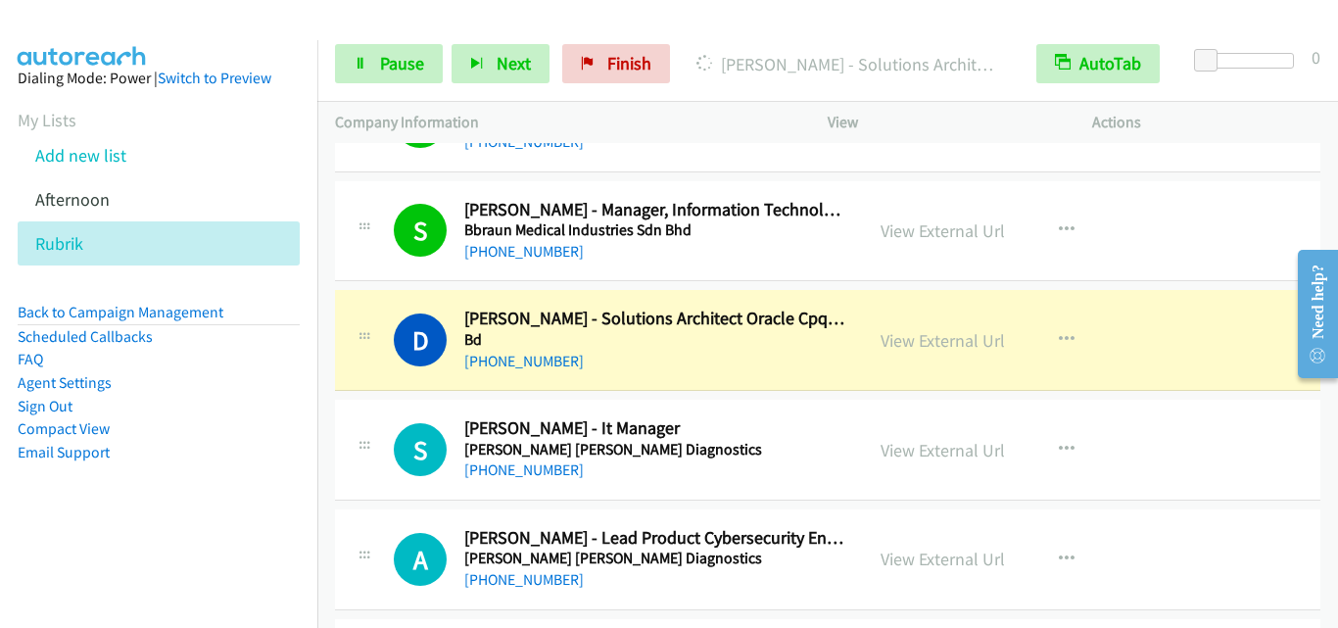
click at [482, 16] on div at bounding box center [660, 37] width 1320 height 75
click at [380, 56] on span "Pause" at bounding box center [402, 63] width 44 height 23
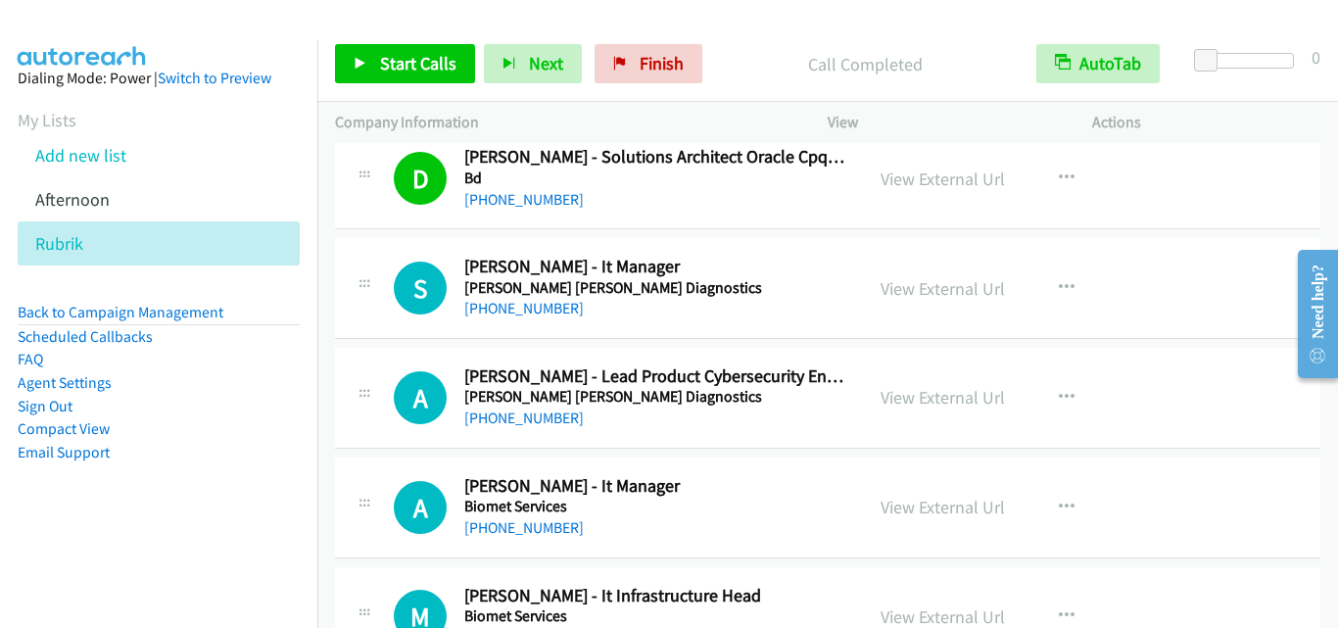
scroll to position [10674, 0]
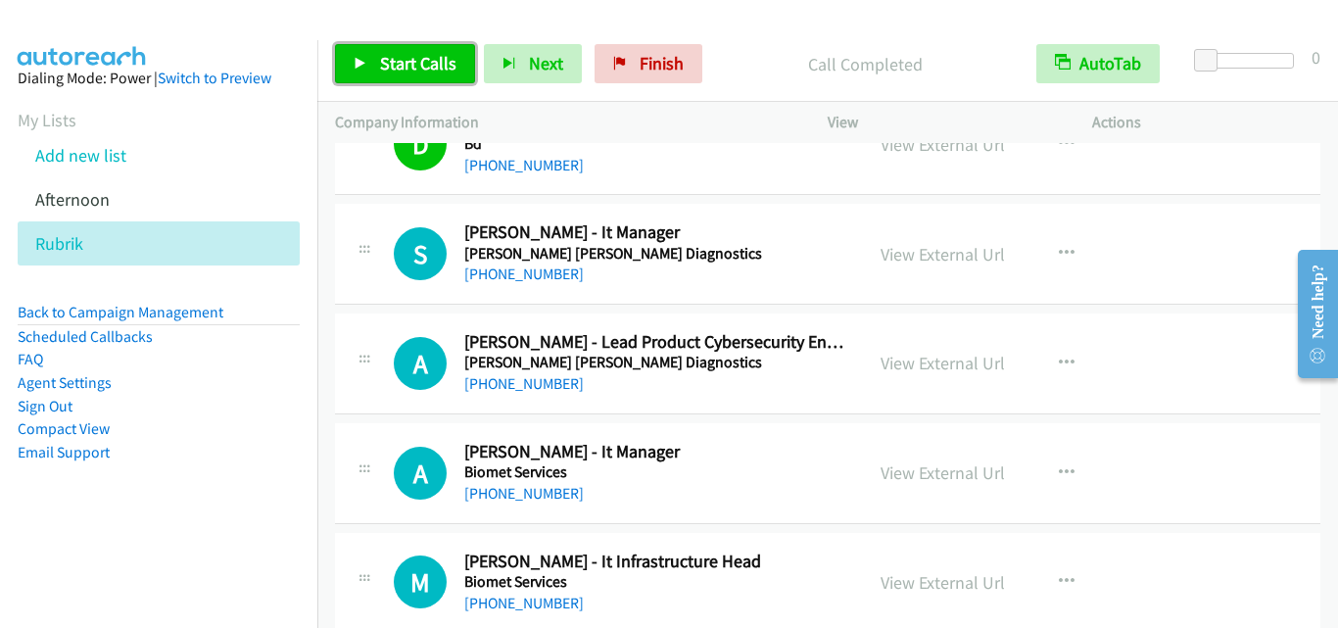
click at [444, 68] on span "Start Calls" at bounding box center [418, 63] width 76 height 23
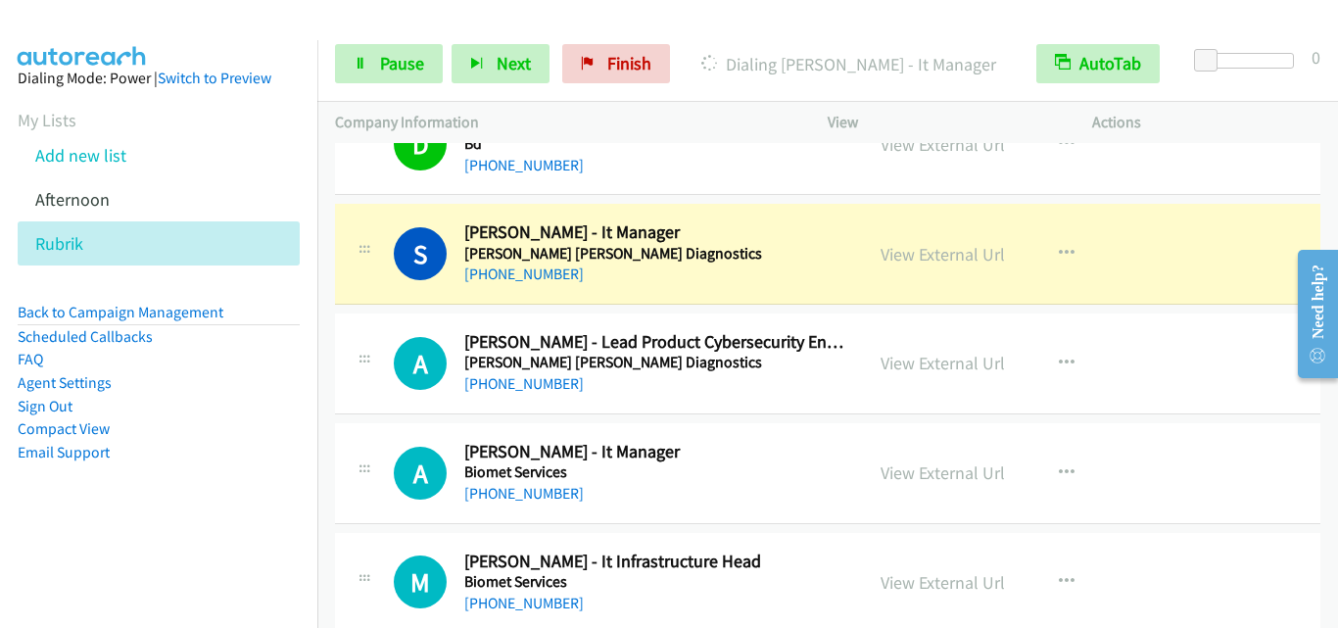
click at [343, 416] on td "A Callback Scheduled [PERSON_NAME] - Lead Product Cybersecurity Engineer [PERSO…" at bounding box center [827, 363] width 1020 height 110
click at [365, 75] on link "Pause" at bounding box center [389, 63] width 108 height 39
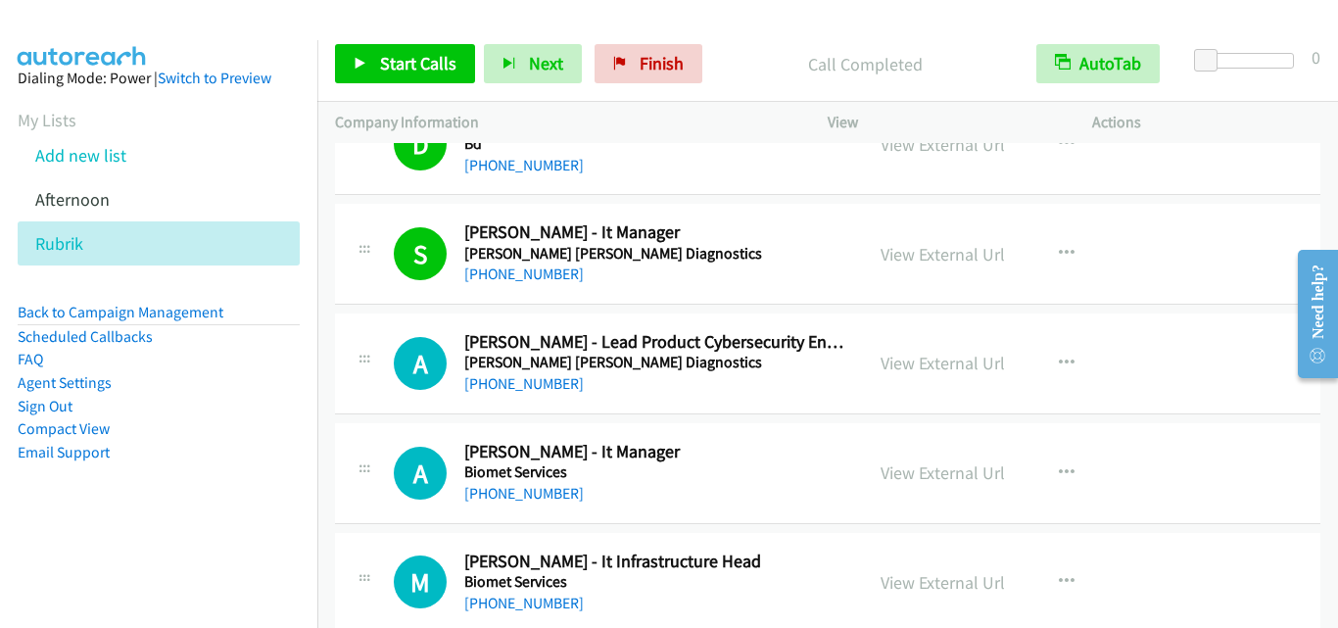
click at [348, 364] on div "A Callback Scheduled [PERSON_NAME] - Lead Product Cybersecurity Engineer [PERSO…" at bounding box center [599, 363] width 528 height 65
click at [1009, 351] on div "View External Url View External Url Schedule/Manage Callback Start Calls Here R…" at bounding box center [1004, 363] width 282 height 65
click at [409, 63] on span "Start Calls" at bounding box center [418, 63] width 76 height 23
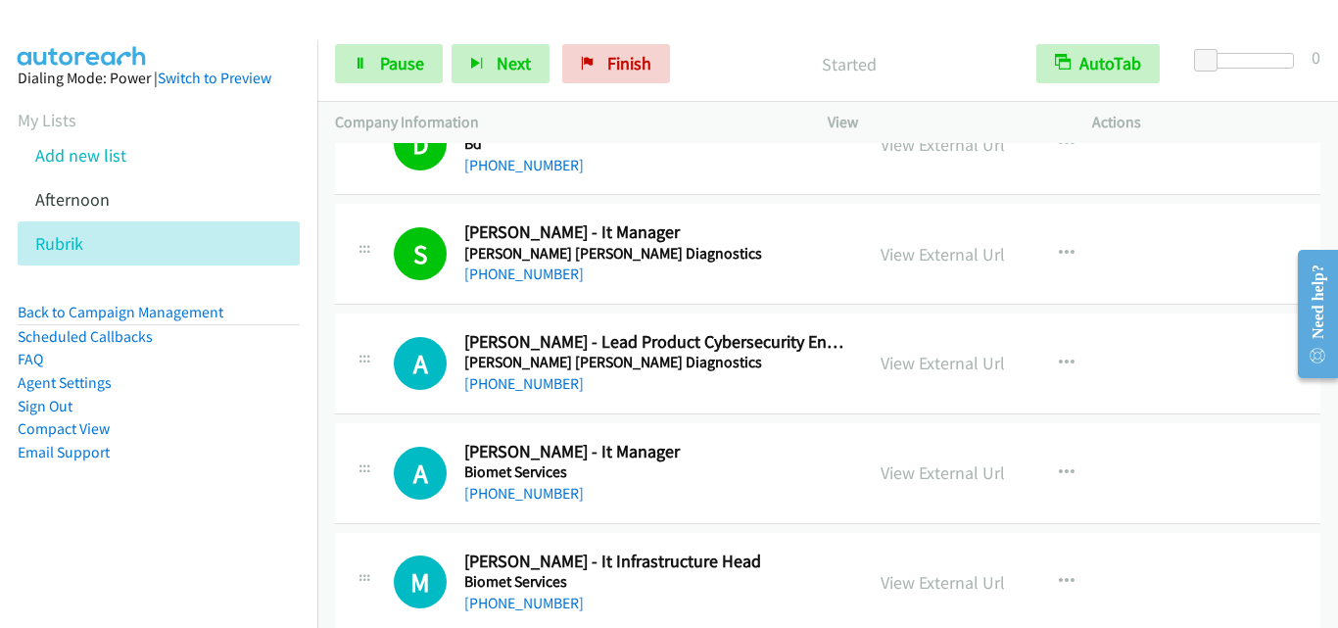
scroll to position [10772, 0]
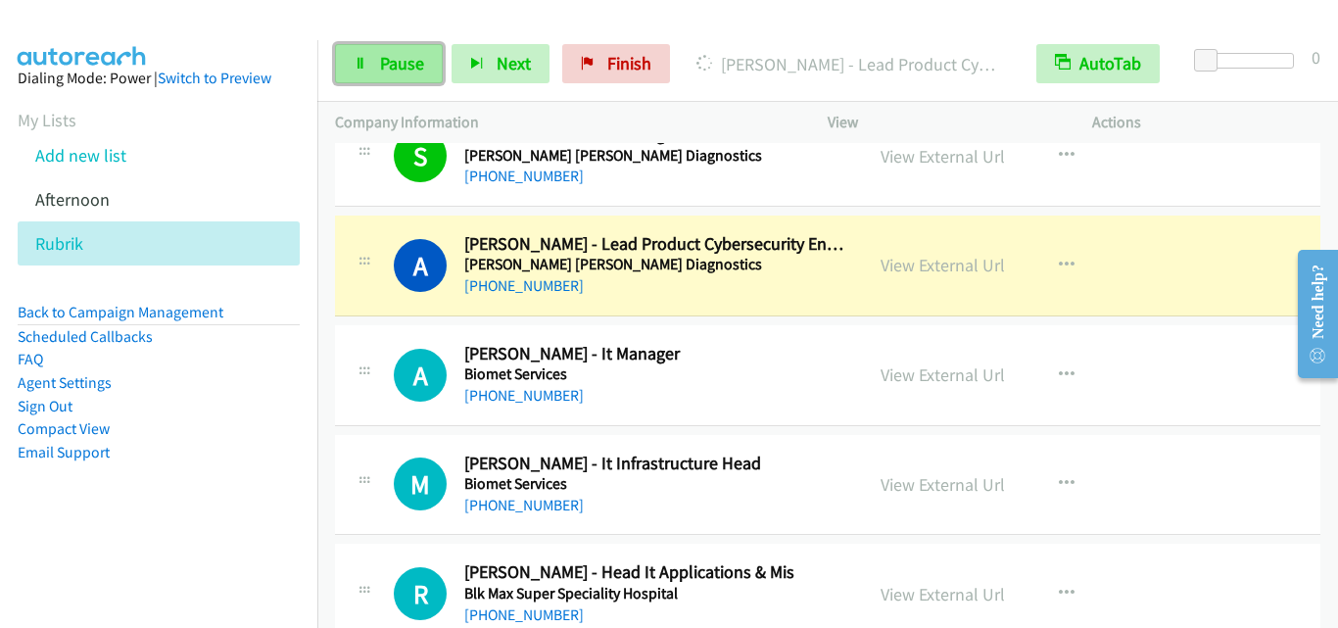
click at [386, 54] on span "Pause" at bounding box center [402, 63] width 44 height 23
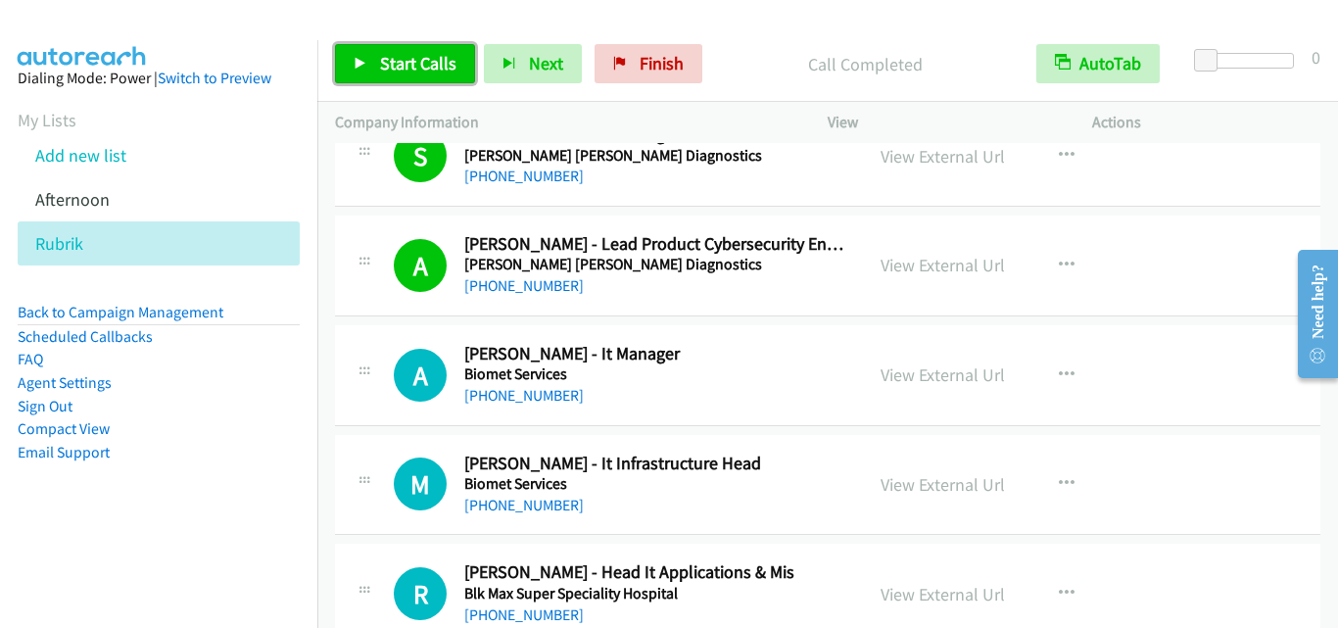
click at [401, 57] on span "Start Calls" at bounding box center [418, 63] width 76 height 23
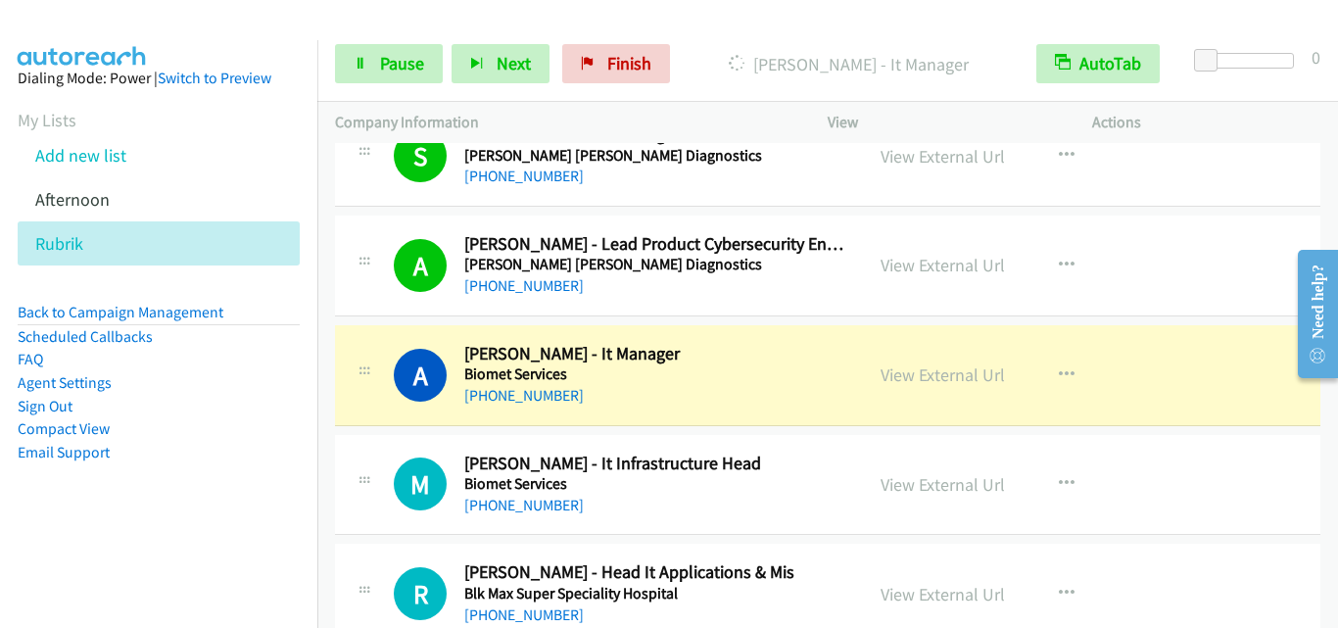
click at [346, 357] on div "A Callback Scheduled [PERSON_NAME] - It Manager Biomet Services [GEOGRAPHIC_DAT…" at bounding box center [599, 375] width 528 height 65
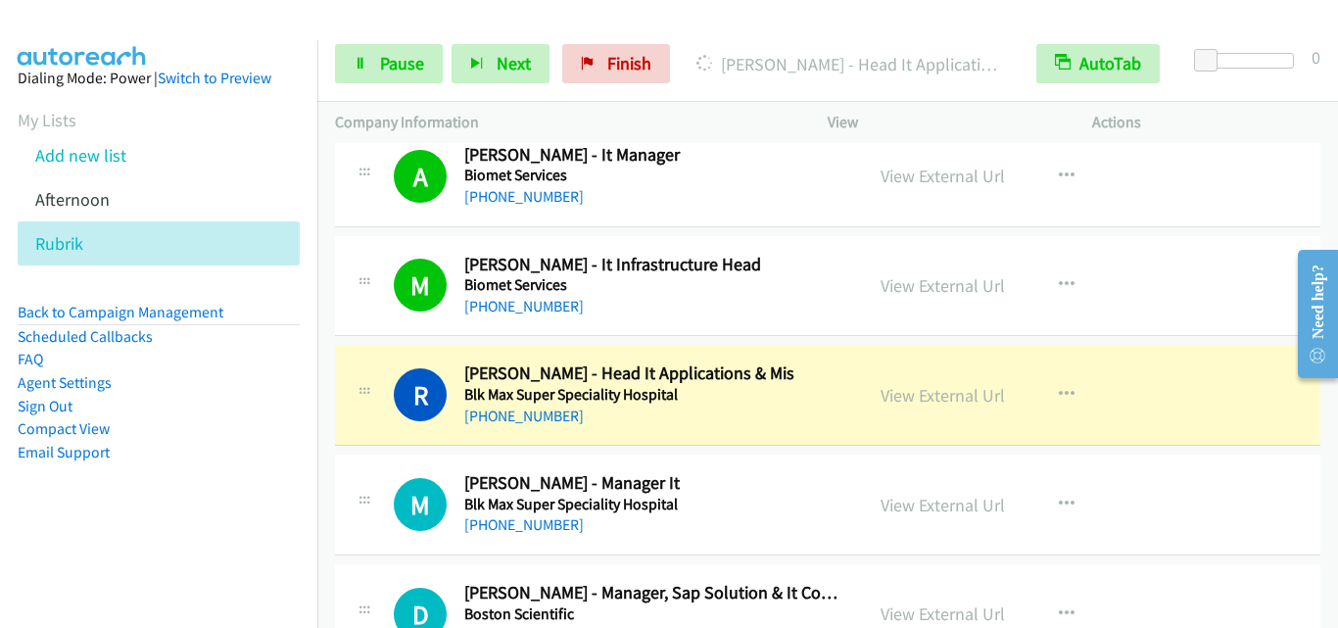
scroll to position [11066, 0]
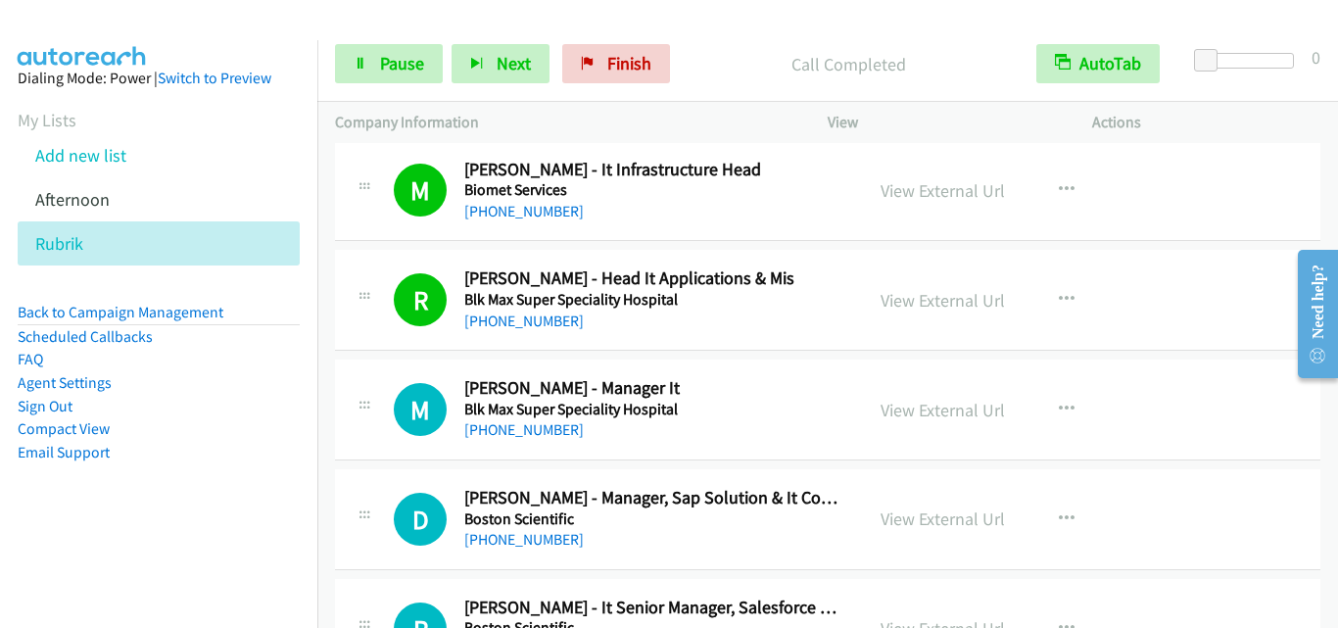
click at [374, 437] on div "M Callback Scheduled [PERSON_NAME] - Manager It Blk Max Super Speciality Hospit…" at bounding box center [599, 409] width 493 height 65
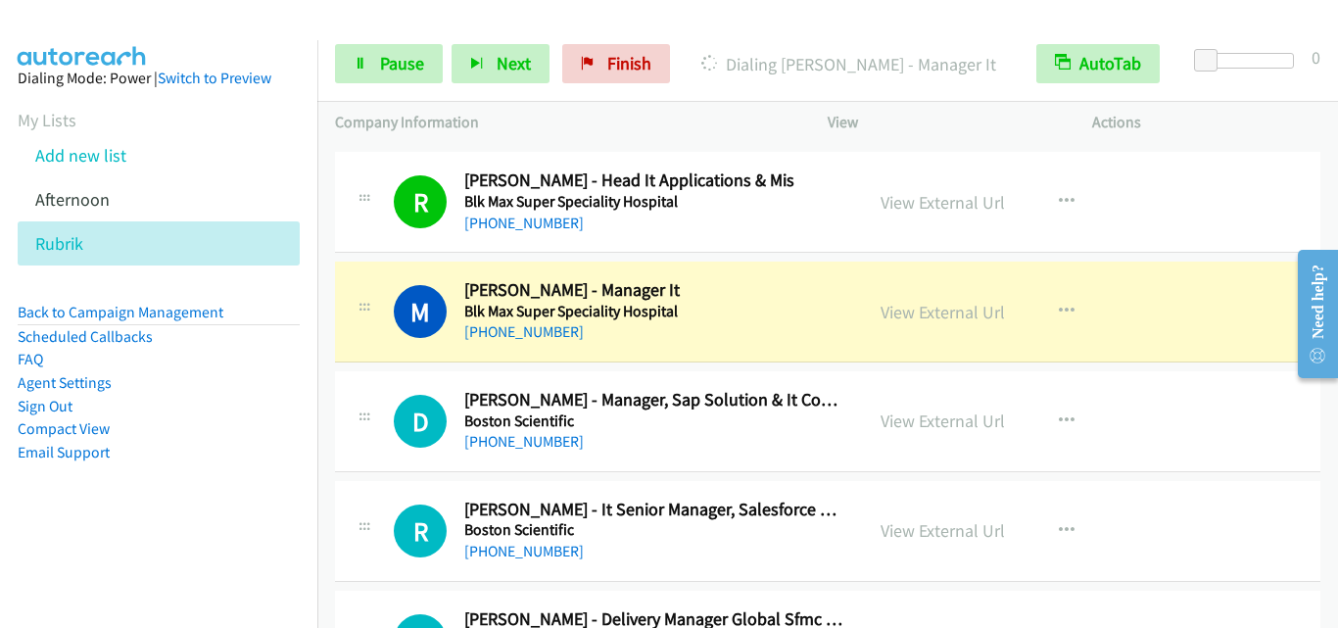
click at [379, 350] on div "M Callback Scheduled [PERSON_NAME] - Manager It Blk Max Super Speciality Hospit…" at bounding box center [827, 311] width 985 height 101
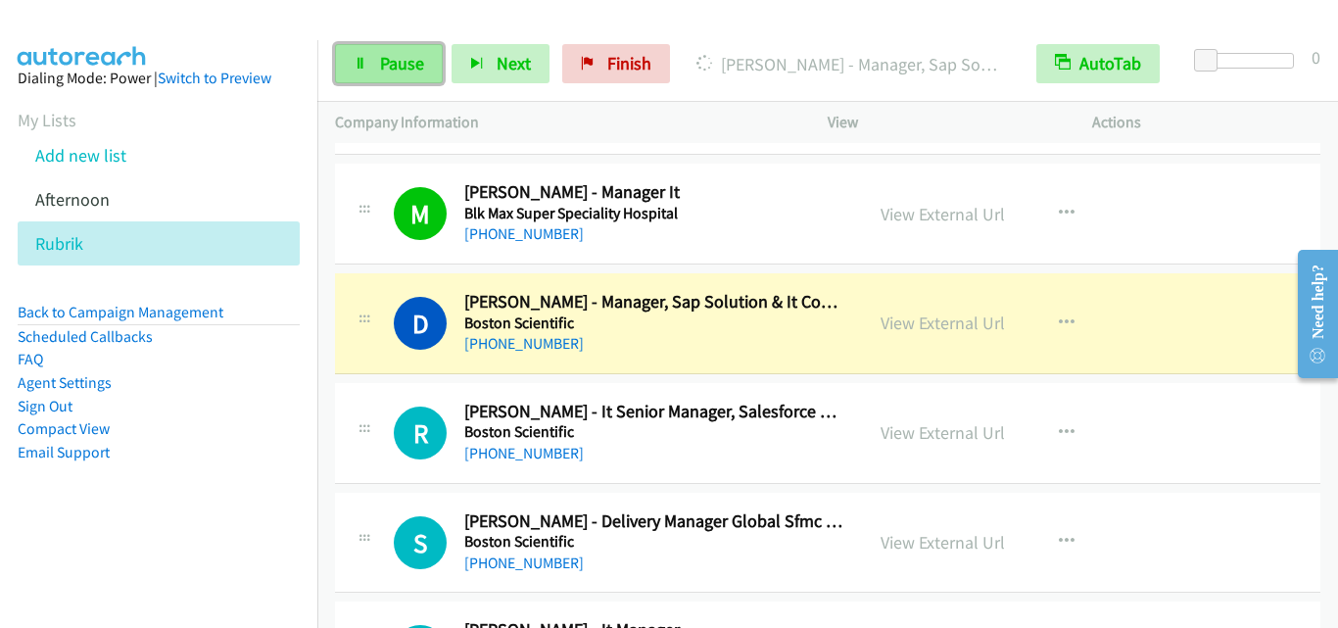
click at [350, 49] on link "Pause" at bounding box center [389, 63] width 108 height 39
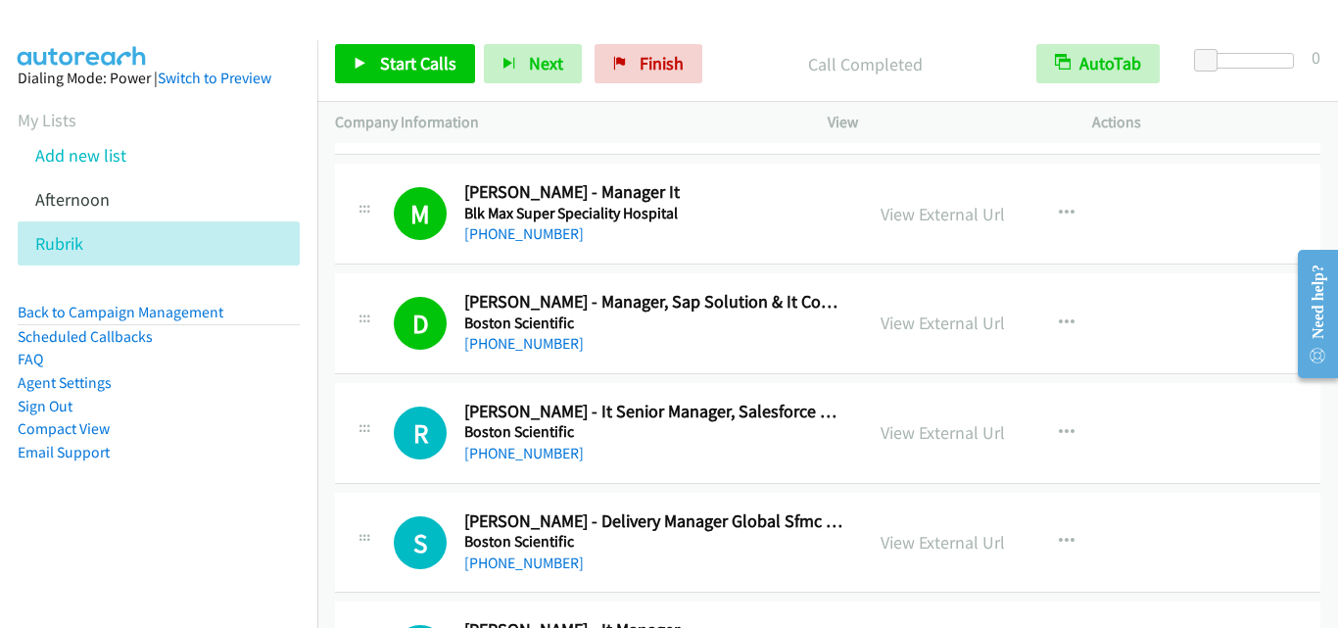
click at [382, 405] on div "R Callback Scheduled [PERSON_NAME] - It Senior Manager, Salesforce Delivery And…" at bounding box center [599, 433] width 493 height 65
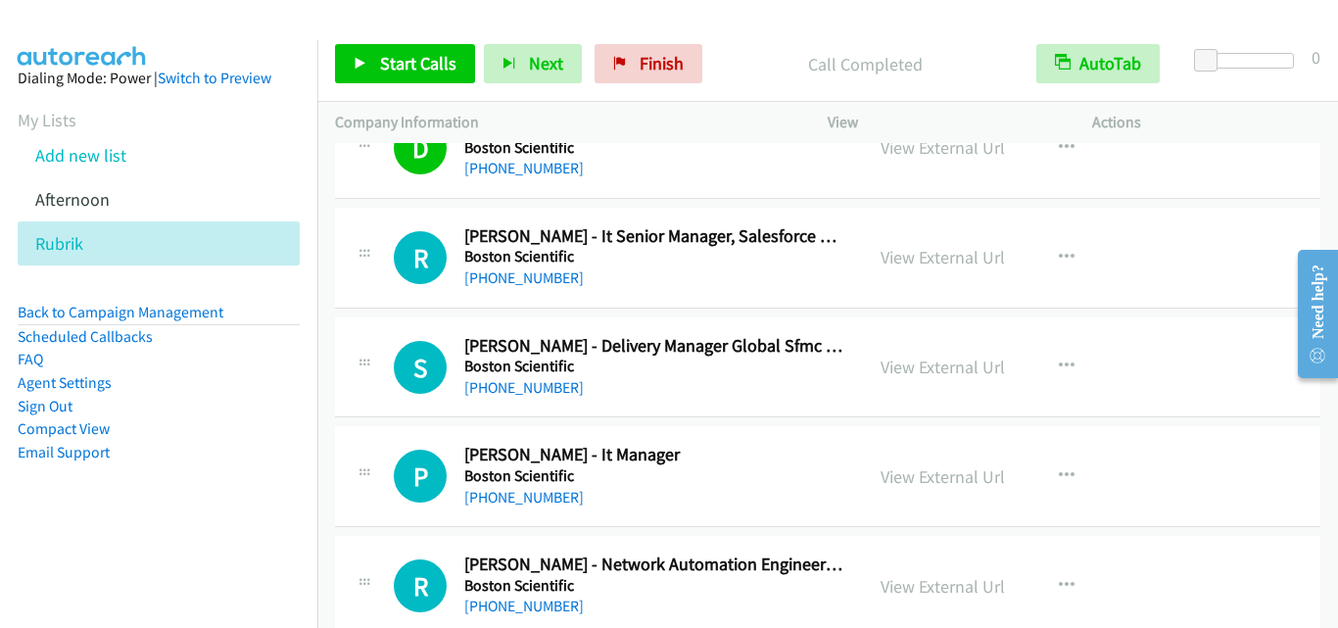
scroll to position [11457, 0]
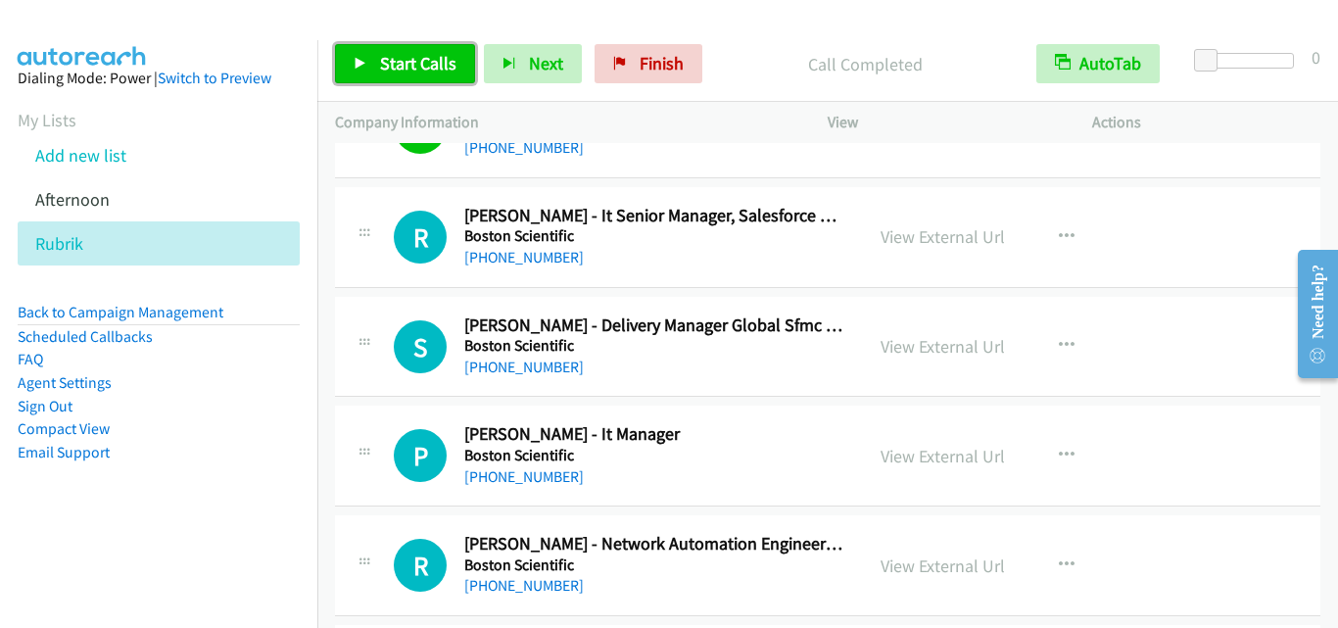
click at [402, 66] on span "Start Calls" at bounding box center [418, 63] width 76 height 23
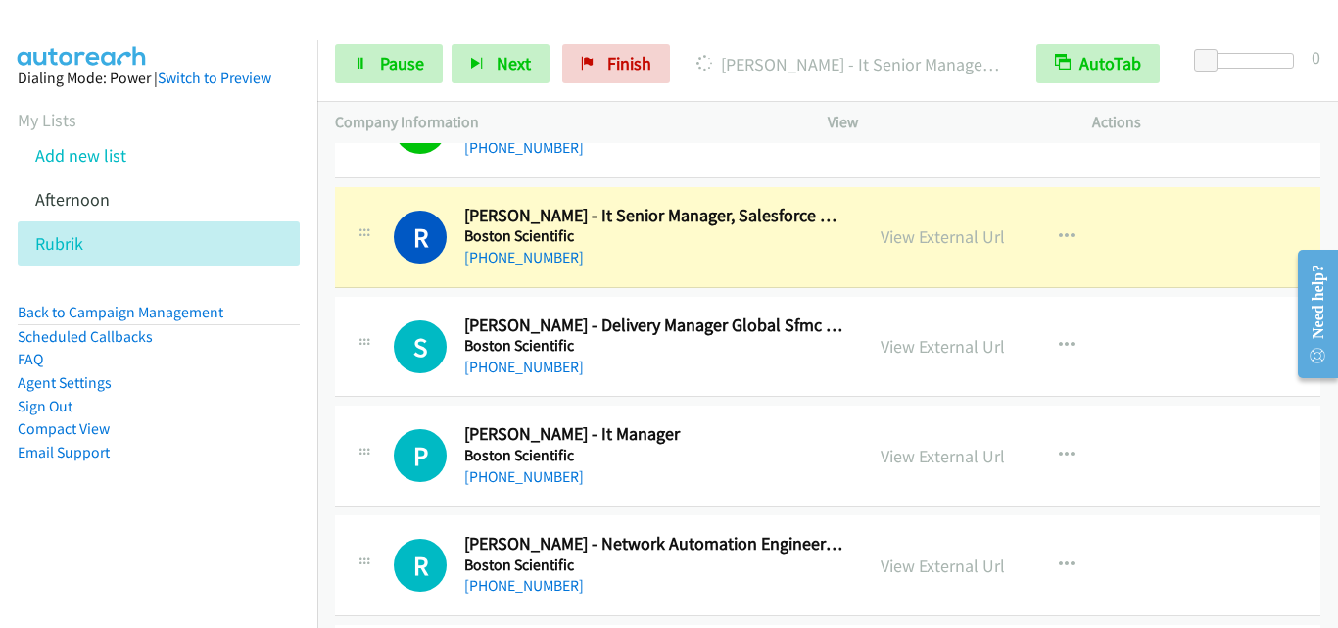
click at [393, 298] on div "S Callback Scheduled [PERSON_NAME] - Delivery Manager Global Sfmc & Omnichannel…" at bounding box center [827, 347] width 985 height 101
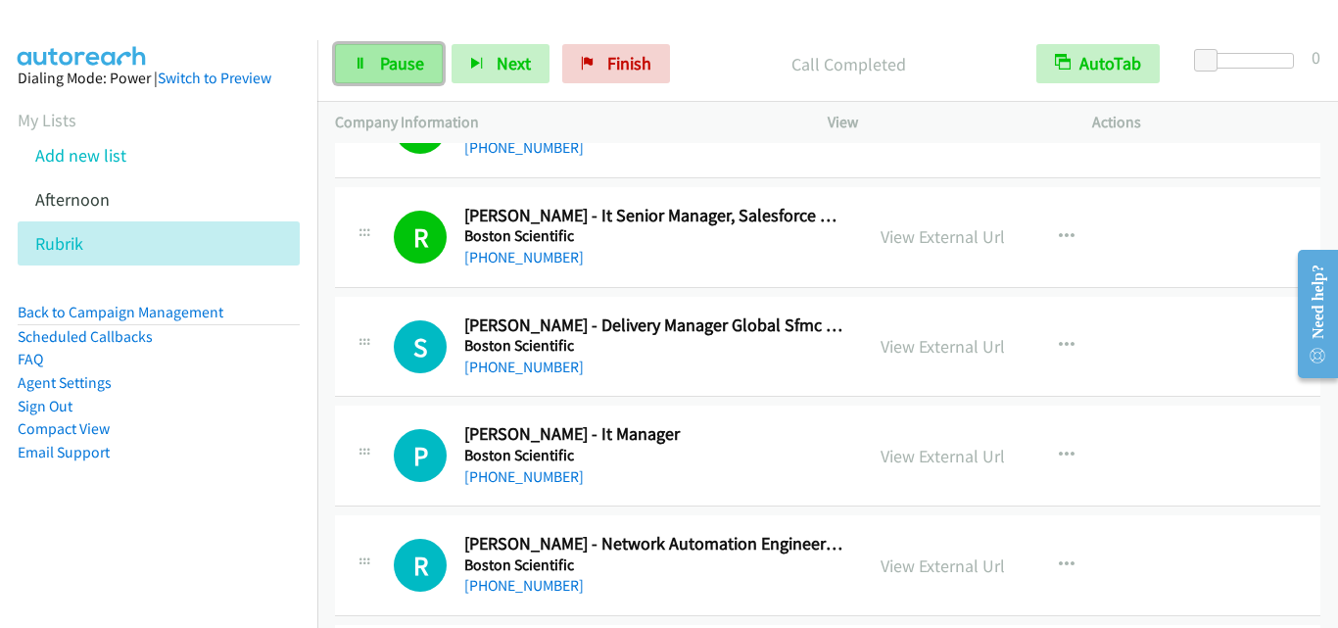
click at [396, 71] on span "Pause" at bounding box center [402, 63] width 44 height 23
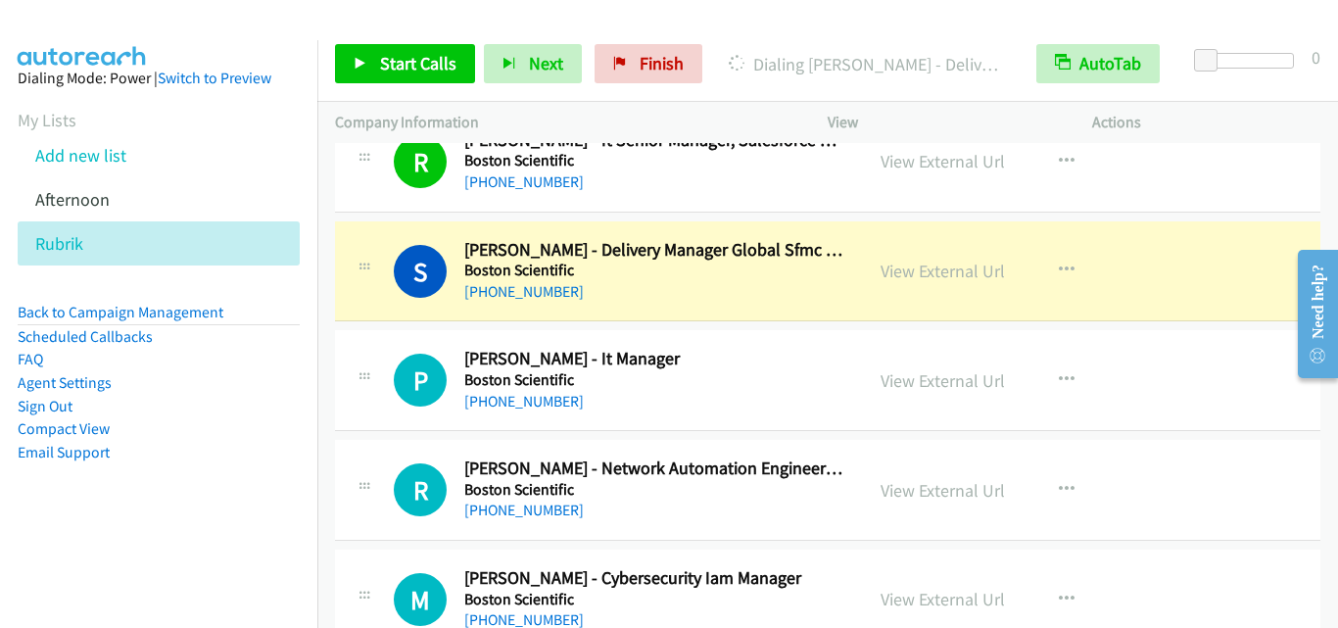
scroll to position [11555, 0]
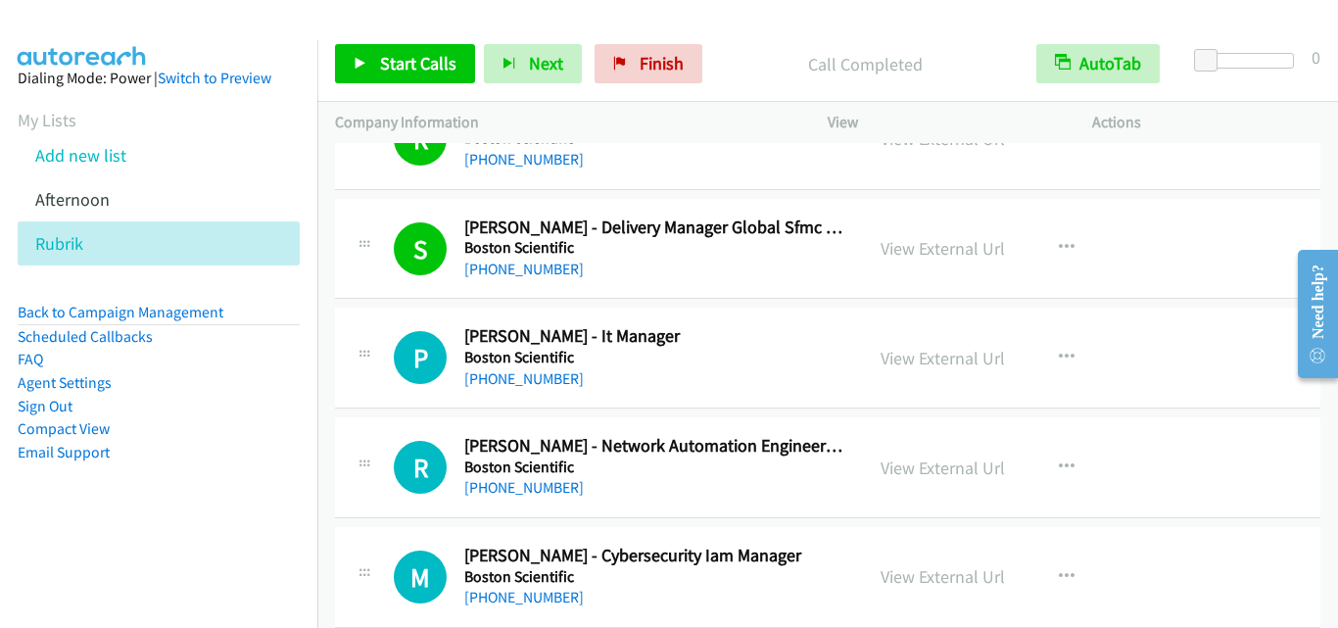
click at [390, 340] on div "P Callback Scheduled [PERSON_NAME] - It Manager Boston Scientific [GEOGRAPHIC_D…" at bounding box center [599, 357] width 493 height 65
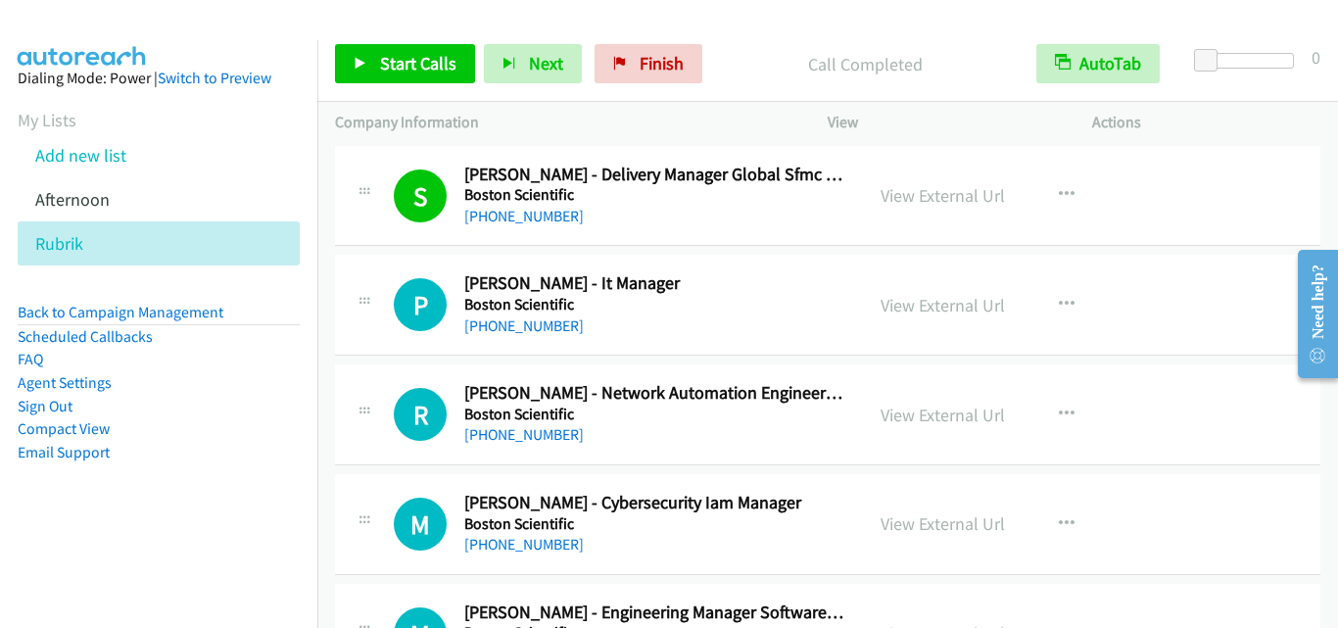
scroll to position [11653, 0]
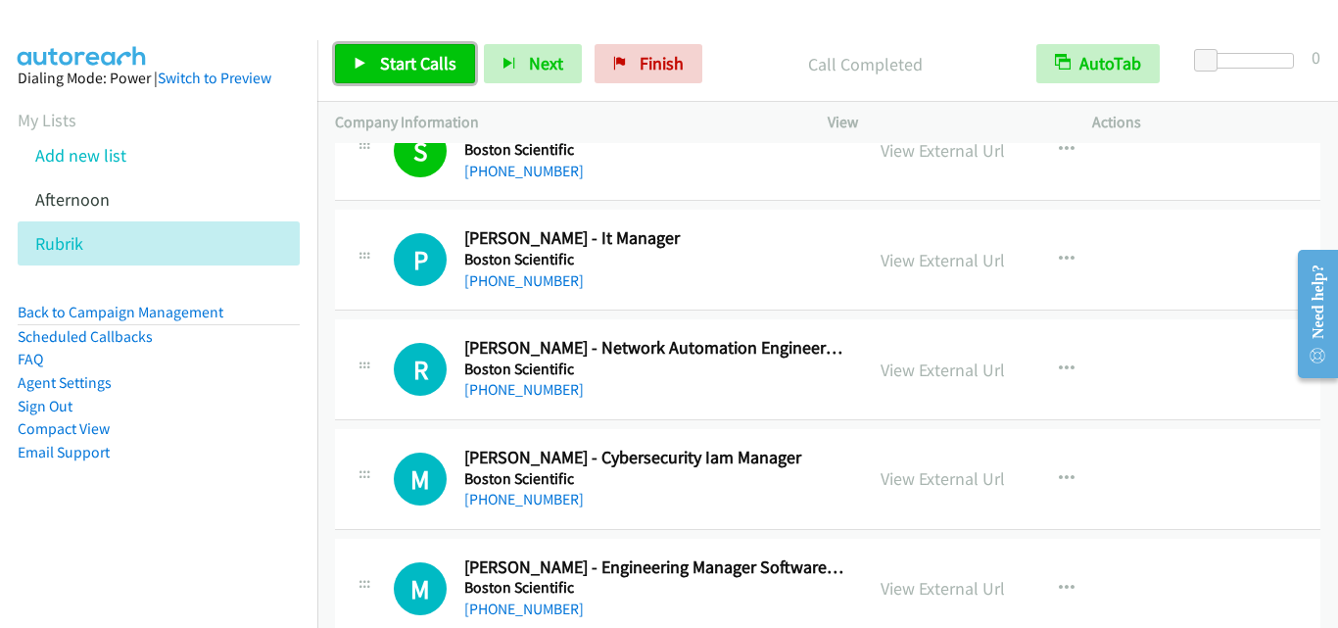
click at [415, 65] on span "Start Calls" at bounding box center [418, 63] width 76 height 23
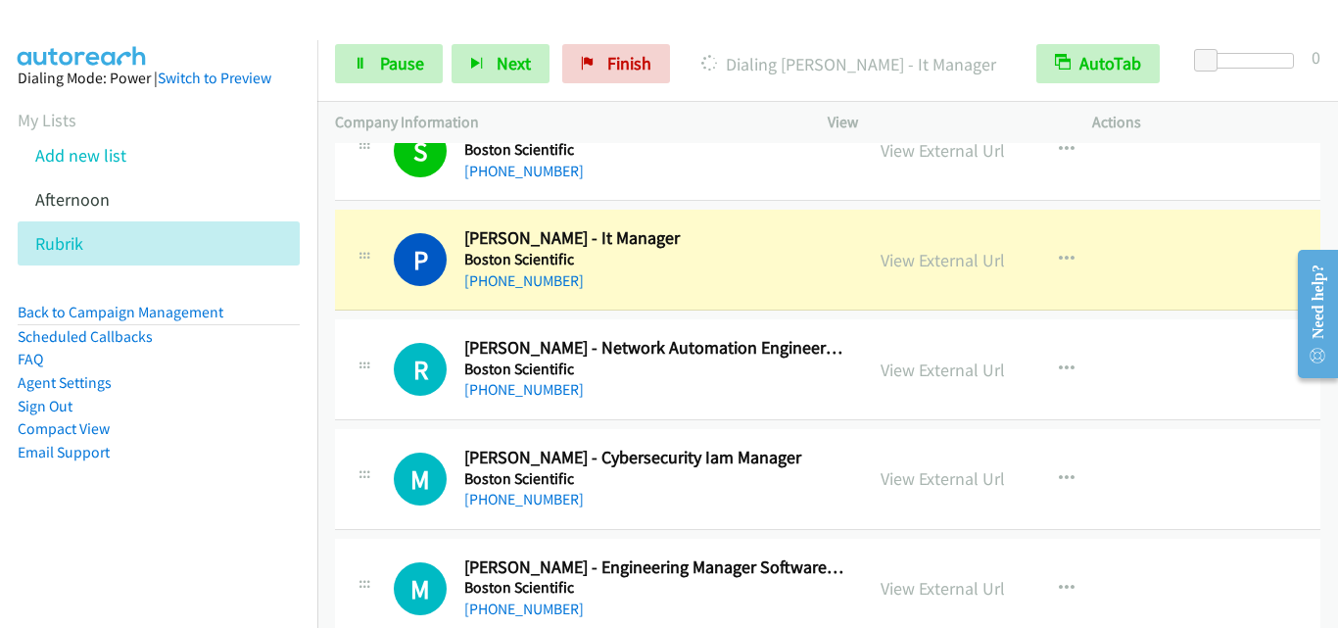
click at [377, 318] on td "R Callback Scheduled [PERSON_NAME] - Network Automation Engineer And Infrastruc…" at bounding box center [827, 370] width 1020 height 110
click at [430, 53] on link "Pause" at bounding box center [389, 63] width 108 height 39
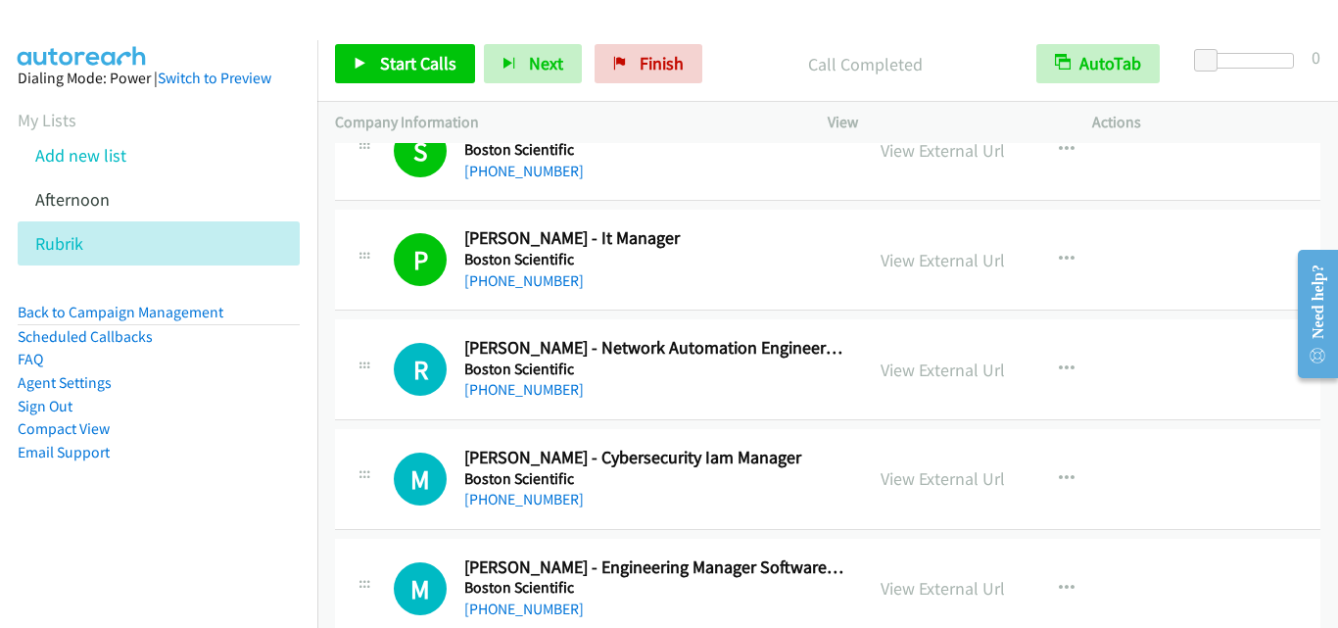
click at [868, 467] on div "View External Url View External Url Schedule/Manage Callback Start Calls Here R…" at bounding box center [1004, 479] width 282 height 65
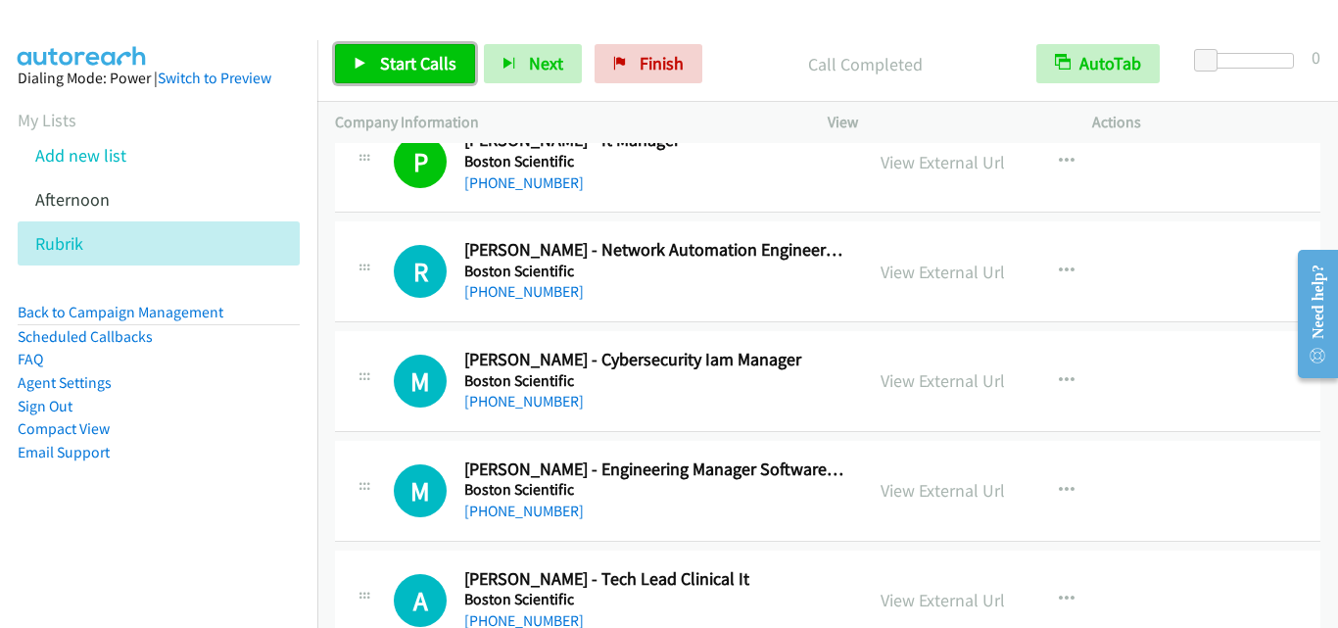
click at [425, 63] on span "Start Calls" at bounding box center [418, 63] width 76 height 23
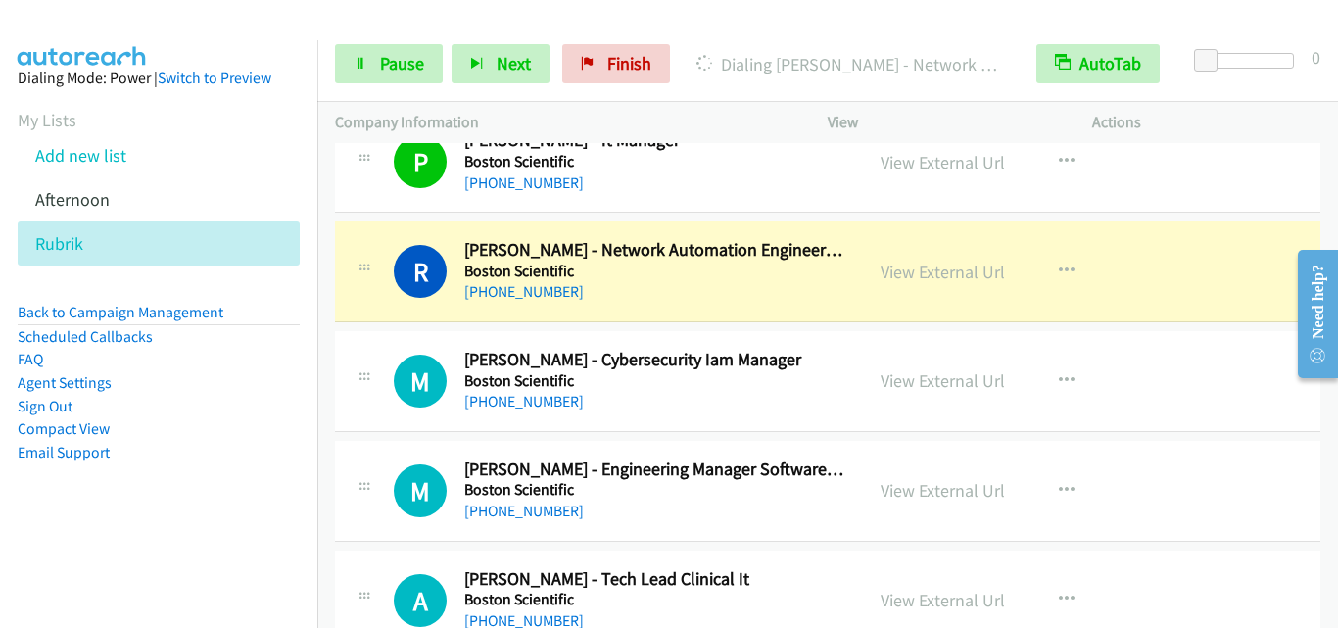
click at [390, 301] on div "R Callback Scheduled [PERSON_NAME] - Network Automation Engineer And Infrastruc…" at bounding box center [599, 271] width 493 height 65
click at [400, 65] on span "Pause" at bounding box center [402, 63] width 44 height 23
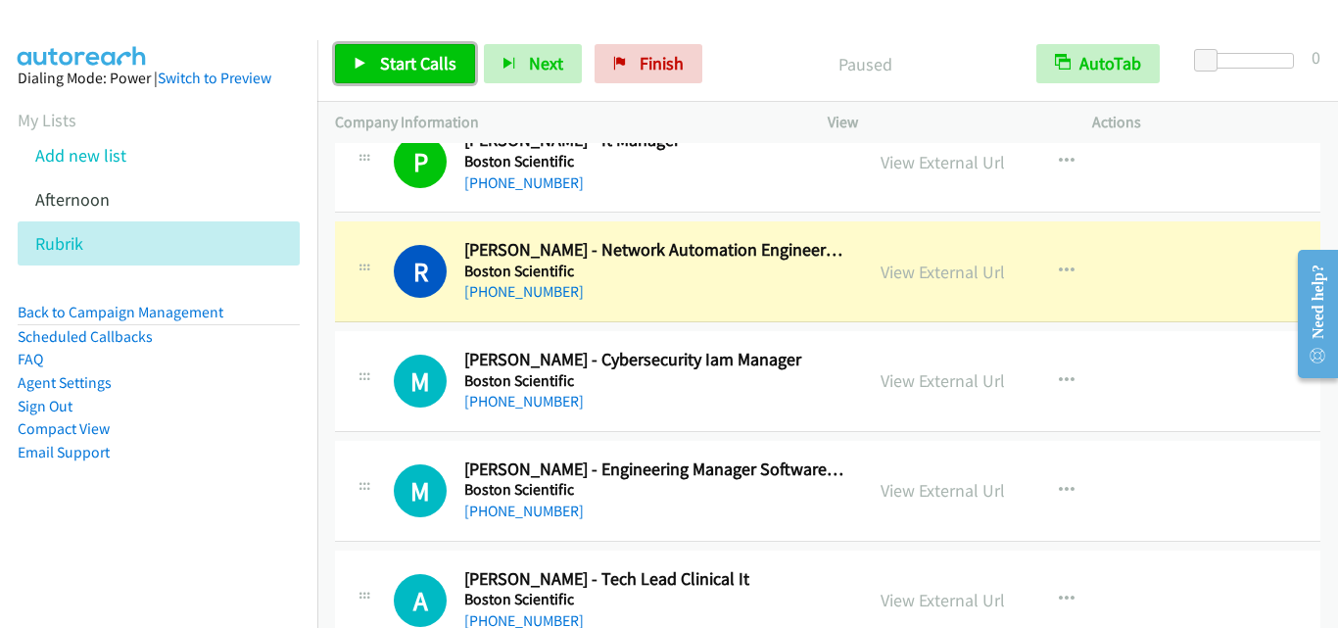
click at [429, 71] on span "Start Calls" at bounding box center [418, 63] width 76 height 23
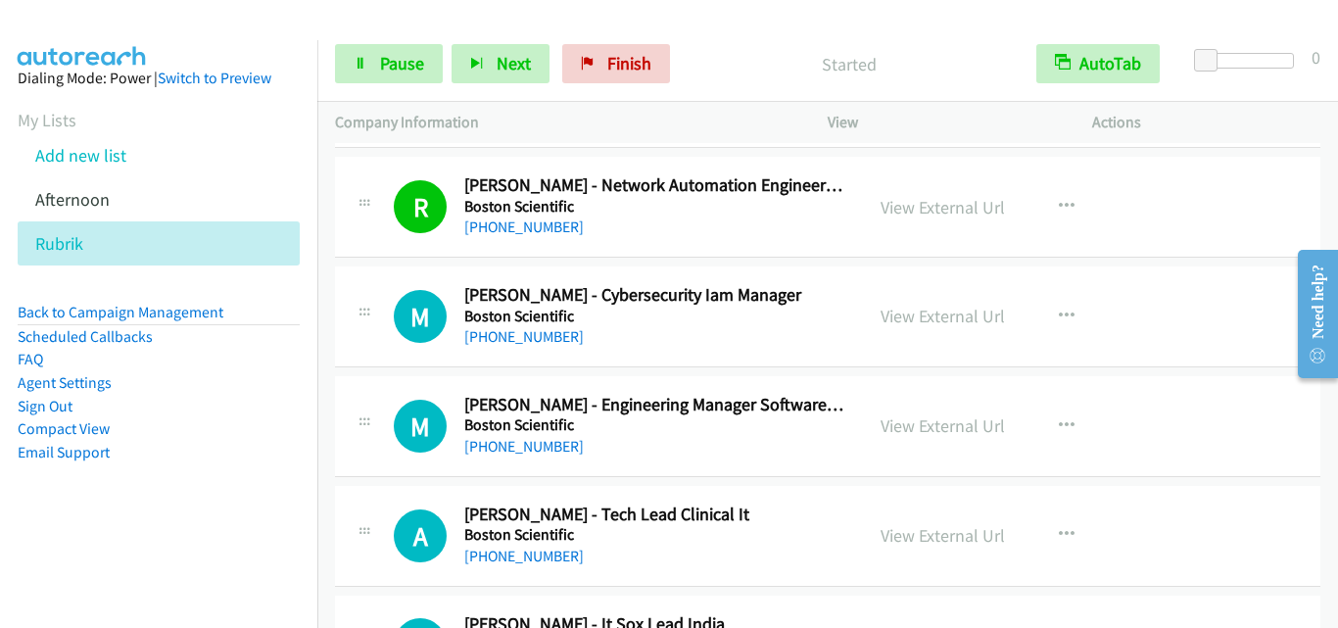
scroll to position [11849, 0]
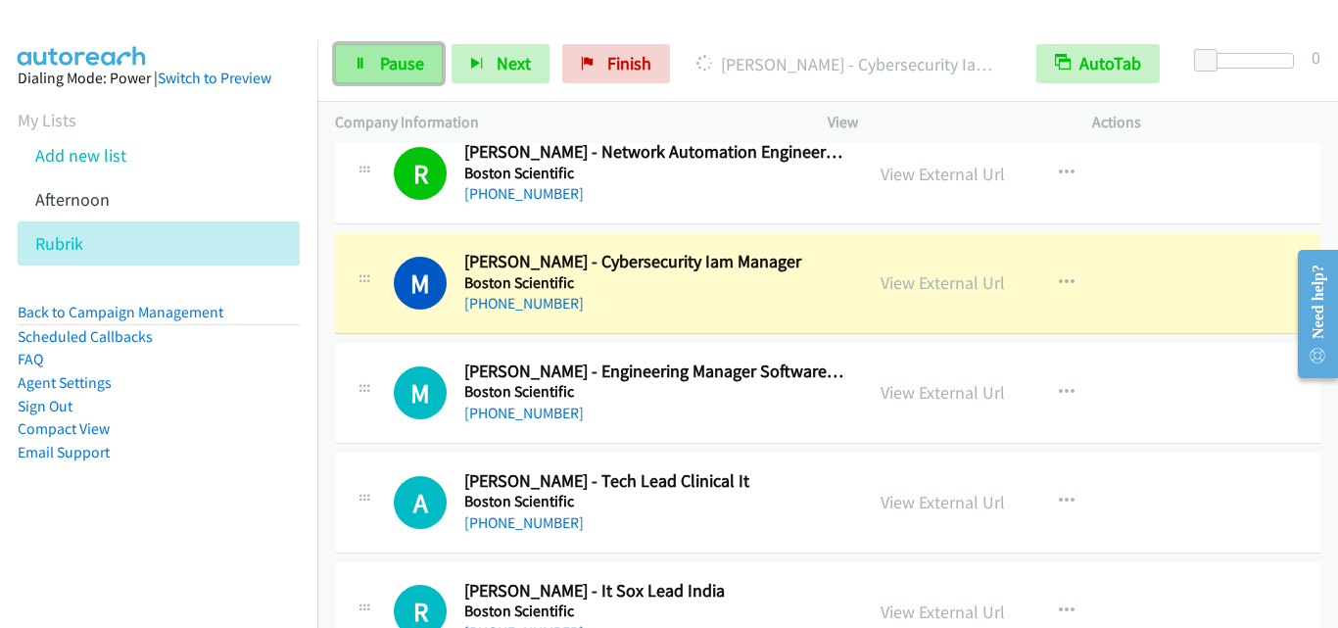
click at [403, 56] on span "Pause" at bounding box center [402, 63] width 44 height 23
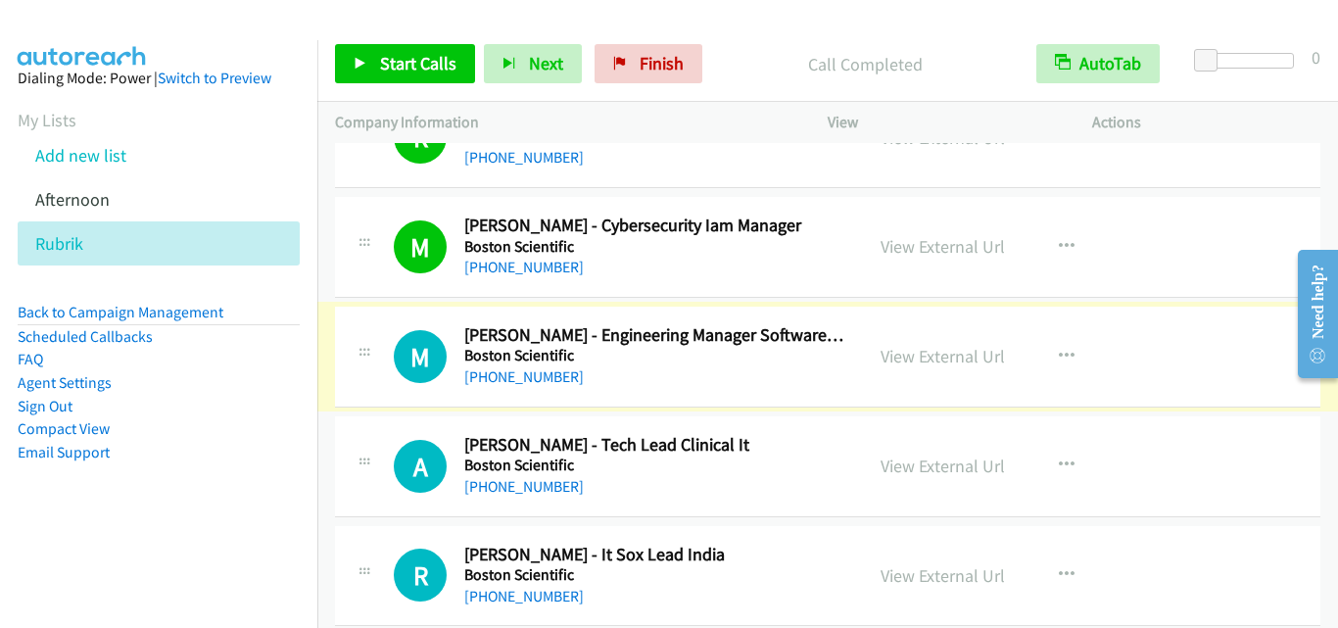
scroll to position [11947, 0]
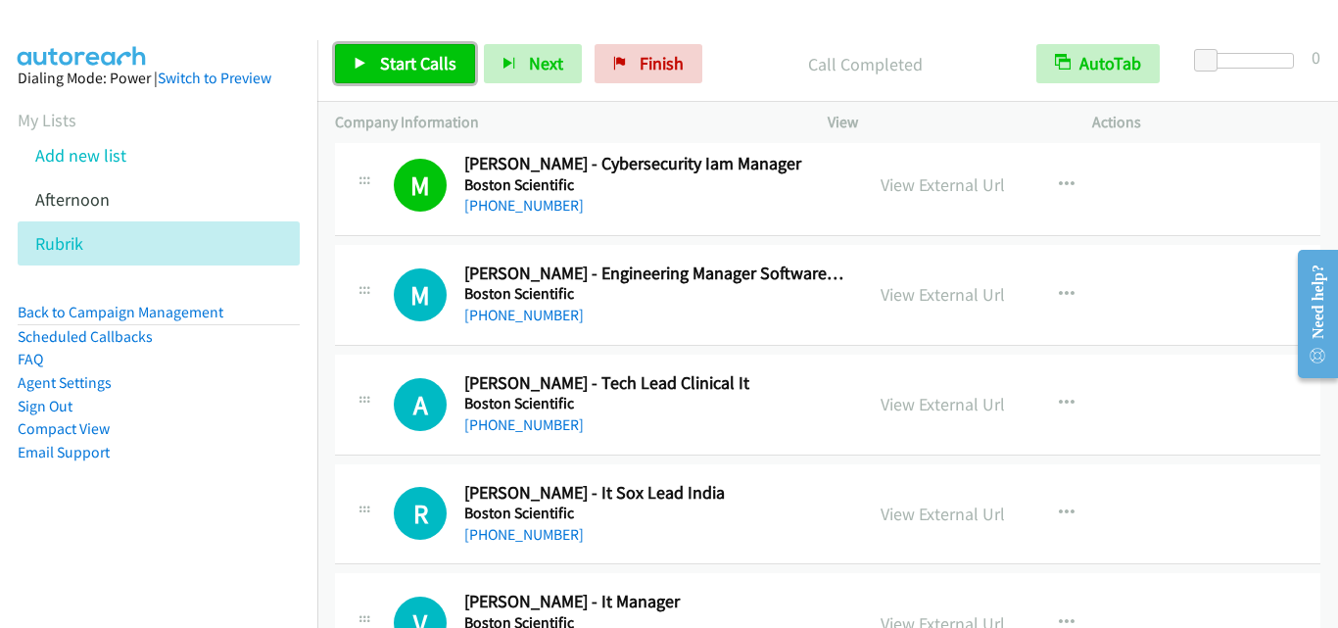
click at [415, 65] on span "Start Calls" at bounding box center [418, 63] width 76 height 23
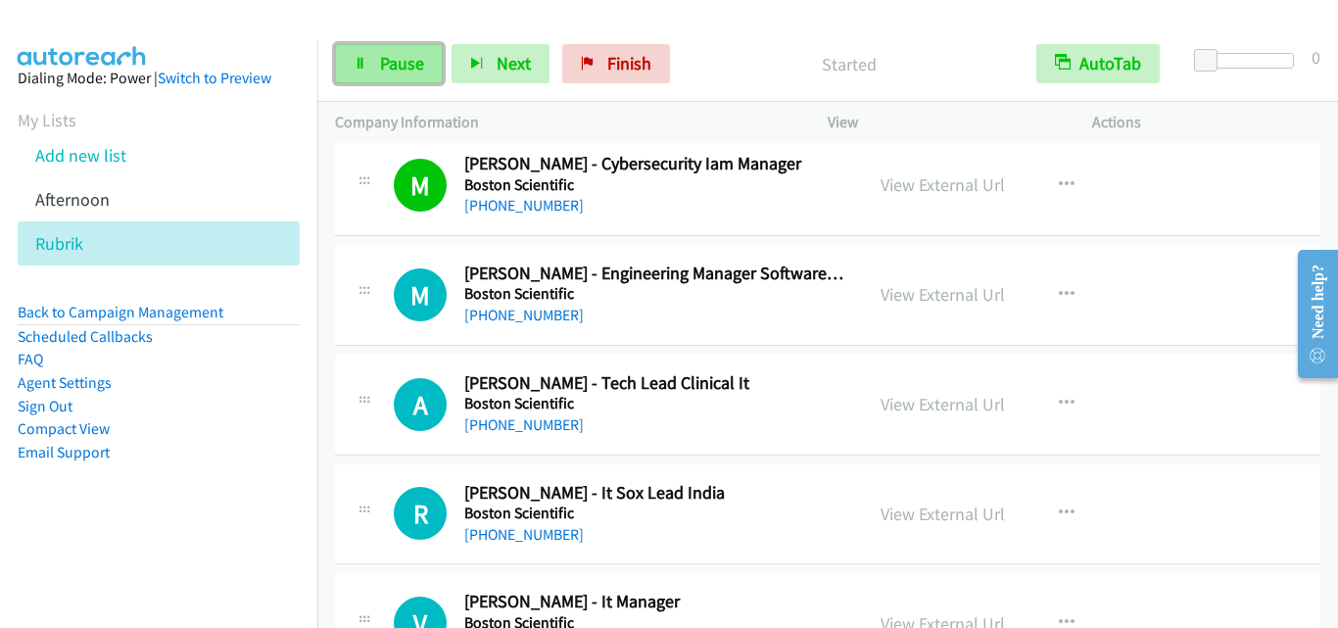
click at [424, 71] on link "Pause" at bounding box center [389, 63] width 108 height 39
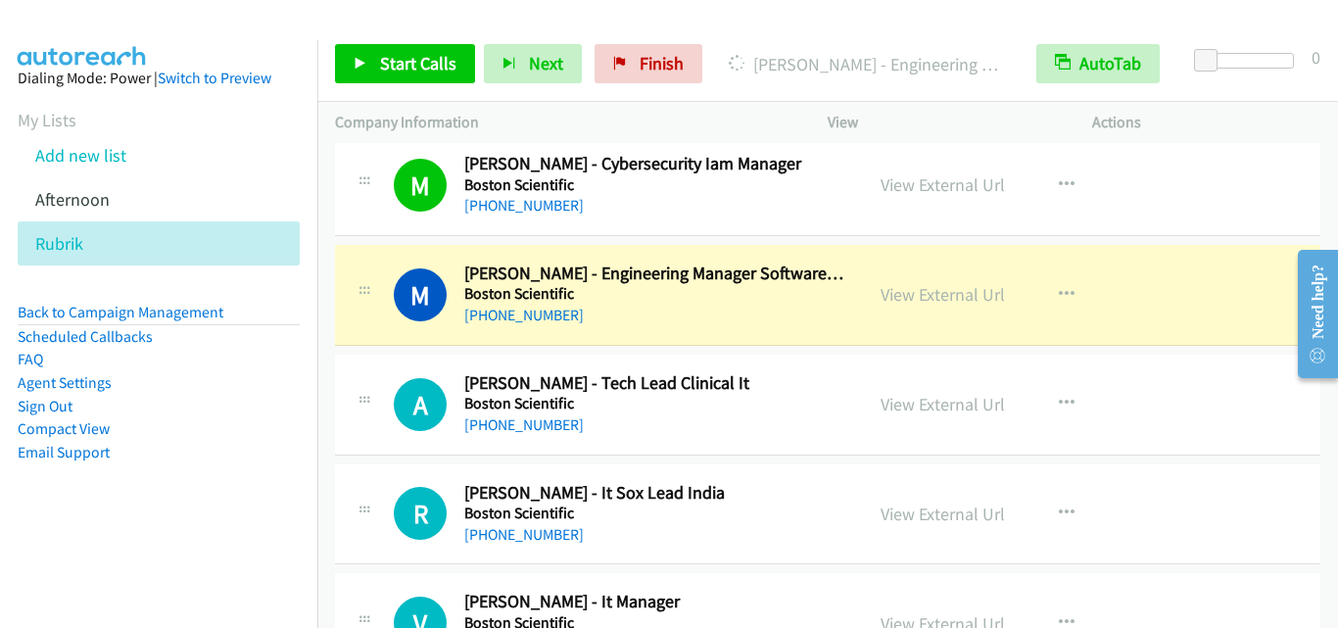
click at [383, 248] on div "M Callback Scheduled [PERSON_NAME] - Engineering Manager Software & Cybersecuri…" at bounding box center [827, 295] width 985 height 101
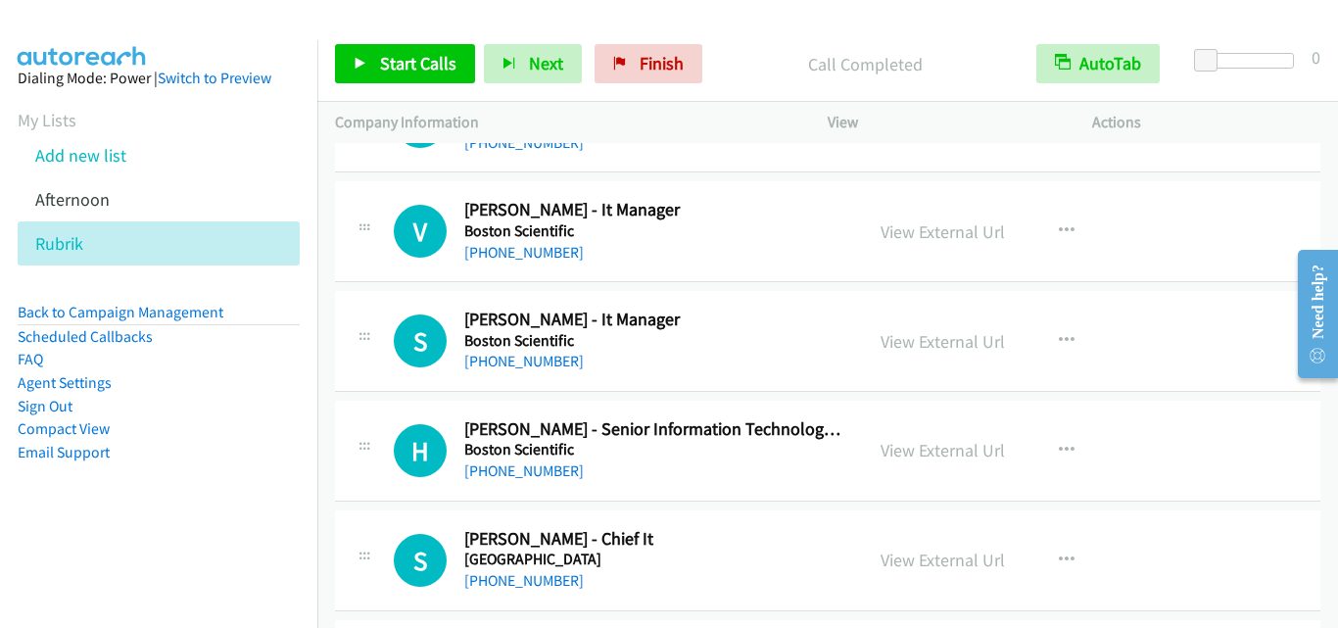
scroll to position [12241, 0]
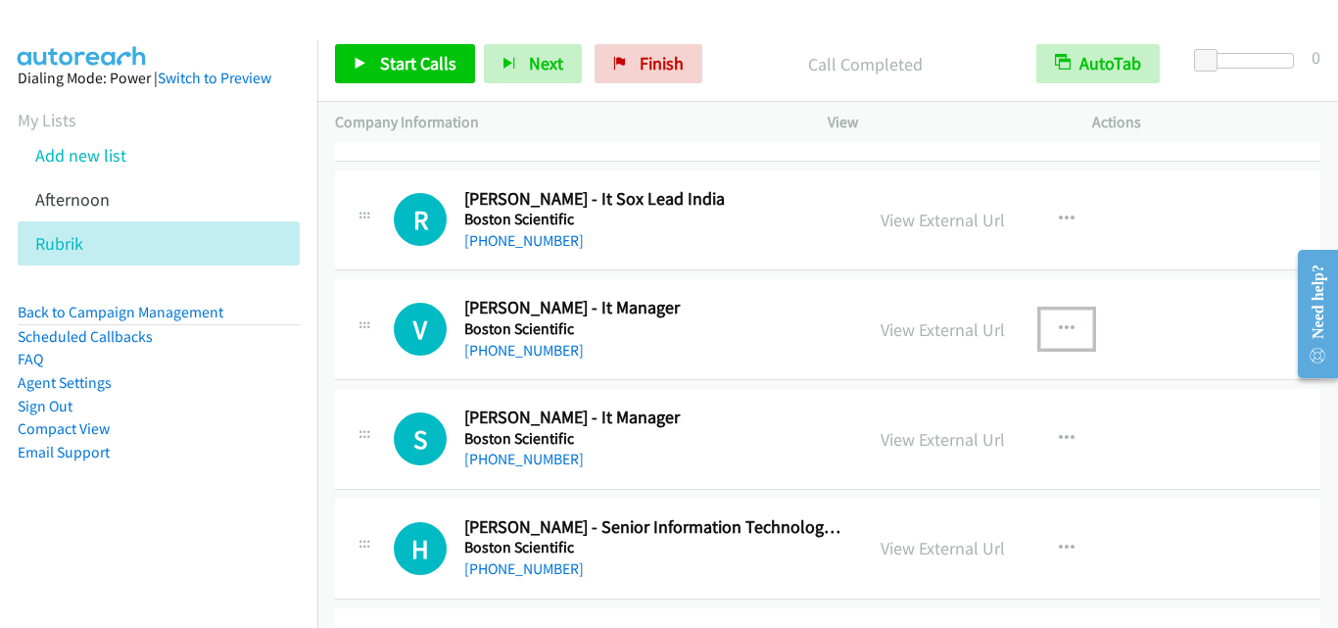
click at [1068, 321] on button "button" at bounding box center [1066, 328] width 53 height 39
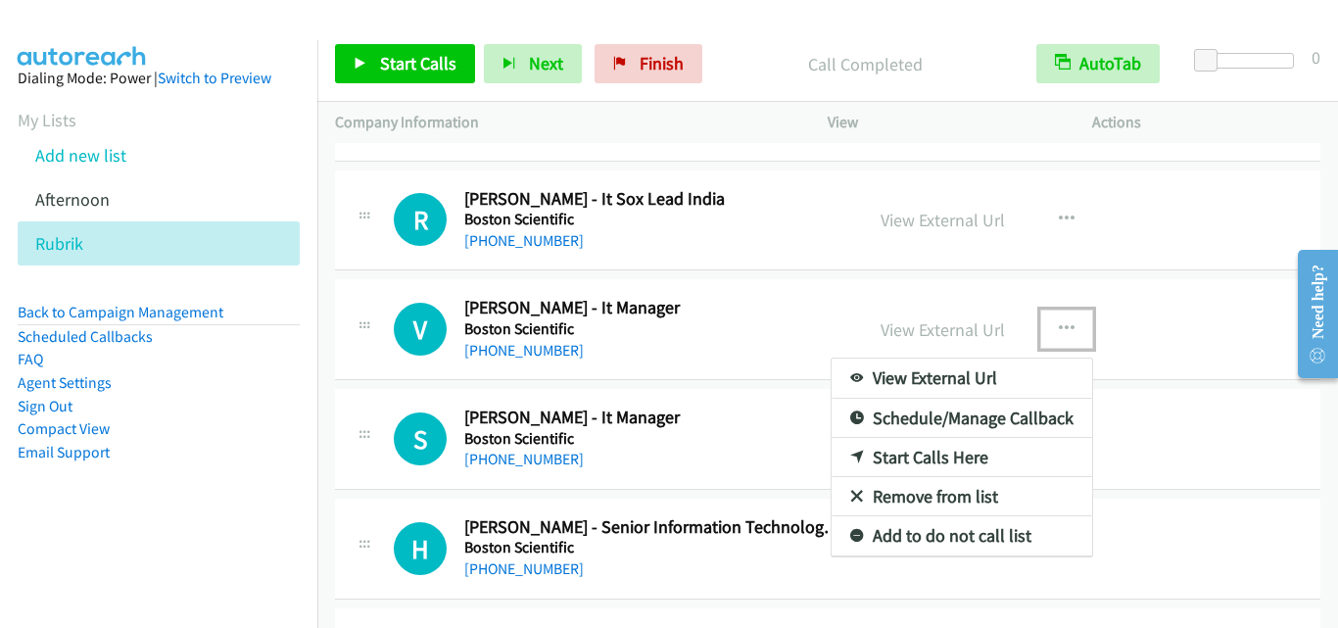
click at [990, 458] on link "Start Calls Here" at bounding box center [961, 457] width 260 height 39
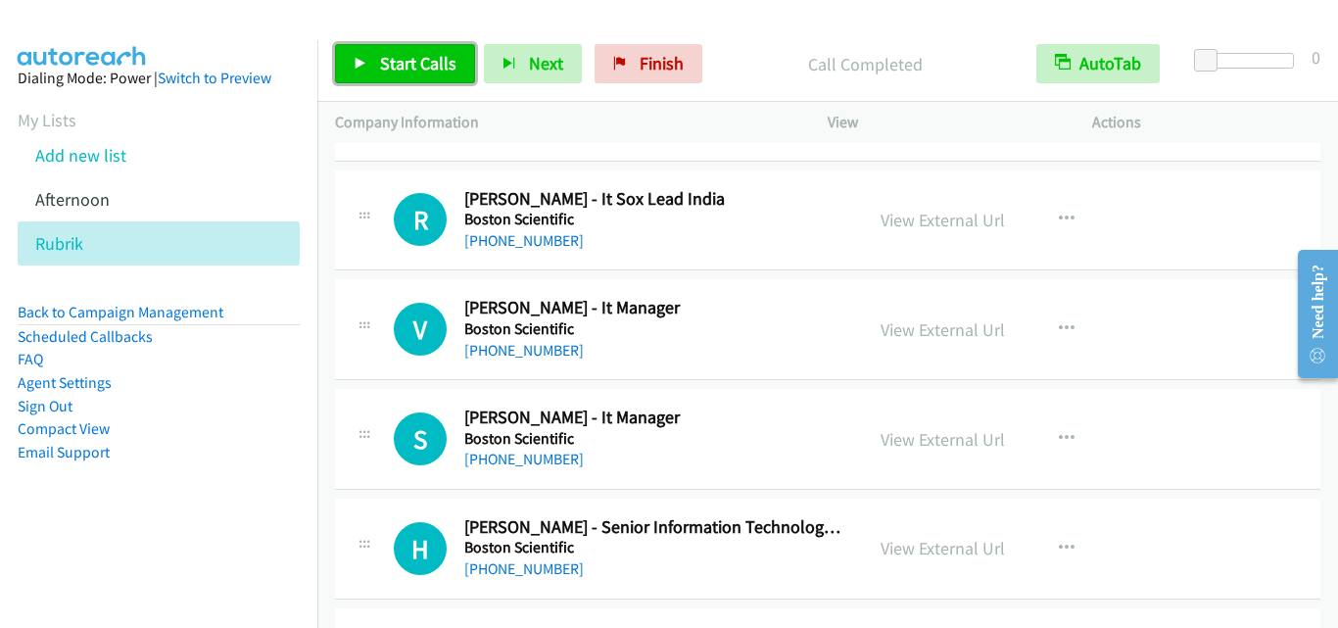
drag, startPoint x: 421, startPoint y: 71, endPoint x: 461, endPoint y: 215, distance: 149.4
click at [424, 71] on span "Start Calls" at bounding box center [418, 63] width 76 height 23
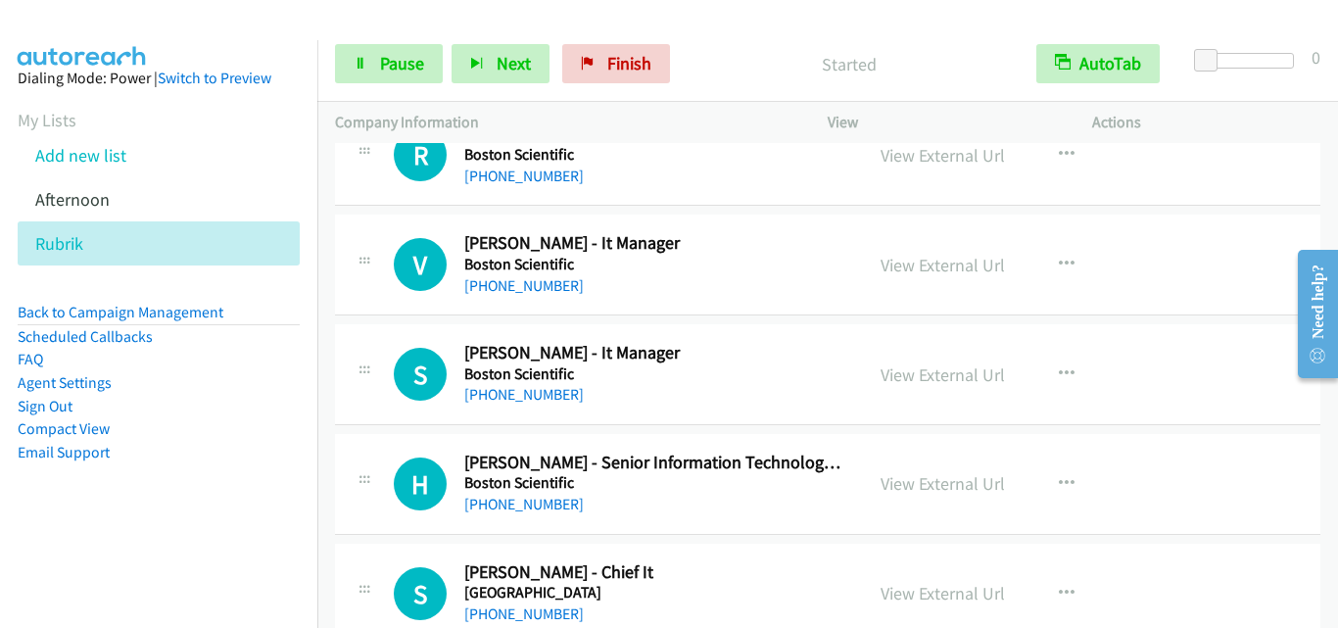
scroll to position [12339, 0]
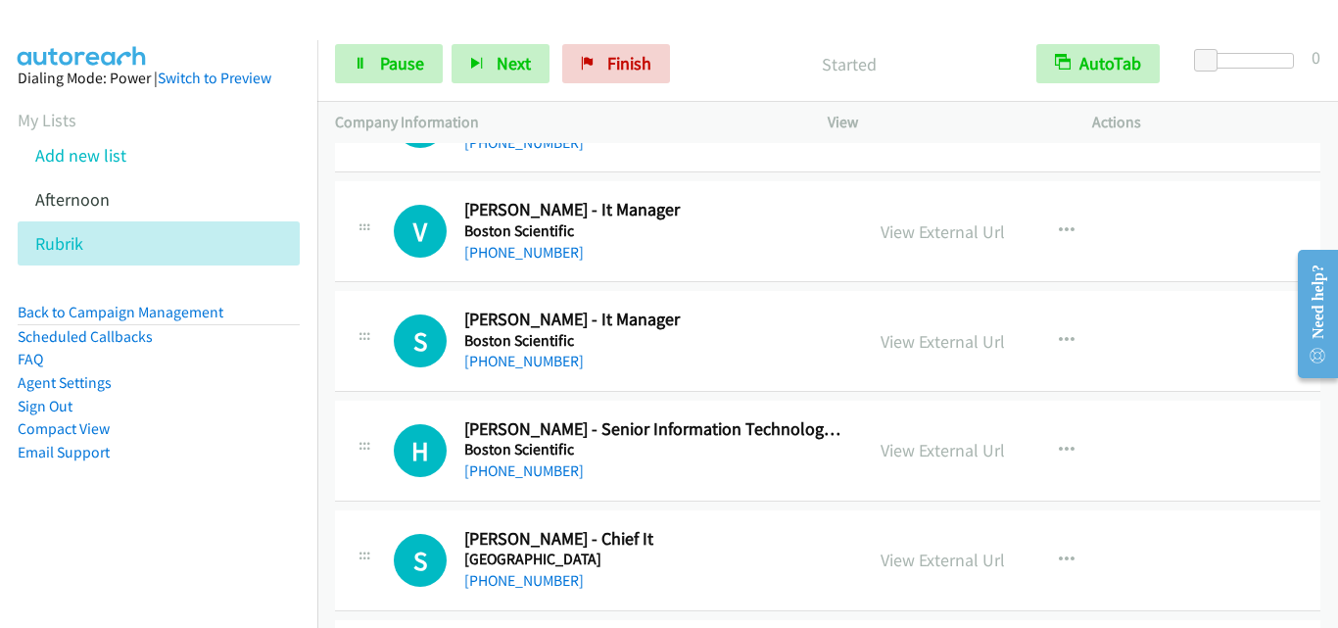
click at [378, 257] on div "V Callback Scheduled [PERSON_NAME] - It Manager Boston Scientific [GEOGRAPHIC_D…" at bounding box center [599, 231] width 493 height 65
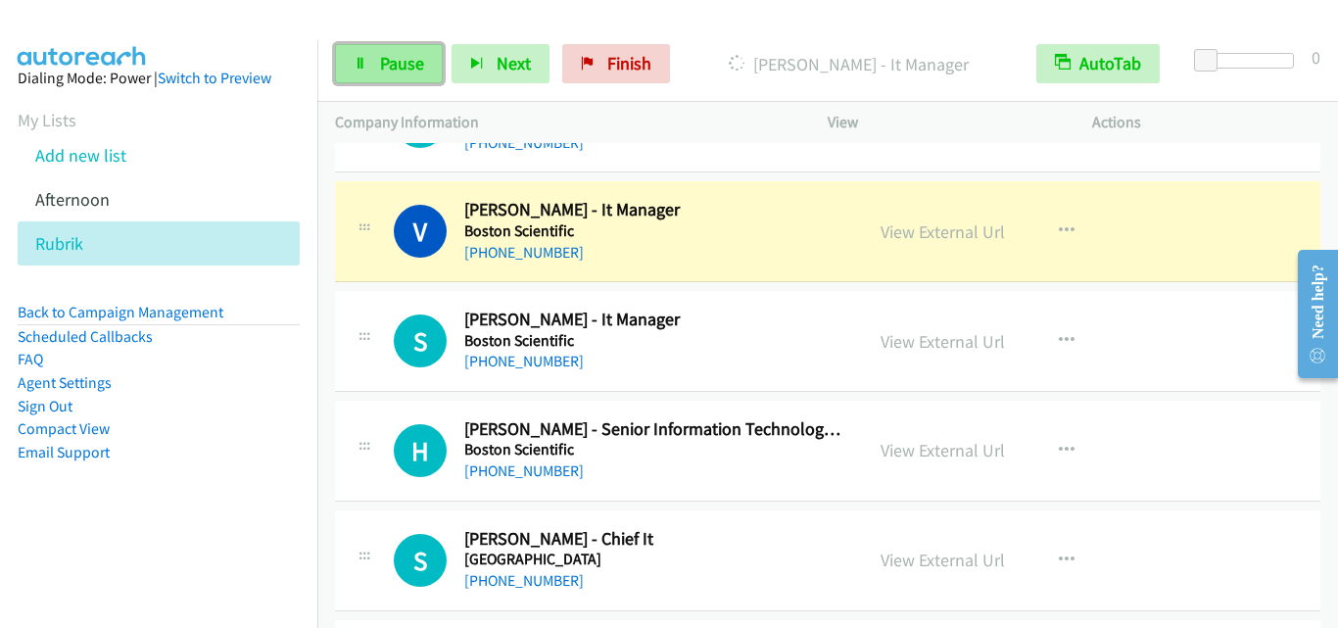
click at [370, 63] on link "Pause" at bounding box center [389, 63] width 108 height 39
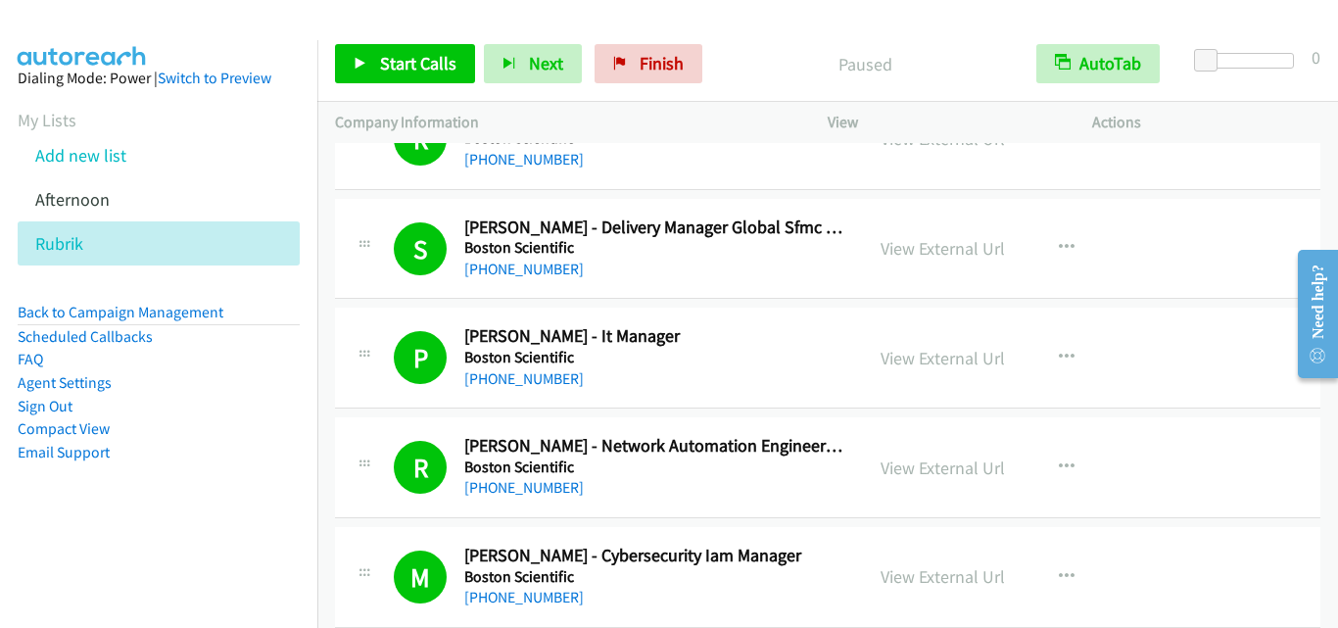
scroll to position [11653, 0]
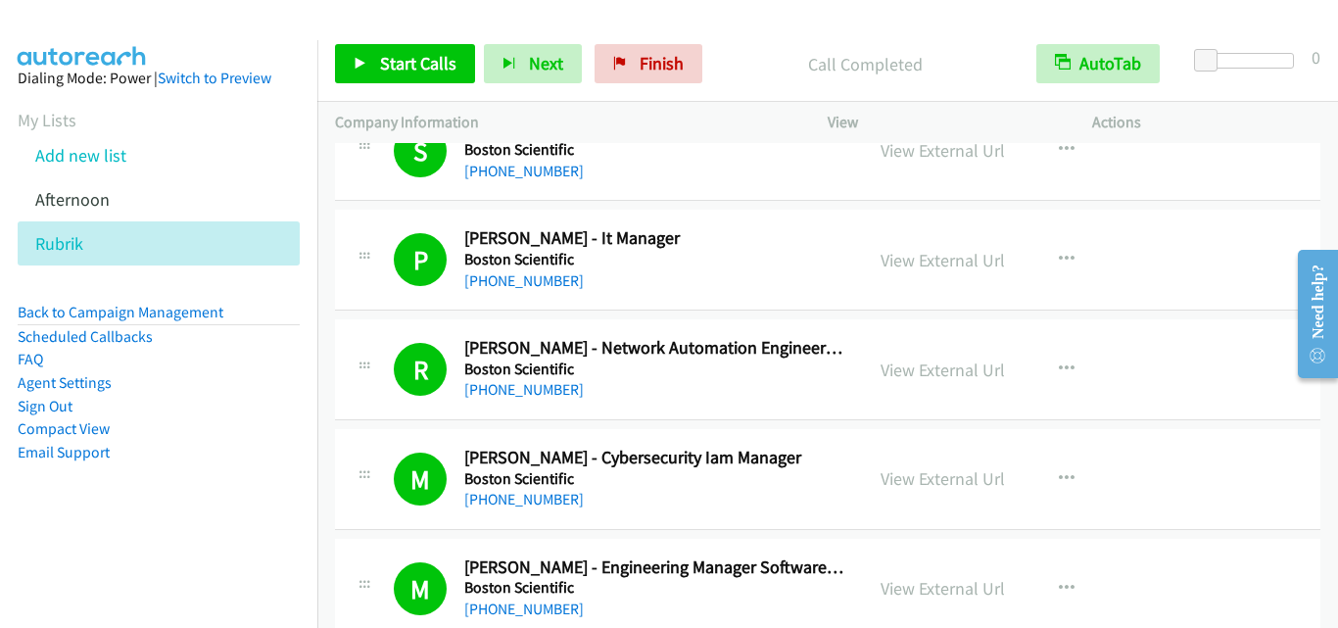
drag, startPoint x: 358, startPoint y: 309, endPoint x: 590, endPoint y: 142, distance: 286.2
click at [358, 309] on div "P Callback Scheduled [PERSON_NAME] - It Manager Boston Scientific [GEOGRAPHIC_D…" at bounding box center [827, 260] width 985 height 101
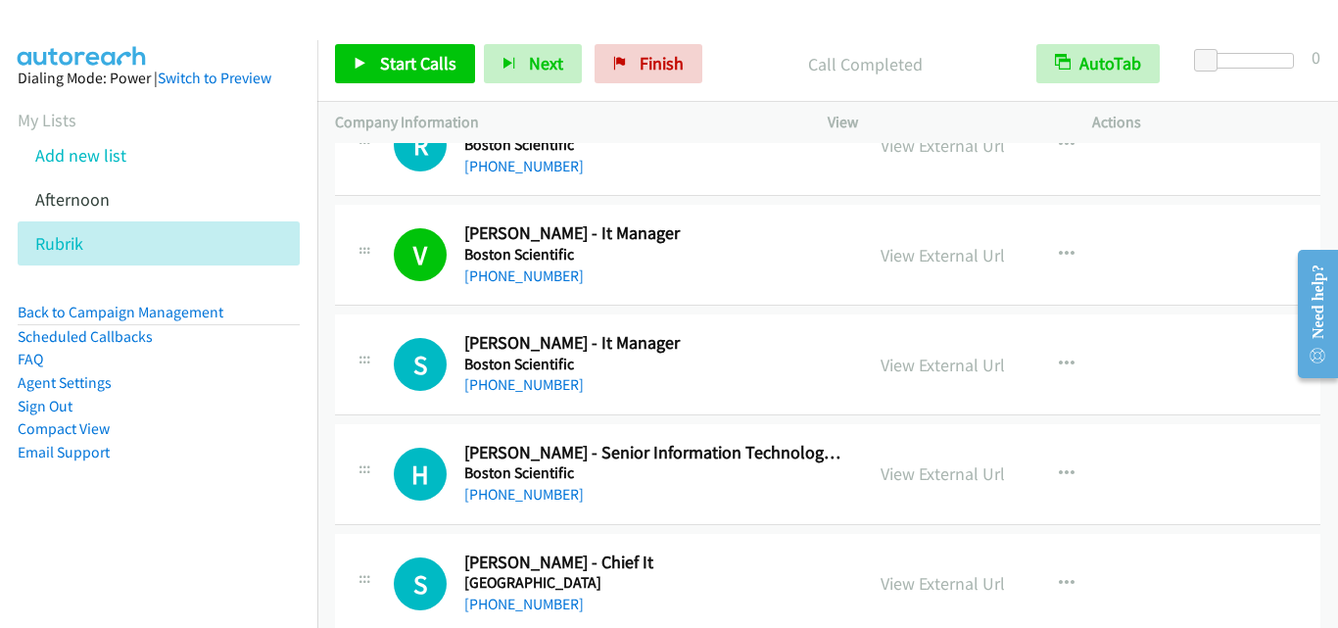
scroll to position [12339, 0]
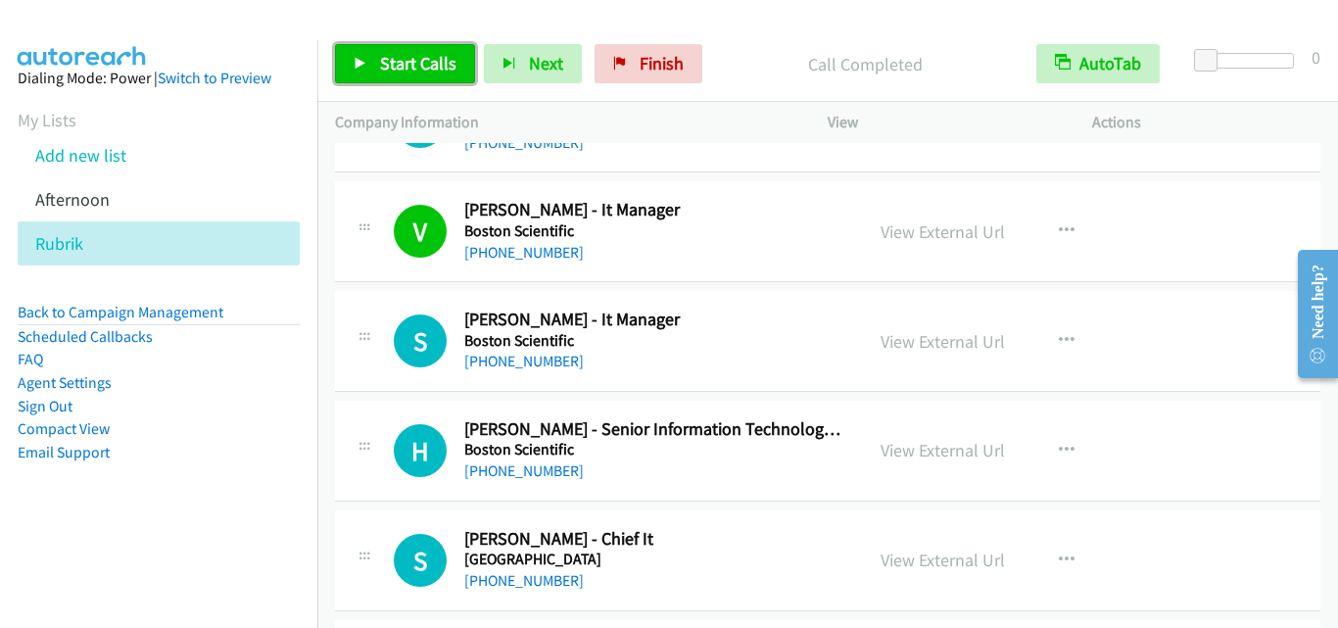
click at [426, 70] on span "Start Calls" at bounding box center [418, 63] width 76 height 23
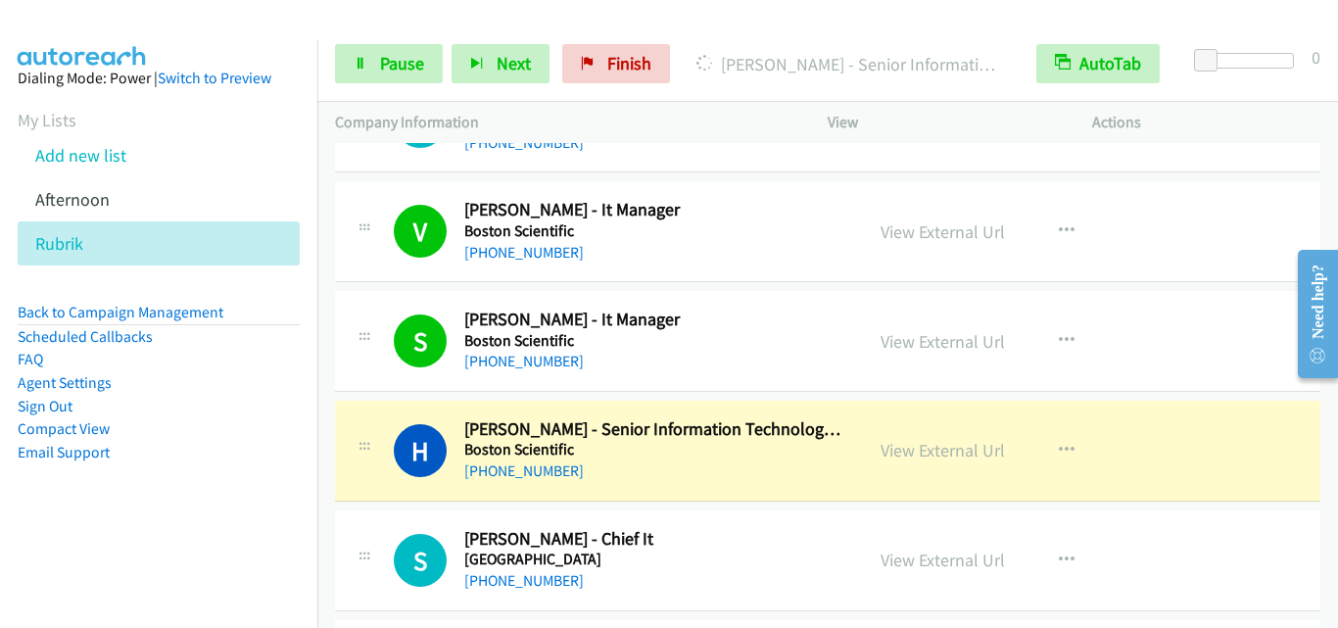
click at [380, 393] on td "S Callback Scheduled [PERSON_NAME] - It Manager Boston Scientific [GEOGRAPHIC_D…" at bounding box center [827, 342] width 1020 height 110
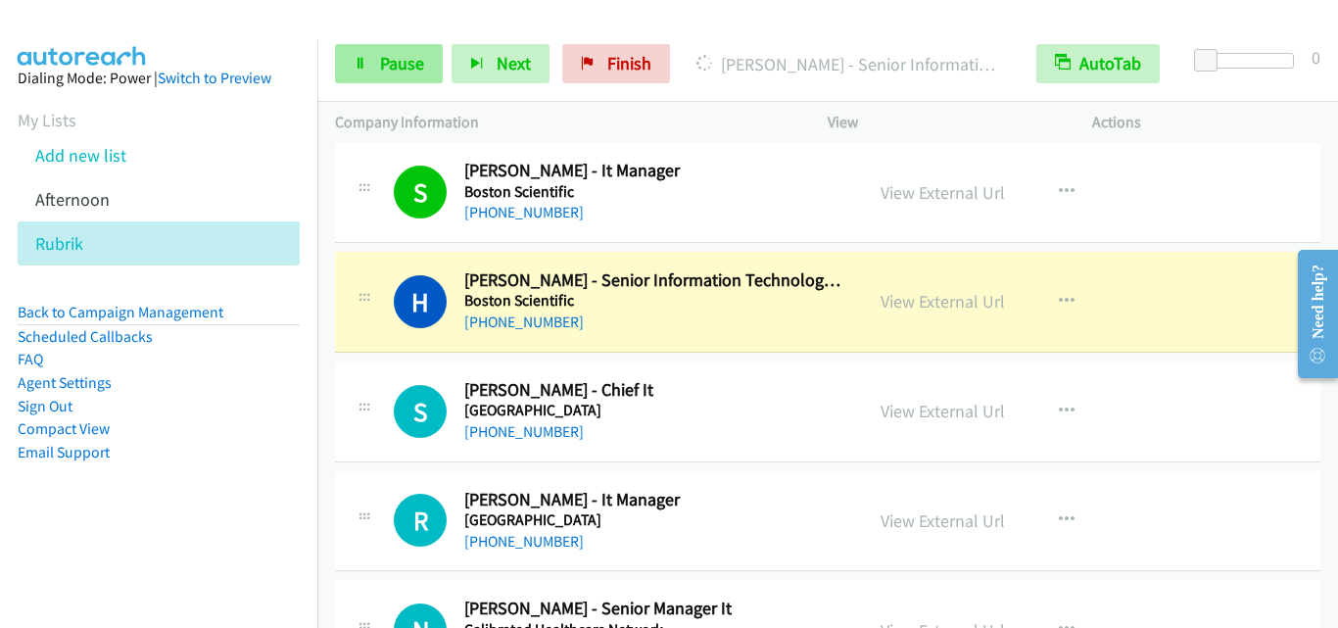
scroll to position [12534, 0]
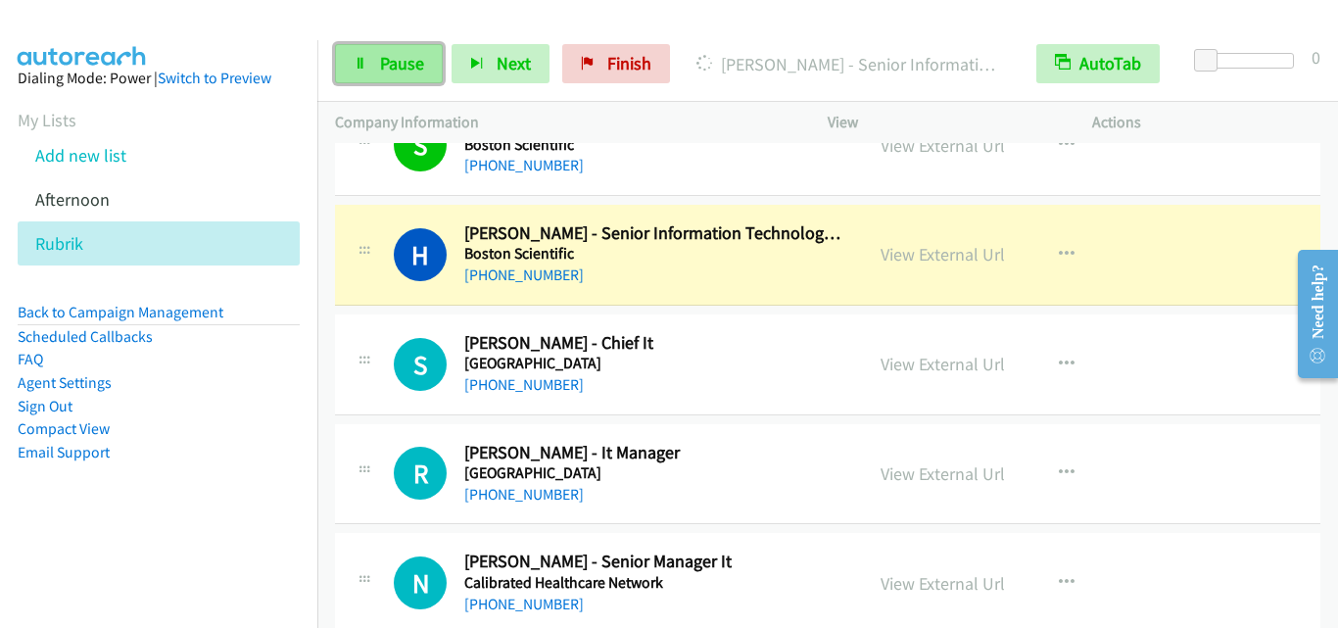
click at [424, 59] on link "Pause" at bounding box center [389, 63] width 108 height 39
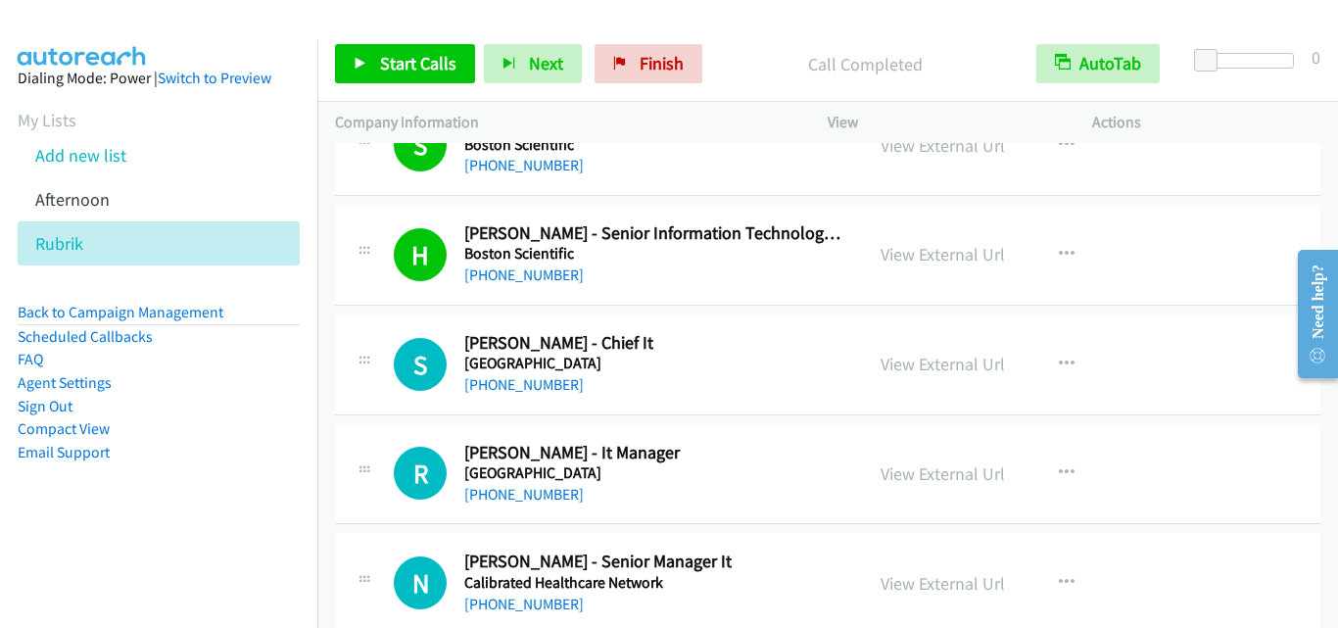
click at [400, 408] on div "S Callback Scheduled [PERSON_NAME] - Chief It Breach Candy Hospital [GEOGRAPHIC…" at bounding box center [827, 364] width 985 height 101
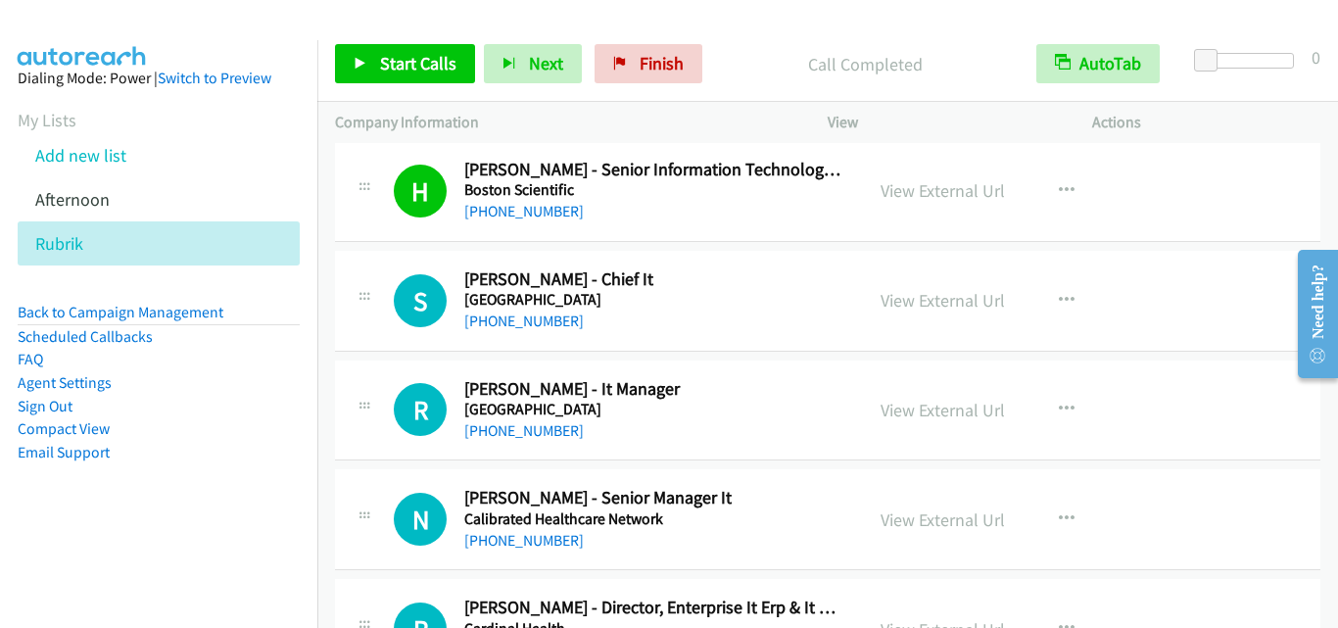
scroll to position [12632, 0]
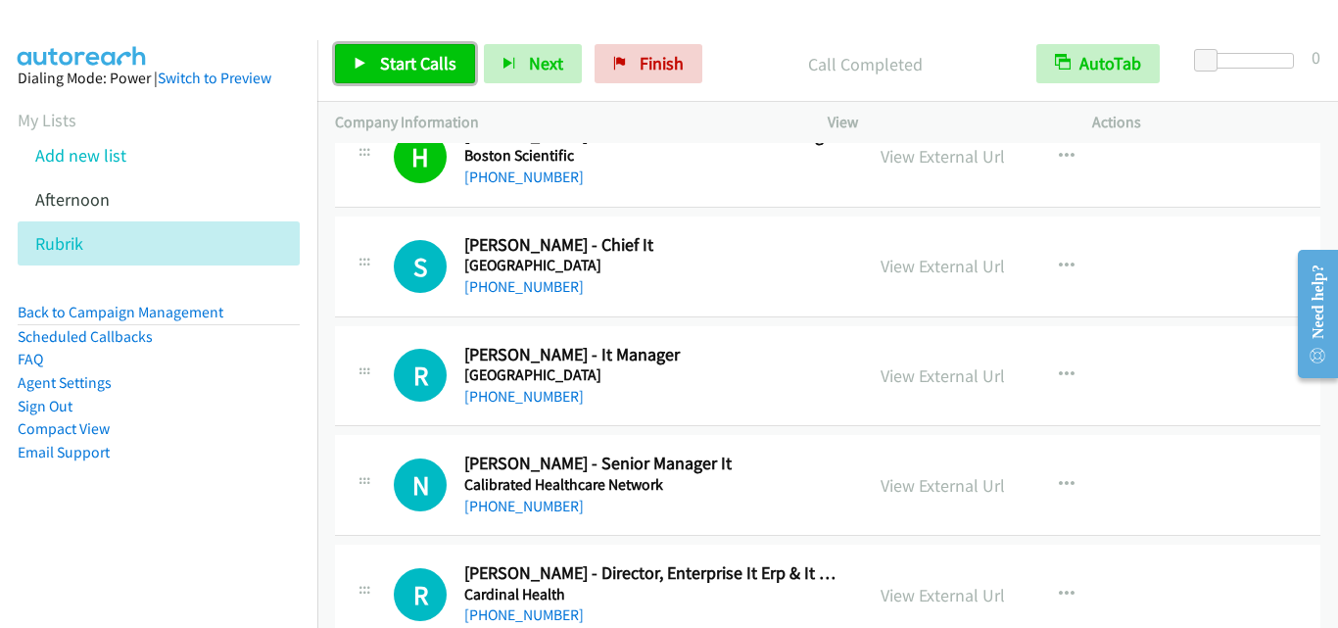
click at [381, 69] on span "Start Calls" at bounding box center [418, 63] width 76 height 23
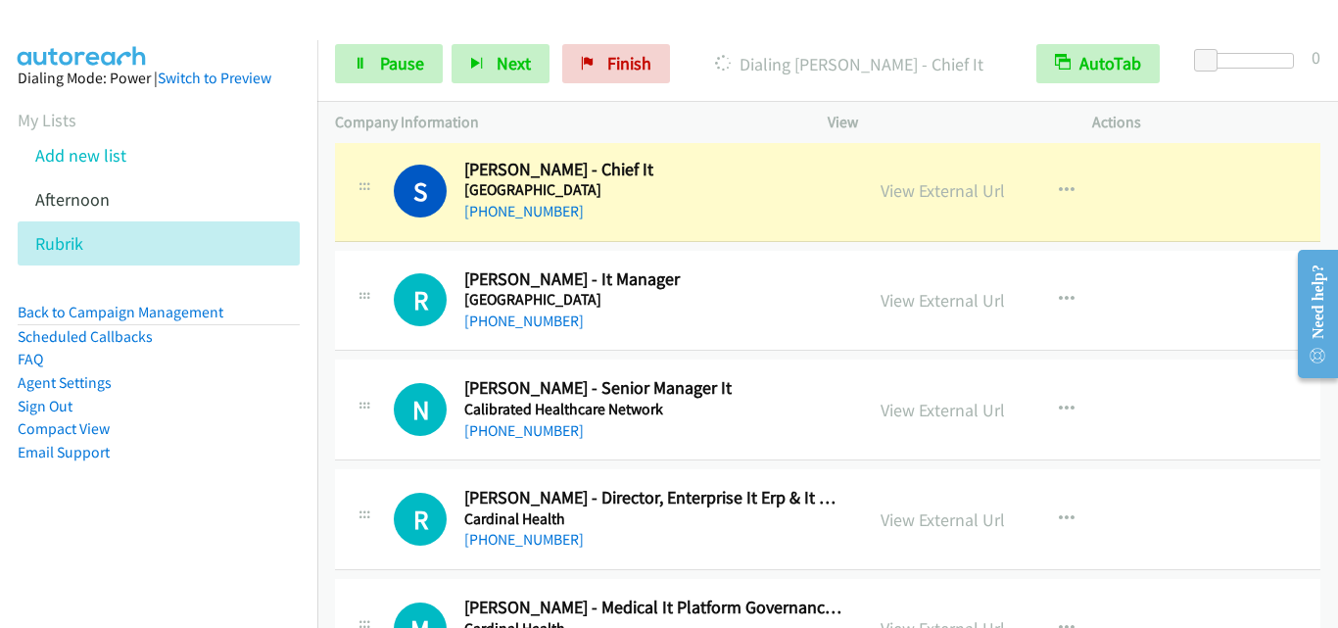
scroll to position [12730, 0]
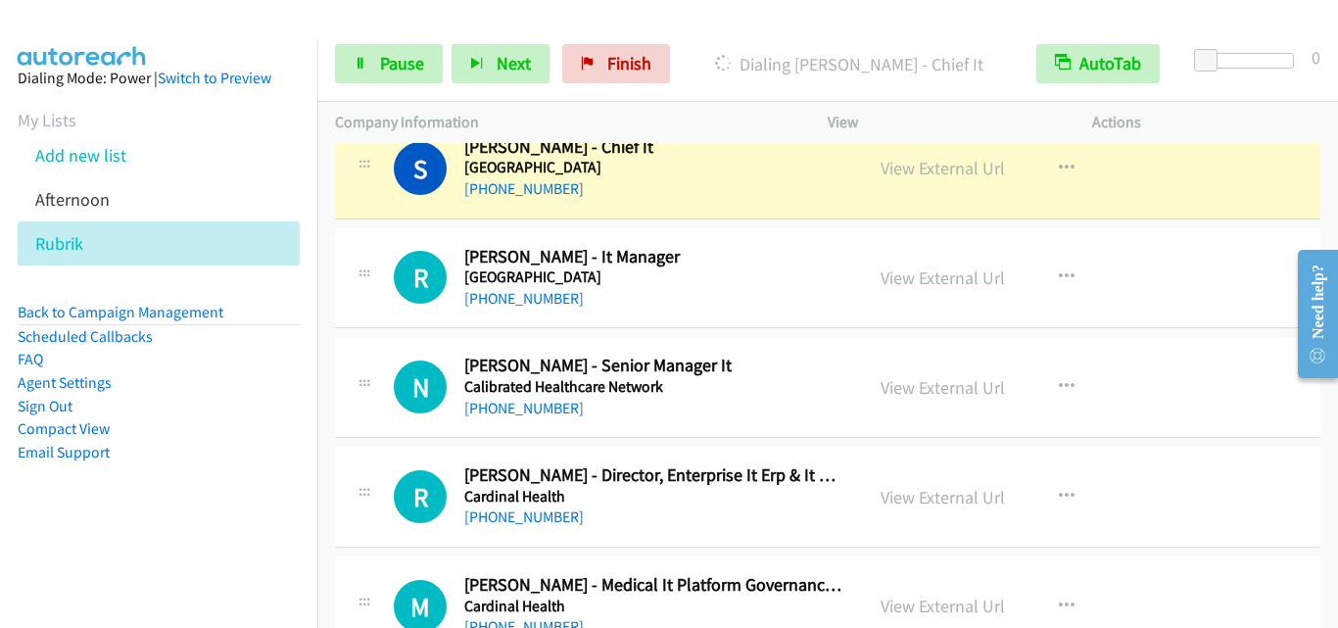
click at [368, 305] on div "R Callback Scheduled [PERSON_NAME] - It Manager [GEOGRAPHIC_DATA] [GEOGRAPHIC_D…" at bounding box center [599, 278] width 493 height 65
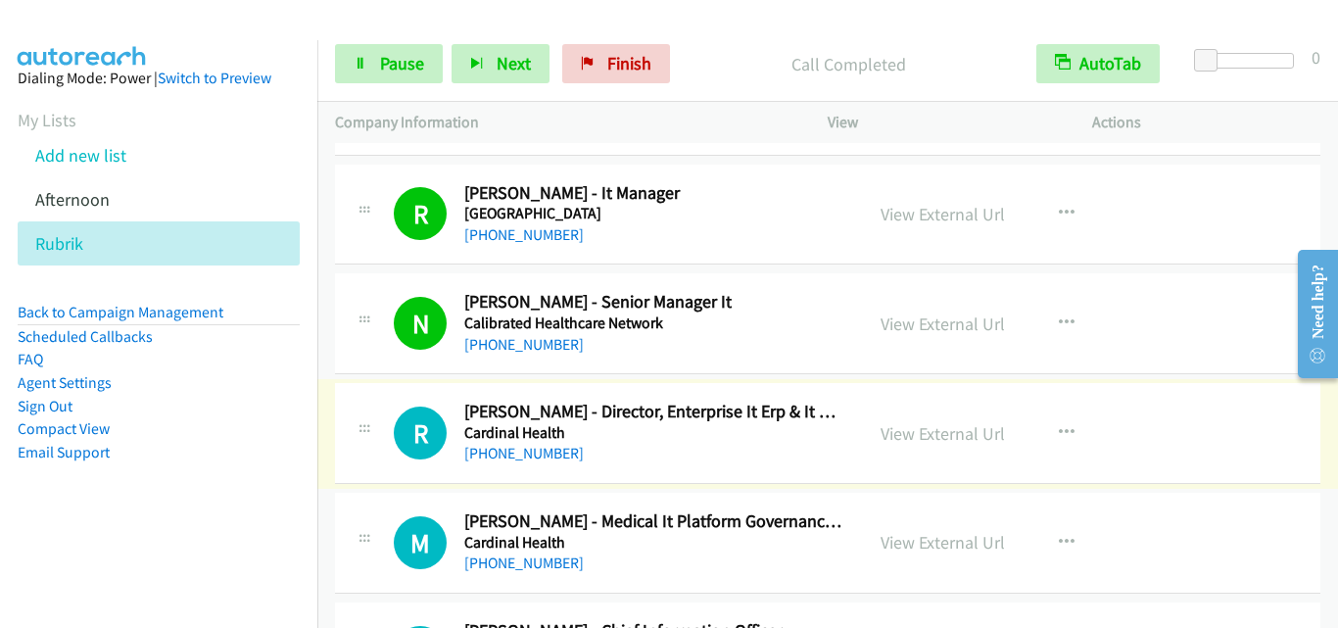
scroll to position [12828, 0]
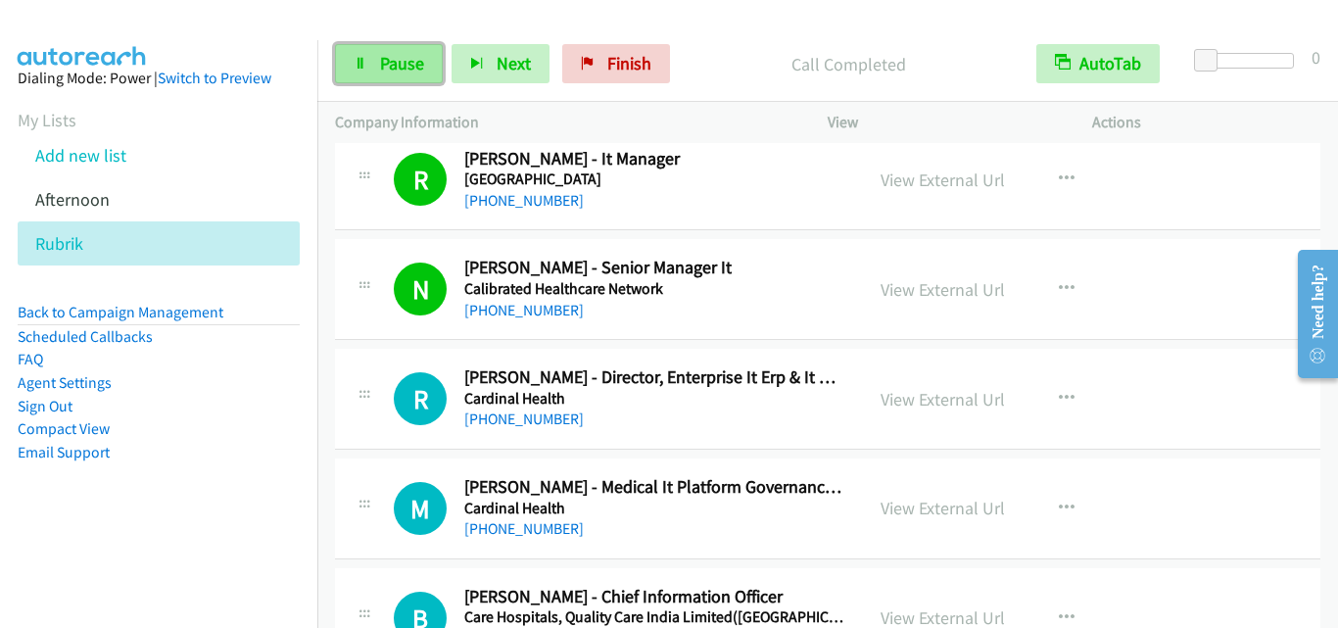
click at [375, 66] on link "Pause" at bounding box center [389, 63] width 108 height 39
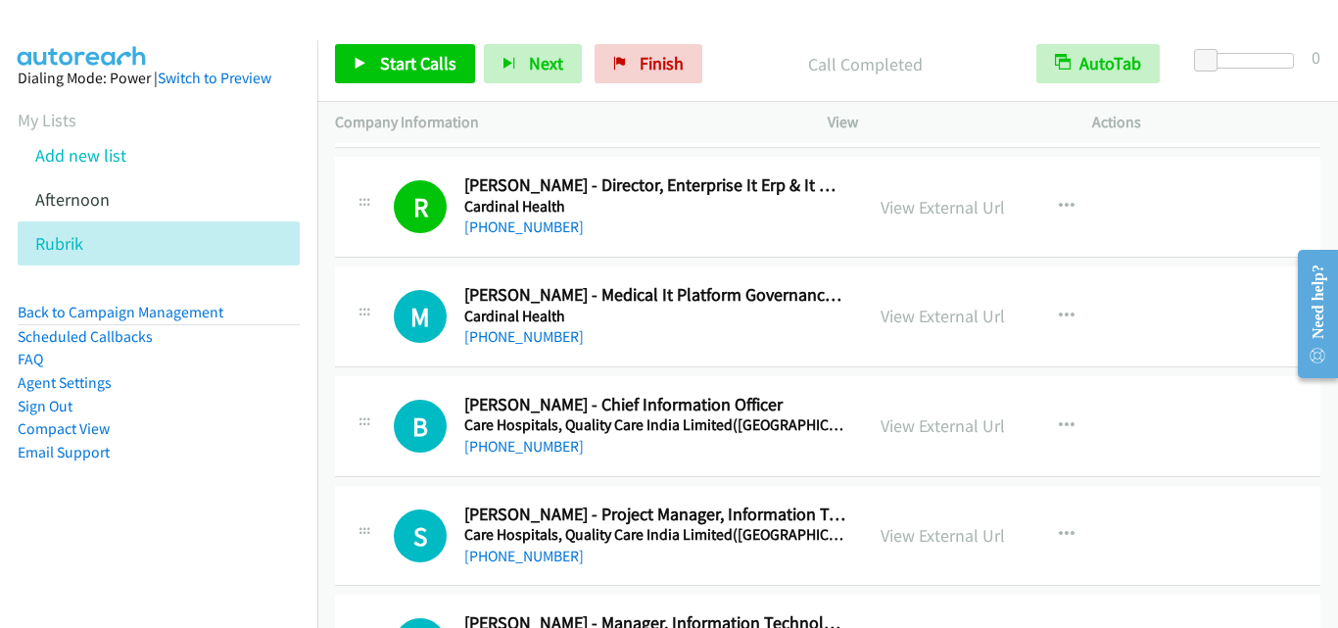
scroll to position [13024, 0]
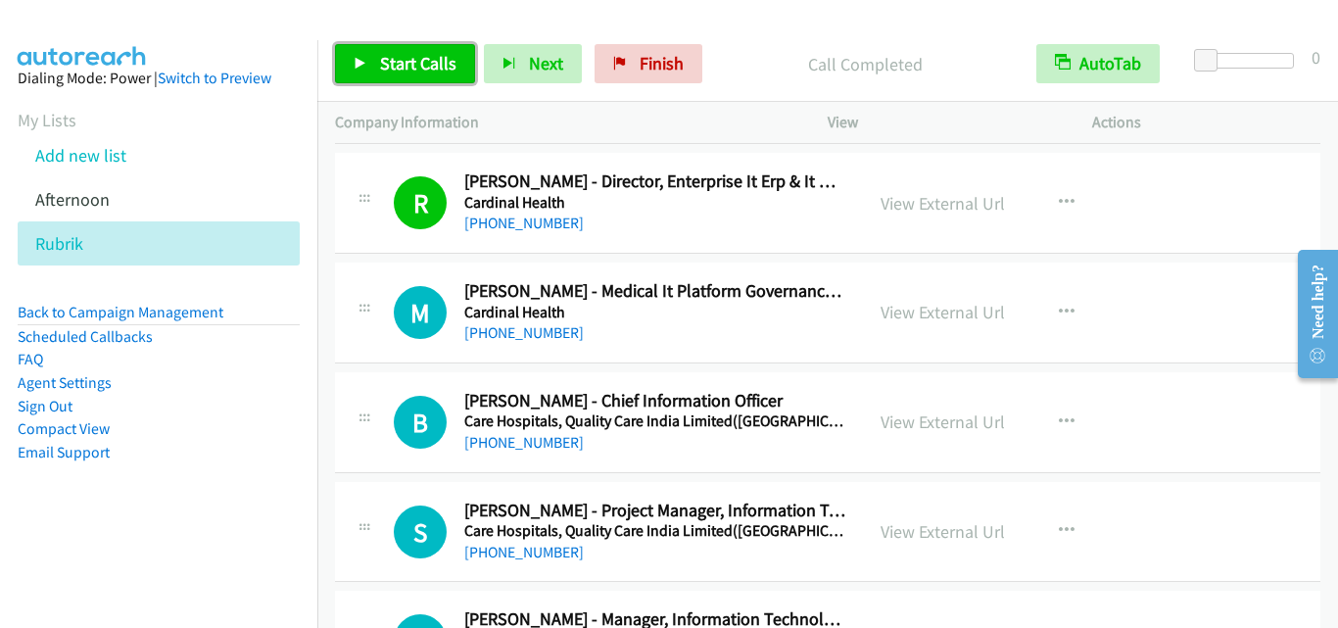
click at [381, 64] on span "Start Calls" at bounding box center [418, 63] width 76 height 23
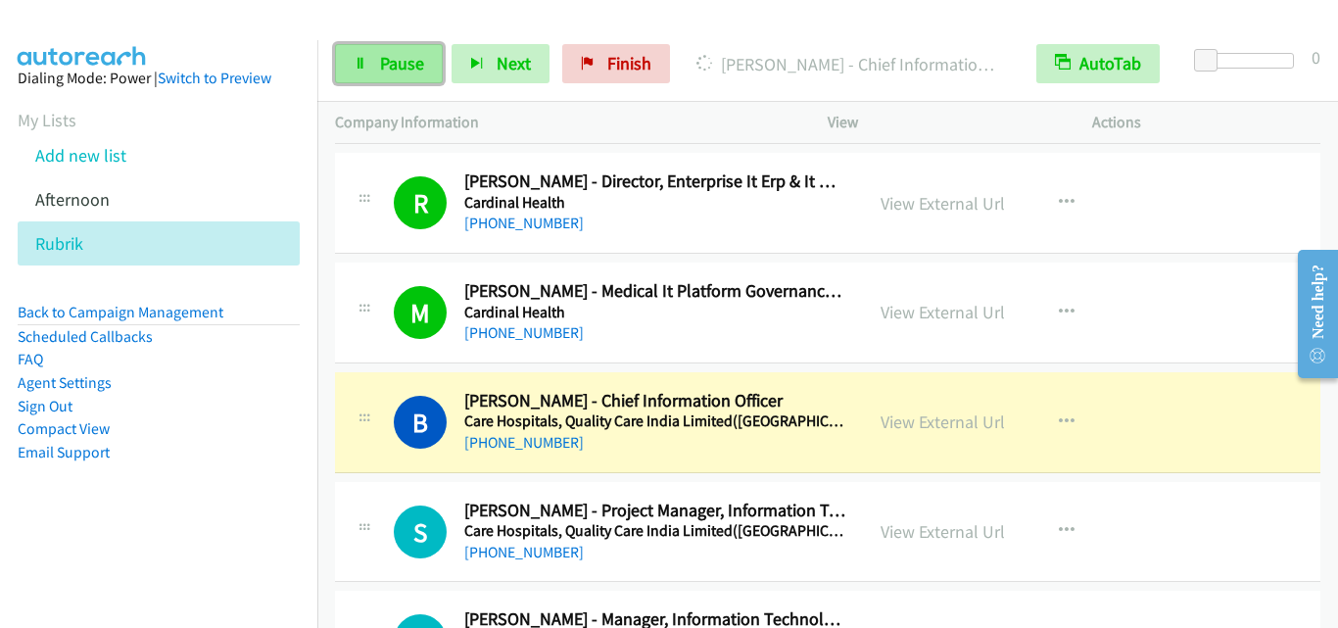
click at [381, 76] on link "Pause" at bounding box center [389, 63] width 108 height 39
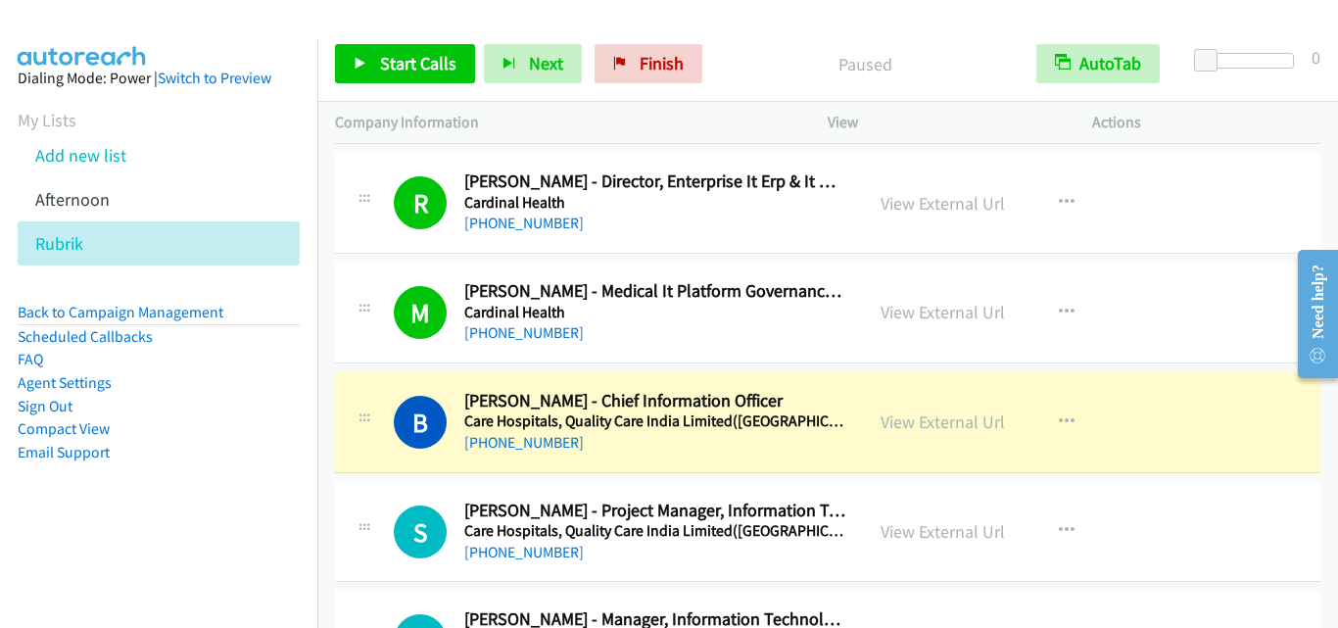
scroll to position [13122, 0]
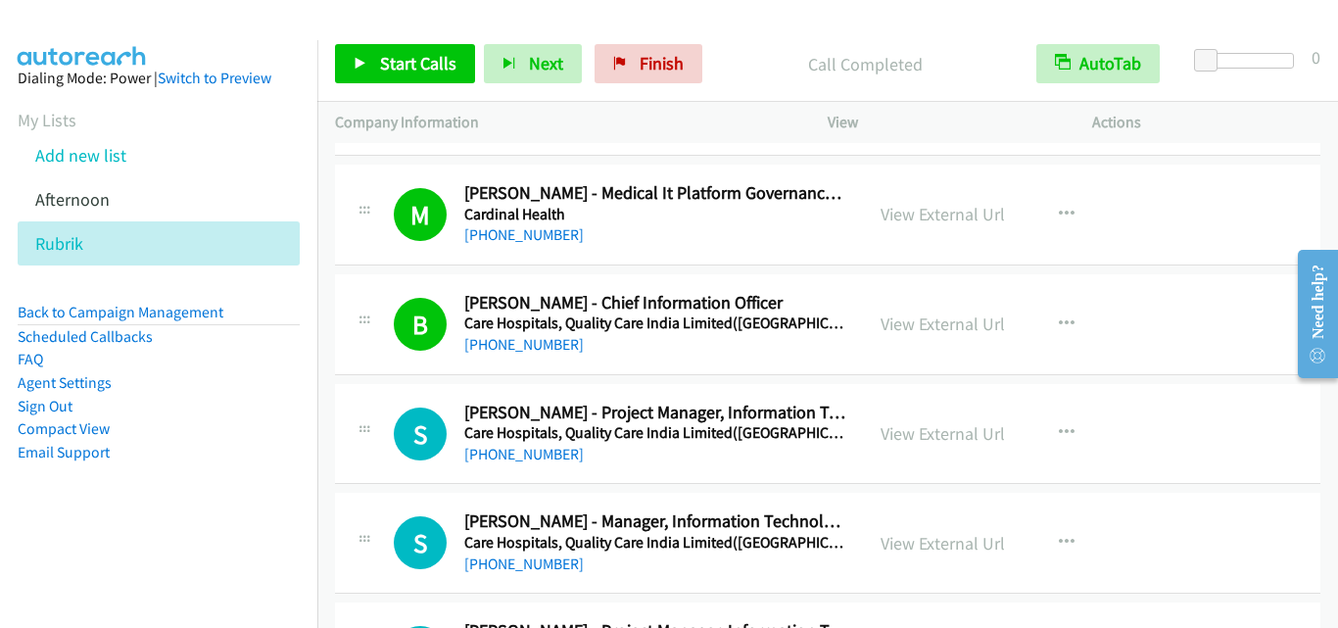
click at [387, 386] on div "S Callback Scheduled [PERSON_NAME] - Project Manager, Information Technology Ca…" at bounding box center [827, 434] width 985 height 101
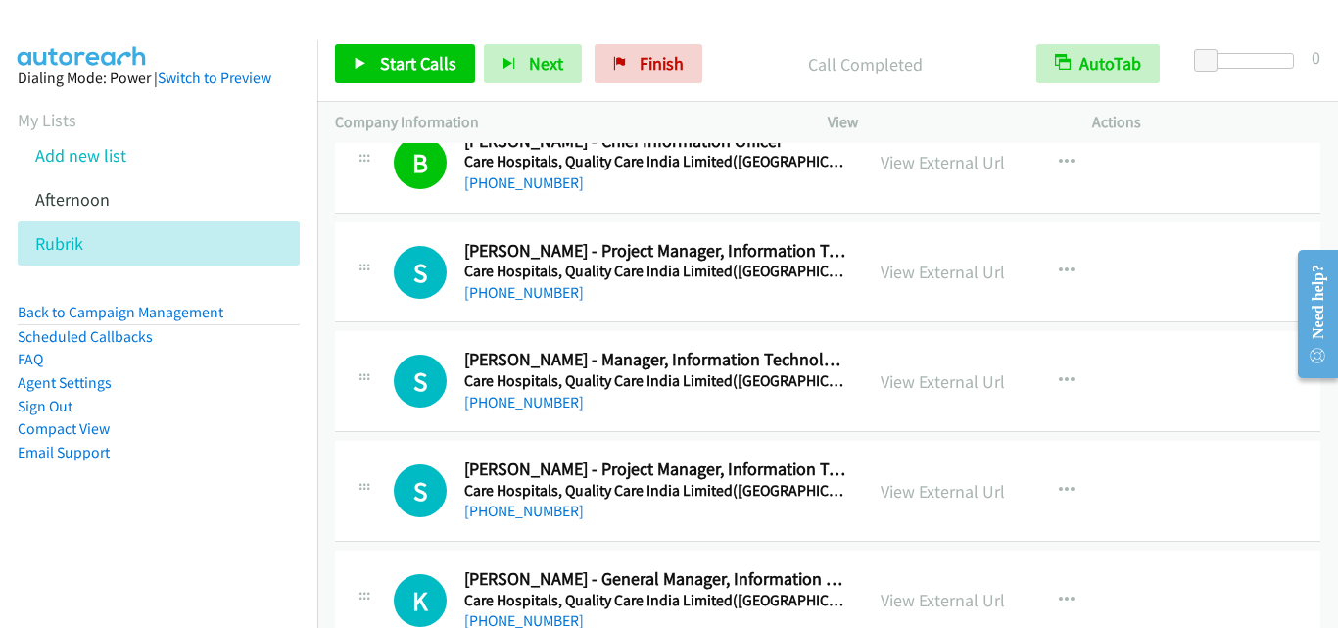
scroll to position [13318, 0]
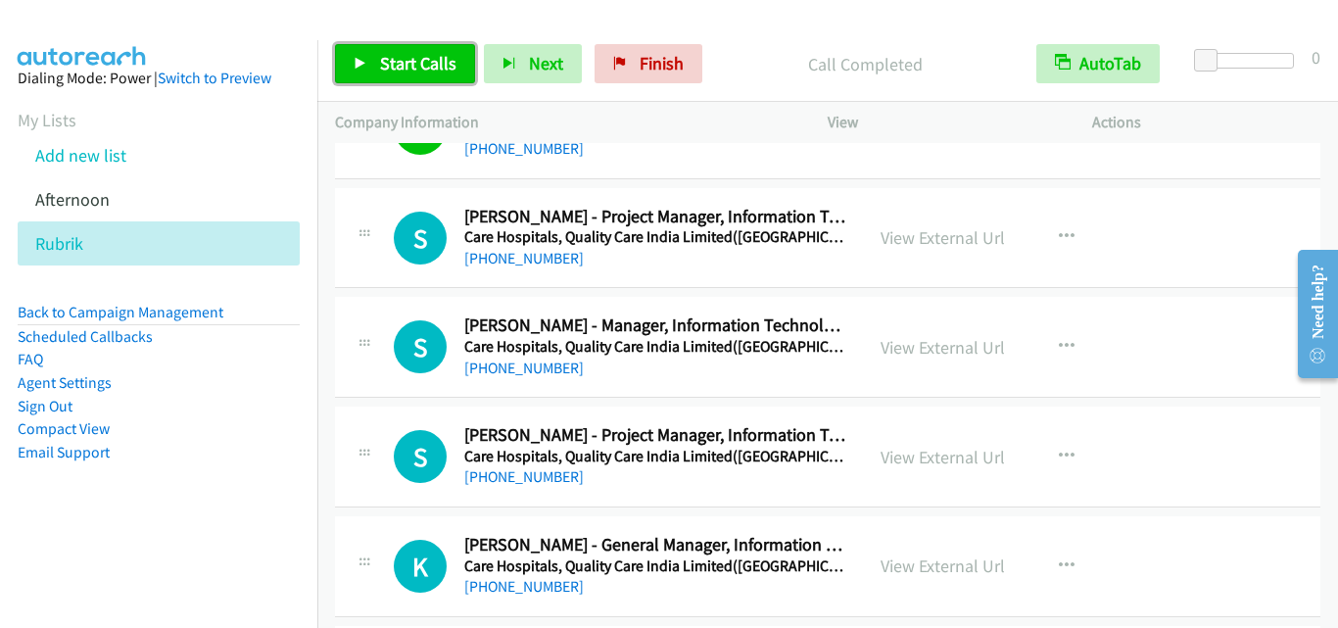
click at [408, 63] on span "Start Calls" at bounding box center [418, 63] width 76 height 23
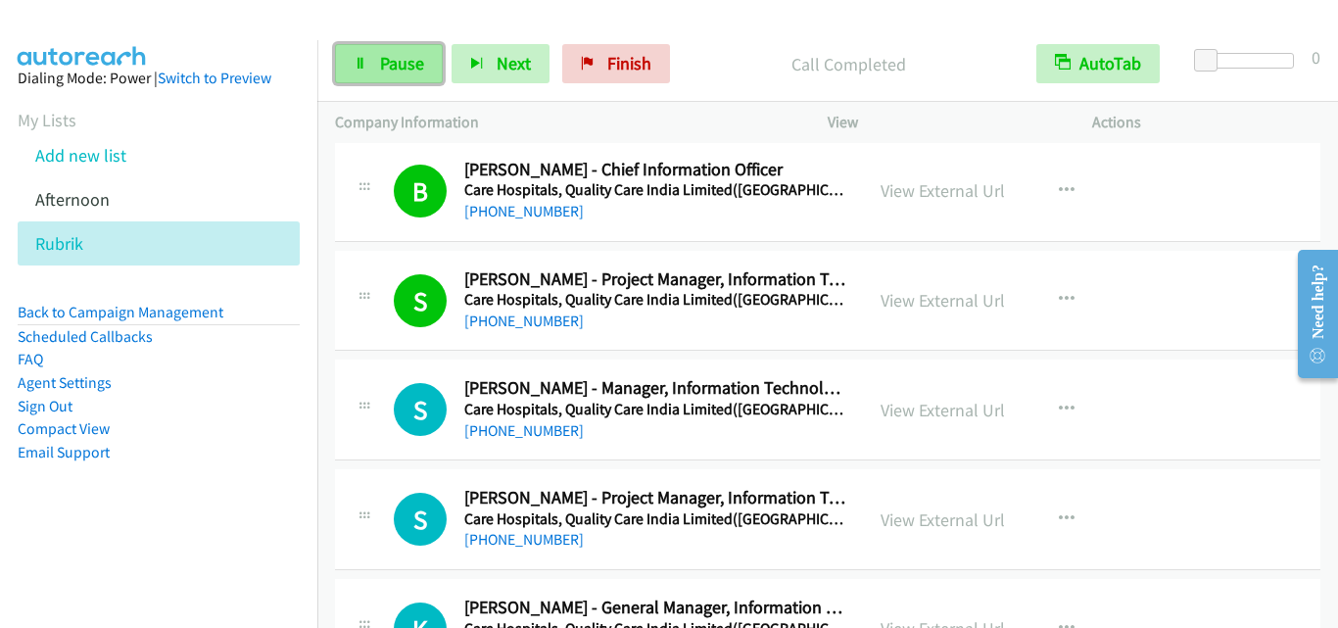
click at [395, 62] on span "Pause" at bounding box center [402, 63] width 44 height 23
click at [396, 69] on span "Pause" at bounding box center [402, 63] width 44 height 23
click at [393, 62] on span "Pause" at bounding box center [402, 63] width 44 height 23
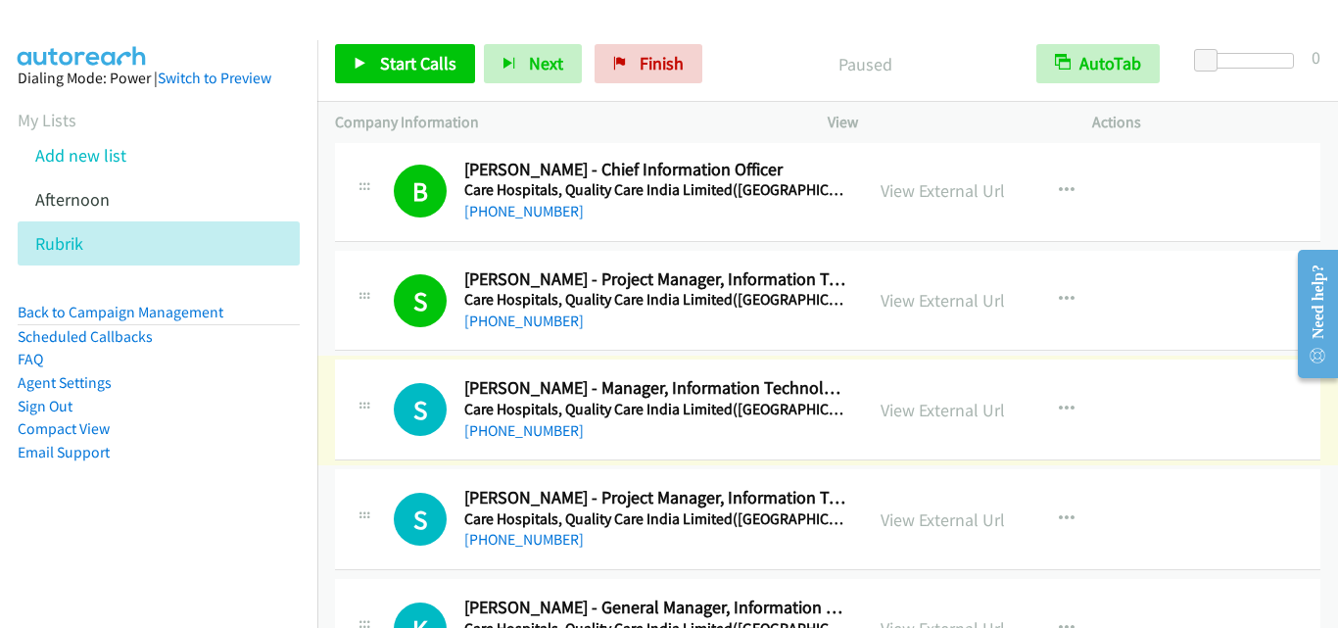
scroll to position [13416, 0]
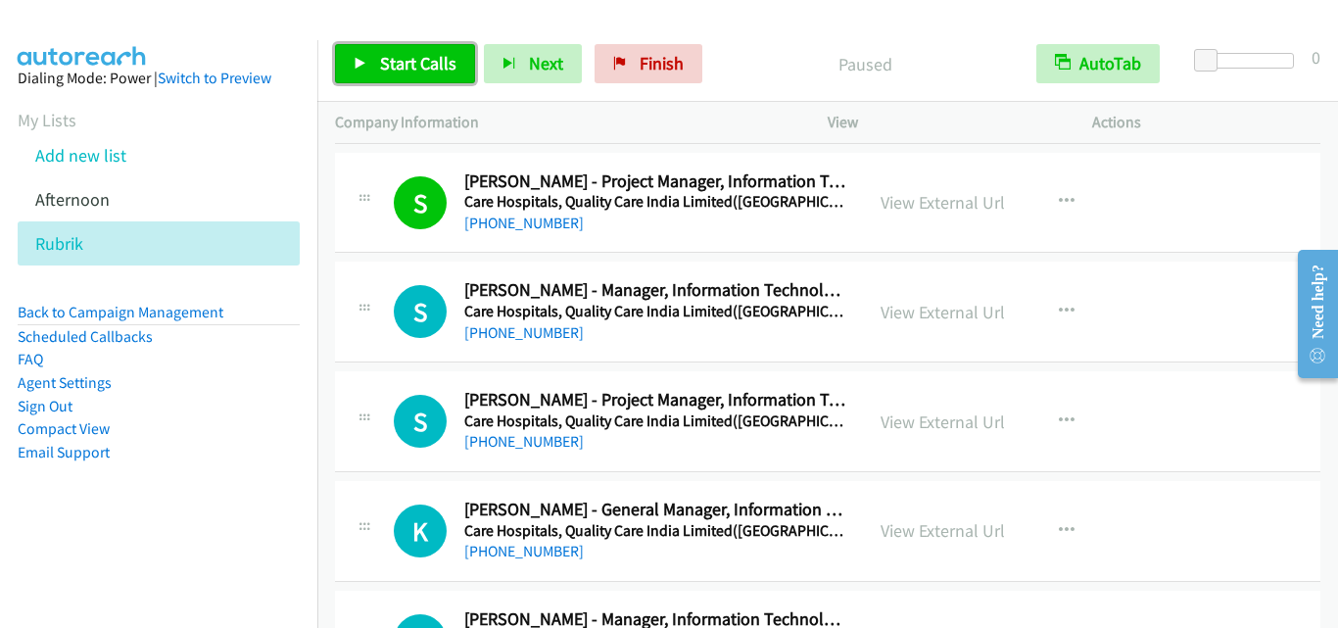
click at [392, 66] on span "Start Calls" at bounding box center [418, 63] width 76 height 23
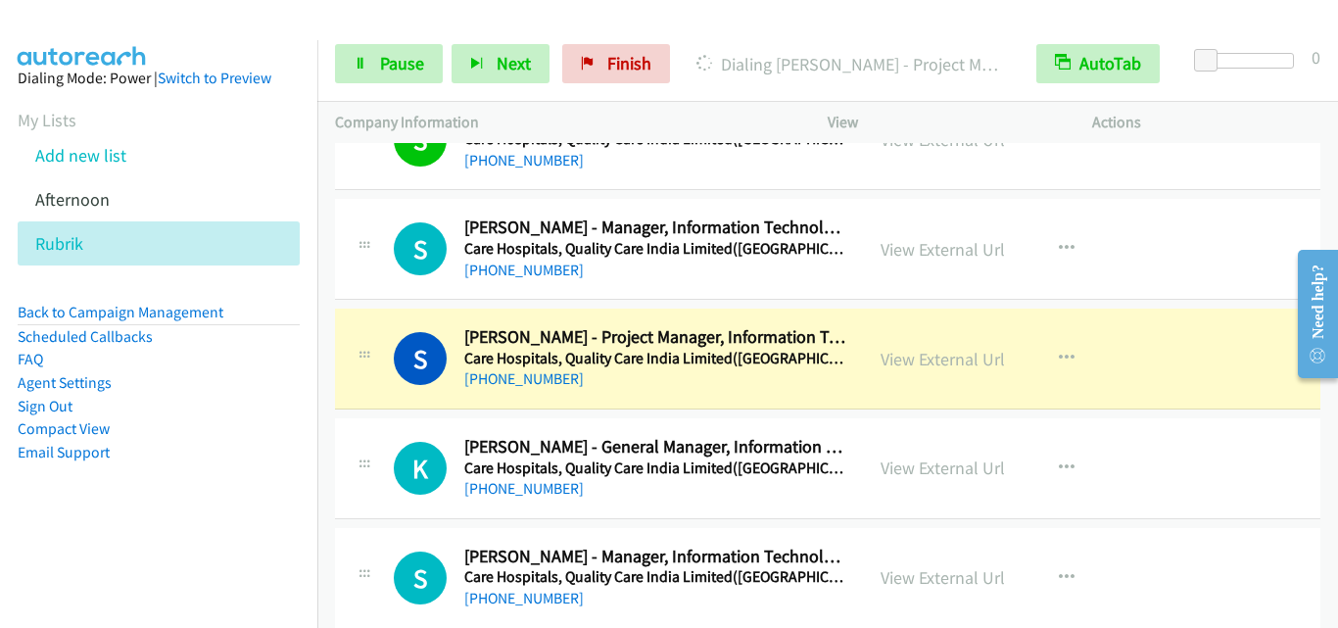
click at [334, 375] on td "S Callback Scheduled [PERSON_NAME] - Project Manager, Information Technology Ca…" at bounding box center [827, 360] width 1020 height 110
click at [400, 81] on link "Pause" at bounding box center [389, 63] width 108 height 39
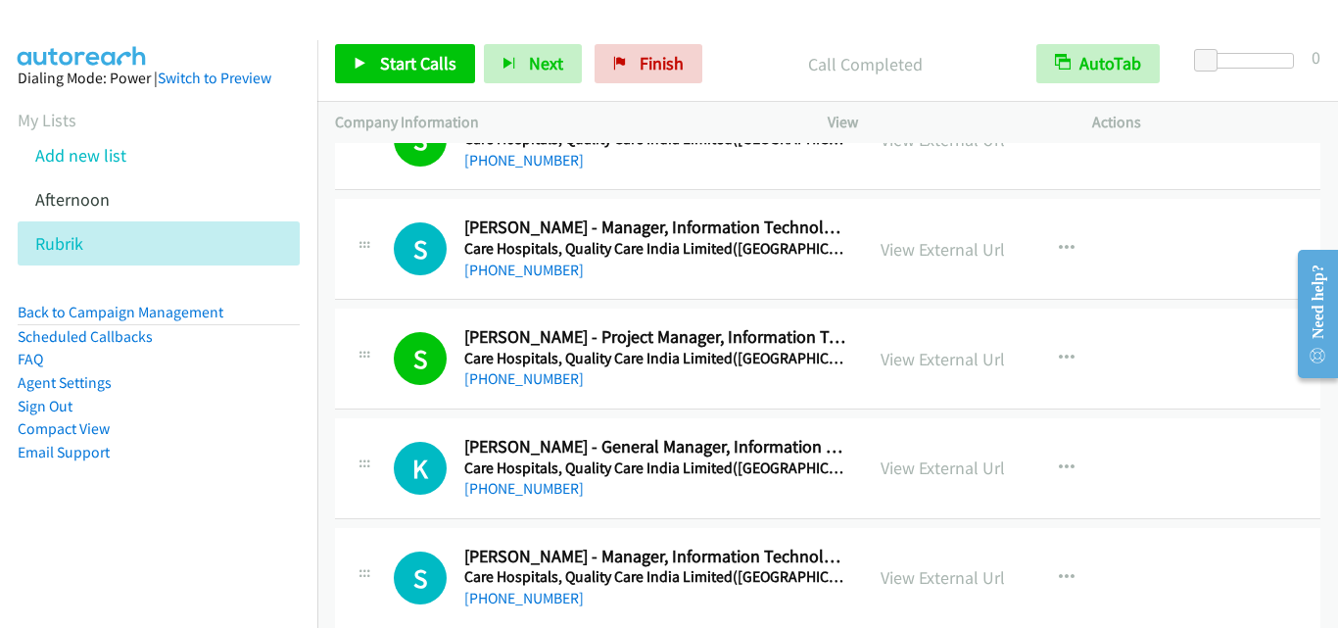
click at [354, 425] on div "K Callback Scheduled [PERSON_NAME] - General Manager, Information Technology Ca…" at bounding box center [827, 468] width 985 height 101
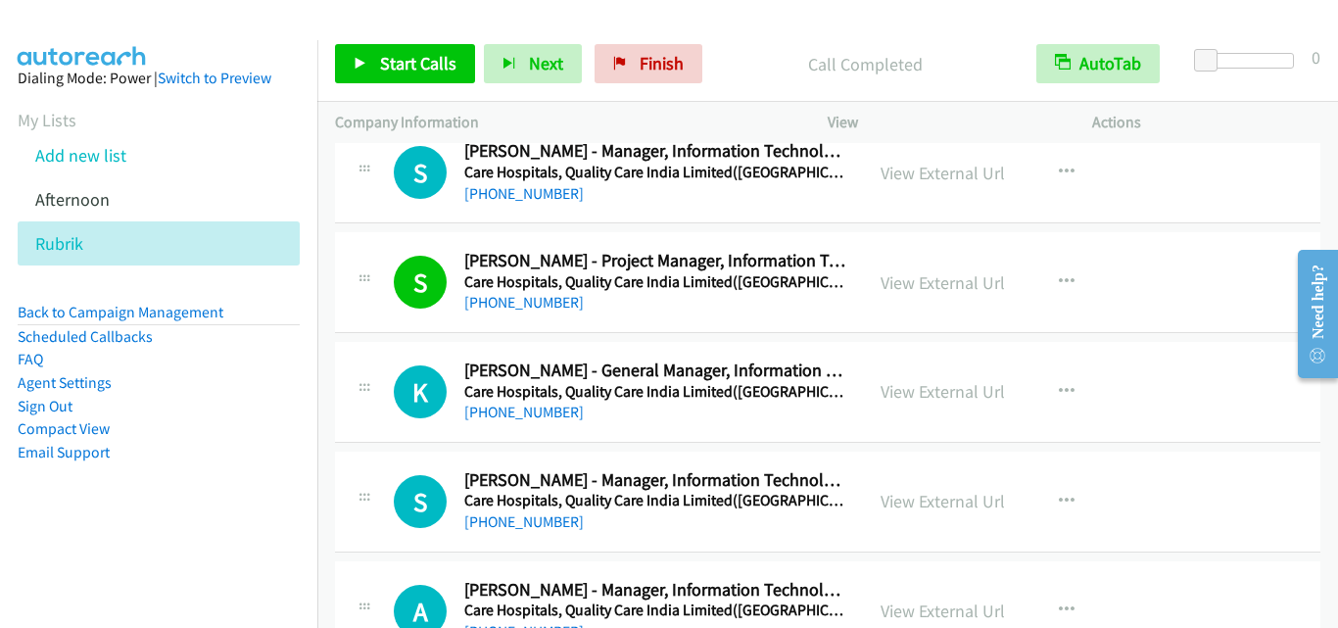
scroll to position [13612, 0]
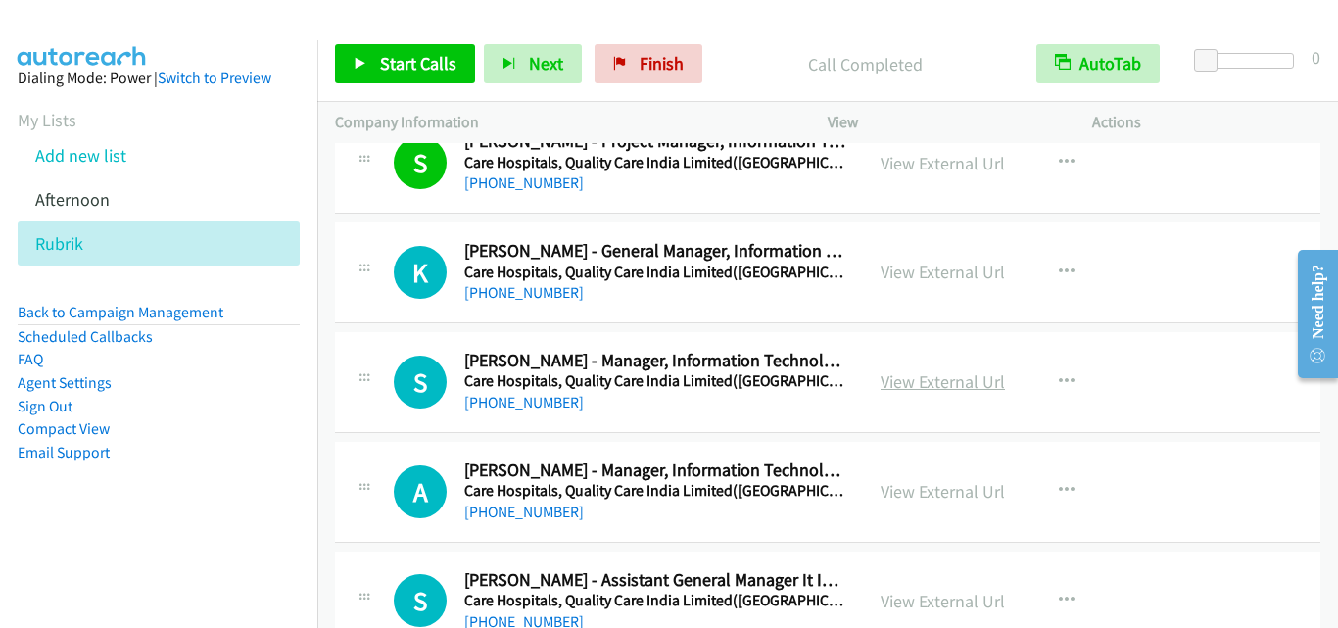
click at [956, 384] on link "View External Url" at bounding box center [942, 381] width 124 height 23
click at [359, 308] on div "K Callback Scheduled [PERSON_NAME] - General Manager, Information Technology Ca…" at bounding box center [827, 272] width 985 height 101
click at [381, 259] on div "K Callback Scheduled [PERSON_NAME] - General Manager, Information Technology Ca…" at bounding box center [599, 272] width 493 height 65
click at [937, 391] on link "View External Url" at bounding box center [942, 381] width 124 height 23
drag, startPoint x: 362, startPoint y: 315, endPoint x: 379, endPoint y: 287, distance: 32.9
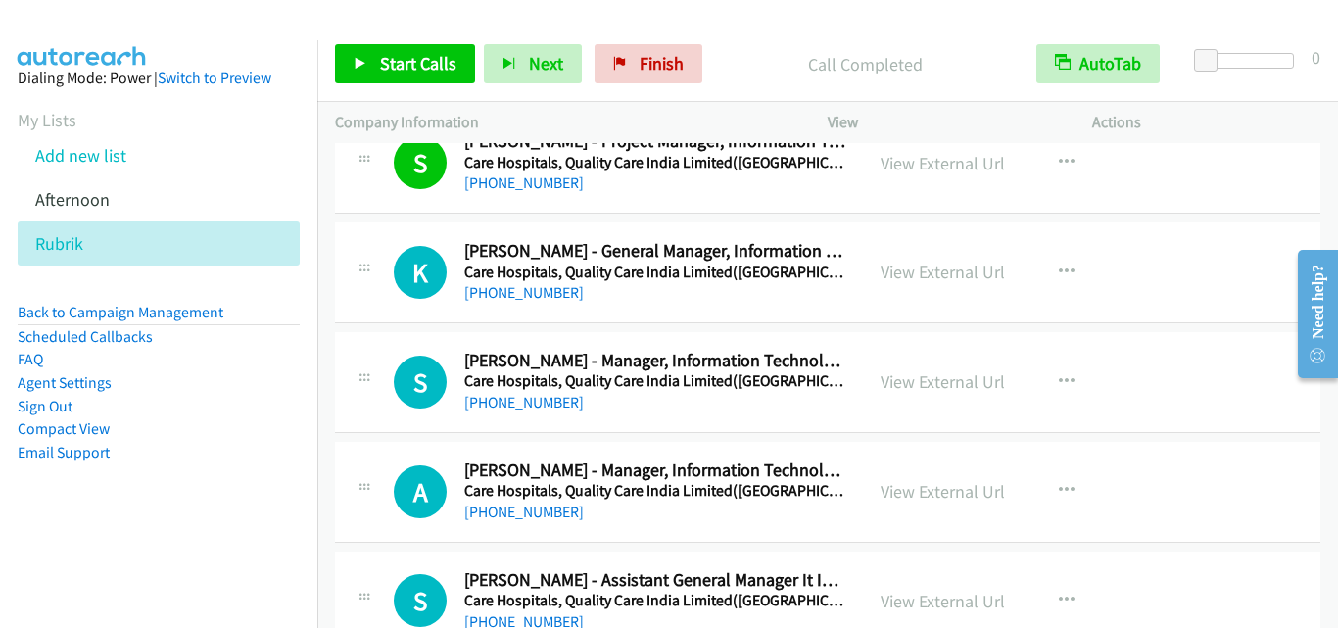
click at [362, 315] on div "K Callback Scheduled [PERSON_NAME] - General Manager, Information Technology Ca…" at bounding box center [827, 272] width 985 height 101
